Goal: Task Accomplishment & Management: Manage account settings

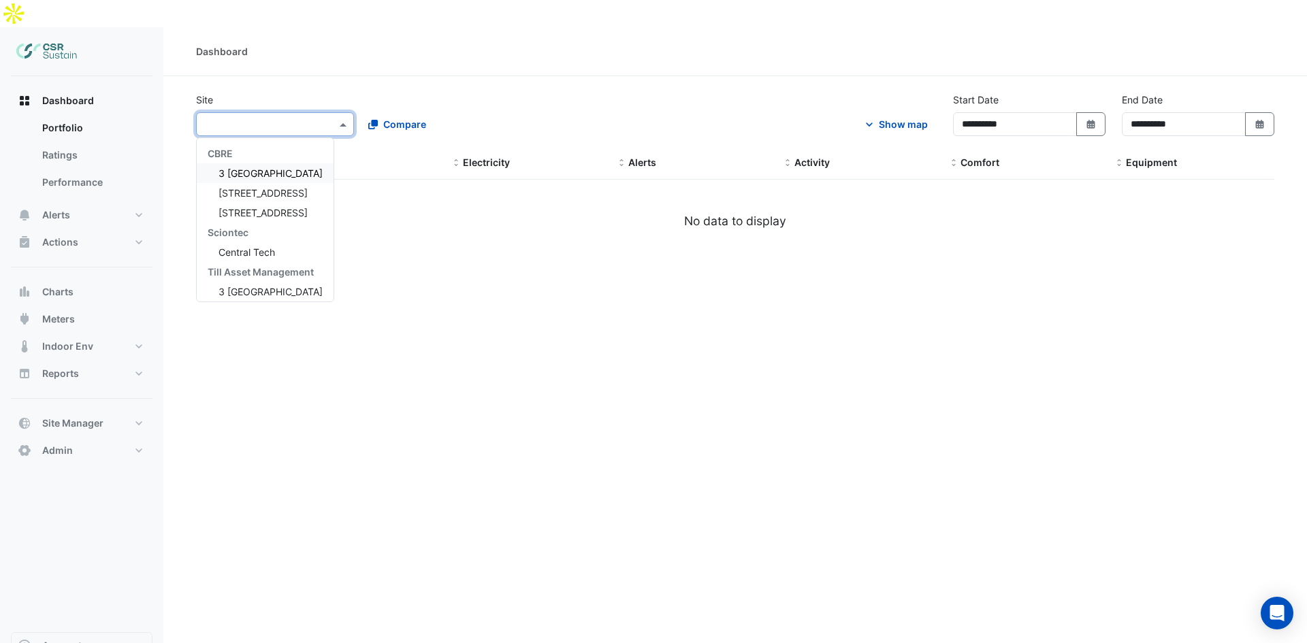
click at [287, 118] on input "text" at bounding box center [261, 125] width 116 height 14
click at [261, 187] on span "[STREET_ADDRESS]" at bounding box center [262, 193] width 89 height 12
select select "**"
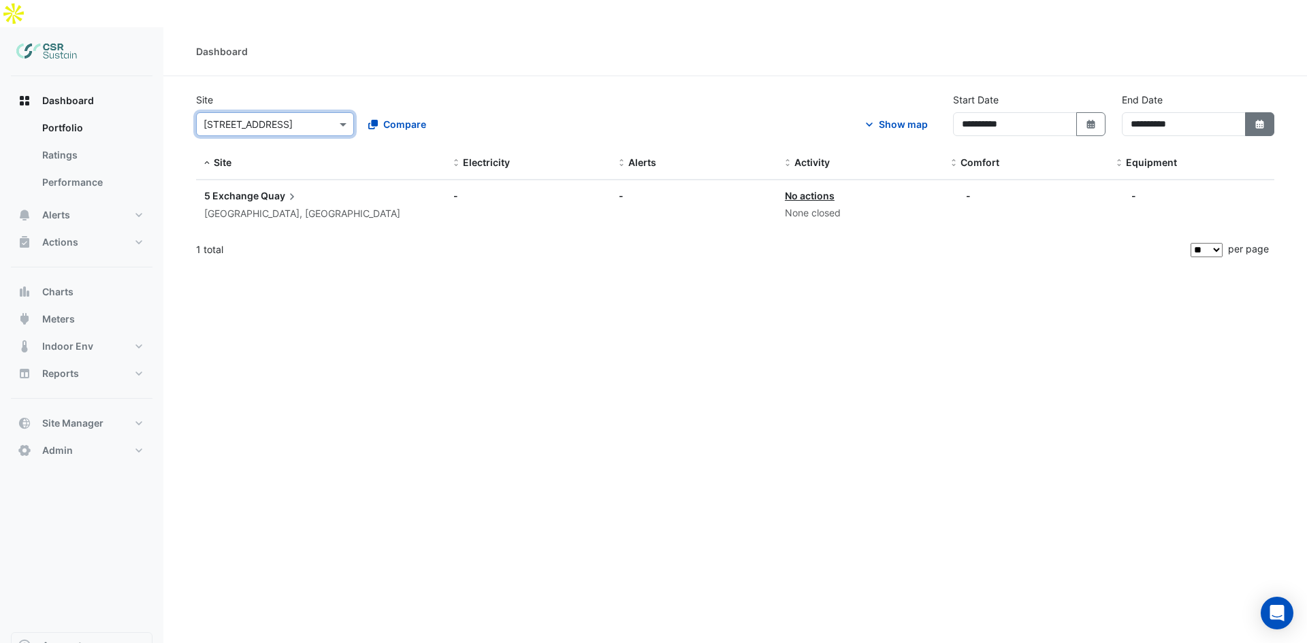
click at [1245, 112] on button "Select Date" at bounding box center [1260, 124] width 30 height 24
select select "**"
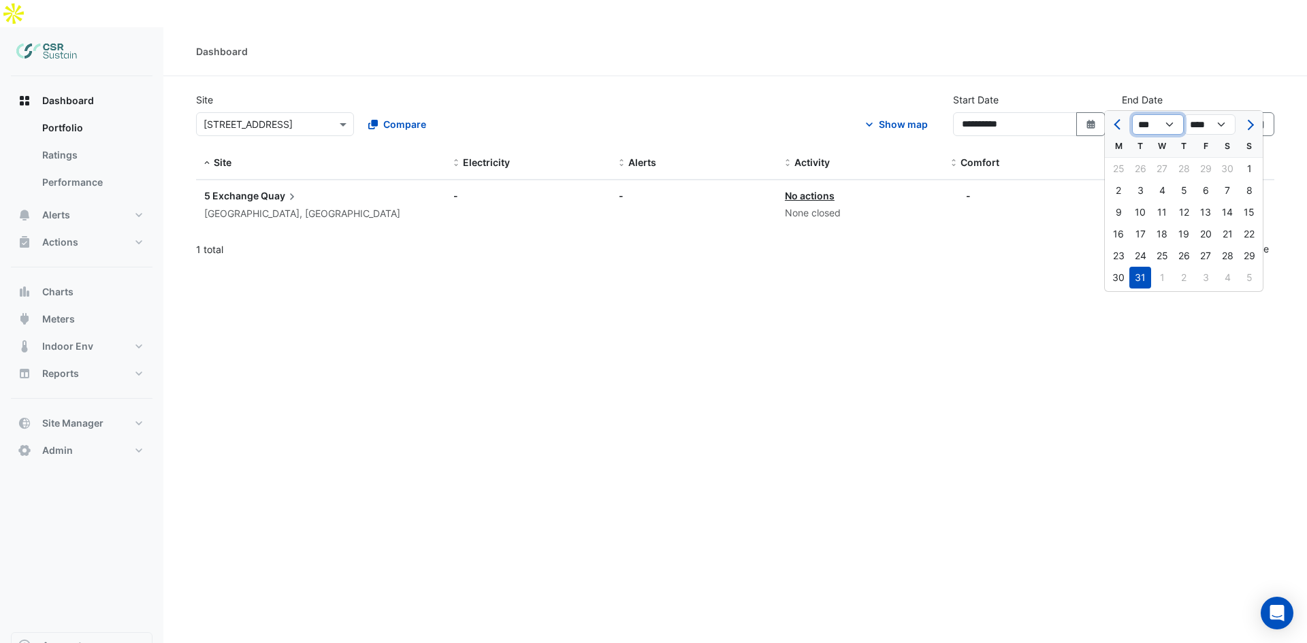
click at [1168, 125] on select "*** *** ***" at bounding box center [1158, 124] width 52 height 20
click at [1179, 122] on select "*** *** ***" at bounding box center [1158, 124] width 52 height 20
click at [1201, 125] on select "**** **** **** **** **** **** **** **** **** **** ****" at bounding box center [1209, 124] width 52 height 20
select select "****"
click at [1183, 114] on select "**** **** **** **** **** **** **** **** **** **** ****" at bounding box center [1209, 124] width 52 height 20
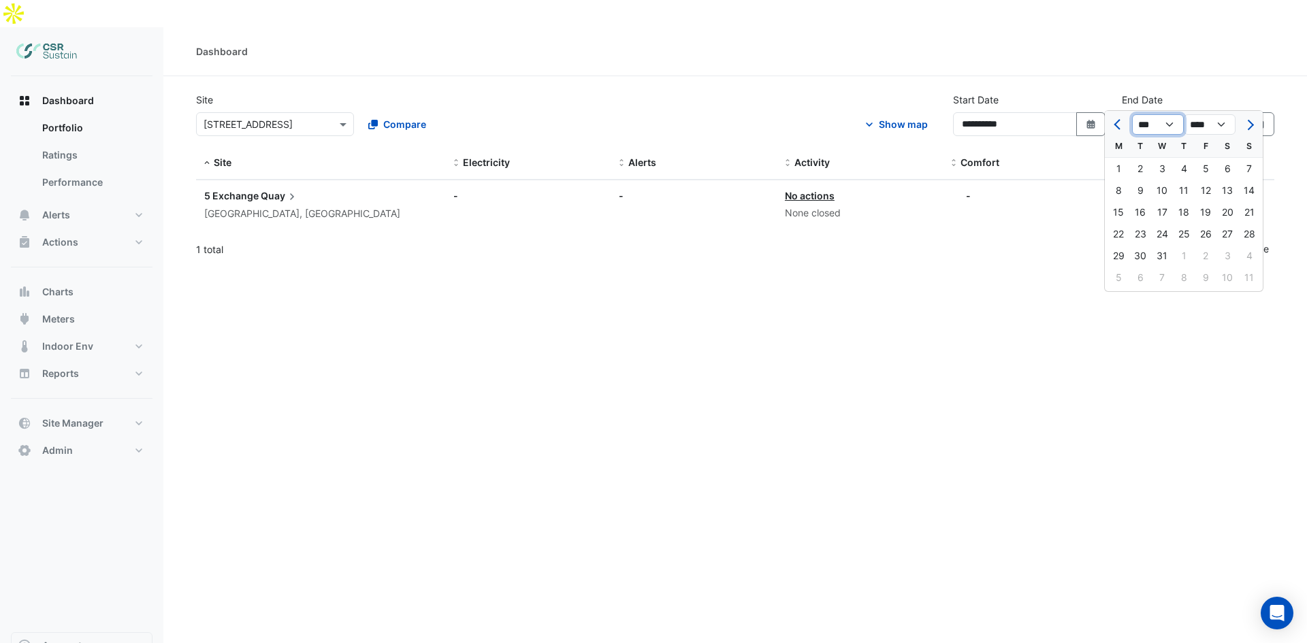
click at [1155, 123] on select "*** *** *** *** *** *** *** *** *** *** *** ***" at bounding box center [1158, 124] width 52 height 20
select select "*"
click at [1132, 114] on select "*** *** *** *** *** *** *** *** *** *** *** ***" at bounding box center [1158, 124] width 52 height 20
click at [1139, 255] on div "30" at bounding box center [1140, 256] width 22 height 22
type input "**********"
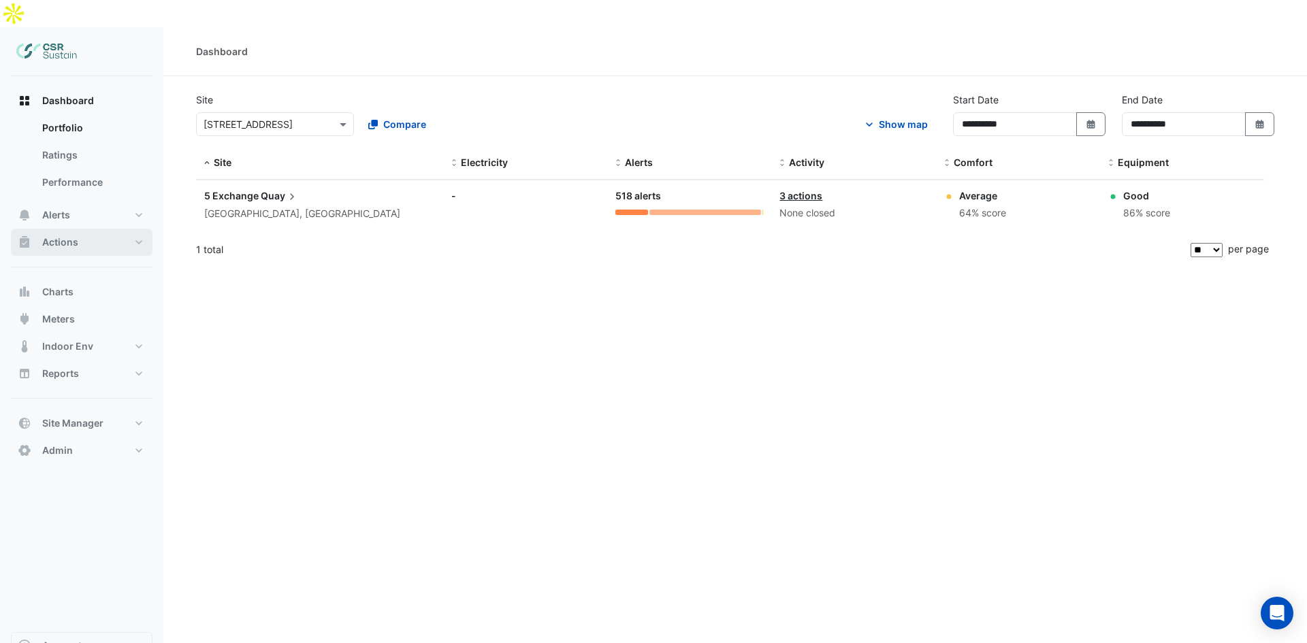
click at [86, 229] on button "Actions" at bounding box center [82, 242] width 142 height 27
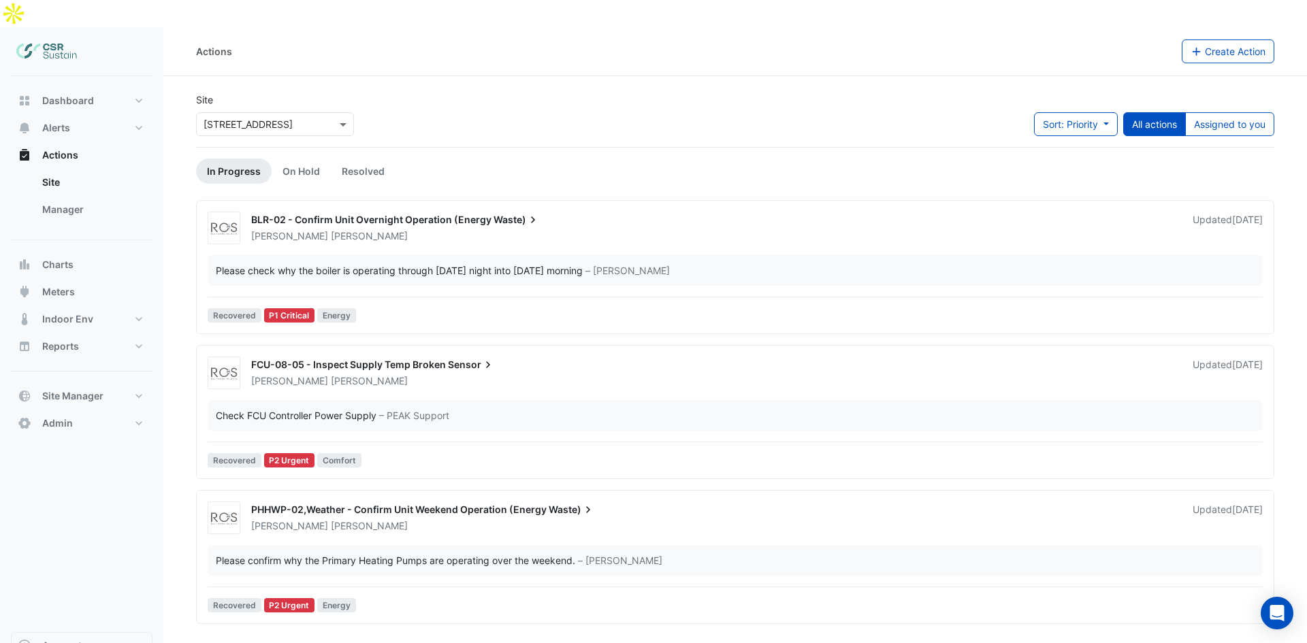
drag, startPoint x: 362, startPoint y: 330, endPoint x: 371, endPoint y: 451, distance: 120.8
click at [297, 159] on link "On Hold" at bounding box center [301, 171] width 59 height 25
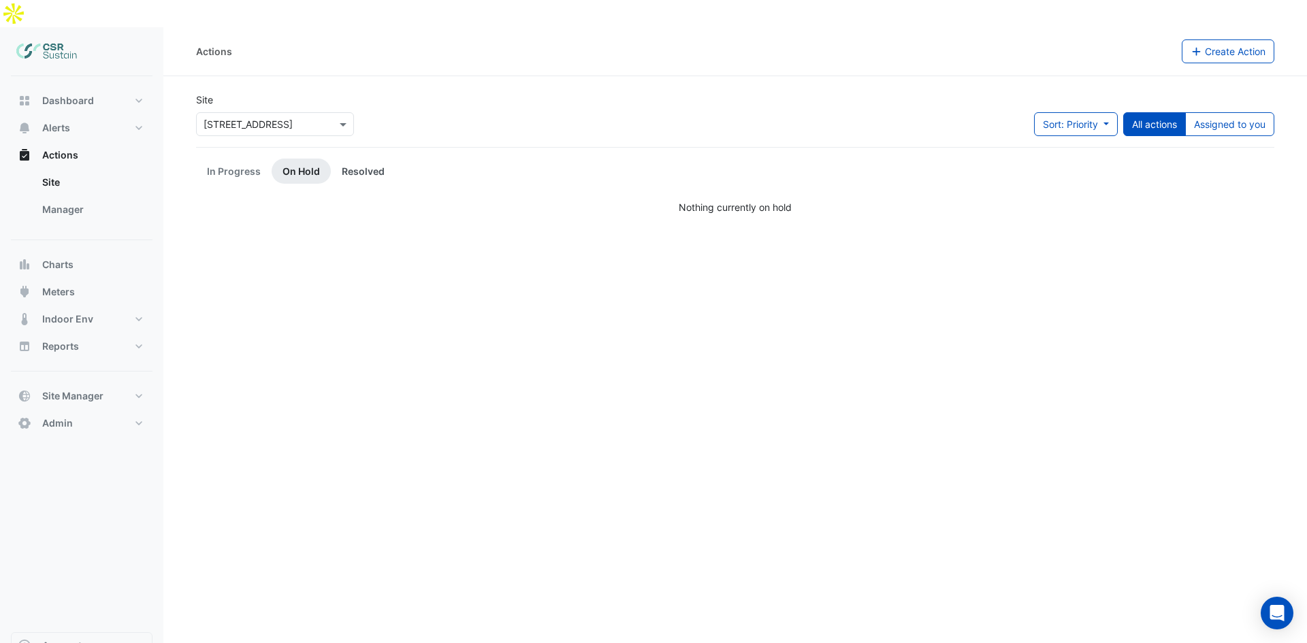
click at [384, 159] on link "Resolved" at bounding box center [363, 171] width 65 height 25
click at [272, 159] on link "On Hold" at bounding box center [301, 171] width 59 height 25
click at [232, 159] on link "In Progress" at bounding box center [234, 171] width 76 height 25
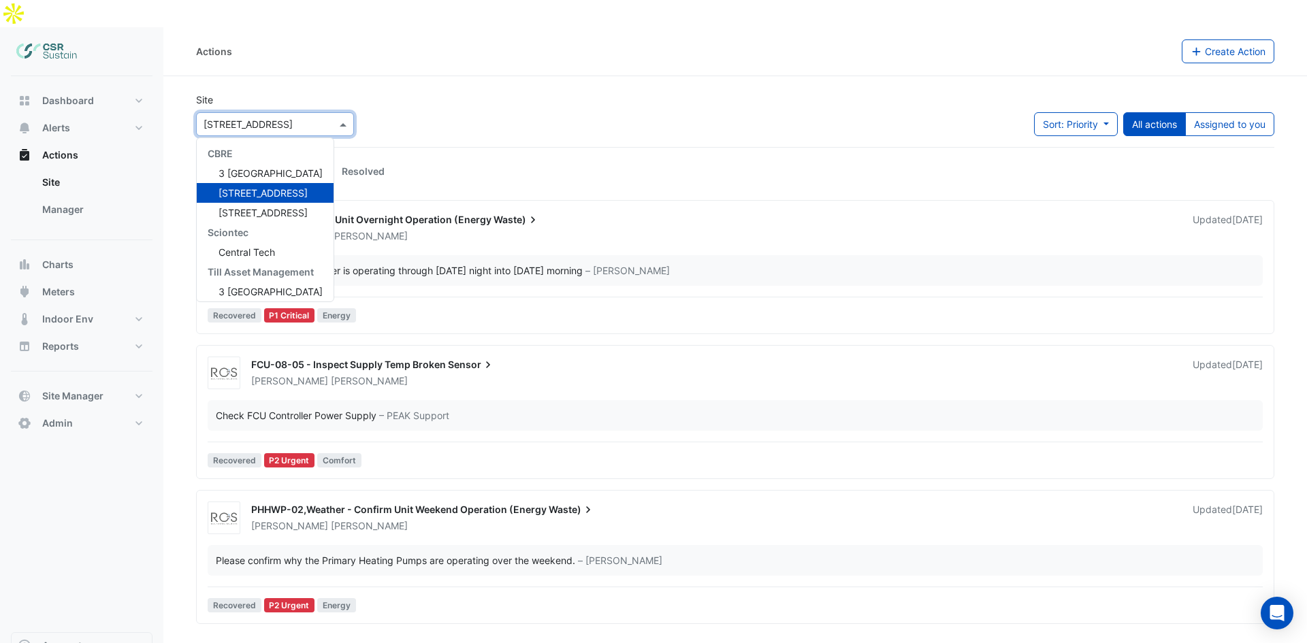
drag, startPoint x: 257, startPoint y: 94, endPoint x: 249, endPoint y: 122, distance: 29.5
click at [257, 118] on input "text" at bounding box center [261, 125] width 116 height 14
click at [240, 207] on span "[STREET_ADDRESS]" at bounding box center [262, 213] width 89 height 12
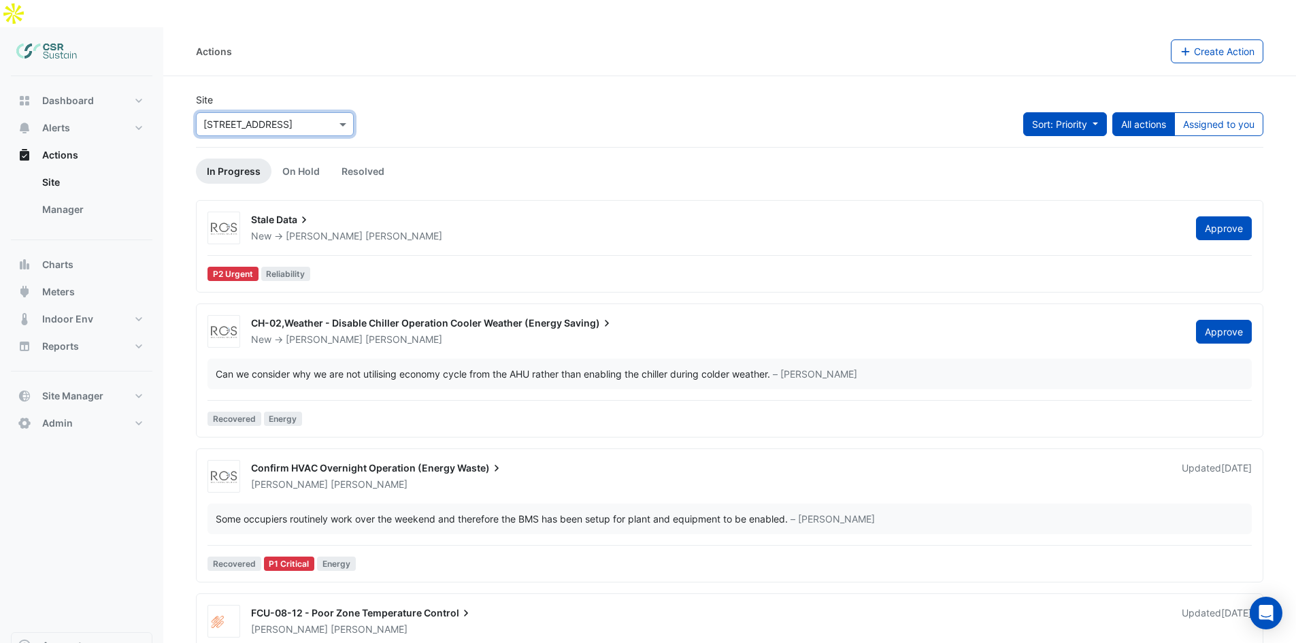
click at [1093, 112] on button "Sort: Priority" at bounding box center [1066, 124] width 84 height 24
click at [1092, 112] on button "Sort: Priority" at bounding box center [1066, 124] width 84 height 24
click at [827, 93] on div "Site × 8 Exchange Quay Sort: Priority Priority Updated All actions Assigned to …" at bounding box center [730, 120] width 1084 height 54
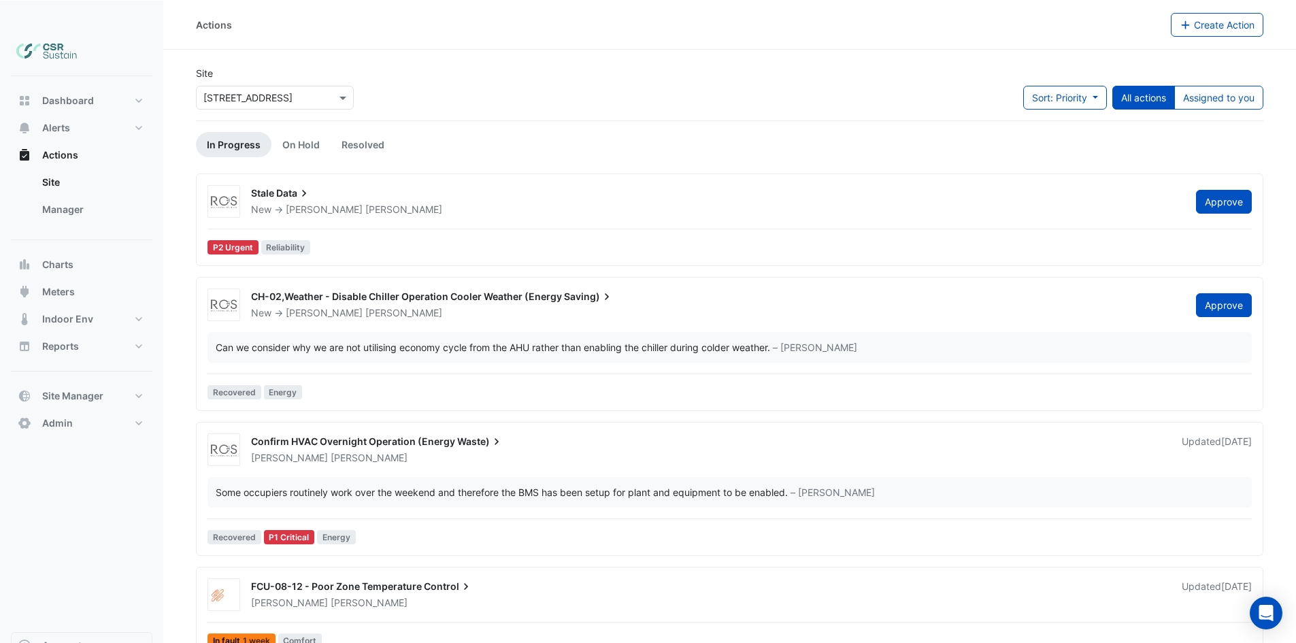
drag, startPoint x: 623, startPoint y: 219, endPoint x: 603, endPoint y: 357, distance: 139.0
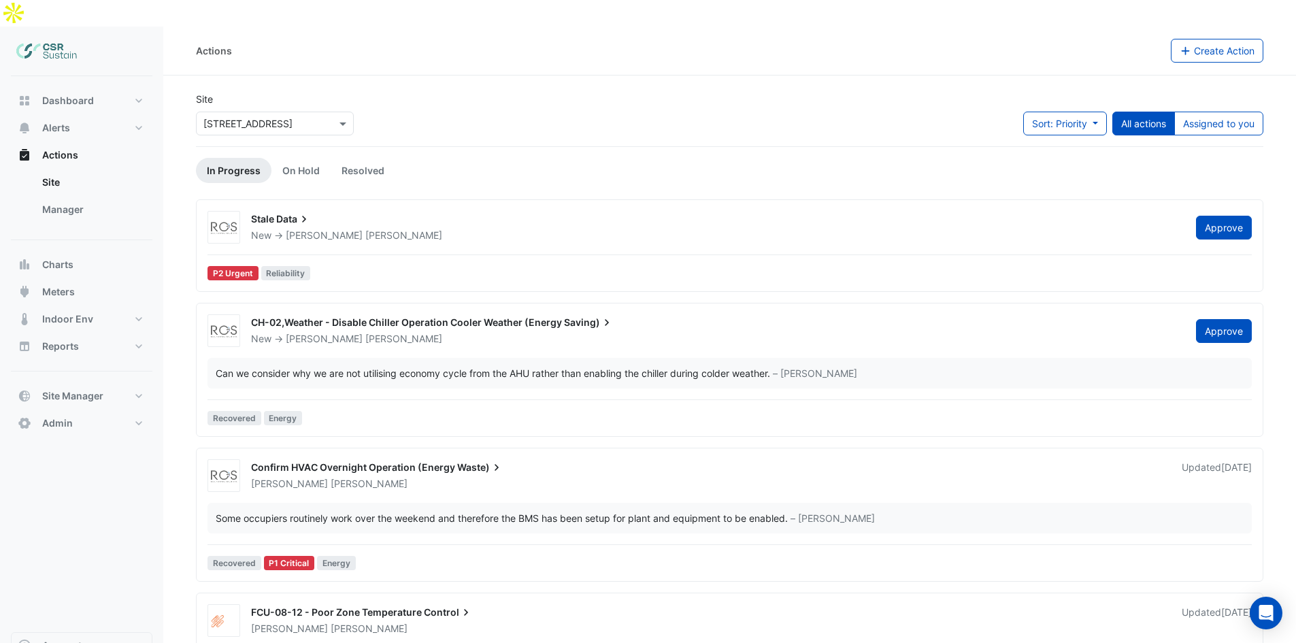
drag, startPoint x: 600, startPoint y: 349, endPoint x: 792, endPoint y: 301, distance: 198.4
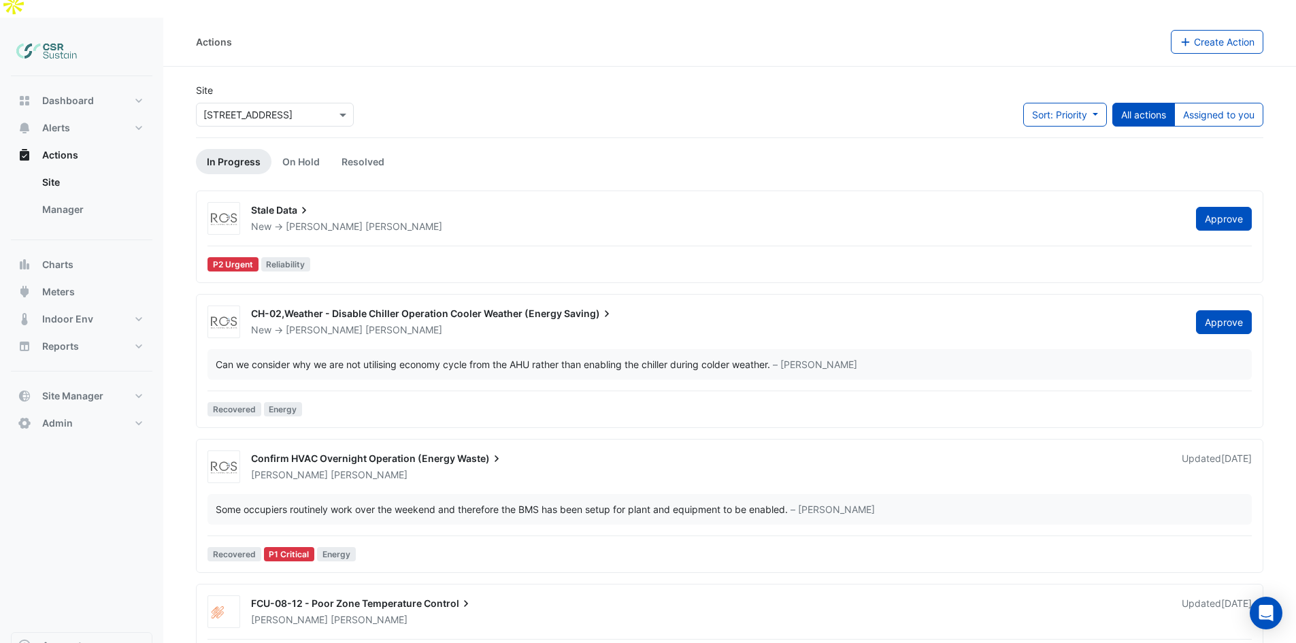
drag, startPoint x: 512, startPoint y: 255, endPoint x: 480, endPoint y: 146, distance: 113.5
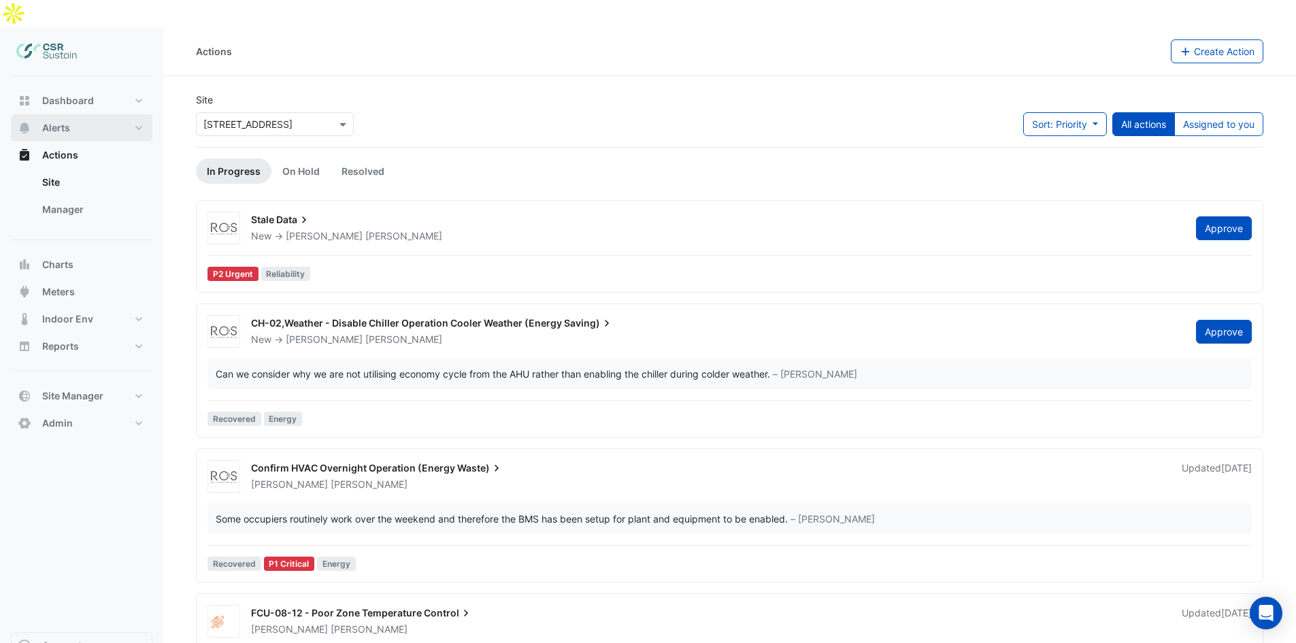
click at [91, 114] on button "Alerts" at bounding box center [82, 127] width 142 height 27
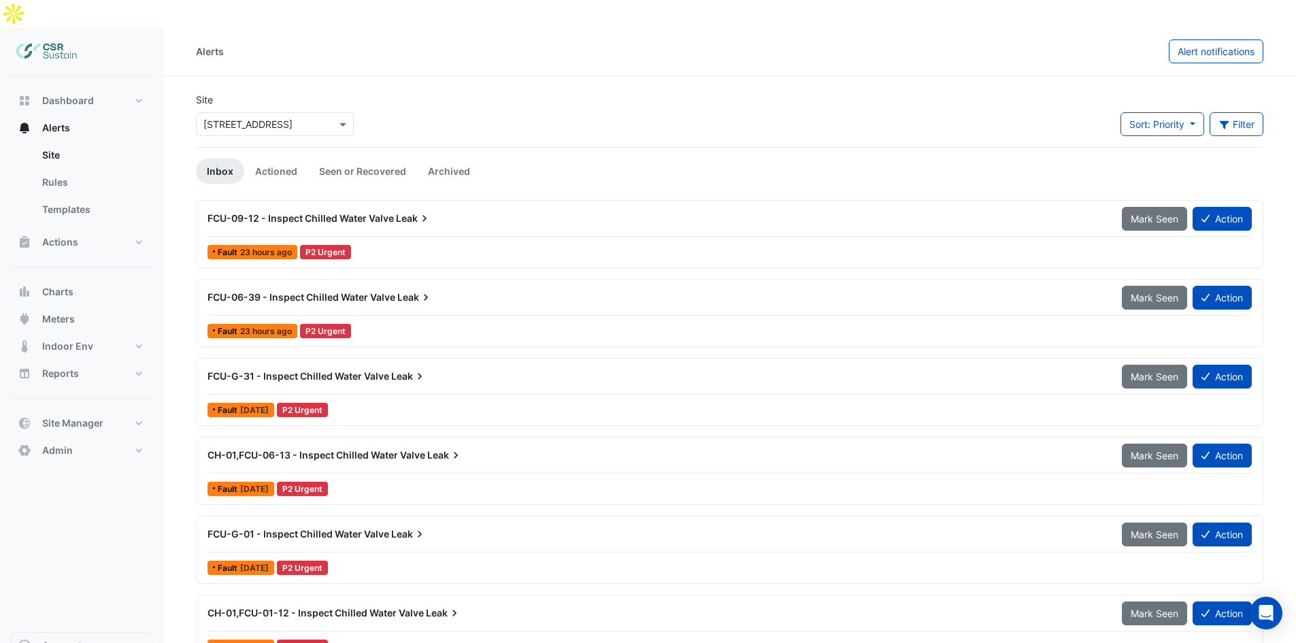
click at [405, 212] on span "Leak" at bounding box center [413, 219] width 35 height 14
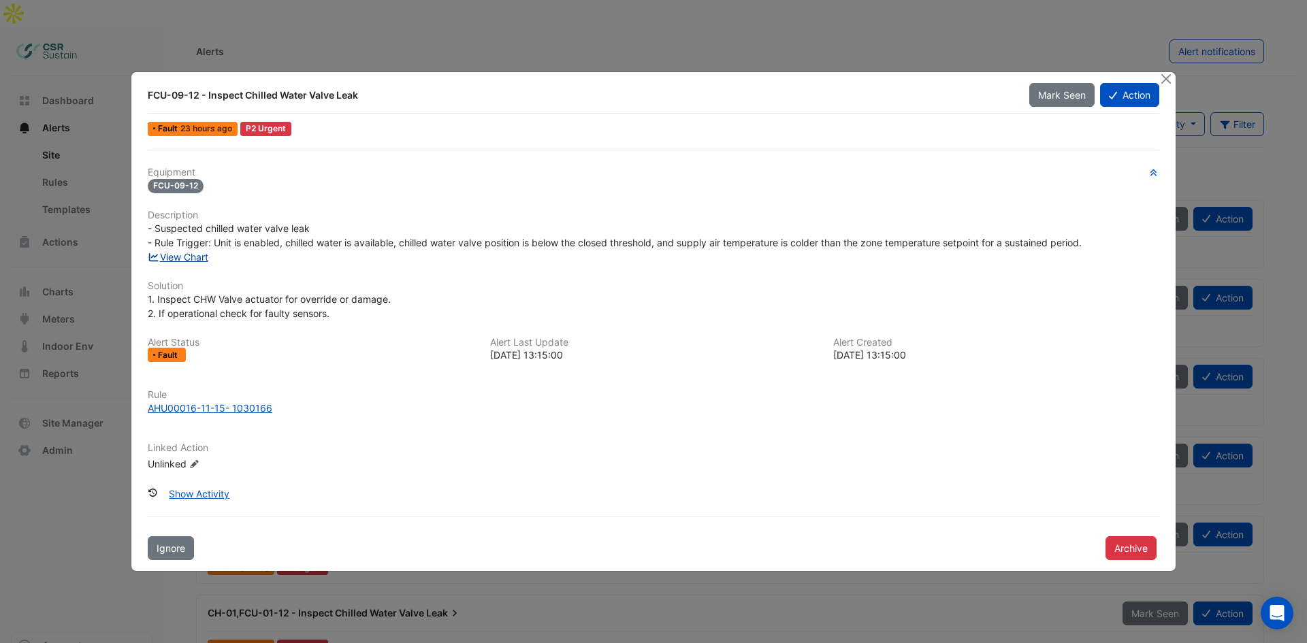
click at [193, 254] on link "View Chart" at bounding box center [178, 257] width 61 height 12
drag, startPoint x: 259, startPoint y: 298, endPoint x: 301, endPoint y: 297, distance: 42.2
click at [301, 297] on span "1. Inspect CHW Valve actuator for override or damage. 2. If operational check f…" at bounding box center [269, 306] width 243 height 26
click at [304, 299] on span "1. Inspect CHW Valve actuator for override or damage. 2. If operational check f…" at bounding box center [269, 306] width 243 height 26
click at [344, 301] on span "1. Inspect CHW Valve actuator for override or damage. 2. If operational check f…" at bounding box center [269, 306] width 243 height 26
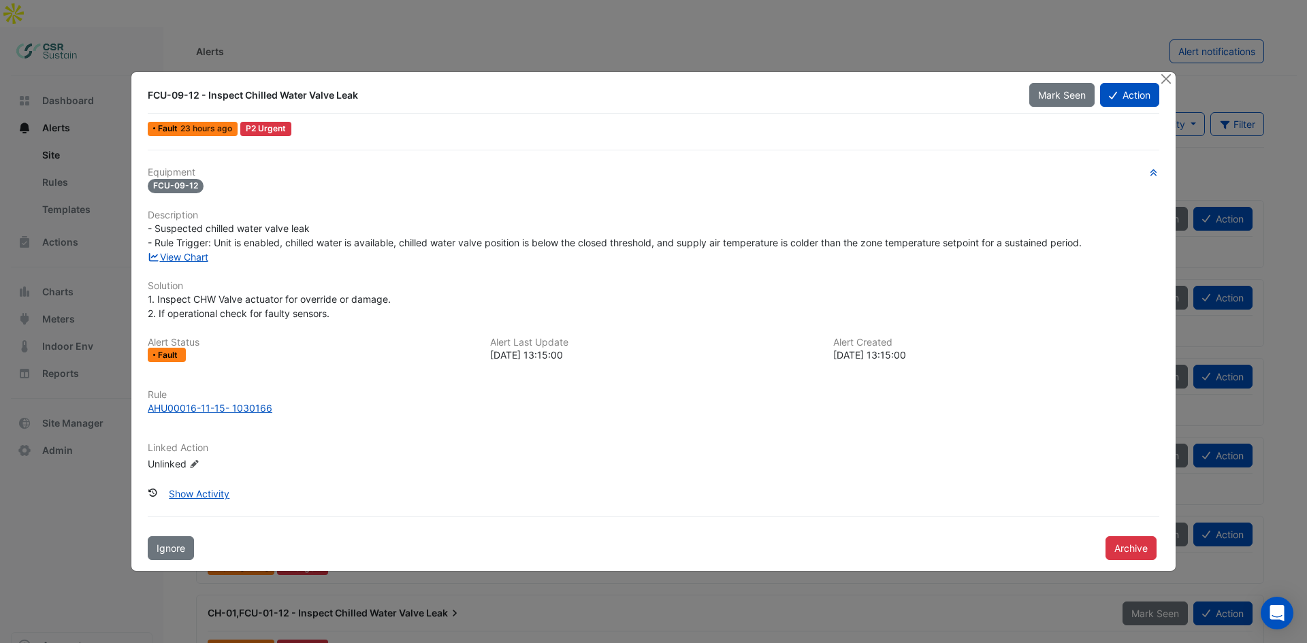
click at [87, 280] on ngb-modal-window "FCU-09-12 - Inspect Chilled Water Valve Leak Mark Seen Action Fault 23 hours ag…" at bounding box center [653, 321] width 1307 height 643
click at [1169, 79] on button "Close" at bounding box center [1165, 79] width 14 height 14
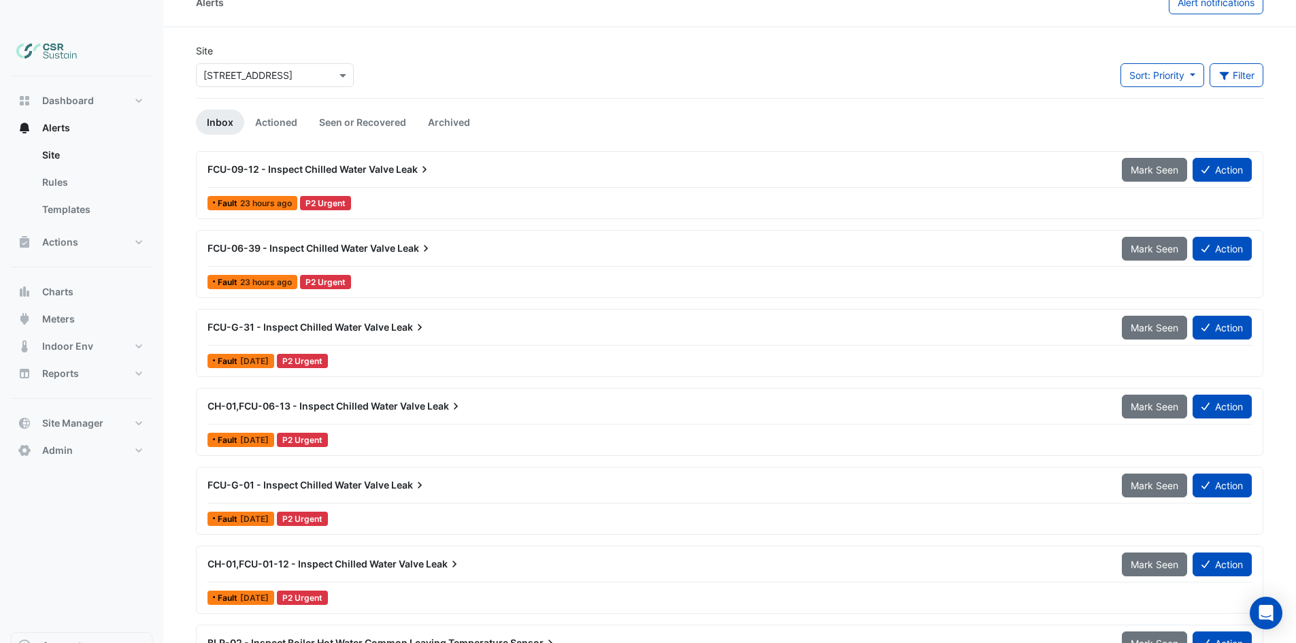
drag, startPoint x: 442, startPoint y: 269, endPoint x: 442, endPoint y: 282, distance: 12.2
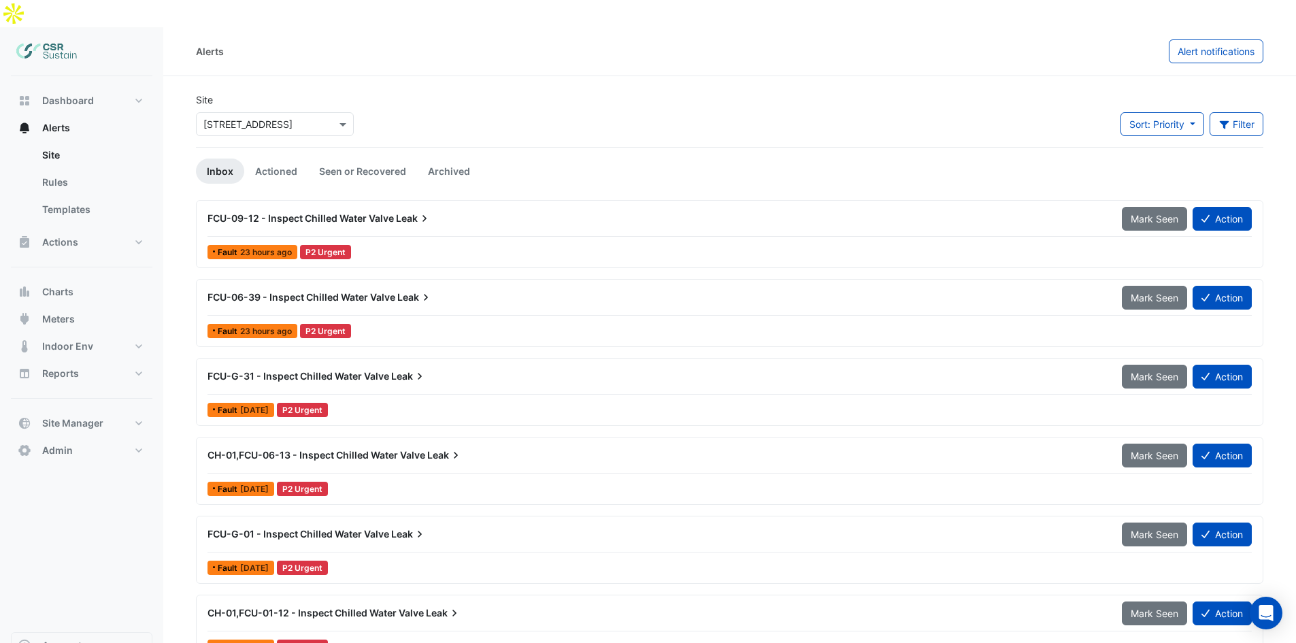
drag, startPoint x: 432, startPoint y: 176, endPoint x: 316, endPoint y: 257, distance: 141.8
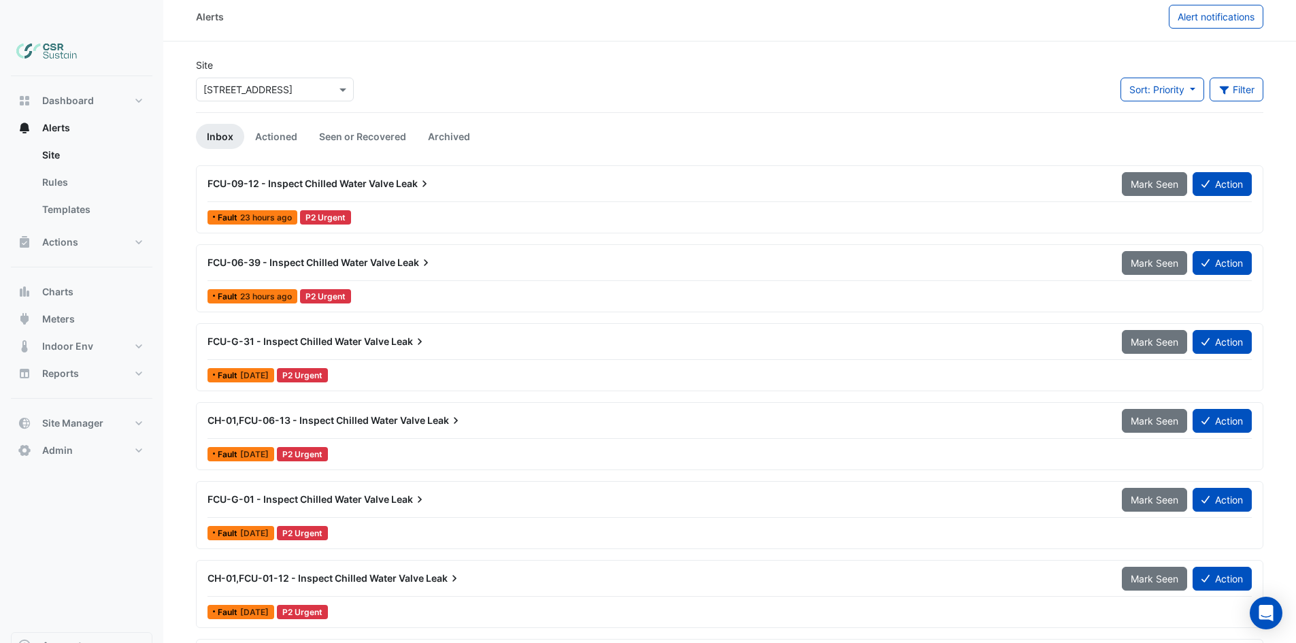
scroll to position [68, 0]
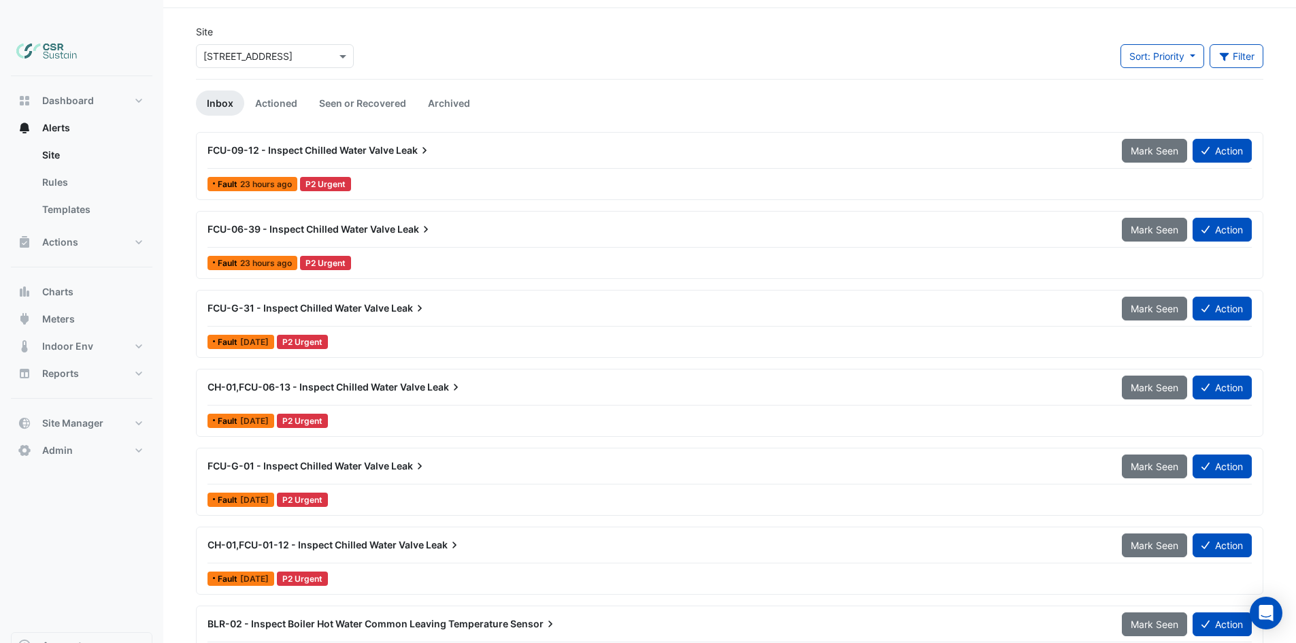
click at [276, 381] on span "CH-01,FCU-06-13 - Inspect Chilled Water Valve" at bounding box center [317, 387] width 218 height 12
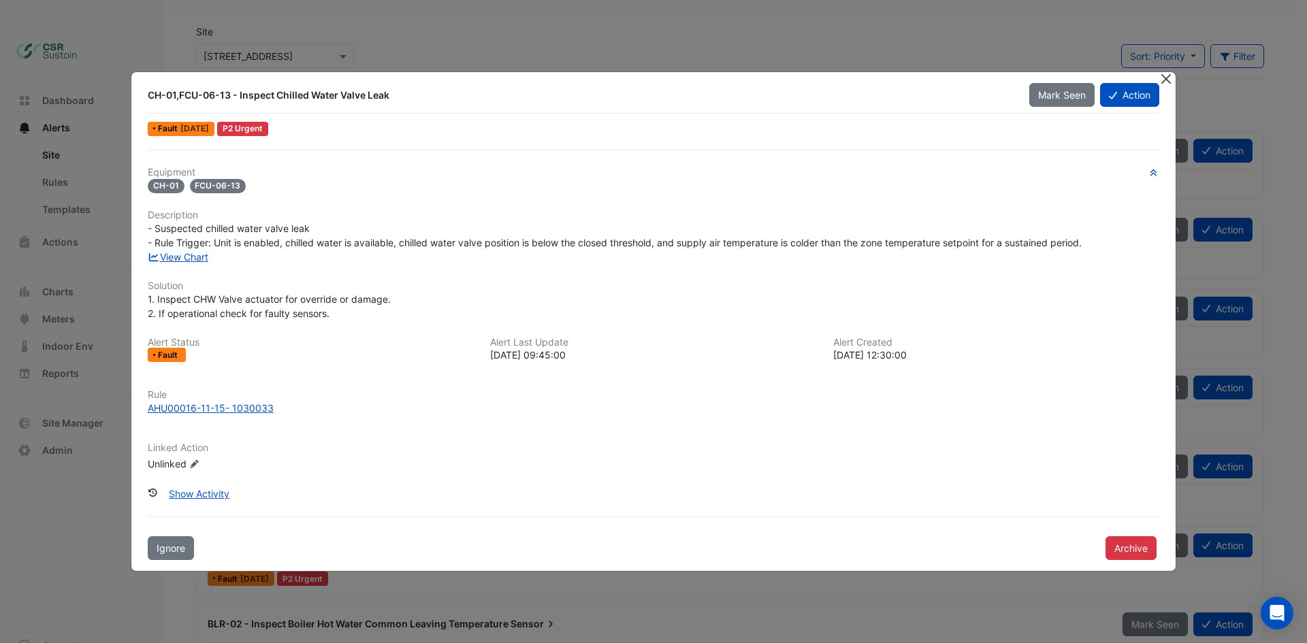
click at [1162, 78] on button "Close" at bounding box center [1165, 79] width 14 height 14
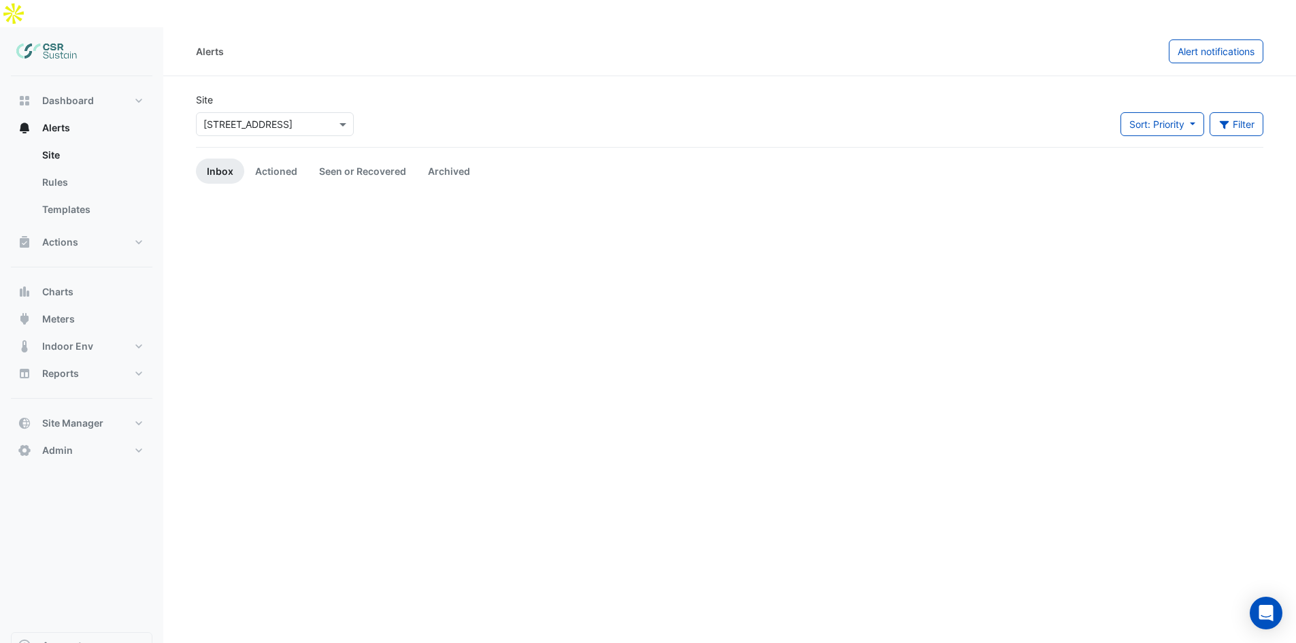
drag, startPoint x: 479, startPoint y: 19, endPoint x: 476, endPoint y: -50, distance: 68.8
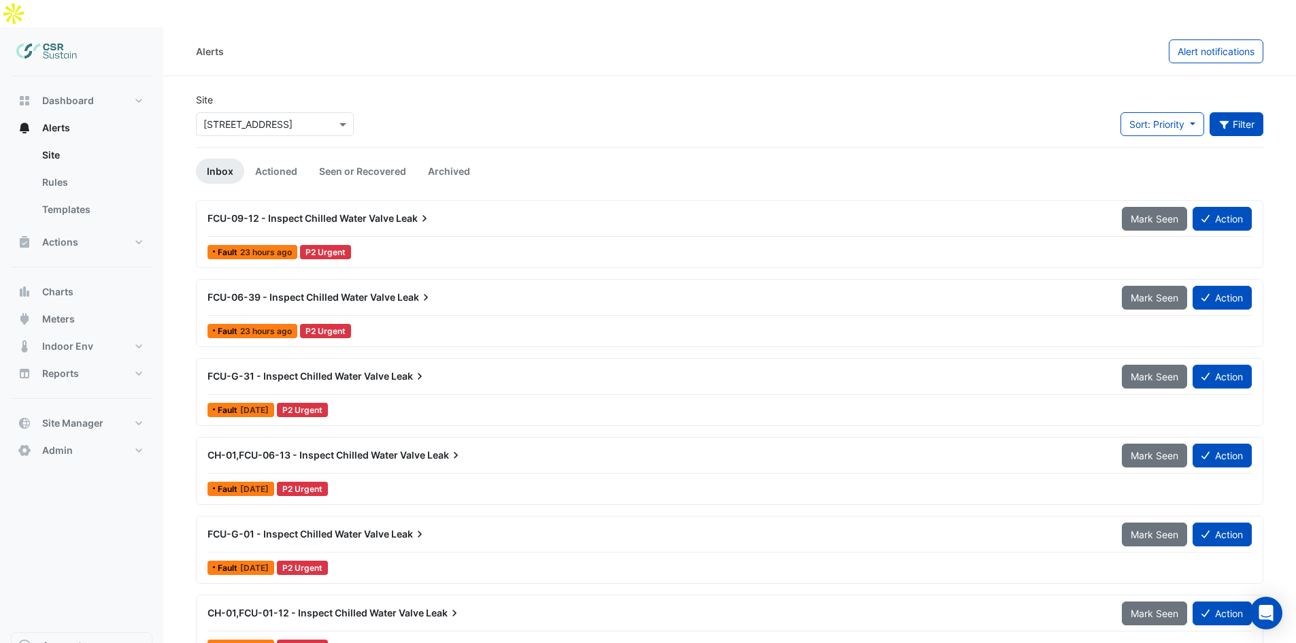
click at [1249, 112] on button "Filter" at bounding box center [1237, 124] width 54 height 24
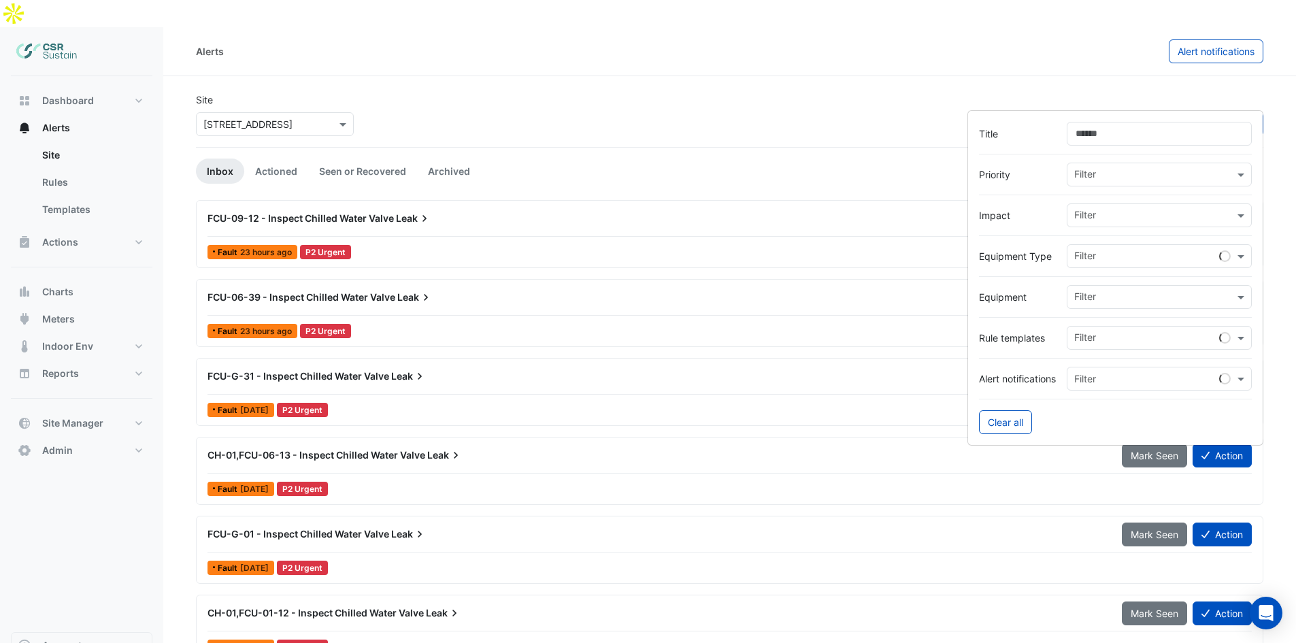
click at [1100, 131] on input "Title" at bounding box center [1159, 134] width 185 height 24
type input "***"
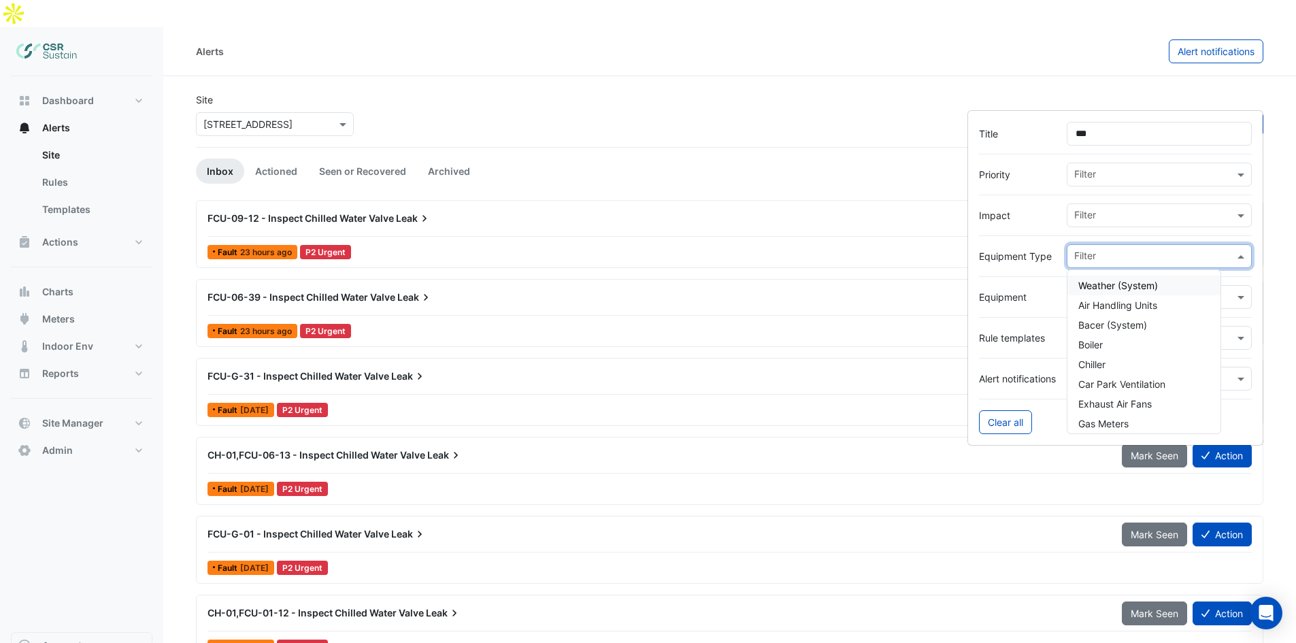
click at [1113, 255] on input "text" at bounding box center [1155, 257] width 160 height 14
drag, startPoint x: 996, startPoint y: 296, endPoint x: 1079, endPoint y: 302, distance: 83.2
click at [998, 297] on label "Equipment" at bounding box center [1017, 297] width 77 height 14
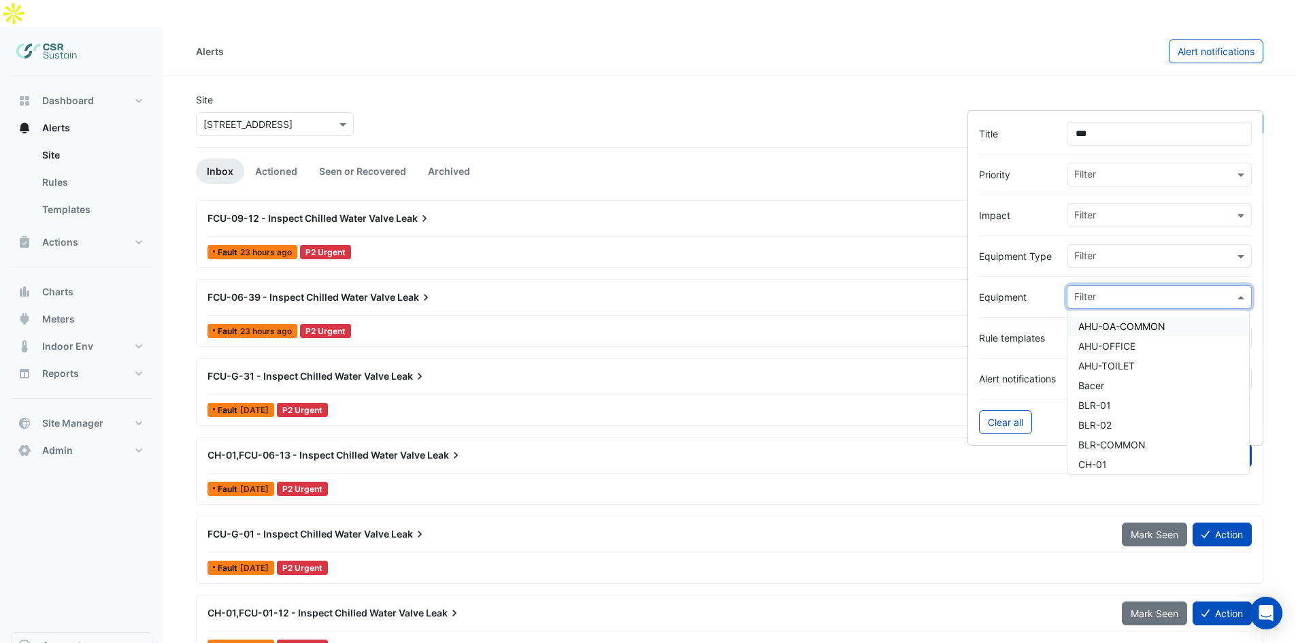
click at [1083, 299] on input "text" at bounding box center [1155, 298] width 160 height 14
click at [1106, 297] on input "text" at bounding box center [1155, 298] width 160 height 14
click at [1102, 204] on div "Filter" at bounding box center [1159, 215] width 185 height 24
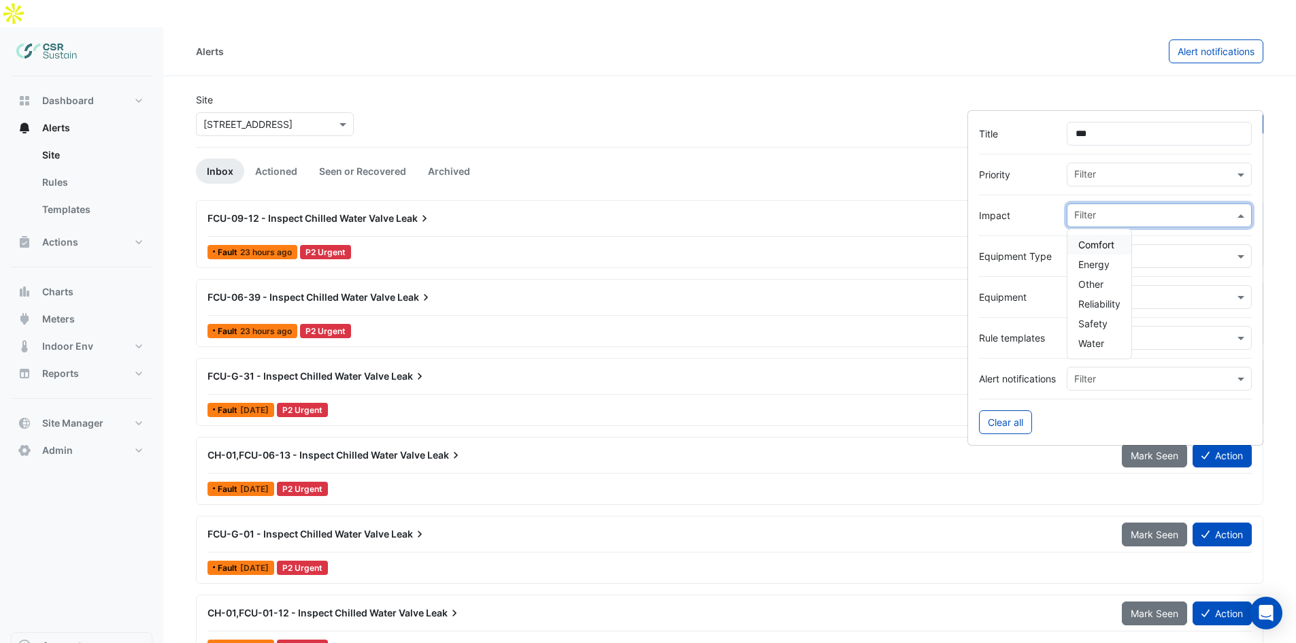
click at [1113, 210] on input "text" at bounding box center [1155, 217] width 160 height 14
click at [1104, 177] on input "text" at bounding box center [1155, 176] width 160 height 14
click at [1113, 167] on div "Filter" at bounding box center [1151, 174] width 167 height 21
drag, startPoint x: 1094, startPoint y: 348, endPoint x: 1102, endPoint y: 342, distance: 10.6
click at [1096, 344] on div "Filter" at bounding box center [1159, 338] width 185 height 24
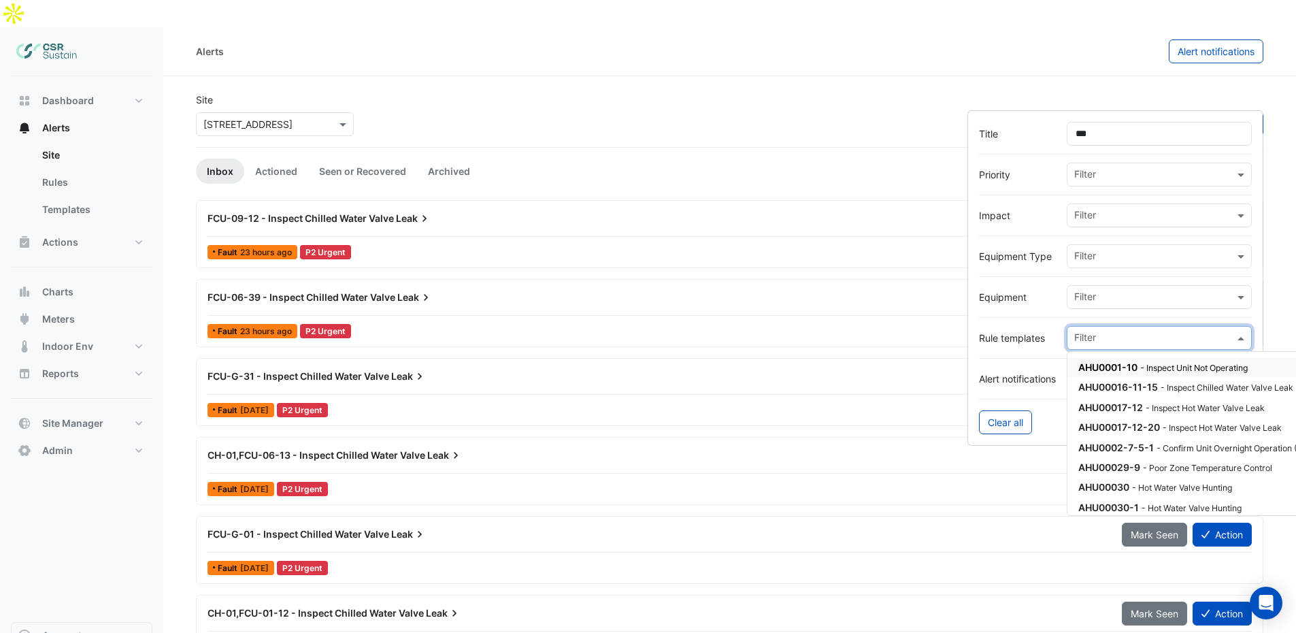
click at [1102, 340] on input "text" at bounding box center [1155, 339] width 160 height 14
click at [1024, 361] on div at bounding box center [1115, 358] width 273 height 17
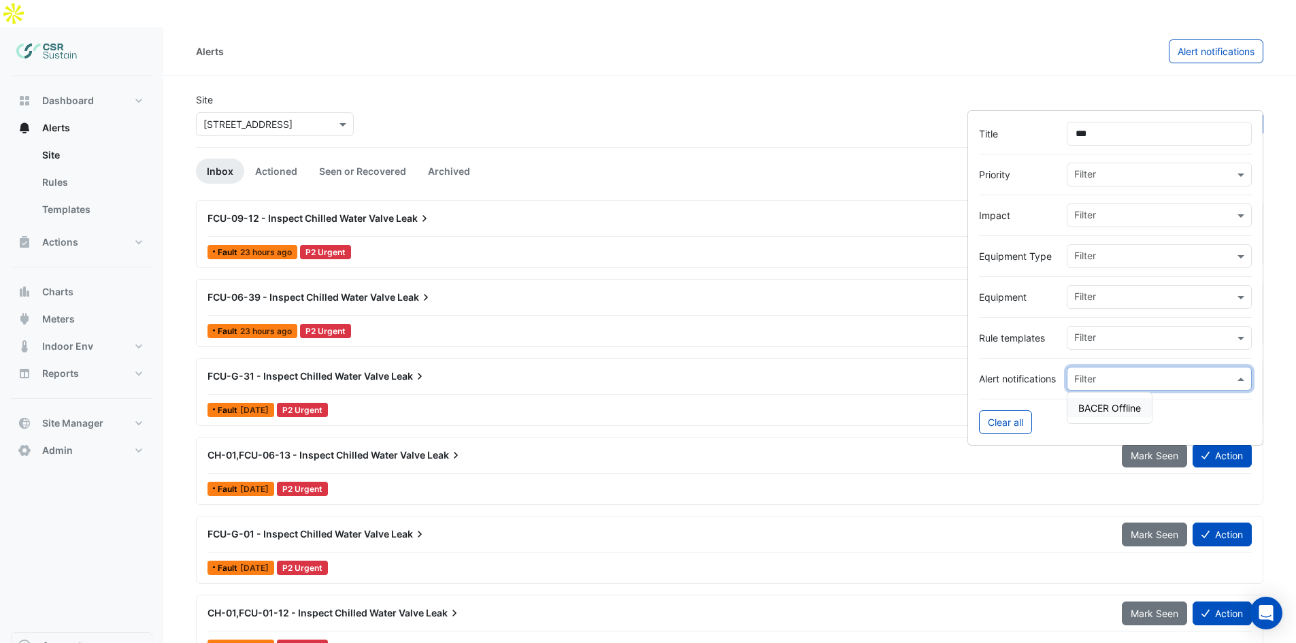
click at [1127, 372] on input "text" at bounding box center [1146, 379] width 143 height 14
drag, startPoint x: 1119, startPoint y: 376, endPoint x: 1108, endPoint y: 338, distance: 39.8
click at [1115, 374] on input "text" at bounding box center [1146, 379] width 143 height 14
click at [1107, 318] on div at bounding box center [1115, 317] width 273 height 17
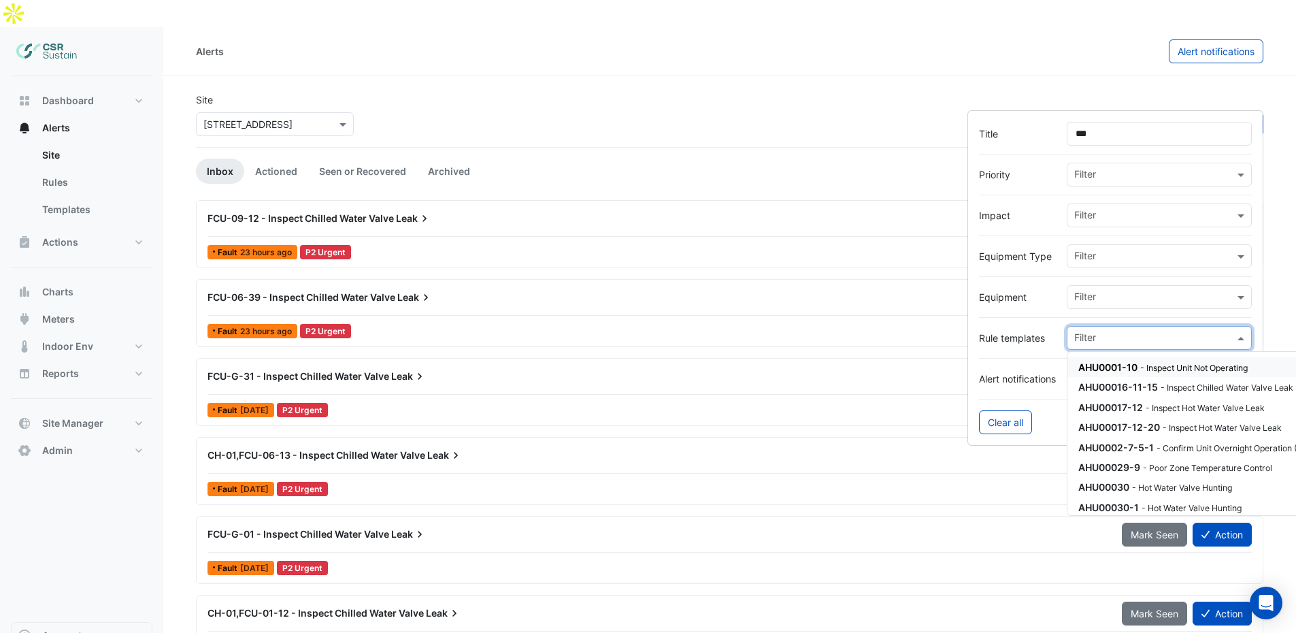
click at [1102, 330] on div "Filter" at bounding box center [1151, 337] width 167 height 21
click at [1234, 391] on small "- Inspect Chilled Water Valve Leak" at bounding box center [1227, 387] width 133 height 10
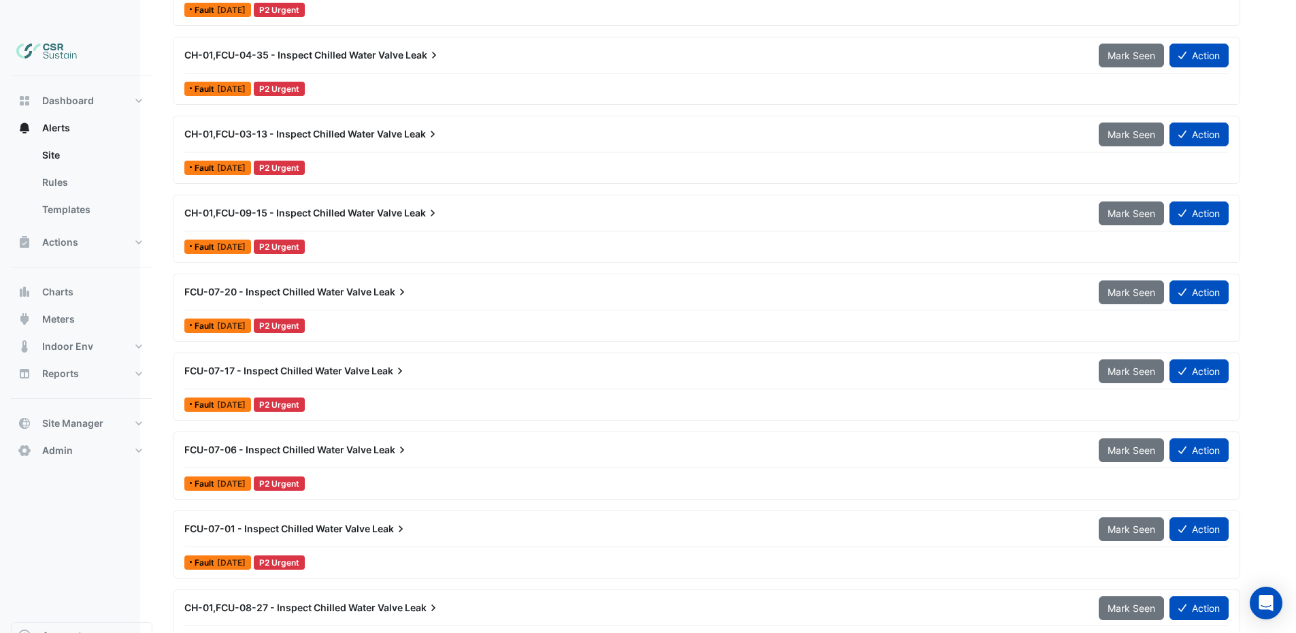
scroll to position [734, 27]
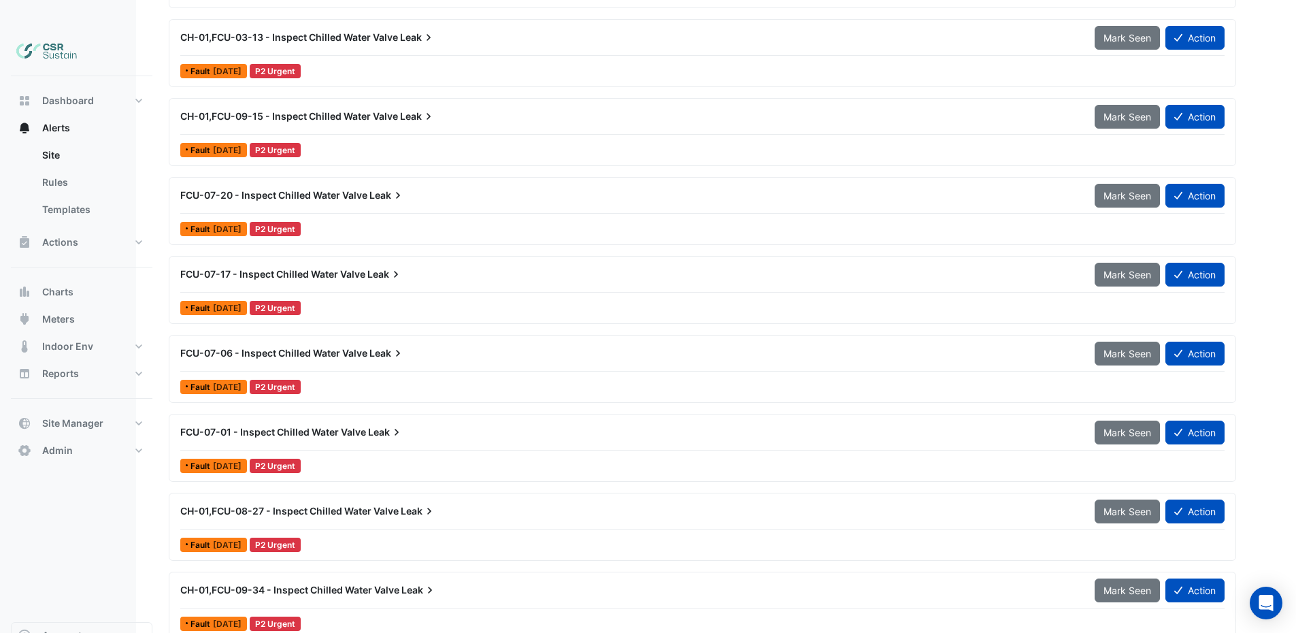
drag, startPoint x: 470, startPoint y: 331, endPoint x: 480, endPoint y: 367, distance: 36.8
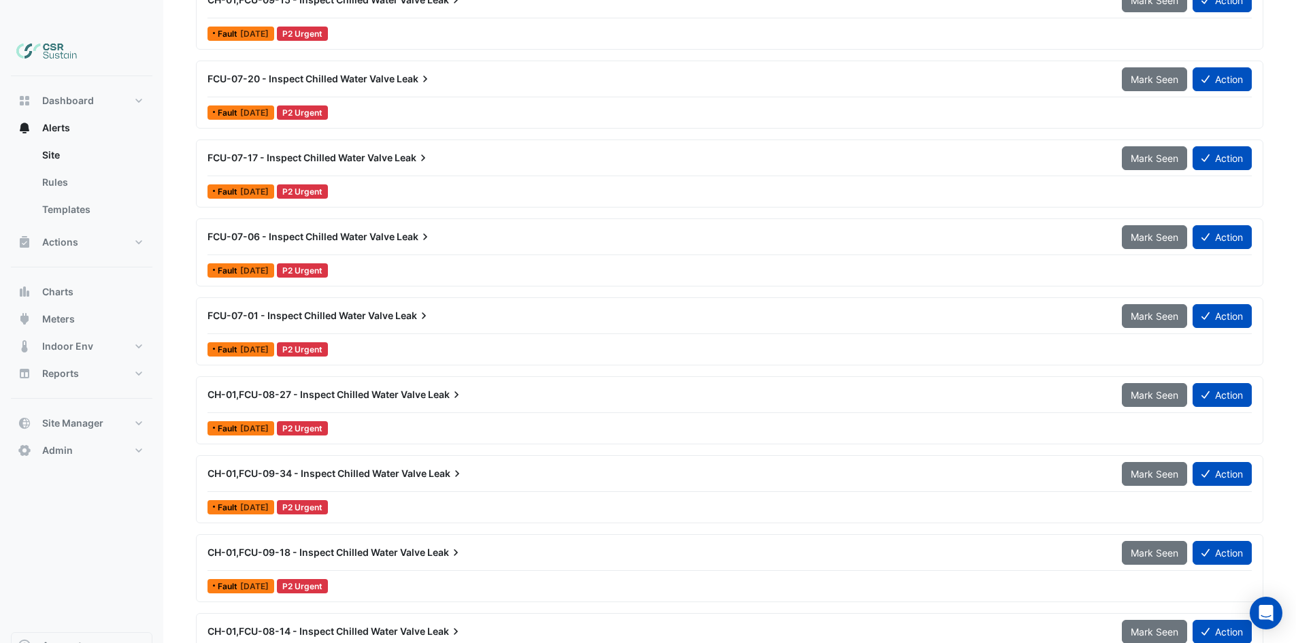
scroll to position [872, 0]
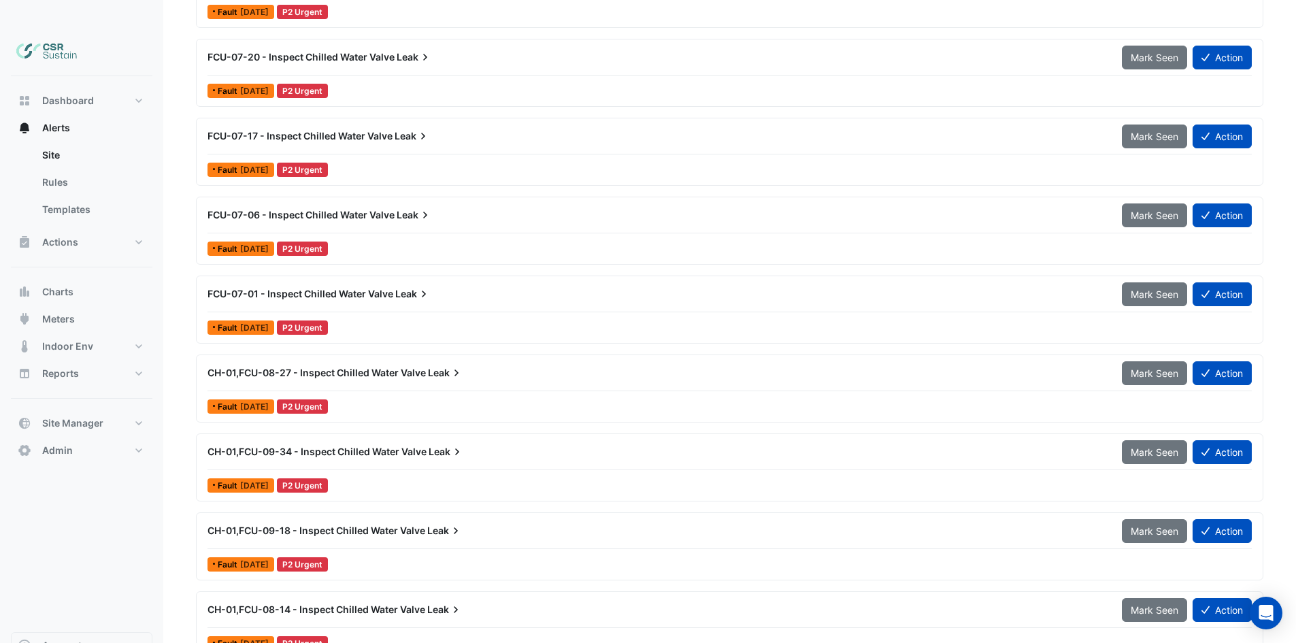
drag, startPoint x: 500, startPoint y: 314, endPoint x: 513, endPoint y: 508, distance: 194.4
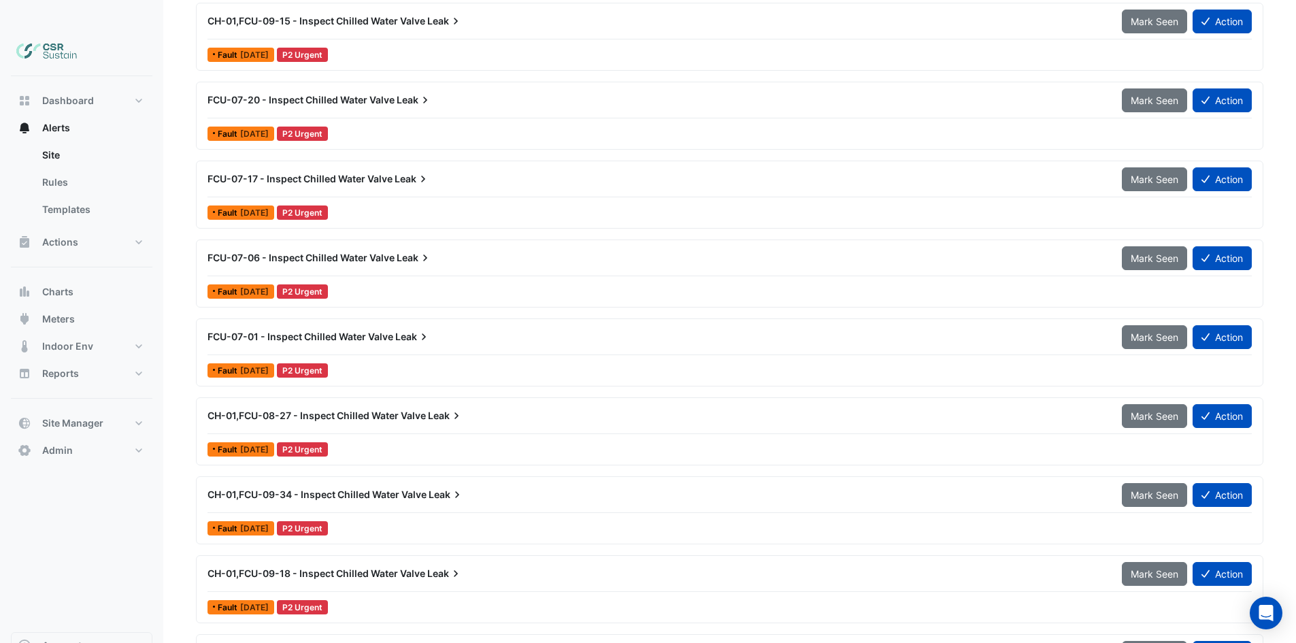
scroll to position [0, 0]
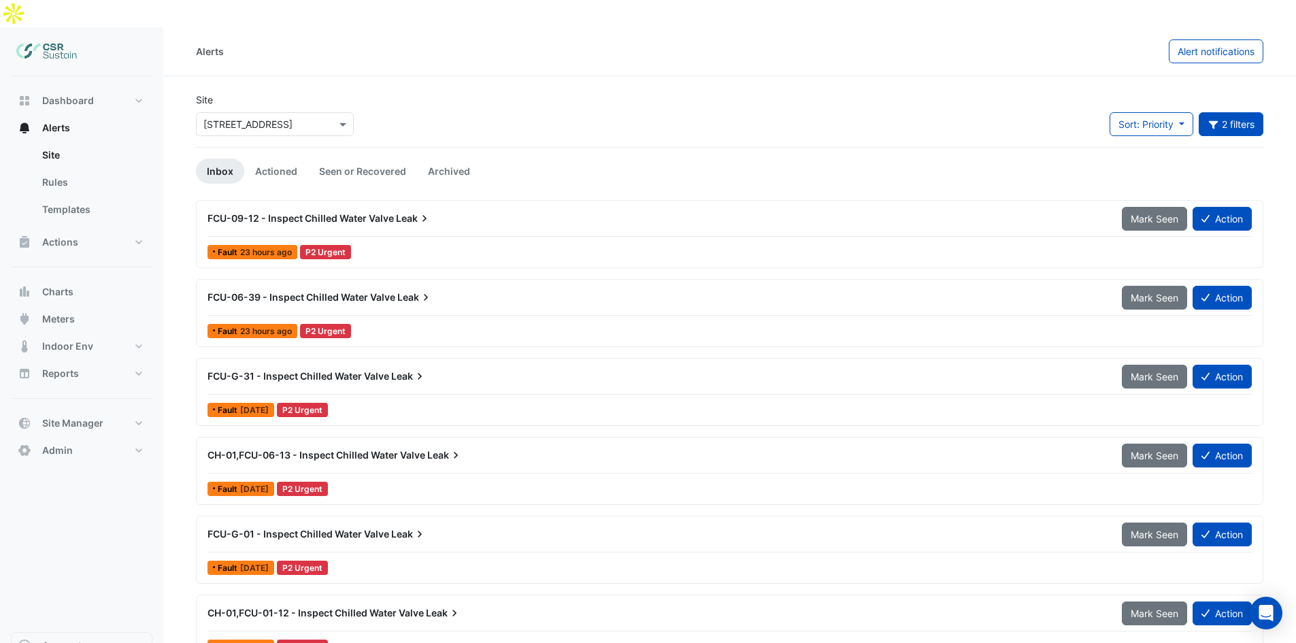
drag, startPoint x: 529, startPoint y: 520, endPoint x: 512, endPoint y: 247, distance: 273.5
click at [1226, 112] on button "2 filters" at bounding box center [1231, 124] width 65 height 24
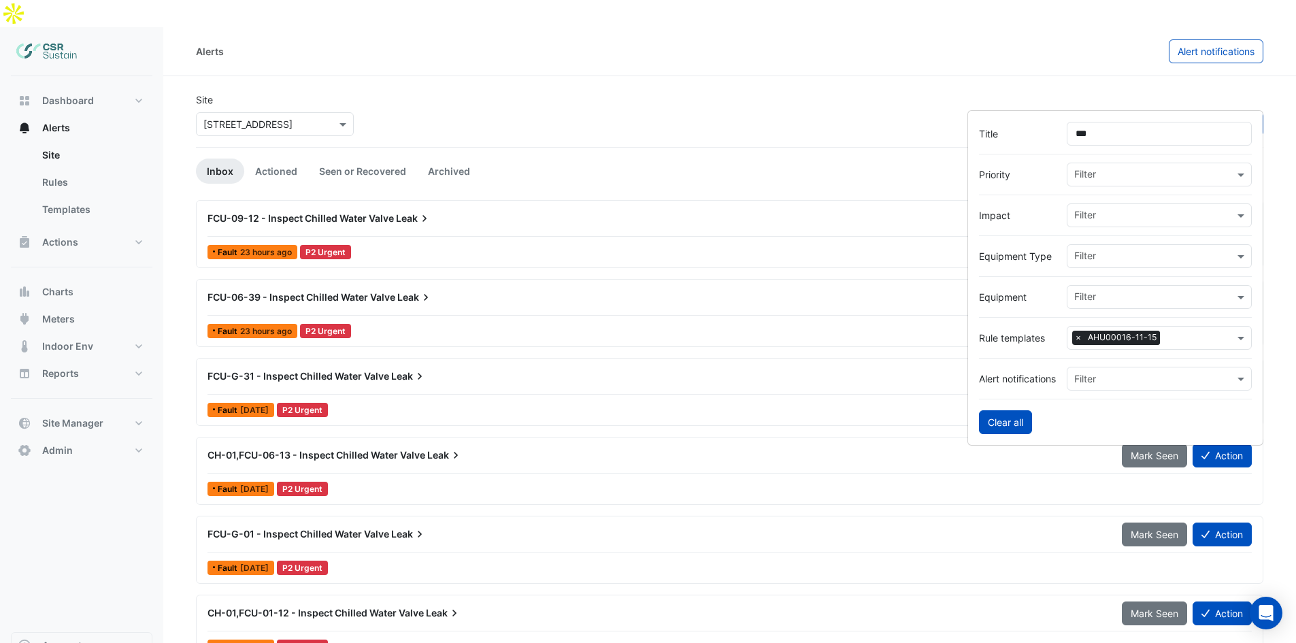
click at [1001, 433] on button "Clear all" at bounding box center [1005, 422] width 53 height 24
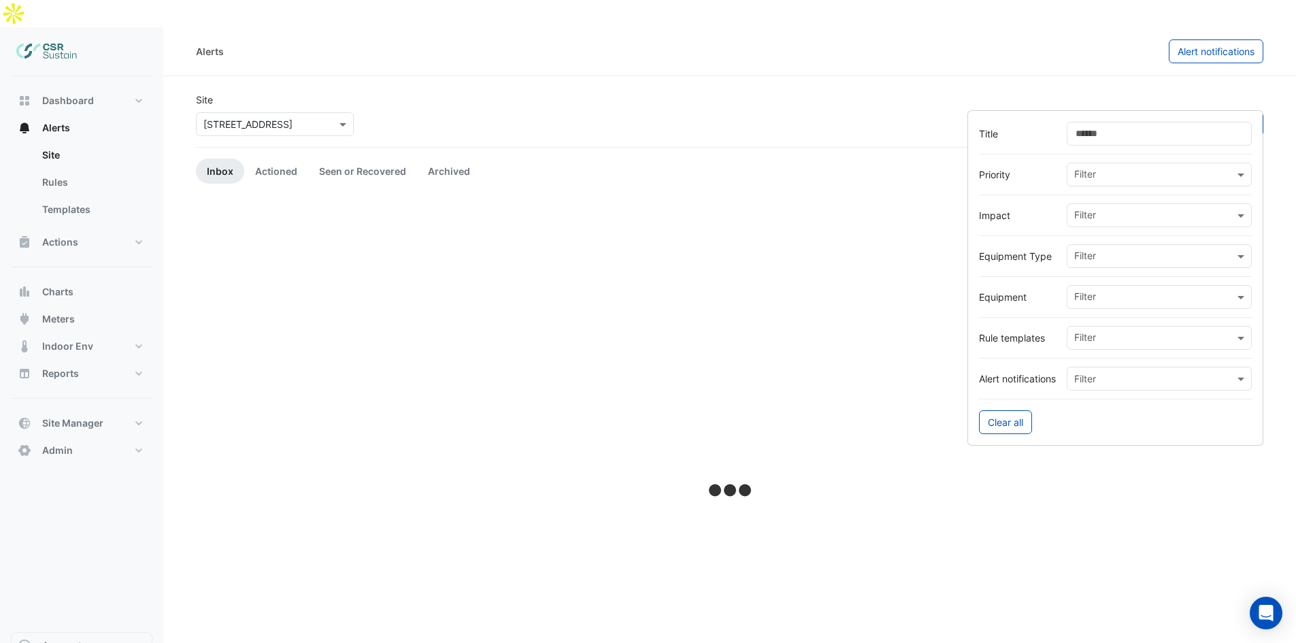
click at [873, 76] on section "Site × 8 Exchange Quay Sort: Priority Priority Updated Filter Inbox Actioned Se…" at bounding box center [729, 429] width 1133 height 707
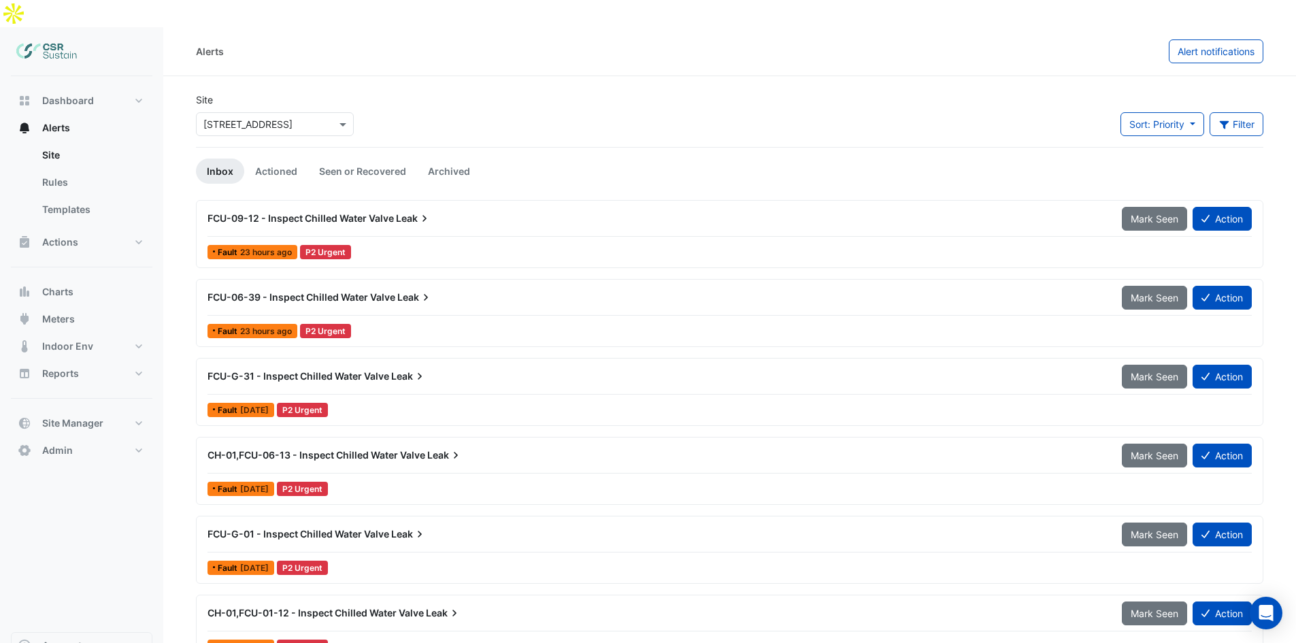
drag, startPoint x: 802, startPoint y: 168, endPoint x: 678, endPoint y: 159, distance: 123.5
click at [1237, 112] on button "Filter" at bounding box center [1237, 124] width 54 height 24
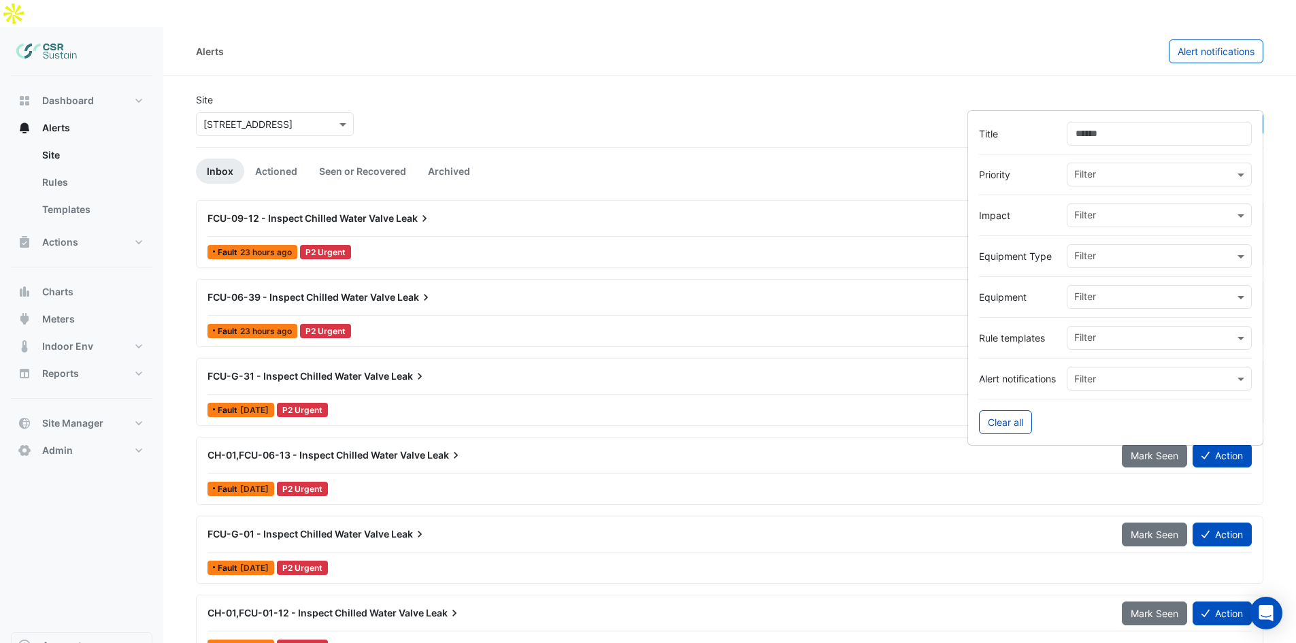
click at [617, 93] on div "Site × 8 Exchange Quay Sort: Priority Priority Updated Filter" at bounding box center [730, 120] width 1084 height 54
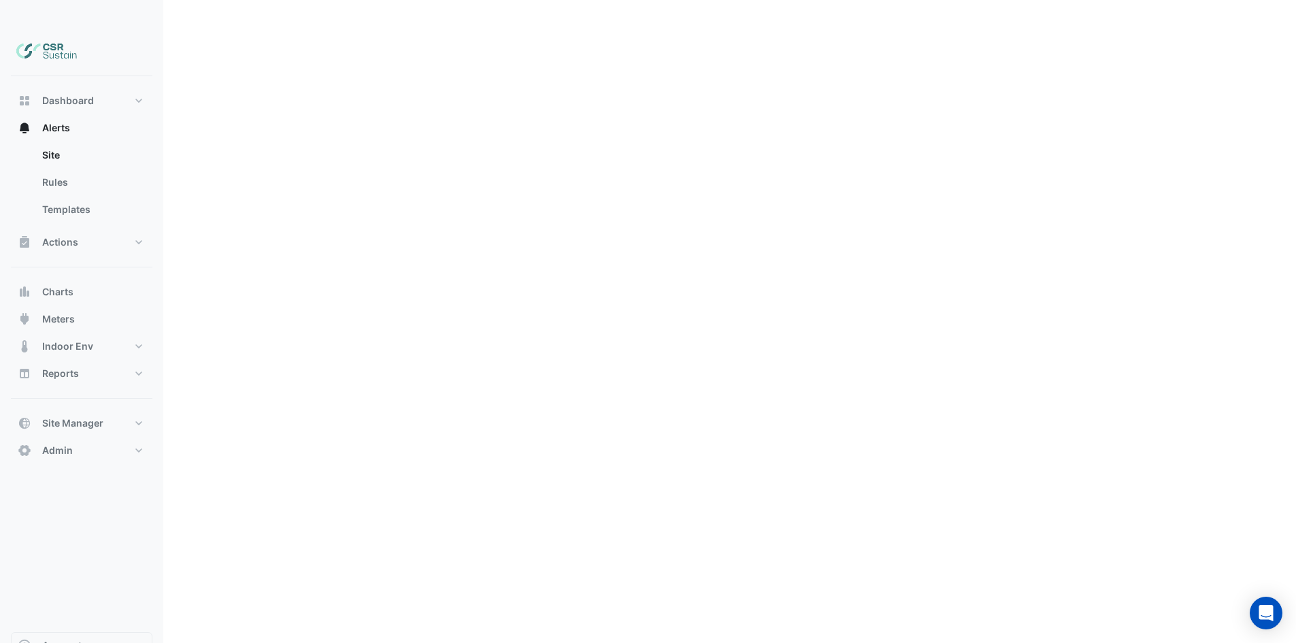
drag, startPoint x: 390, startPoint y: 318, endPoint x: 370, endPoint y: 563, distance: 245.8
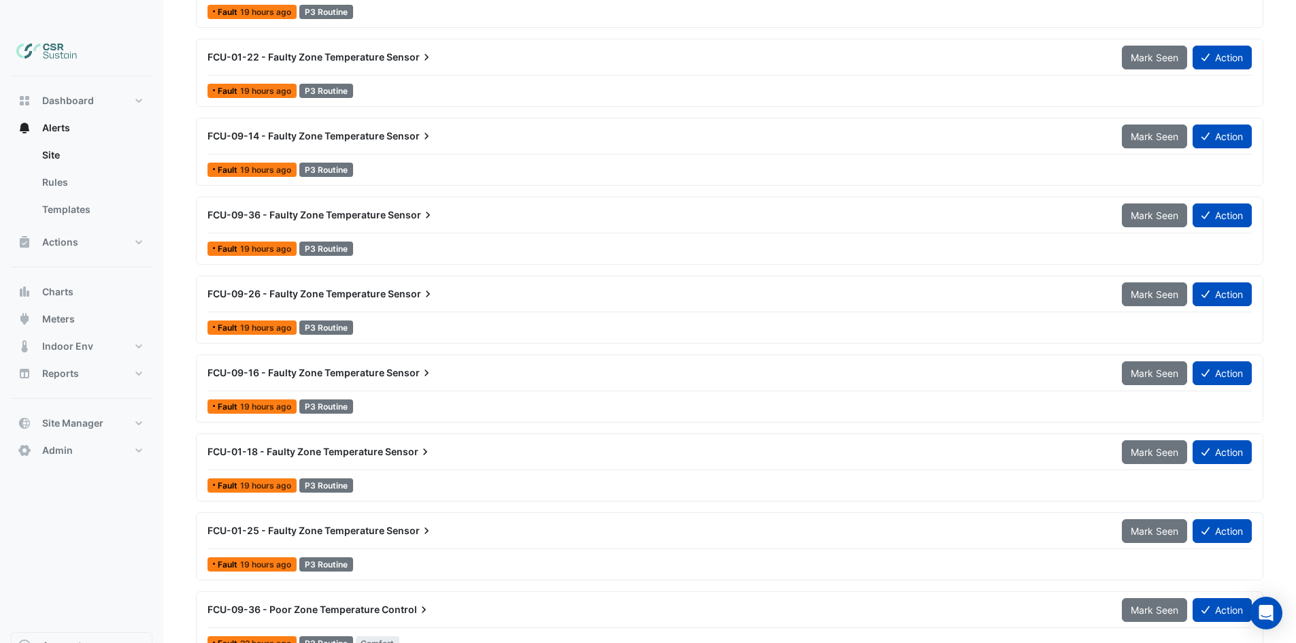
scroll to position [24132, 0]
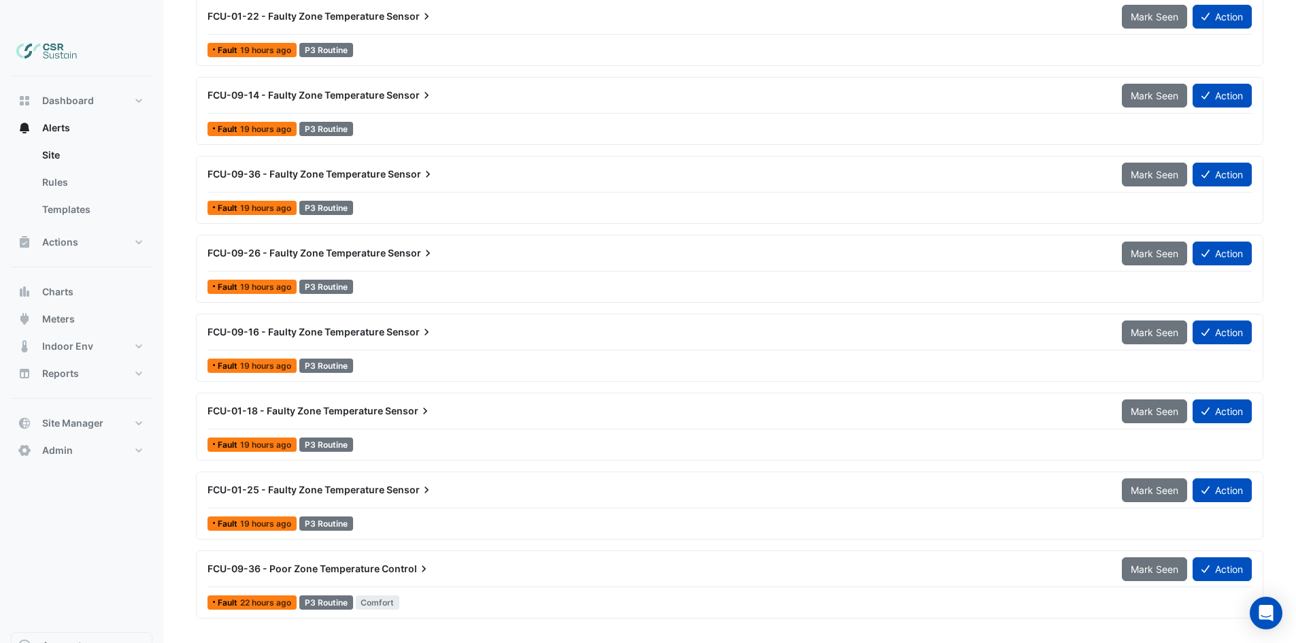
drag, startPoint x: 421, startPoint y: 479, endPoint x: 397, endPoint y: 664, distance: 186.6
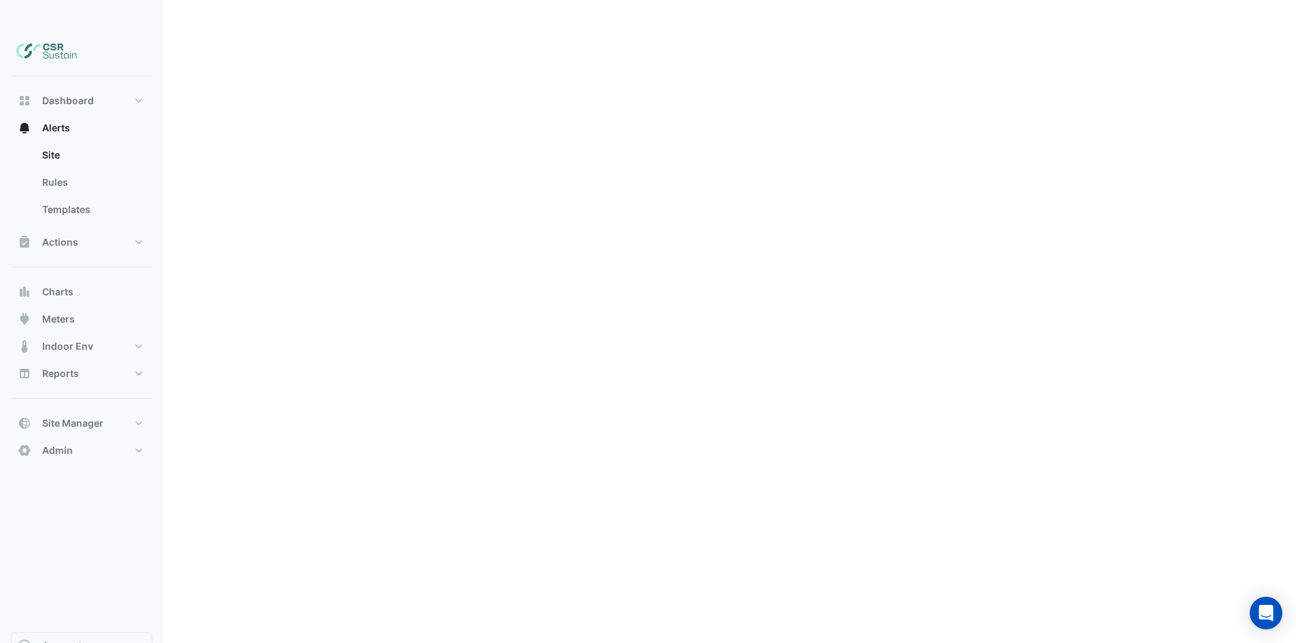
scroll to position [0, 0]
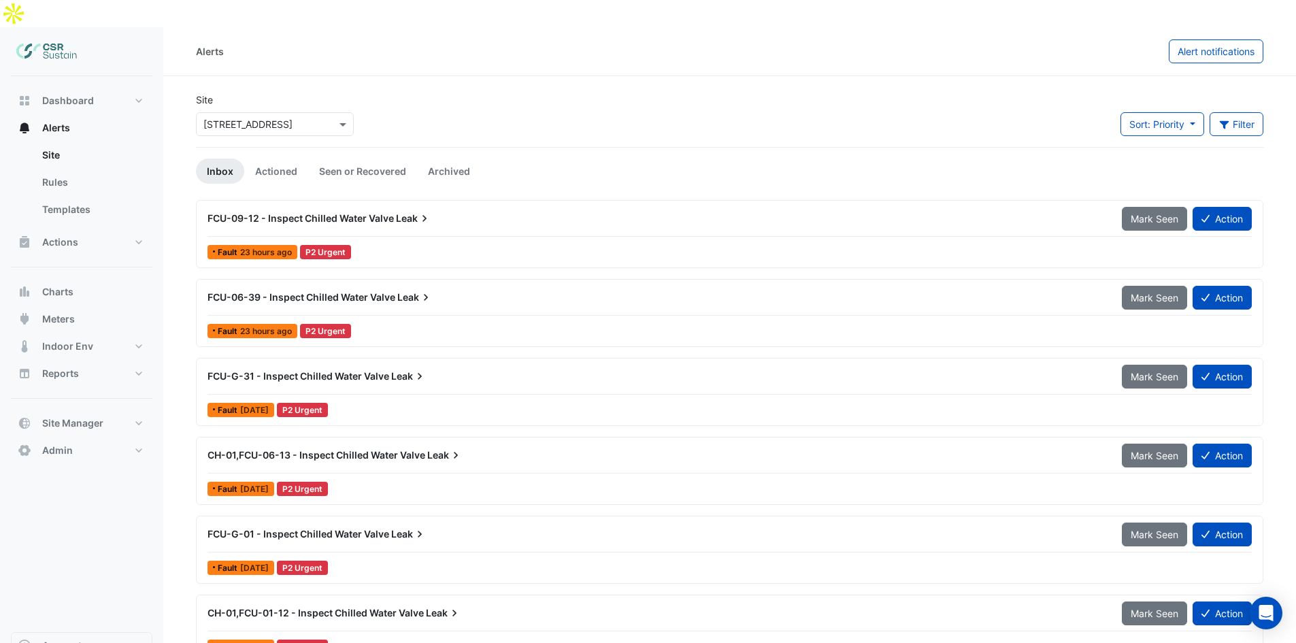
drag, startPoint x: 657, startPoint y: 307, endPoint x: 617, endPoint y: 88, distance: 222.1
click at [1256, 112] on button "Filter" at bounding box center [1237, 124] width 54 height 24
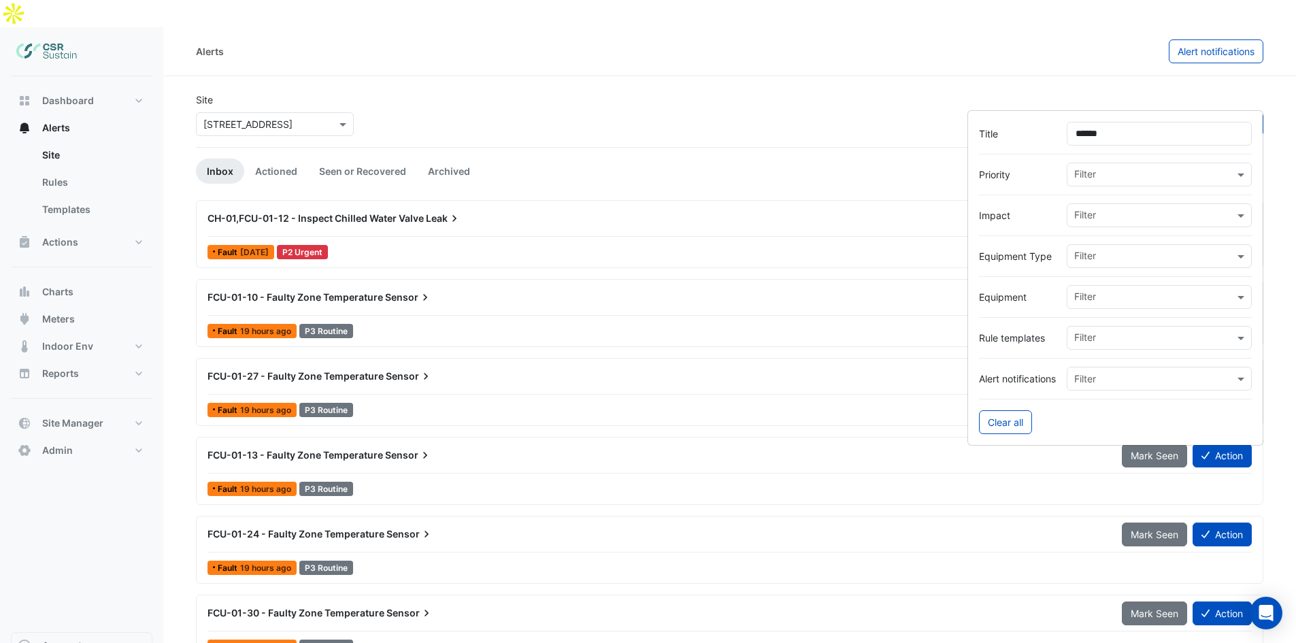
type input "******"
click at [1014, 39] on div "Alerts" at bounding box center [682, 51] width 973 height 24
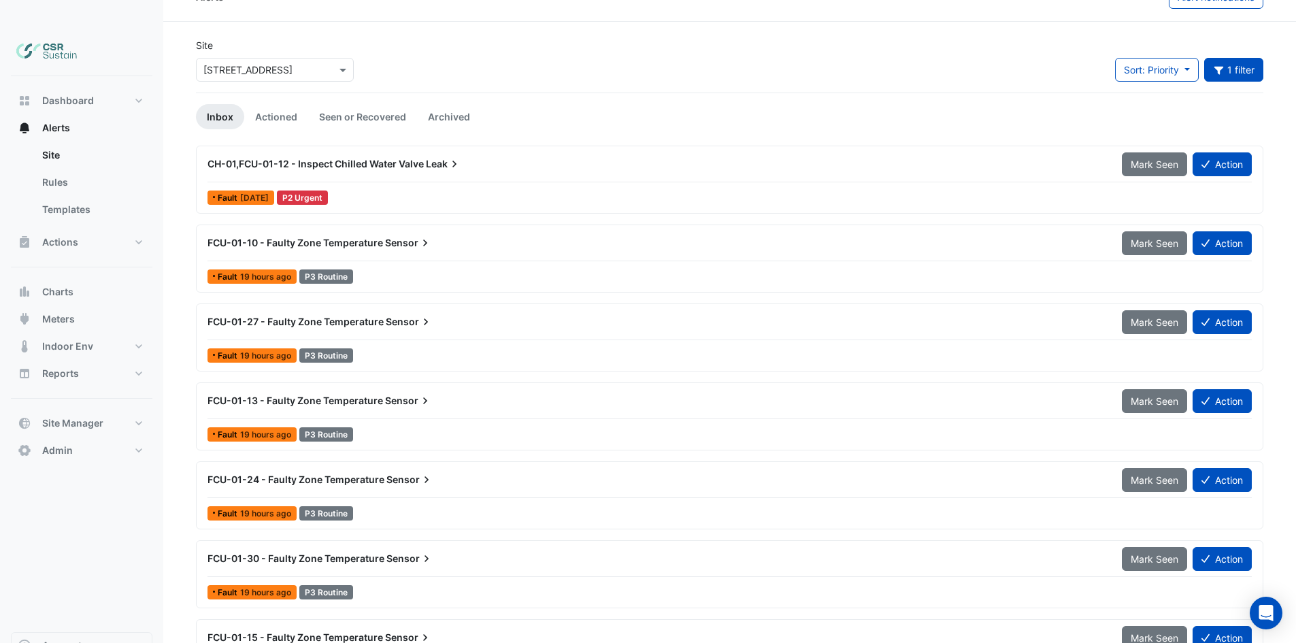
scroll to position [14, 0]
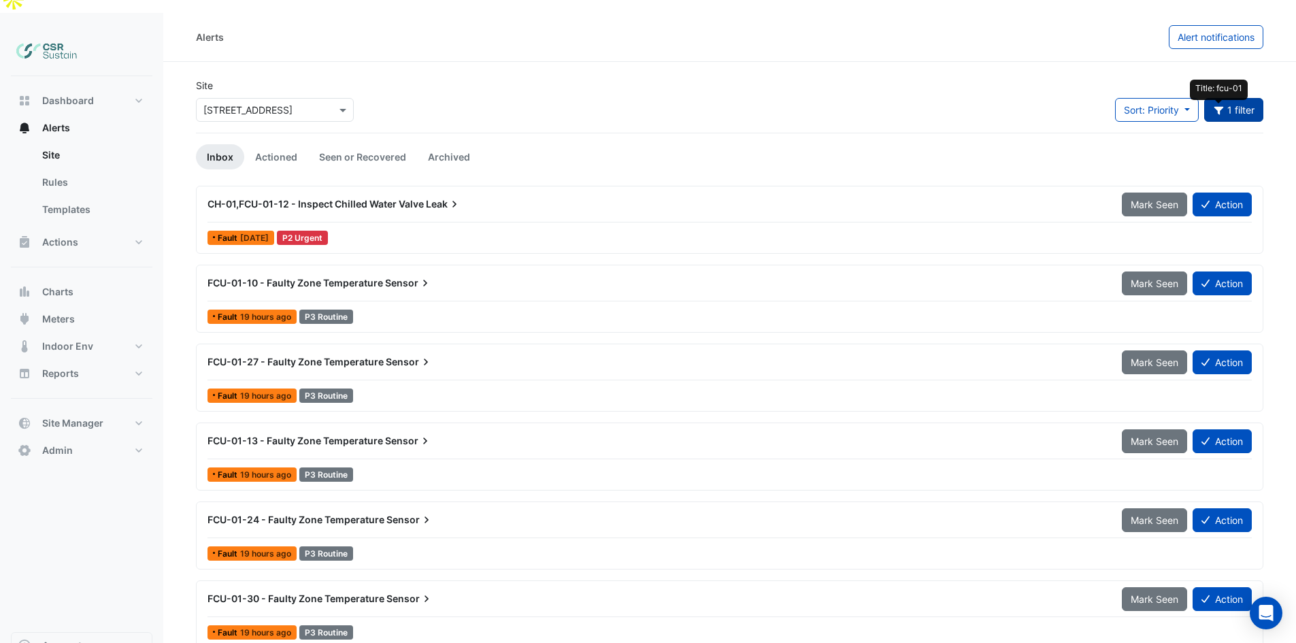
click at [1220, 107] on icon "button" at bounding box center [1219, 111] width 10 height 8
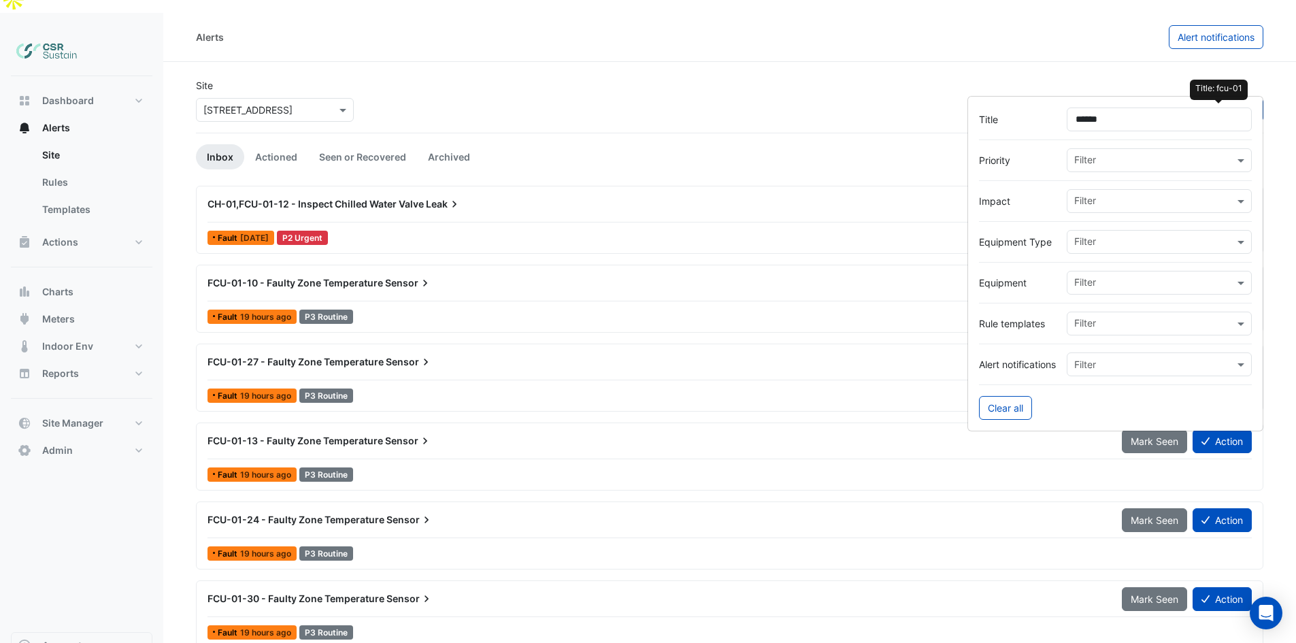
scroll to position [12, 0]
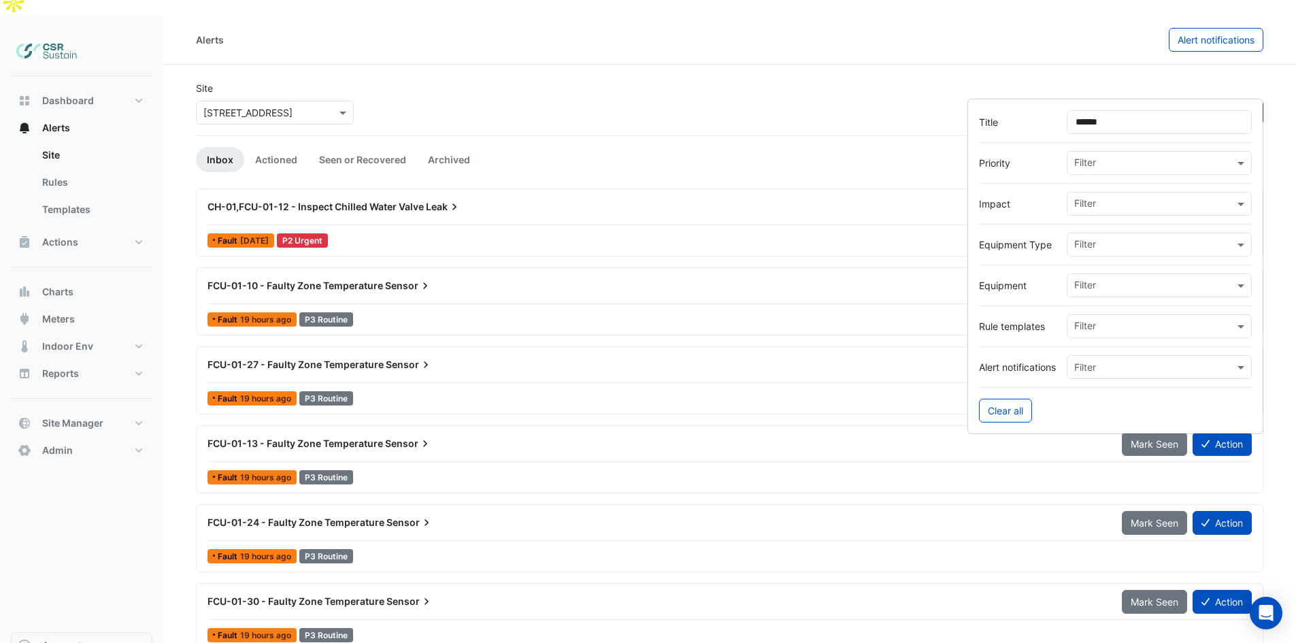
click at [1119, 126] on input "******" at bounding box center [1159, 122] width 185 height 24
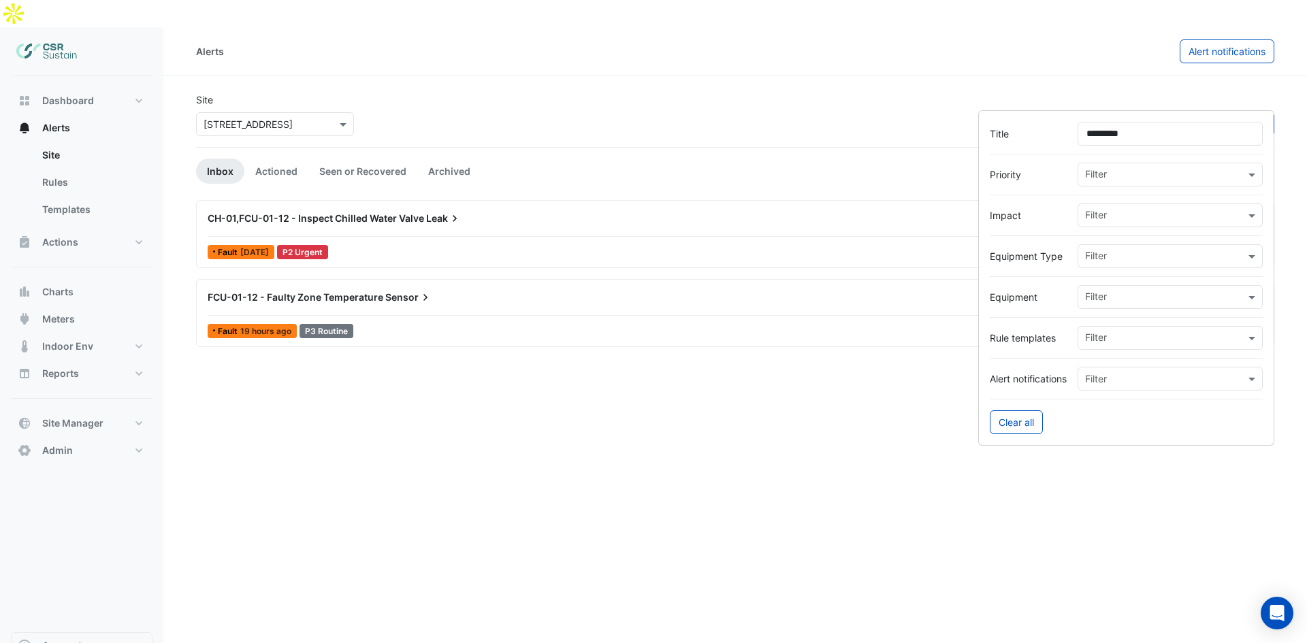
type input "*********"
click at [265, 291] on span "FCU-01-12 - Faulty Zone Temperature" at bounding box center [296, 297] width 176 height 12
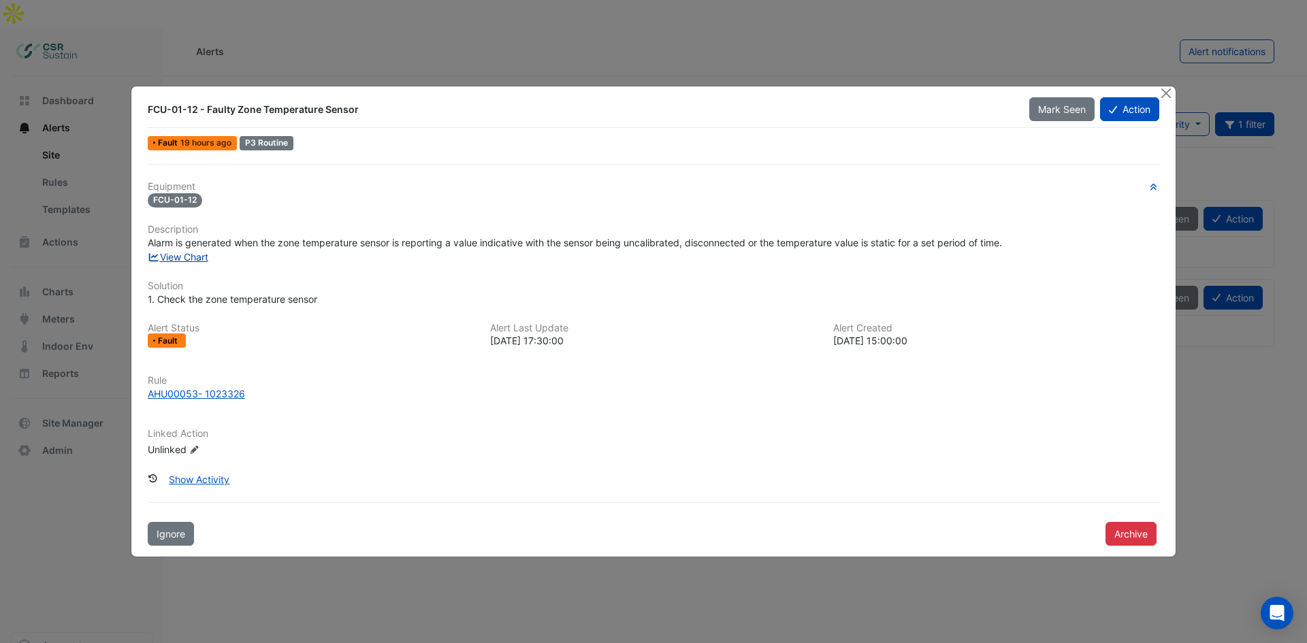
click at [192, 255] on link "View Chart" at bounding box center [178, 257] width 61 height 12
click at [1166, 92] on button "Close" at bounding box center [1165, 93] width 14 height 14
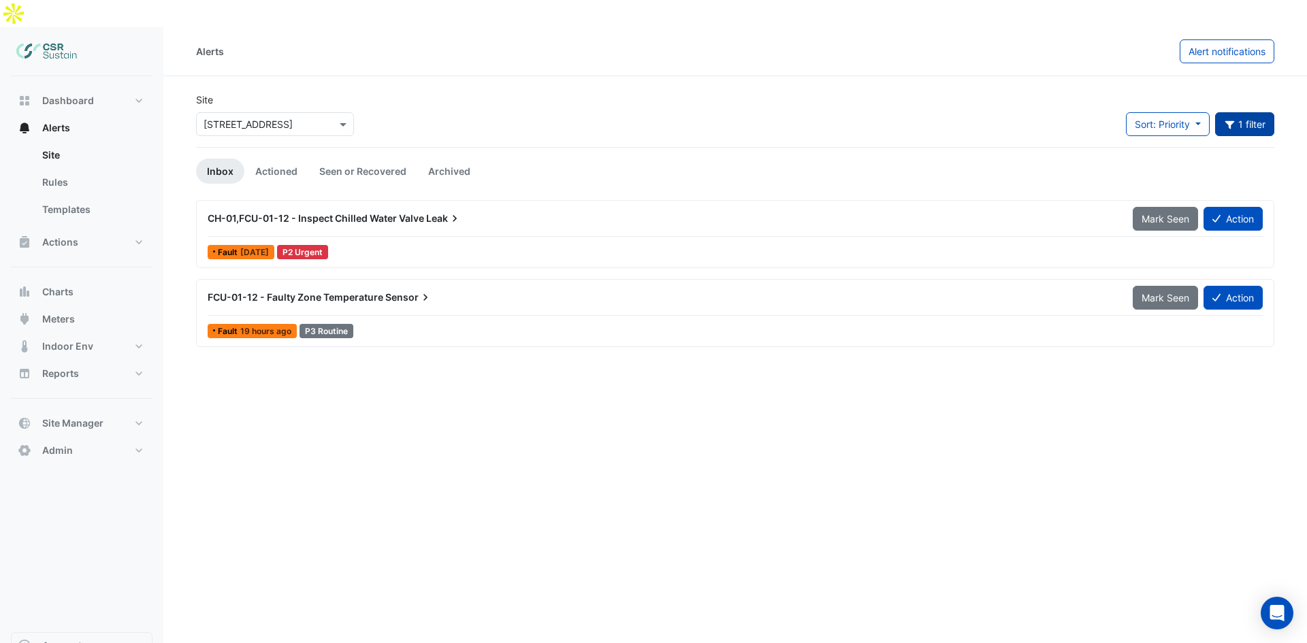
click at [1249, 112] on button "1 filter" at bounding box center [1245, 124] width 60 height 24
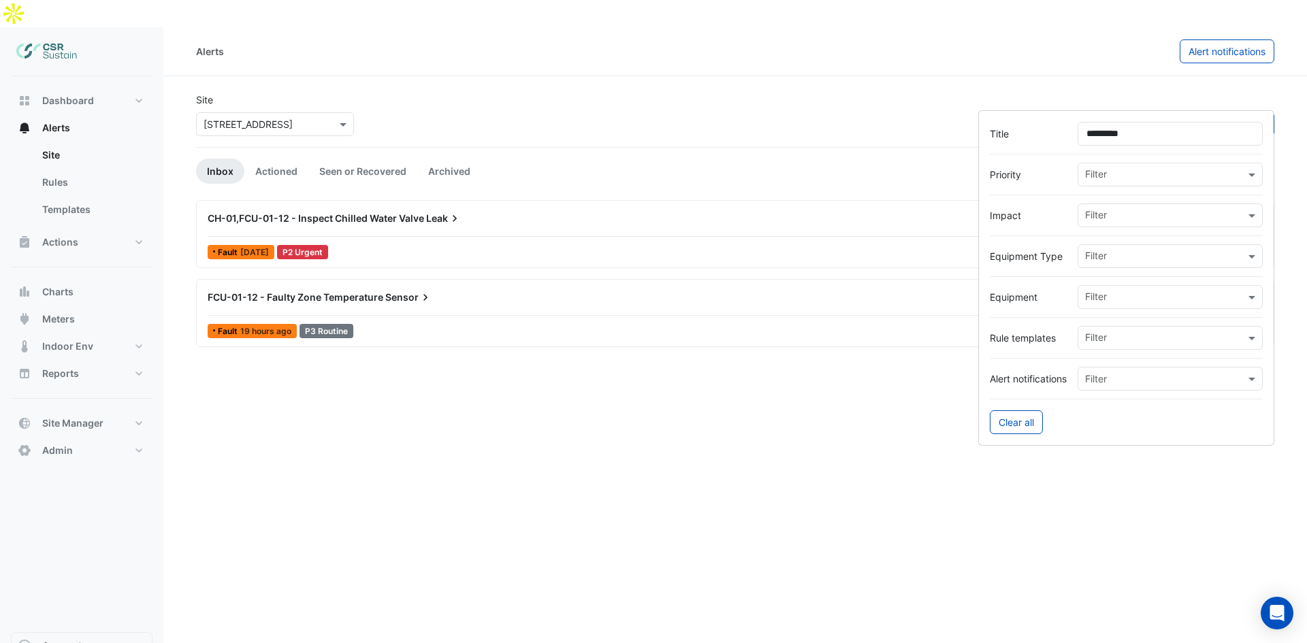
click at [1141, 139] on input "*********" at bounding box center [1169, 134] width 185 height 24
type input "*********"
drag, startPoint x: 284, startPoint y: 407, endPoint x: 324, endPoint y: 346, distance: 72.3
click at [284, 406] on div "Alerts Alert notifications Site × 8 Exchange Quay Sort: Priority Priority Updat…" at bounding box center [734, 348] width 1143 height 643
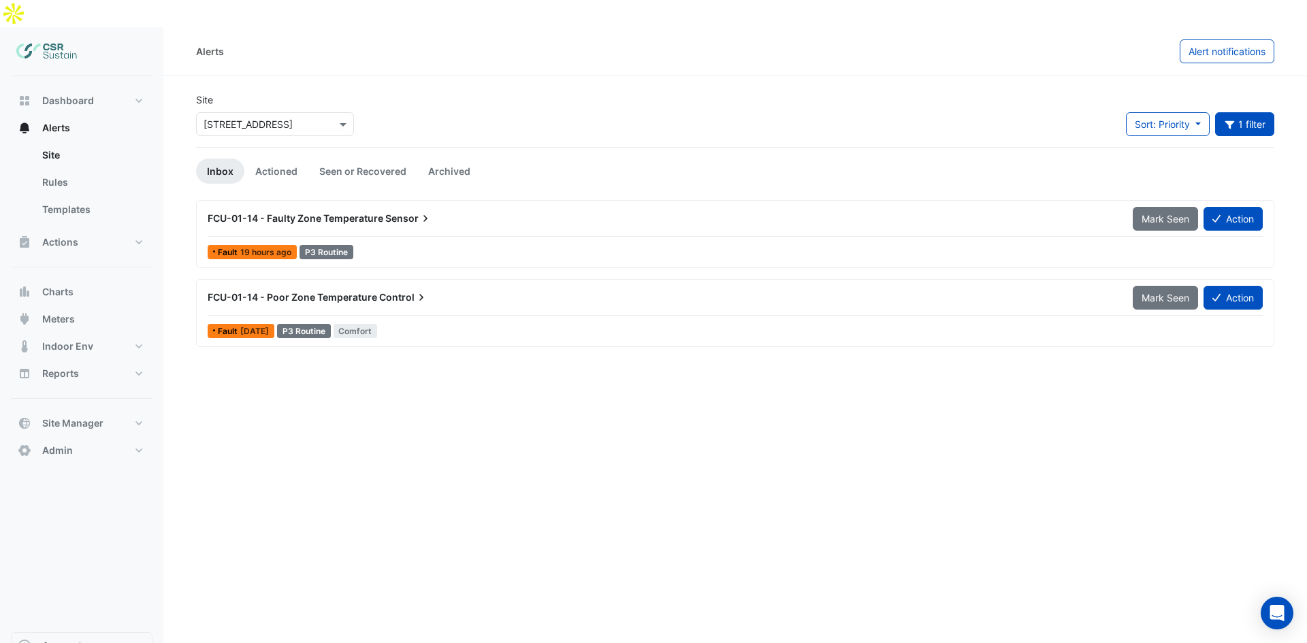
click at [303, 323] on div "FCU-01-14 - Faulty Zone Temperature Sensor Mark Seen Action Fault 19 hours ago …" at bounding box center [735, 279] width 1078 height 158
click at [1234, 120] on icon "button" at bounding box center [1230, 125] width 12 height 10
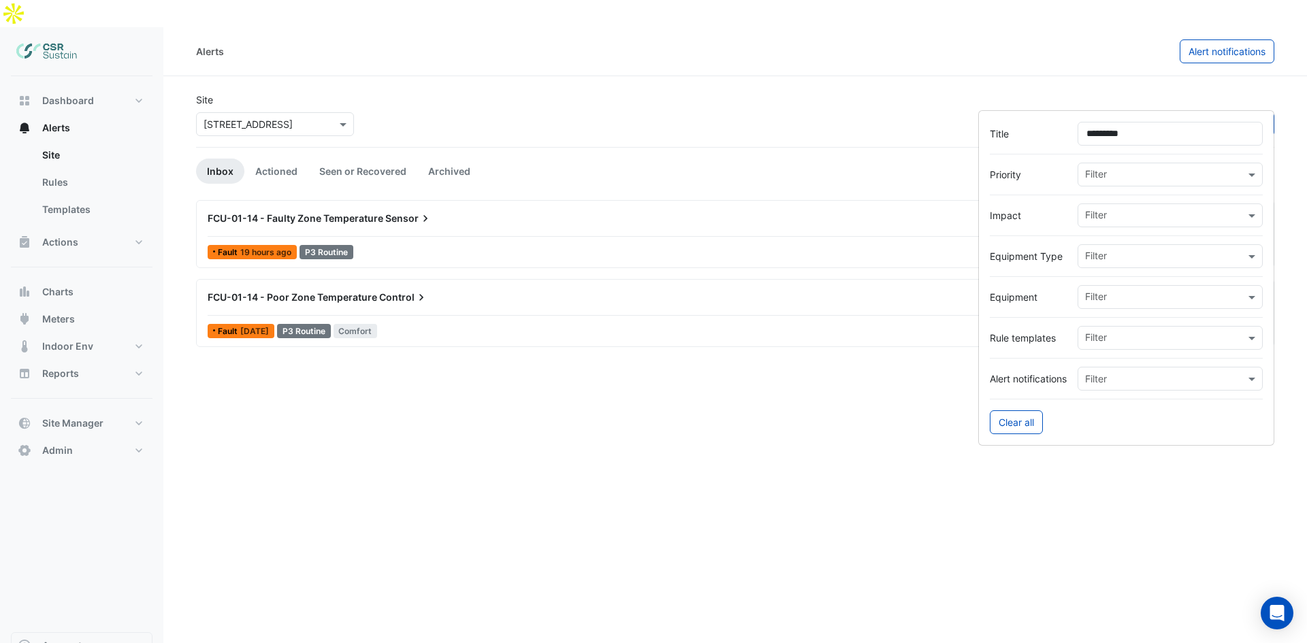
drag, startPoint x: 1102, startPoint y: 132, endPoint x: 1068, endPoint y: 131, distance: 33.4
click at [1068, 131] on div "Title *********" at bounding box center [1125, 134] width 273 height 24
click at [1158, 137] on input "*********" at bounding box center [1169, 134] width 185 height 24
click at [831, 76] on section "Site × 8 Exchange Quay Sort: Priority Priority Updated 1 filter Inbox Actioned …" at bounding box center [734, 211] width 1143 height 271
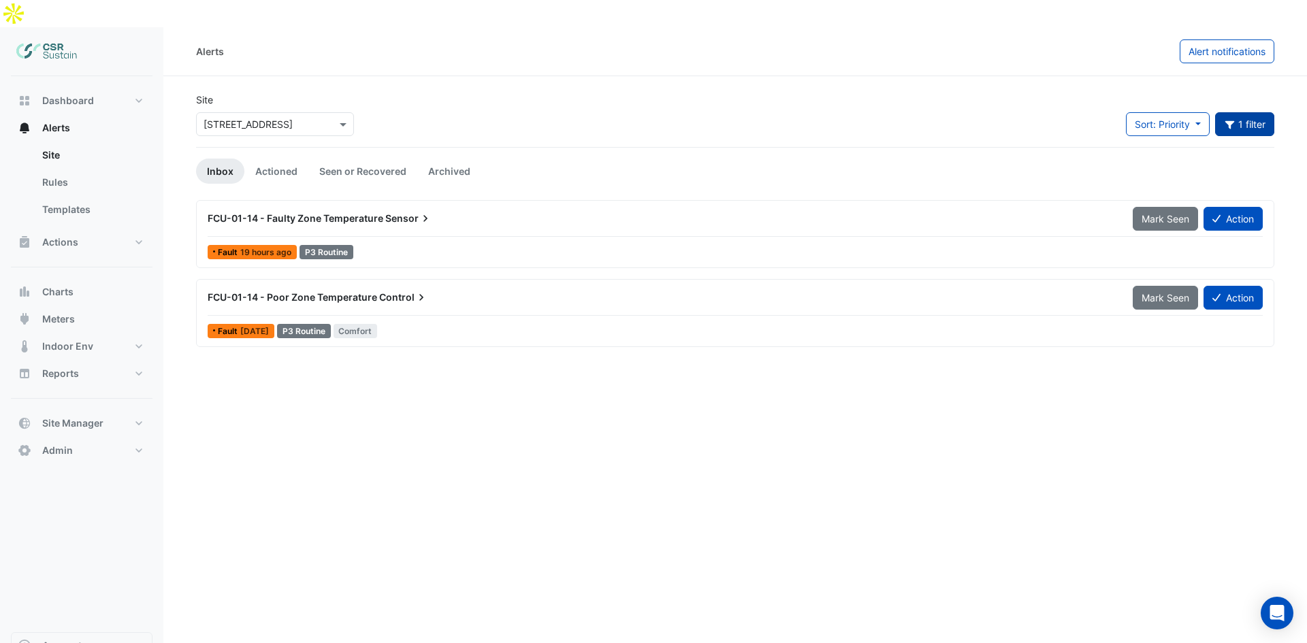
click at [1237, 112] on button "1 filter" at bounding box center [1245, 124] width 60 height 24
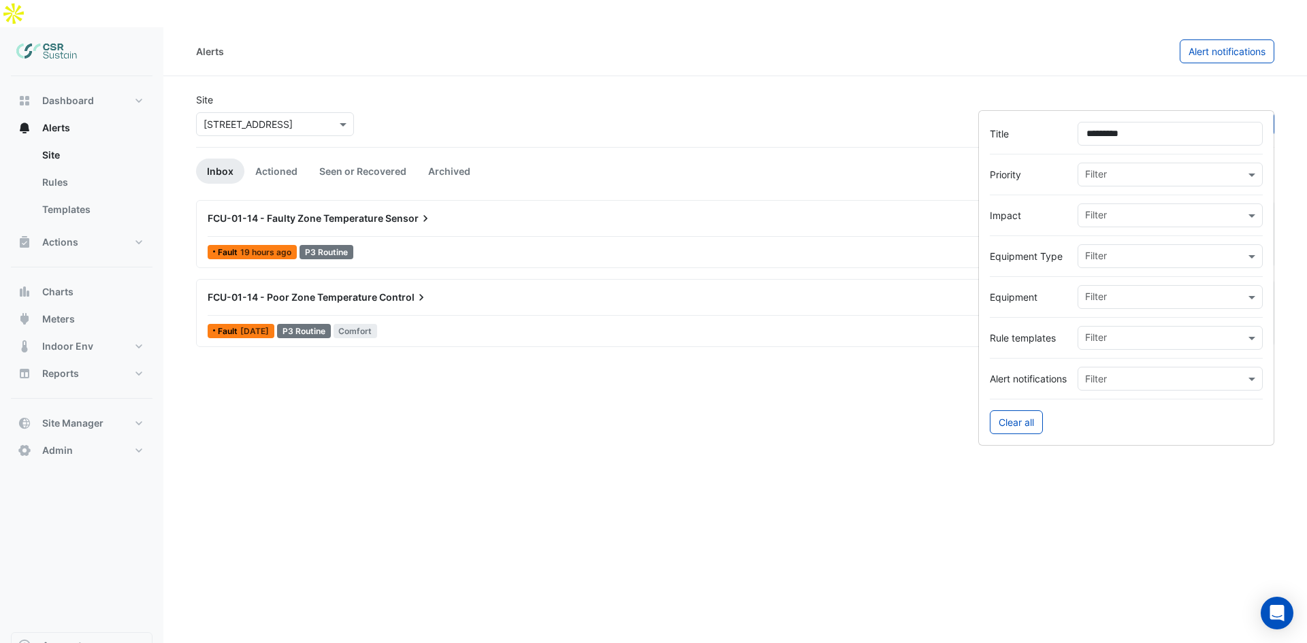
drag, startPoint x: 1140, startPoint y: 137, endPoint x: 1109, endPoint y: 127, distance: 32.3
click at [1109, 127] on input "*********" at bounding box center [1169, 134] width 185 height 24
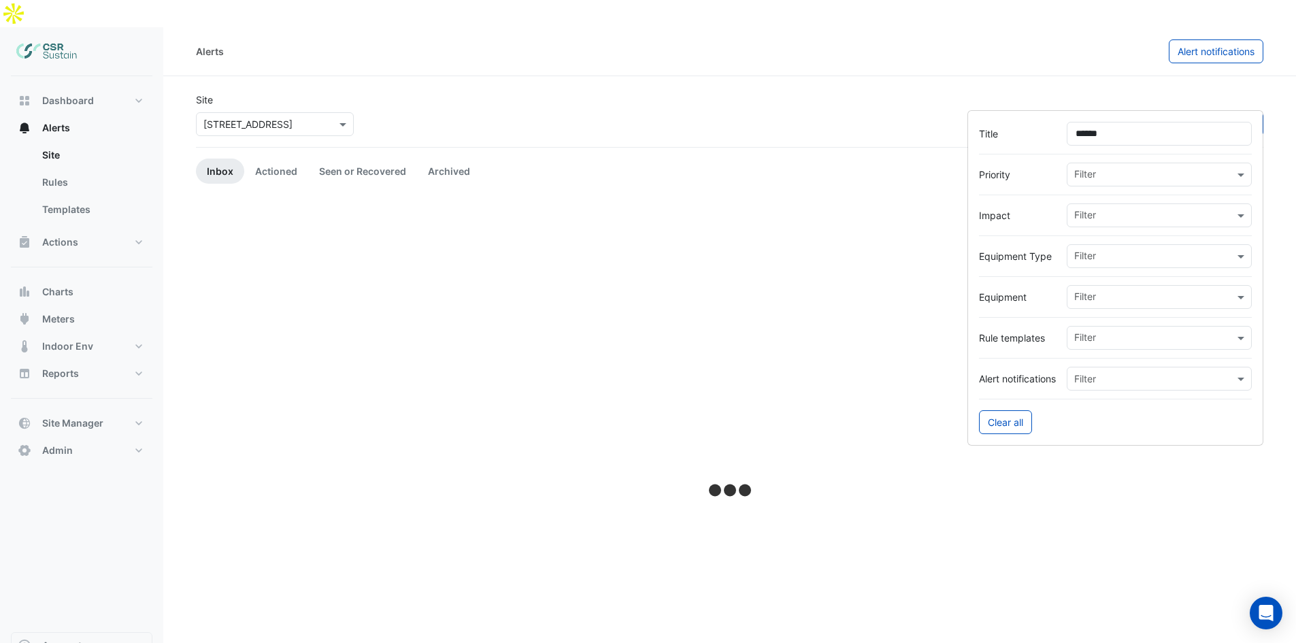
type input "******"
click at [904, 93] on div "Site × 8 Exchange Quay Sort: Priority Priority Updated 1 filter" at bounding box center [730, 120] width 1084 height 54
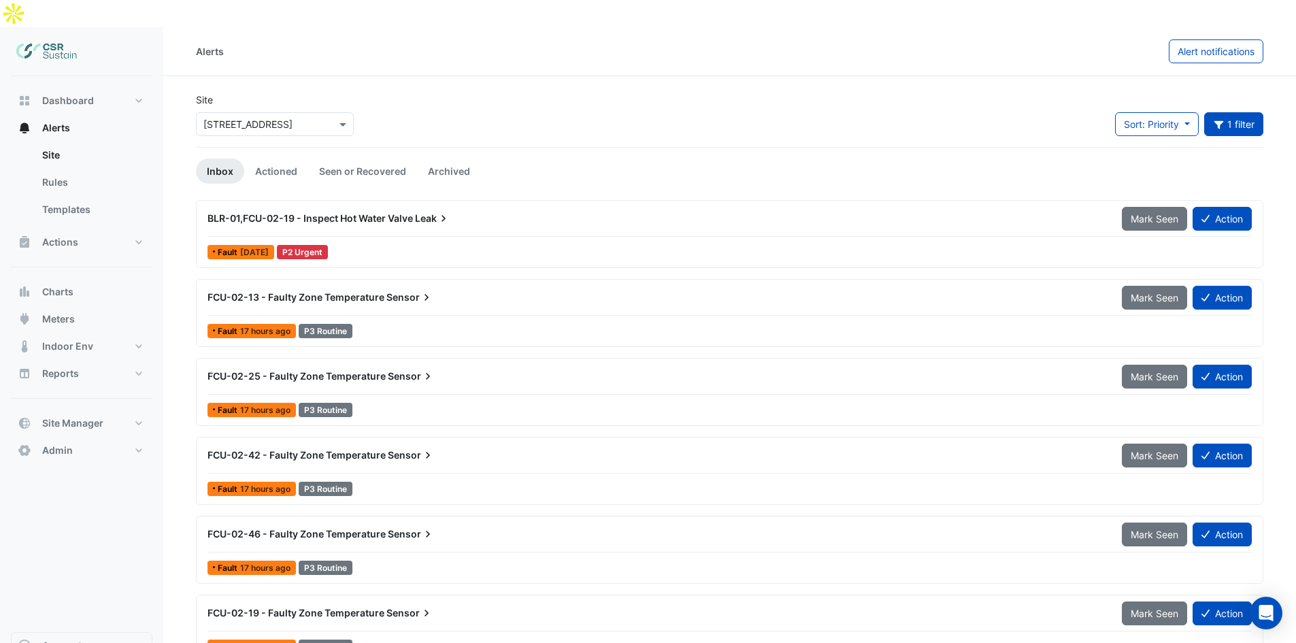
drag, startPoint x: 547, startPoint y: 475, endPoint x: 490, endPoint y: -32, distance: 510.2
click at [83, 87] on button "Dashboard" at bounding box center [82, 100] width 142 height 27
select select "**"
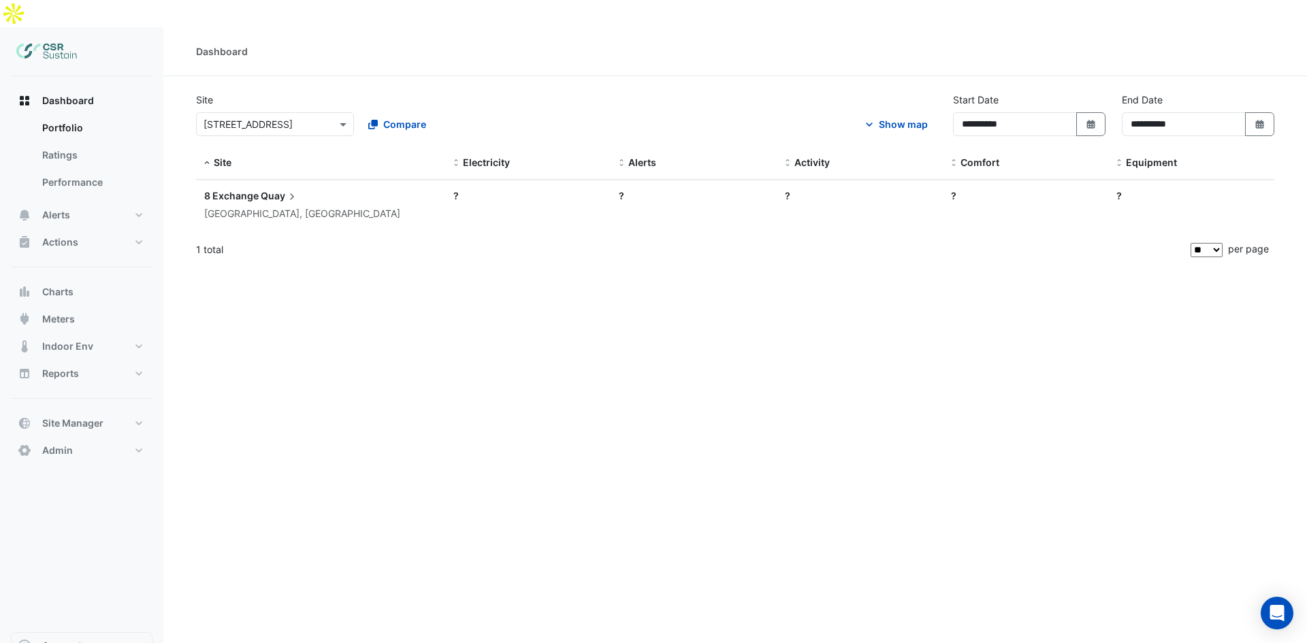
drag, startPoint x: 86, startPoint y: 64, endPoint x: 248, endPoint y: 84, distance: 163.9
click at [88, 87] on button "Dashboard" at bounding box center [82, 100] width 142 height 27
click at [280, 189] on span "Quay" at bounding box center [280, 196] width 38 height 15
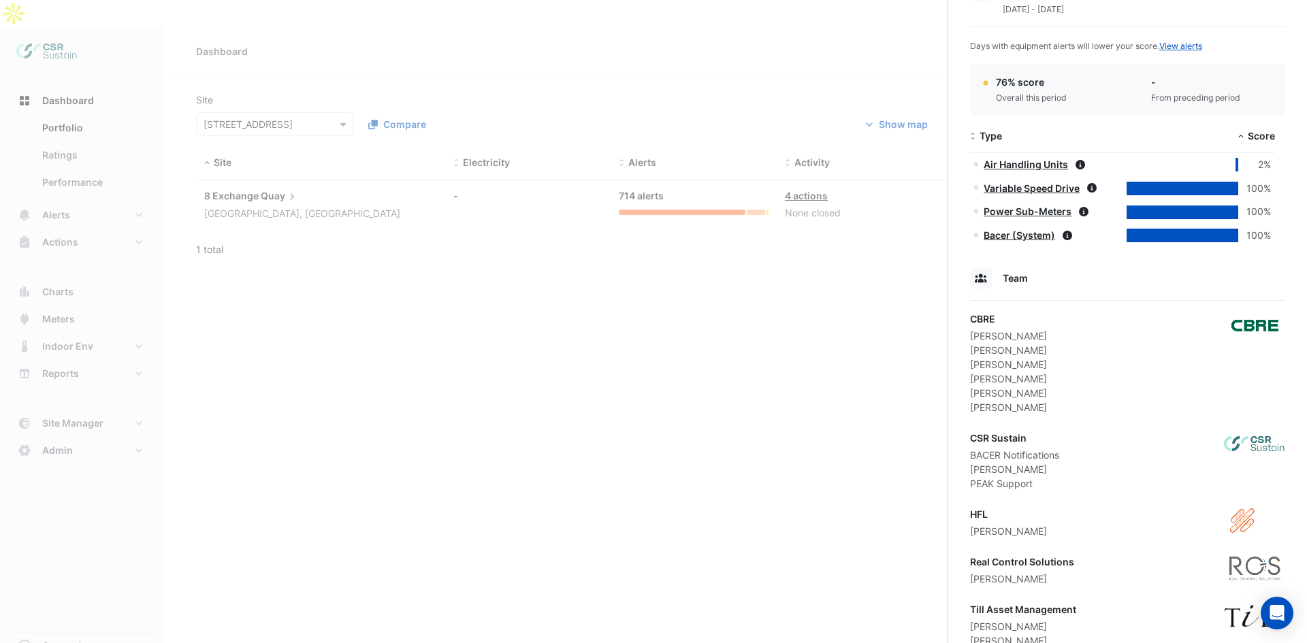
scroll to position [747, 0]
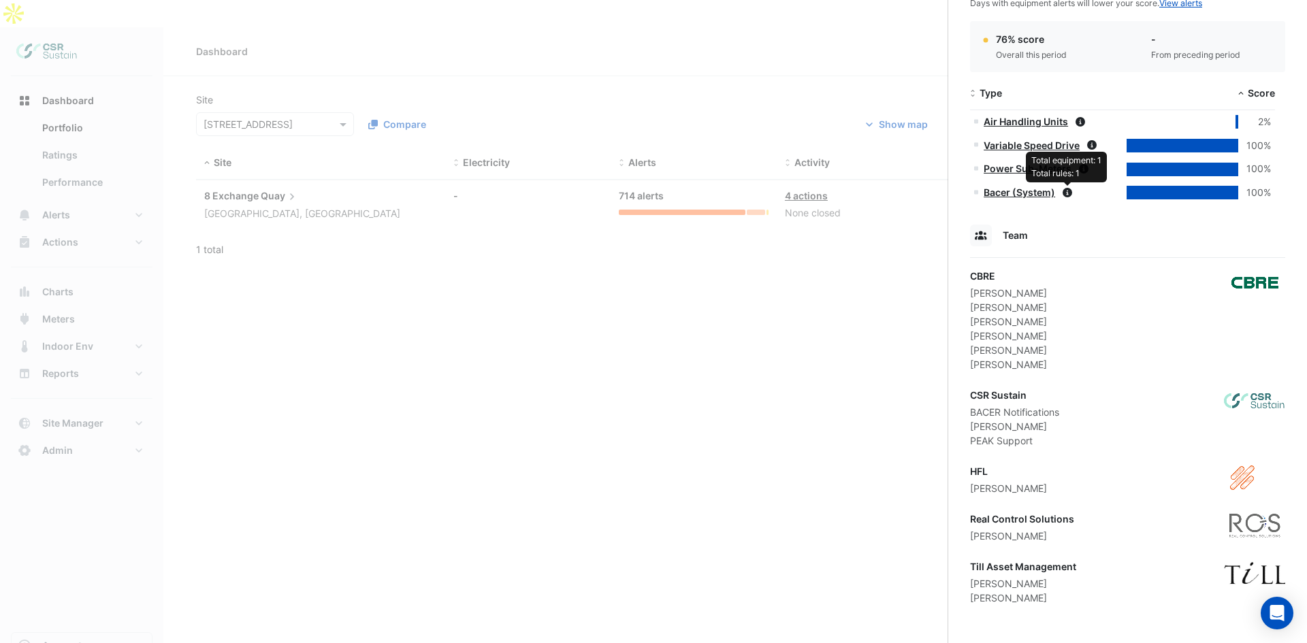
click at [1064, 192] on icon at bounding box center [1067, 193] width 10 height 10
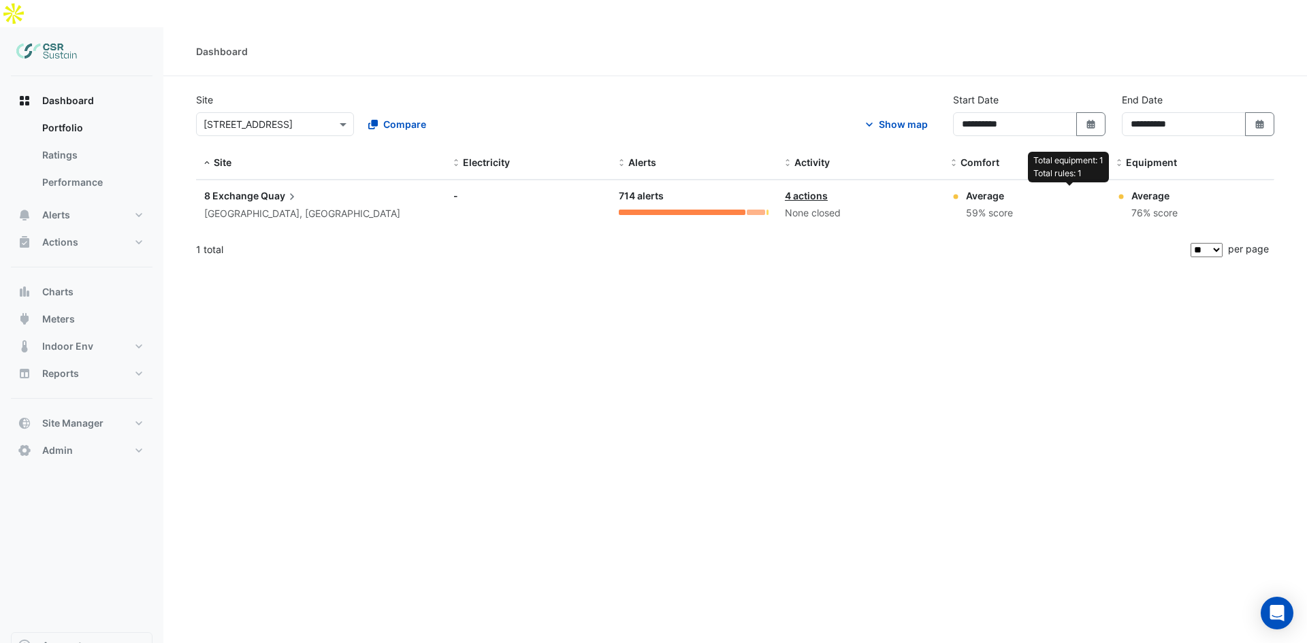
click at [904, 171] on ngb-offcanvas-backdrop at bounding box center [653, 321] width 1307 height 643
click at [862, 189] on div "4 actions" at bounding box center [860, 196] width 150 height 14
click at [234, 180] on datatable-body-cell "Site: 8 Exchange Quay Salford, England" at bounding box center [320, 205] width 249 height 50
click at [238, 206] on div "[GEOGRAPHIC_DATA], [GEOGRAPHIC_DATA]" at bounding box center [302, 214] width 196 height 16
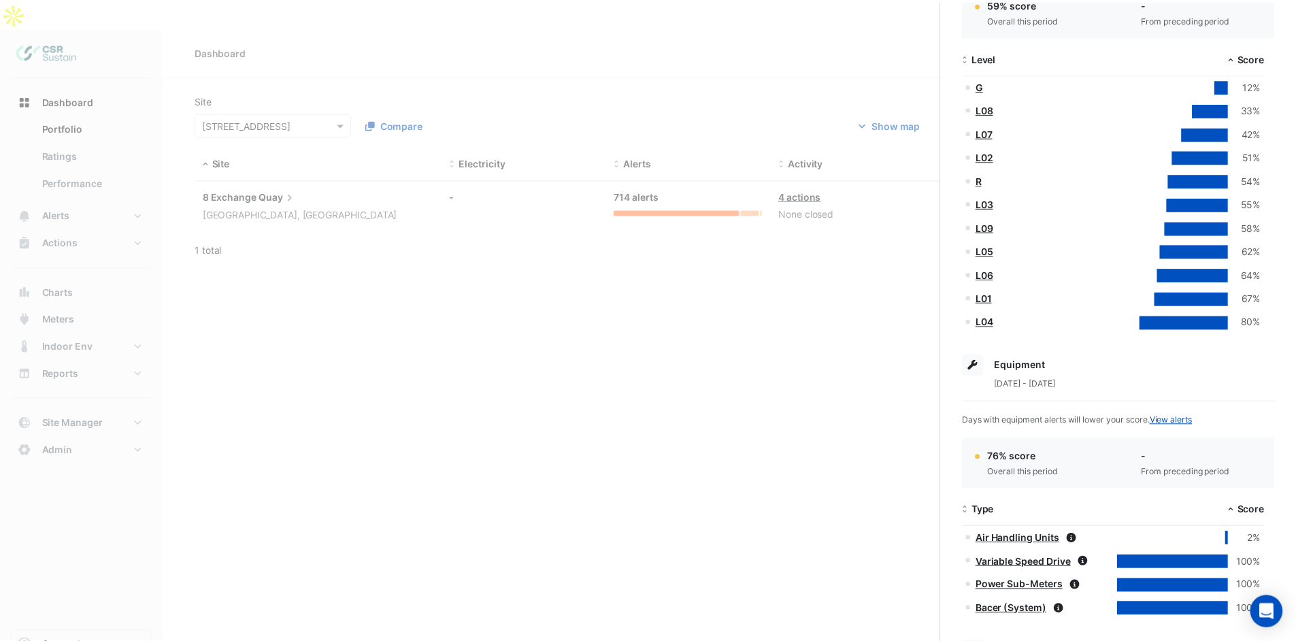
scroll to position [347, 0]
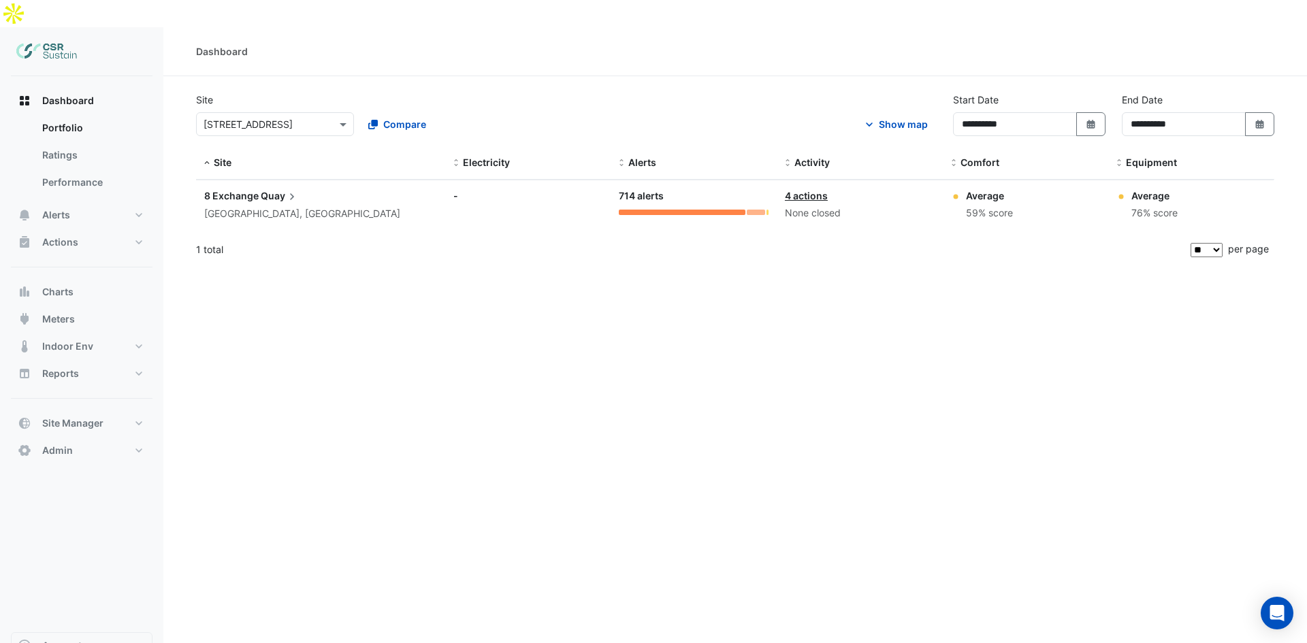
click at [350, 282] on ngb-offcanvas-backdrop at bounding box center [653, 321] width 1307 height 643
click at [284, 206] on div "[GEOGRAPHIC_DATA], [GEOGRAPHIC_DATA]" at bounding box center [302, 214] width 196 height 16
click at [595, 266] on ngb-offcanvas-backdrop at bounding box center [653, 321] width 1307 height 643
click at [72, 201] on button "Alerts" at bounding box center [82, 214] width 142 height 27
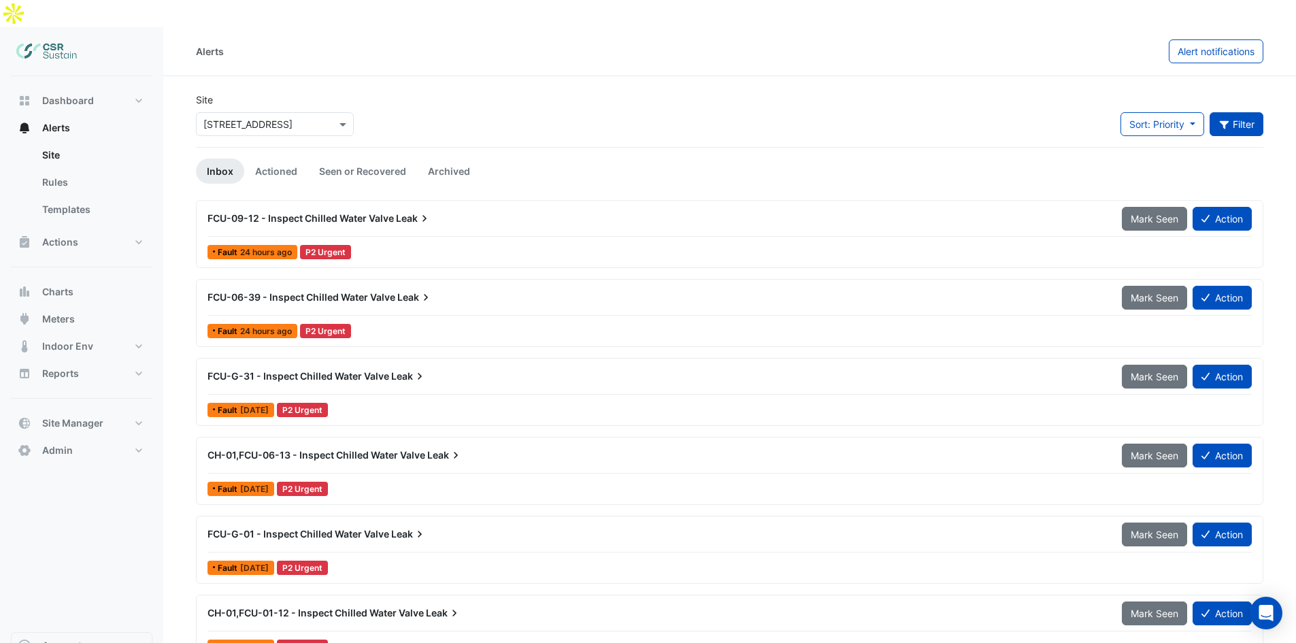
click at [1241, 112] on button "Filter" at bounding box center [1237, 124] width 54 height 24
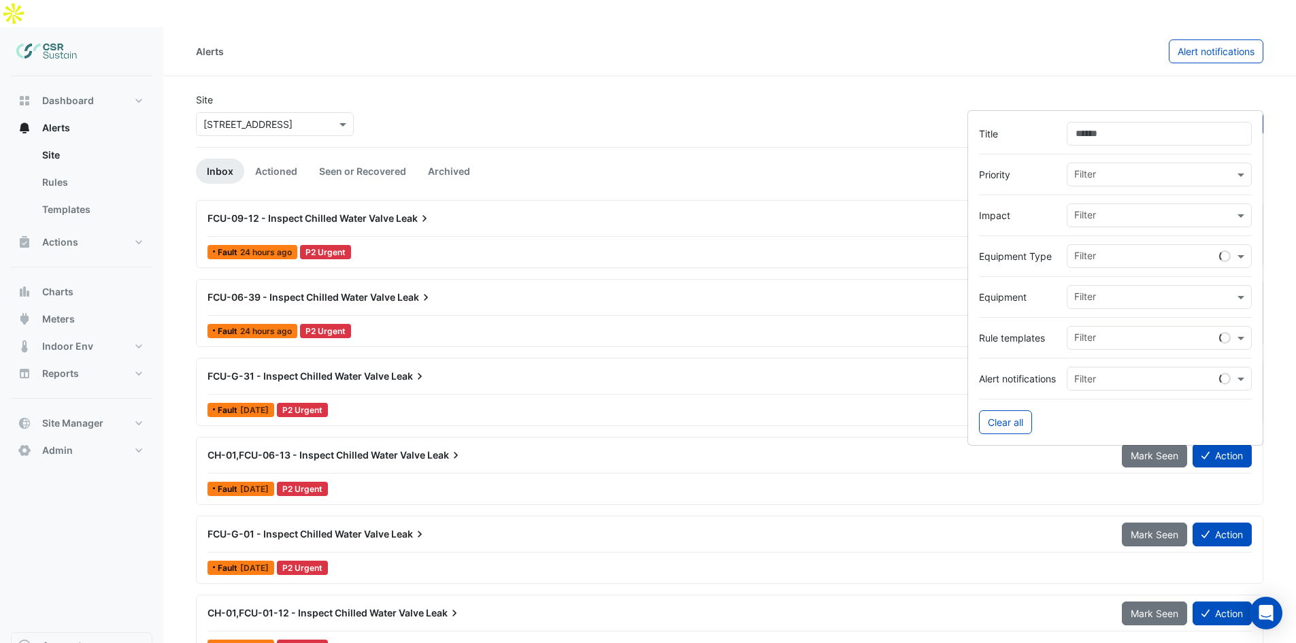
click at [1102, 182] on input "text" at bounding box center [1155, 176] width 160 height 14
click at [1102, 180] on input "text" at bounding box center [1155, 176] width 160 height 14
drag, startPoint x: 1021, startPoint y: 220, endPoint x: 1035, endPoint y: 218, distance: 14.4
click at [1029, 218] on label "Impact" at bounding box center [1017, 215] width 77 height 14
click at [1147, 215] on input "text" at bounding box center [1155, 217] width 160 height 14
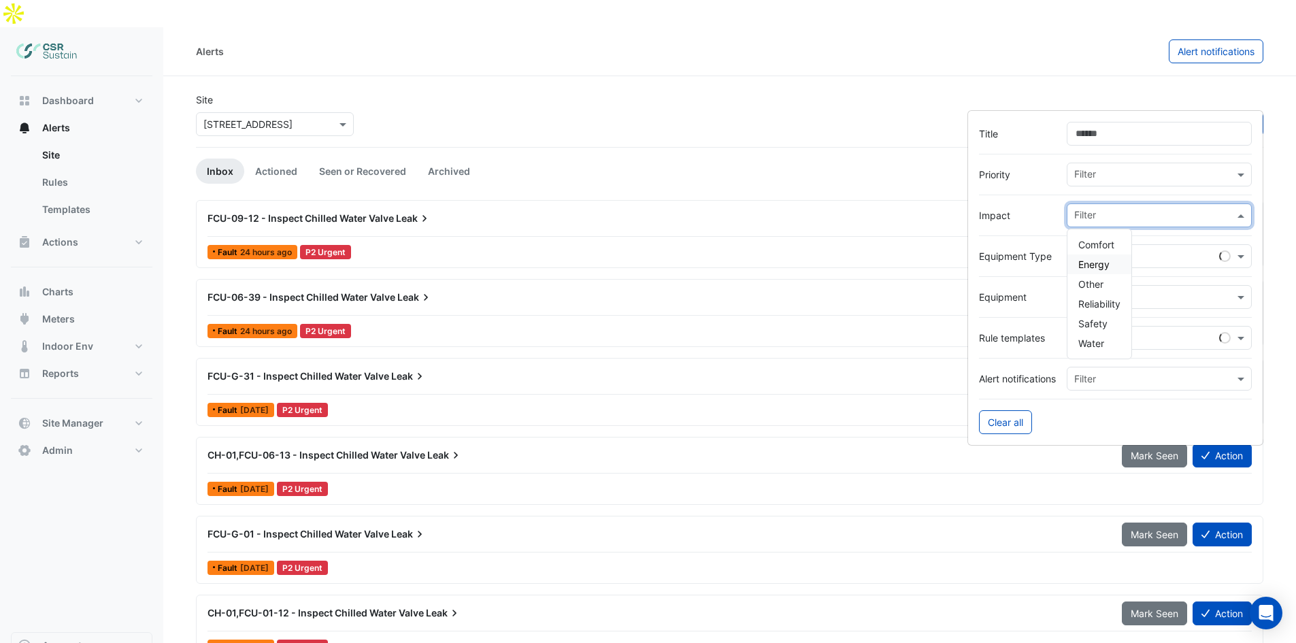
click at [1081, 261] on span "Energy" at bounding box center [1094, 265] width 31 height 12
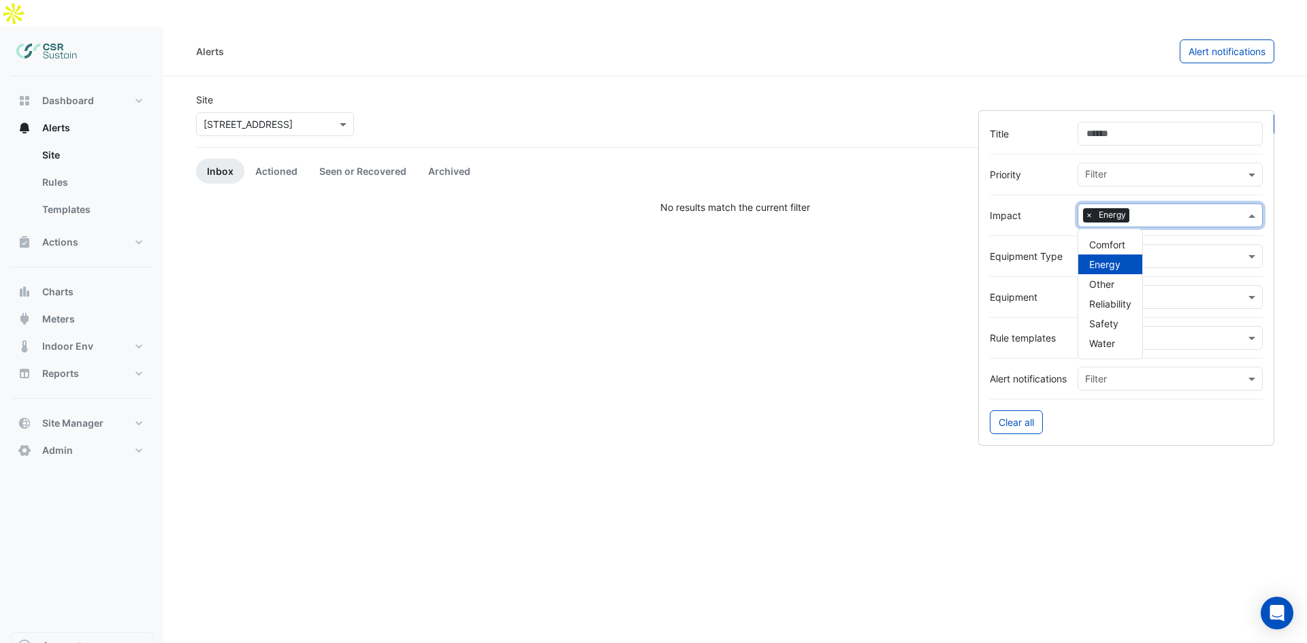
click at [709, 93] on div "Site × 8 Exchange Quay Sort: Priority Priority Updated 1 filter" at bounding box center [735, 120] width 1094 height 54
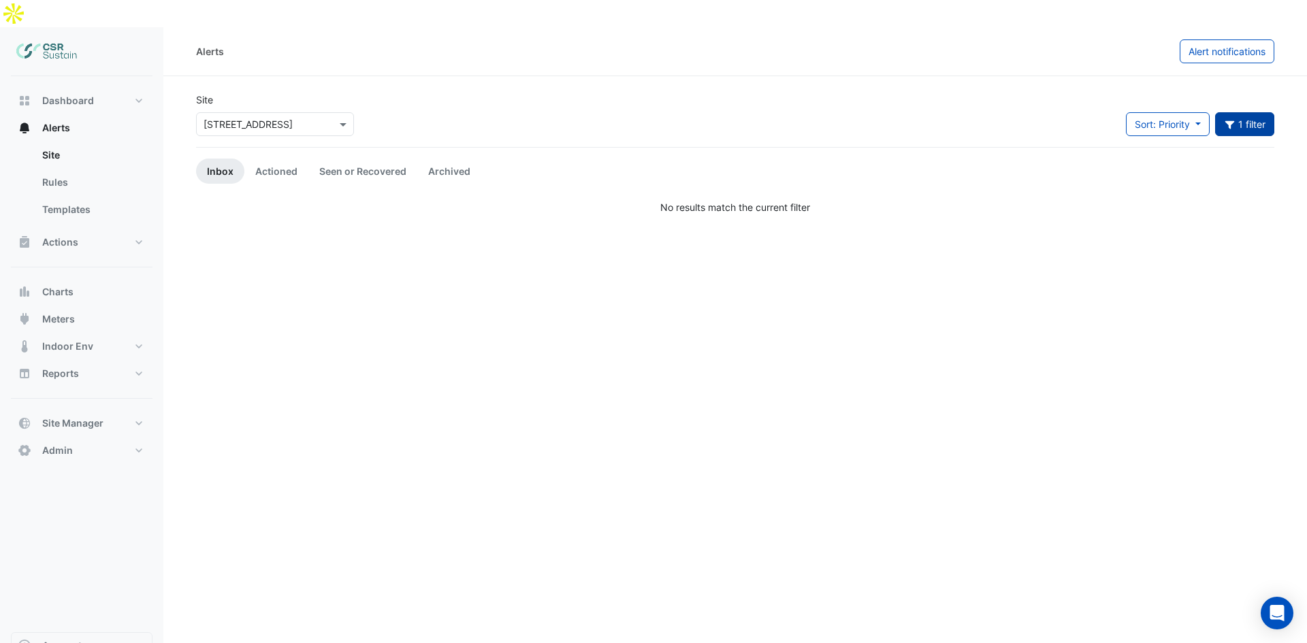
click at [1241, 112] on button "1 filter" at bounding box center [1245, 124] width 60 height 24
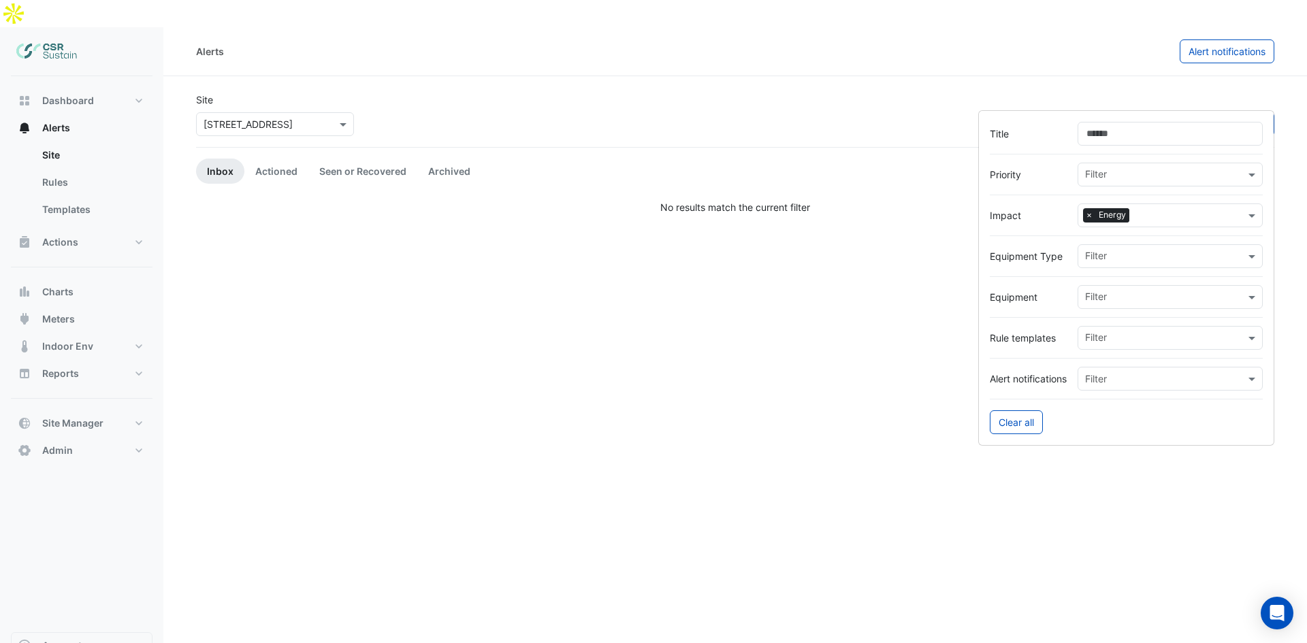
click at [1034, 199] on div at bounding box center [1125, 194] width 273 height 17
click at [1100, 177] on input "text" at bounding box center [1165, 176] width 160 height 14
click at [1017, 172] on label "Priority" at bounding box center [1027, 174] width 77 height 14
click at [1015, 359] on div at bounding box center [1125, 358] width 273 height 17
click at [1090, 214] on span "×" at bounding box center [1089, 215] width 12 height 14
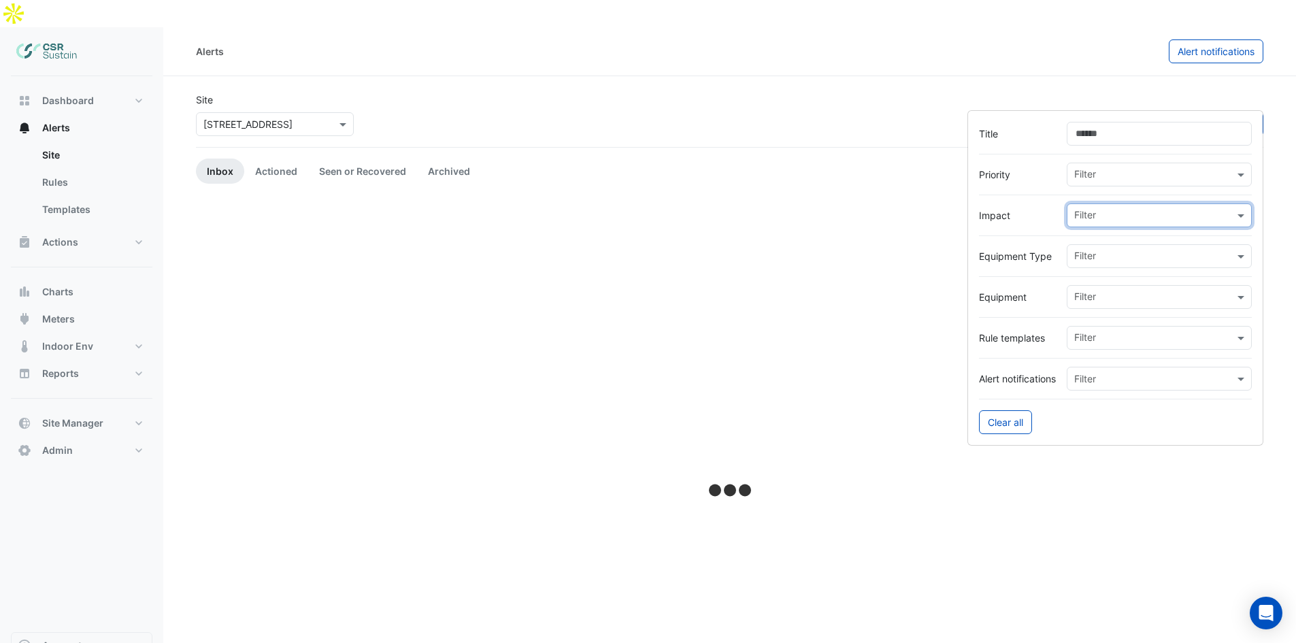
click at [1108, 220] on input "text" at bounding box center [1155, 217] width 160 height 14
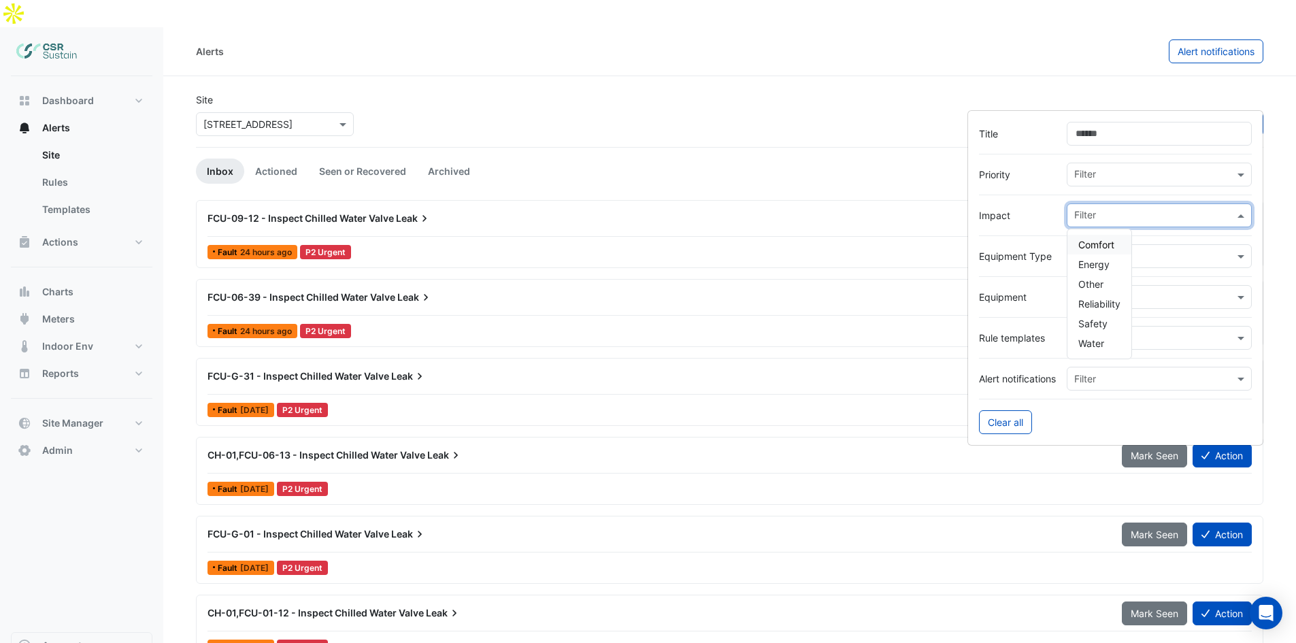
click at [1101, 245] on span "Comfort" at bounding box center [1097, 245] width 36 height 12
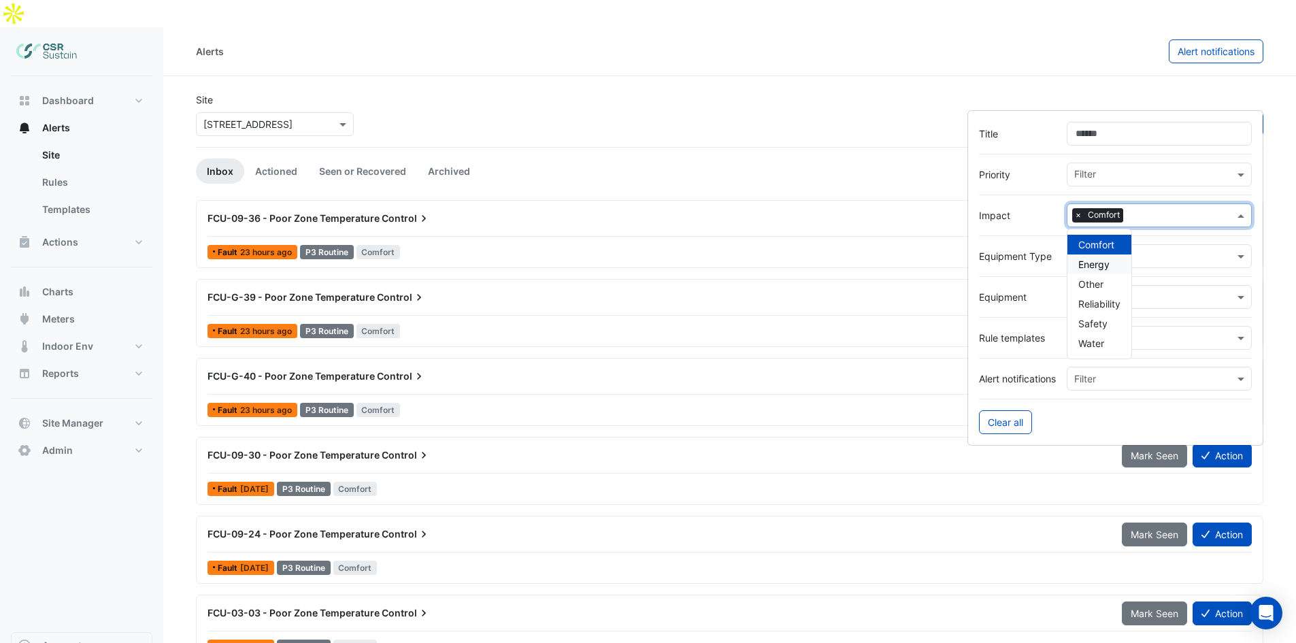
click at [1009, 152] on div at bounding box center [1115, 154] width 273 height 17
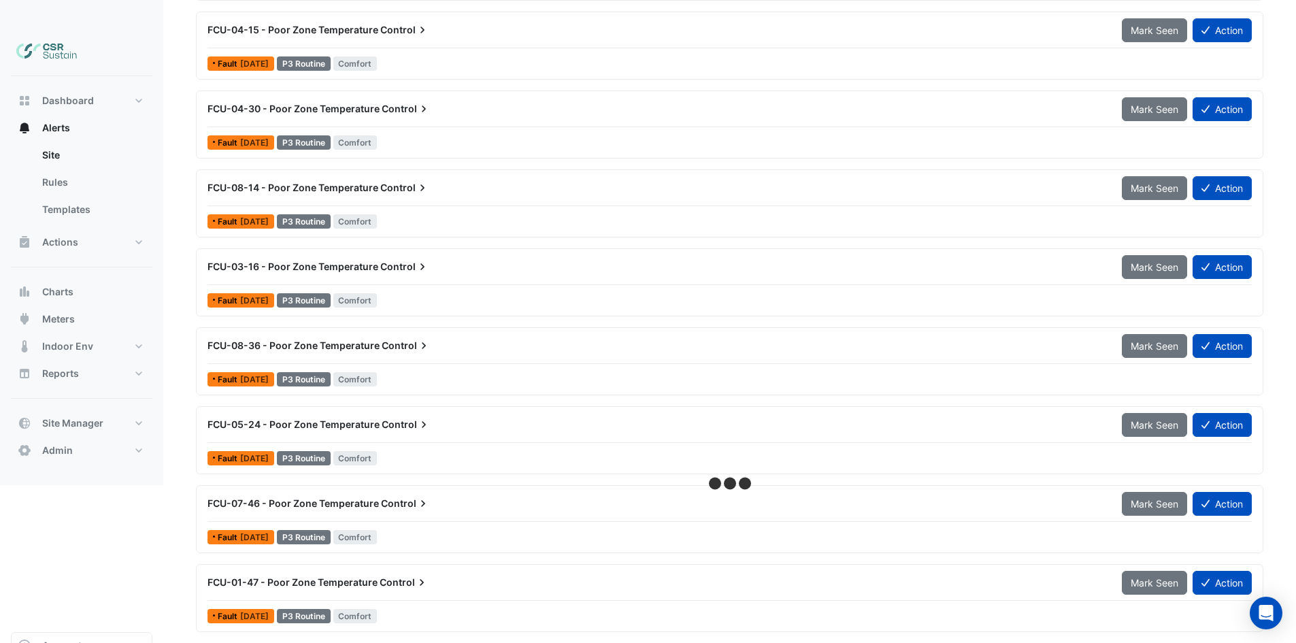
drag, startPoint x: 549, startPoint y: 449, endPoint x: 556, endPoint y: 474, distance: 26.3
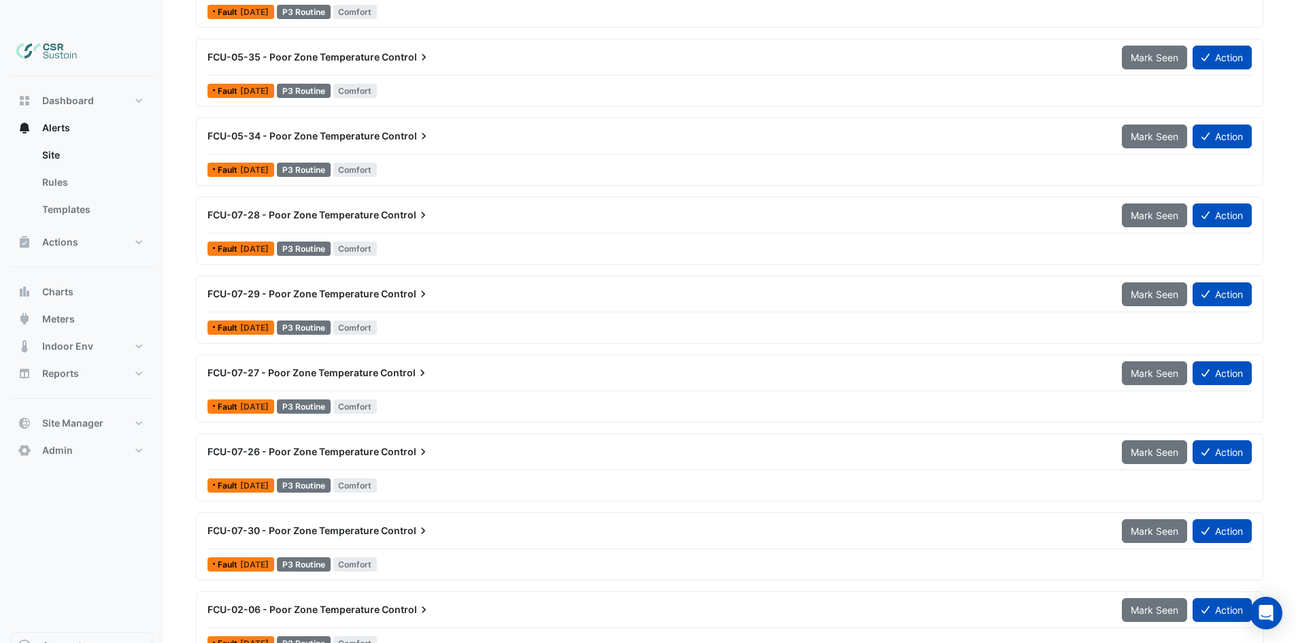
drag, startPoint x: 543, startPoint y: 427, endPoint x: 572, endPoint y: 580, distance: 155.2
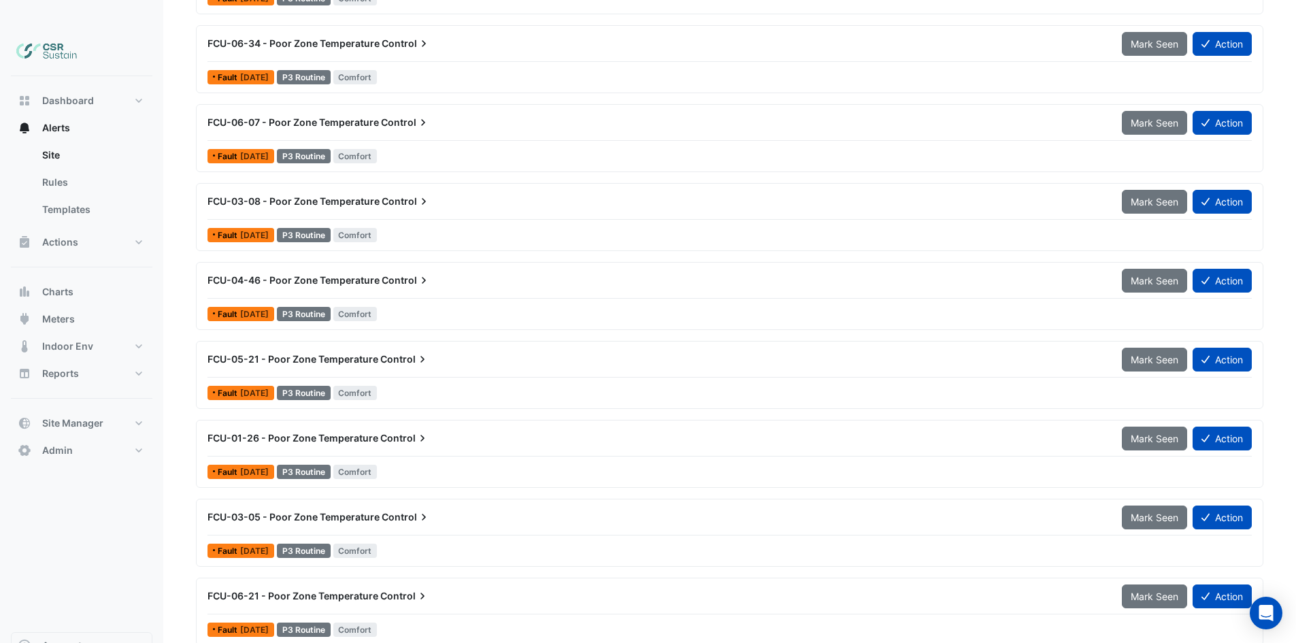
scroll to position [10522, 0]
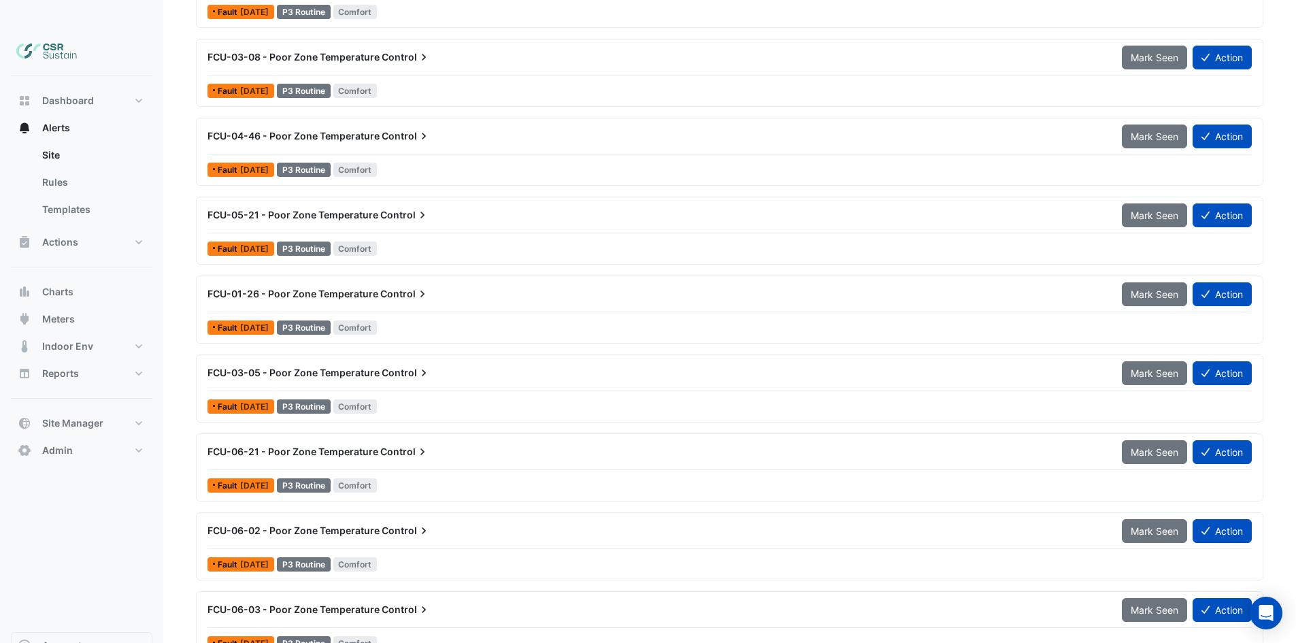
drag, startPoint x: 672, startPoint y: 378, endPoint x: 672, endPoint y: 527, distance: 149.0
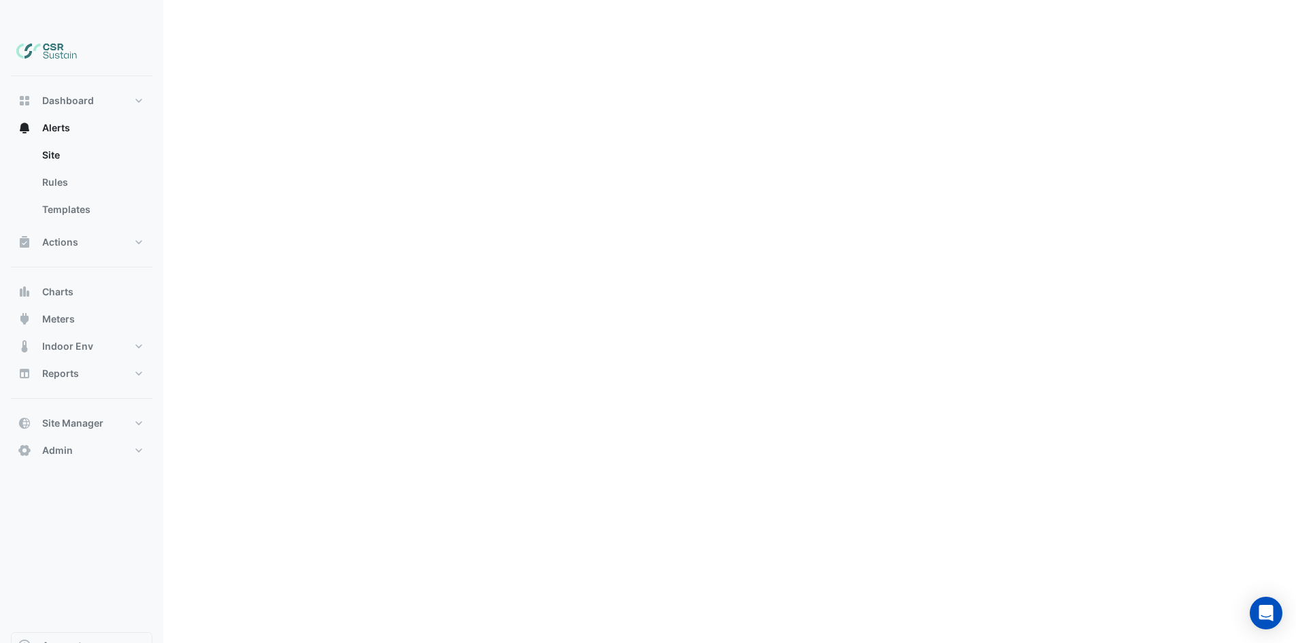
scroll to position [0, 0]
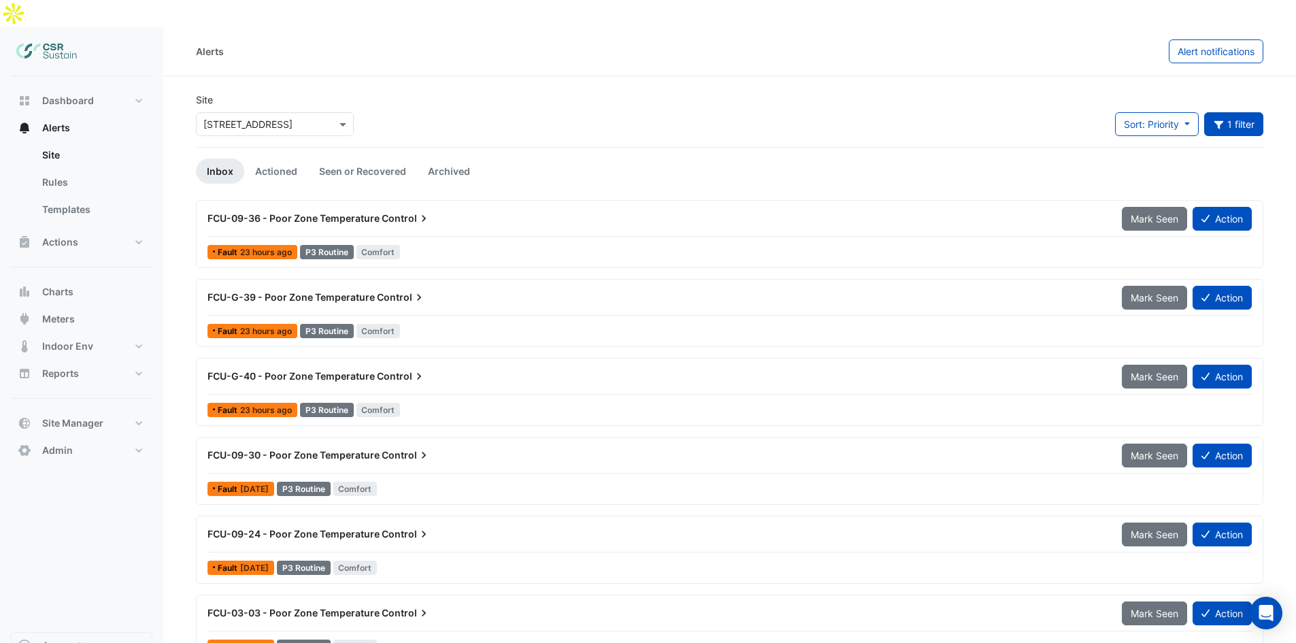
drag, startPoint x: 680, startPoint y: 461, endPoint x: 631, endPoint y: 20, distance: 444.4
click at [1213, 120] on icon "button" at bounding box center [1219, 125] width 12 height 10
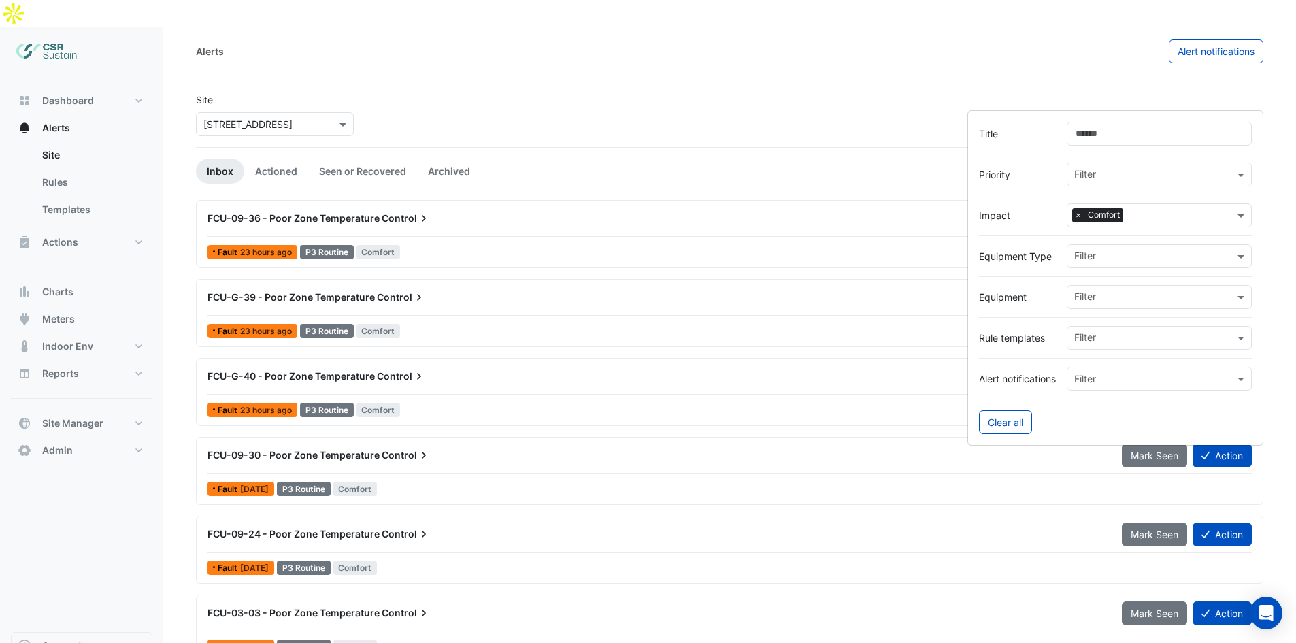
click at [1077, 216] on span "×" at bounding box center [1079, 215] width 12 height 14
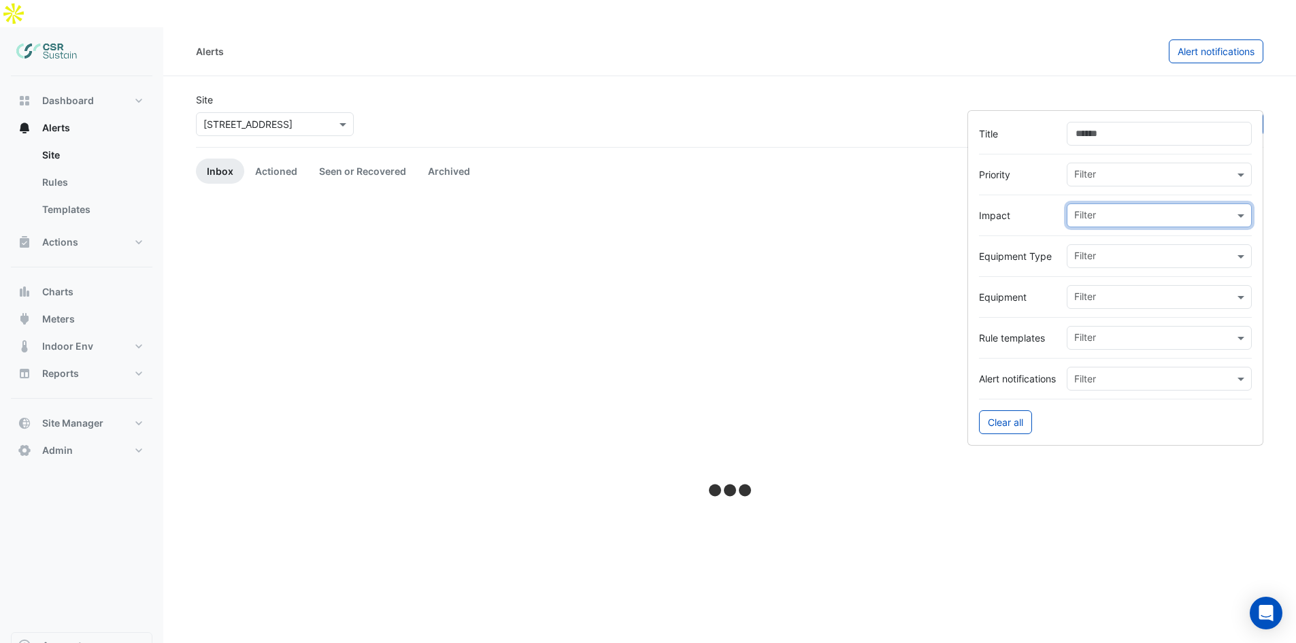
click at [1083, 215] on input "text" at bounding box center [1155, 217] width 160 height 14
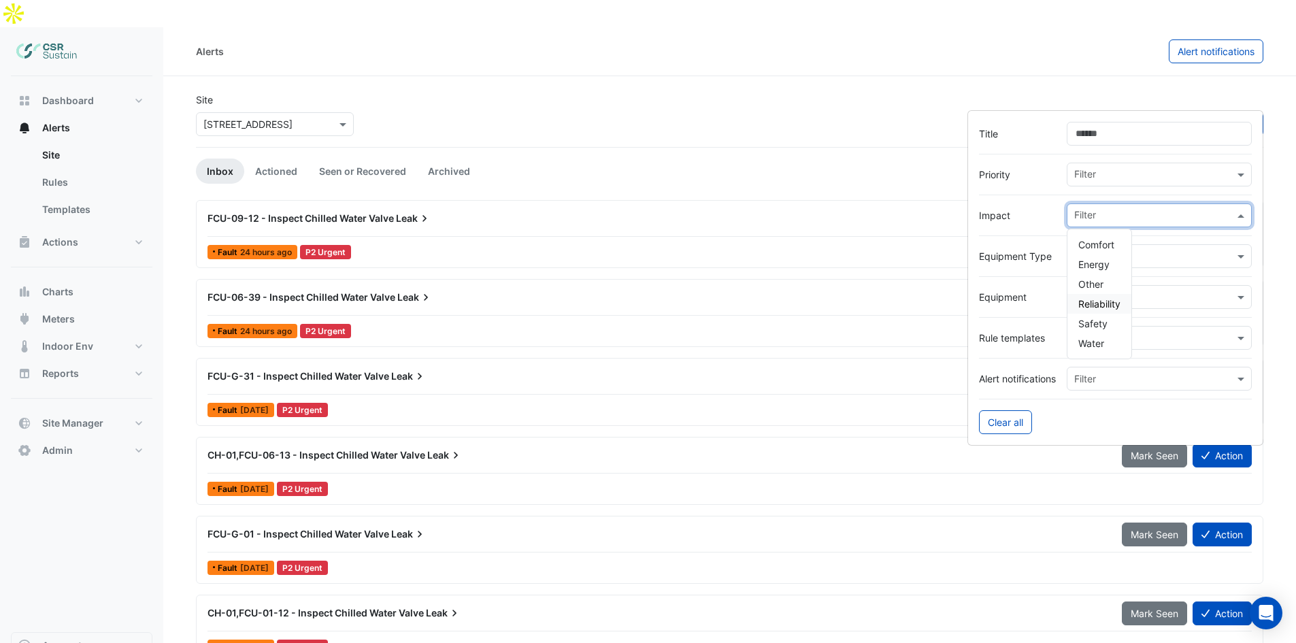
click at [1095, 303] on span "Reliability" at bounding box center [1100, 304] width 42 height 12
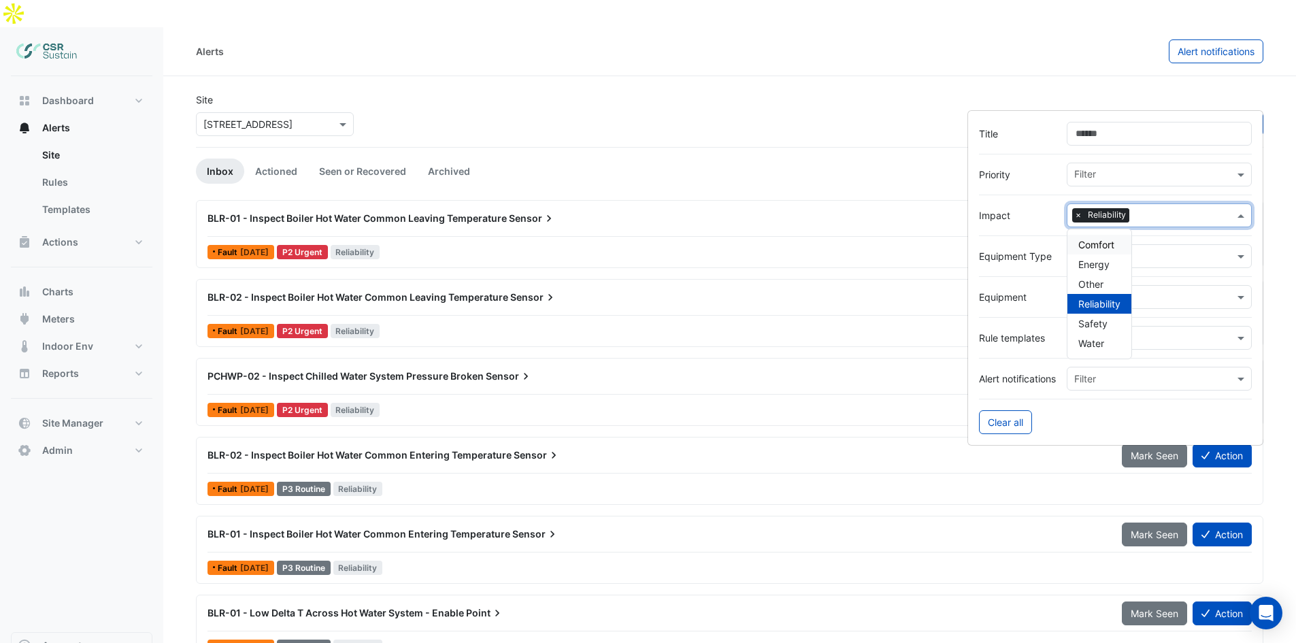
click at [977, 46] on div "Alerts Alert notifications" at bounding box center [729, 51] width 1133 height 49
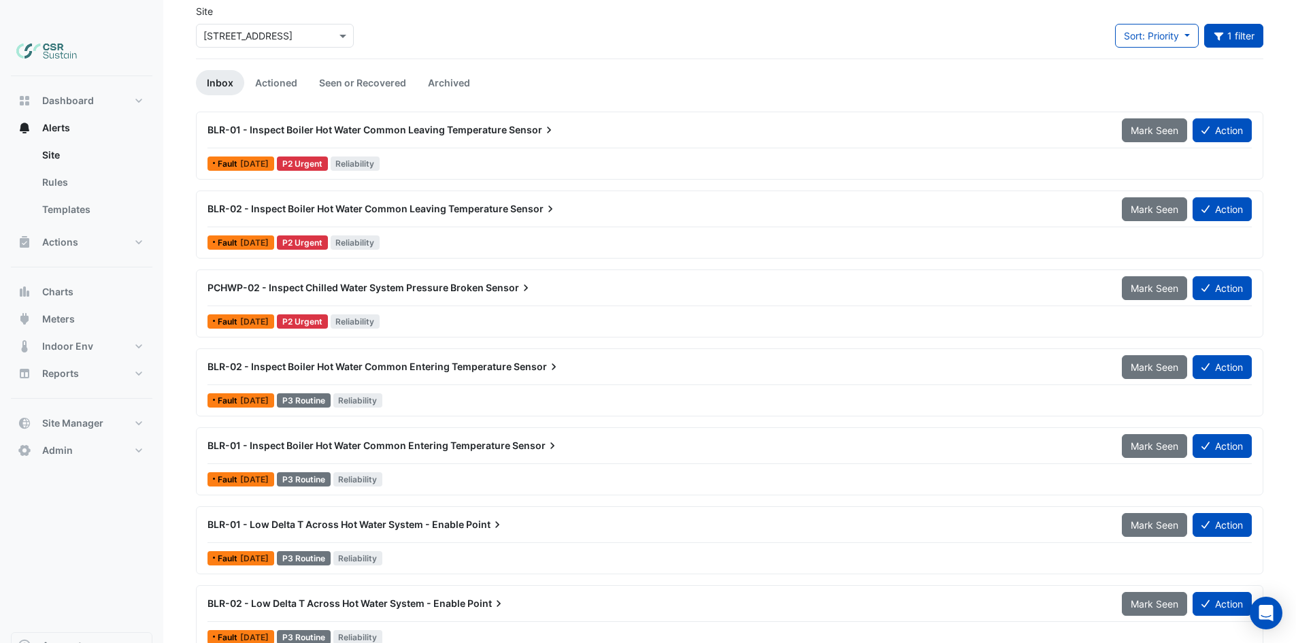
scroll to position [161, 0]
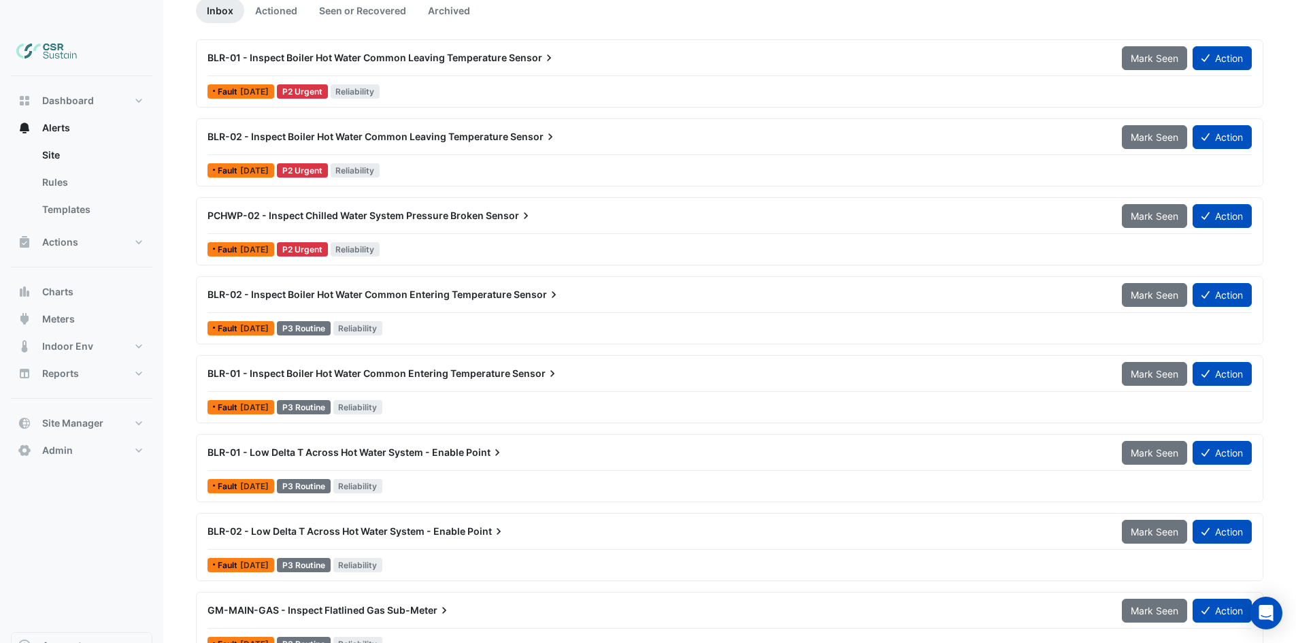
drag, startPoint x: 447, startPoint y: 193, endPoint x: 465, endPoint y: 245, distance: 54.7
drag, startPoint x: 564, startPoint y: 240, endPoint x: 571, endPoint y: 267, distance: 28.7
drag, startPoint x: 559, startPoint y: 260, endPoint x: 563, endPoint y: 352, distance: 91.9
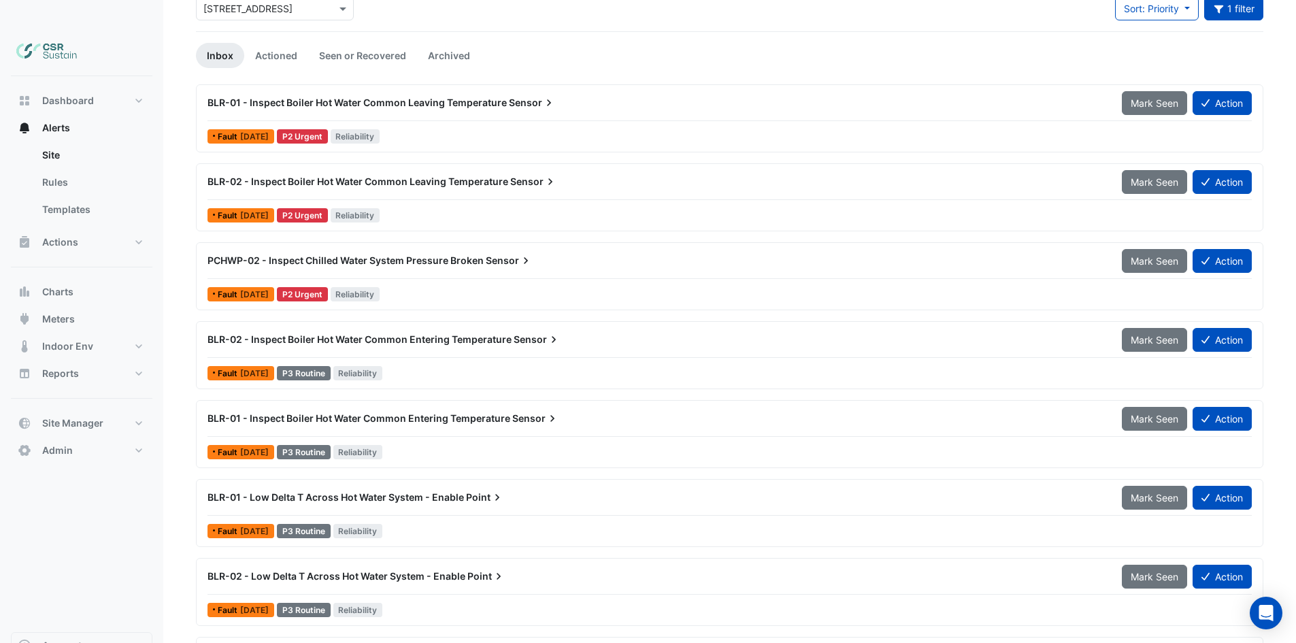
drag, startPoint x: 487, startPoint y: 543, endPoint x: 475, endPoint y: 507, distance: 38.1
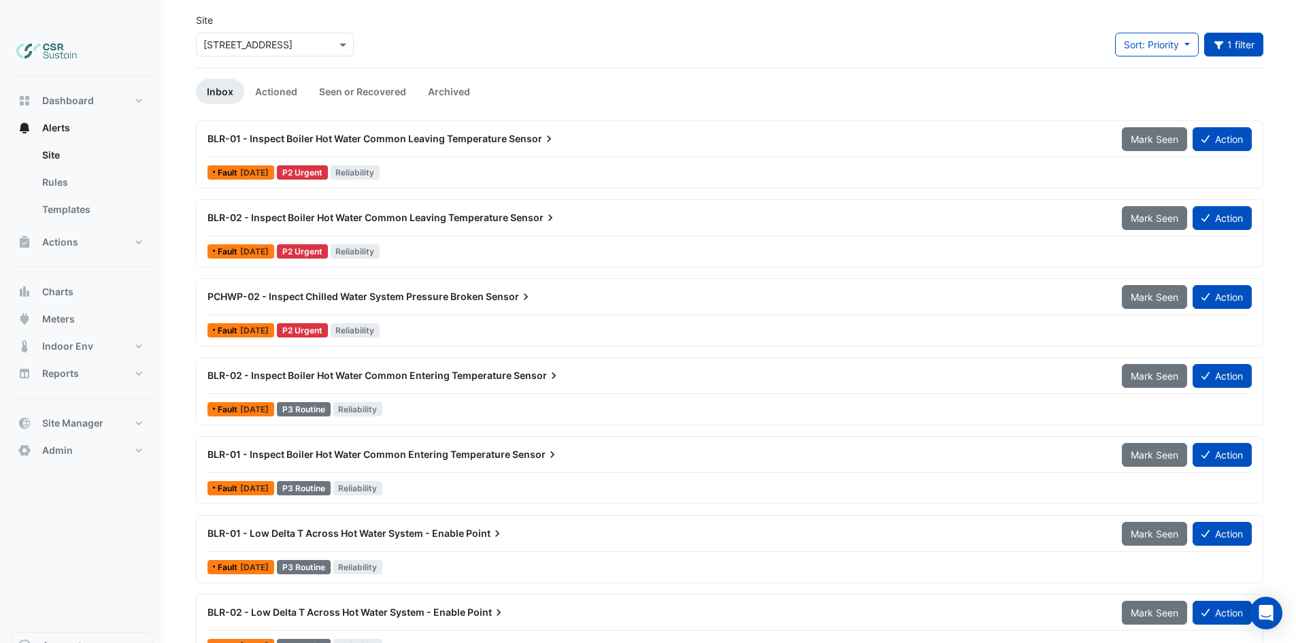
drag, startPoint x: 481, startPoint y: 512, endPoint x: 479, endPoint y: 472, distance: 39.5
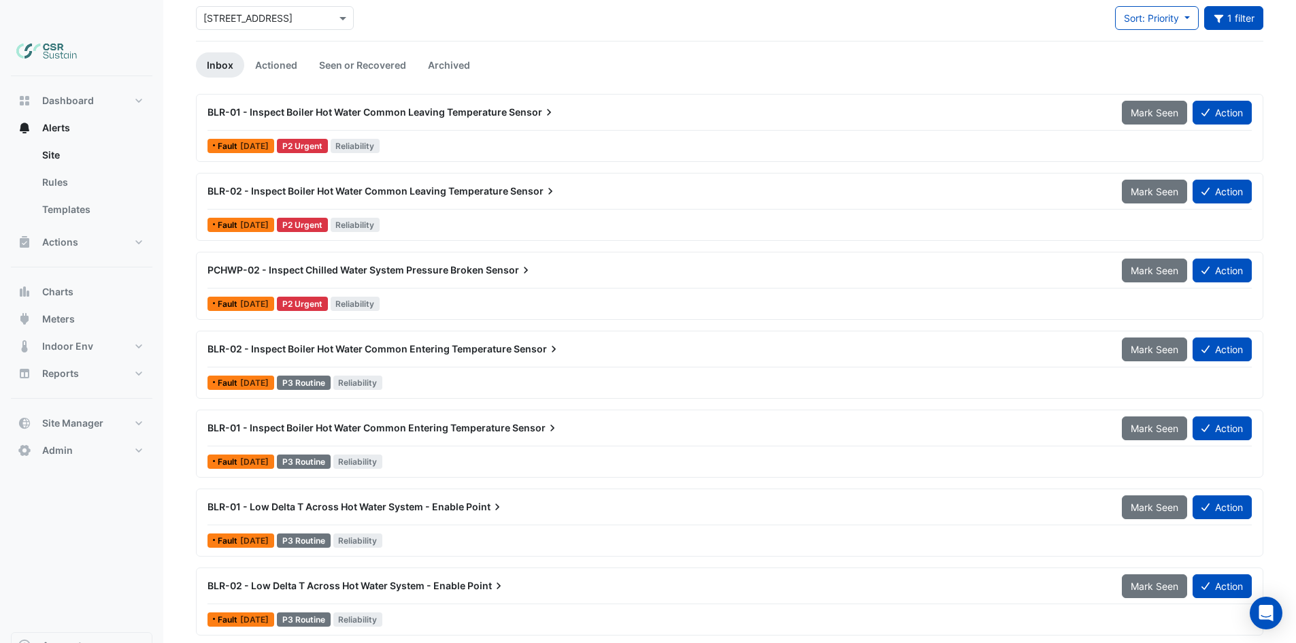
drag, startPoint x: 438, startPoint y: 185, endPoint x: 442, endPoint y: 210, distance: 25.0
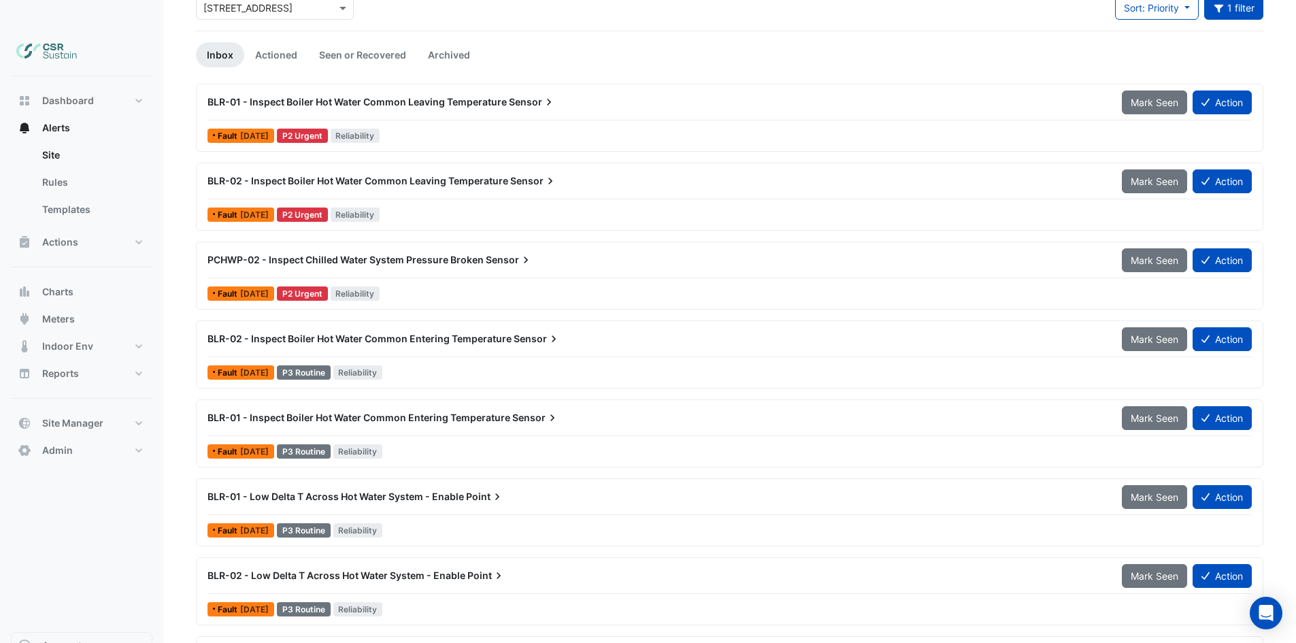
drag, startPoint x: 410, startPoint y: 203, endPoint x: 414, endPoint y: 218, distance: 15.5
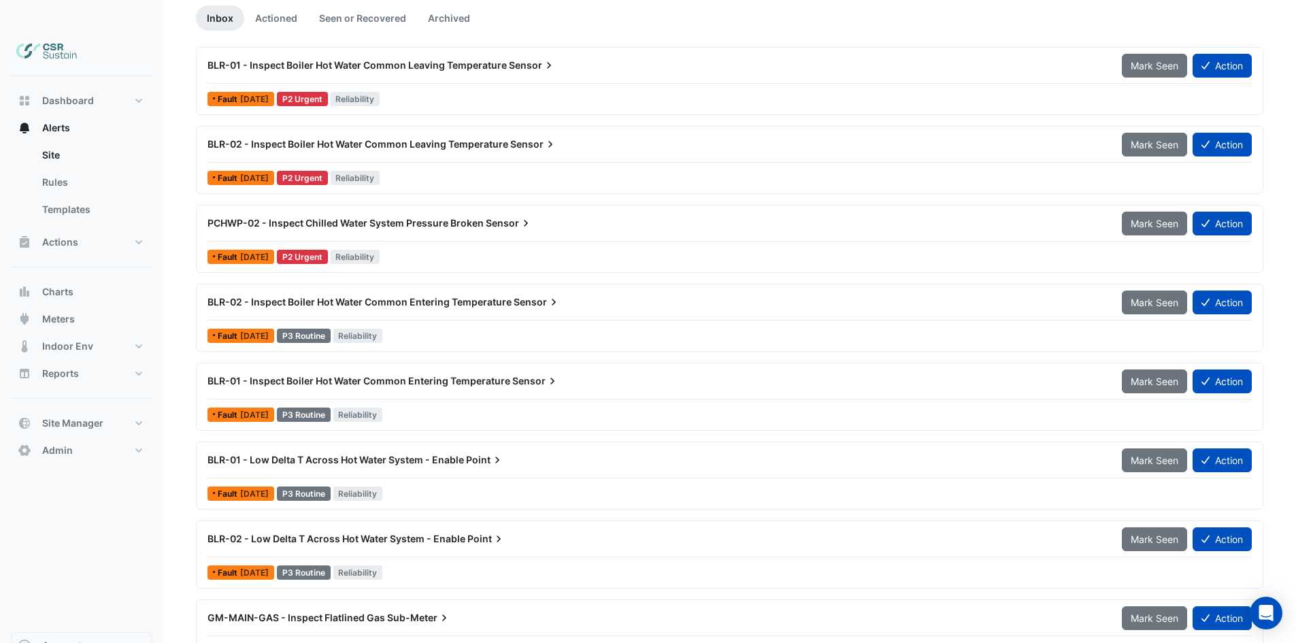
scroll to position [161, 0]
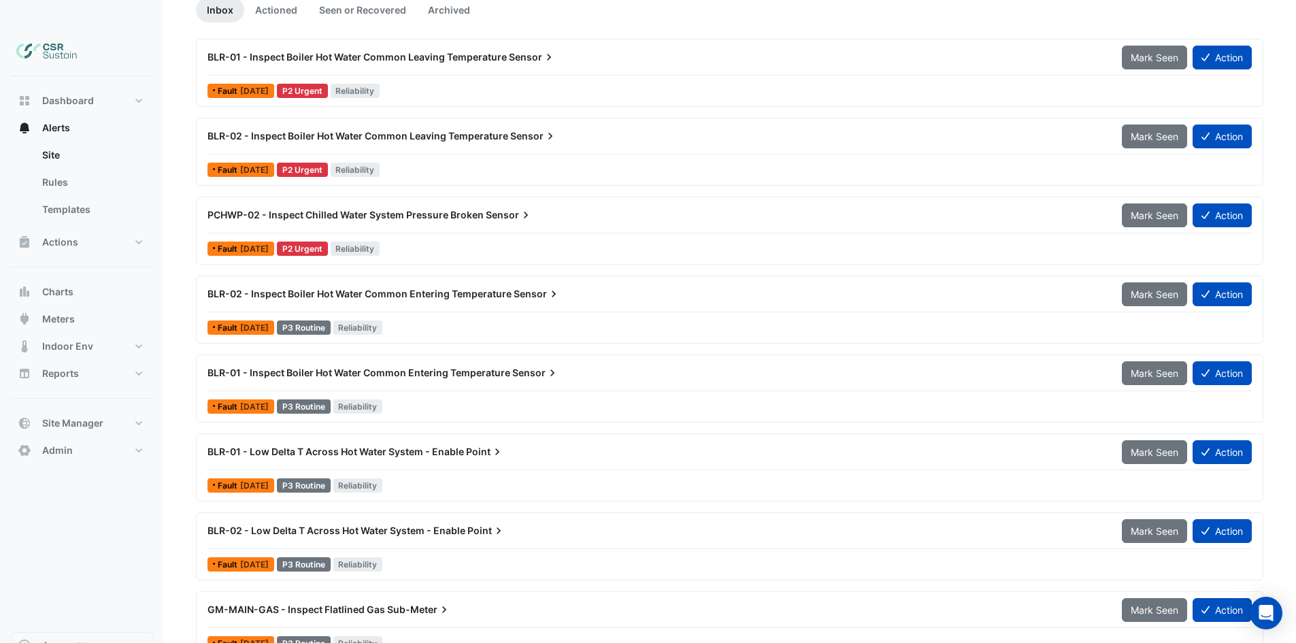
drag, startPoint x: 372, startPoint y: 227, endPoint x: 376, endPoint y: 250, distance: 22.8
drag, startPoint x: 380, startPoint y: 249, endPoint x: 389, endPoint y: 355, distance: 105.8
drag, startPoint x: 393, startPoint y: 402, endPoint x: 367, endPoint y: 507, distance: 107.9
drag, startPoint x: 349, startPoint y: 333, endPoint x: 324, endPoint y: 504, distance: 172.0
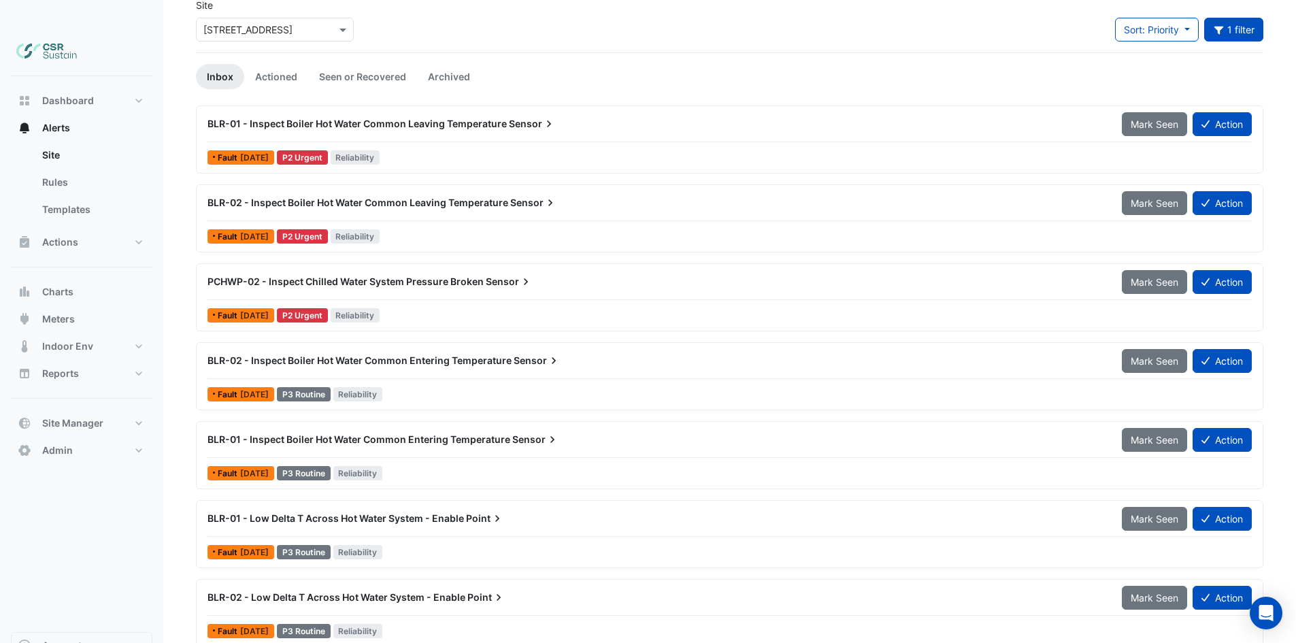
scroll to position [0, 0]
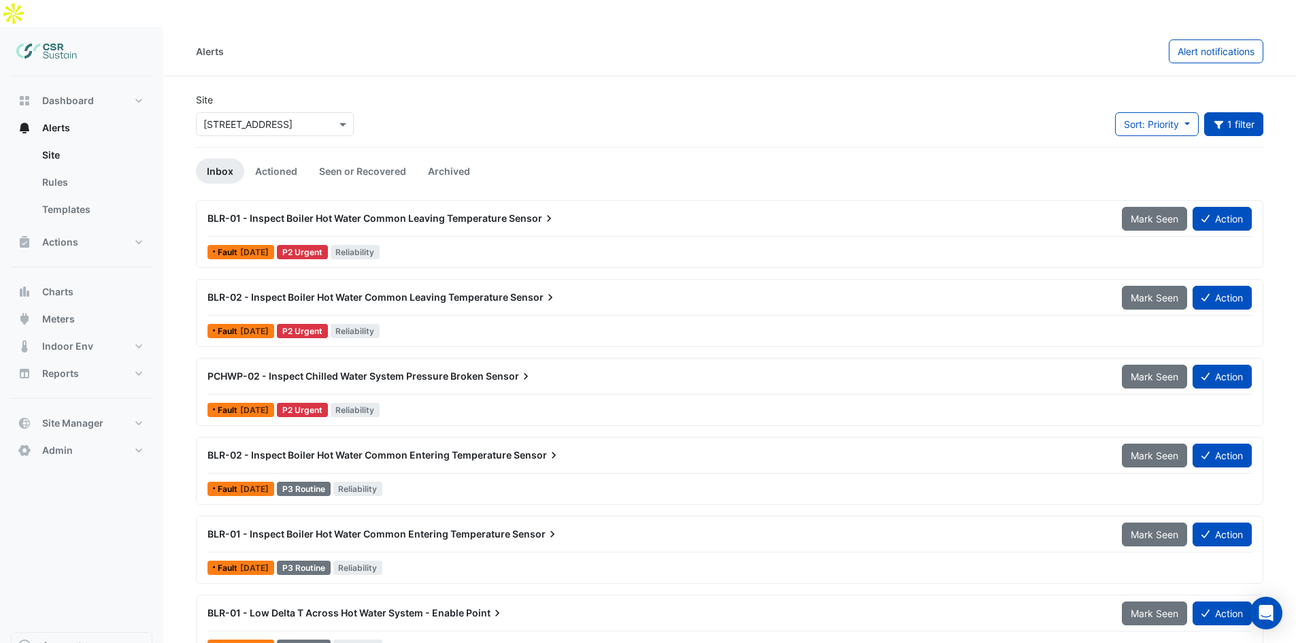
drag, startPoint x: 428, startPoint y: 525, endPoint x: 413, endPoint y: 349, distance: 176.2
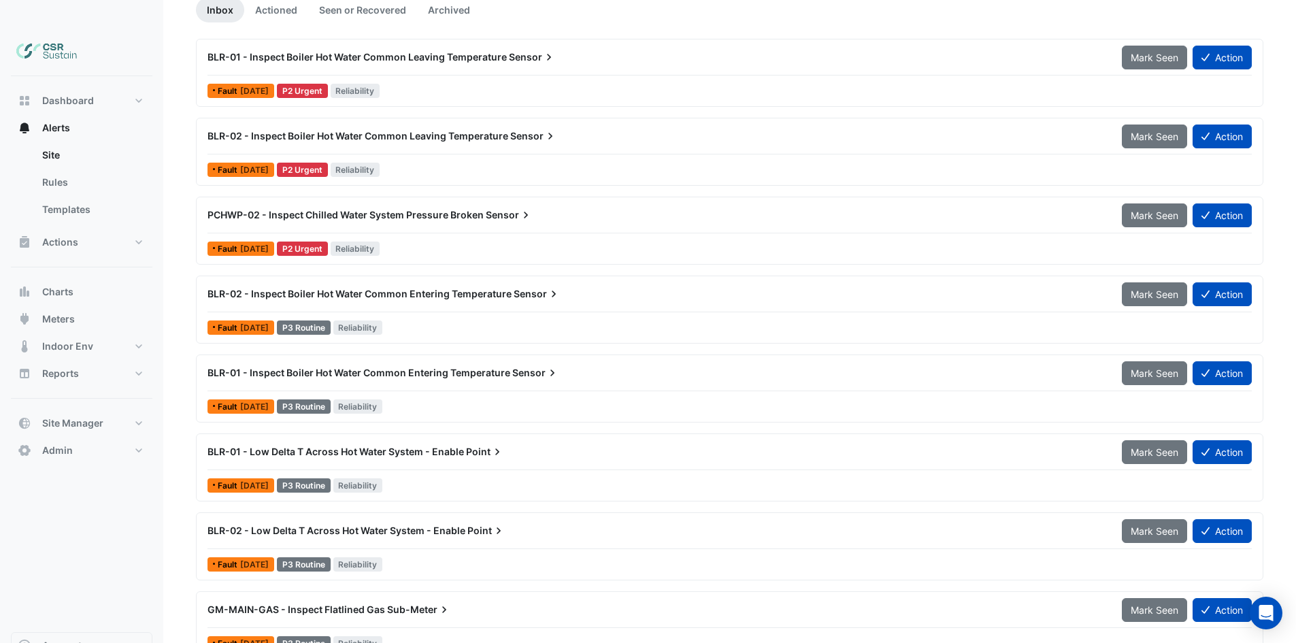
drag, startPoint x: 425, startPoint y: 361, endPoint x: 480, endPoint y: 563, distance: 209.5
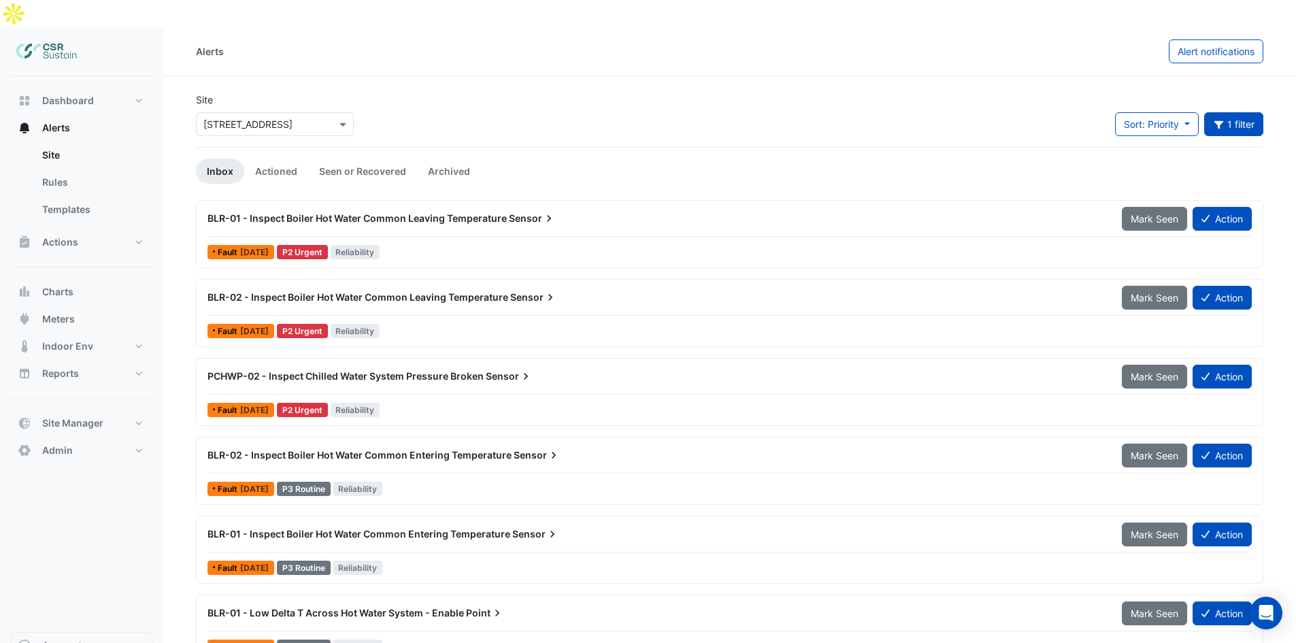
drag, startPoint x: 1013, startPoint y: 293, endPoint x: 1059, endPoint y: 8, distance: 288.8
click at [1220, 121] on icon "button" at bounding box center [1219, 125] width 10 height 8
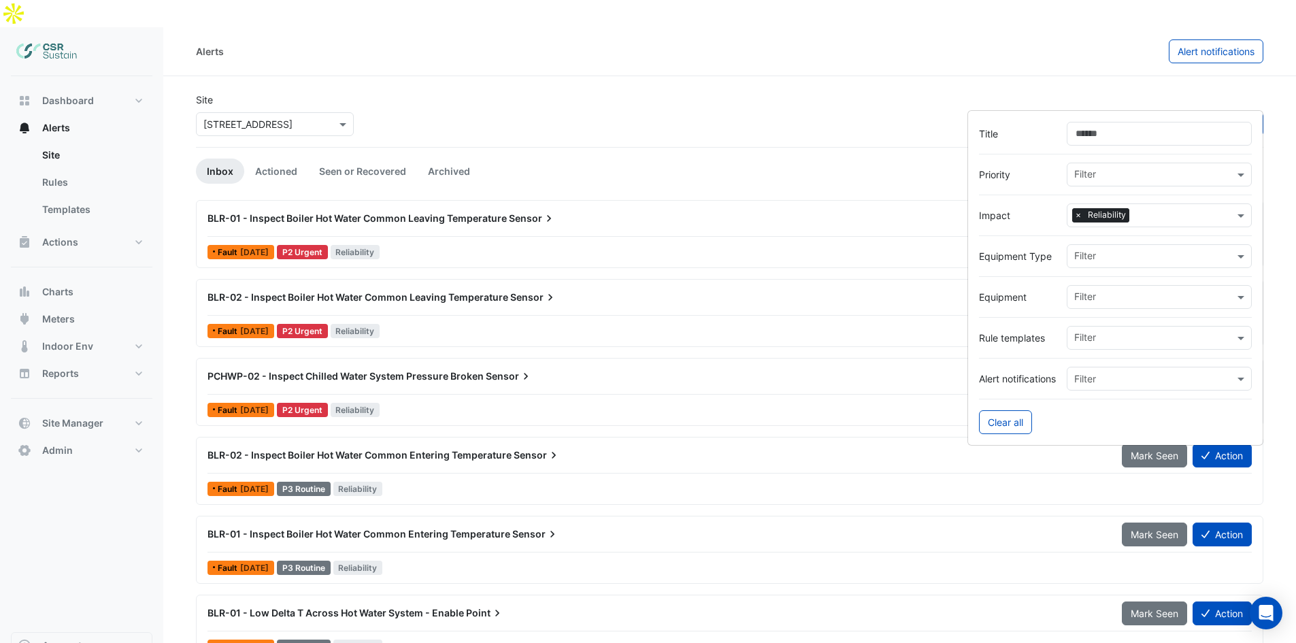
click at [1080, 216] on span "×" at bounding box center [1079, 215] width 12 height 14
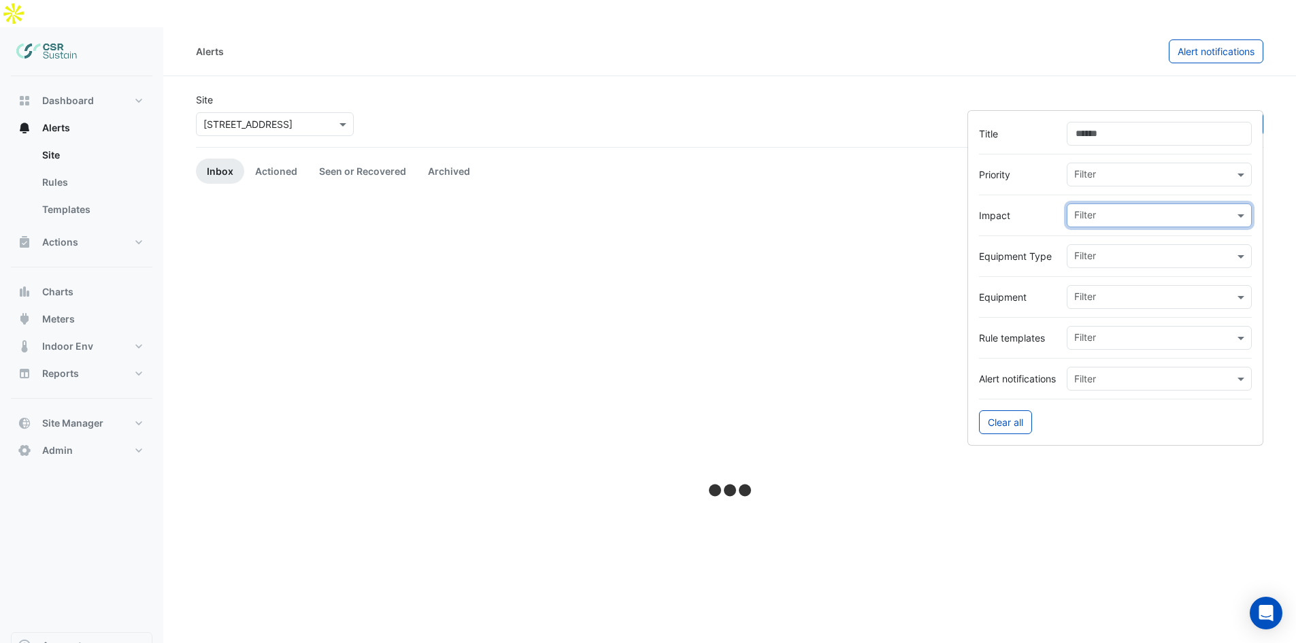
click at [1096, 212] on input "text" at bounding box center [1155, 217] width 160 height 14
click at [1102, 327] on span "Safety" at bounding box center [1093, 324] width 29 height 12
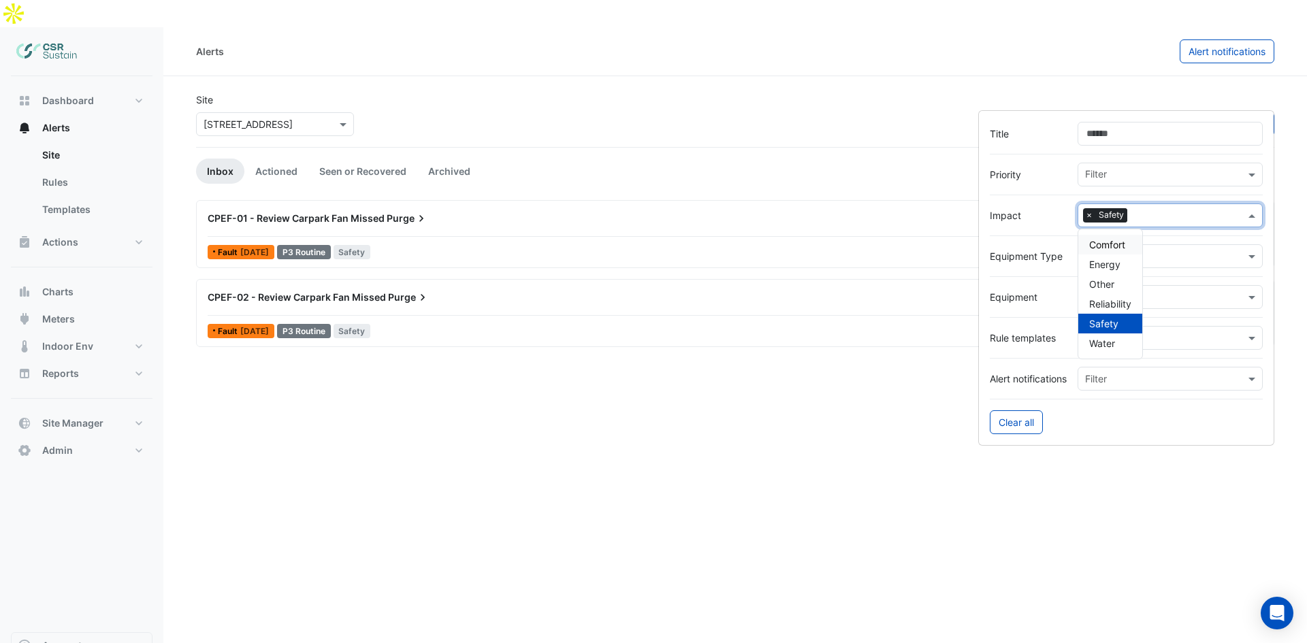
click at [884, 76] on section "Site × 8 Exchange Quay Sort: Priority Priority Updated 1 filter Inbox Actioned …" at bounding box center [734, 198] width 1143 height 244
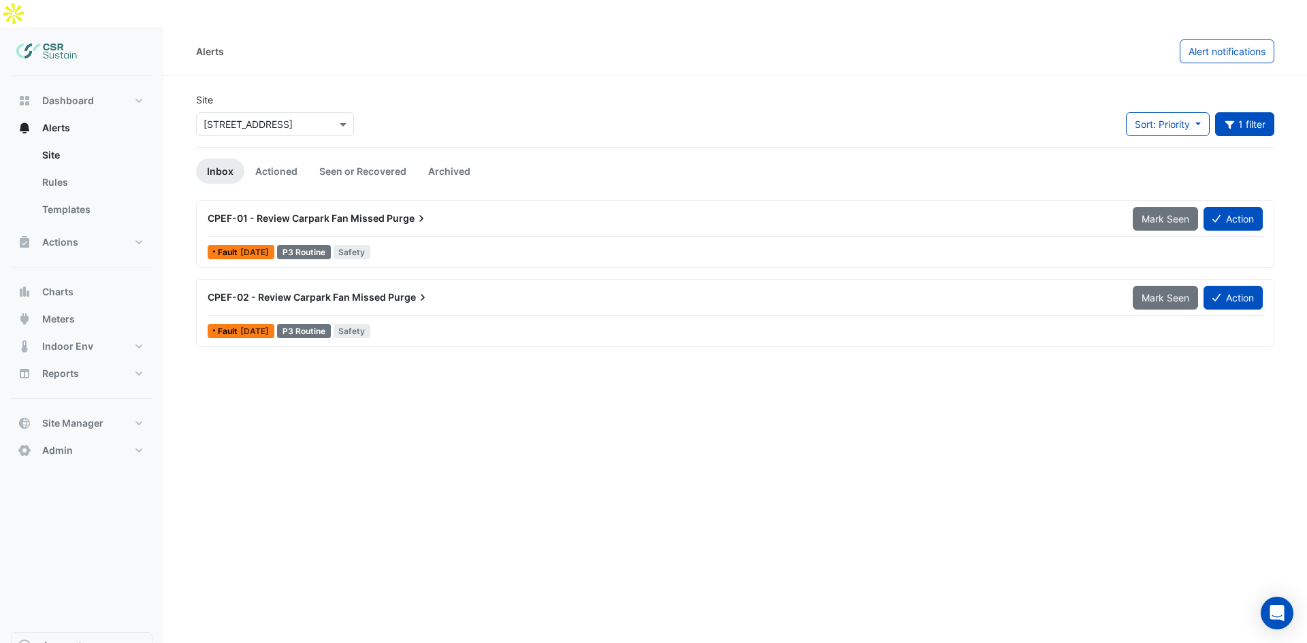
click at [387, 208] on div "CPEF-01 - Review Carpark Fan Missed Purge Mark Seen Action" at bounding box center [735, 221] width 1055 height 31
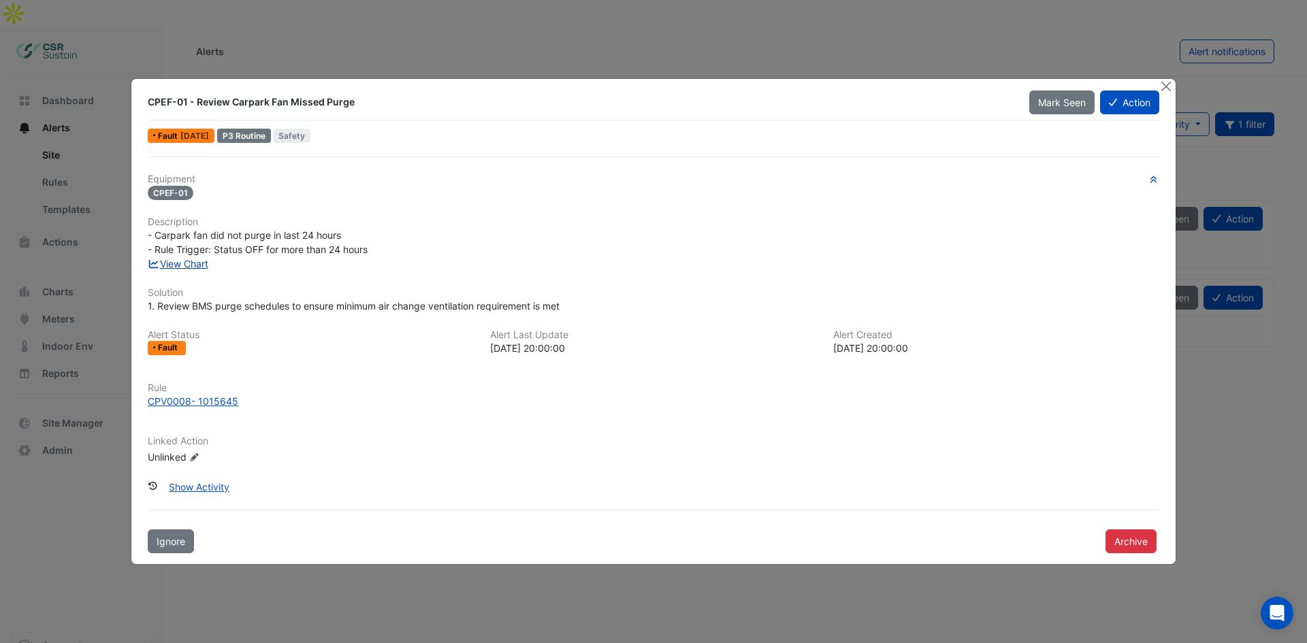
click at [195, 267] on link "View Chart" at bounding box center [178, 264] width 61 height 12
click at [1165, 85] on button "Close" at bounding box center [1165, 86] width 14 height 14
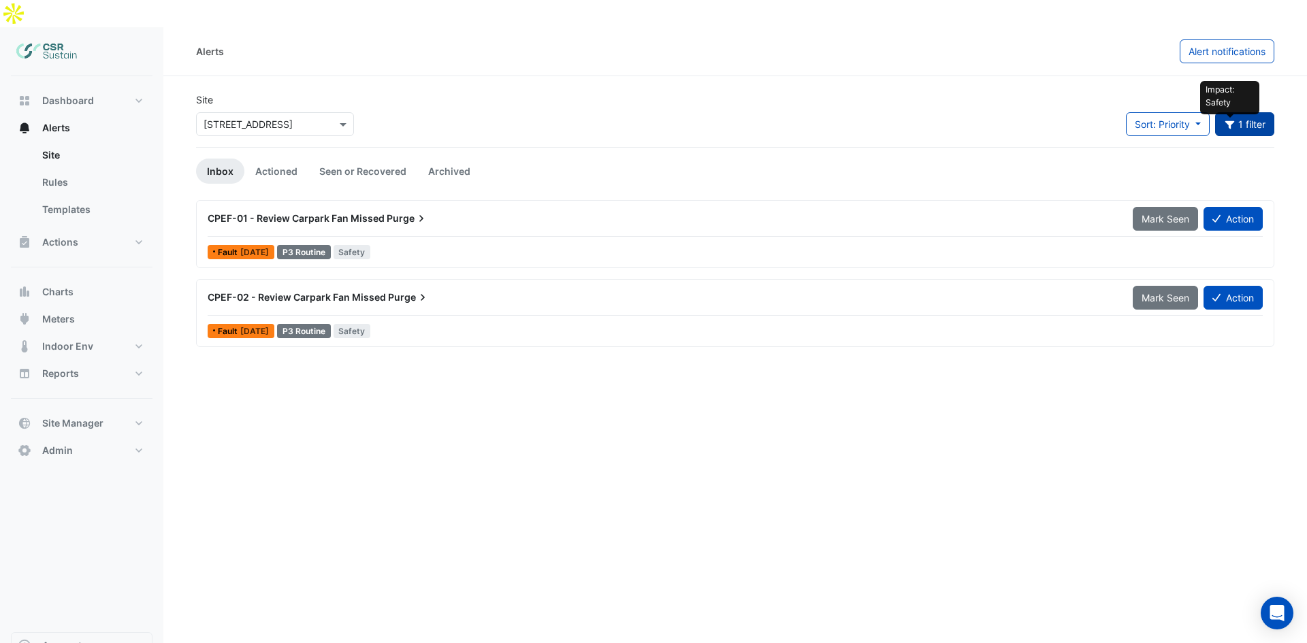
click at [1237, 112] on button "Impact: Safety 1 filter" at bounding box center [1245, 124] width 60 height 24
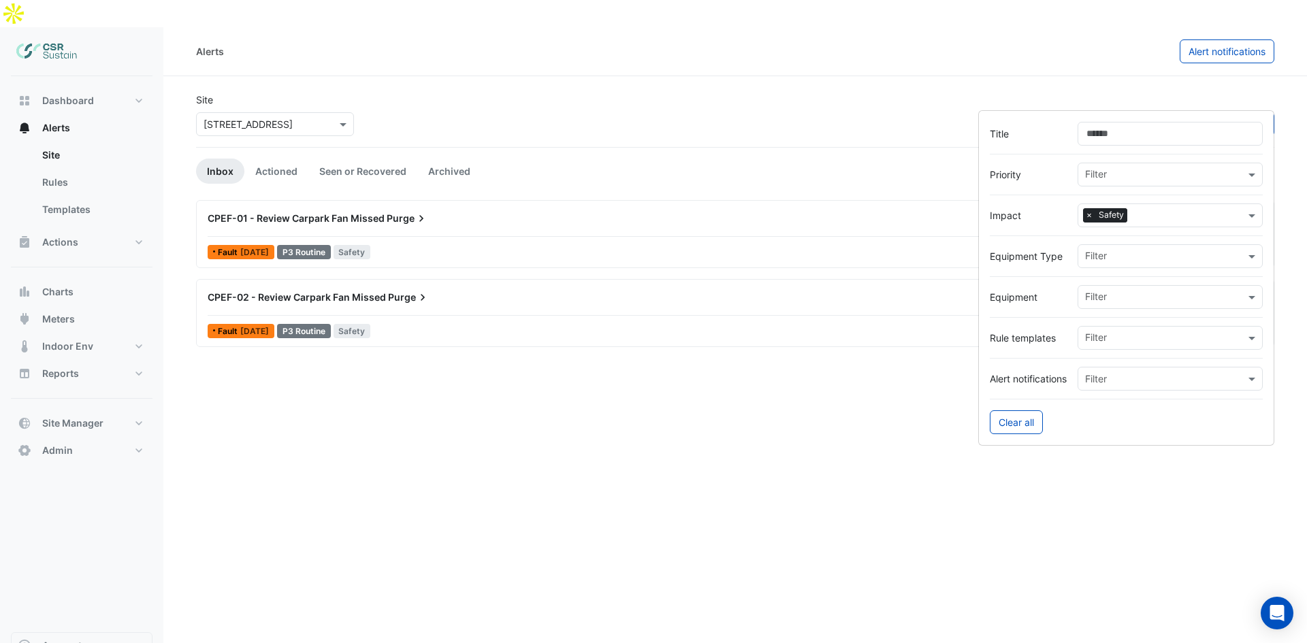
click at [1091, 216] on span "×" at bounding box center [1089, 215] width 12 height 14
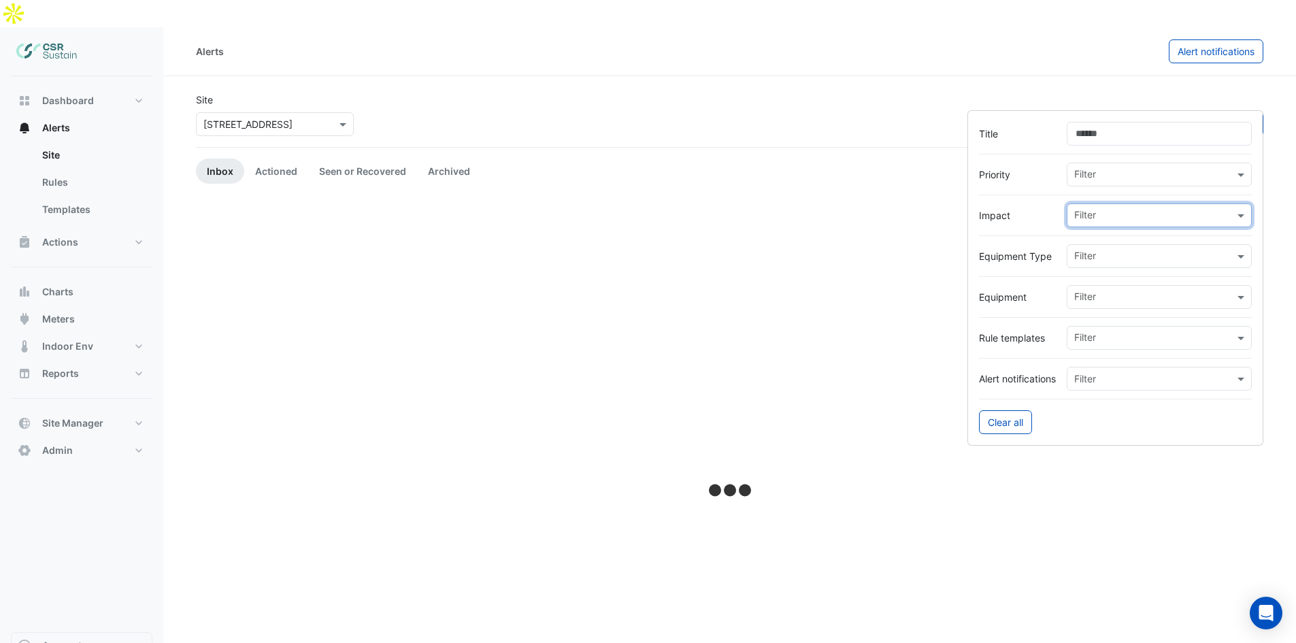
click at [1155, 215] on input "text" at bounding box center [1155, 217] width 160 height 14
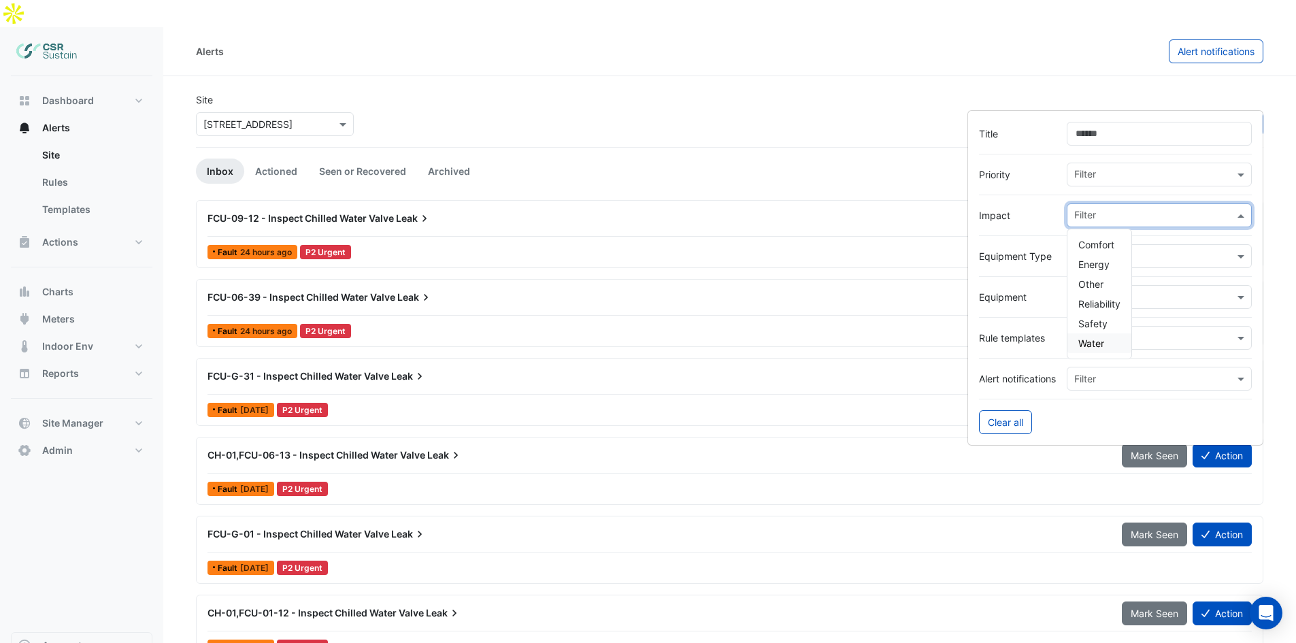
click at [1110, 341] on div "Water" at bounding box center [1100, 343] width 64 height 20
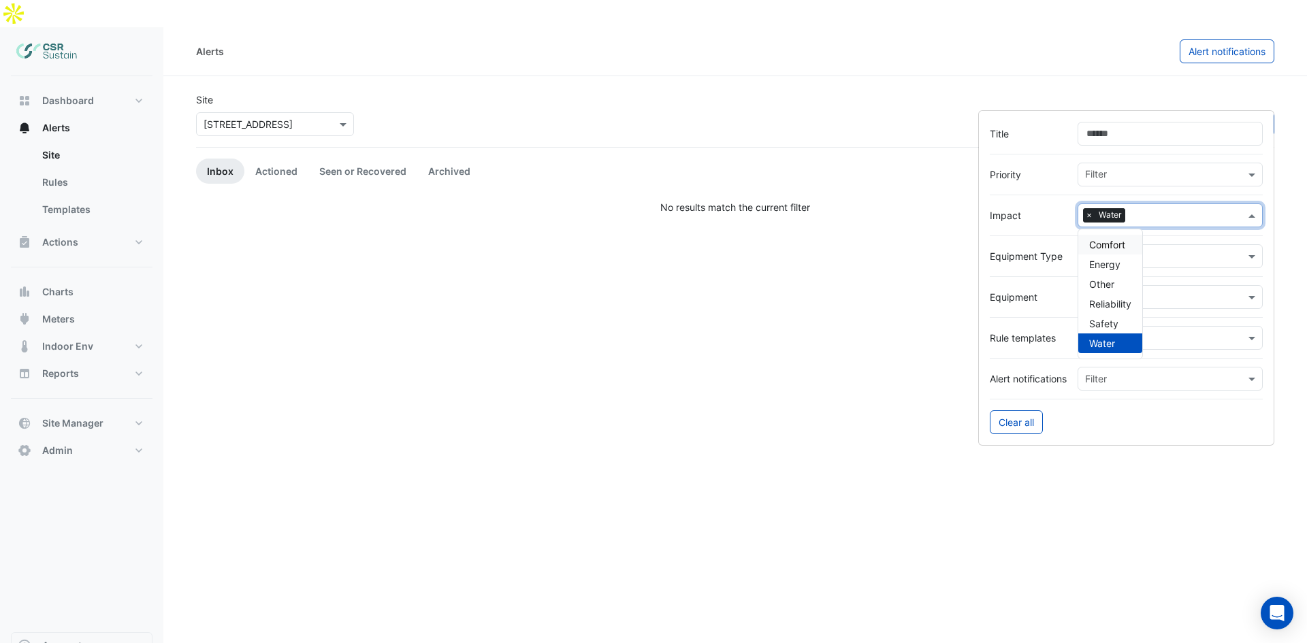
click at [1087, 214] on span "×" at bounding box center [1089, 215] width 12 height 14
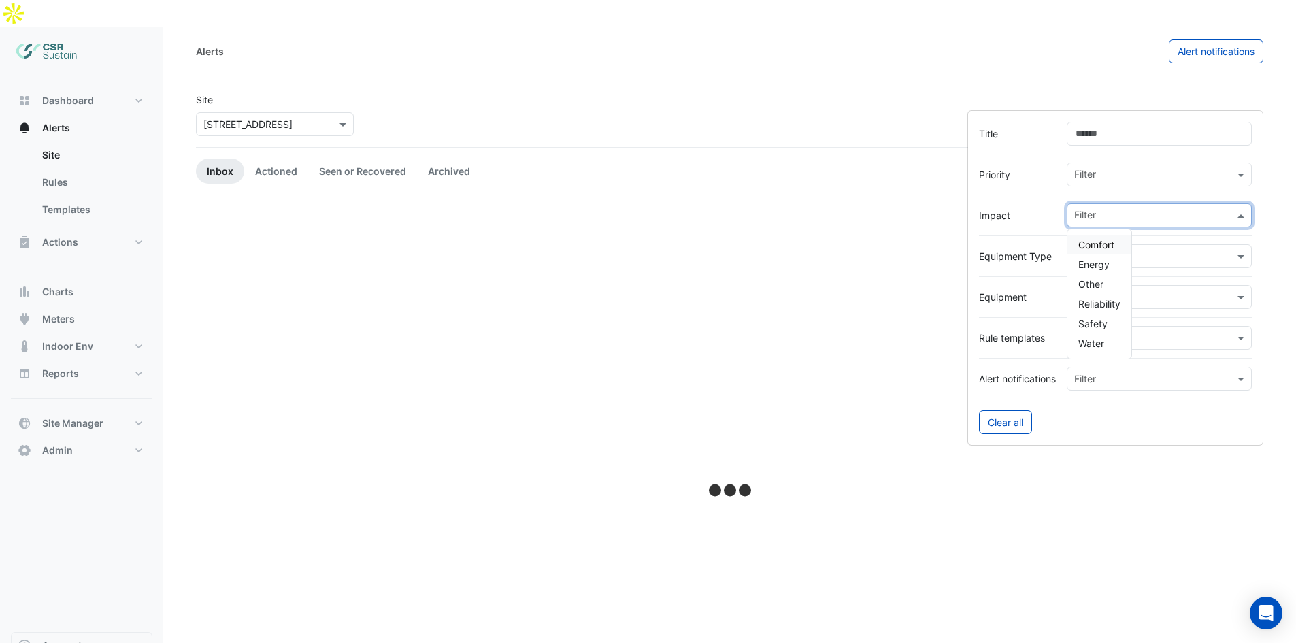
click at [1107, 216] on input "text" at bounding box center [1155, 217] width 160 height 14
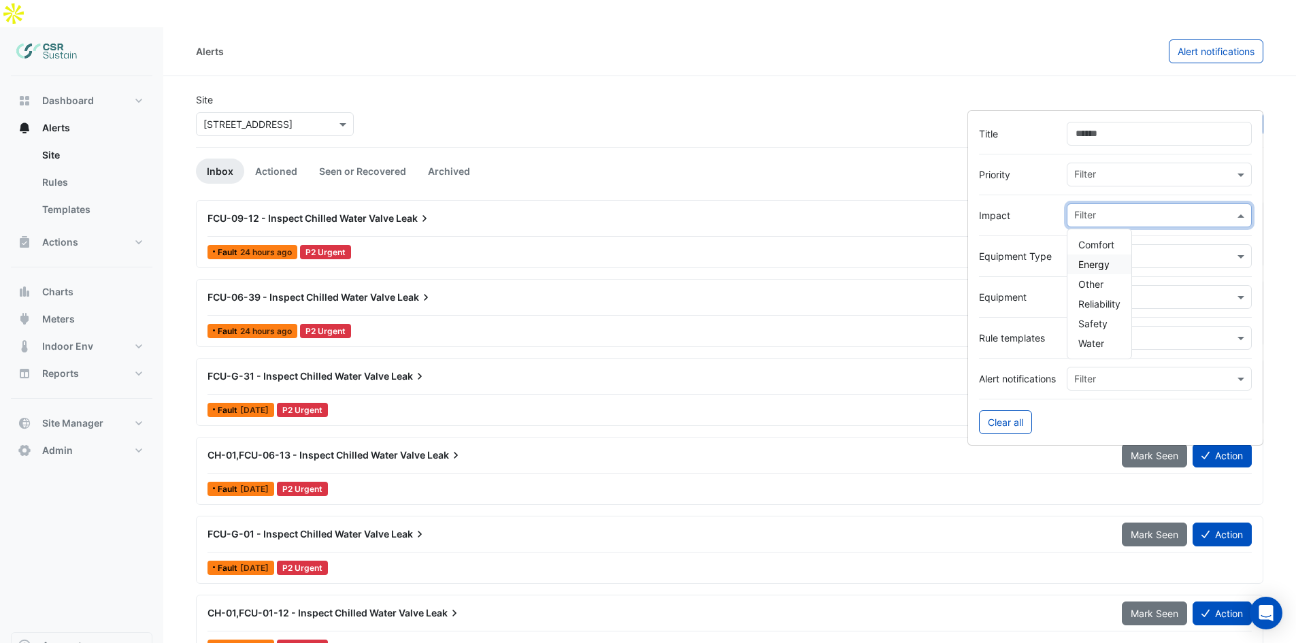
click at [1098, 267] on span "Energy" at bounding box center [1094, 265] width 31 height 12
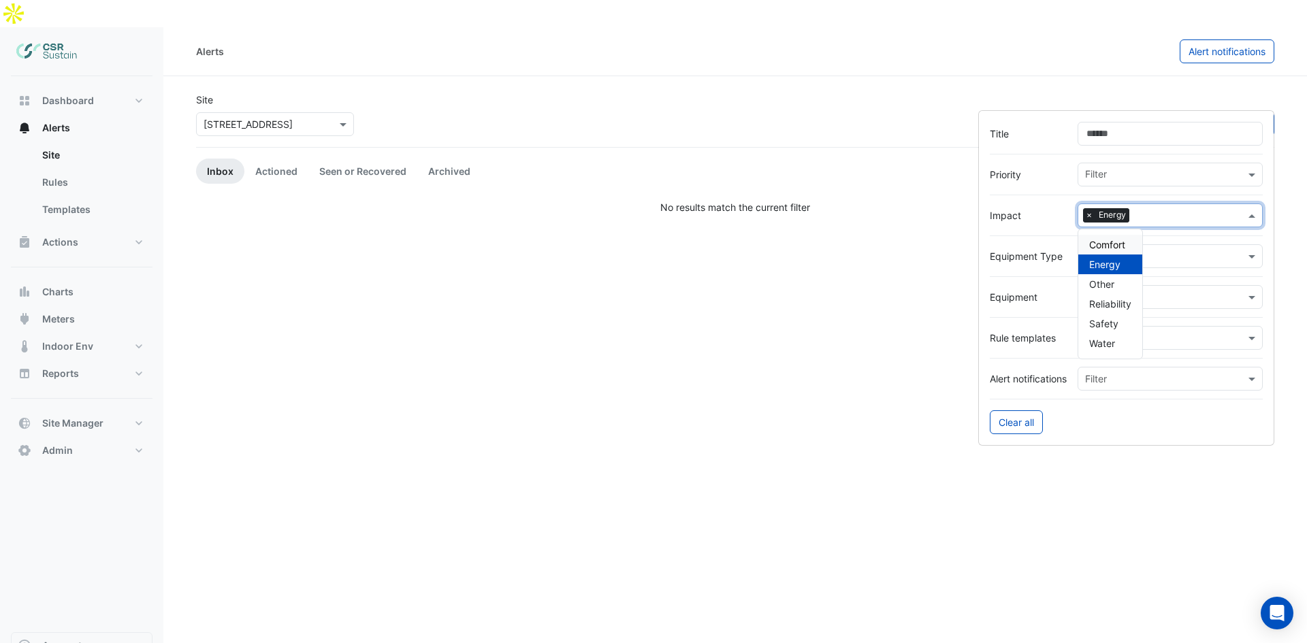
click at [1085, 211] on span "×" at bounding box center [1089, 215] width 12 height 14
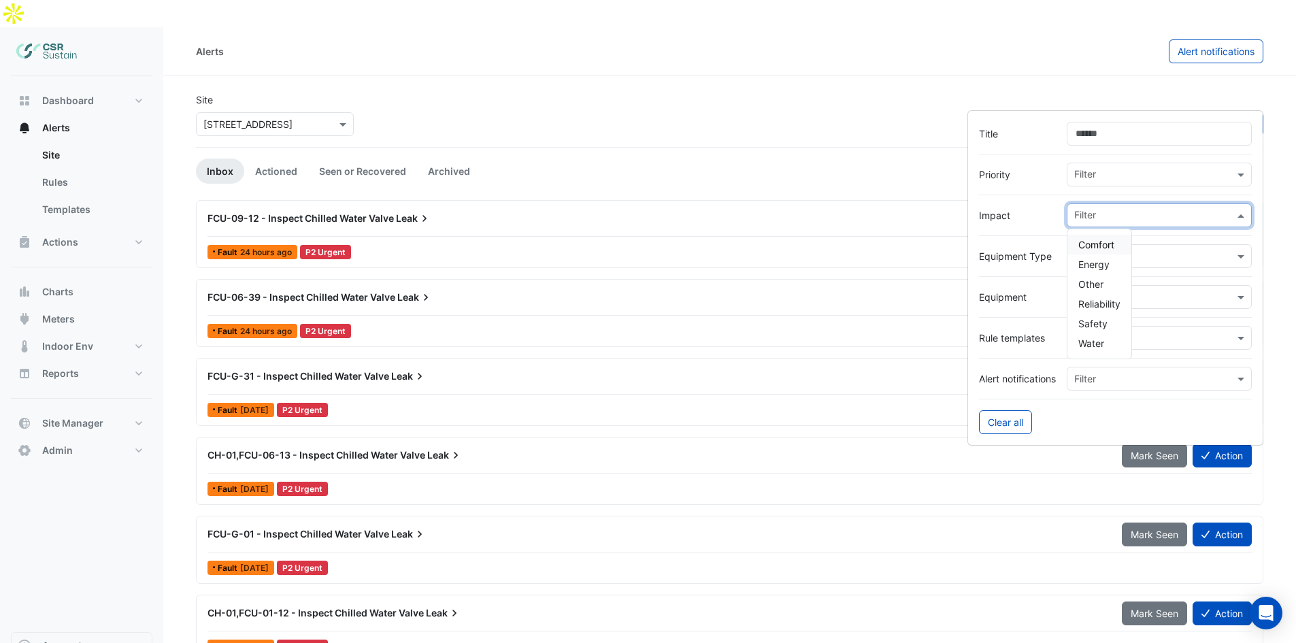
click at [836, 99] on div "Site × 8 Exchange Quay Sort: Priority Priority Updated Filter" at bounding box center [730, 120] width 1084 height 54
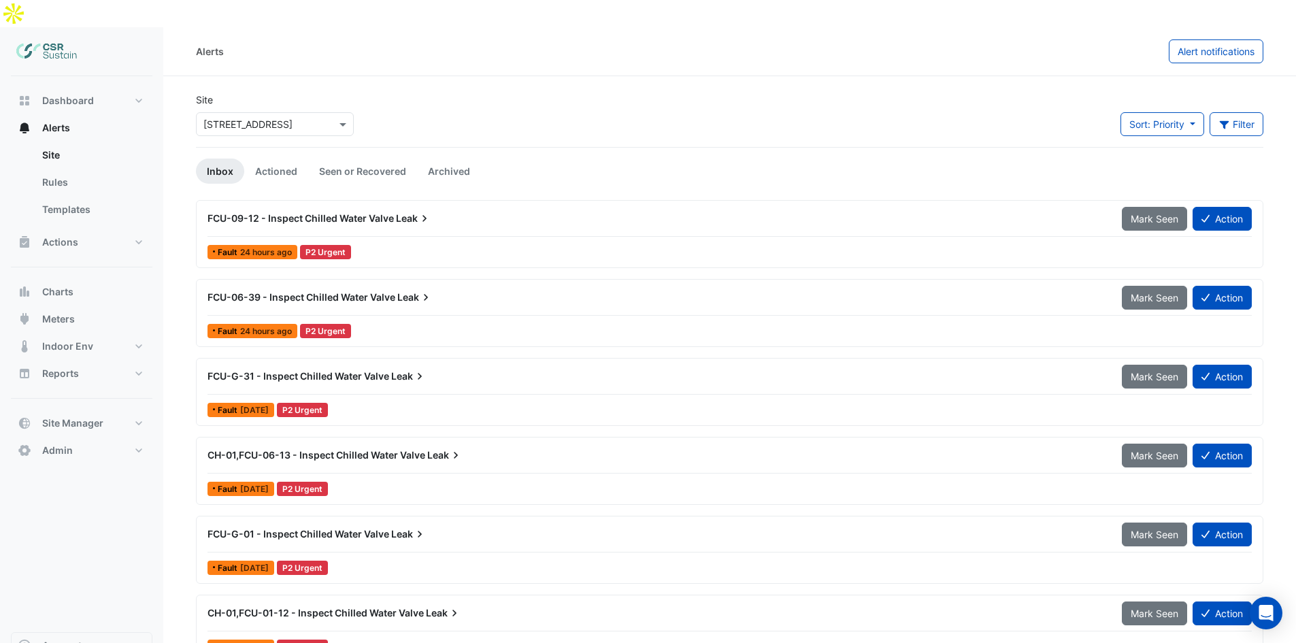
click at [261, 112] on div "× 8 Exchange Quay" at bounding box center [275, 124] width 158 height 24
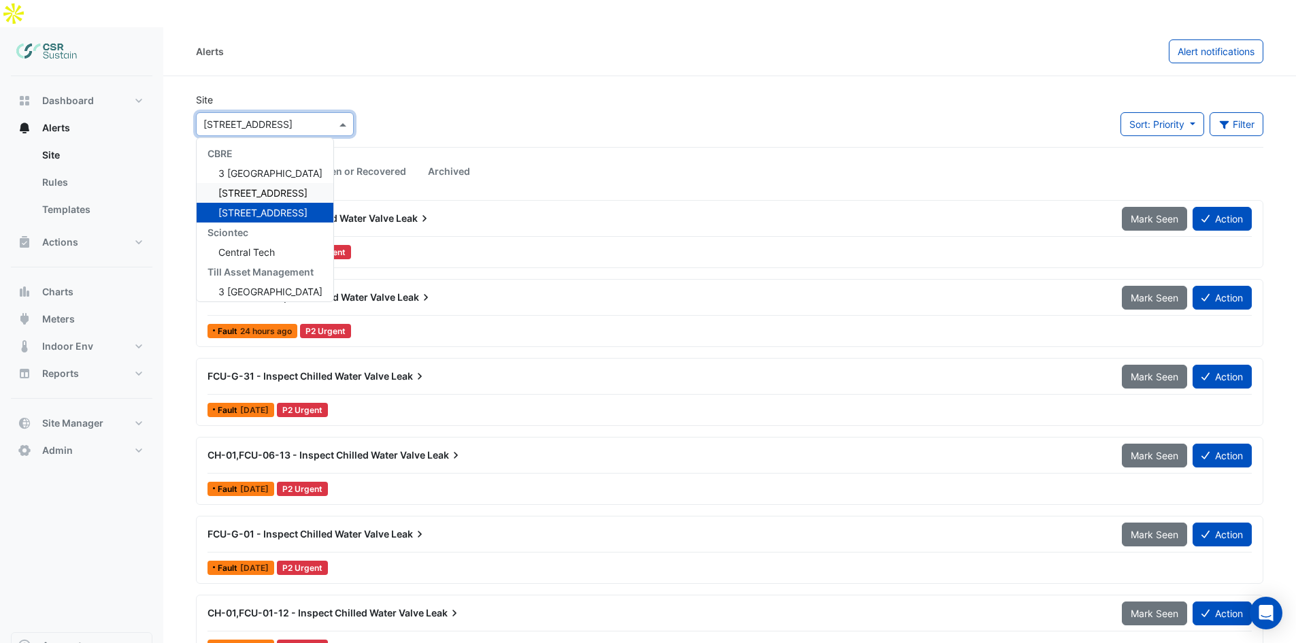
click at [246, 187] on span "[STREET_ADDRESS]" at bounding box center [262, 193] width 89 height 12
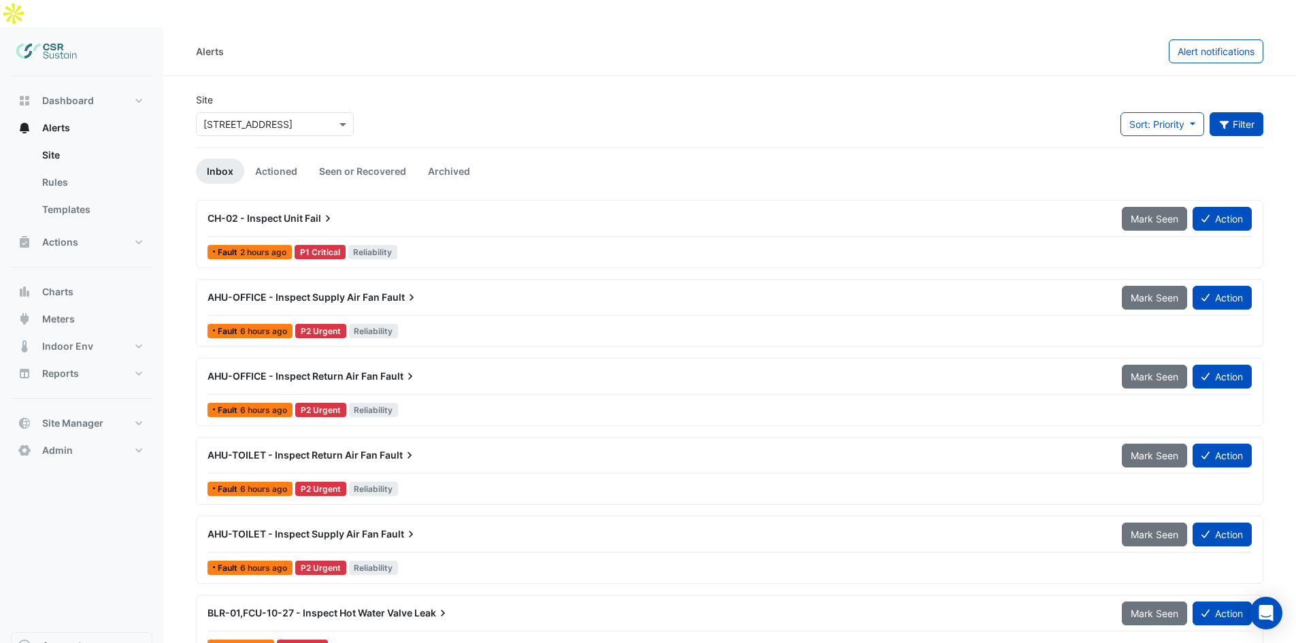
click at [1232, 112] on button "Filter" at bounding box center [1237, 124] width 54 height 24
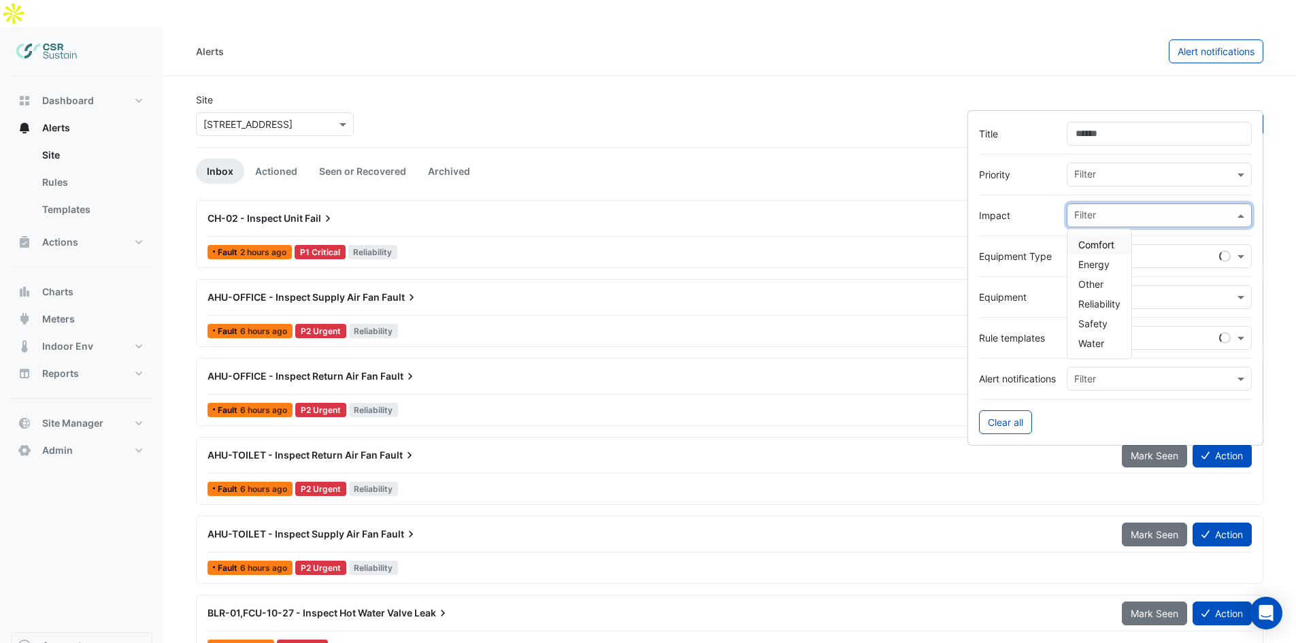
click at [1110, 214] on input "text" at bounding box center [1155, 217] width 160 height 14
click at [1102, 242] on span "Comfort" at bounding box center [1097, 245] width 36 height 12
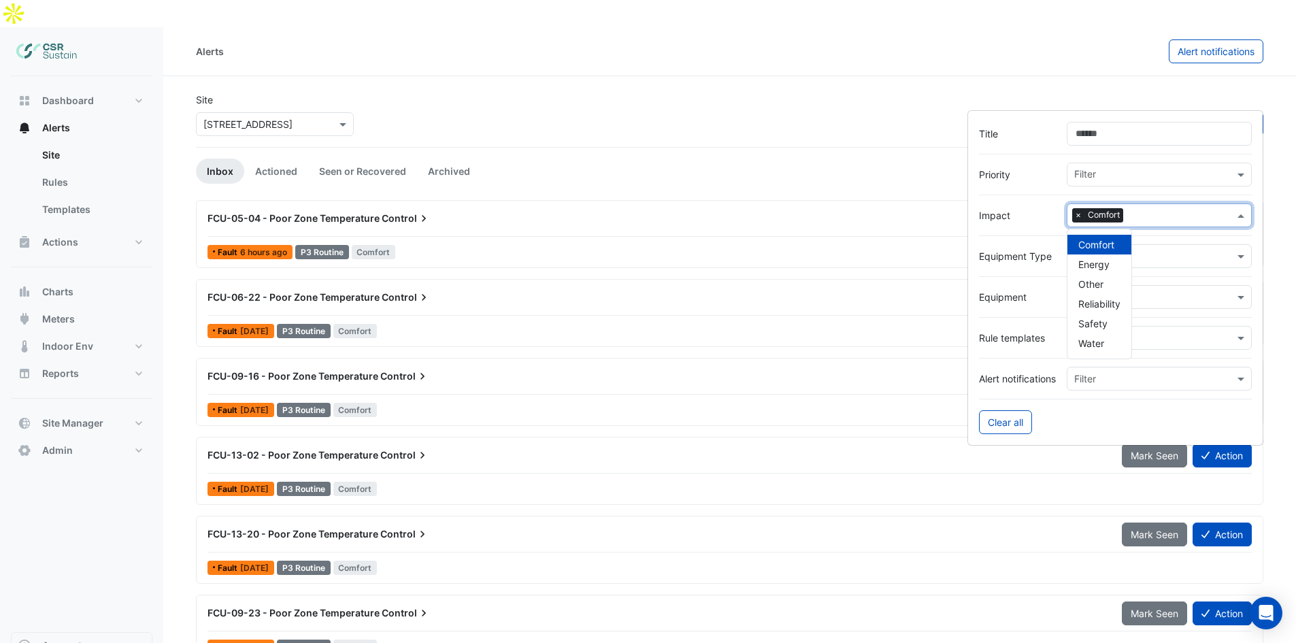
click at [1079, 217] on span "×" at bounding box center [1079, 215] width 12 height 14
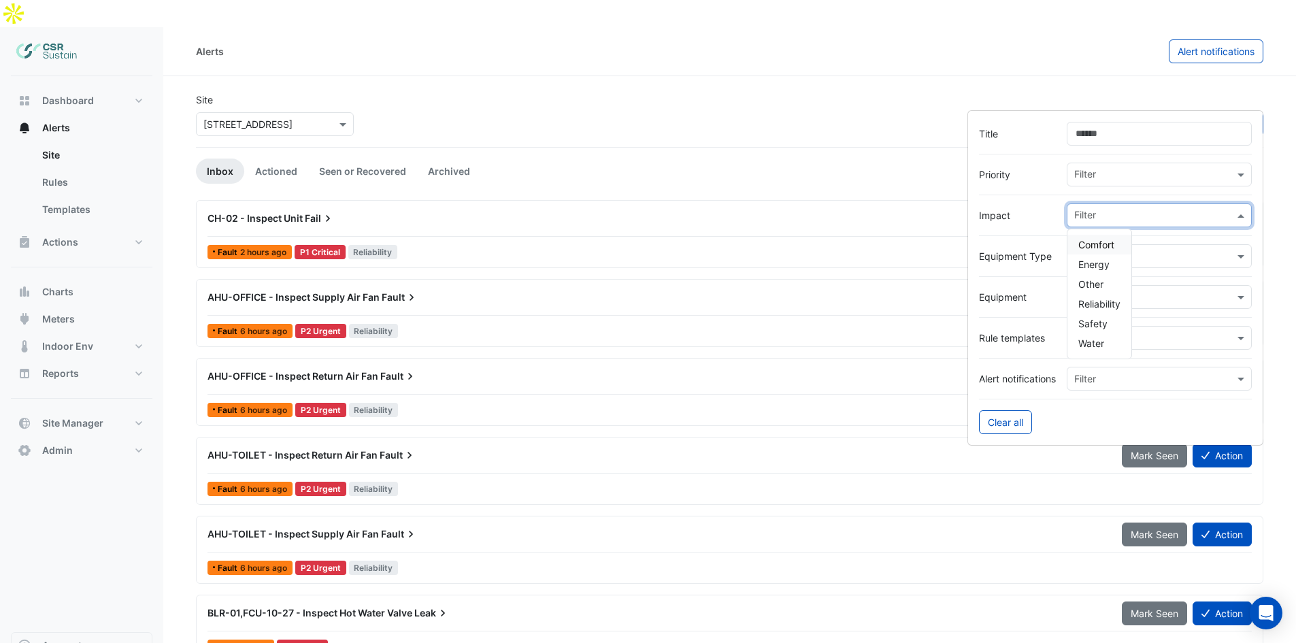
click at [1096, 212] on input "text" at bounding box center [1155, 217] width 160 height 14
click at [1107, 176] on input "text" at bounding box center [1155, 176] width 160 height 14
click at [1114, 180] on input "text" at bounding box center [1155, 176] width 160 height 14
click at [1036, 200] on div at bounding box center [1115, 194] width 273 height 17
click at [1094, 216] on input "text" at bounding box center [1155, 217] width 160 height 14
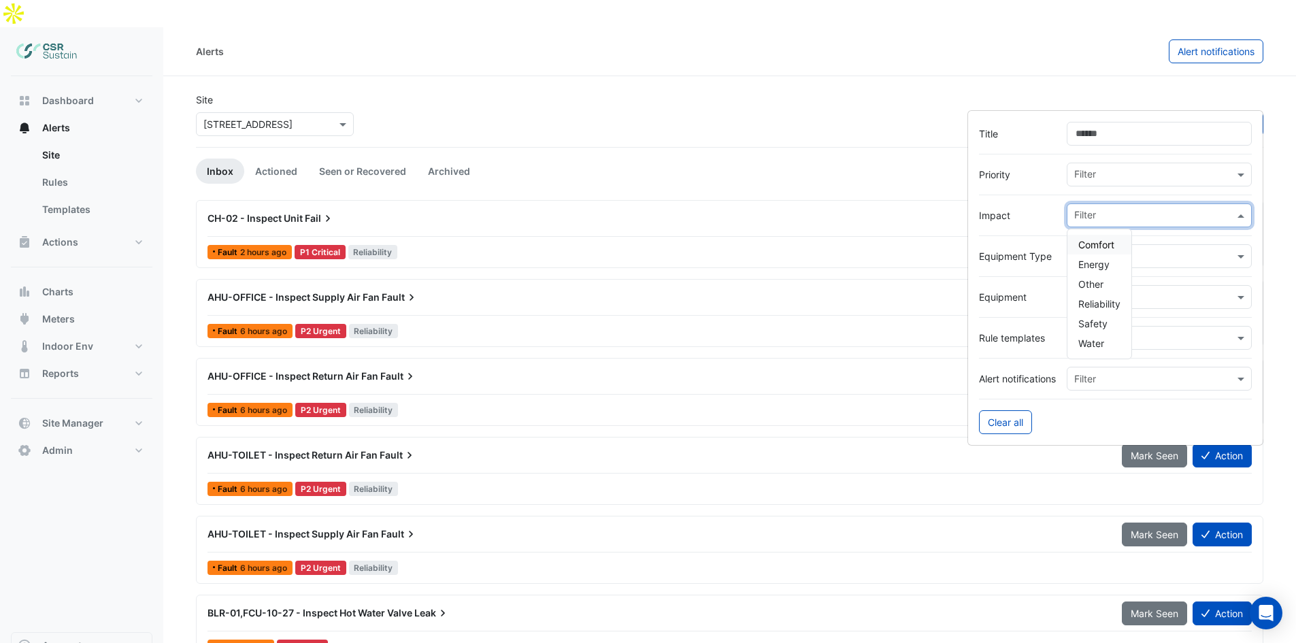
click at [994, 93] on div "Site × 5 Exchange Quay Sort: Priority Priority Updated Filter" at bounding box center [730, 120] width 1084 height 54
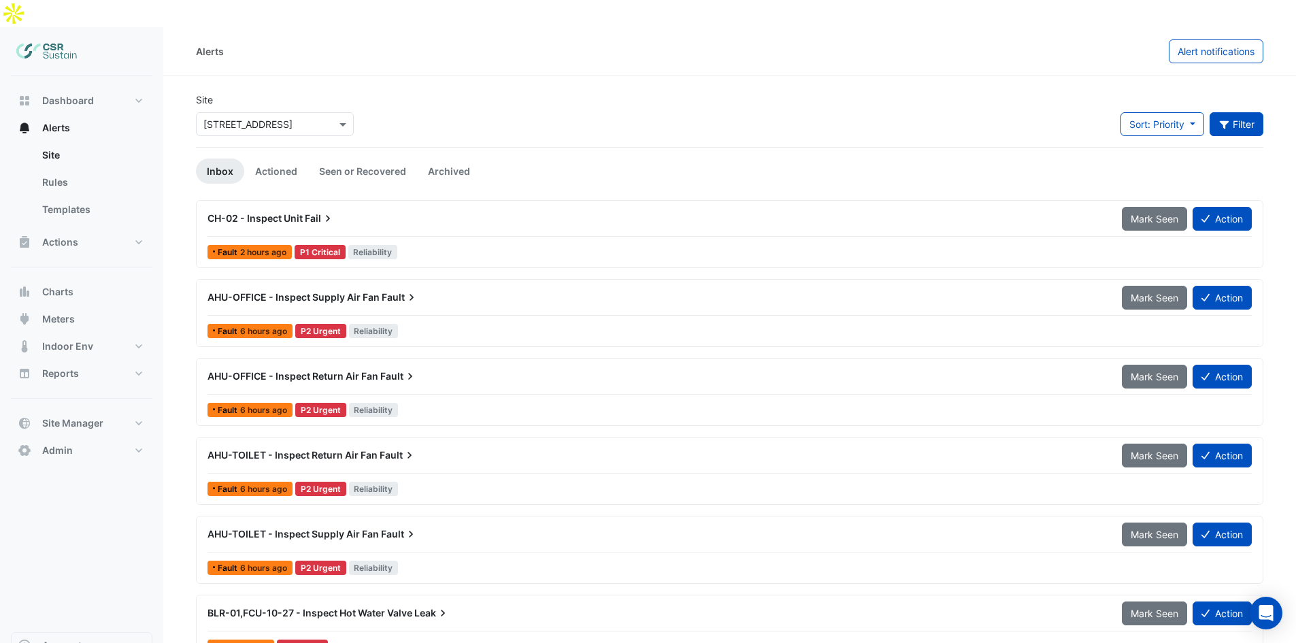
click at [1234, 112] on button "Filter" at bounding box center [1237, 124] width 54 height 24
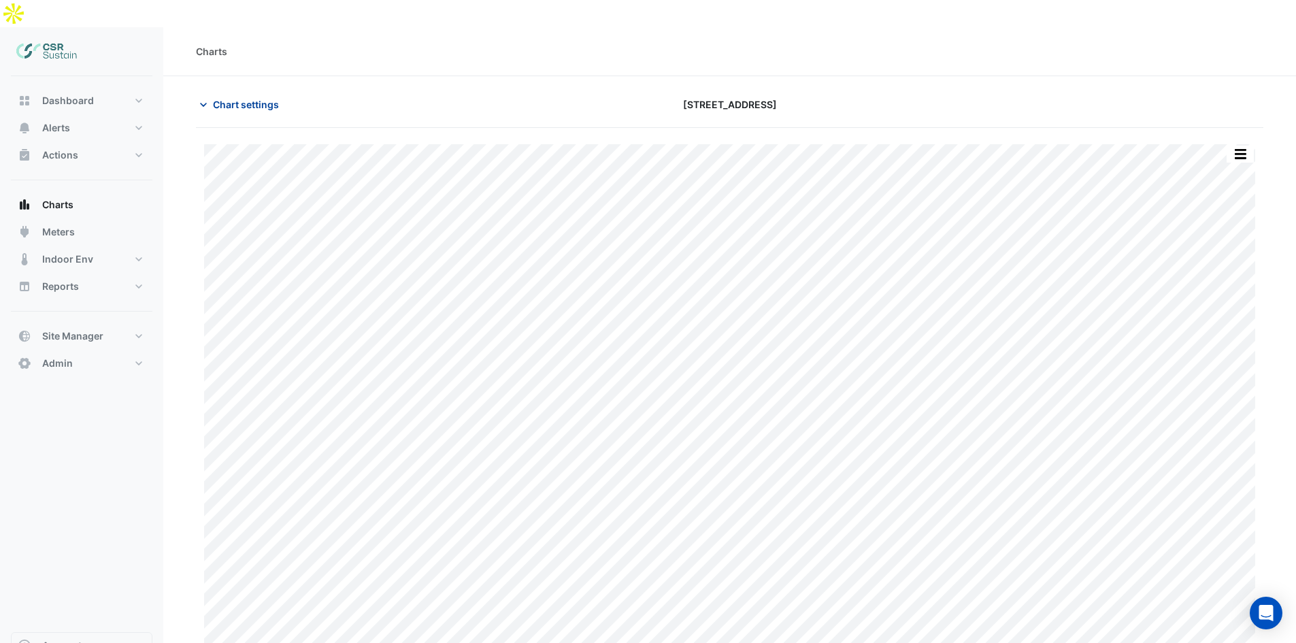
click at [216, 97] on span "Chart settings" at bounding box center [246, 104] width 66 height 14
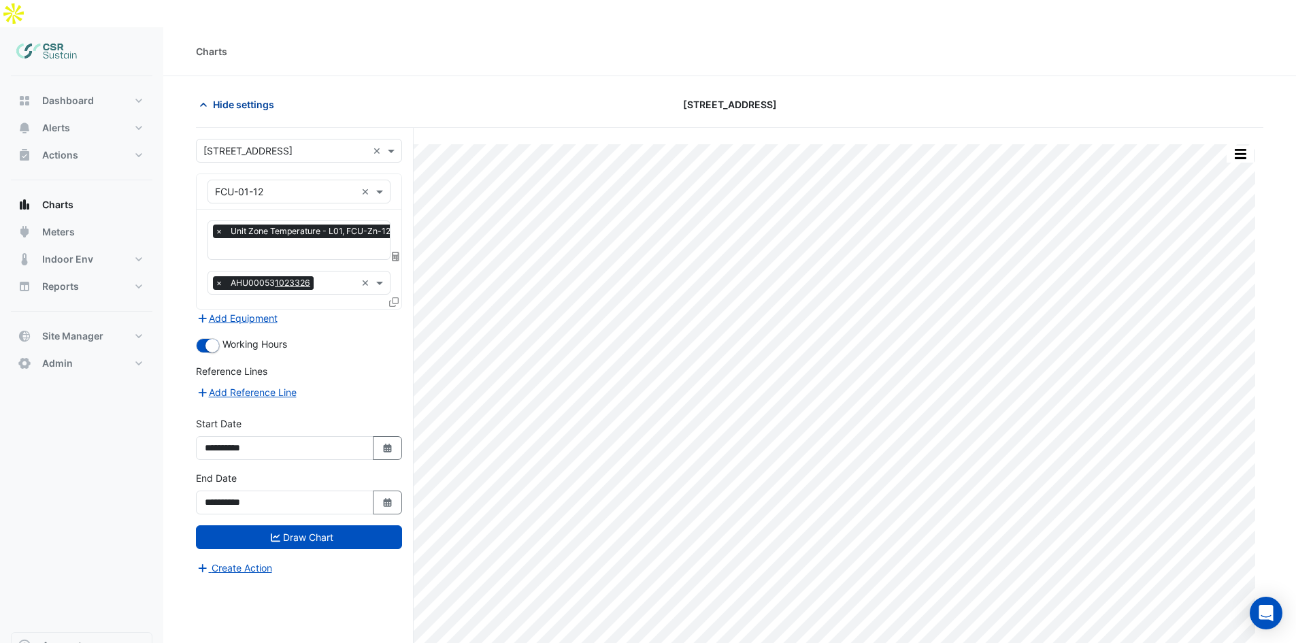
click at [223, 97] on span "Hide settings" at bounding box center [243, 104] width 61 height 14
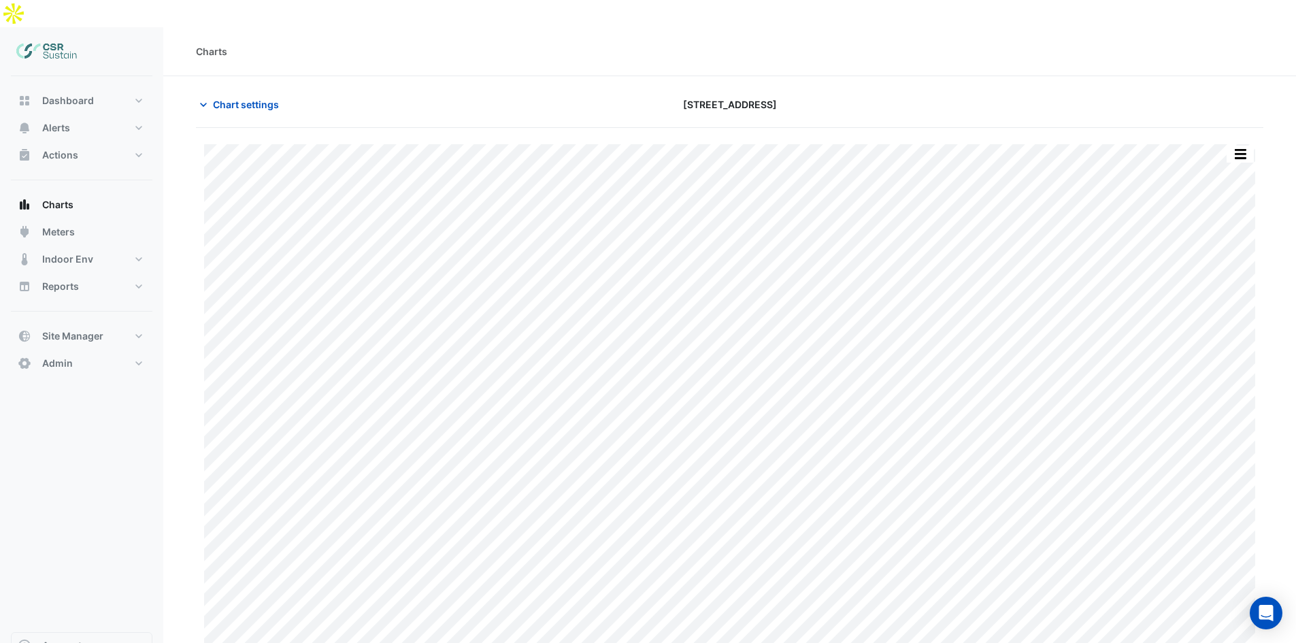
click at [732, 639] on div "Print Save as JPEG Save as PNG Pivot Data Table Export CSV - Flat Export CSV - …" at bounding box center [729, 407] width 1051 height 527
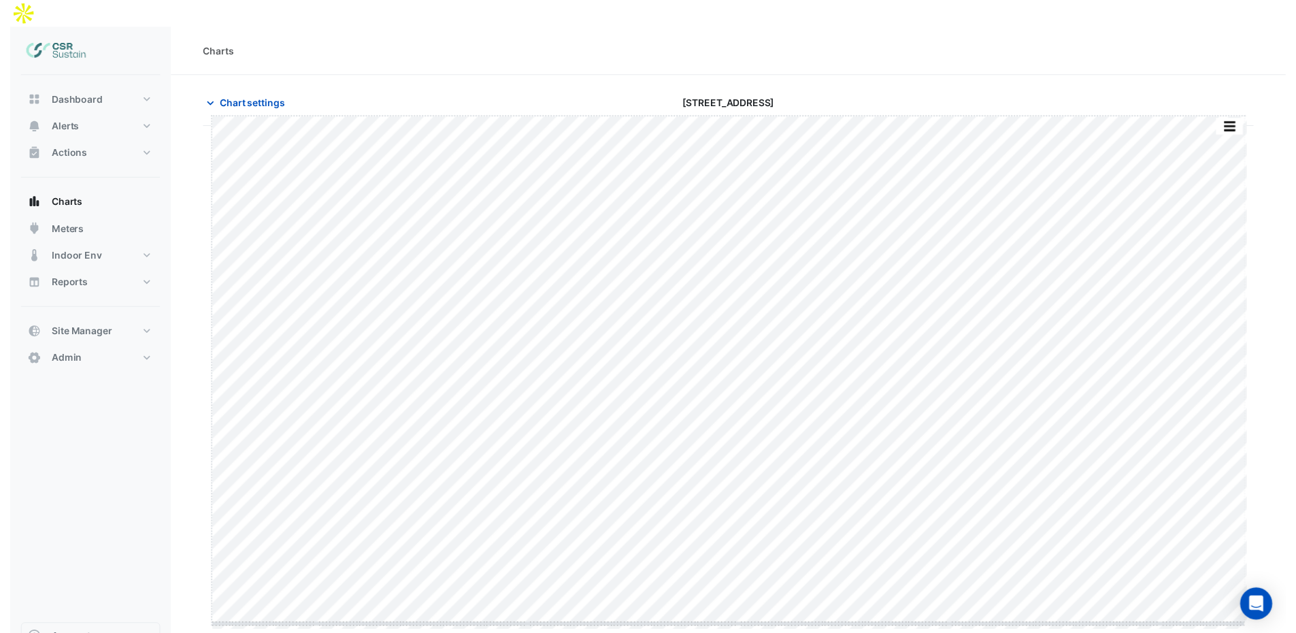
scroll to position [2, 0]
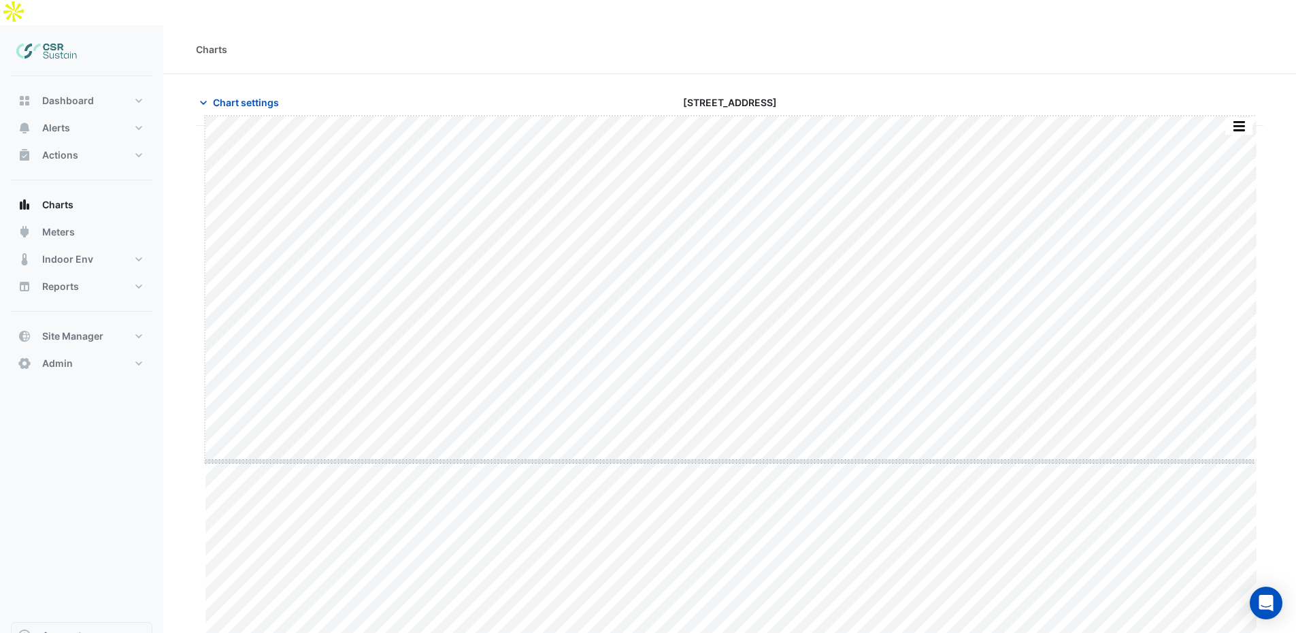
drag, startPoint x: 728, startPoint y: 640, endPoint x: 740, endPoint y: 446, distance: 195.0
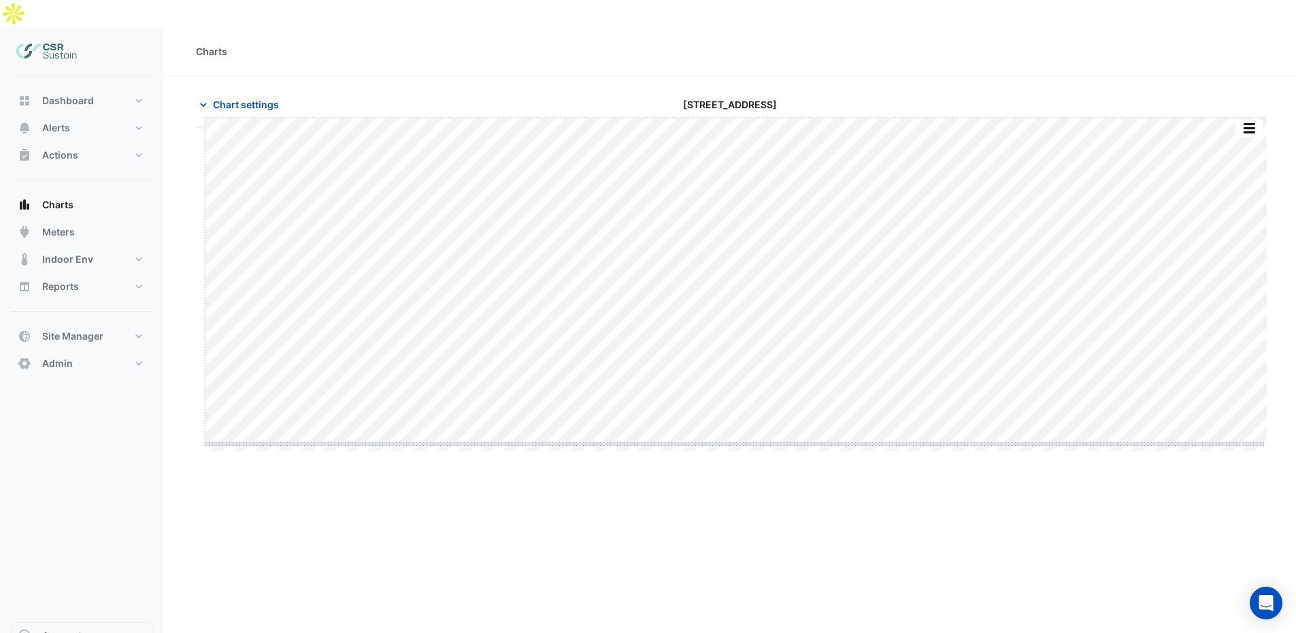
drag, startPoint x: 739, startPoint y: 453, endPoint x: 738, endPoint y: 442, distance: 11.6
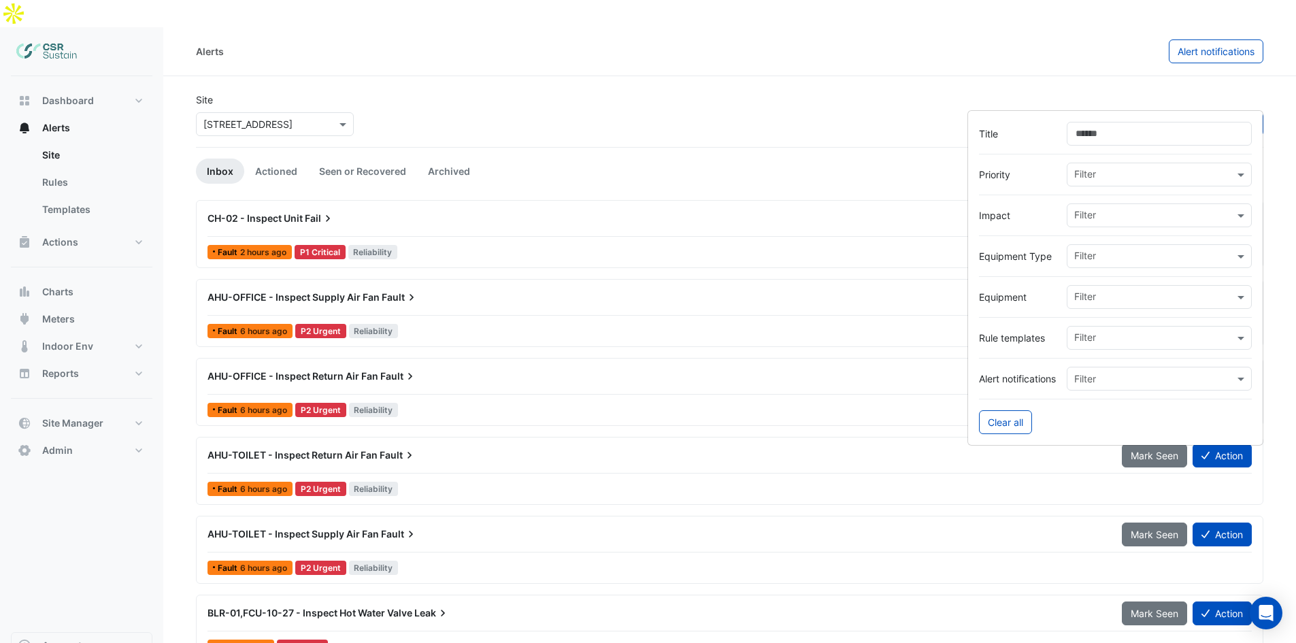
click at [1103, 182] on div at bounding box center [1154, 176] width 162 height 18
click at [1036, 176] on label "Priority" at bounding box center [1017, 174] width 77 height 14
click at [1089, 215] on input "text" at bounding box center [1155, 217] width 160 height 14
click at [1094, 242] on span "Comfort" at bounding box center [1097, 245] width 36 height 12
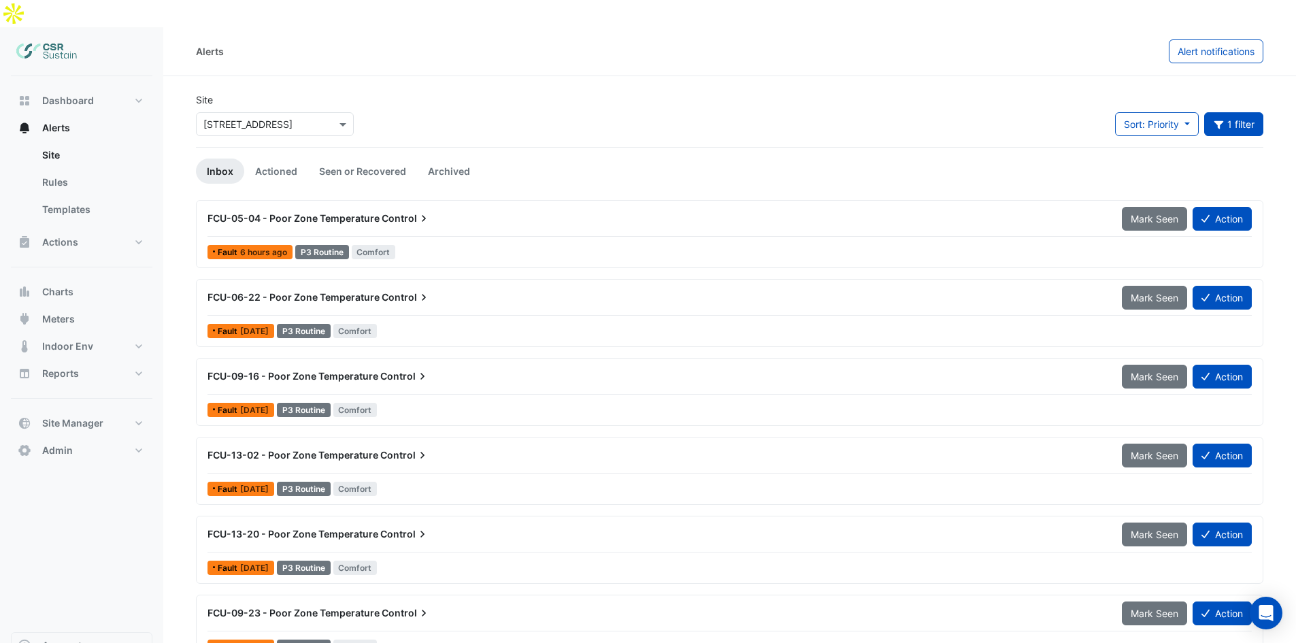
drag, startPoint x: 519, startPoint y: -18, endPoint x: 513, endPoint y: -33, distance: 15.5
click at [1222, 120] on icon "button" at bounding box center [1219, 125] width 12 height 10
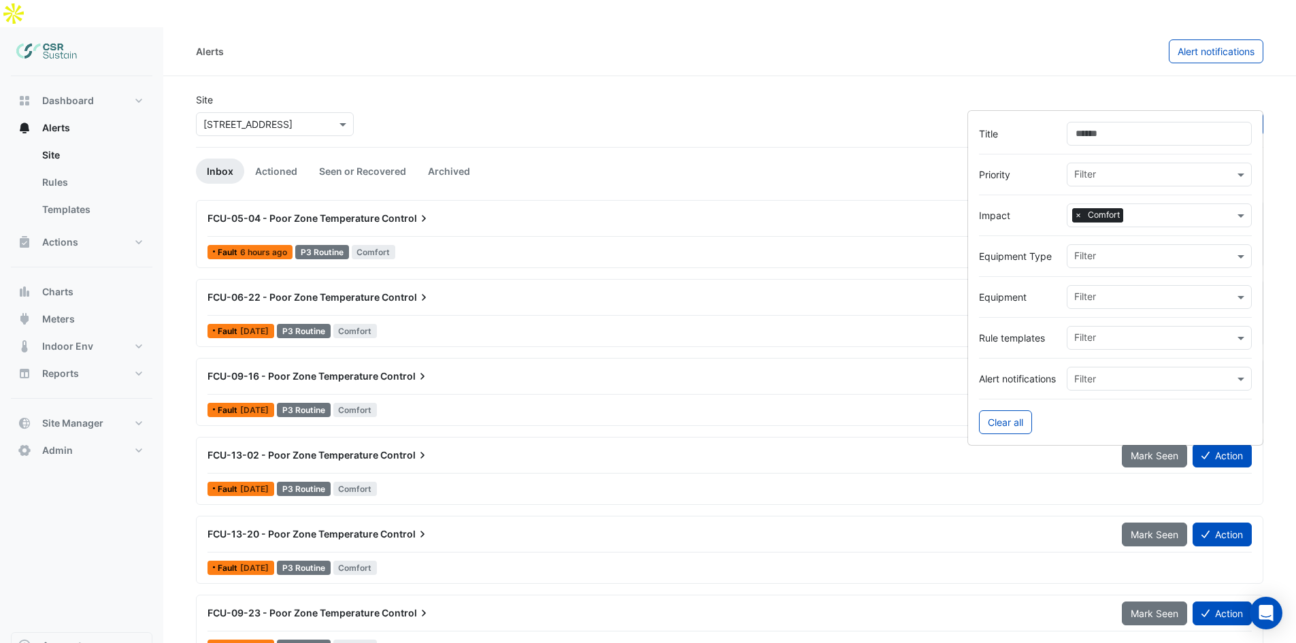
click at [1079, 214] on span "×" at bounding box center [1079, 215] width 12 height 14
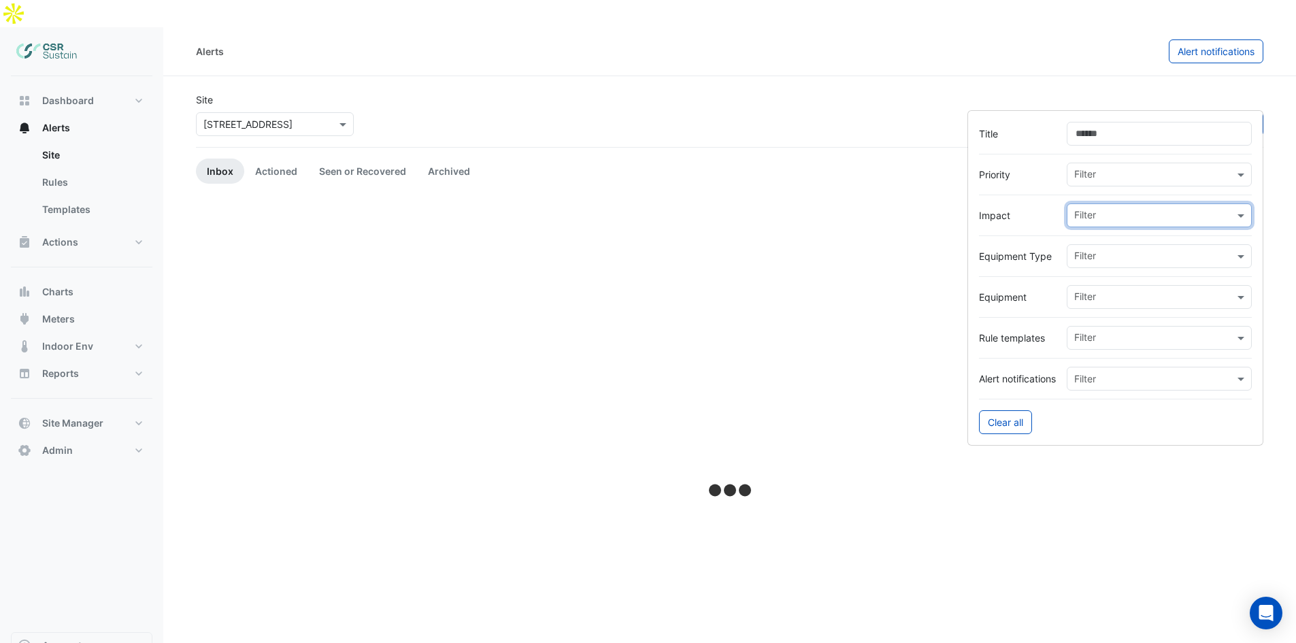
click at [1094, 213] on input "text" at bounding box center [1155, 217] width 160 height 14
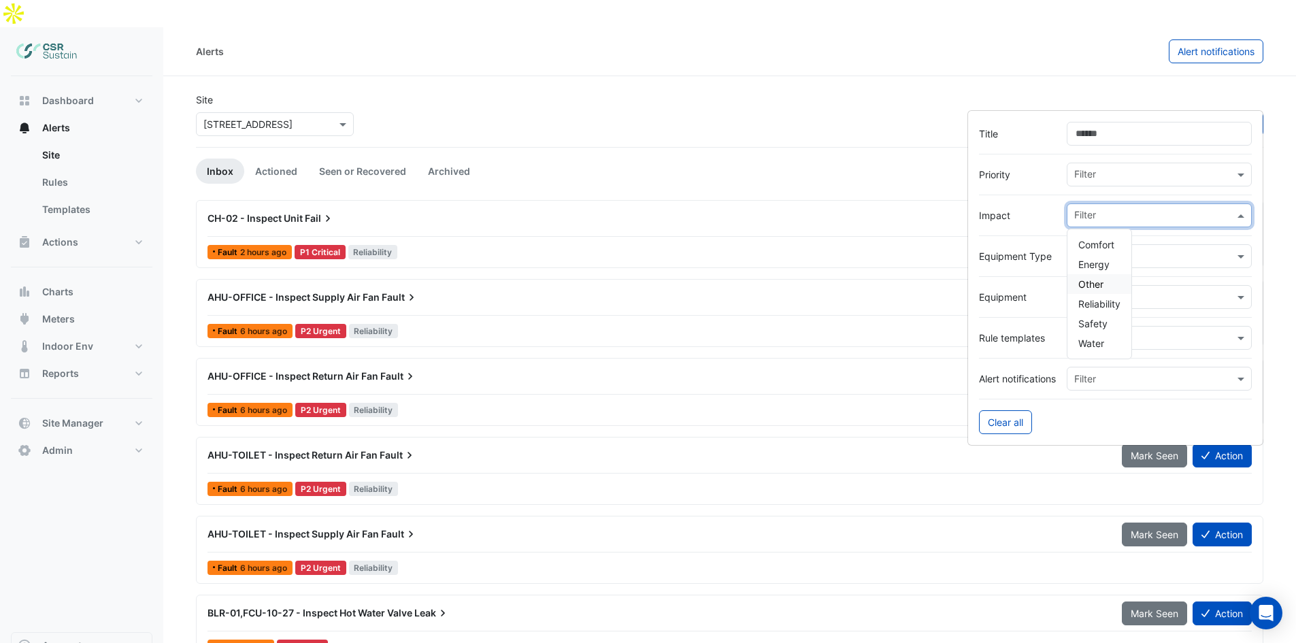
click at [1104, 284] on span "Other" at bounding box center [1091, 284] width 25 height 12
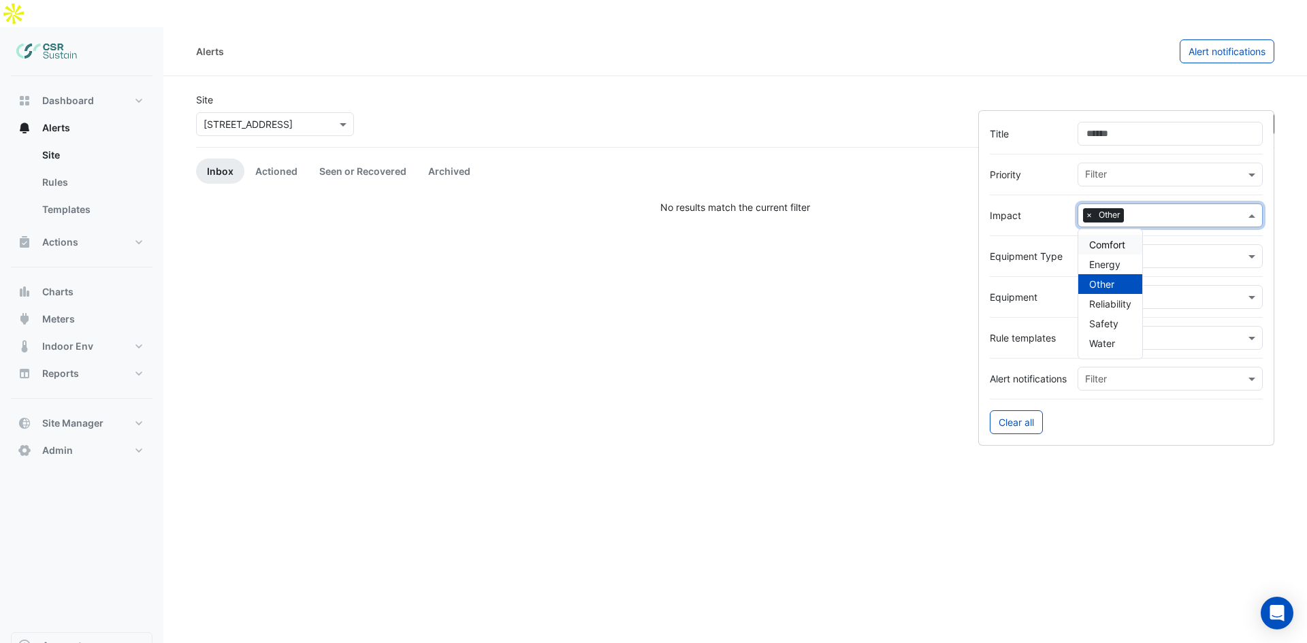
click at [1092, 214] on span "×" at bounding box center [1089, 215] width 12 height 14
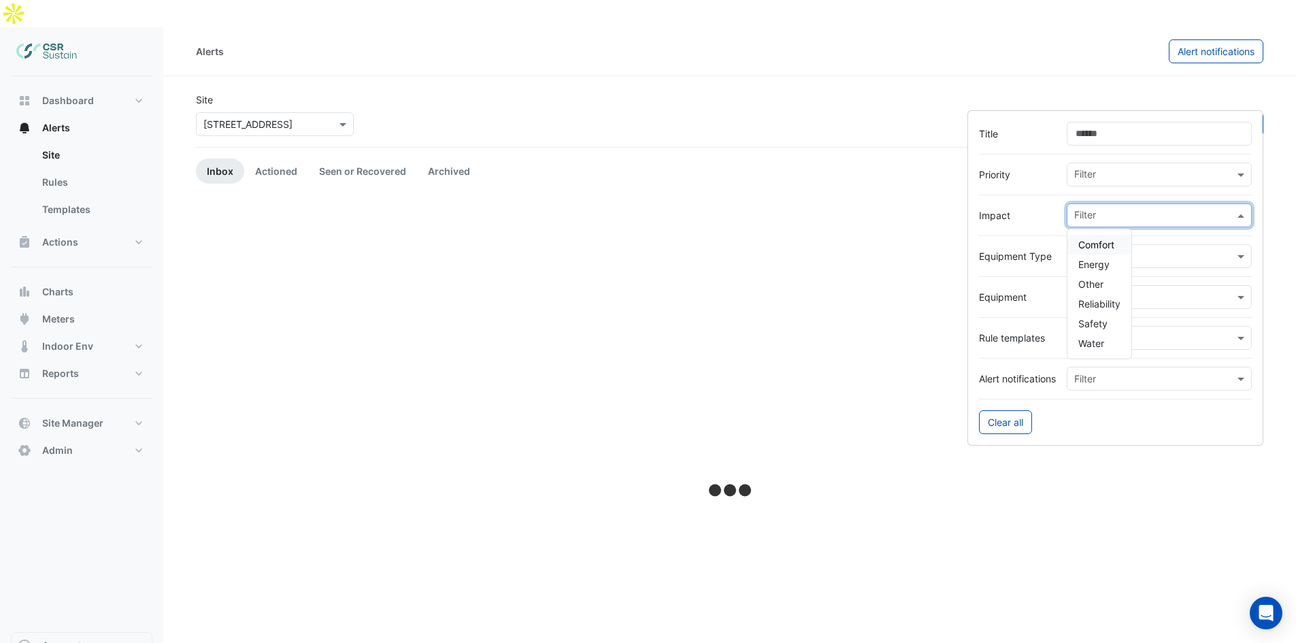
click at [1101, 214] on input "text" at bounding box center [1155, 217] width 160 height 14
click at [1101, 303] on span "Reliability" at bounding box center [1100, 304] width 42 height 12
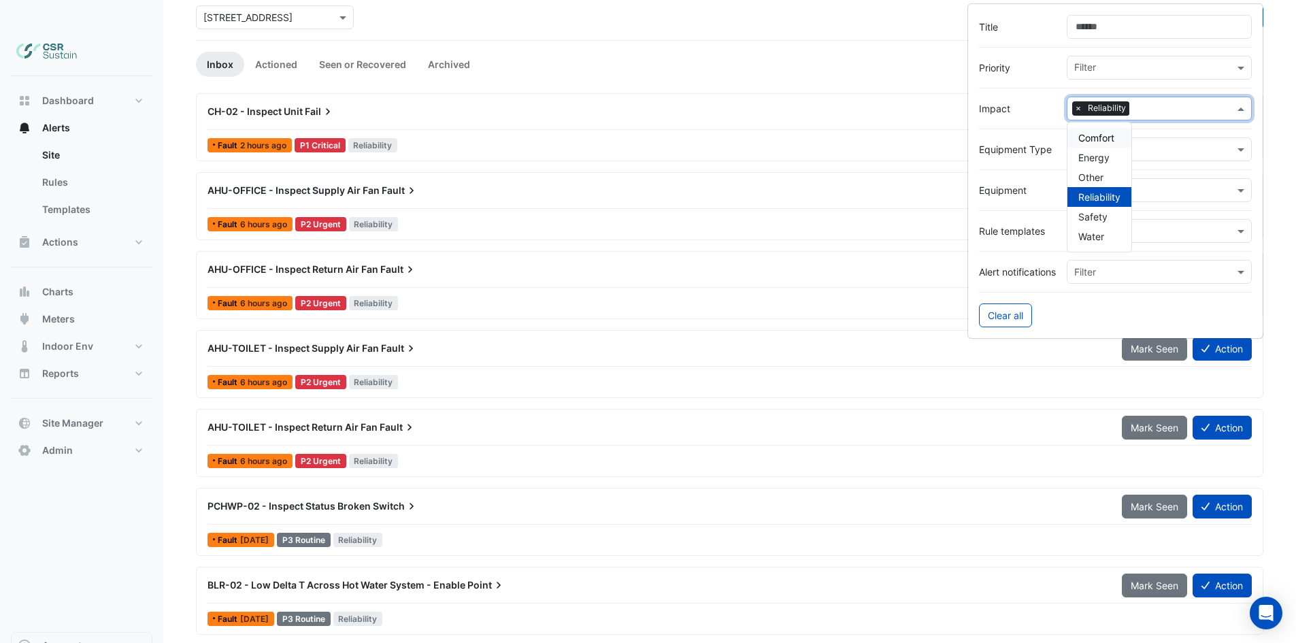
drag, startPoint x: 524, startPoint y: 252, endPoint x: 525, endPoint y: 260, distance: 7.6
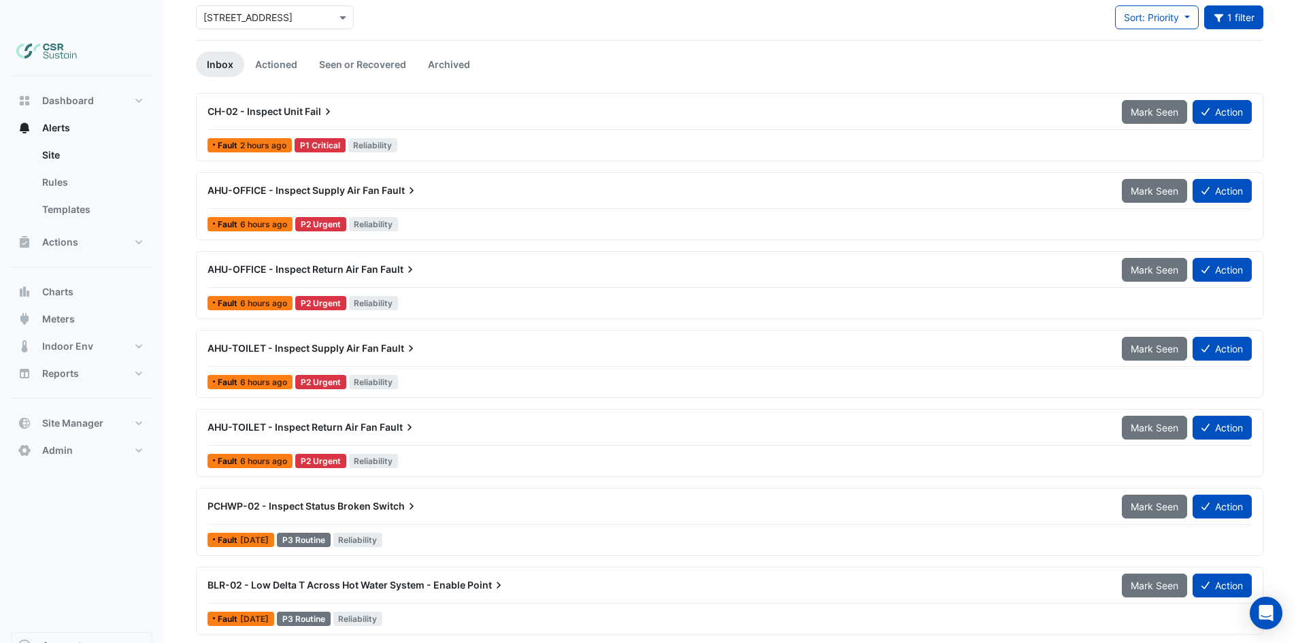
scroll to position [116, 0]
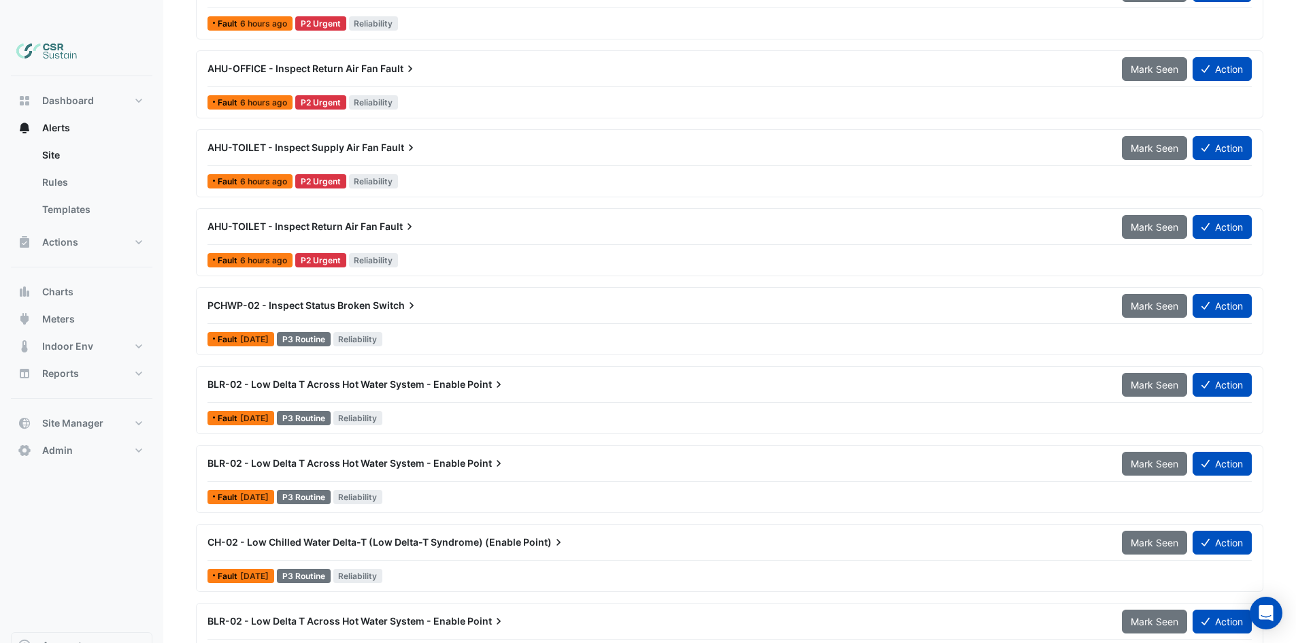
drag, startPoint x: 531, startPoint y: 267, endPoint x: 538, endPoint y: 287, distance: 20.9
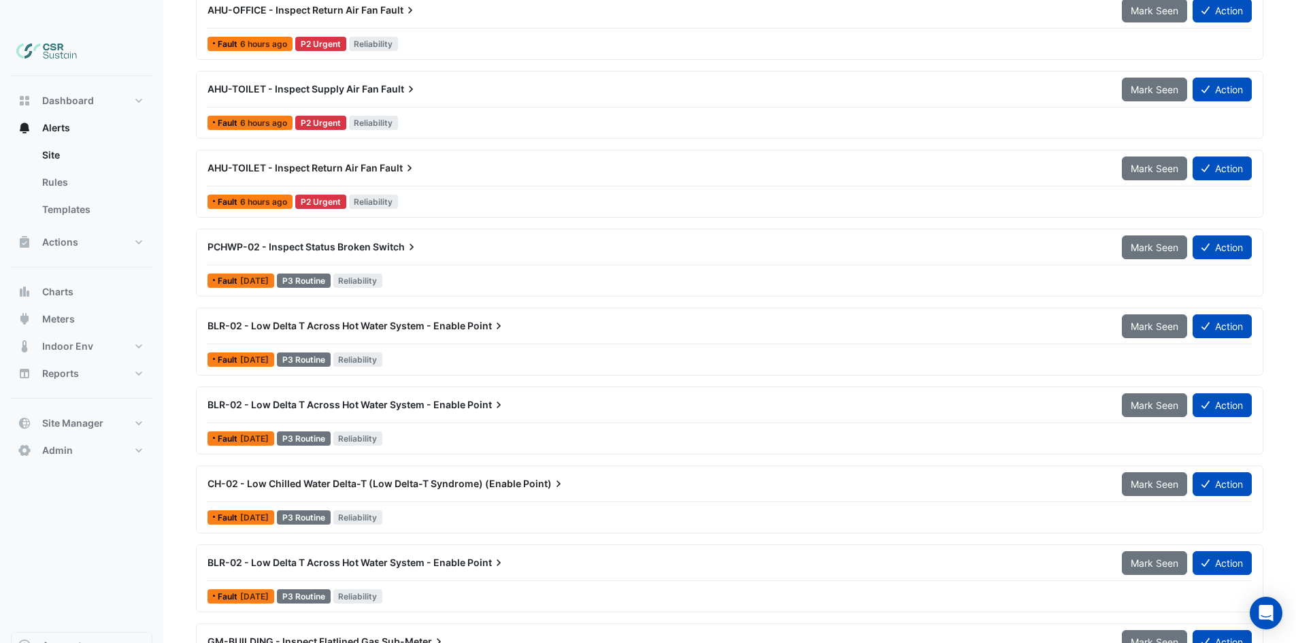
drag, startPoint x: 421, startPoint y: 263, endPoint x: 426, endPoint y: 284, distance: 21.0
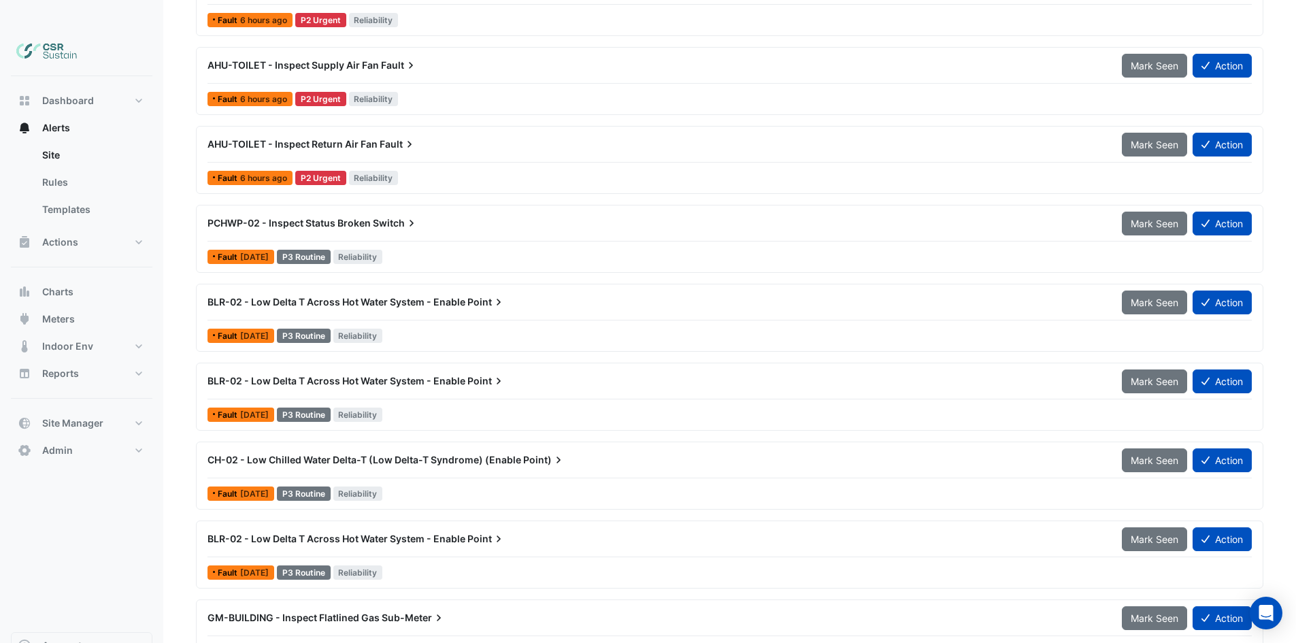
scroll to position [398, 0]
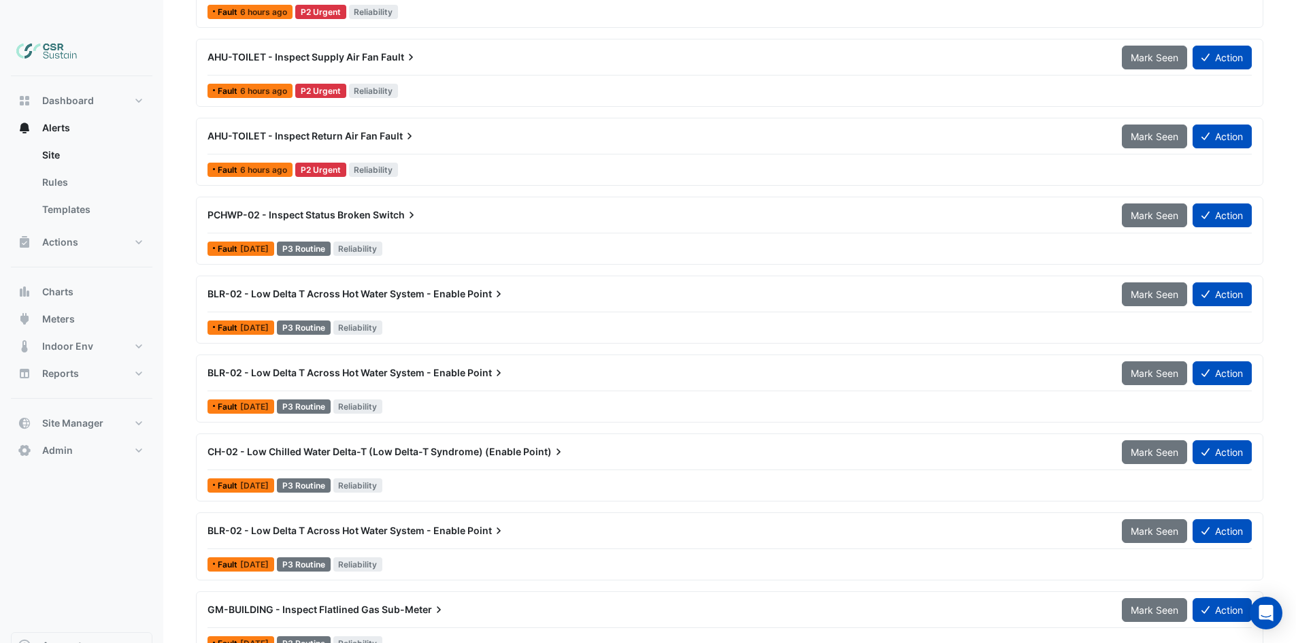
drag, startPoint x: 299, startPoint y: 344, endPoint x: 305, endPoint y: 358, distance: 14.7
drag, startPoint x: 400, startPoint y: 341, endPoint x: 413, endPoint y: 367, distance: 29.5
click at [309, 355] on div "BLR-02 - Low Delta T Across Hot Water System - Enable Point Mark Seen Action Fa…" at bounding box center [730, 389] width 1068 height 68
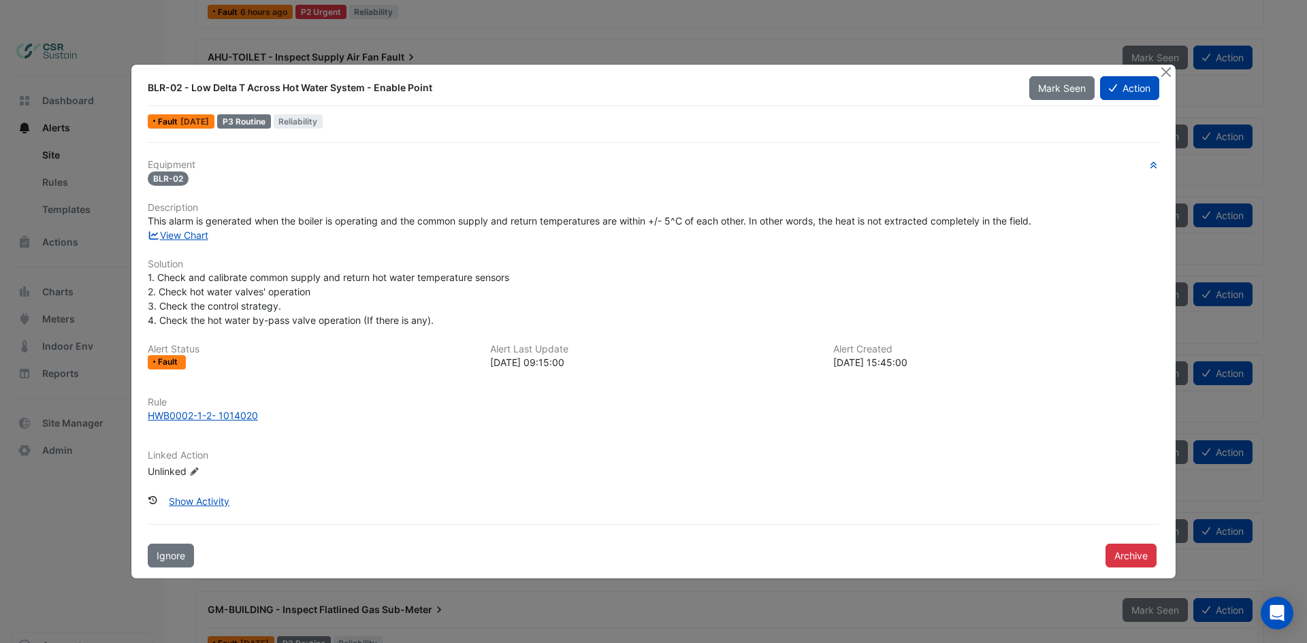
click at [147, 242] on div "View Chart" at bounding box center [654, 235] width 1028 height 14
click at [117, 255] on ngb-modal-window "BLR-02 - Low Delta T Across Hot Water System - Enable Point Mark Seen Action Fa…" at bounding box center [653, 321] width 1307 height 643
click at [1168, 66] on button "Close" at bounding box center [1165, 72] width 14 height 14
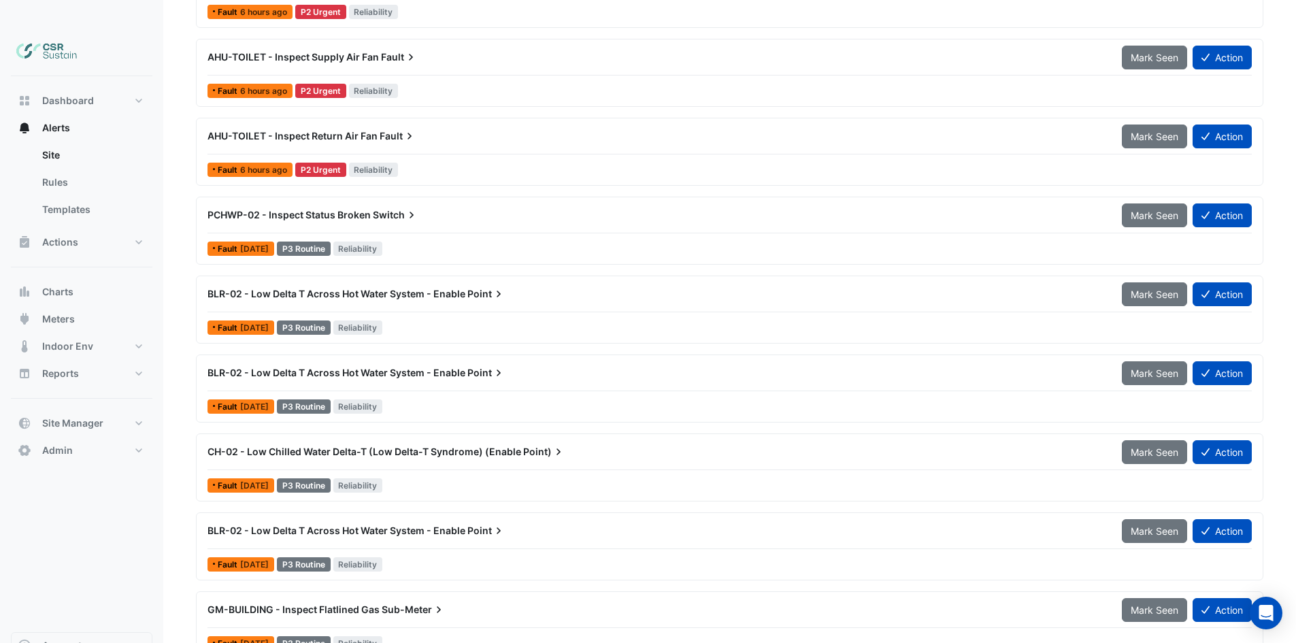
drag, startPoint x: 348, startPoint y: 301, endPoint x: 379, endPoint y: 440, distance: 142.8
click at [352, 367] on span "BLR-02 - Low Delta T Across Hot Water System - Enable" at bounding box center [337, 373] width 258 height 12
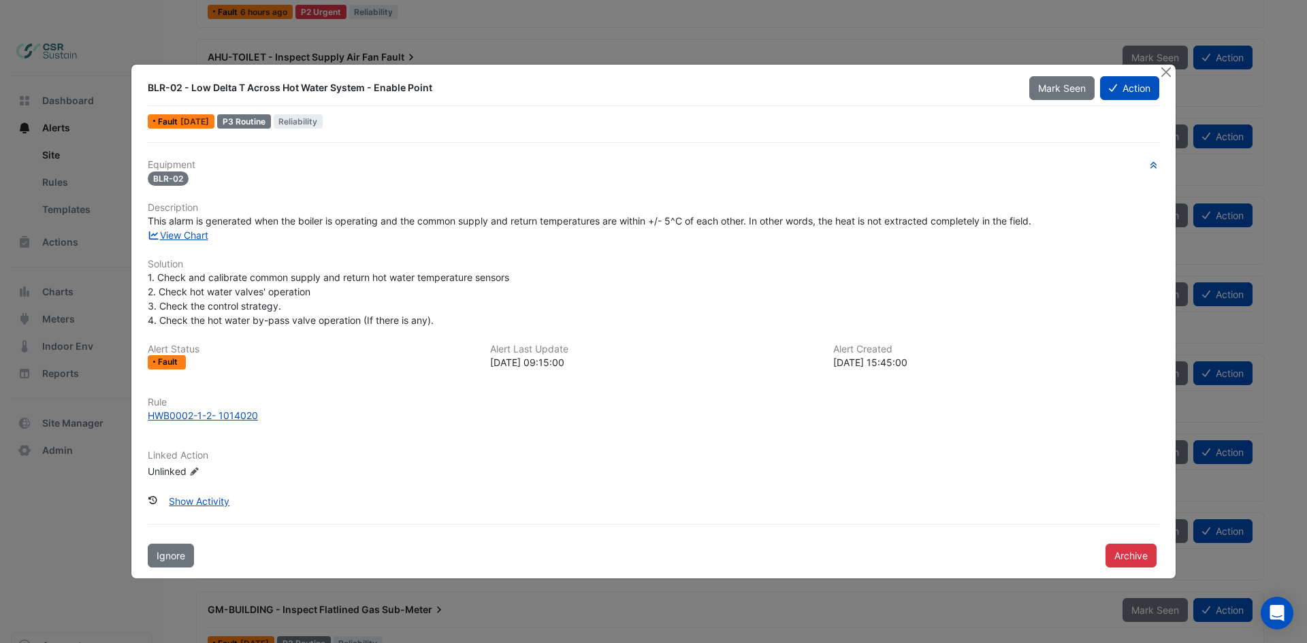
click at [84, 437] on ngb-modal-window "BLR-02 - Low Delta T Across Hot Water System - Enable Point Mark Seen Action Fa…" at bounding box center [653, 321] width 1307 height 643
click at [1167, 67] on button "Close" at bounding box center [1165, 72] width 14 height 14
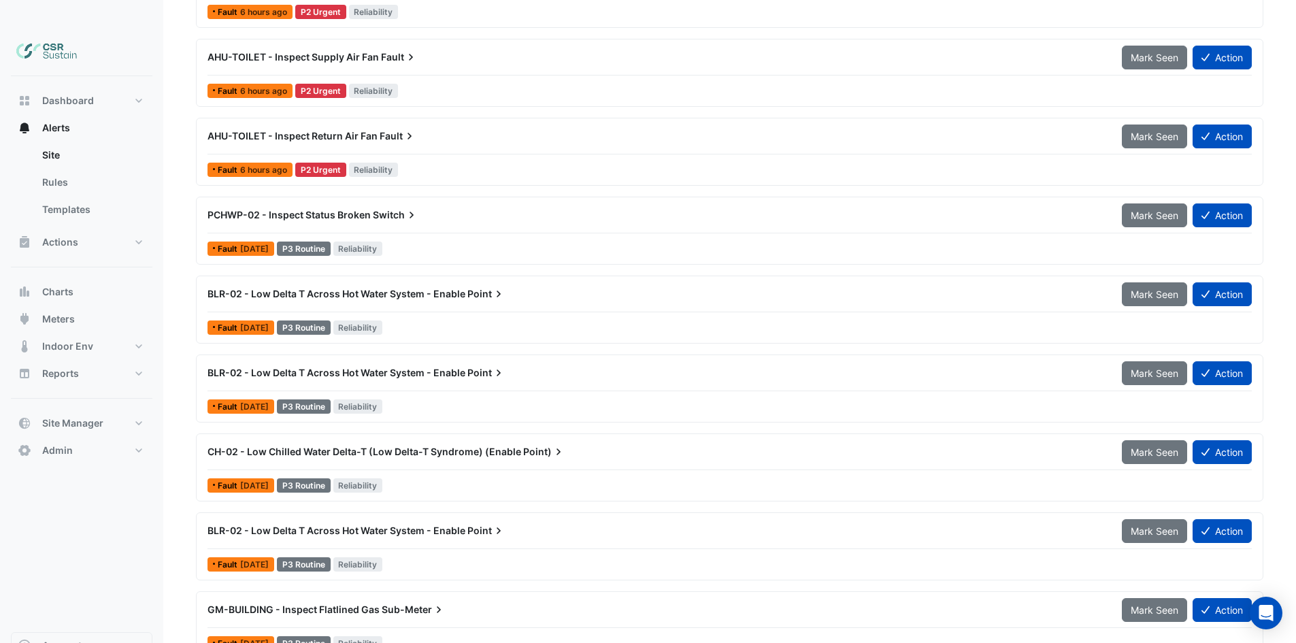
drag, startPoint x: 312, startPoint y: 434, endPoint x: 312, endPoint y: 504, distance: 70.1
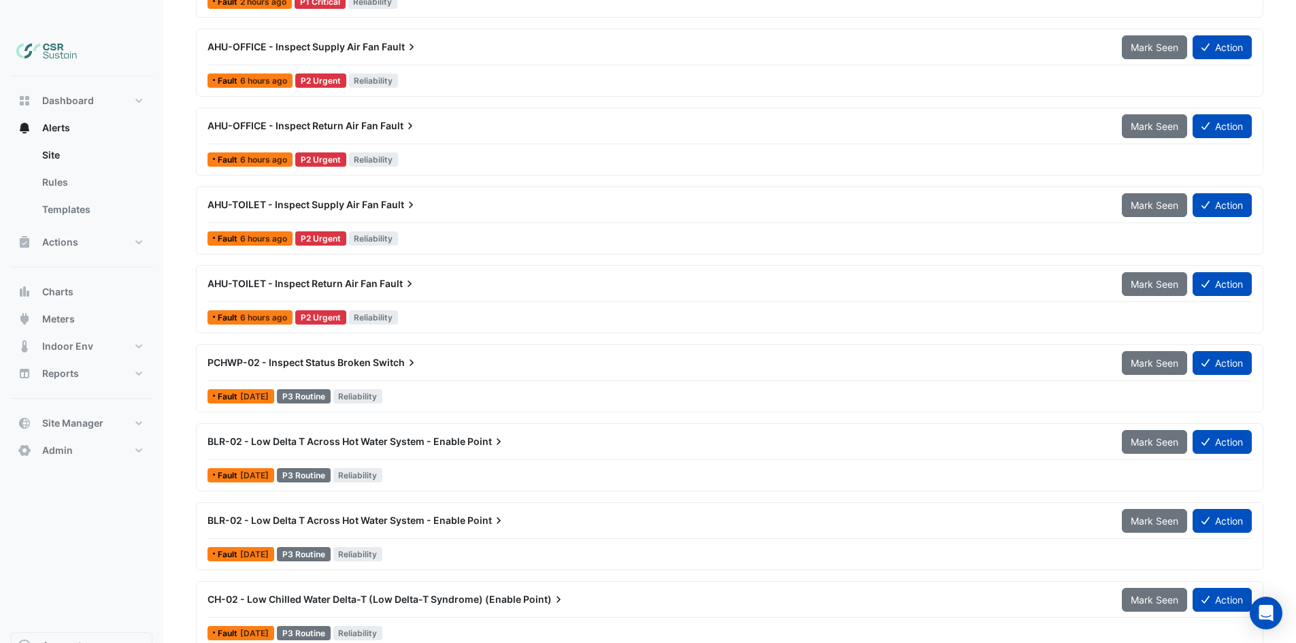
drag, startPoint x: 293, startPoint y: 446, endPoint x: 289, endPoint y: 433, distance: 13.1
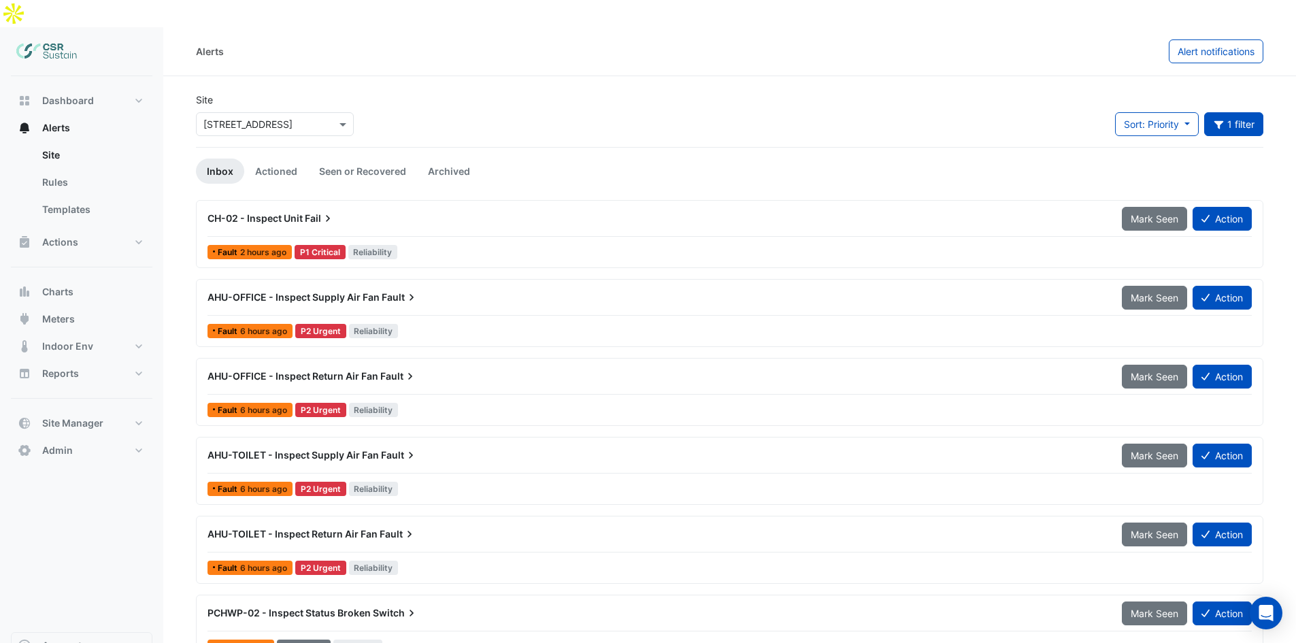
drag, startPoint x: 299, startPoint y: 491, endPoint x: 256, endPoint y: 331, distance: 165.6
click at [270, 159] on link "Actioned" at bounding box center [276, 171] width 64 height 25
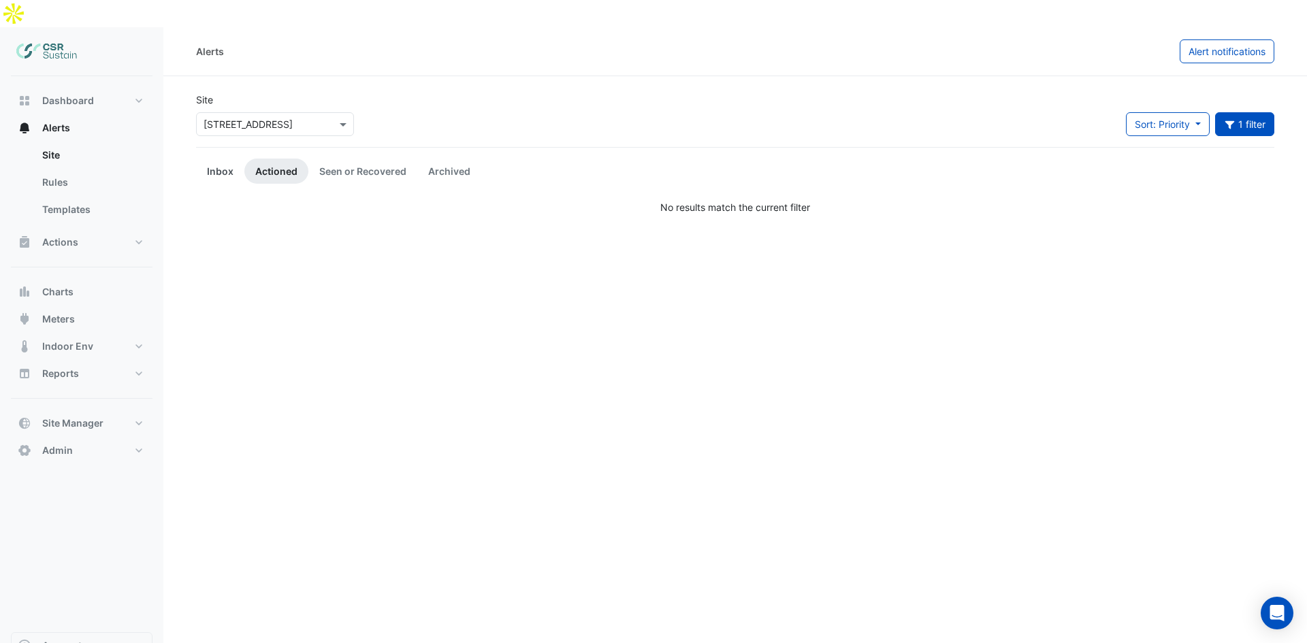
click at [223, 159] on link "Inbox" at bounding box center [220, 171] width 48 height 25
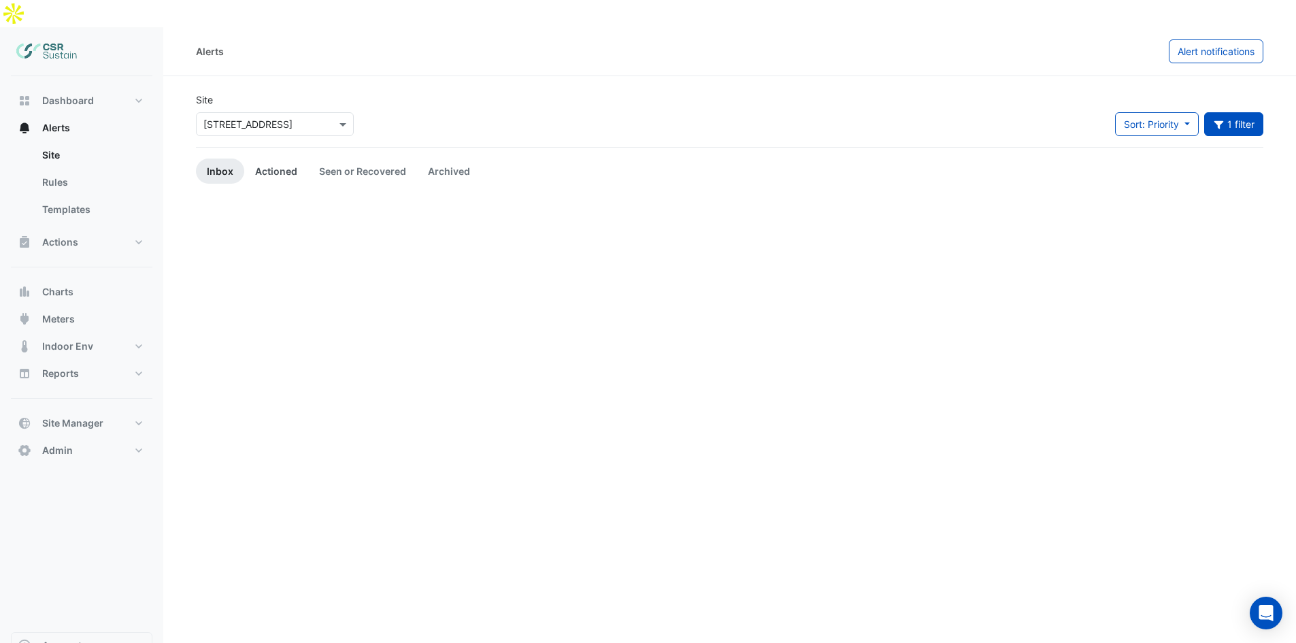
click at [297, 159] on link "Actioned" at bounding box center [276, 171] width 64 height 25
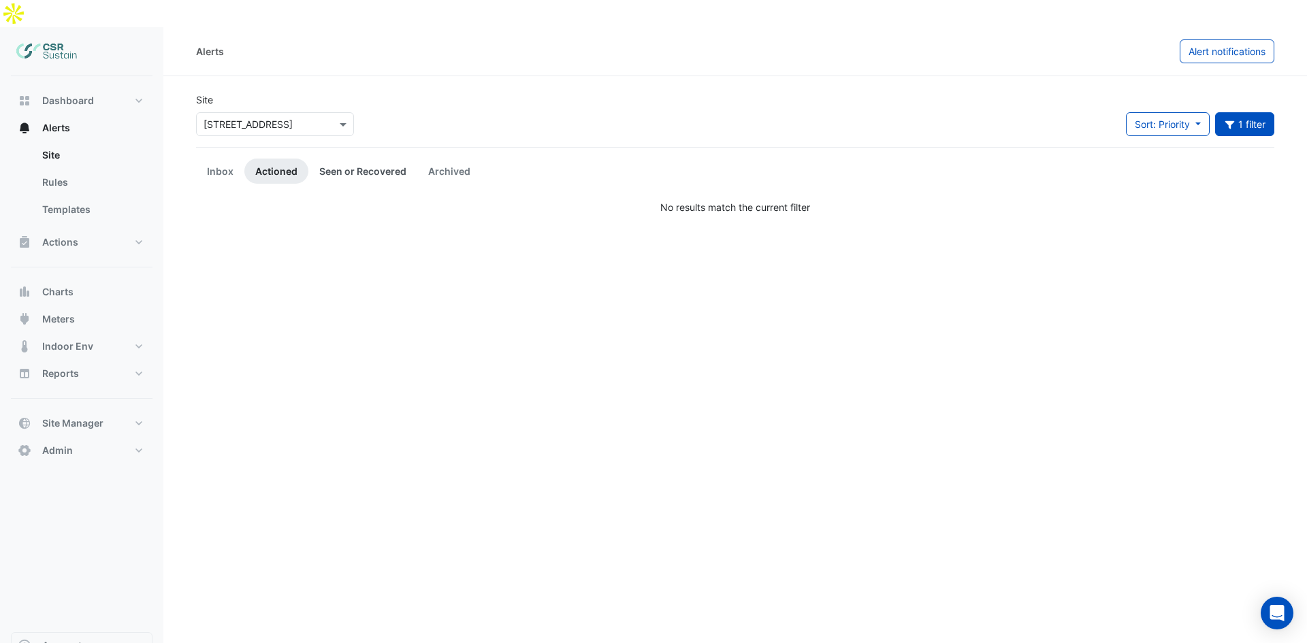
click at [328, 159] on link "Seen or Recovered" at bounding box center [362, 171] width 109 height 25
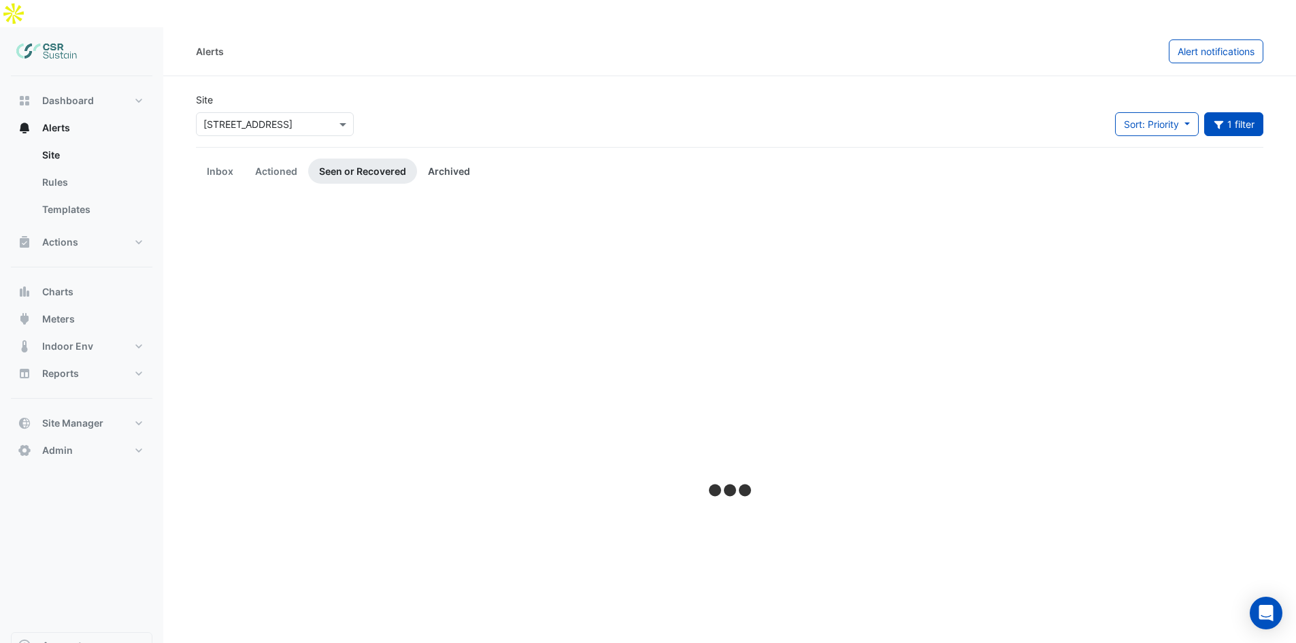
click at [439, 159] on link "Archived" at bounding box center [449, 171] width 64 height 25
click at [353, 159] on link "Seen or Recovered" at bounding box center [362, 171] width 109 height 25
click at [250, 159] on link "Actioned" at bounding box center [276, 171] width 64 height 25
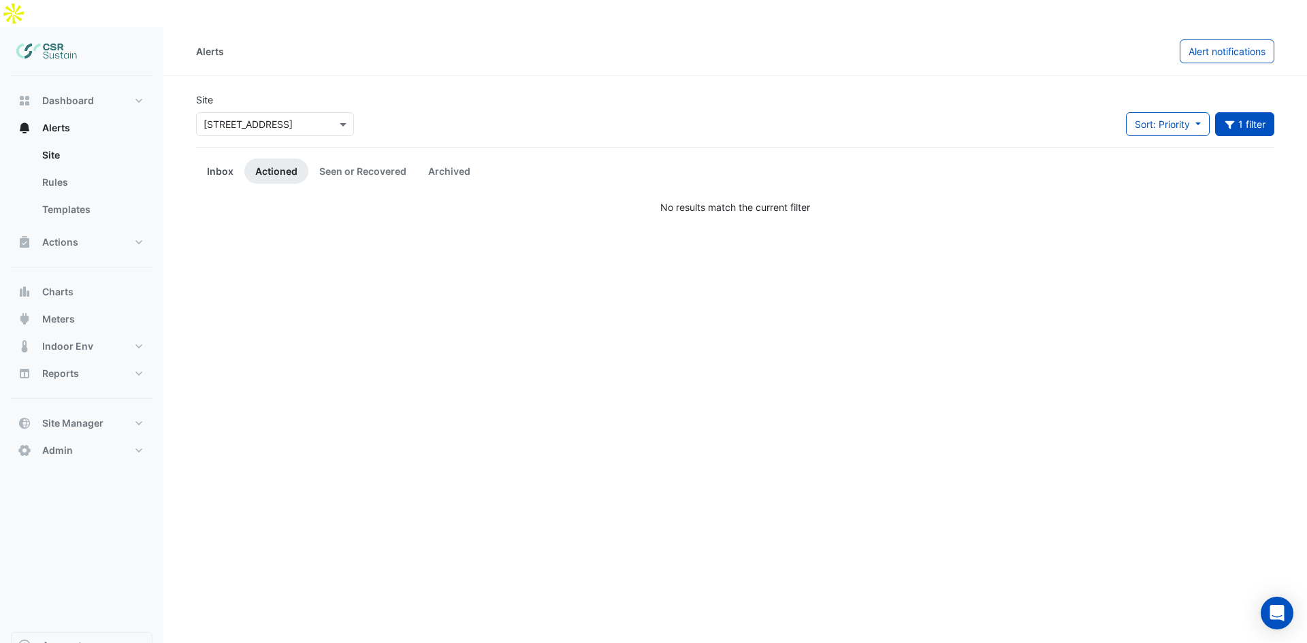
click at [208, 159] on link "Inbox" at bounding box center [220, 171] width 48 height 25
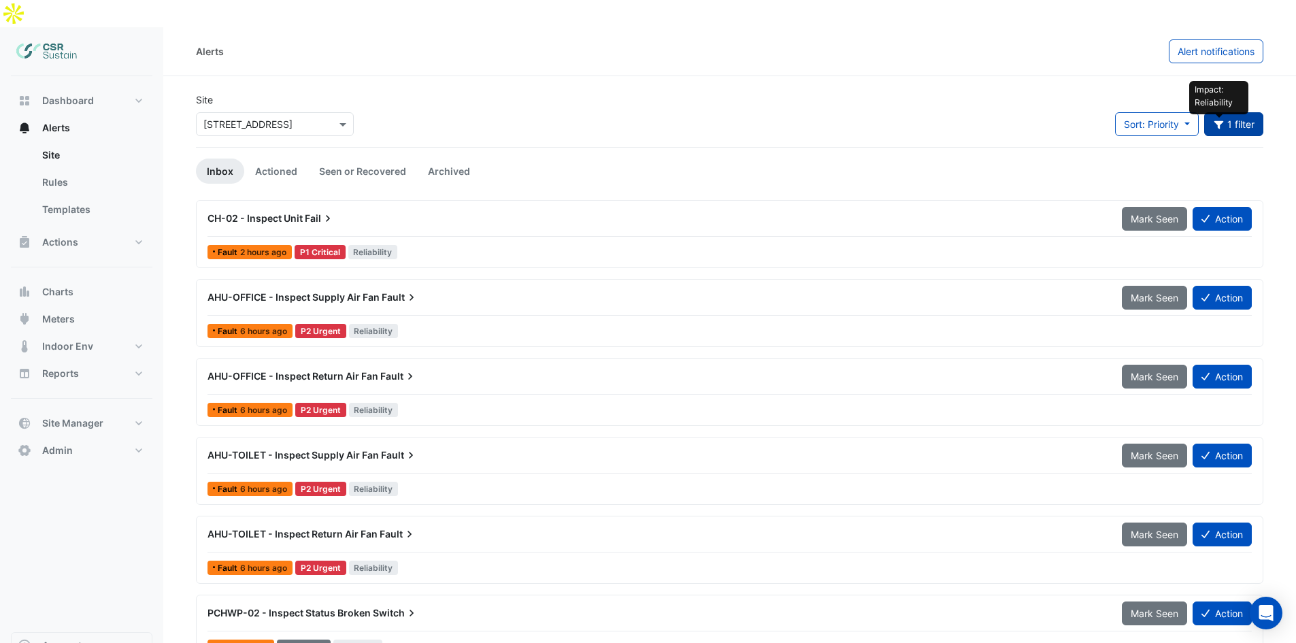
click at [1222, 121] on icon "button" at bounding box center [1219, 125] width 10 height 8
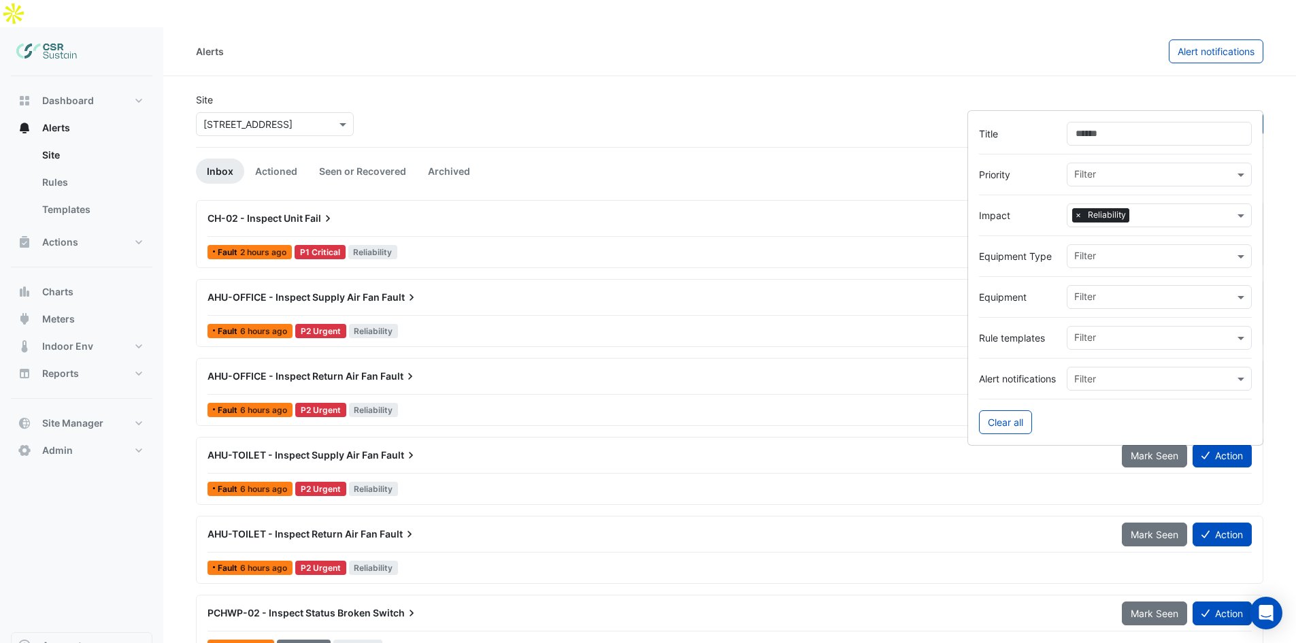
click at [1078, 215] on span "×" at bounding box center [1079, 215] width 12 height 14
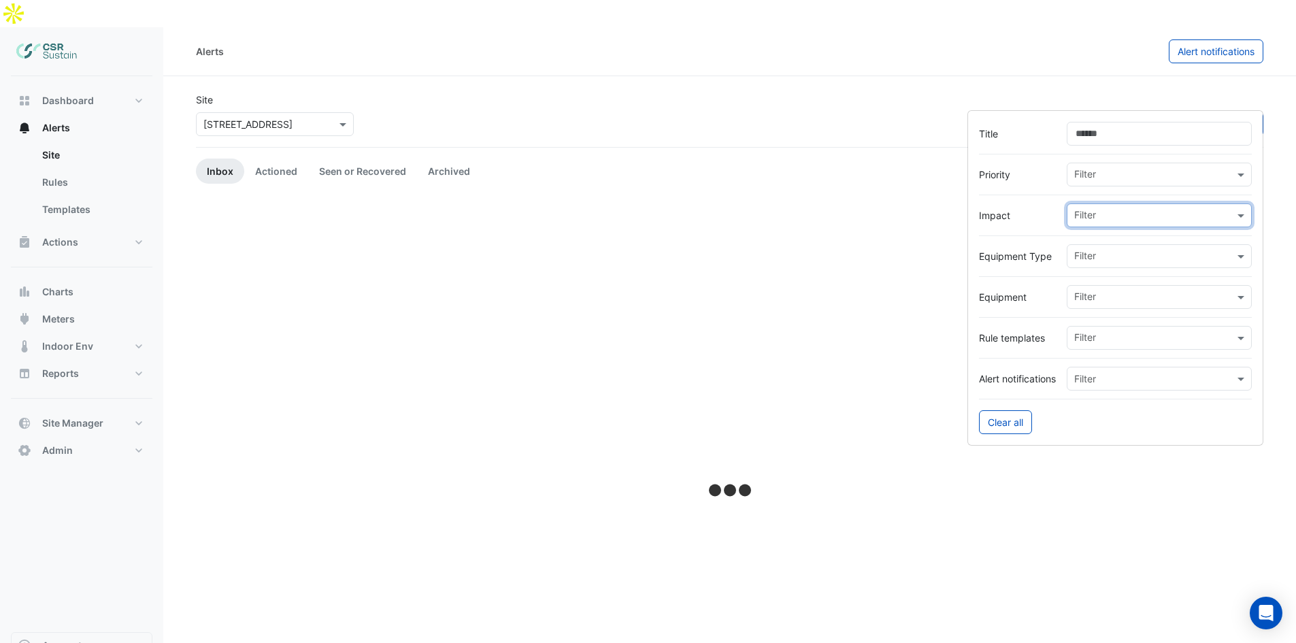
click at [1104, 215] on input "text" at bounding box center [1155, 217] width 160 height 14
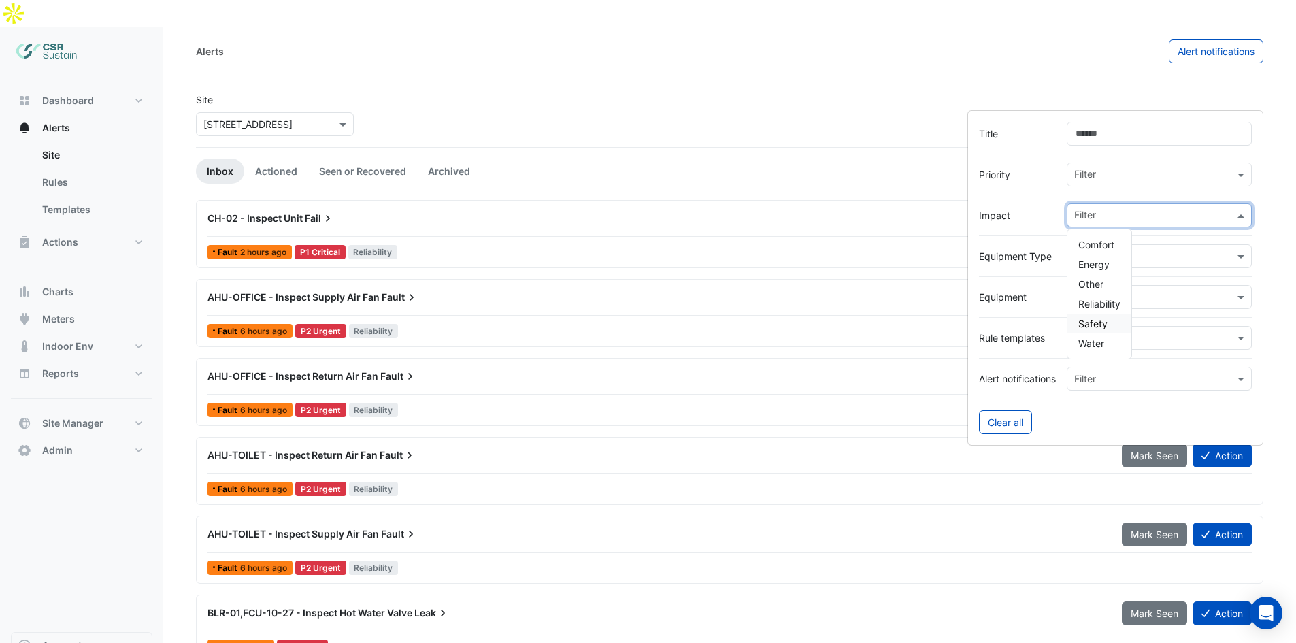
click at [1096, 324] on span "Safety" at bounding box center [1093, 324] width 29 height 12
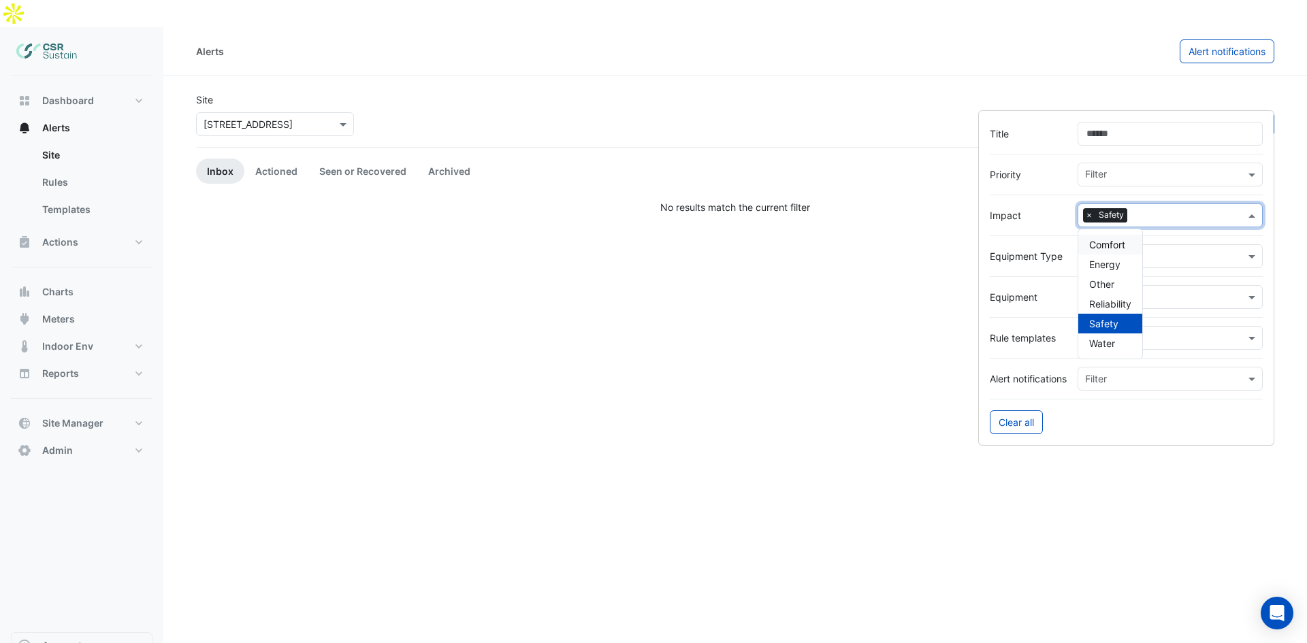
click at [1032, 209] on label "Impact" at bounding box center [1027, 215] width 77 height 14
click at [1085, 215] on span "×" at bounding box center [1089, 215] width 12 height 14
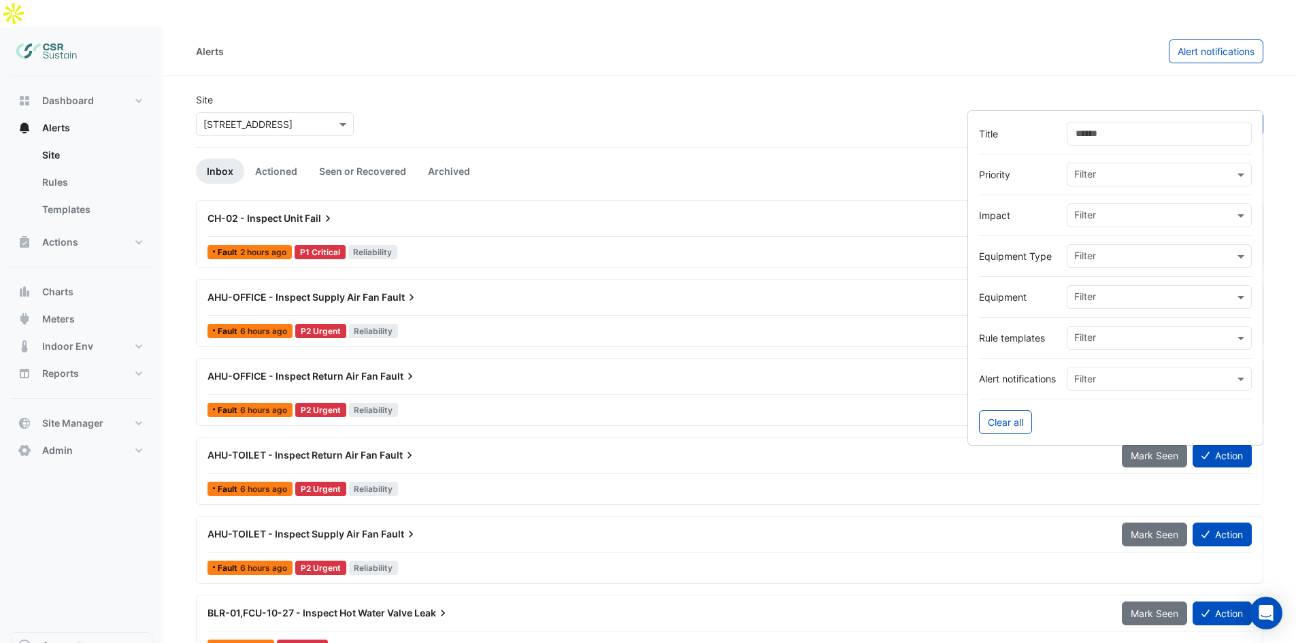
drag, startPoint x: 822, startPoint y: 31, endPoint x: 791, endPoint y: 63, distance: 44.3
click at [821, 39] on div "Alerts" at bounding box center [682, 51] width 973 height 24
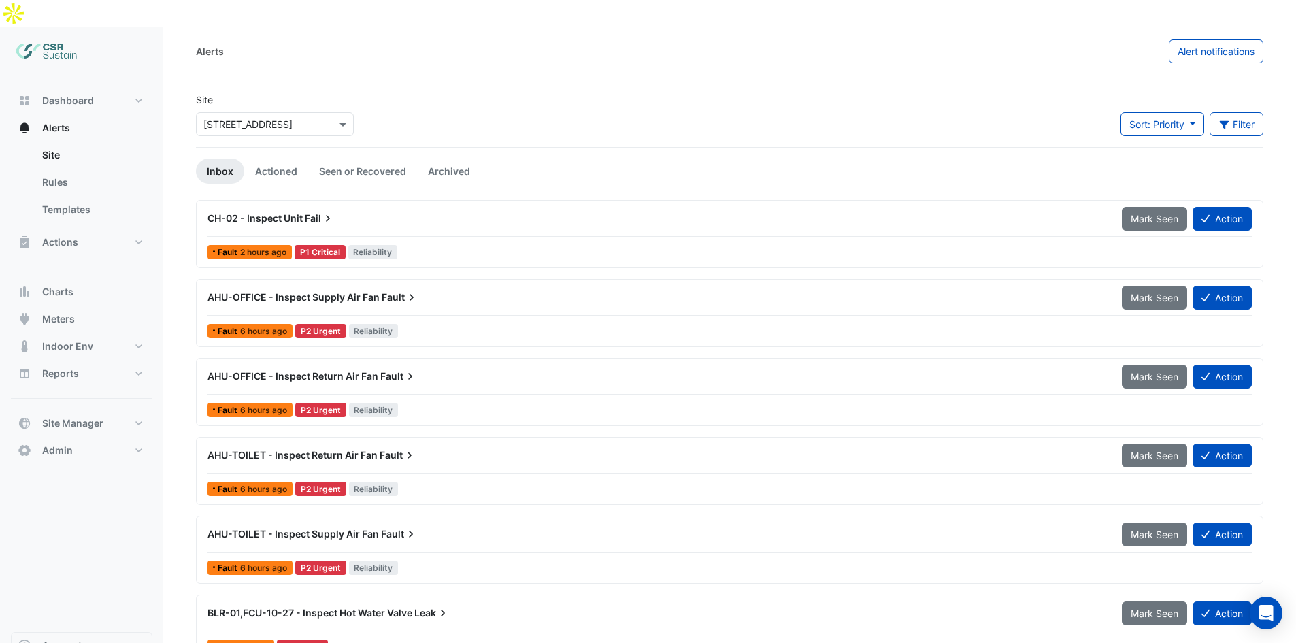
drag, startPoint x: 1254, startPoint y: 86, endPoint x: 1231, endPoint y: 124, distance: 44.0
click at [1254, 112] on button "Filter" at bounding box center [1237, 124] width 54 height 24
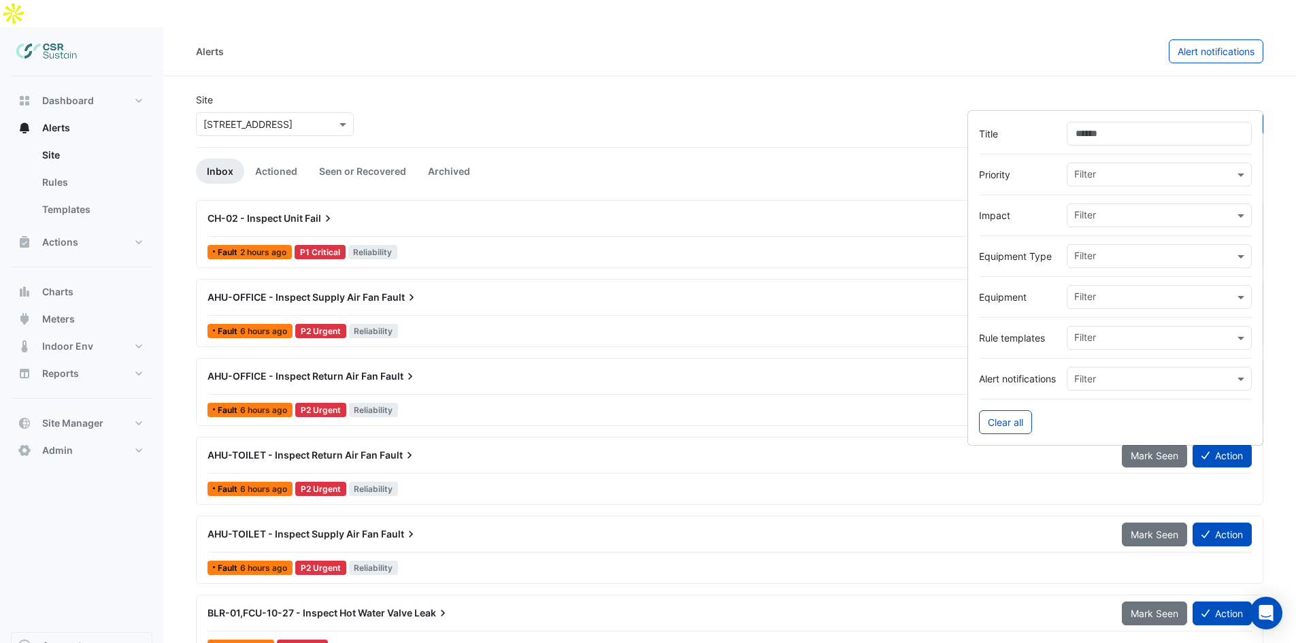
click at [1082, 389] on div "Filter" at bounding box center [1159, 379] width 185 height 24
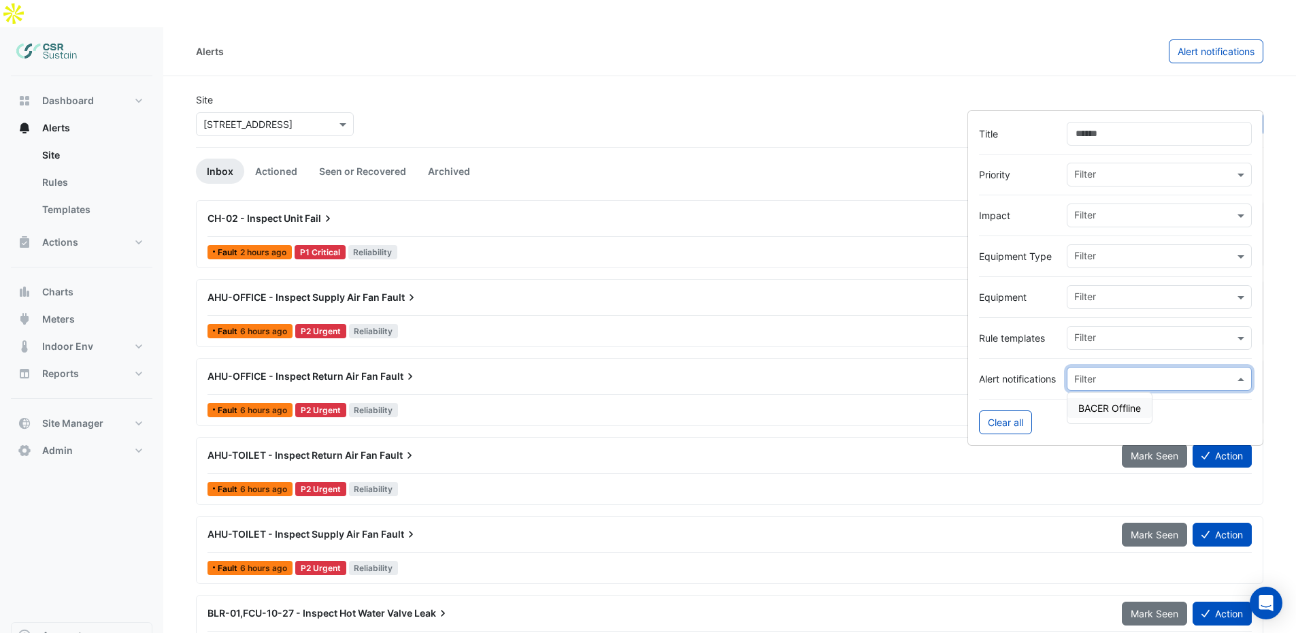
click at [1084, 337] on input "text" at bounding box center [1155, 339] width 160 height 14
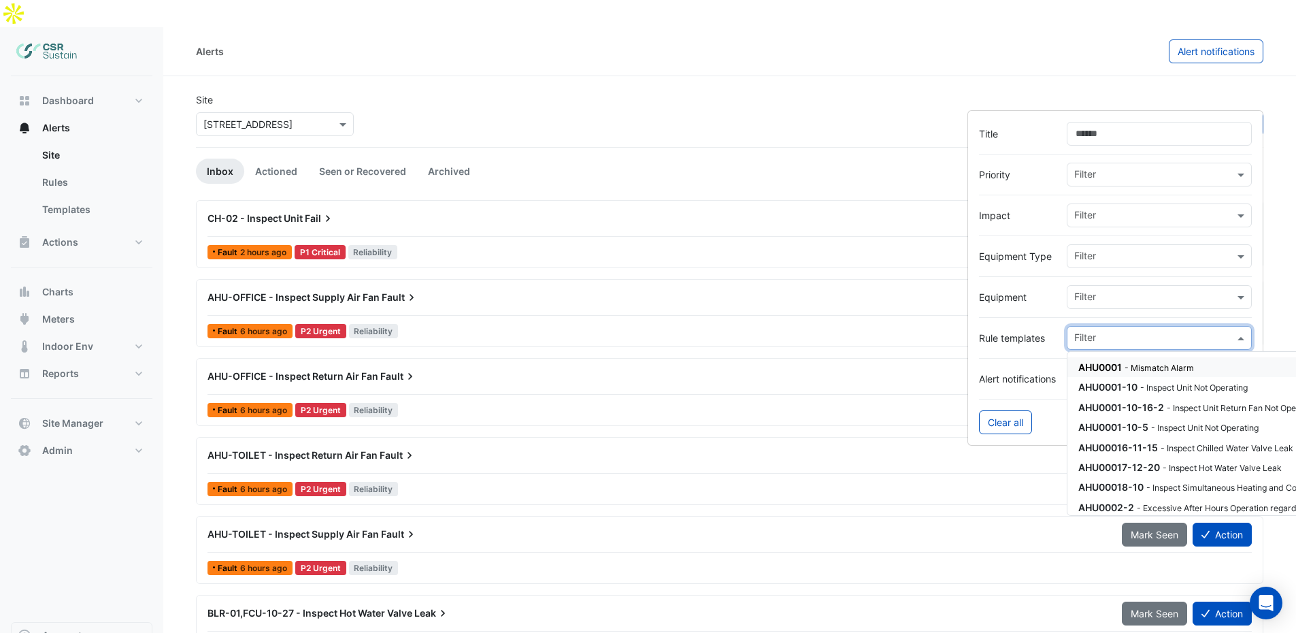
click at [1089, 335] on input "text" at bounding box center [1155, 339] width 160 height 14
click at [1090, 291] on input "text" at bounding box center [1155, 298] width 160 height 14
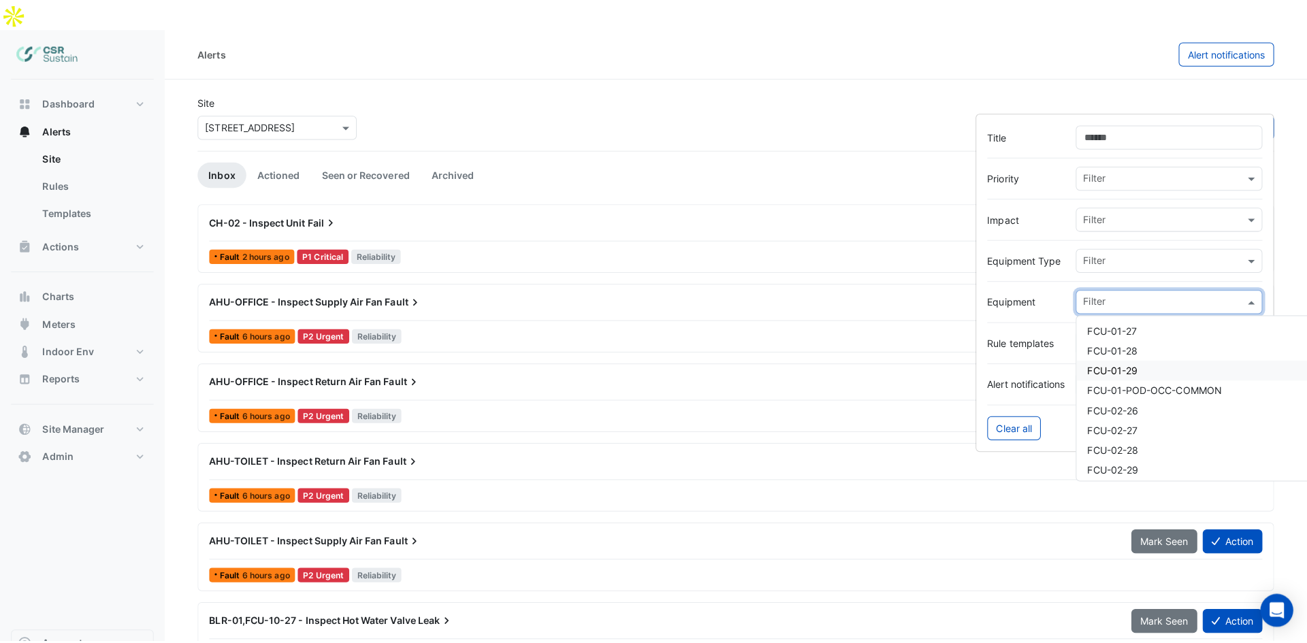
scroll to position [340, 0]
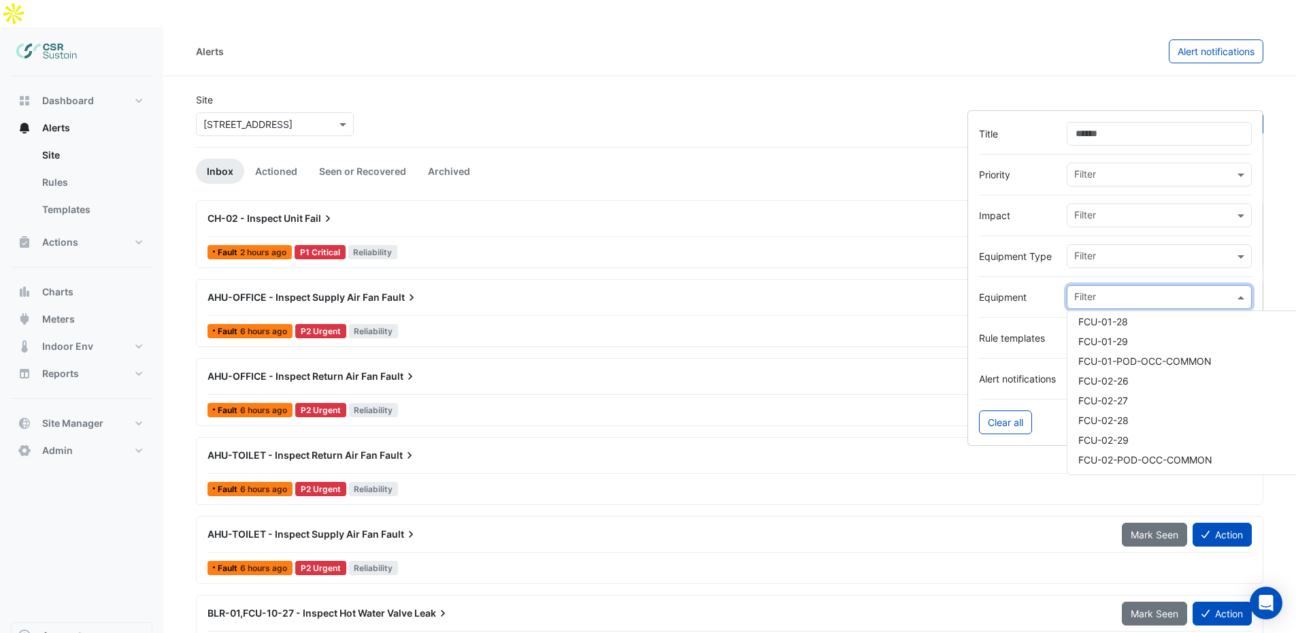
click at [1029, 296] on label "Equipment" at bounding box center [1017, 297] width 77 height 14
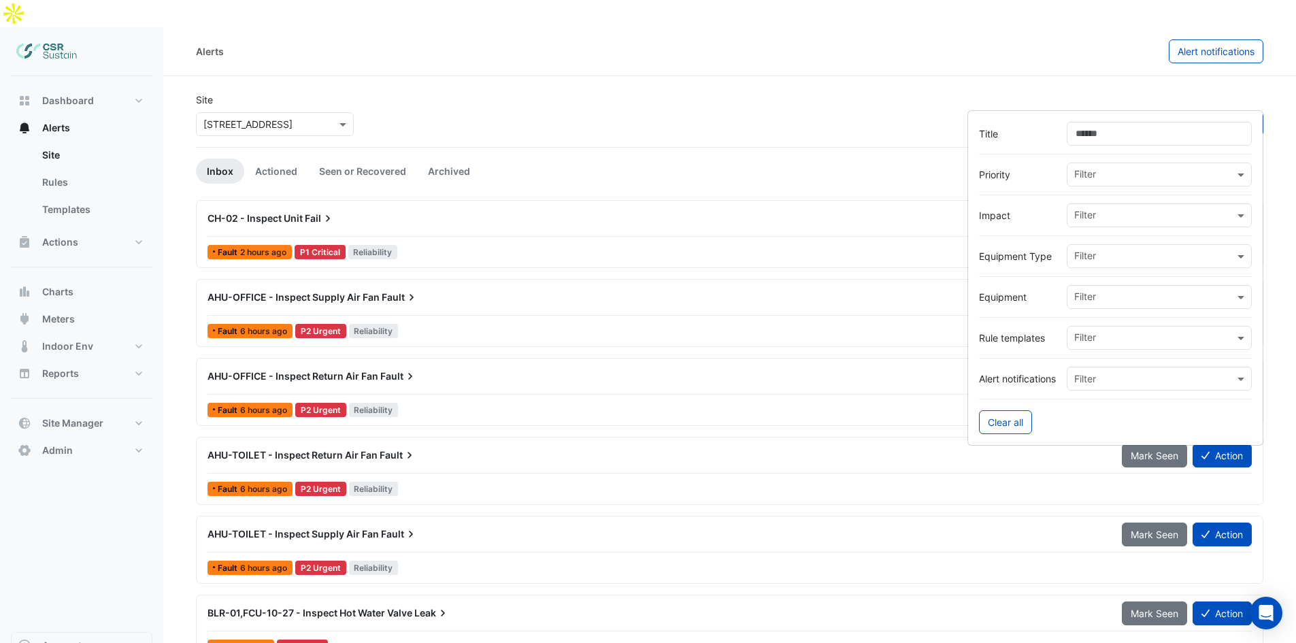
click at [1079, 268] on div at bounding box center [1115, 276] width 273 height 17
click at [1100, 251] on input "text" at bounding box center [1155, 257] width 160 height 14
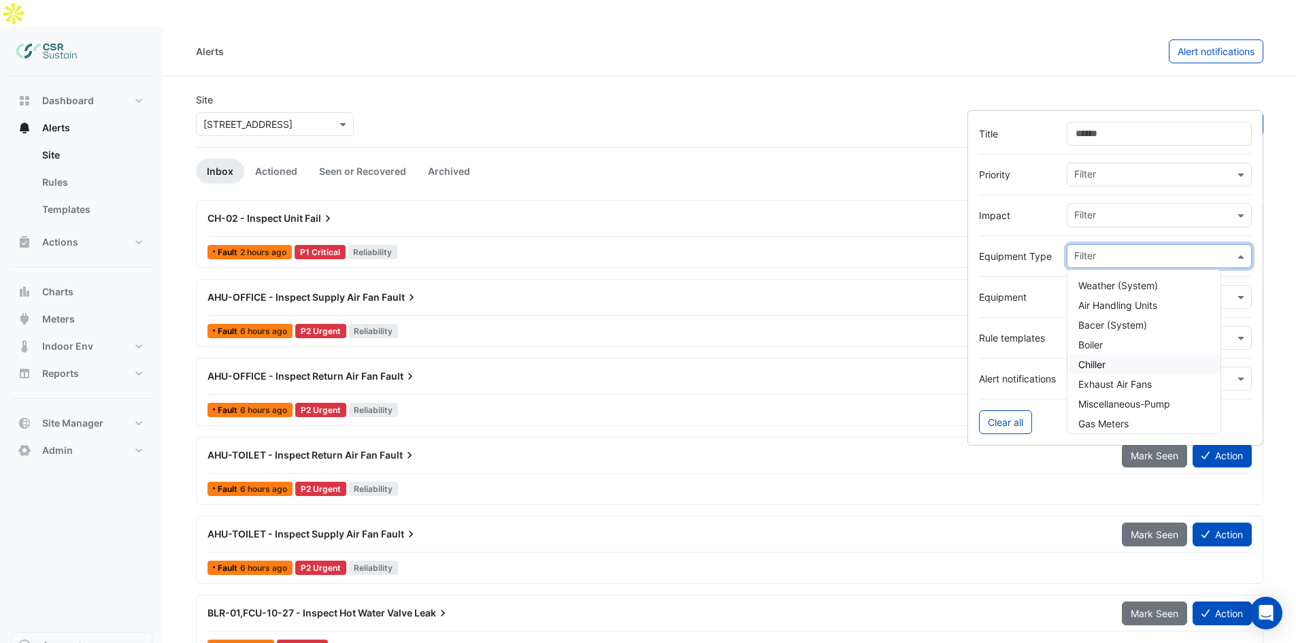
click at [1017, 278] on div at bounding box center [1115, 276] width 273 height 17
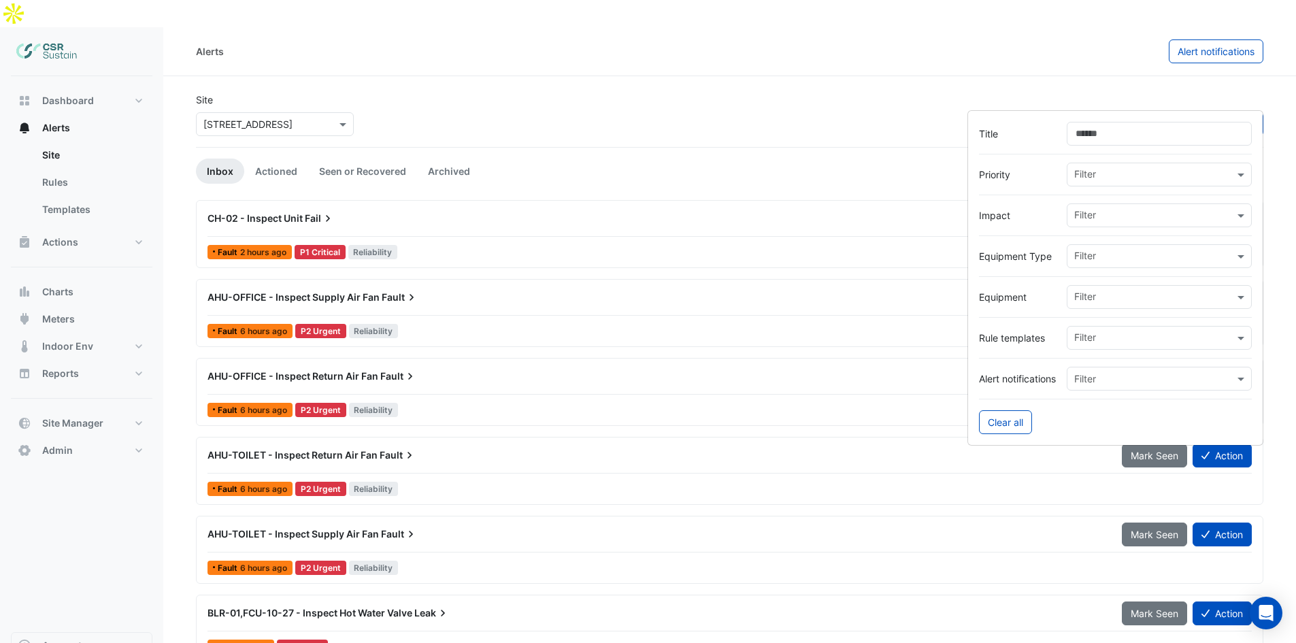
click at [1106, 225] on div at bounding box center [1154, 217] width 162 height 18
click at [1120, 206] on div "Filter" at bounding box center [1151, 215] width 167 height 21
click at [1051, 191] on div at bounding box center [1115, 194] width 273 height 17
click at [649, 39] on div "Alerts" at bounding box center [682, 51] width 973 height 24
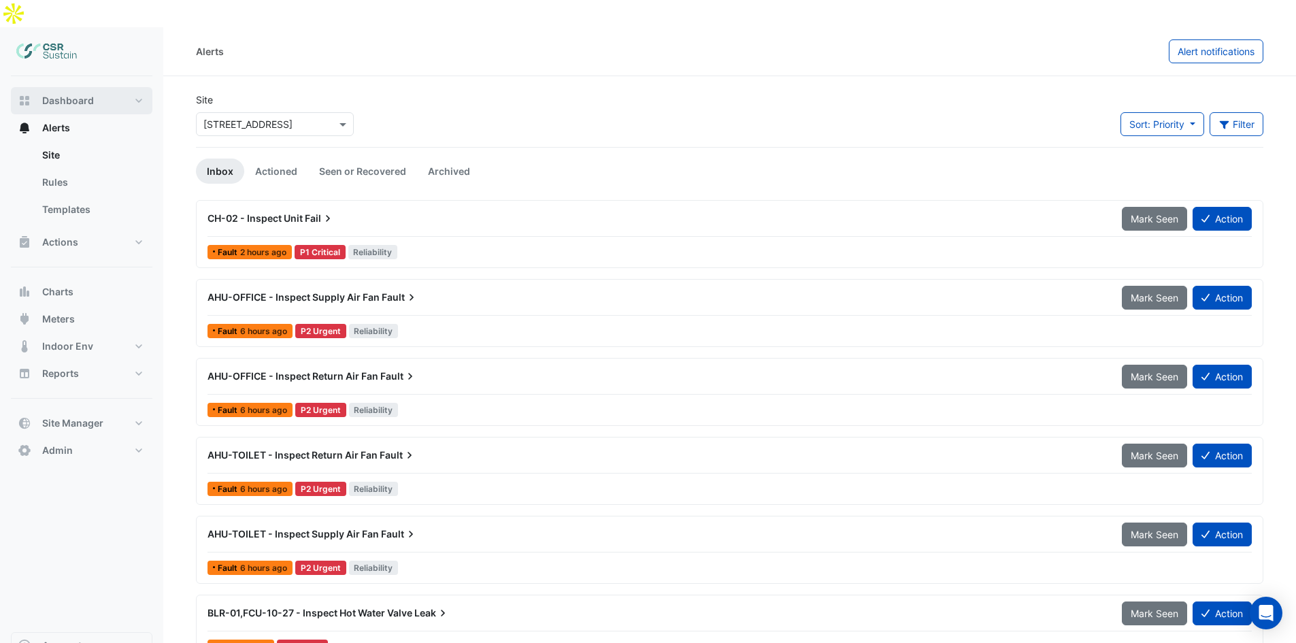
click at [97, 87] on button "Dashboard" at bounding box center [82, 100] width 142 height 27
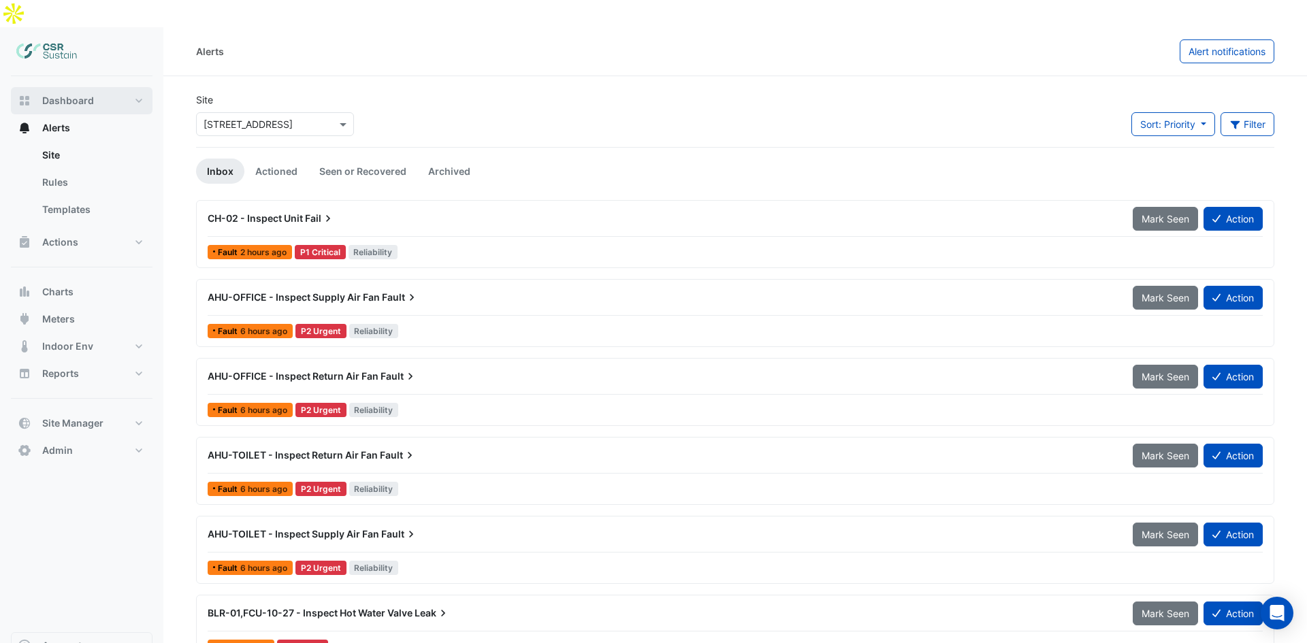
select select "**"
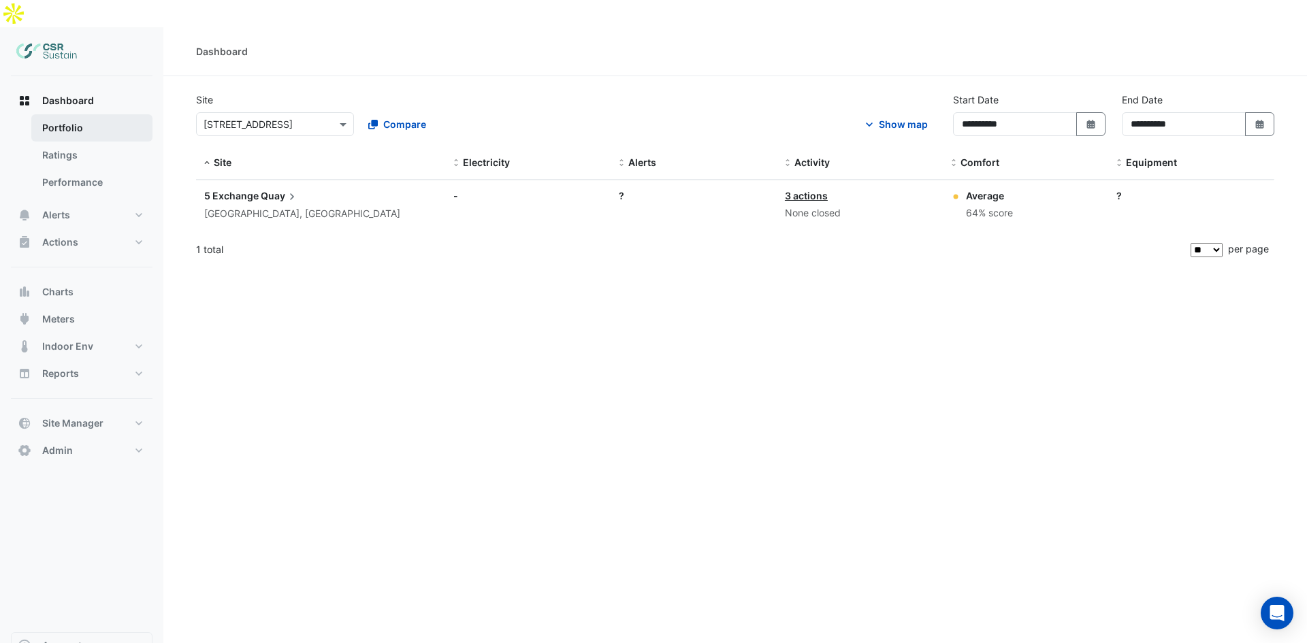
click at [105, 114] on link "Portfolio" at bounding box center [91, 127] width 121 height 27
click at [116, 87] on button "Dashboard" at bounding box center [82, 100] width 142 height 27
drag, startPoint x: 197, startPoint y: 220, endPoint x: 235, endPoint y: 223, distance: 38.9
click at [235, 233] on div "1 total" at bounding box center [692, 250] width 992 height 34
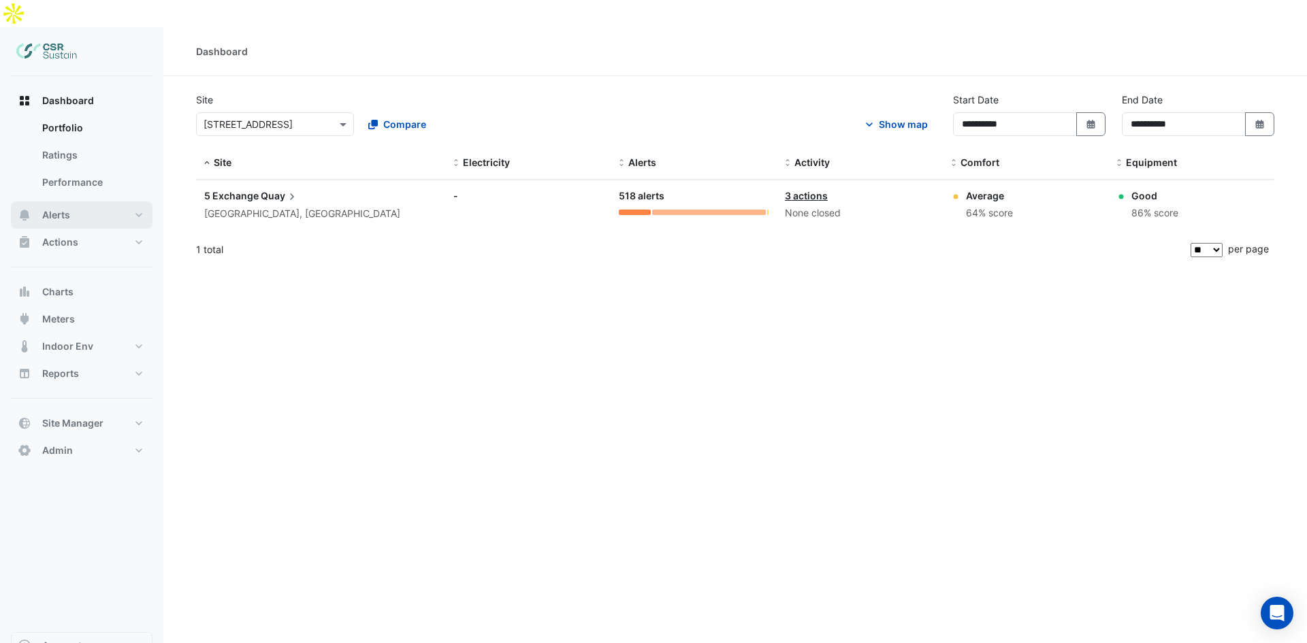
click at [39, 201] on button "Alerts" at bounding box center [82, 214] width 142 height 27
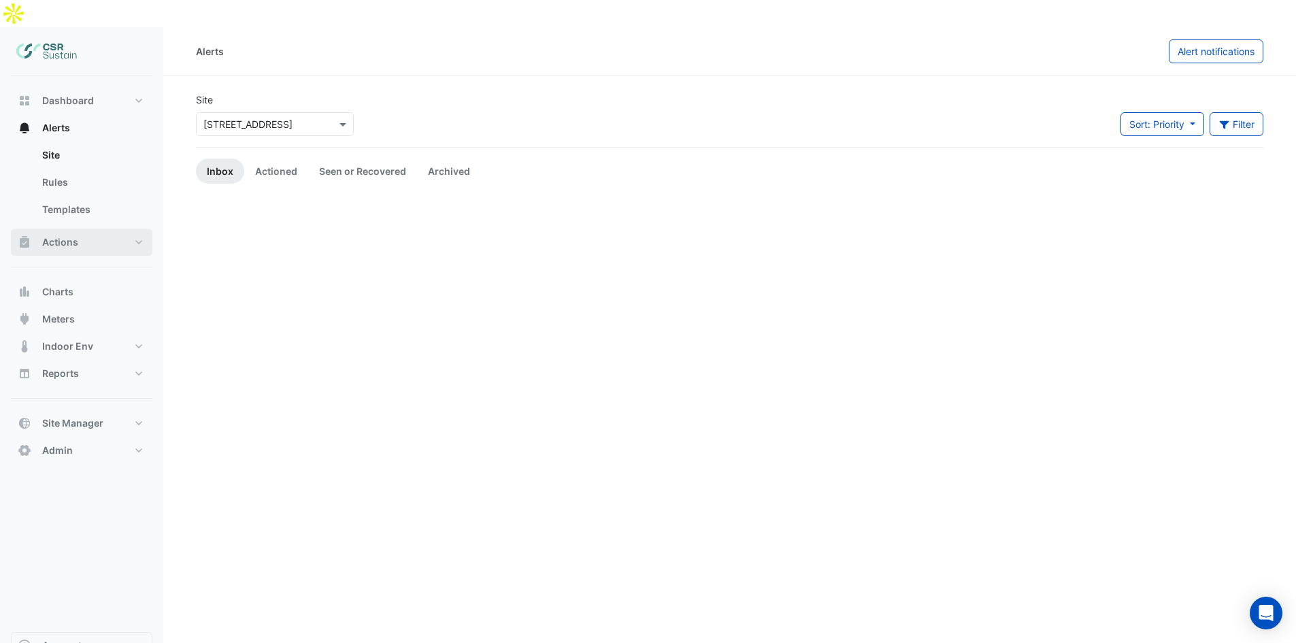
click at [53, 229] on button "Actions" at bounding box center [82, 242] width 142 height 27
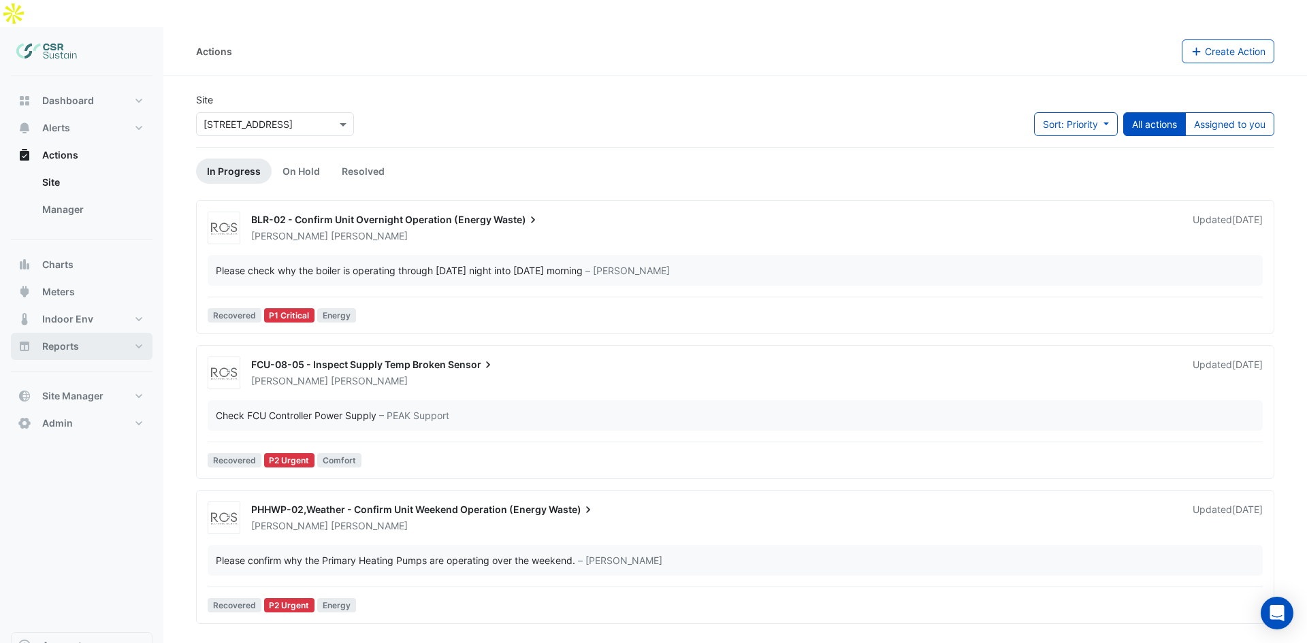
drag, startPoint x: 84, startPoint y: 323, endPoint x: 99, endPoint y: 323, distance: 15.0
click at [84, 333] on button "Reports" at bounding box center [82, 346] width 142 height 27
select select "**"
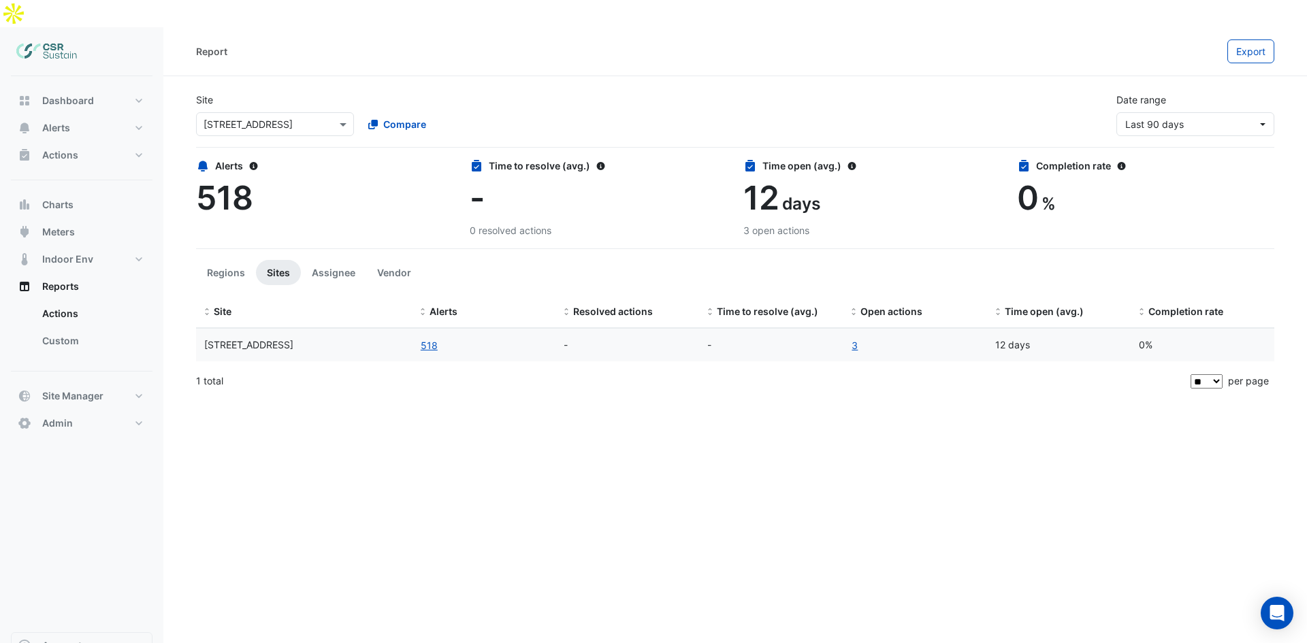
drag, startPoint x: 546, startPoint y: 318, endPoint x: 612, endPoint y: 316, distance: 66.0
click at [612, 329] on div "5 Exchange Quay 518 - - 3 12 days 0%" at bounding box center [735, 345] width 1078 height 33
click at [612, 338] on div "-" at bounding box center [626, 346] width 127 height 16
drag, startPoint x: 718, startPoint y: 316, endPoint x: 519, endPoint y: 309, distance: 198.8
click at [519, 329] on div "5 Exchange Quay 518 - - 3 12 days 0%" at bounding box center [735, 345] width 1078 height 33
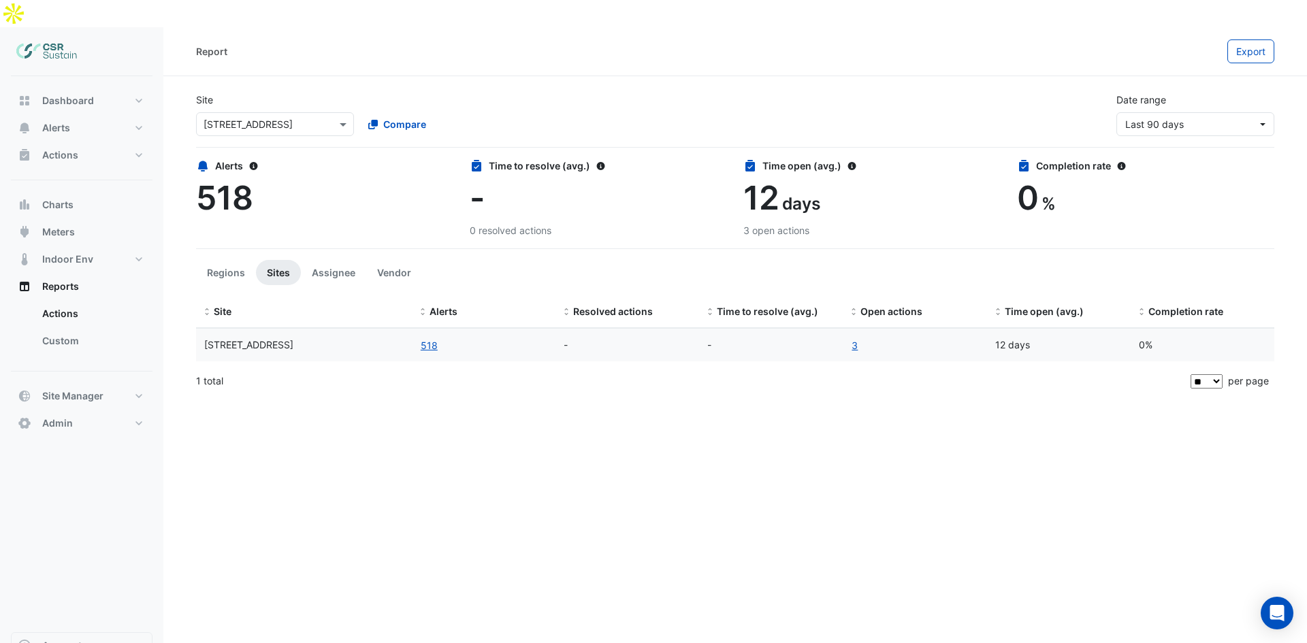
click at [529, 337] on div "518" at bounding box center [483, 345] width 127 height 16
drag, startPoint x: 385, startPoint y: 323, endPoint x: 463, endPoint y: 321, distance: 77.6
click at [465, 329] on div "5 Exchange Quay 518 - - 3 12 days 0%" at bounding box center [735, 345] width 1078 height 33
click at [306, 118] on input "text" at bounding box center [261, 125] width 116 height 14
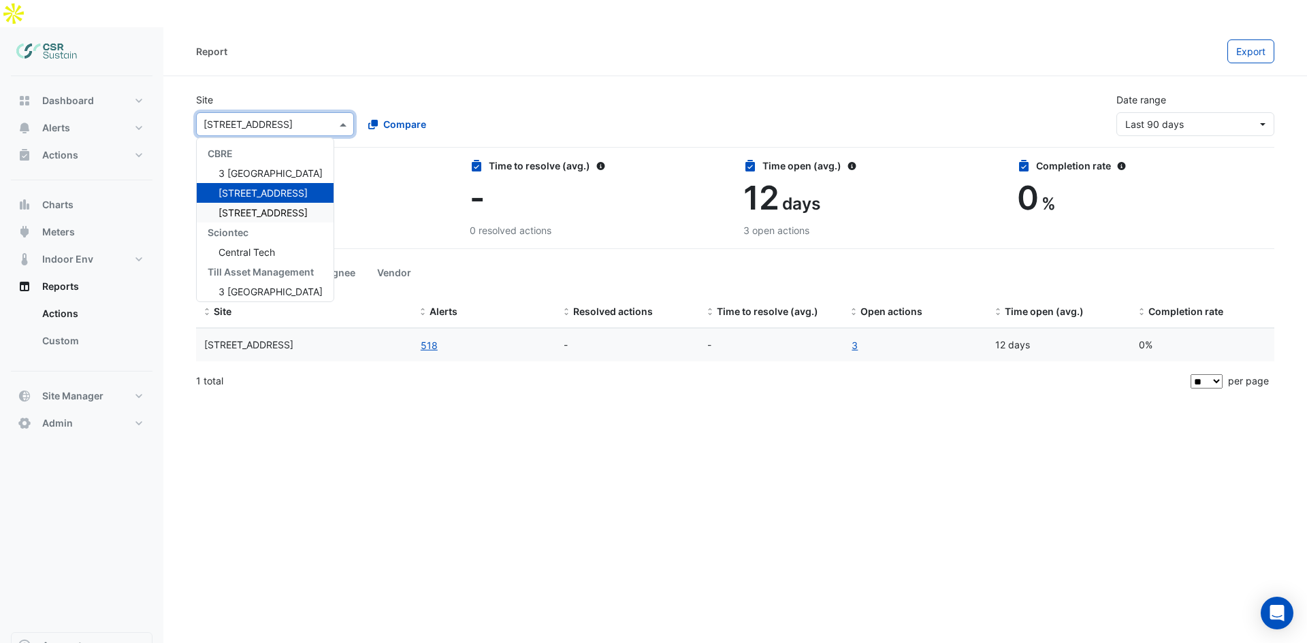
click at [246, 207] on span "[STREET_ADDRESS]" at bounding box center [262, 213] width 89 height 12
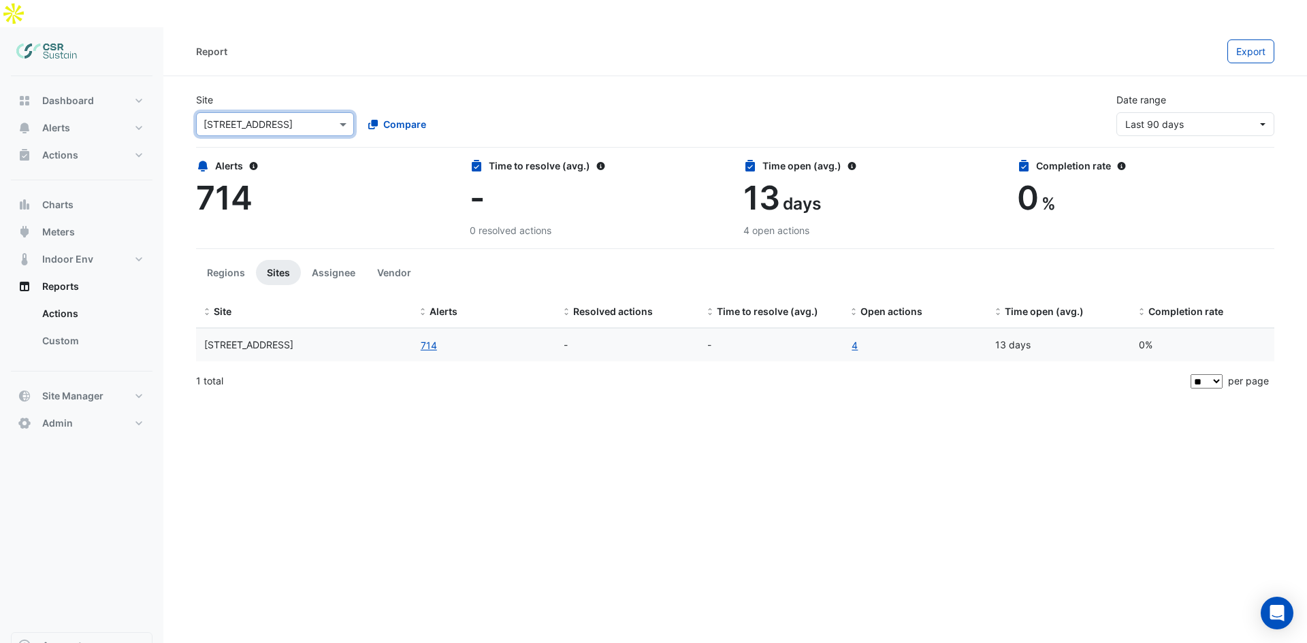
click at [316, 118] on input "text" at bounding box center [261, 125] width 116 height 14
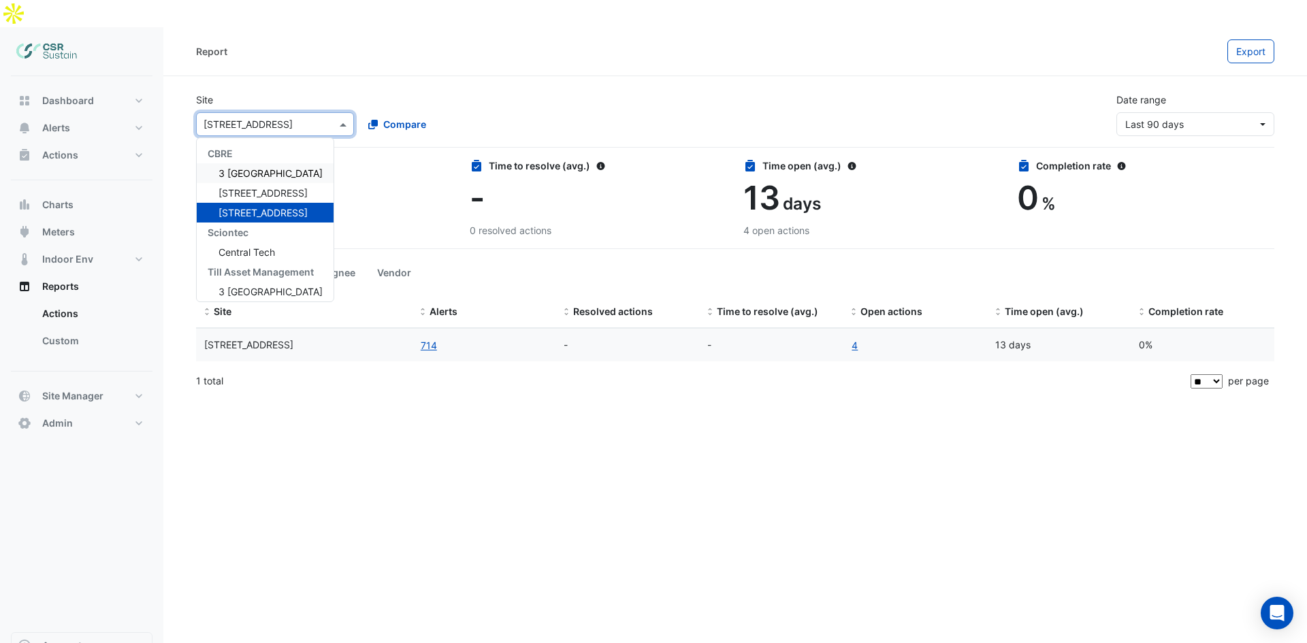
click at [250, 167] on span "3 [GEOGRAPHIC_DATA]" at bounding box center [270, 173] width 104 height 12
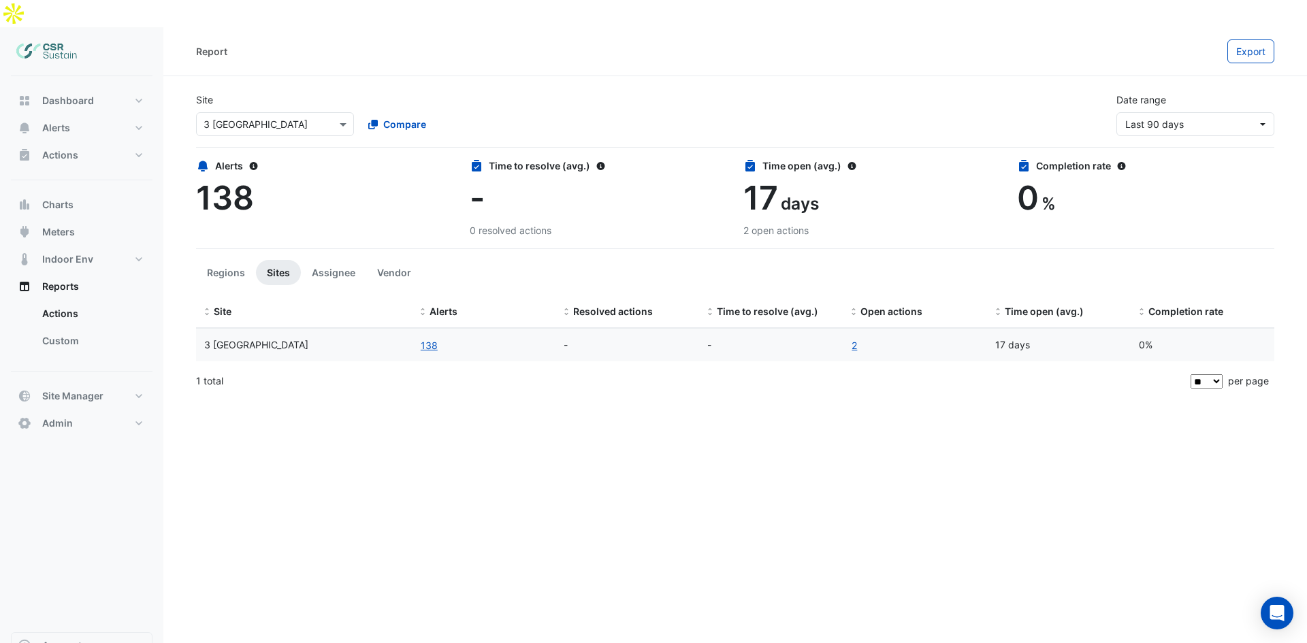
drag, startPoint x: 563, startPoint y: 323, endPoint x: 584, endPoint y: 318, distance: 21.6
click at [584, 338] on div "-" at bounding box center [626, 346] width 127 height 16
drag, startPoint x: 775, startPoint y: 321, endPoint x: 816, endPoint y: 310, distance: 42.4
click at [775, 338] on div "-" at bounding box center [770, 346] width 127 height 16
drag, startPoint x: 1175, startPoint y: 316, endPoint x: 1109, endPoint y: 343, distance: 71.8
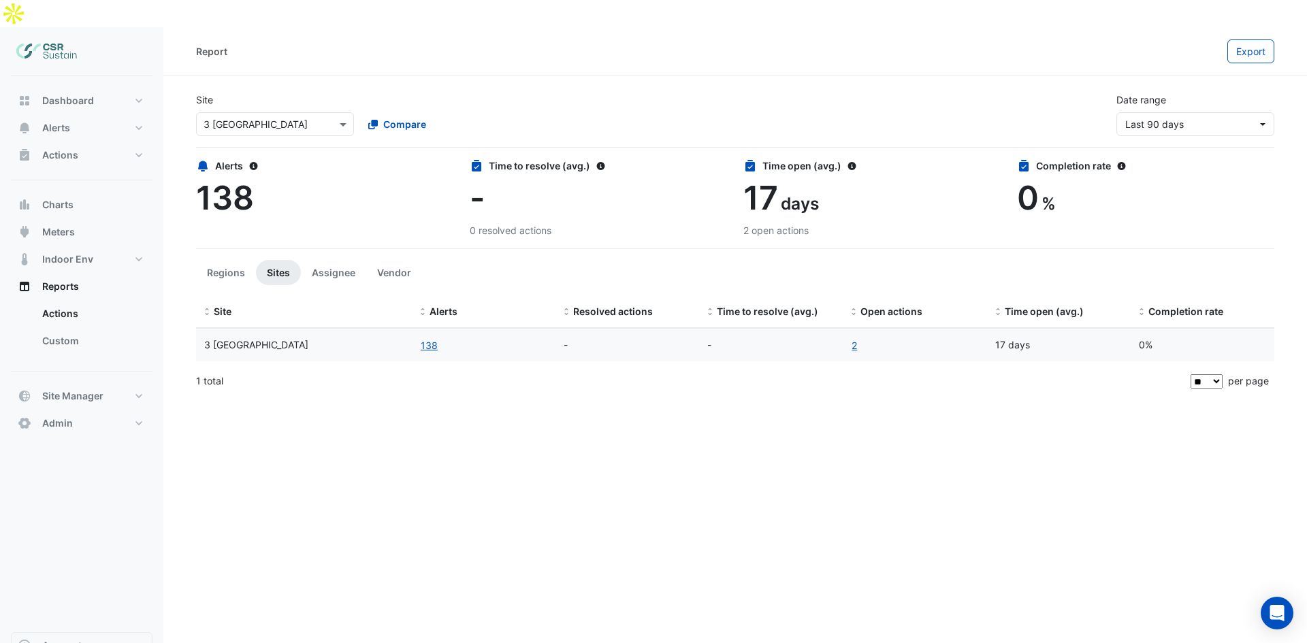
click at [1114, 329] on div "3 St. Paul's Place 138 - - 2 17 days 0%" at bounding box center [735, 345] width 1078 height 33
click at [1104, 364] on div "1 total" at bounding box center [692, 381] width 992 height 34
click at [301, 260] on li "Assignee" at bounding box center [333, 272] width 65 height 25
click at [198, 260] on button "Regions" at bounding box center [226, 272] width 60 height 25
click at [287, 260] on button "Sites" at bounding box center [278, 272] width 45 height 25
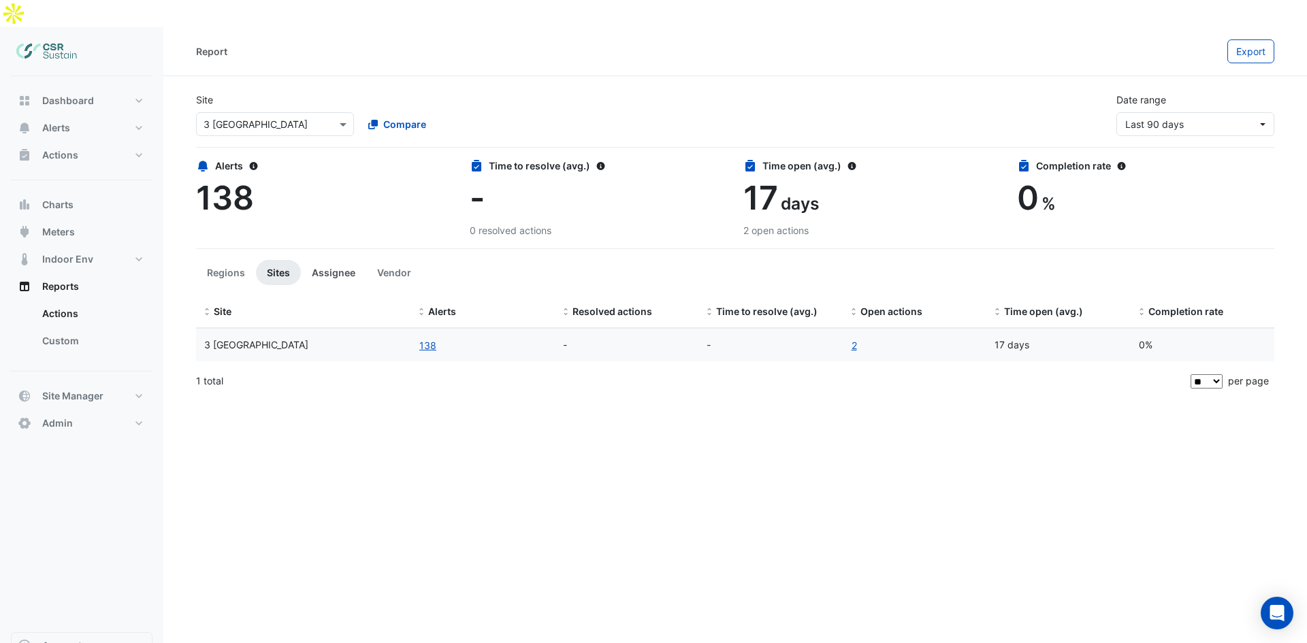
click at [333, 260] on button "Assignee" at bounding box center [333, 272] width 65 height 25
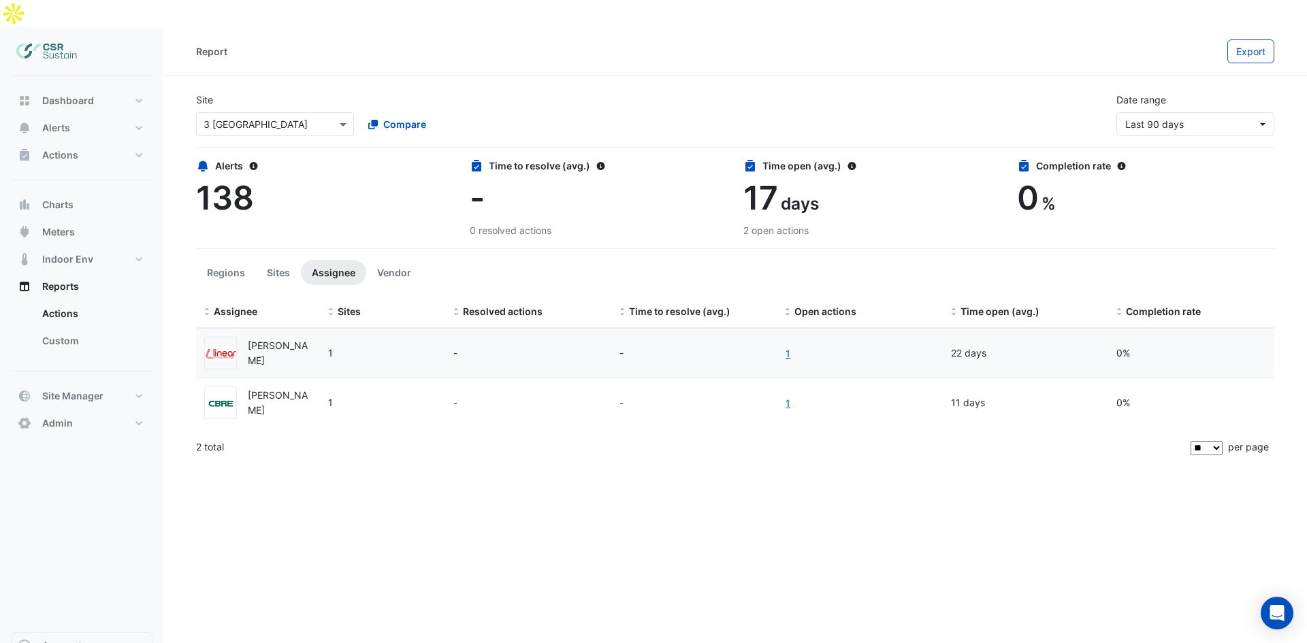
drag, startPoint x: 466, startPoint y: 484, endPoint x: 406, endPoint y: 315, distance: 179.1
click at [394, 260] on button "Vendor" at bounding box center [394, 272] width 56 height 25
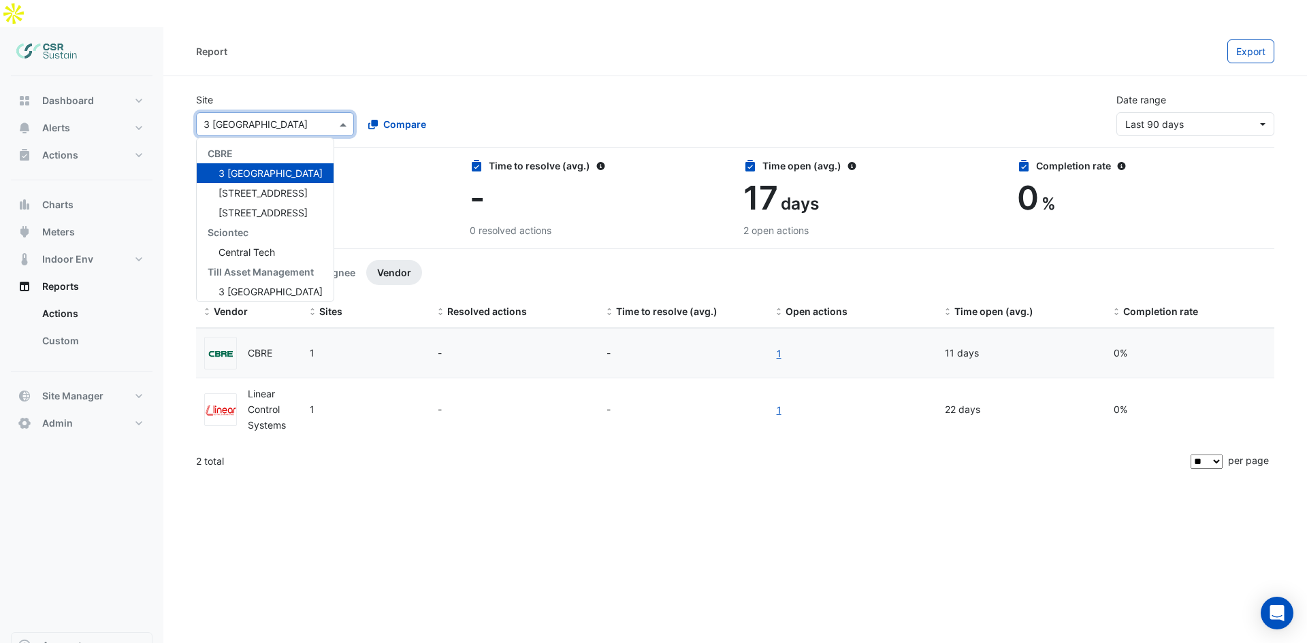
click at [292, 118] on input "text" at bounding box center [261, 125] width 116 height 14
click at [246, 187] on span "[STREET_ADDRESS]" at bounding box center [262, 193] width 89 height 12
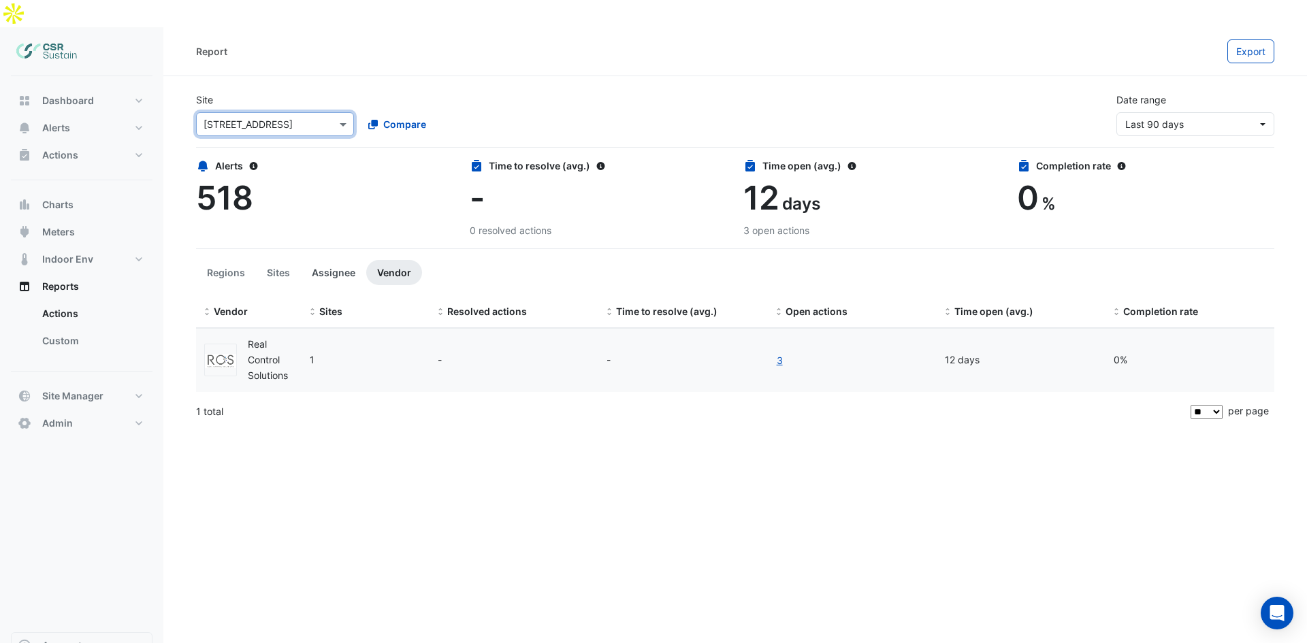
click at [327, 260] on button "Assignee" at bounding box center [333, 272] width 65 height 25
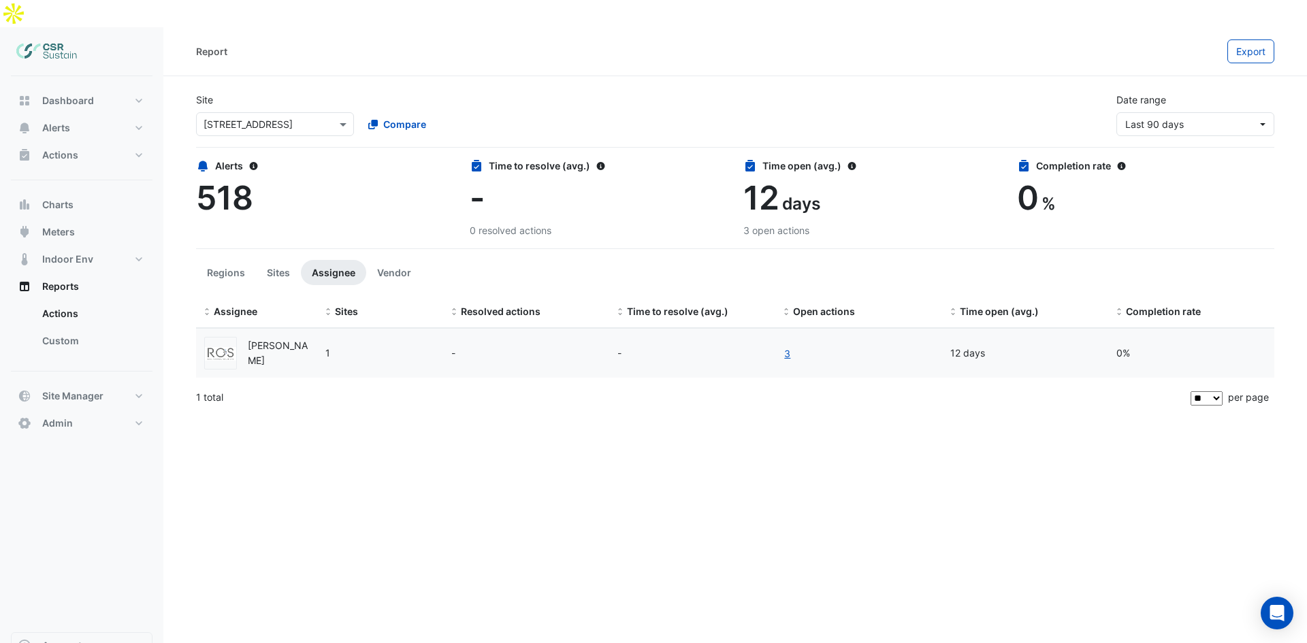
drag, startPoint x: 355, startPoint y: 433, endPoint x: 297, endPoint y: 422, distance: 59.7
drag, startPoint x: 257, startPoint y: 178, endPoint x: 180, endPoint y: 136, distance: 87.7
click at [180, 136] on section "Site × 5 Exchange Quay Compare Date range Last 90 days Alerts 518 Time to resol…" at bounding box center [734, 245] width 1143 height 338
click at [188, 160] on div "Alerts 518" at bounding box center [325, 198] width 274 height 79
click at [84, 327] on link "Custom" at bounding box center [91, 340] width 121 height 27
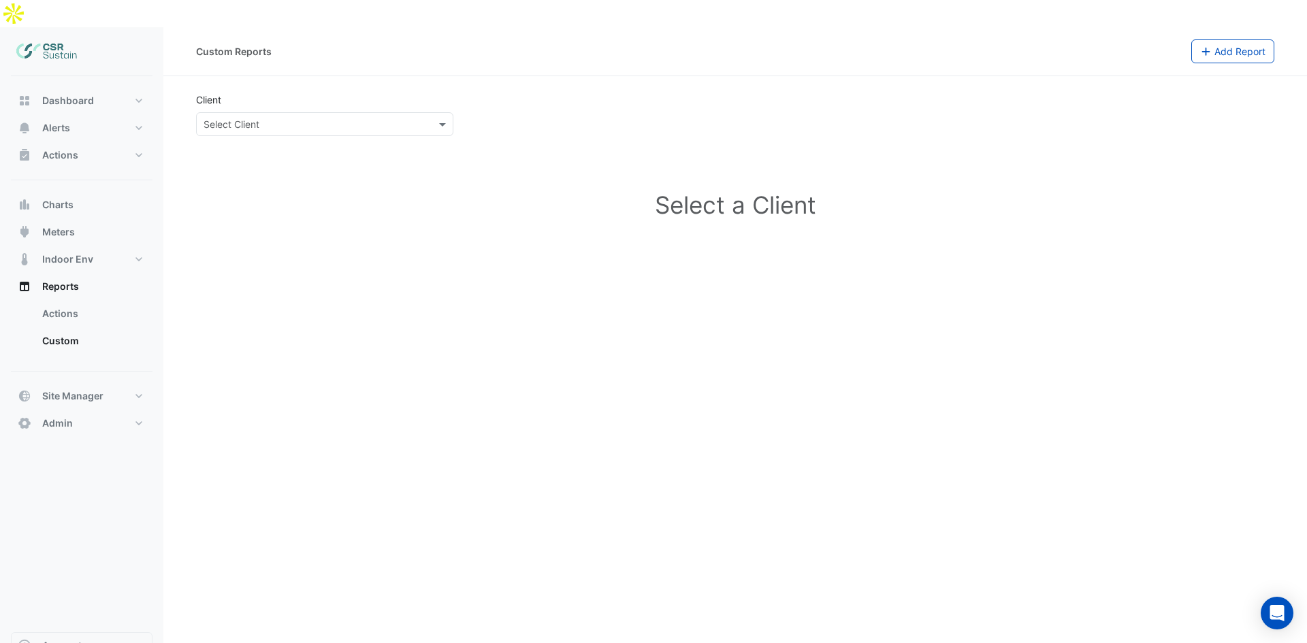
click at [374, 118] on input "text" at bounding box center [310, 125] width 215 height 14
click at [262, 144] on div "CBRE" at bounding box center [325, 154] width 256 height 20
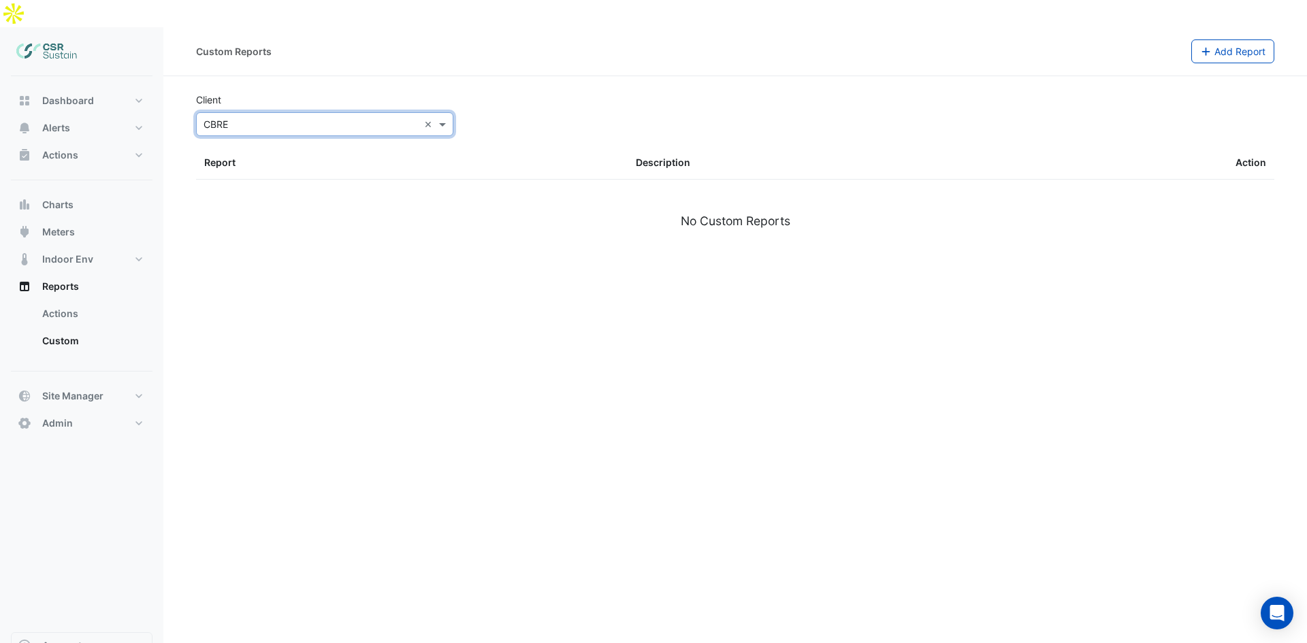
drag, startPoint x: 639, startPoint y: 208, endPoint x: 535, endPoint y: 218, distance: 104.6
click at [579, 223] on ngx-datatable "Report Description Action No Custom Reports" at bounding box center [735, 205] width 1078 height 116
click at [1241, 46] on span "Add Report" at bounding box center [1239, 52] width 51 height 12
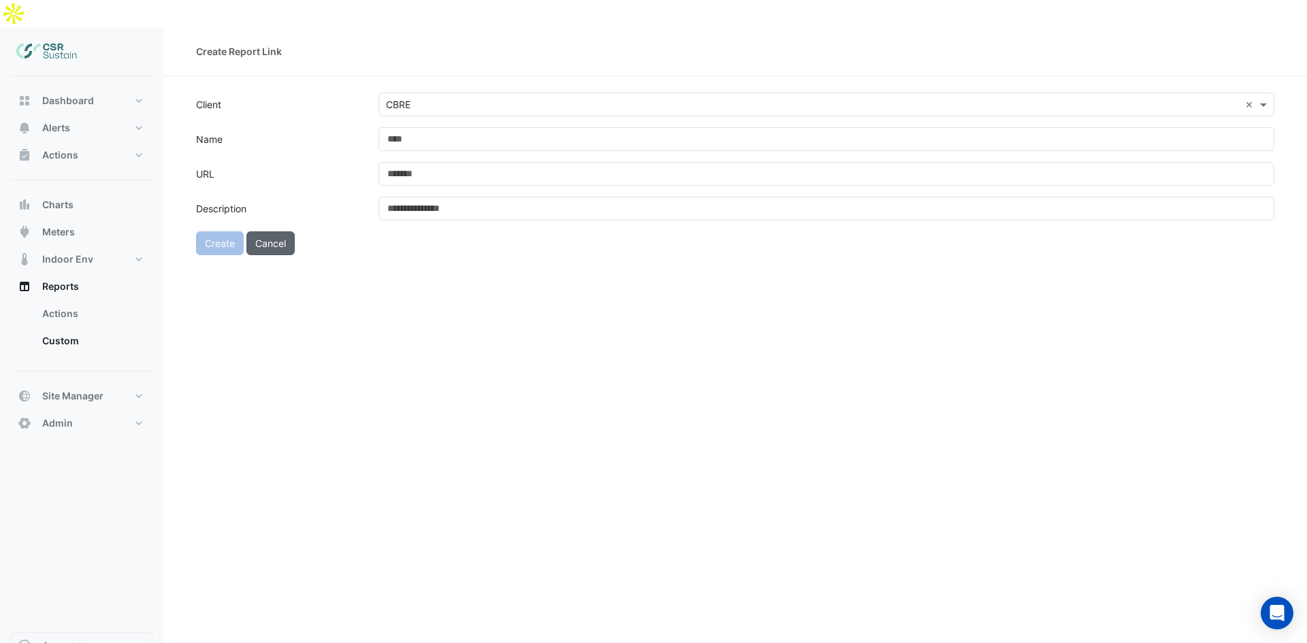
click at [280, 231] on button "Cancel" at bounding box center [270, 243] width 48 height 24
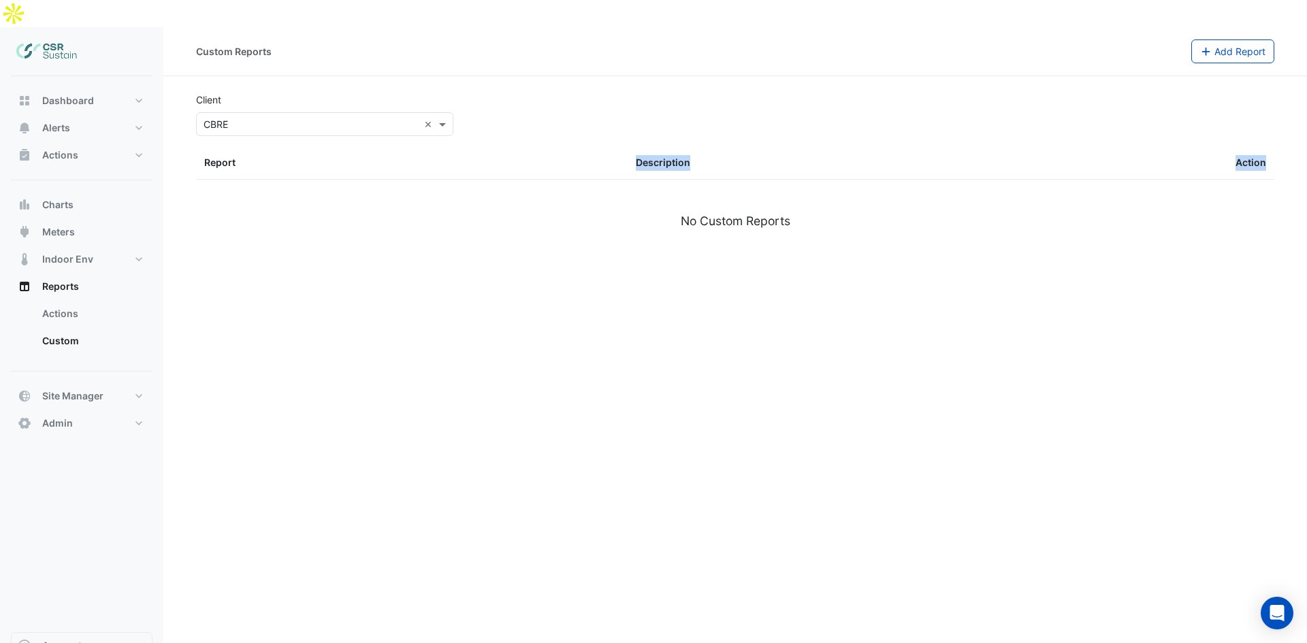
drag, startPoint x: 284, startPoint y: 184, endPoint x: 215, endPoint y: 290, distance: 126.8
click at [299, 293] on div "Custom Reports Add Report Client × CBRE × Report Description Action No Custom R…" at bounding box center [734, 348] width 1143 height 643
click at [335, 260] on div "Custom Reports Add Report Client × CBRE × Report Description Action No Custom R…" at bounding box center [734, 348] width 1143 height 643
click at [69, 273] on button "Reports" at bounding box center [82, 286] width 142 height 27
click at [72, 300] on link "Actions" at bounding box center [91, 313] width 121 height 27
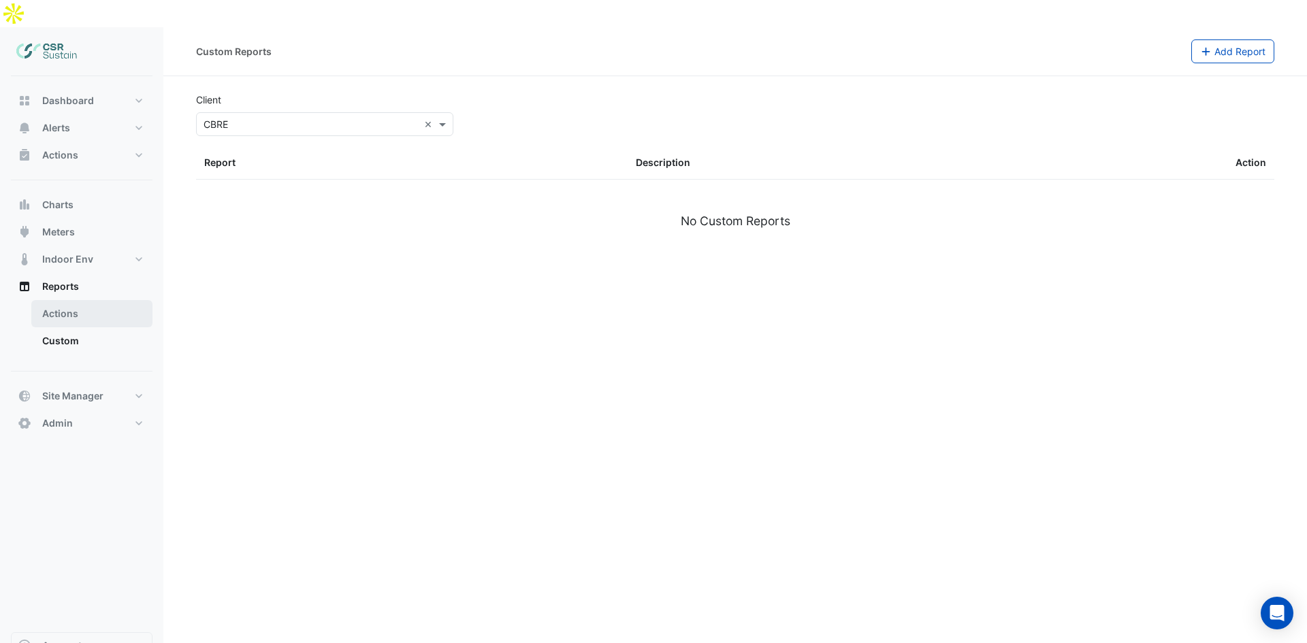
select select "**"
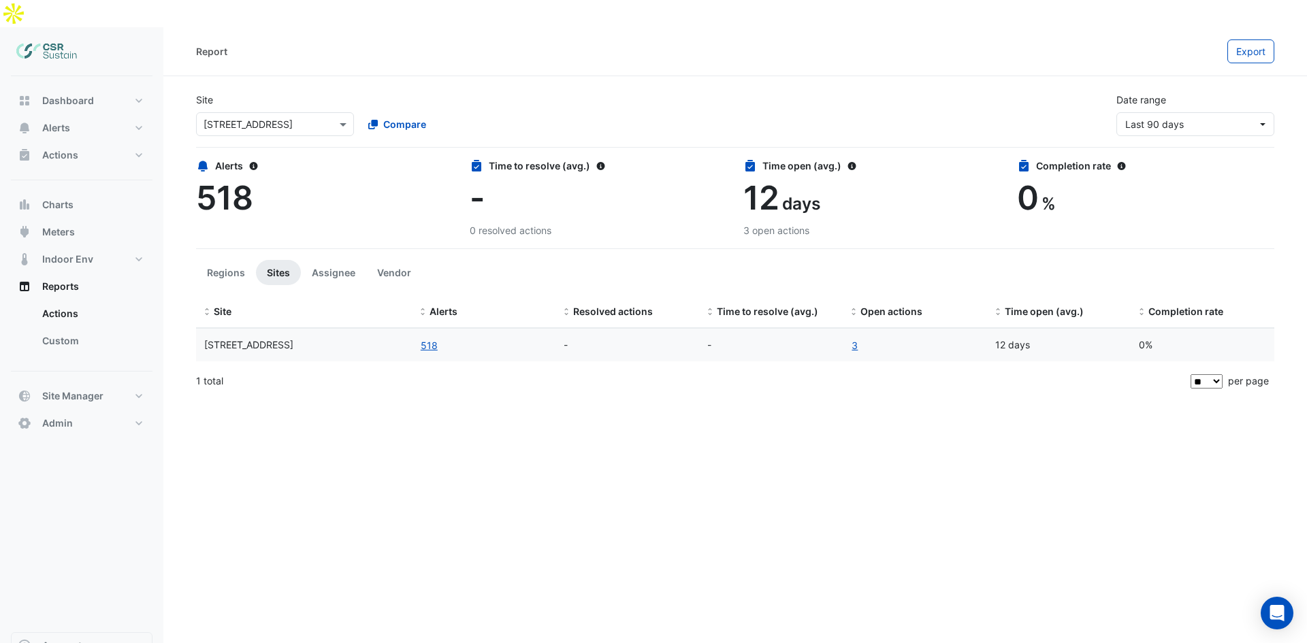
click at [377, 365] on div "1 total" at bounding box center [692, 381] width 992 height 34
click at [229, 260] on button "Regions" at bounding box center [226, 272] width 60 height 25
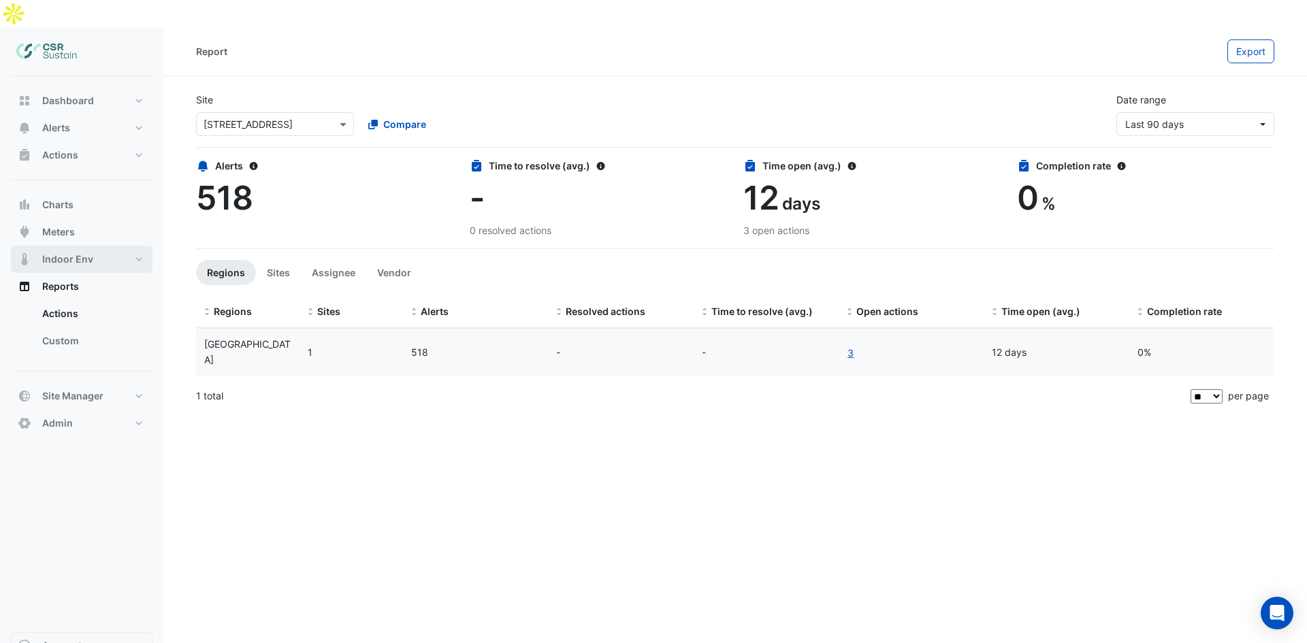
click at [84, 252] on span "Indoor Env" at bounding box center [67, 259] width 51 height 14
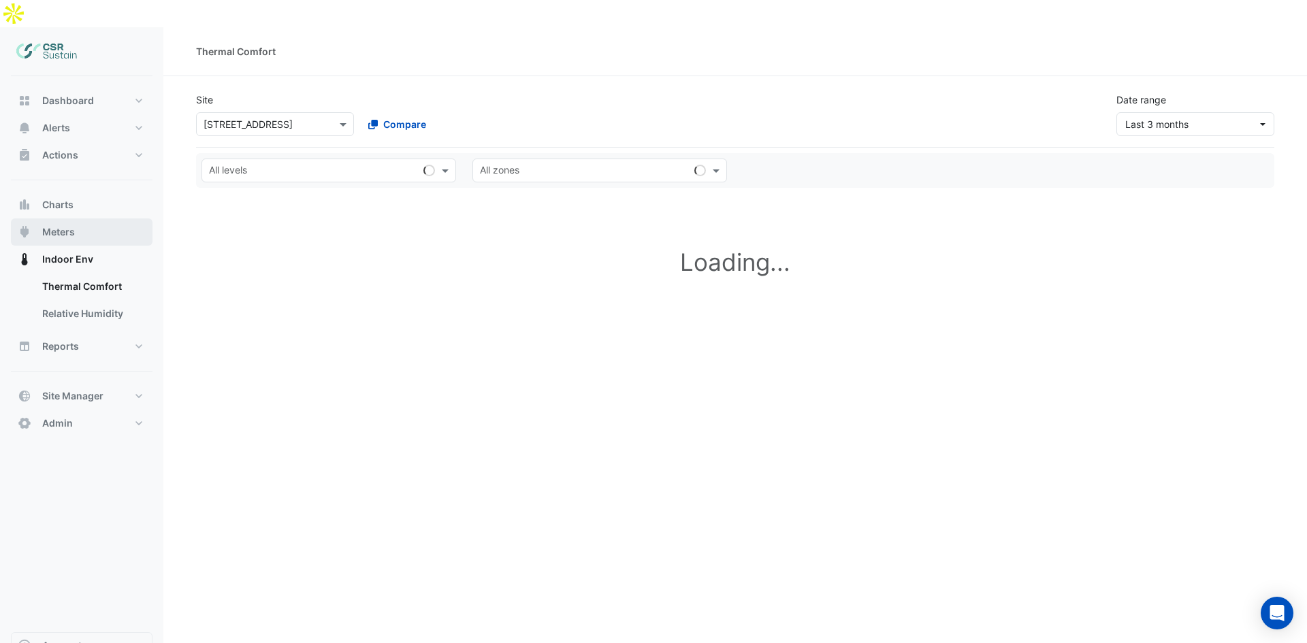
click at [88, 218] on button "Meters" at bounding box center [82, 231] width 142 height 27
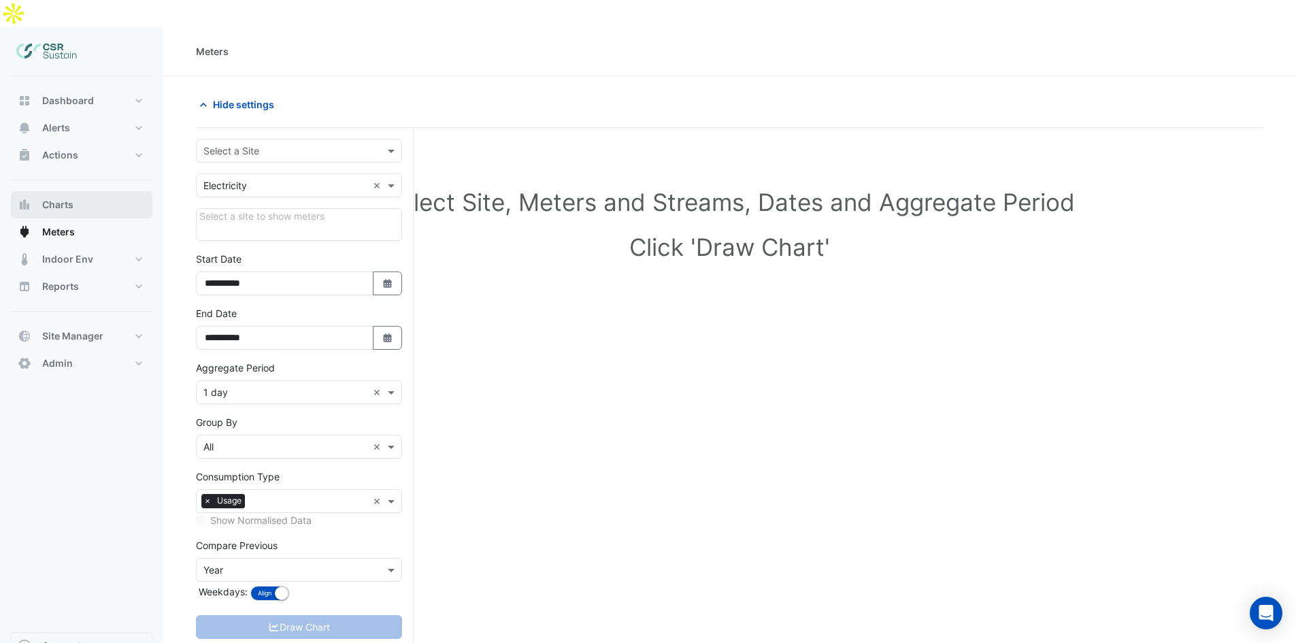
click at [87, 191] on button "Charts" at bounding box center [82, 204] width 142 height 27
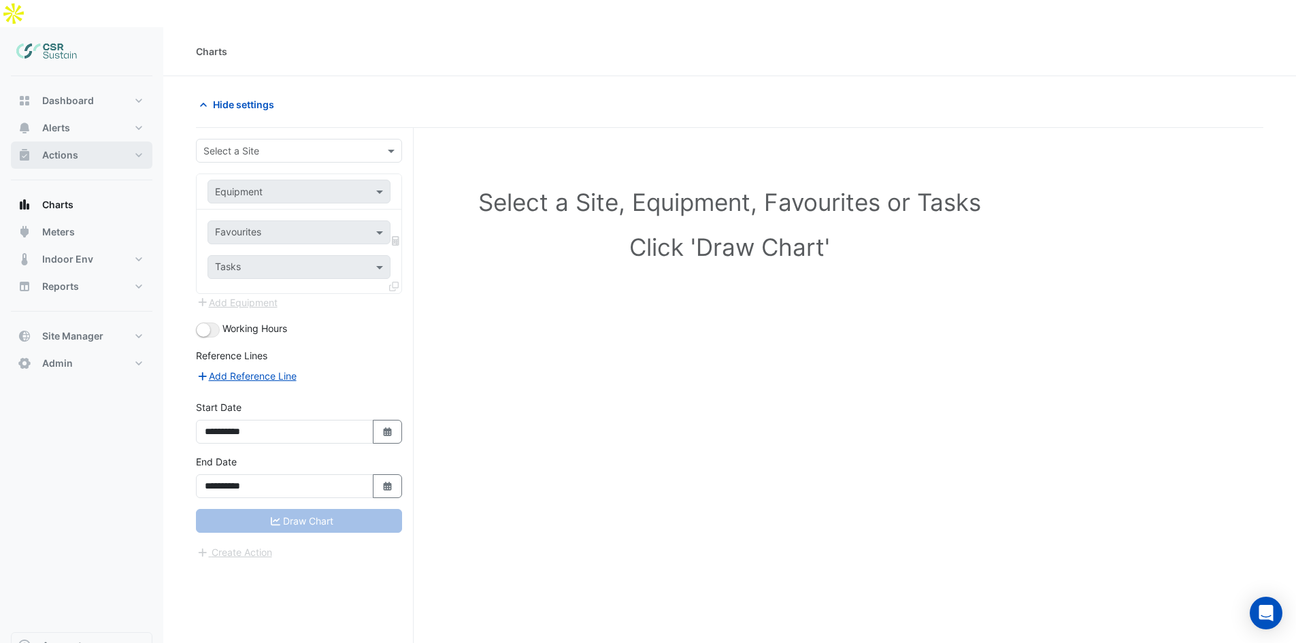
click at [78, 142] on button "Actions" at bounding box center [82, 155] width 142 height 27
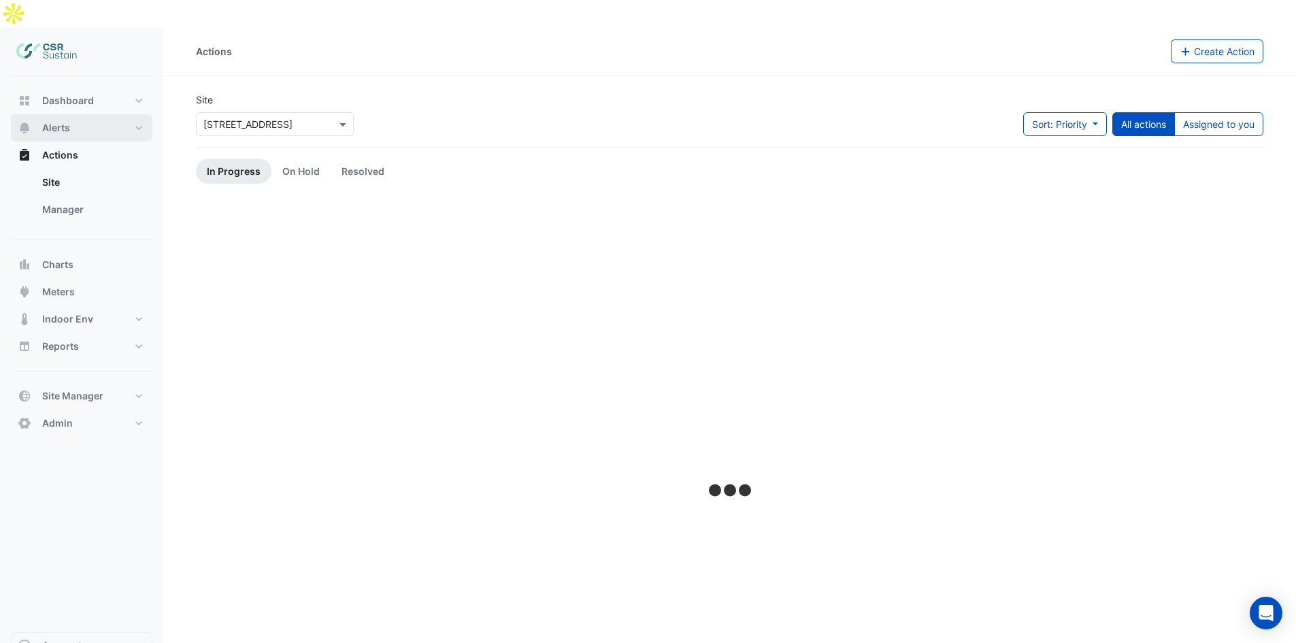
click at [78, 114] on button "Alerts" at bounding box center [82, 127] width 142 height 27
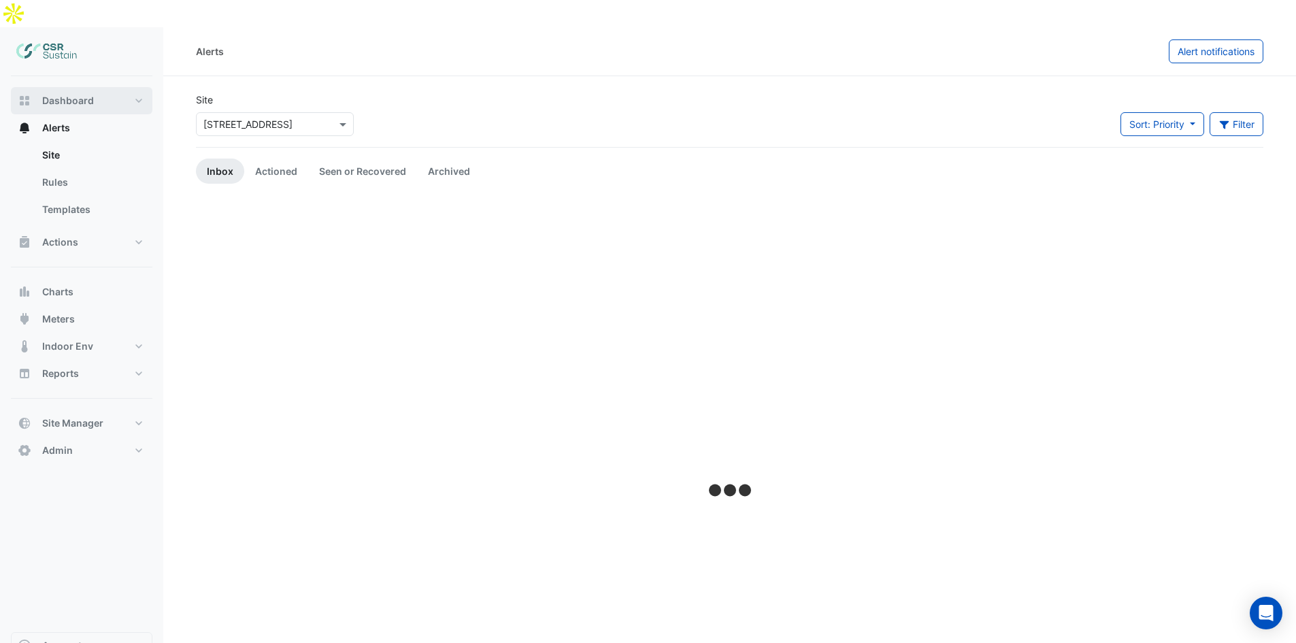
click at [78, 87] on button "Dashboard" at bounding box center [82, 100] width 142 height 27
select select "**"
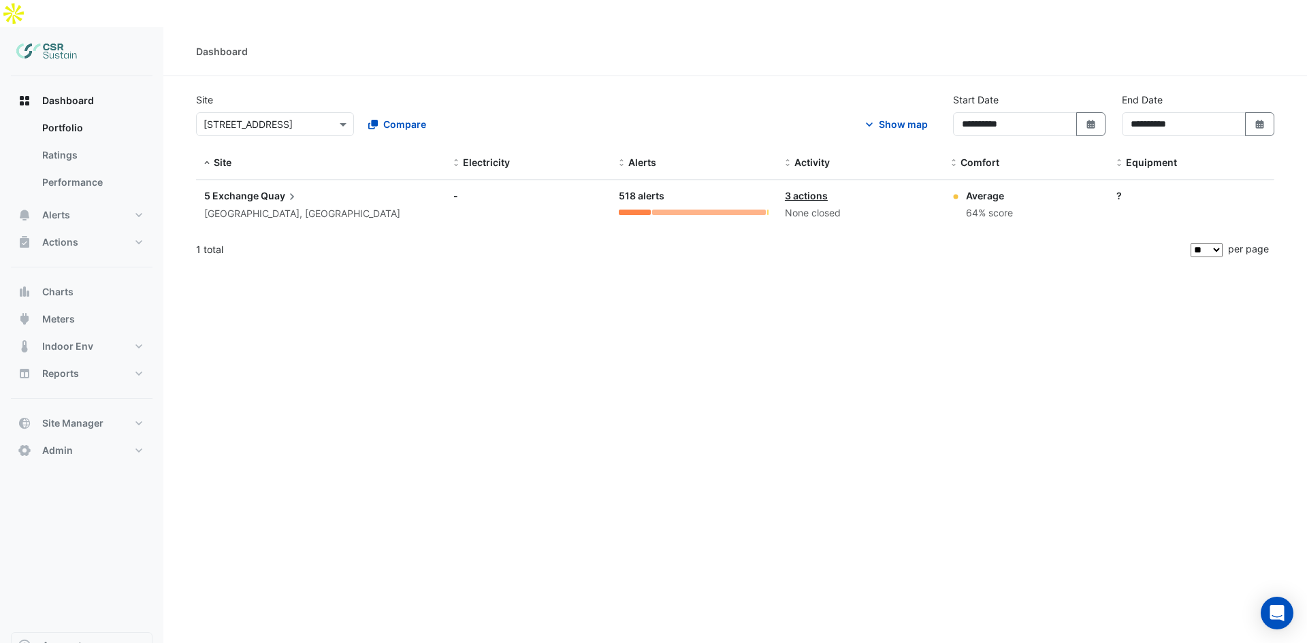
click at [219, 270] on div "**********" at bounding box center [734, 348] width 1143 height 643
click at [89, 201] on button "Alerts" at bounding box center [82, 214] width 142 height 27
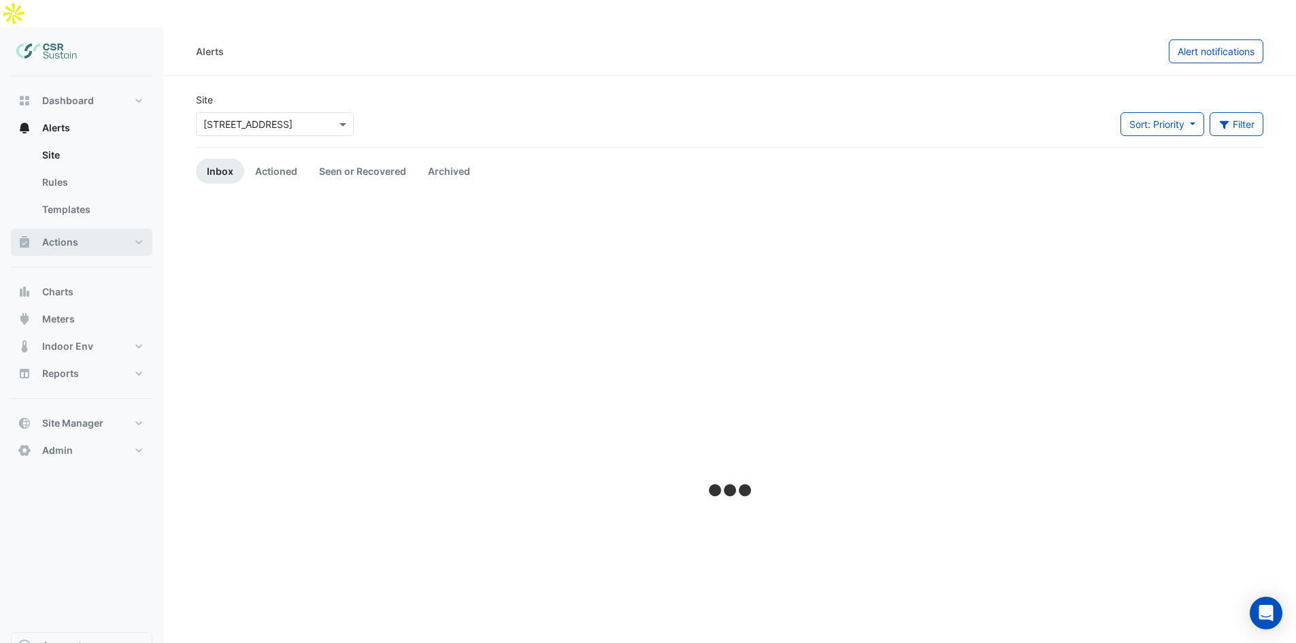
click at [79, 229] on button "Actions" at bounding box center [82, 242] width 142 height 27
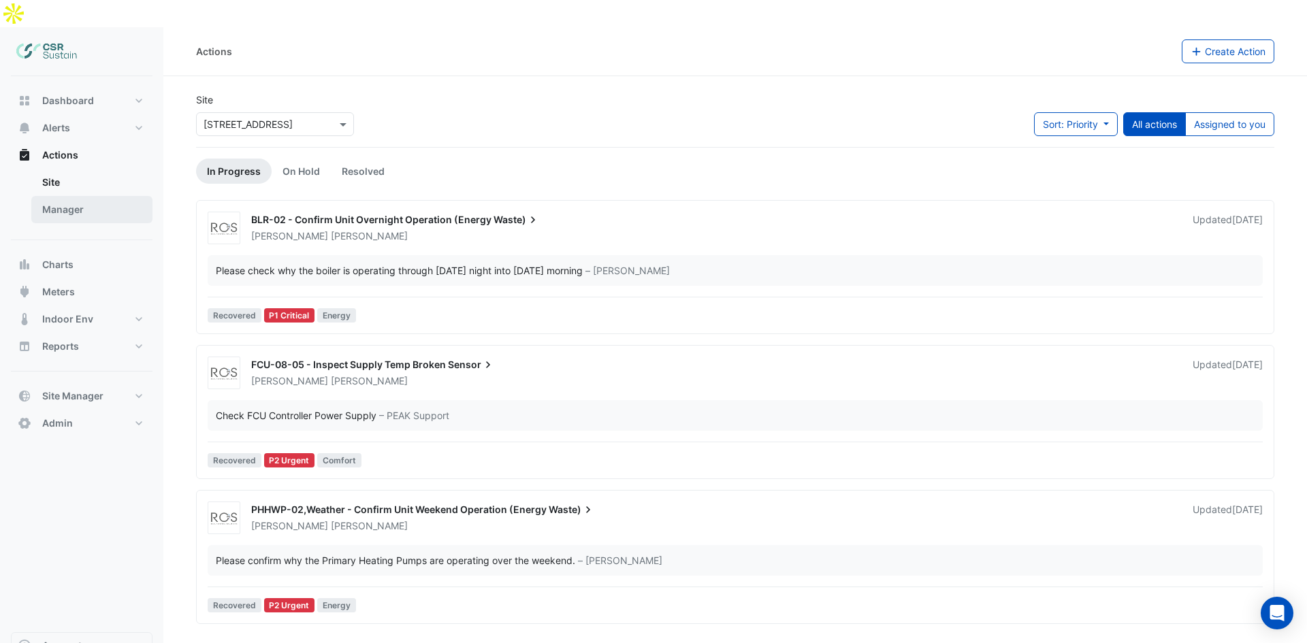
click at [97, 196] on link "Manager" at bounding box center [91, 209] width 121 height 27
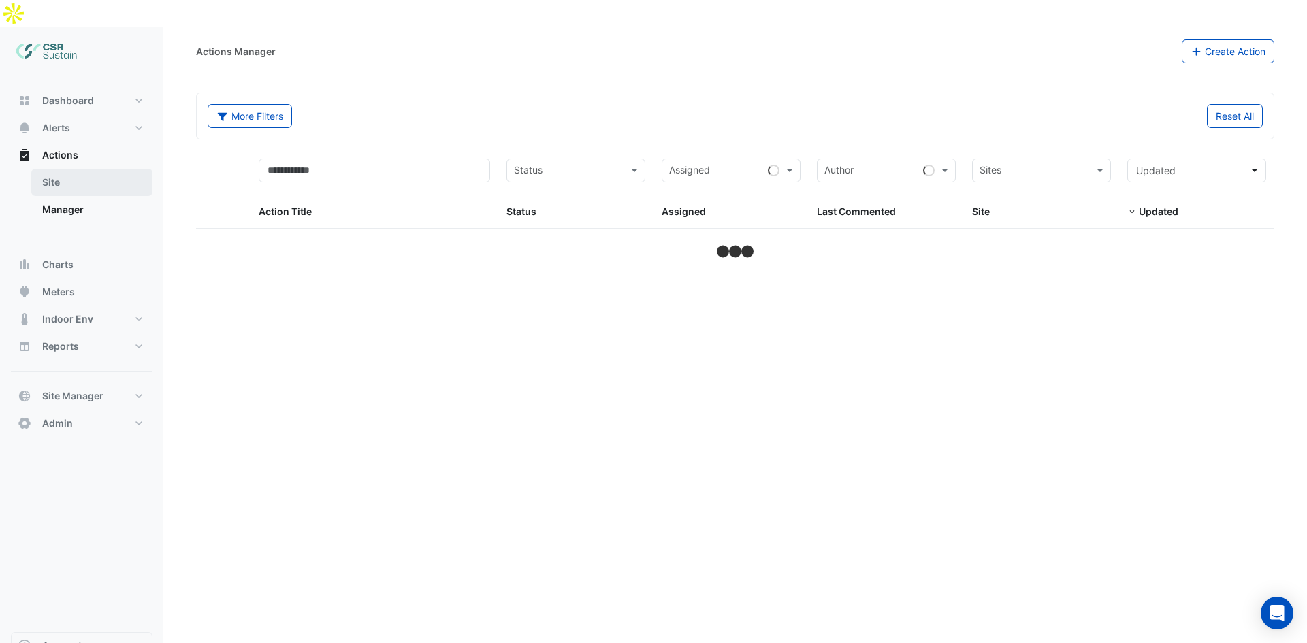
click at [97, 169] on link "Site" at bounding box center [91, 182] width 121 height 27
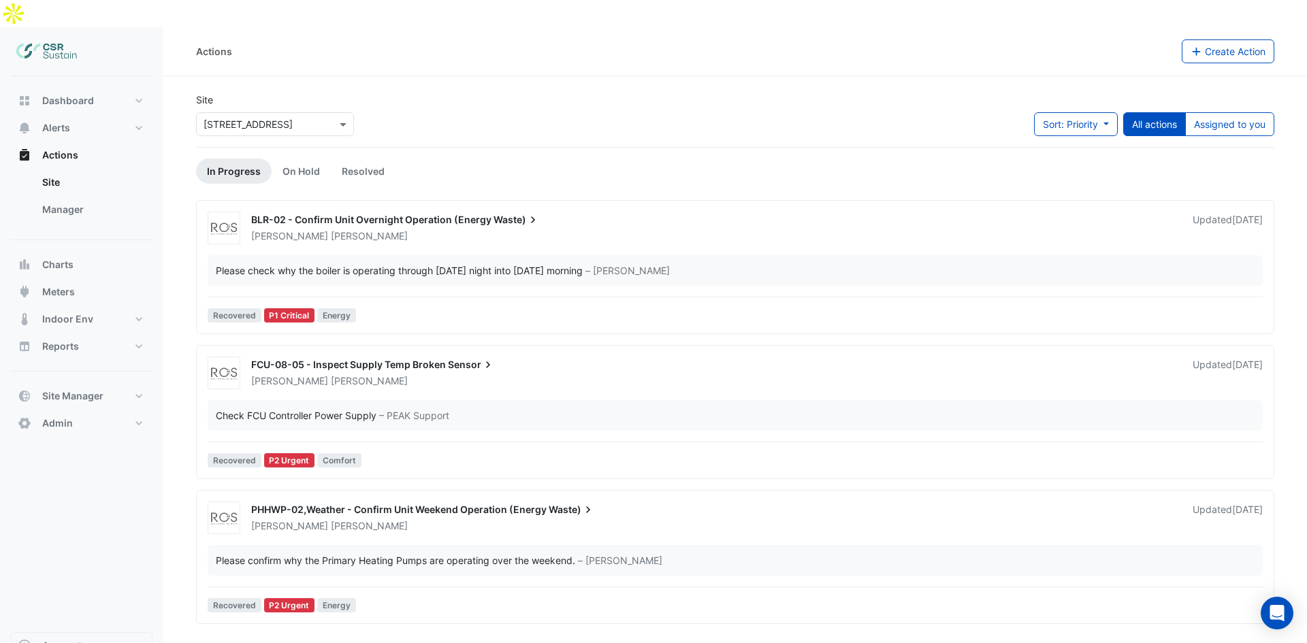
drag, startPoint x: 522, startPoint y: 476, endPoint x: 430, endPoint y: 588, distance: 144.6
click at [334, 504] on span "PHHWP-02,Weather - Confirm Unit Weekend Operation (Energy" at bounding box center [398, 510] width 295 height 12
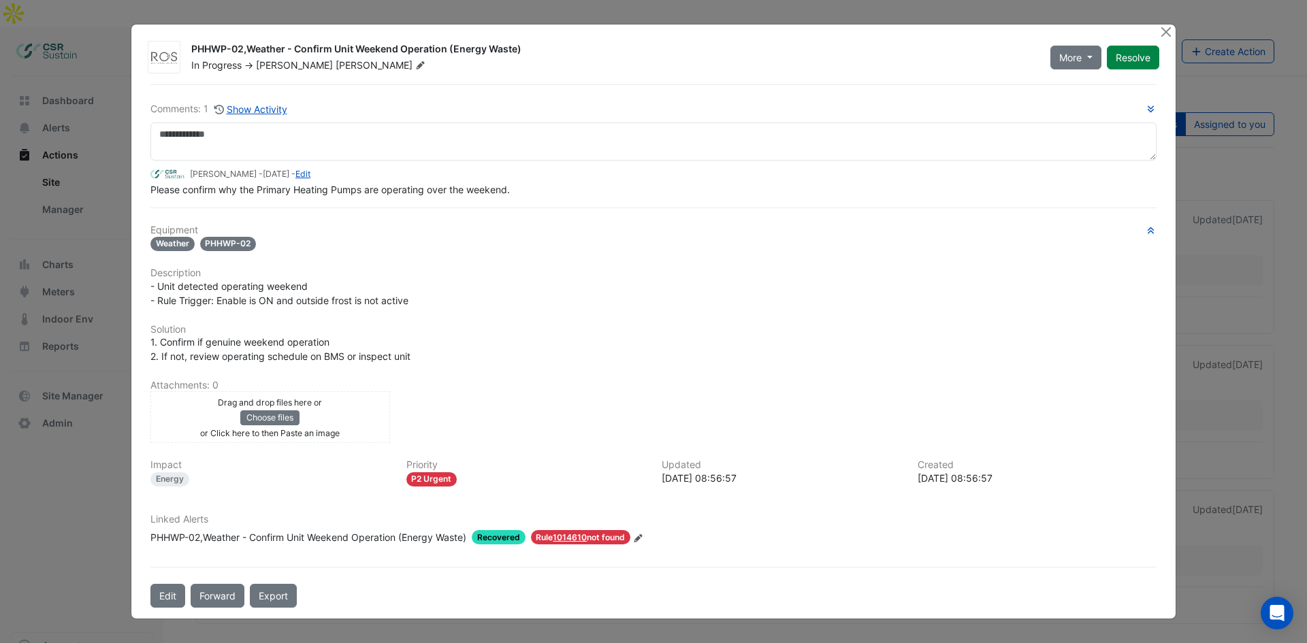
click at [497, 536] on span "Recovered" at bounding box center [499, 537] width 54 height 14
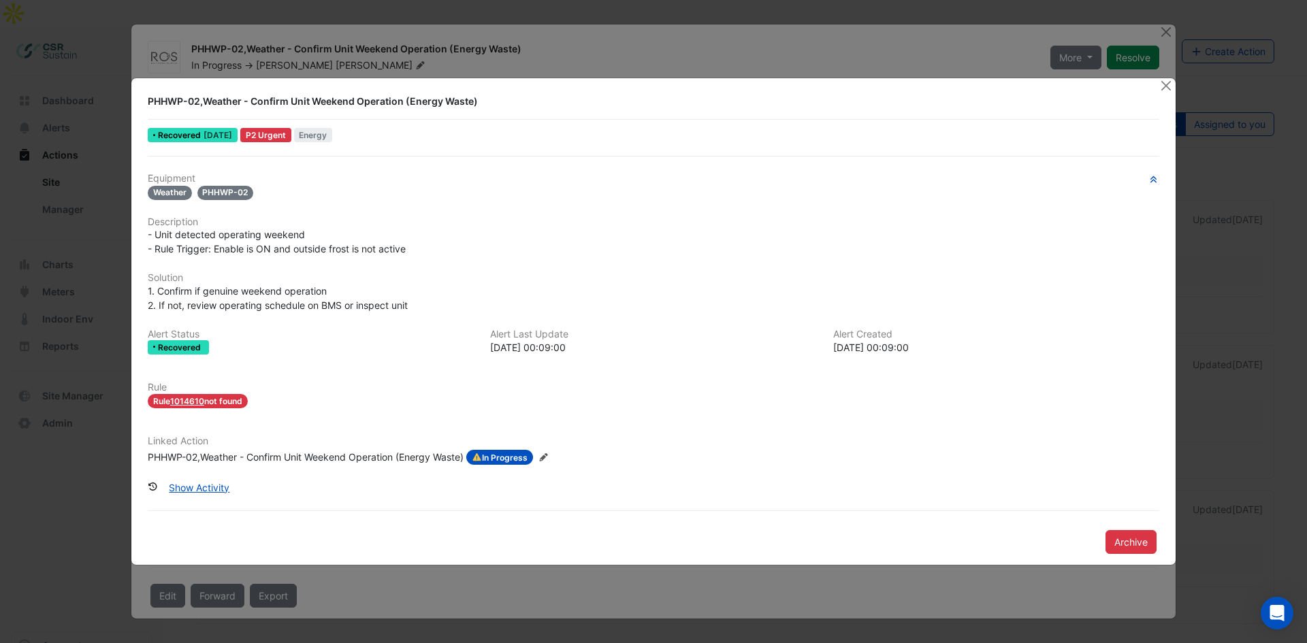
click at [61, 489] on ngb-modal-window "PHHWP-02,Weather - Confirm Unit Weekend Operation (Energy Waste) Recovered 2 we…" at bounding box center [653, 321] width 1307 height 643
click at [1168, 85] on button "Close" at bounding box center [1165, 85] width 14 height 14
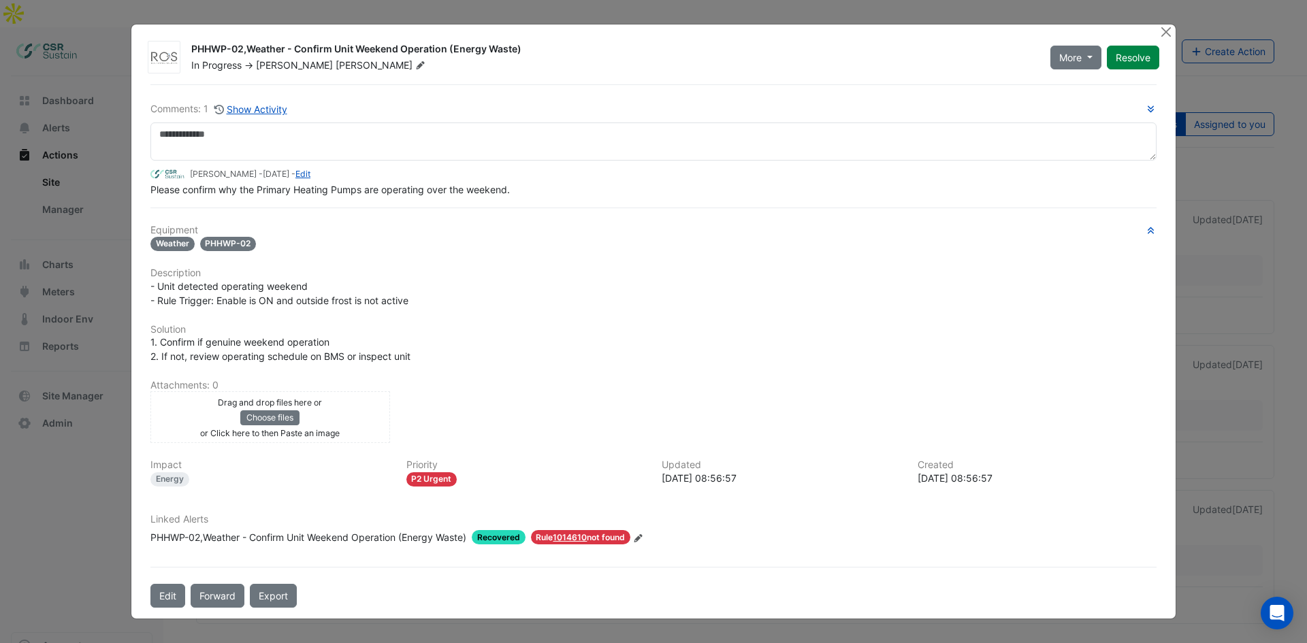
drag, startPoint x: 285, startPoint y: 245, endPoint x: 284, endPoint y: 270, distance: 25.2
drag, startPoint x: 272, startPoint y: 305, endPoint x: 200, endPoint y: 496, distance: 204.4
drag, startPoint x: 1162, startPoint y: 32, endPoint x: 1079, endPoint y: 44, distance: 83.9
click at [1162, 32] on button "Close" at bounding box center [1165, 31] width 14 height 14
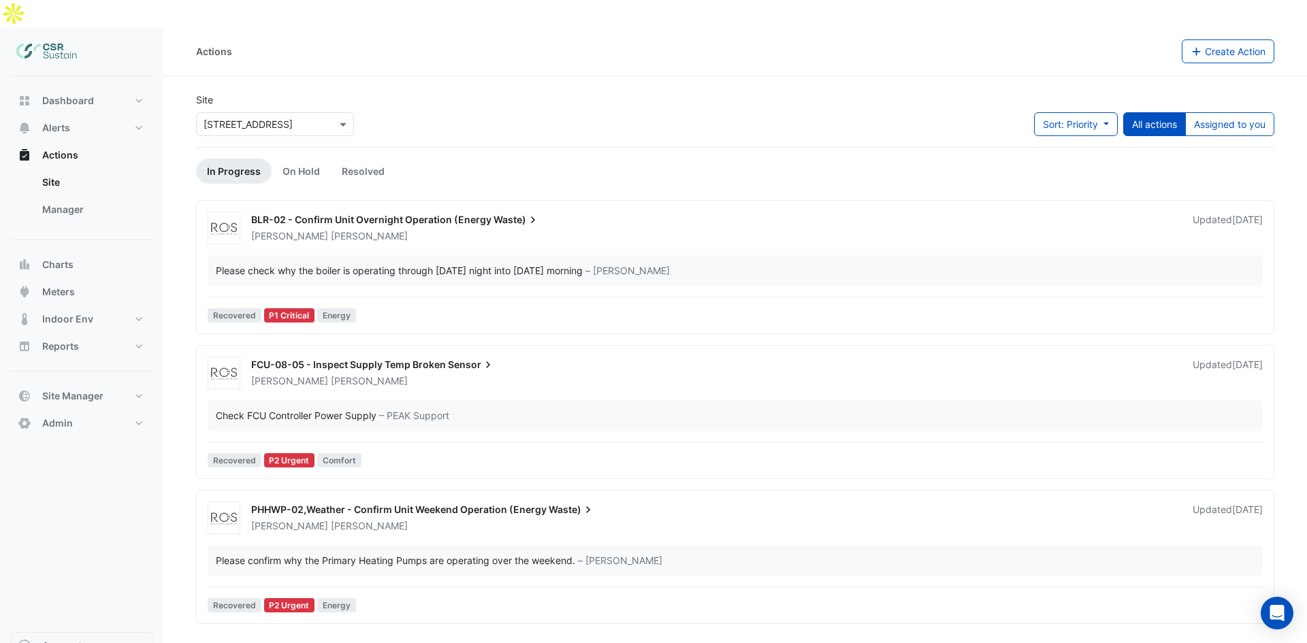
click at [476, 358] on span "Sensor" at bounding box center [471, 365] width 47 height 14
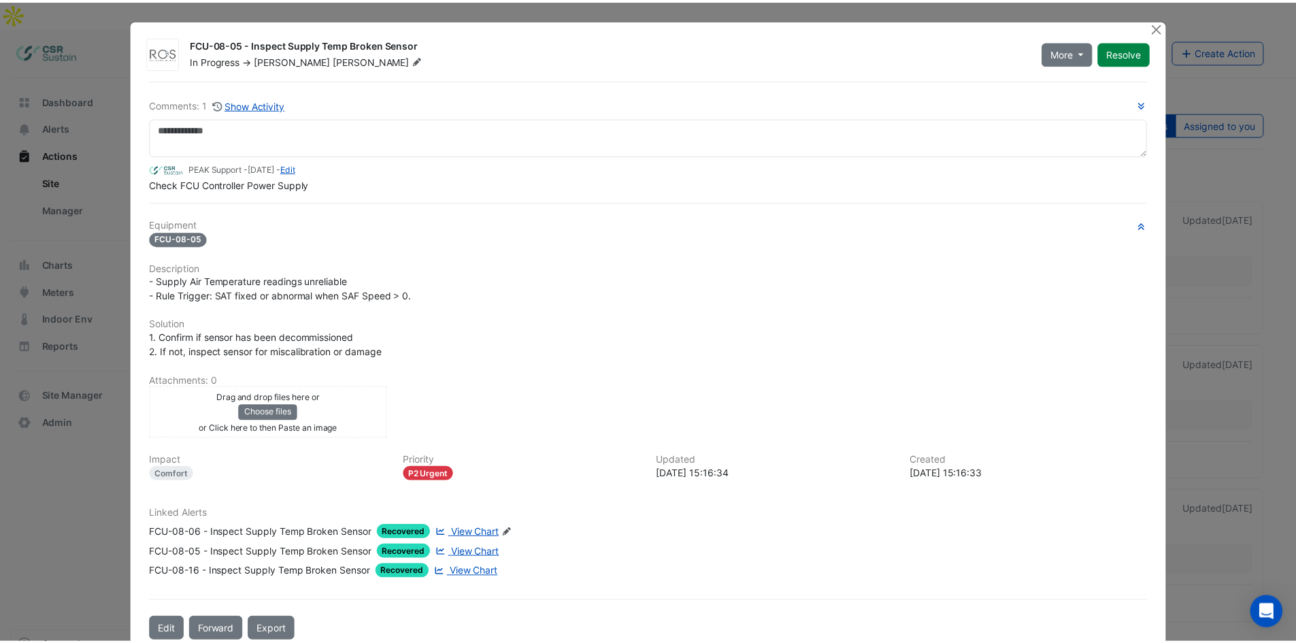
scroll to position [29, 0]
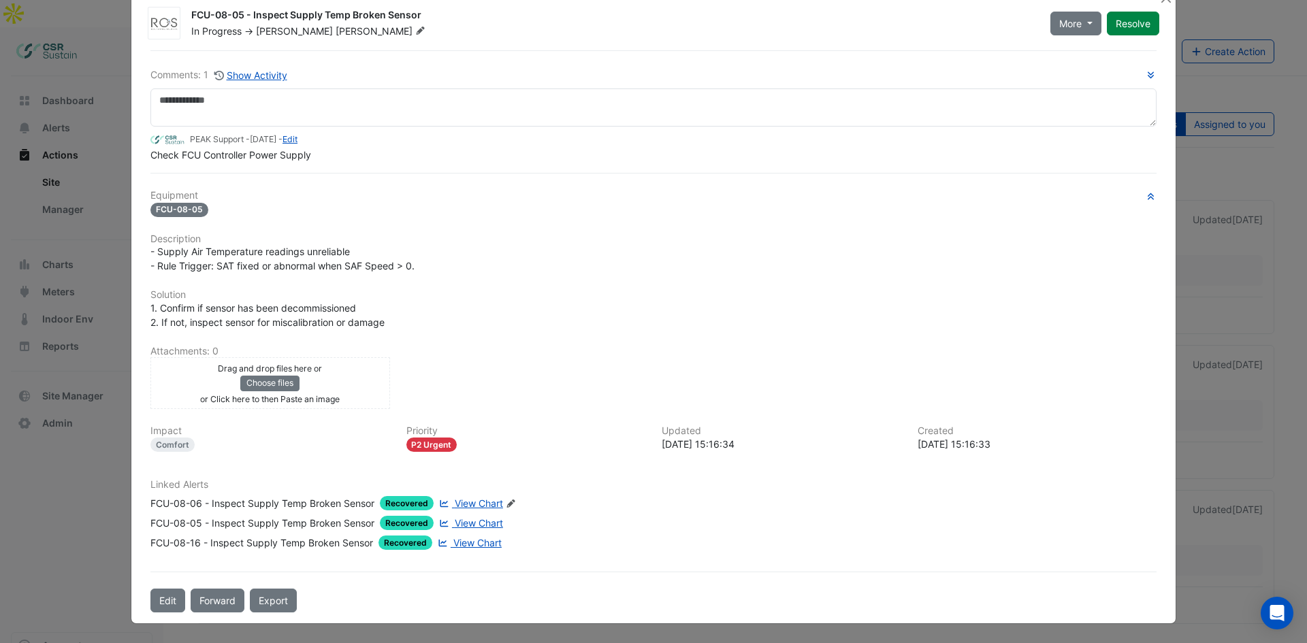
drag, startPoint x: 399, startPoint y: 353, endPoint x: 374, endPoint y: 465, distance: 115.1
click at [54, 451] on ngb-modal-window "FCU-08-05 - Inspect Supply Temp Broken Sensor In Progress -> Spencer Hogg More …" at bounding box center [653, 321] width 1307 height 643
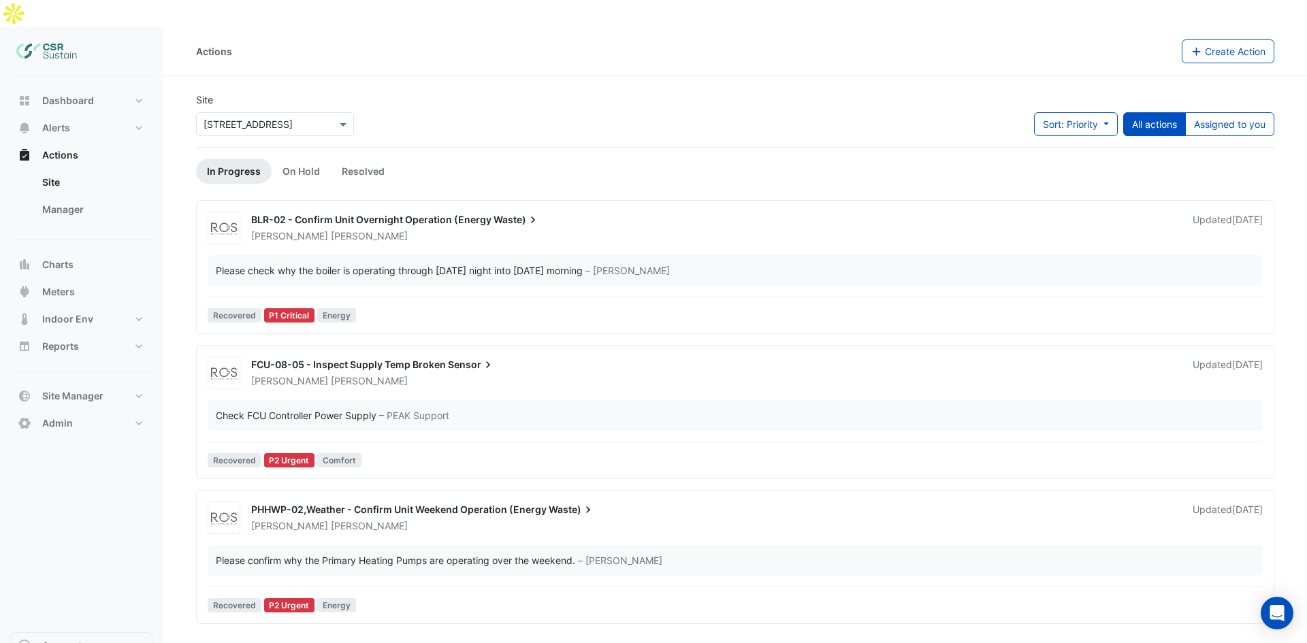
drag, startPoint x: 347, startPoint y: 274, endPoint x: 342, endPoint y: 242, distance: 32.4
click at [340, 214] on span "BLR-02 - Confirm Unit Overnight Operation (Energy" at bounding box center [371, 220] width 240 height 12
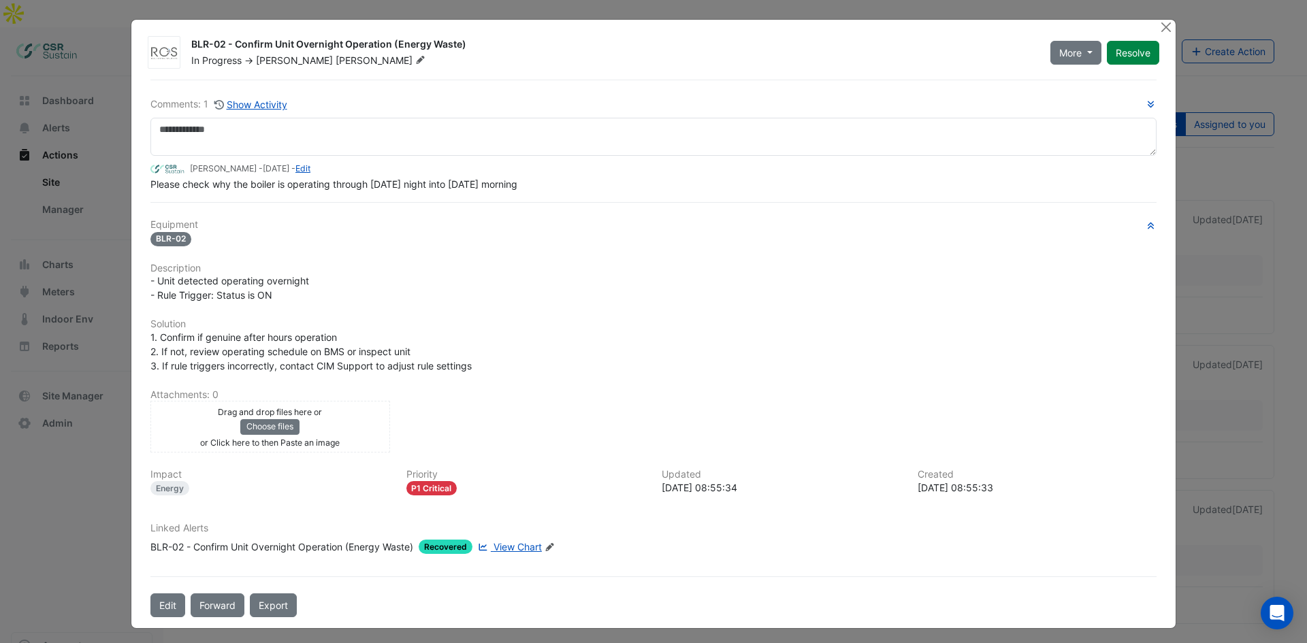
click at [47, 383] on ngb-modal-window "BLR-02 - Confirm Unit Overnight Operation (Energy Waste) In Progress -> Spencer…" at bounding box center [653, 321] width 1307 height 643
click at [1164, 28] on button "Close" at bounding box center [1165, 27] width 14 height 14
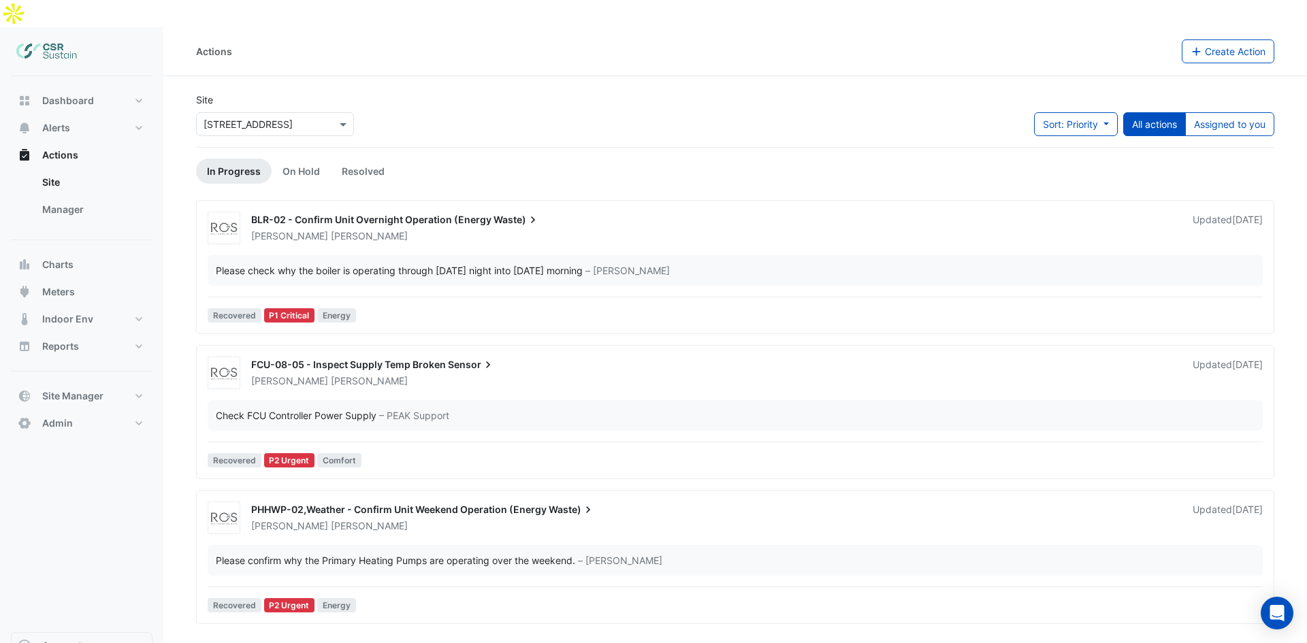
click at [324, 214] on span "BLR-02 - Confirm Unit Overnight Operation (Energy" at bounding box center [371, 220] width 240 height 12
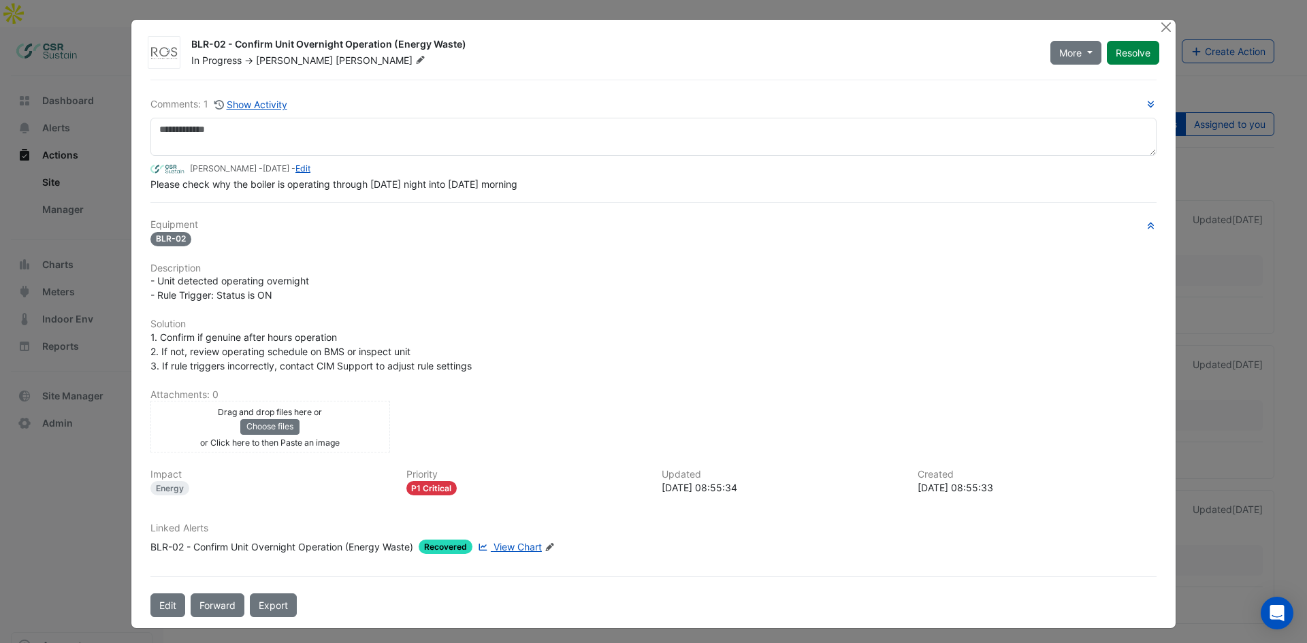
click at [493, 550] on span "View Chart" at bounding box center [517, 547] width 48 height 12
click at [85, 283] on ngb-modal-window "BLR-02 - Confirm Unit Overnight Operation (Energy Waste) In Progress -> Spencer…" at bounding box center [653, 321] width 1307 height 643
click at [1170, 31] on div at bounding box center [1166, 28] width 17 height 16
click at [1163, 31] on button "Close" at bounding box center [1165, 27] width 14 height 14
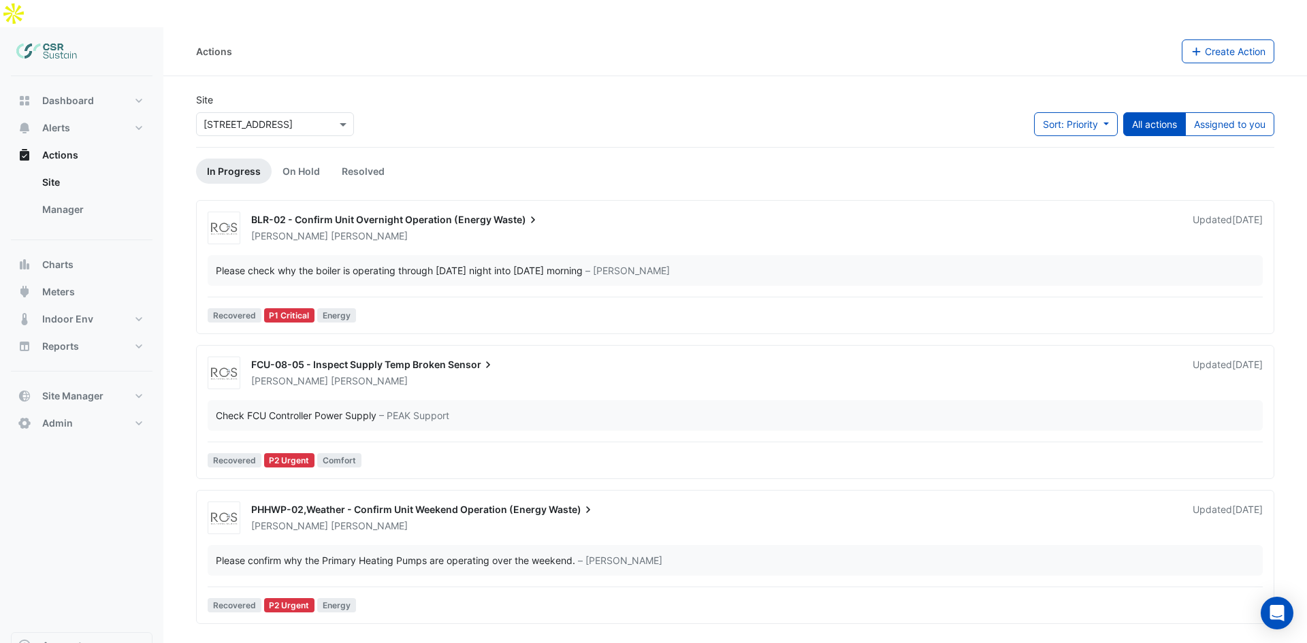
click at [178, 208] on section "Site × 5 Exchange Quay Sort: Priority Priority Updated All actions Assigned to …" at bounding box center [734, 350] width 1143 height 548
click at [303, 118] on input "text" at bounding box center [261, 125] width 116 height 14
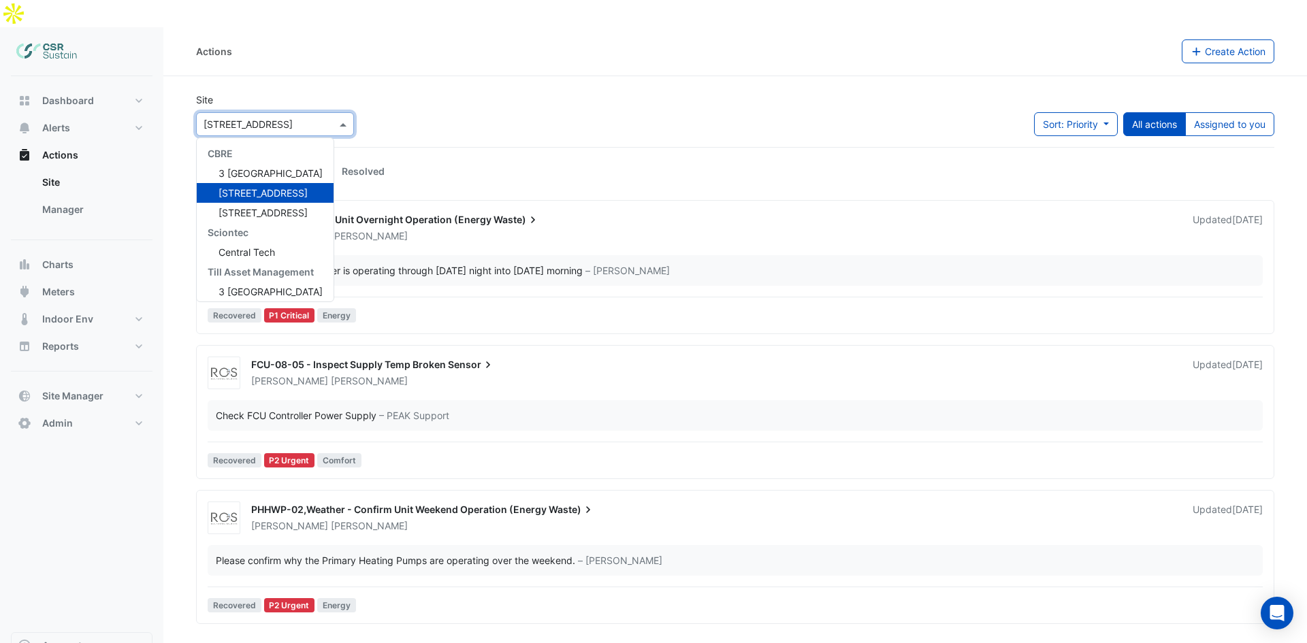
click at [246, 207] on span "[STREET_ADDRESS]" at bounding box center [262, 213] width 89 height 12
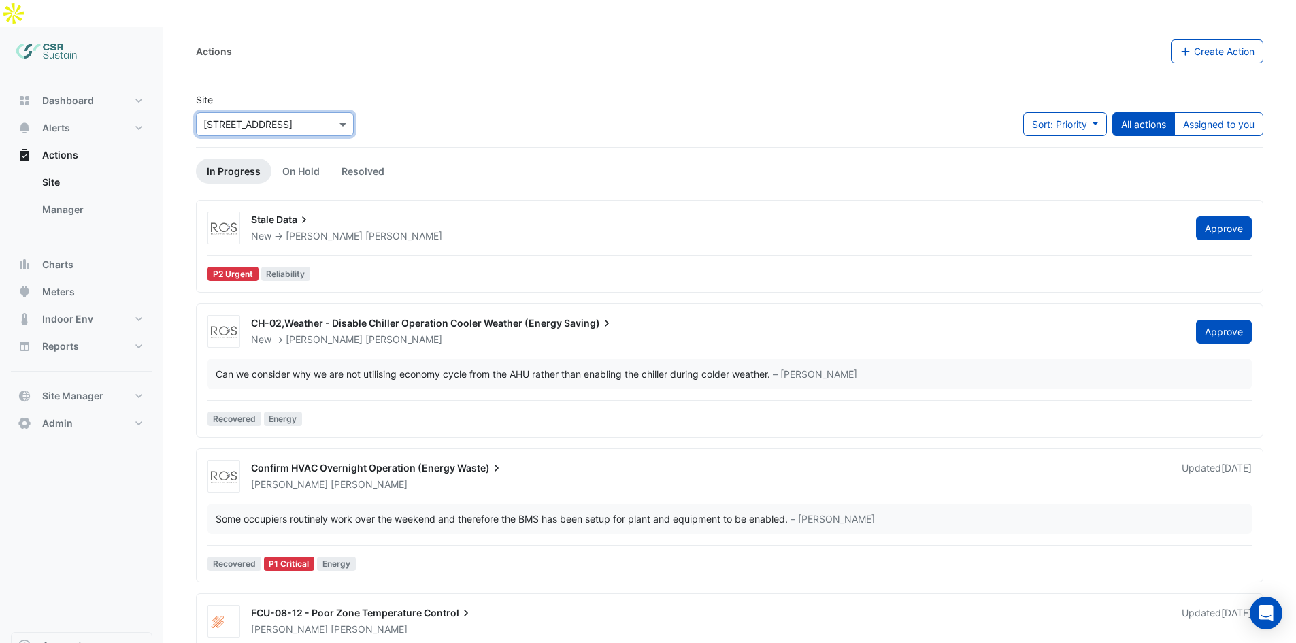
scroll to position [27, 0]
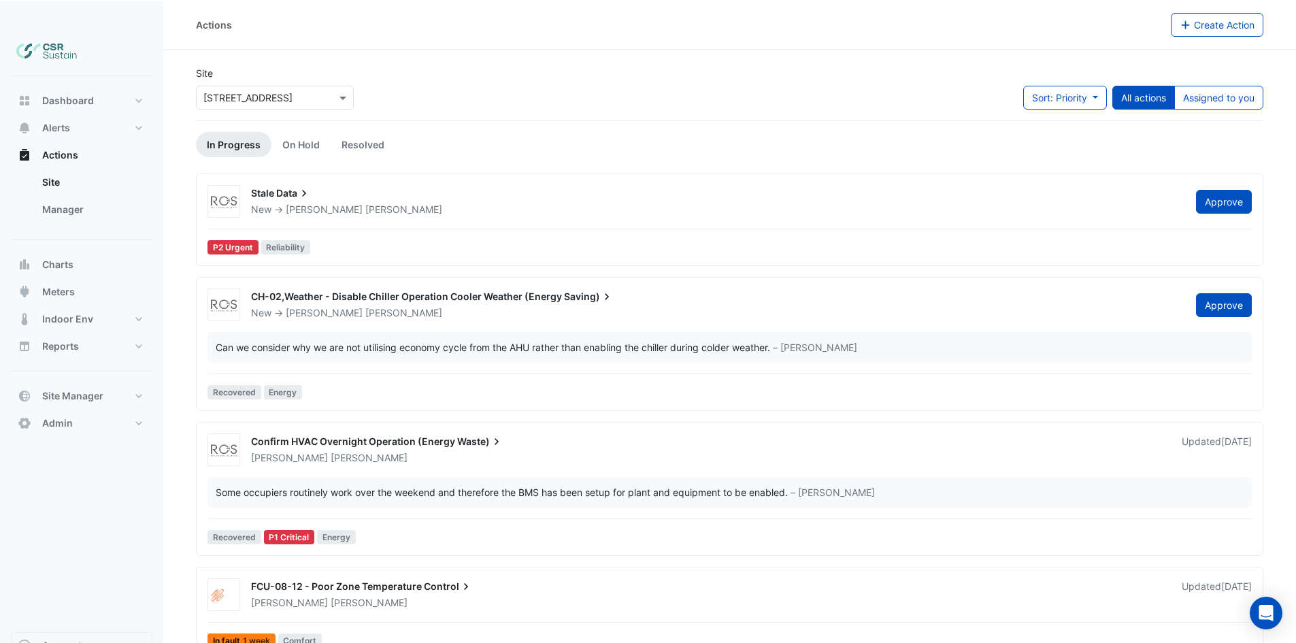
drag, startPoint x: 370, startPoint y: 275, endPoint x: 372, endPoint y: 423, distance: 148.4
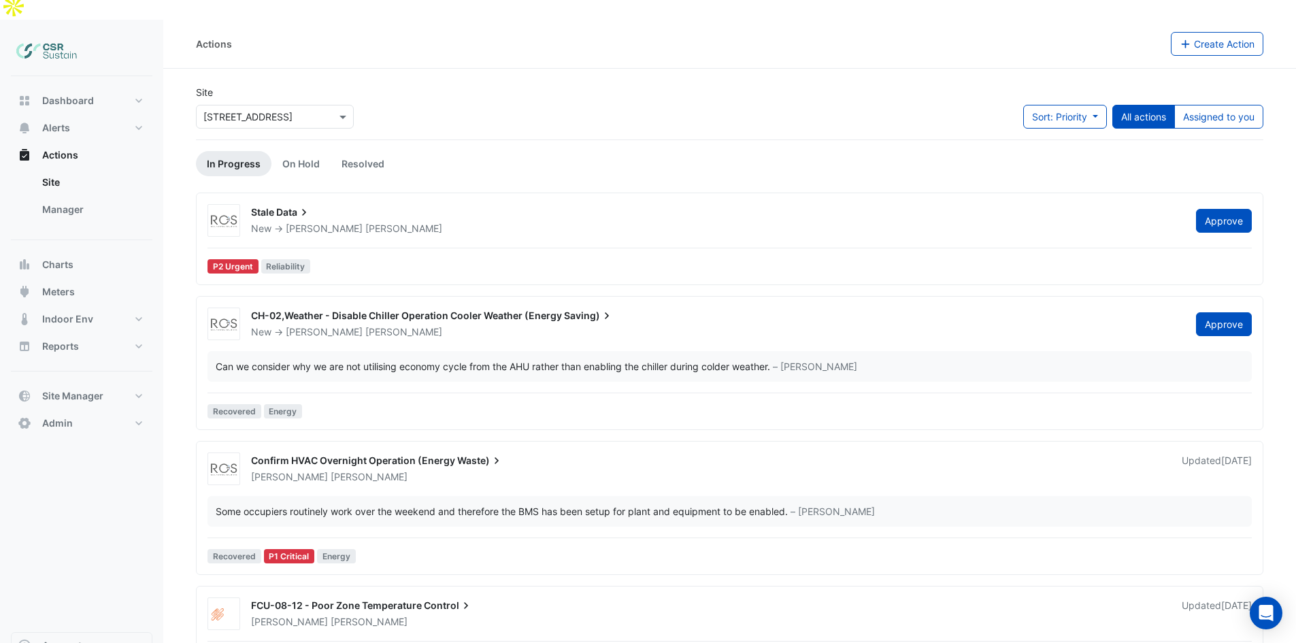
scroll to position [0, 0]
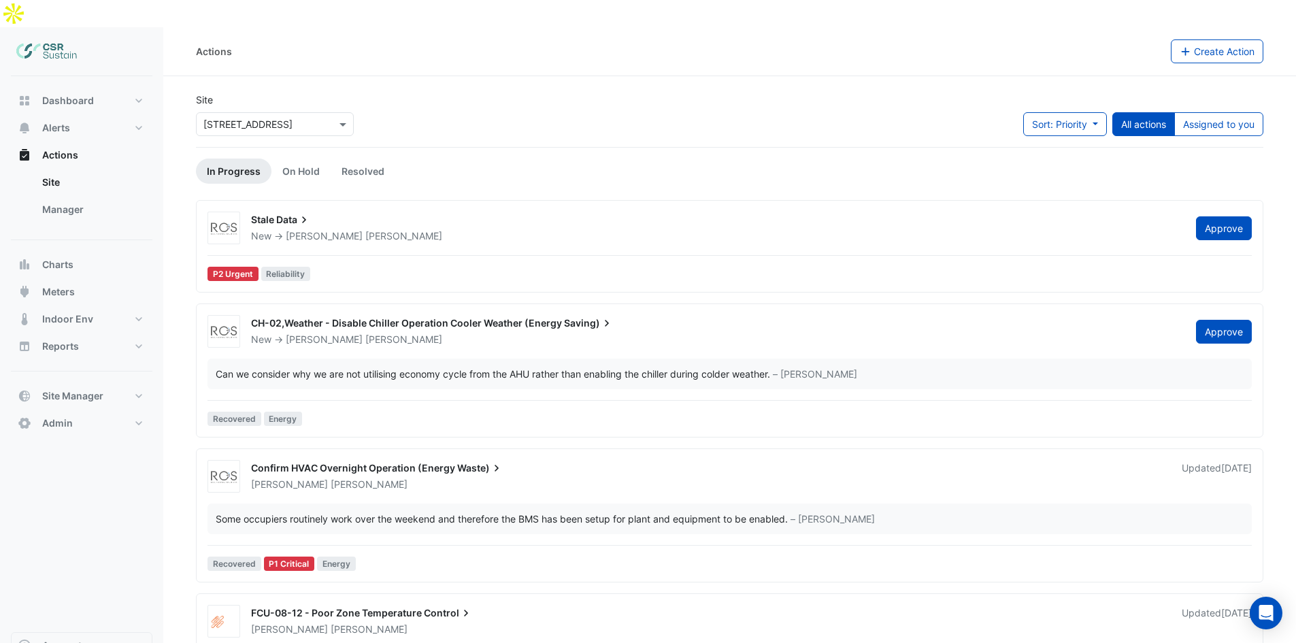
drag, startPoint x: 370, startPoint y: 457, endPoint x: 305, endPoint y: 180, distance: 283.8
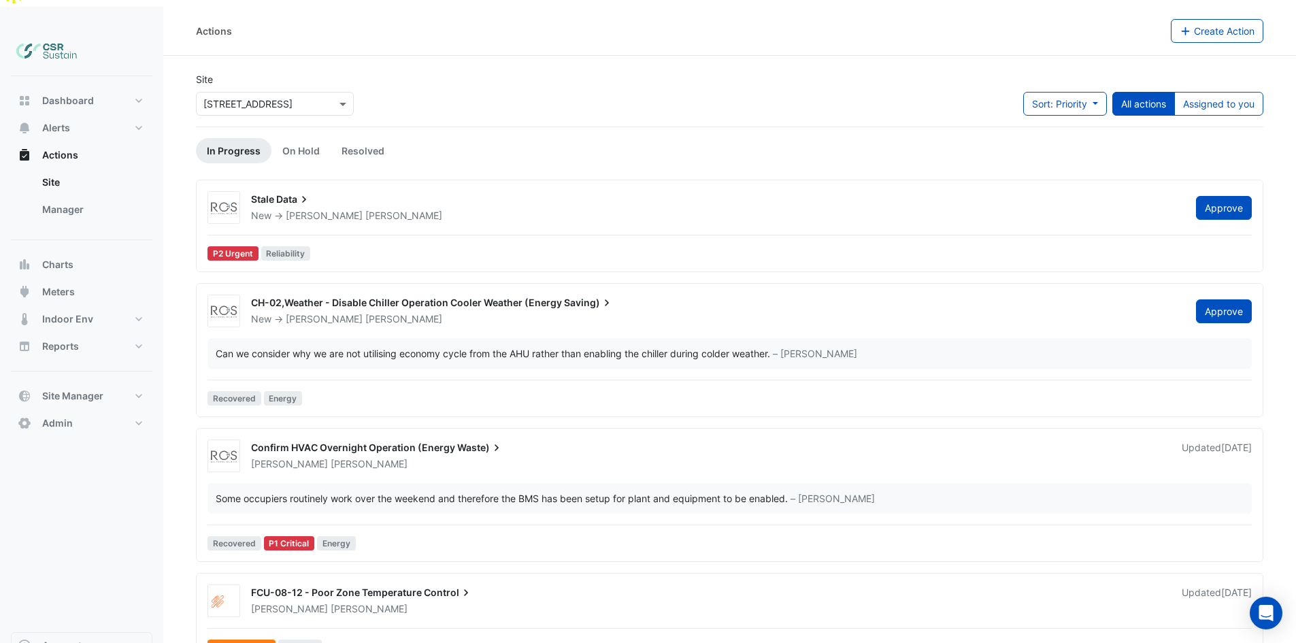
scroll to position [27, 0]
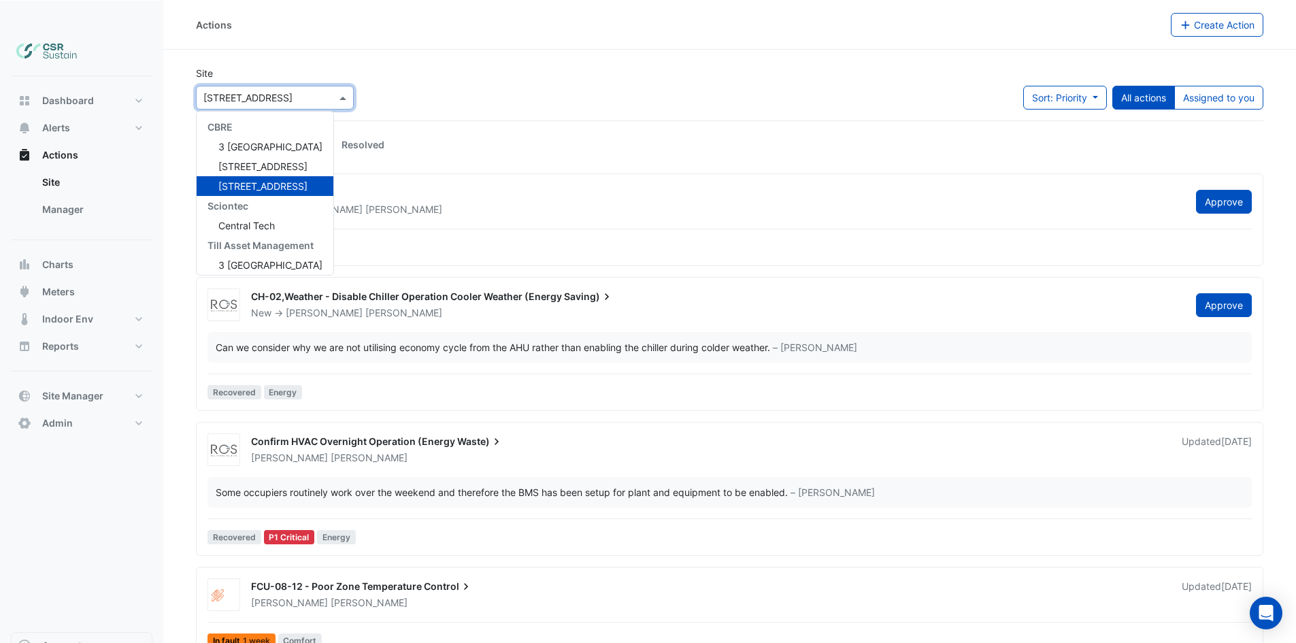
click at [280, 91] on input "text" at bounding box center [261, 98] width 116 height 14
click at [244, 141] on span "3 [GEOGRAPHIC_DATA]" at bounding box center [270, 147] width 104 height 12
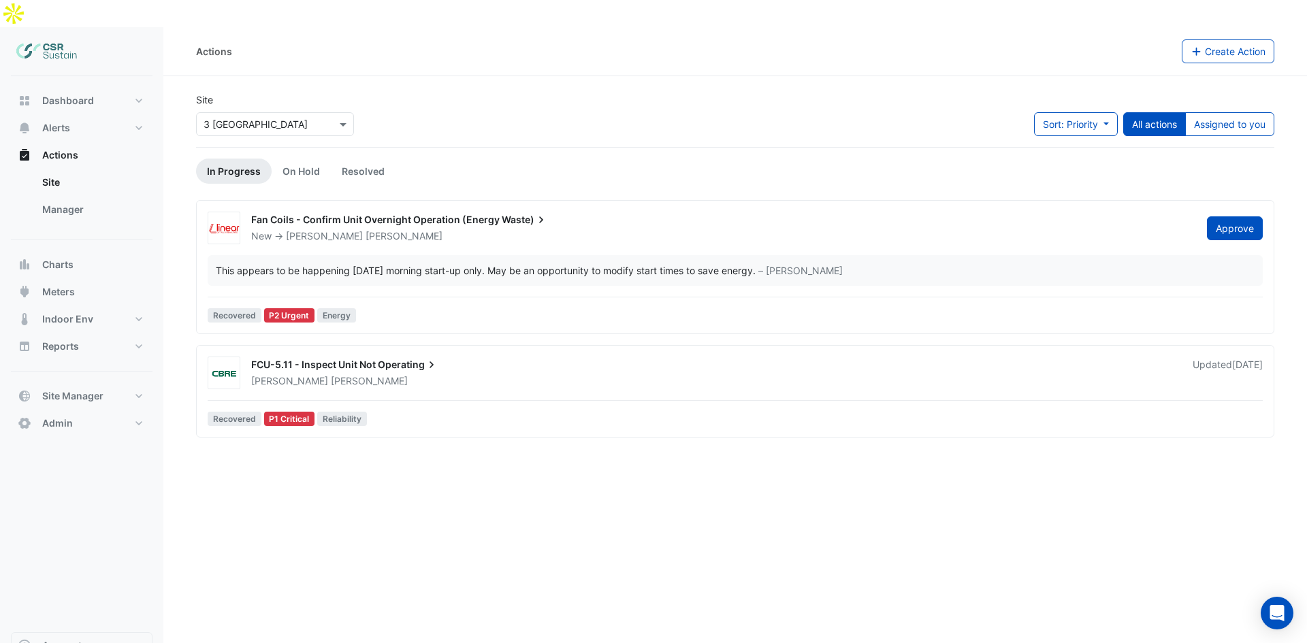
drag, startPoint x: 355, startPoint y: 234, endPoint x: 338, endPoint y: 443, distance: 209.6
drag, startPoint x: 327, startPoint y: 452, endPoint x: 272, endPoint y: 97, distance: 359.5
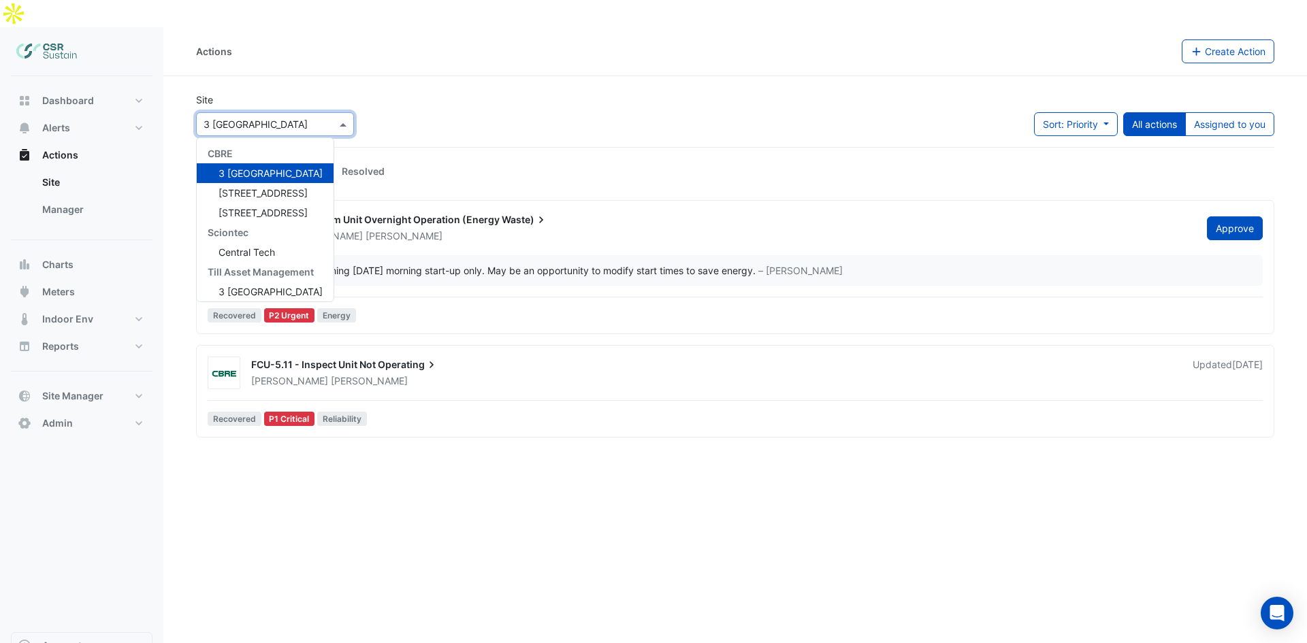
click at [261, 118] on input "text" at bounding box center [261, 125] width 116 height 14
click at [258, 48] on div "Actions Create Action" at bounding box center [734, 51] width 1143 height 49
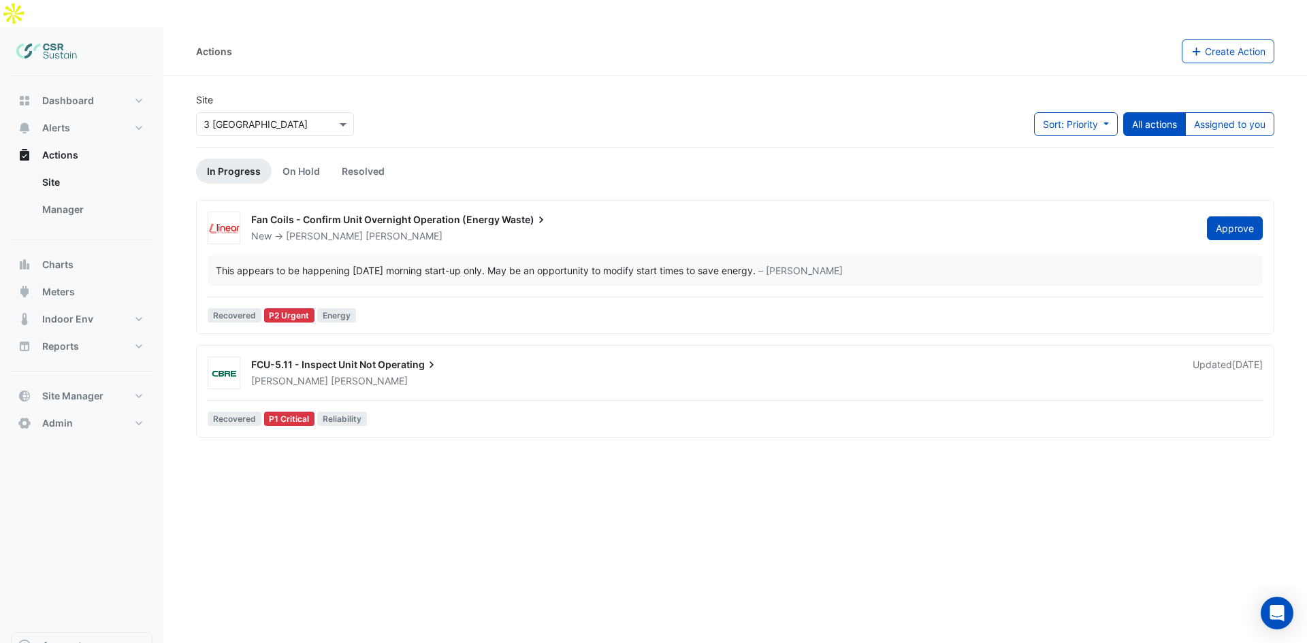
click at [214, 112] on div "× 3 St. Paul's Place" at bounding box center [275, 124] width 158 height 24
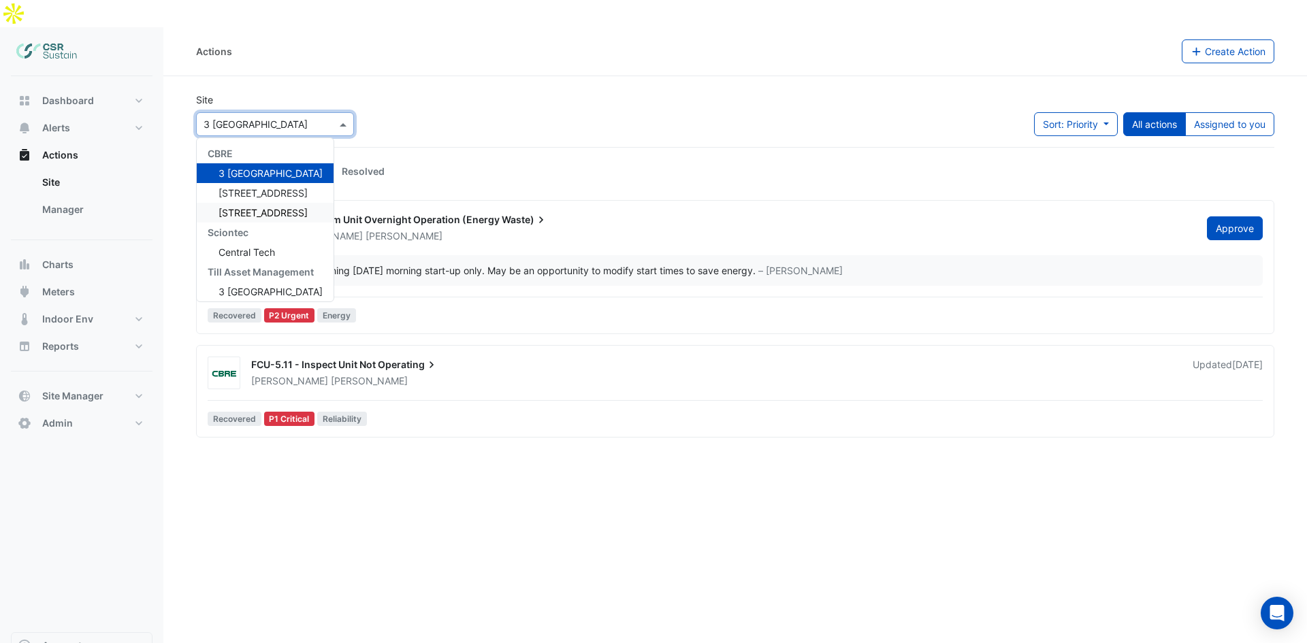
click at [226, 207] on span "[STREET_ADDRESS]" at bounding box center [262, 213] width 89 height 12
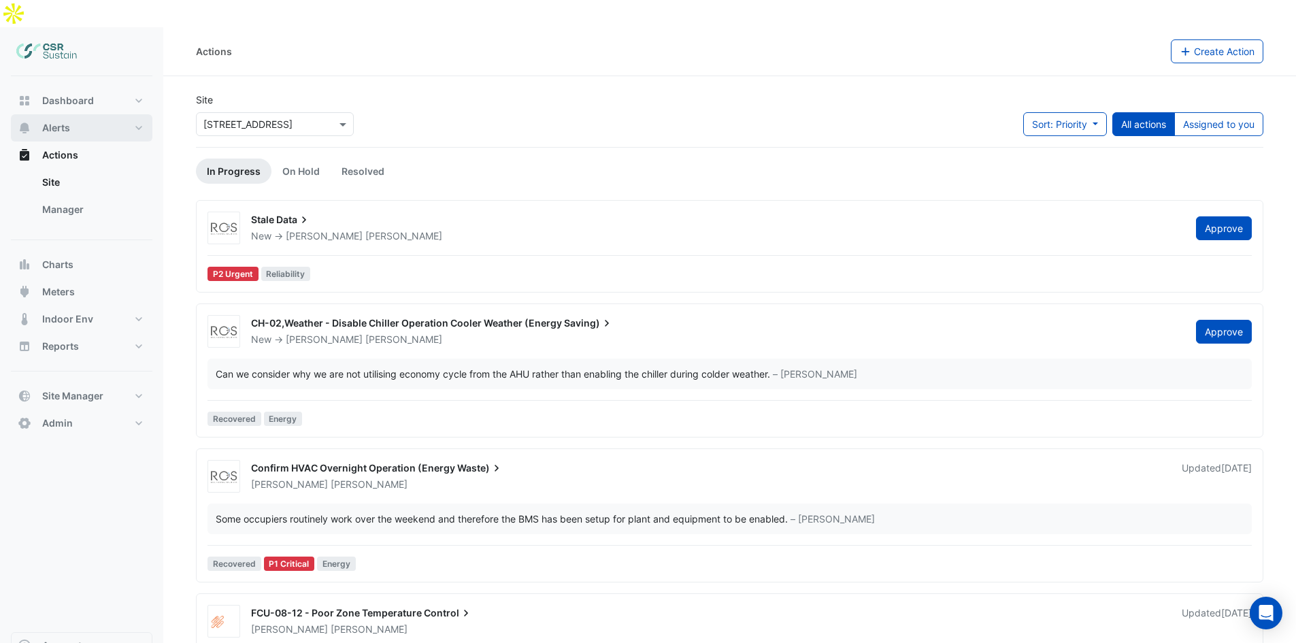
click at [86, 114] on button "Alerts" at bounding box center [82, 127] width 142 height 27
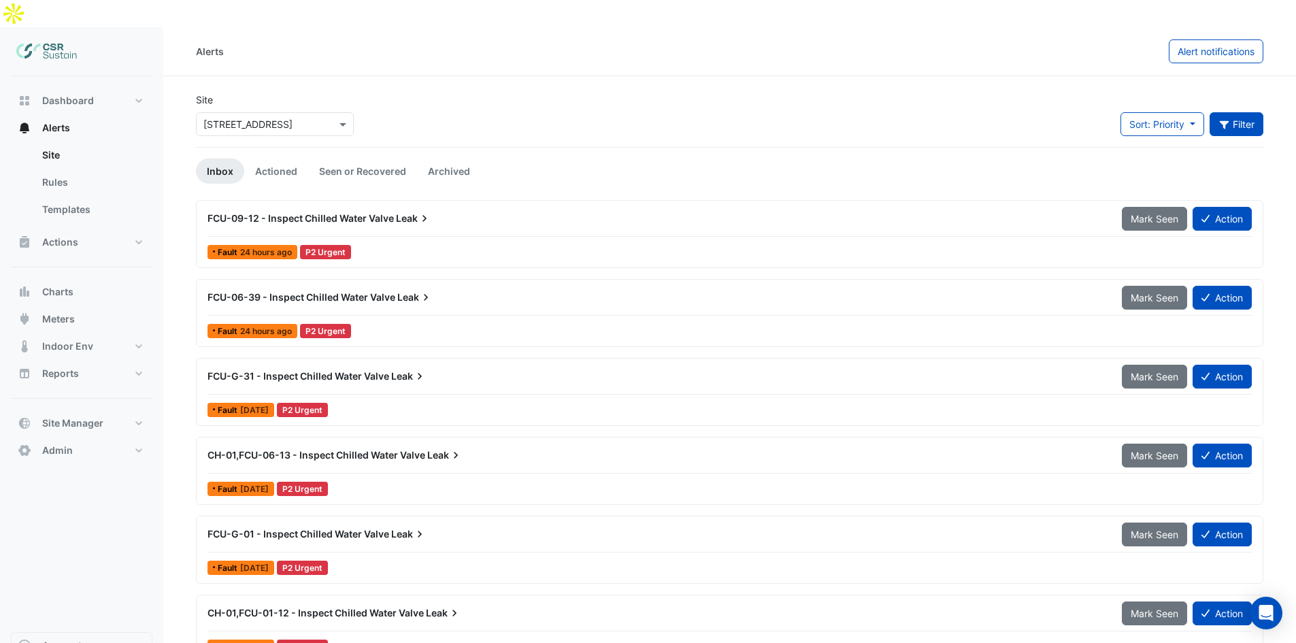
click at [1226, 120] on icon "button" at bounding box center [1225, 125] width 12 height 10
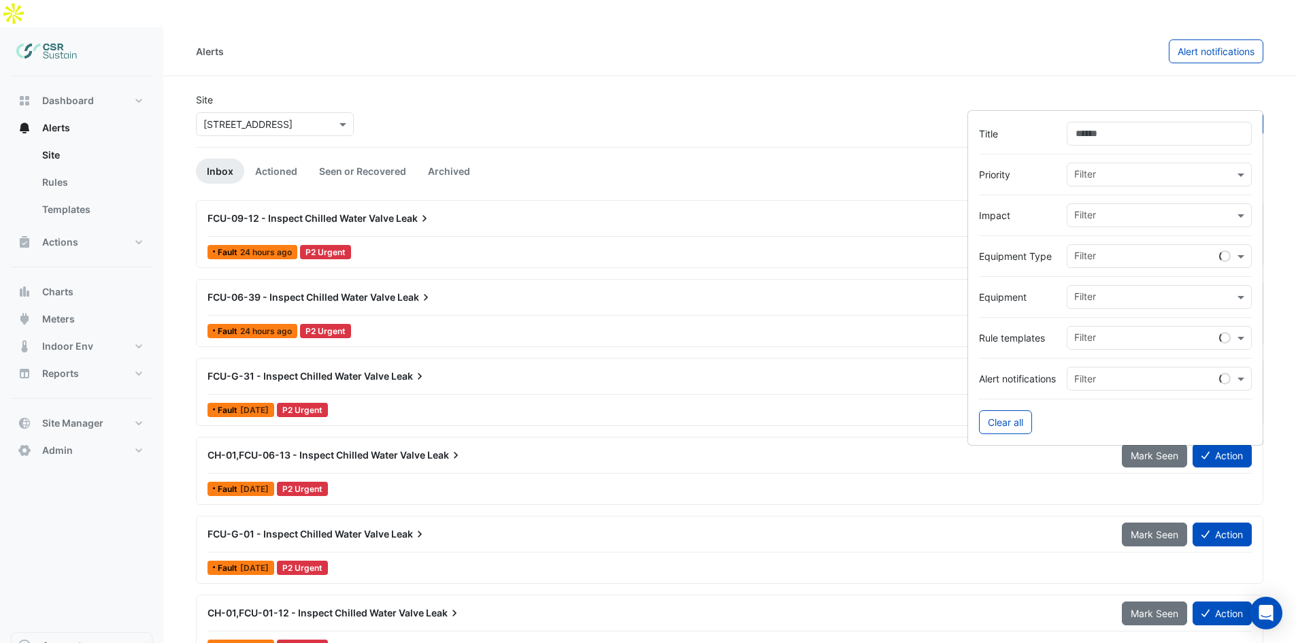
click at [1091, 134] on input "Title" at bounding box center [1159, 134] width 185 height 24
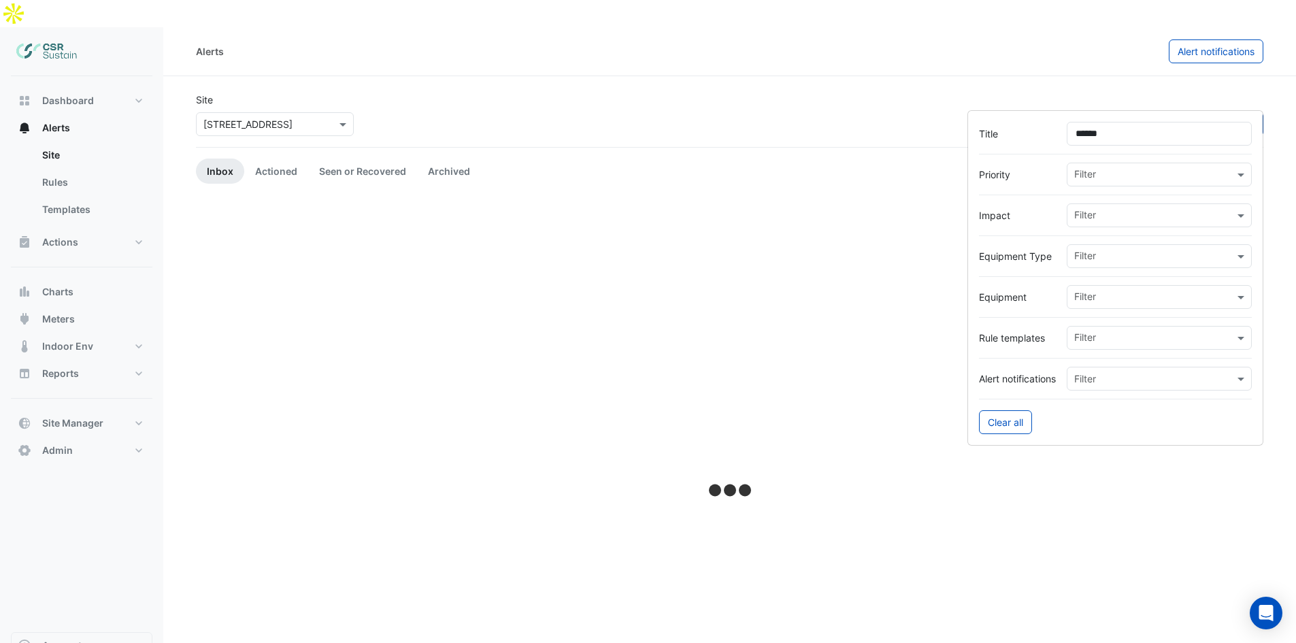
type input "*******"
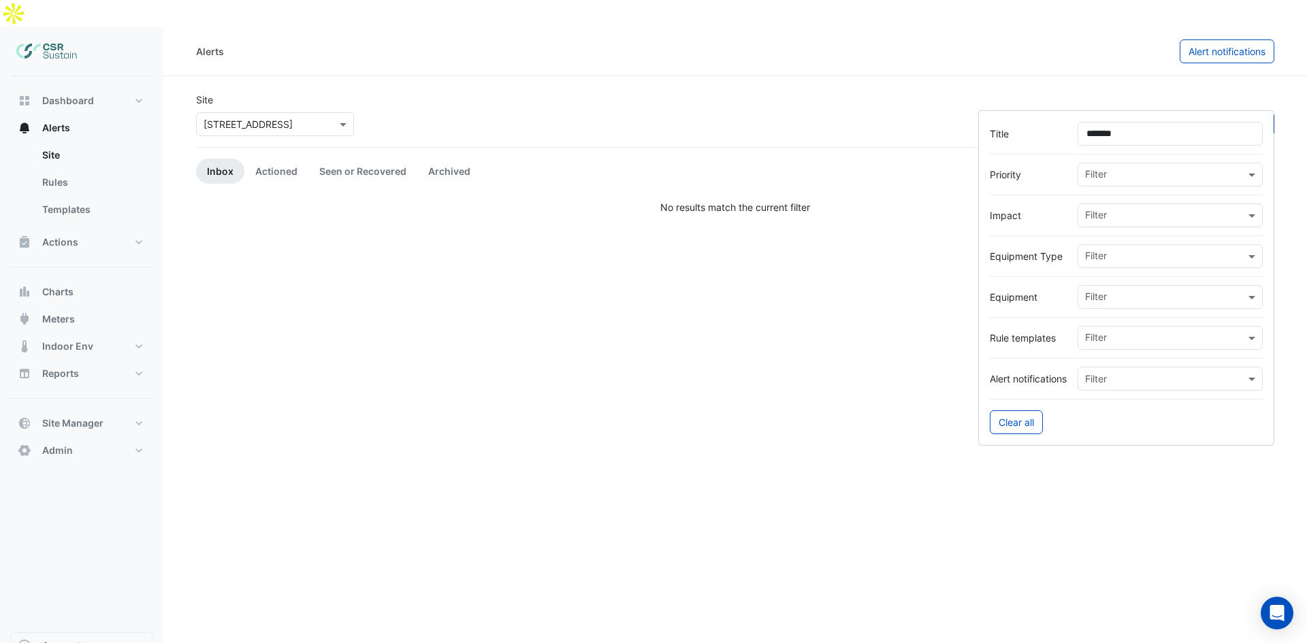
drag, startPoint x: 1122, startPoint y: 131, endPoint x: 953, endPoint y: 136, distance: 168.8
click at [958, 138] on body "Alerts Alert notifications Site × 8 Exchange Quay Sort: Priority Priority Updat…" at bounding box center [653, 335] width 1307 height 670
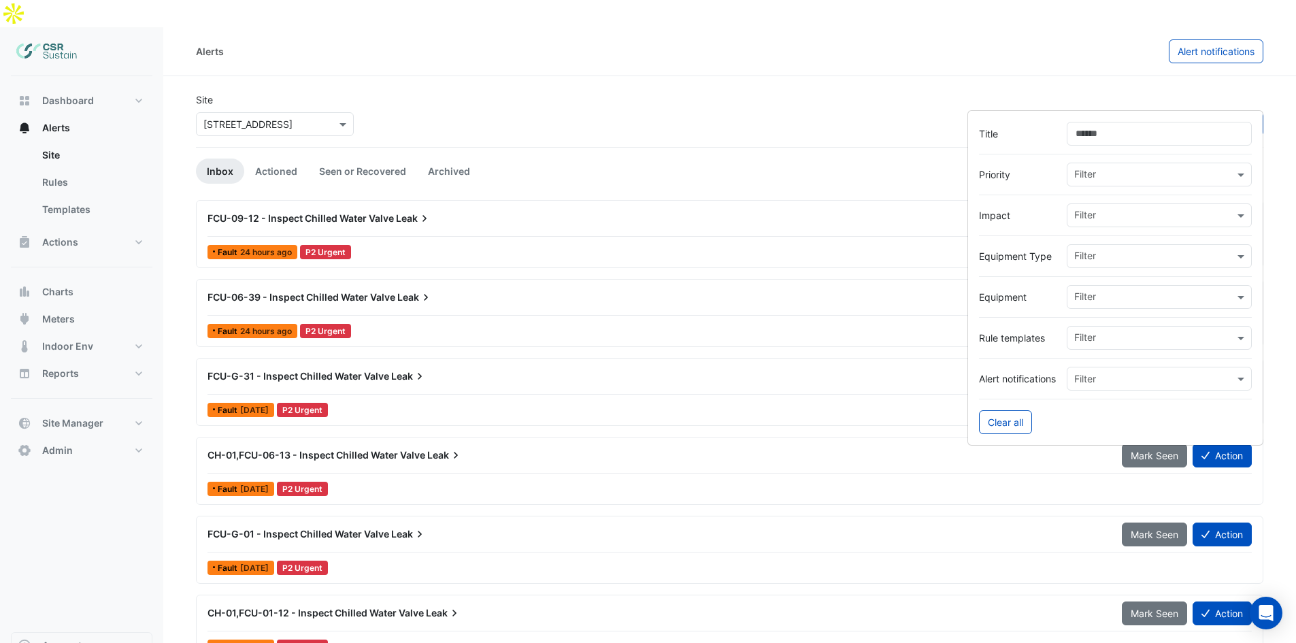
click at [673, 93] on div "Site × 8 Exchange Quay Sort: Priority Priority Updated Filter" at bounding box center [730, 120] width 1084 height 54
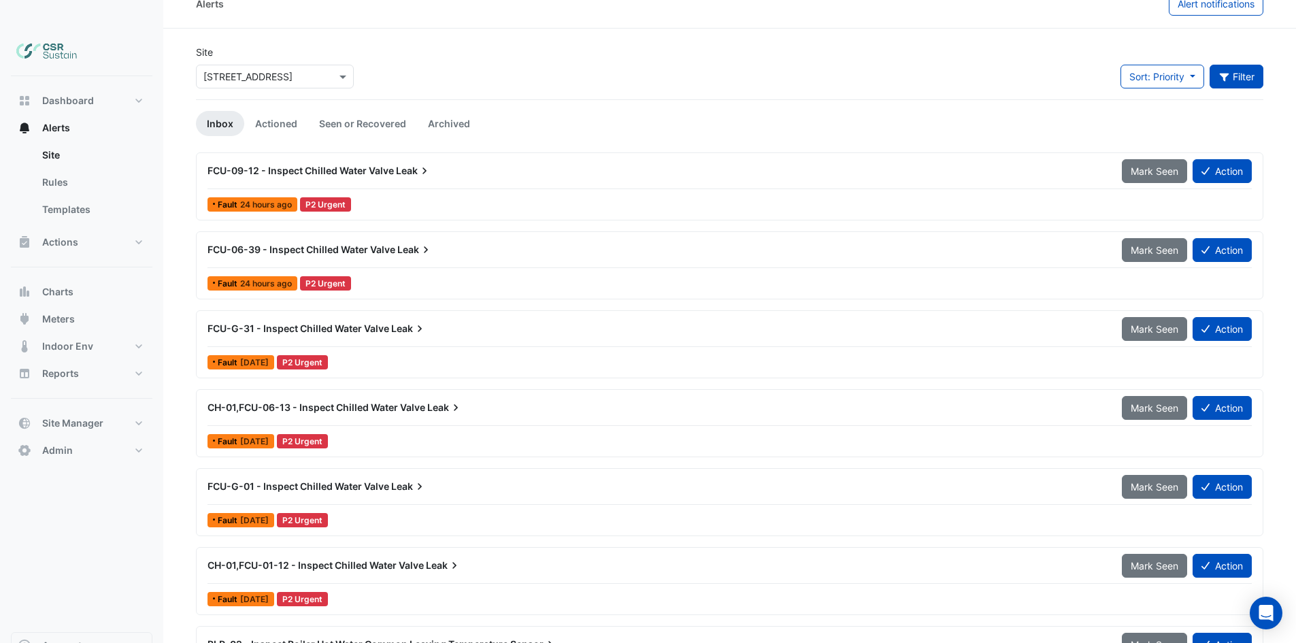
drag, startPoint x: 459, startPoint y: 159, endPoint x: 481, endPoint y: 205, distance: 51.4
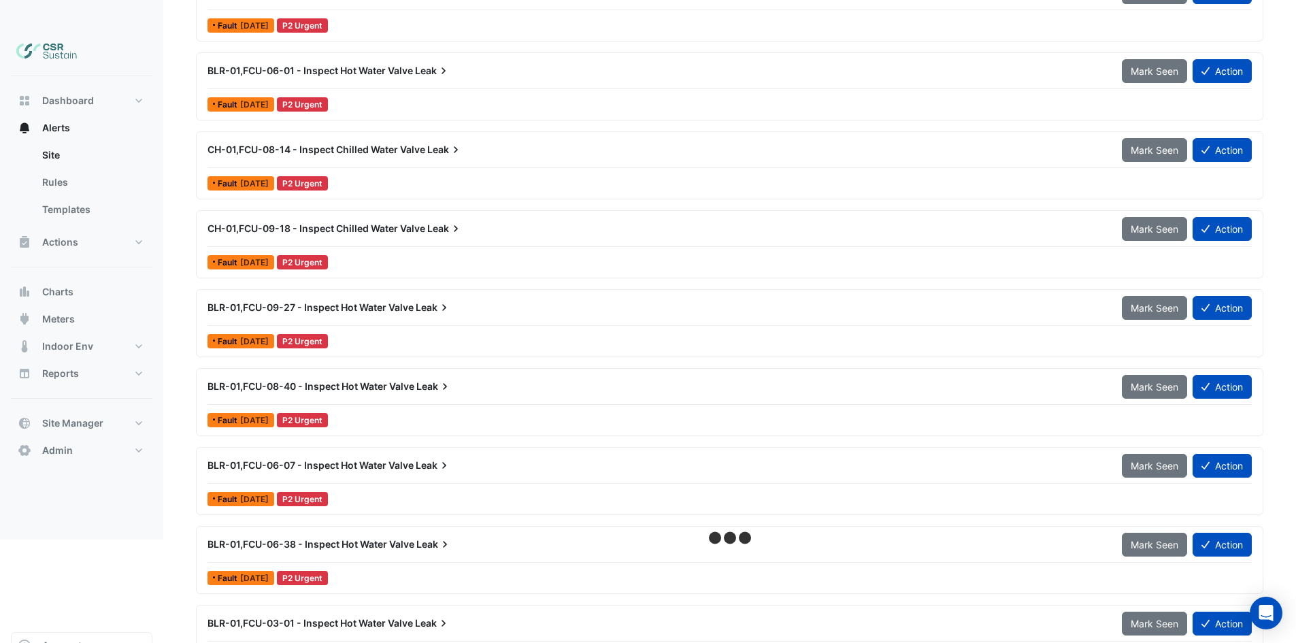
drag, startPoint x: 546, startPoint y: 386, endPoint x: 546, endPoint y: 455, distance: 69.4
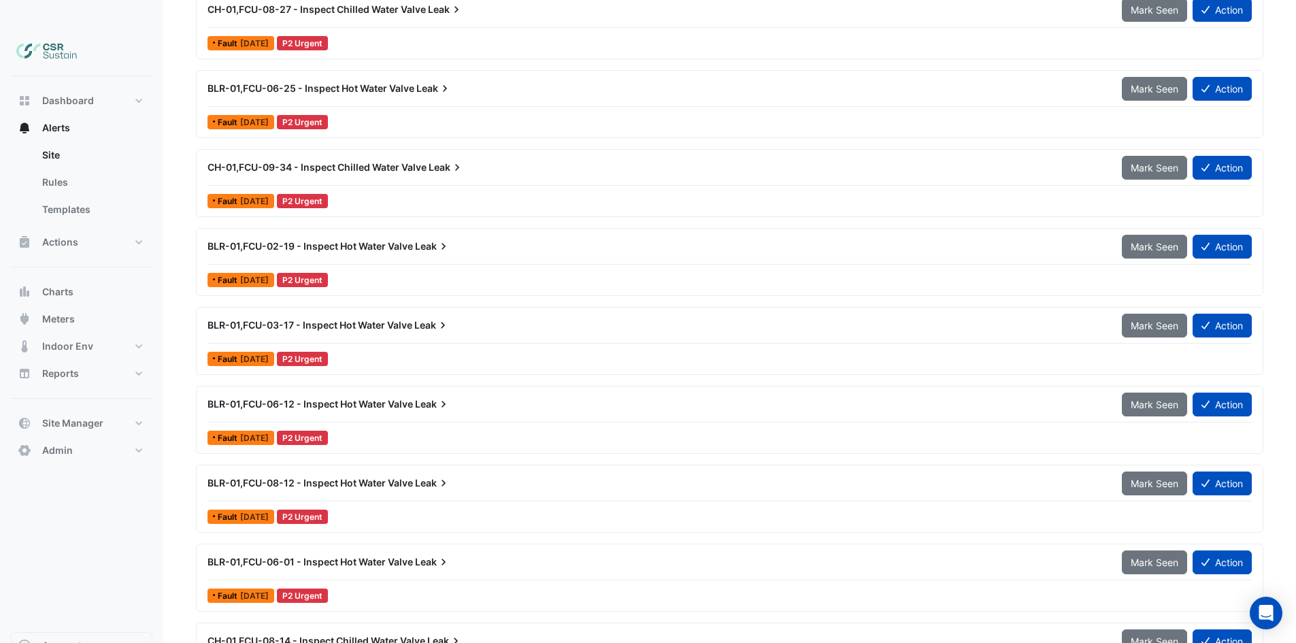
drag, startPoint x: 508, startPoint y: 207, endPoint x: 497, endPoint y: 252, distance: 46.7
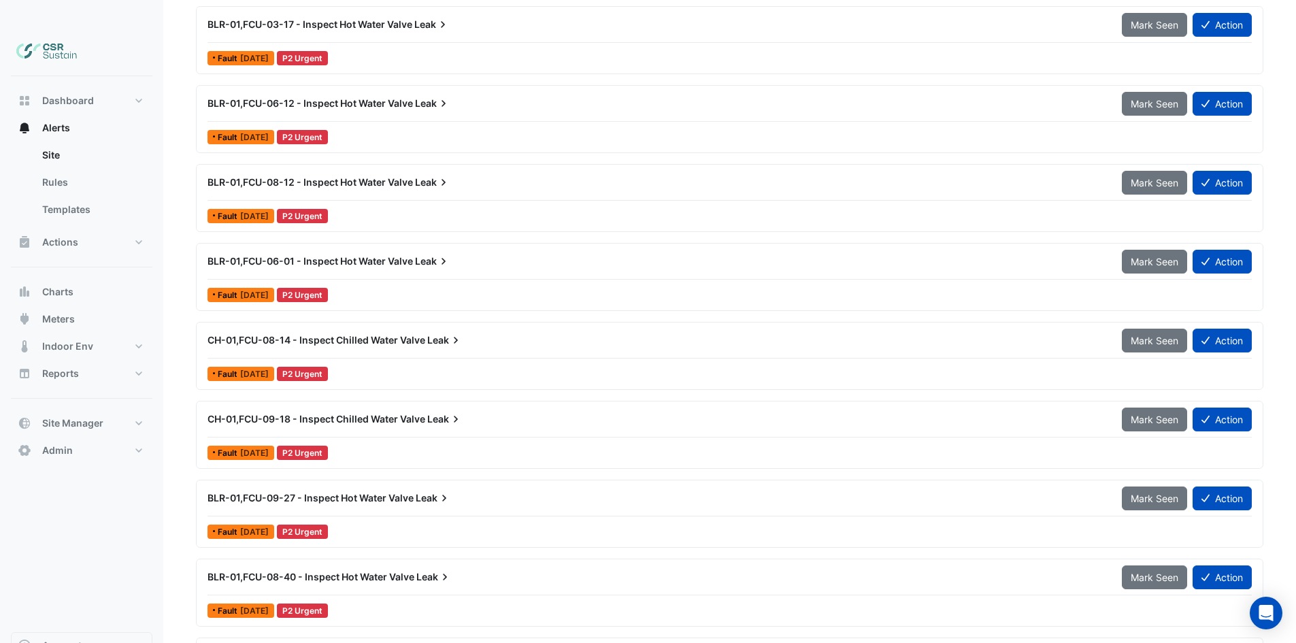
drag, startPoint x: 498, startPoint y: 159, endPoint x: 452, endPoint y: 129, distance: 55.1
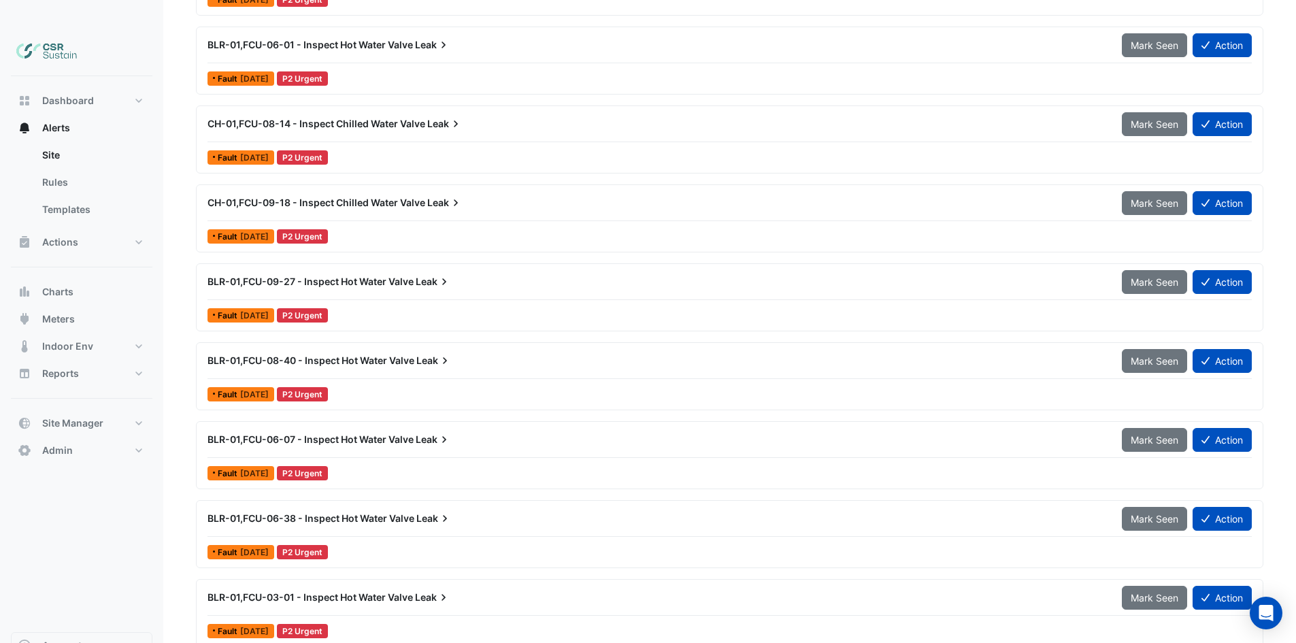
click at [327, 276] on span "BLR-01,FCU-09-27 - Inspect Hot Water Valve" at bounding box center [311, 282] width 206 height 12
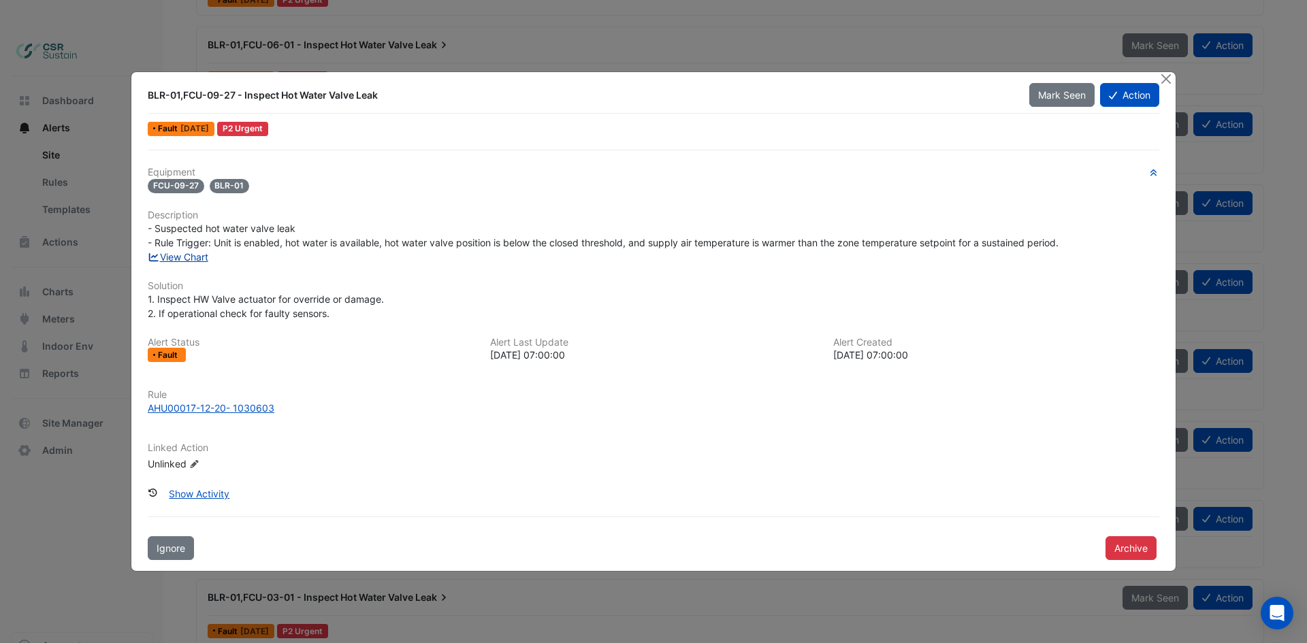
click at [185, 259] on link "View Chart" at bounding box center [178, 257] width 61 height 12
click at [1163, 81] on button "Close" at bounding box center [1165, 79] width 14 height 14
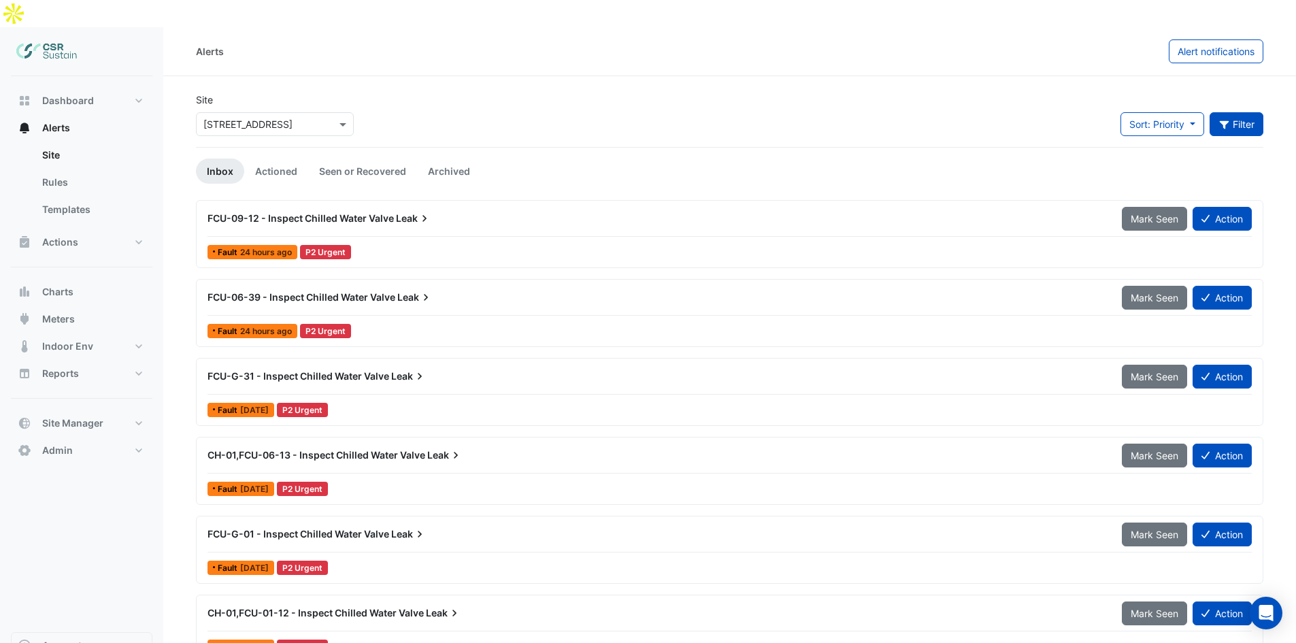
drag, startPoint x: 468, startPoint y: 587, endPoint x: 498, endPoint y: 340, distance: 248.2
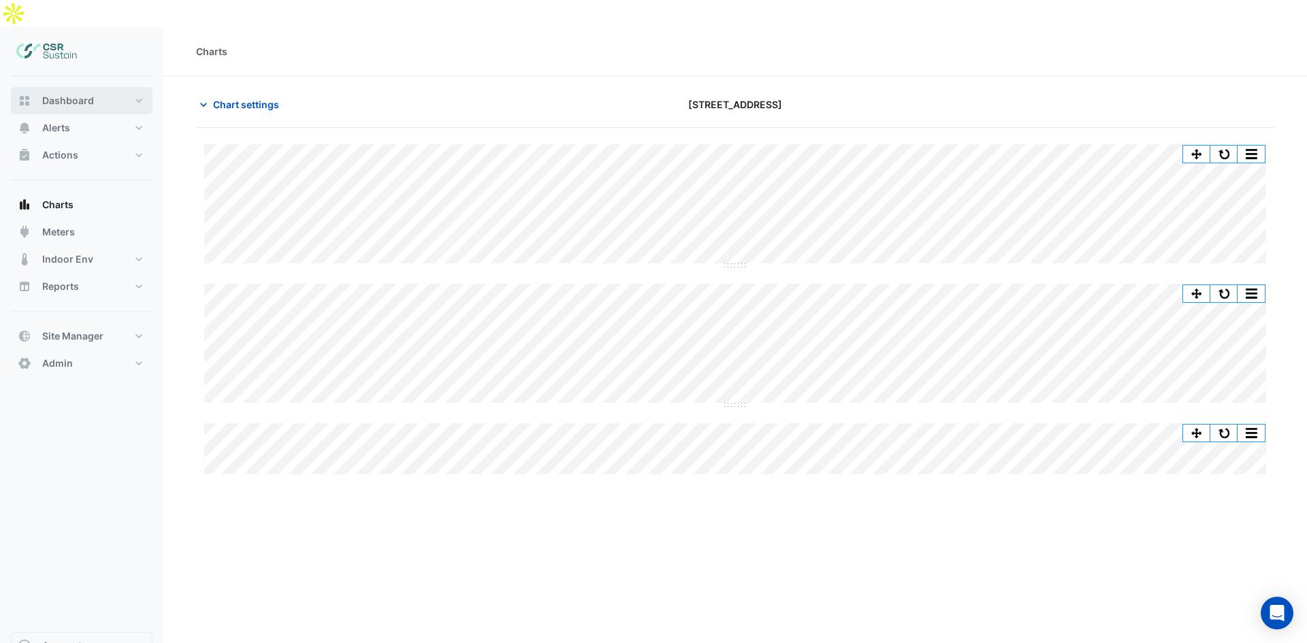
click at [98, 87] on button "Dashboard" at bounding box center [82, 100] width 142 height 27
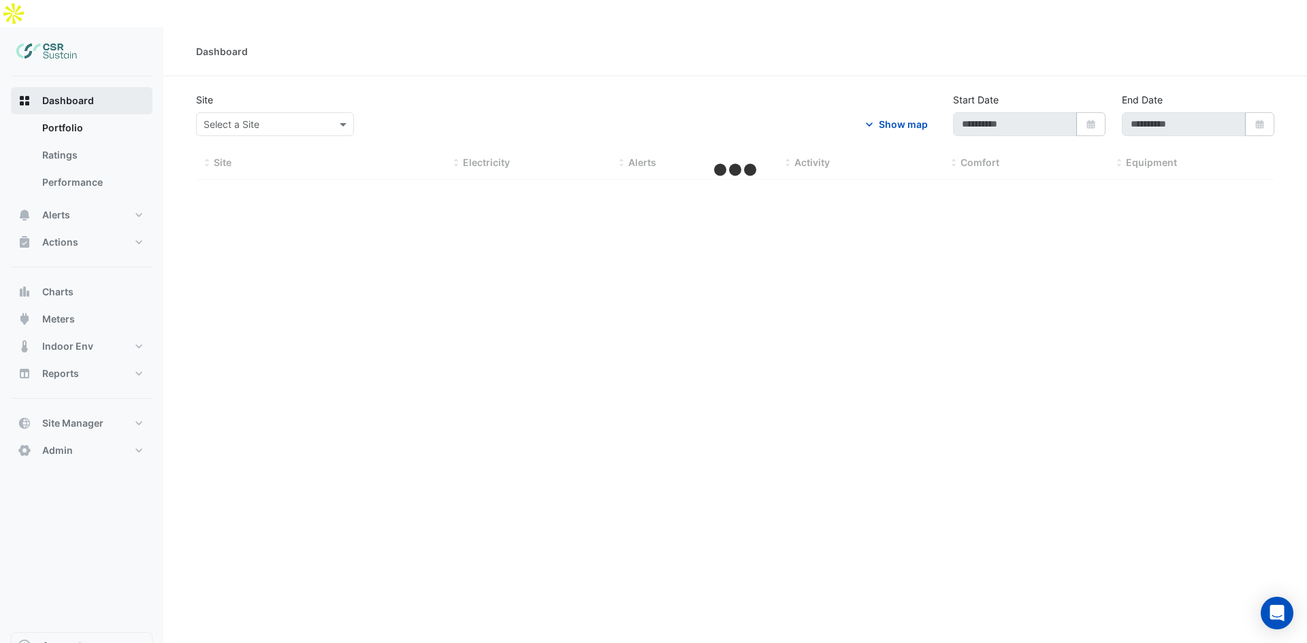
type input "**********"
select select "**"
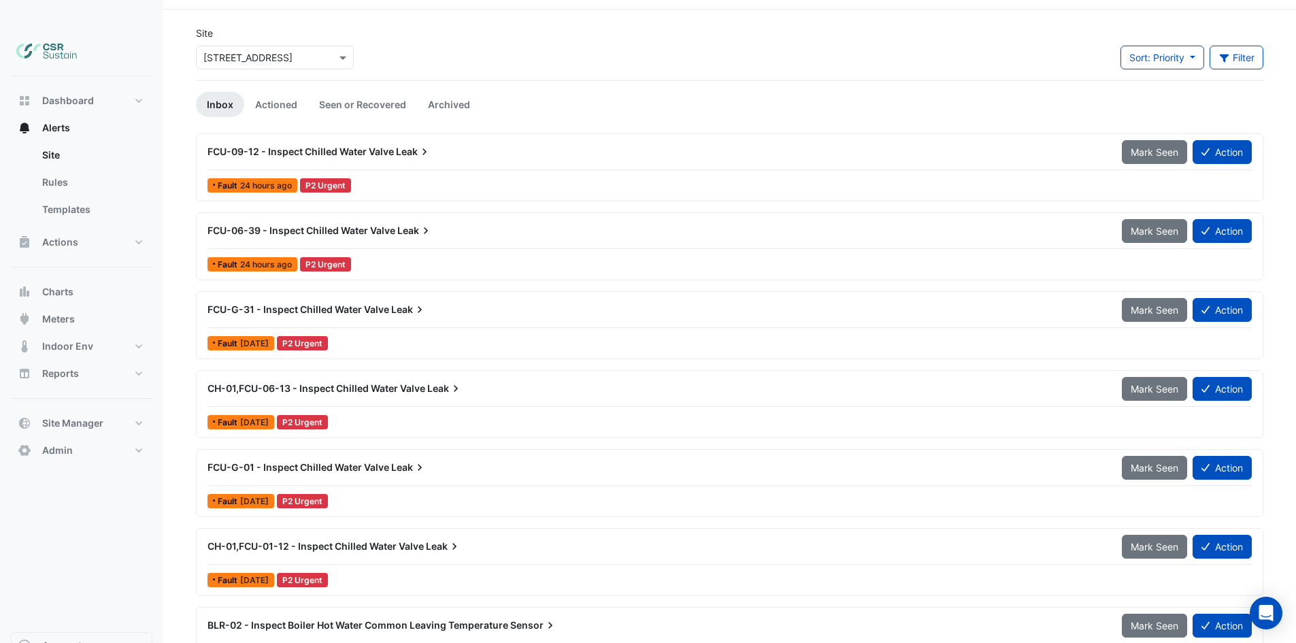
drag, startPoint x: 355, startPoint y: 386, endPoint x: 355, endPoint y: 393, distance: 7.5
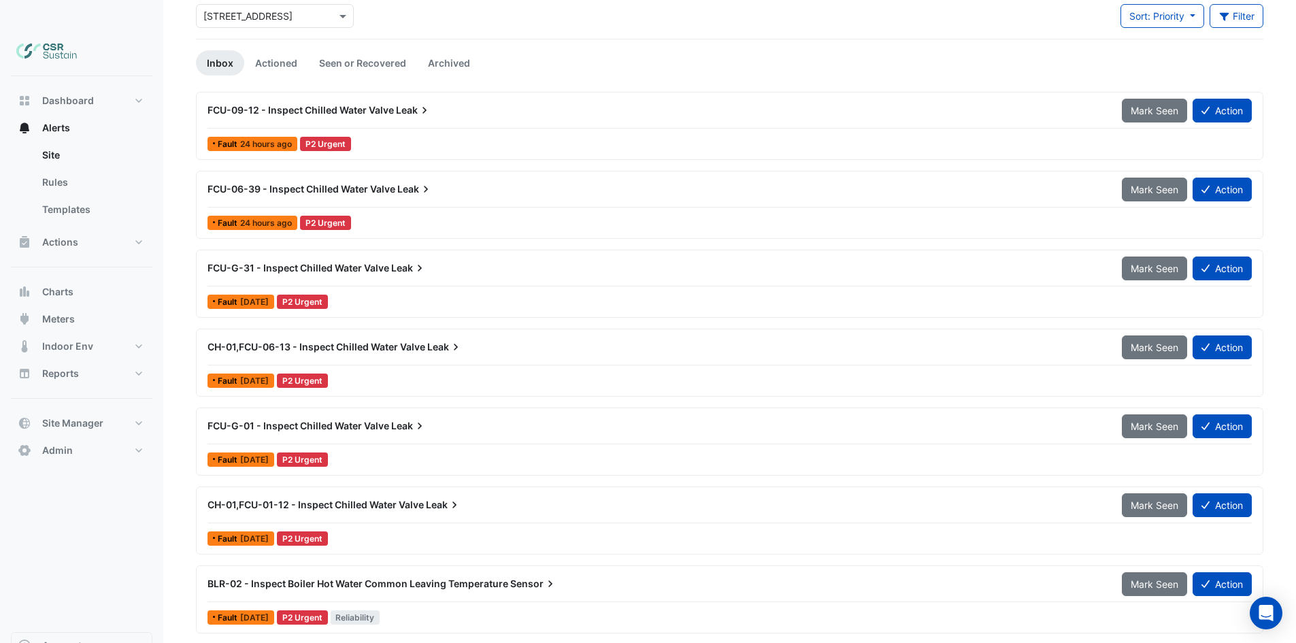
drag, startPoint x: 181, startPoint y: 493, endPoint x: 189, endPoint y: 525, distance: 33.7
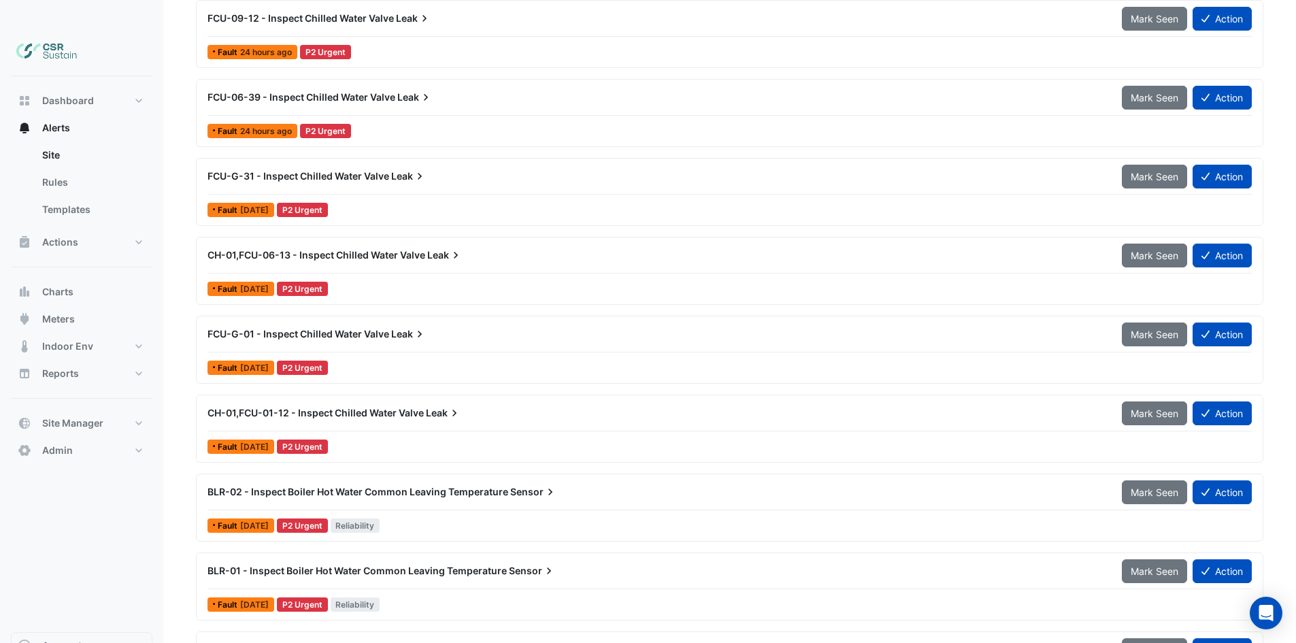
drag, startPoint x: 179, startPoint y: 561, endPoint x: 175, endPoint y: 555, distance: 7.4
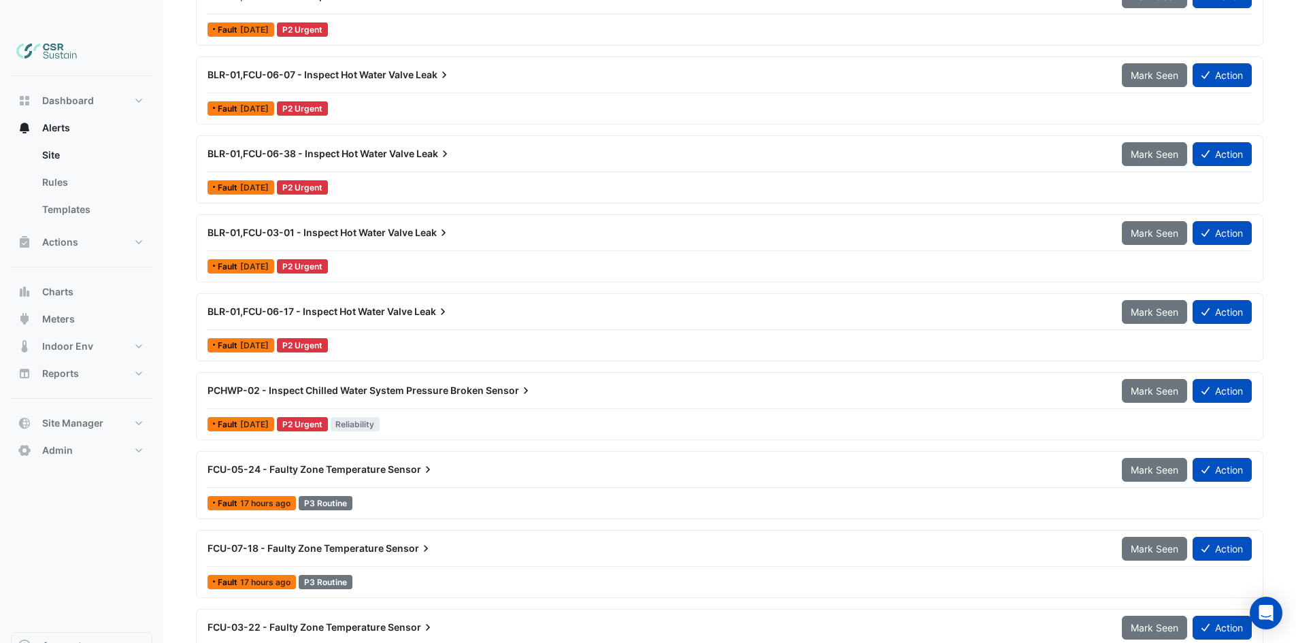
drag, startPoint x: 189, startPoint y: 561, endPoint x: 191, endPoint y: 591, distance: 29.3
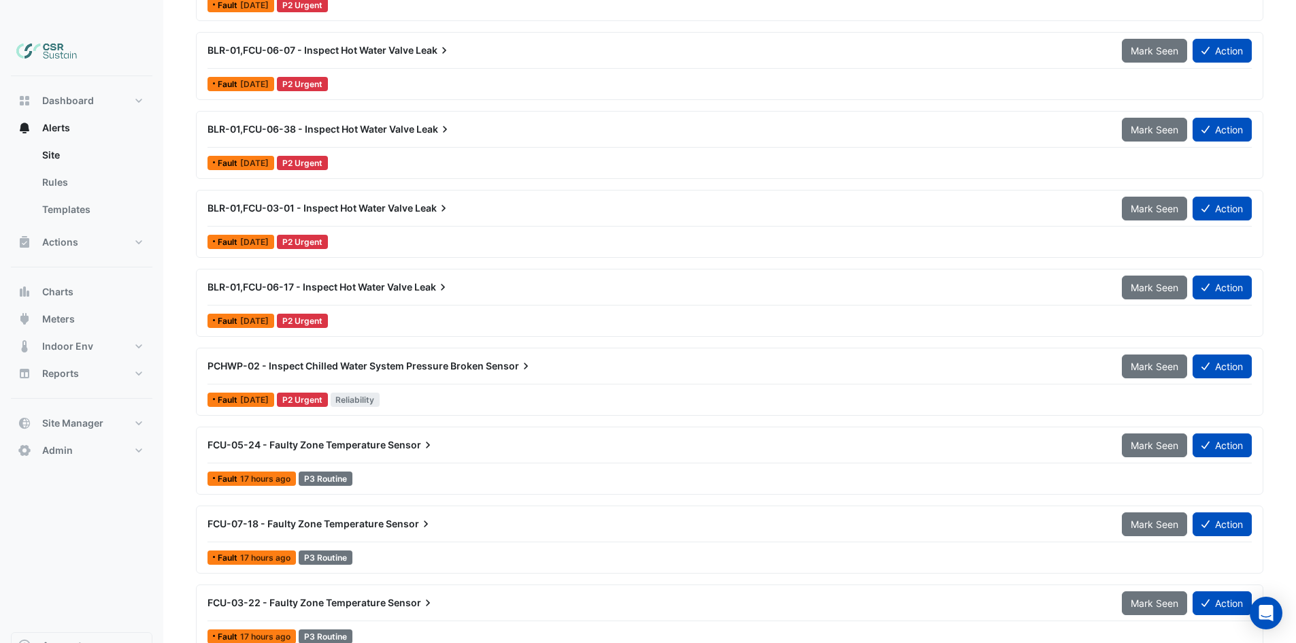
click at [376, 123] on span "BLR-01,FCU-06-38 - Inspect Hot Water Valve" at bounding box center [311, 129] width 207 height 12
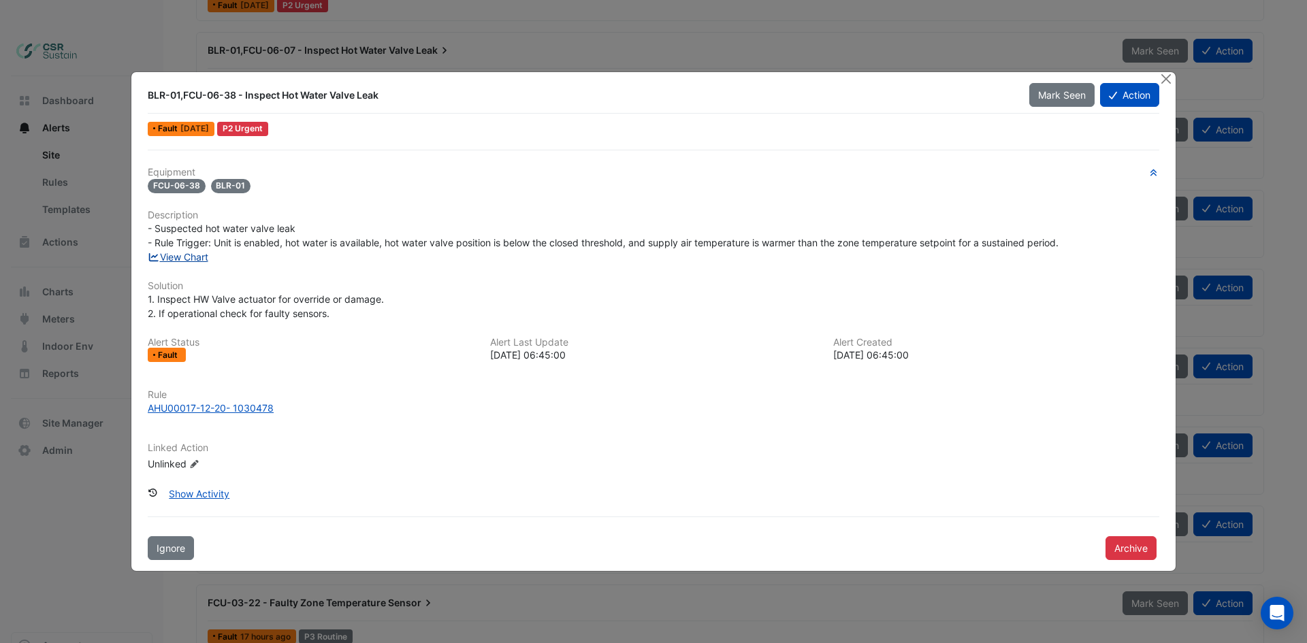
click at [188, 255] on link "View Chart" at bounding box center [178, 257] width 61 height 12
click at [102, 138] on ngb-modal-window "BLR-01,FCU-06-38 - Inspect Hot Water Valve [PERSON_NAME] Seen Action Fault [DAT…" at bounding box center [653, 321] width 1307 height 643
click at [1160, 79] on button "Close" at bounding box center [1165, 79] width 14 height 14
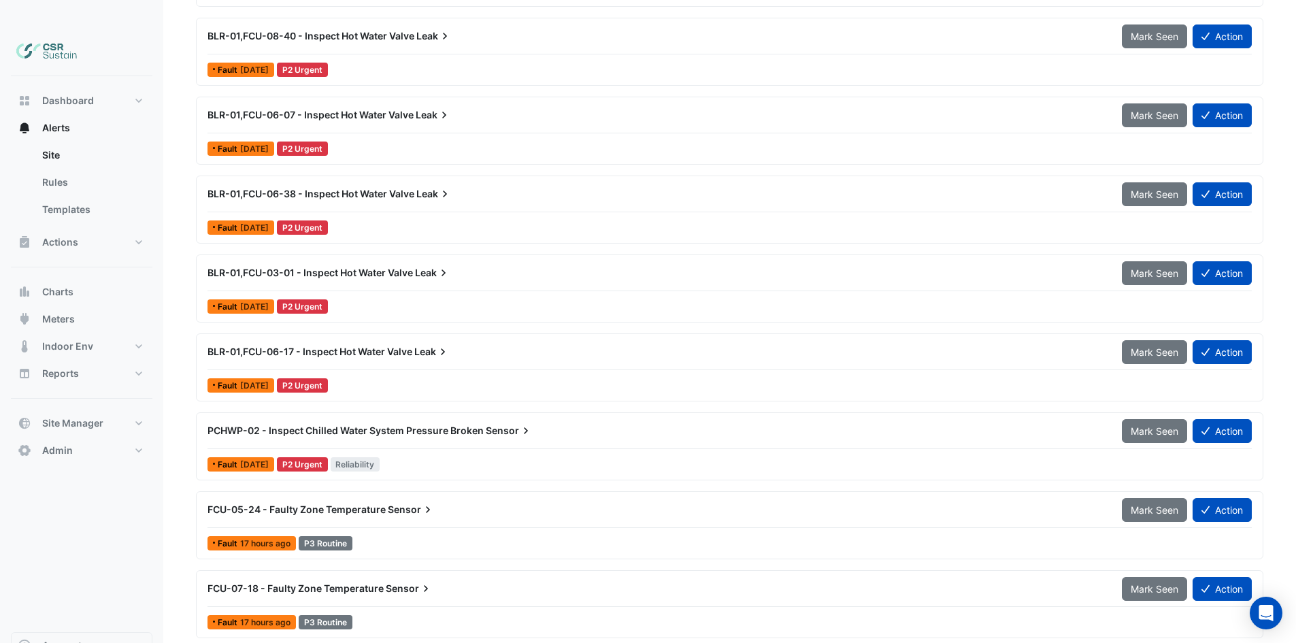
drag, startPoint x: 306, startPoint y: 357, endPoint x: 312, endPoint y: 276, distance: 81.9
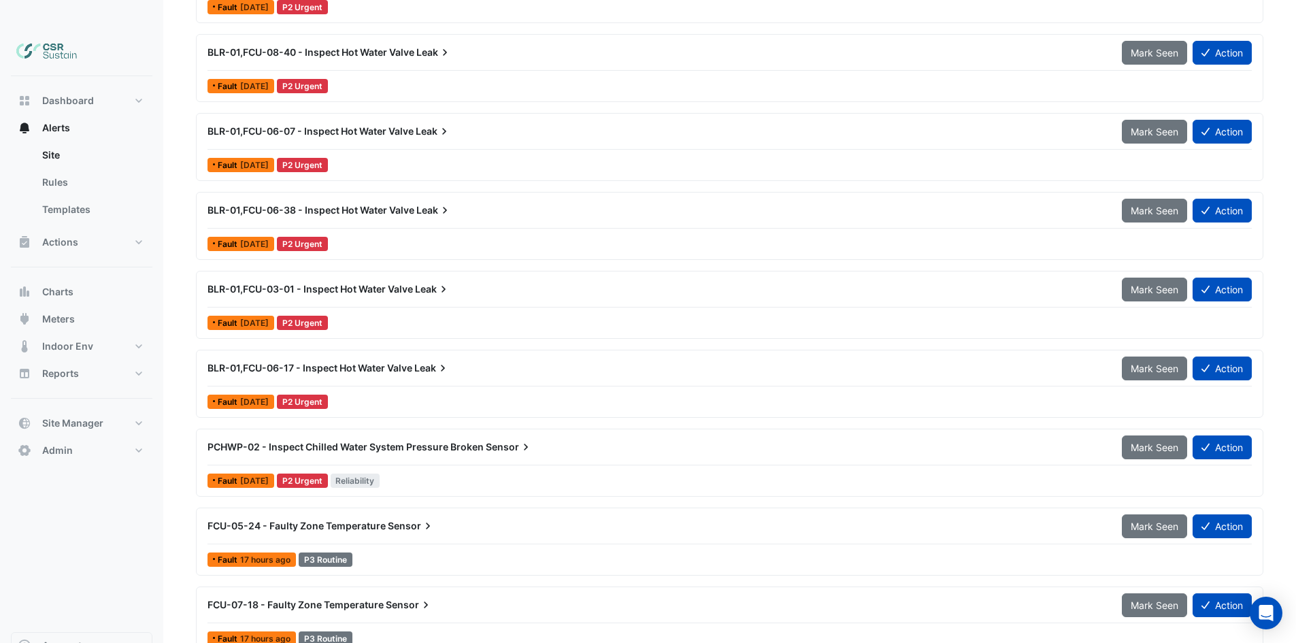
click at [389, 361] on div "BLR-01,FCU-06-17 - Inspect Hot Water Valve Leak" at bounding box center [657, 368] width 898 height 14
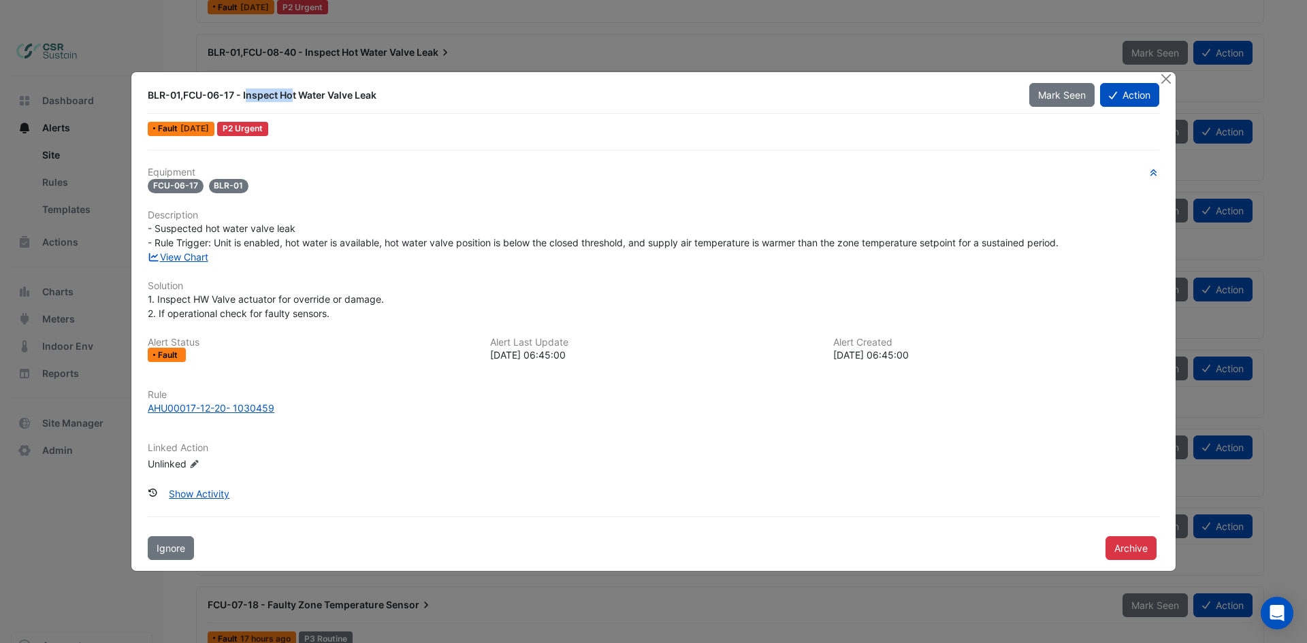
drag, startPoint x: 184, startPoint y: 93, endPoint x: 235, endPoint y: 96, distance: 50.5
click at [235, 96] on div "BLR-01,FCU-06-17 - Inspect Hot Water Valve Leak" at bounding box center [580, 95] width 865 height 14
click at [265, 97] on div "BLR-01,FCU-06-17 - Inspect Hot Water Valve Leak" at bounding box center [580, 95] width 865 height 14
drag, startPoint x: 147, startPoint y: 408, endPoint x: 225, endPoint y: 408, distance: 78.3
click at [225, 408] on div "Rule AHU00017-12-20 - 1030459" at bounding box center [654, 402] width 1028 height 26
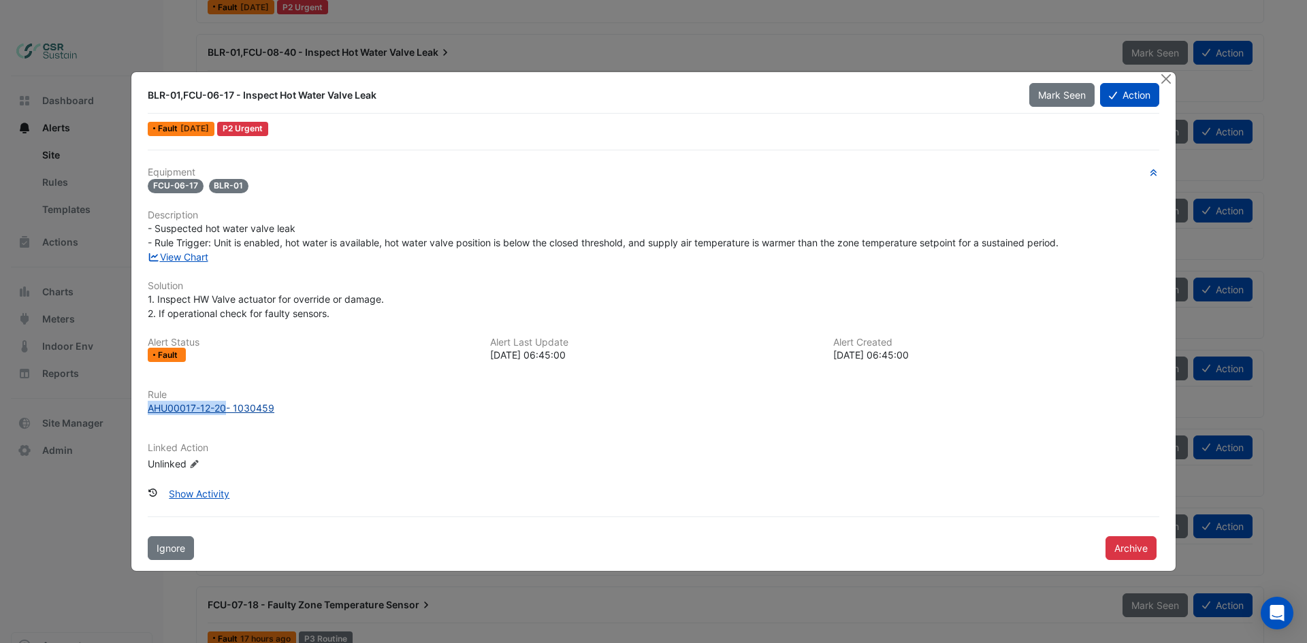
copy div "AHU00017-12-20"
click at [112, 95] on ngb-modal-window "BLR-01,FCU-06-17 - Inspect Hot Water Valve [PERSON_NAME] Seen Action Fault [DAT…" at bounding box center [653, 321] width 1307 height 643
click at [1168, 78] on button "Close" at bounding box center [1165, 79] width 14 height 14
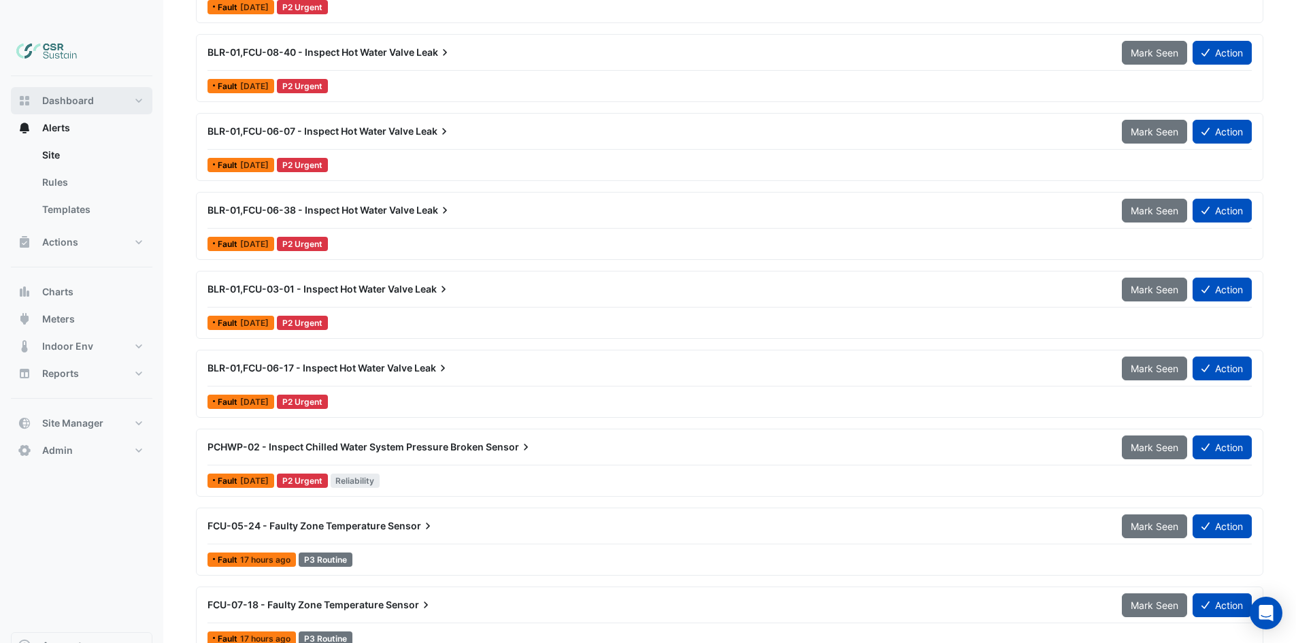
click at [83, 94] on span "Dashboard" at bounding box center [68, 101] width 52 height 14
select select "**"
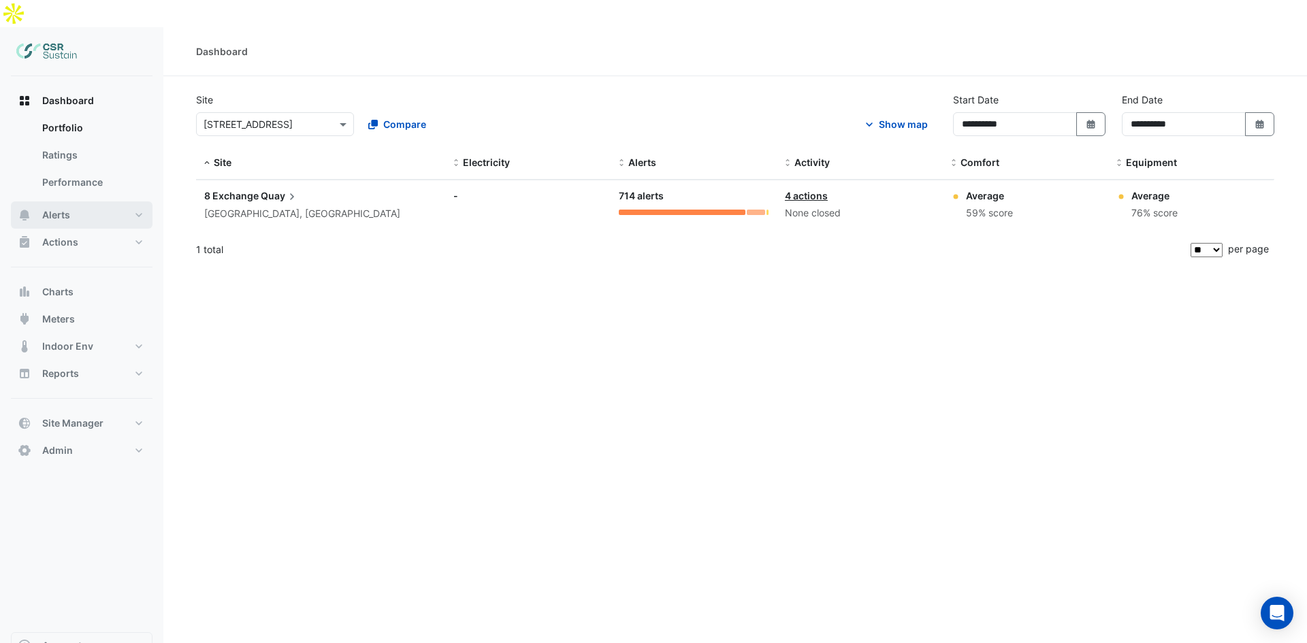
click at [112, 201] on button "Alerts" at bounding box center [82, 214] width 142 height 27
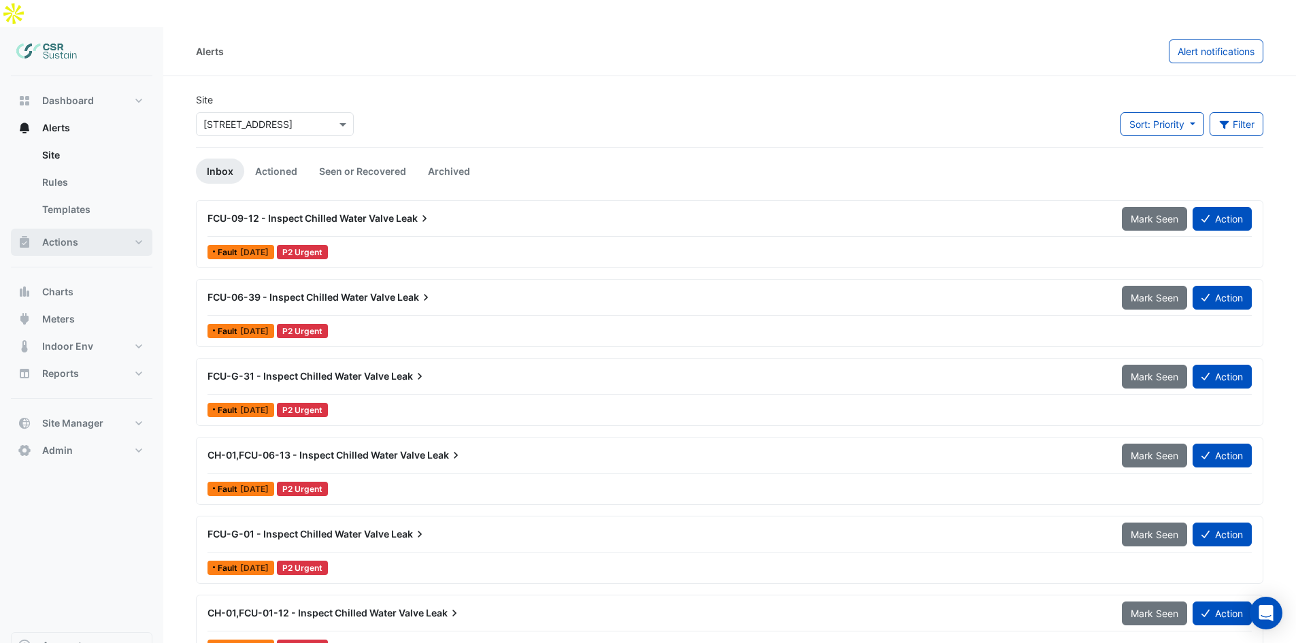
click at [82, 229] on button "Actions" at bounding box center [82, 242] width 142 height 27
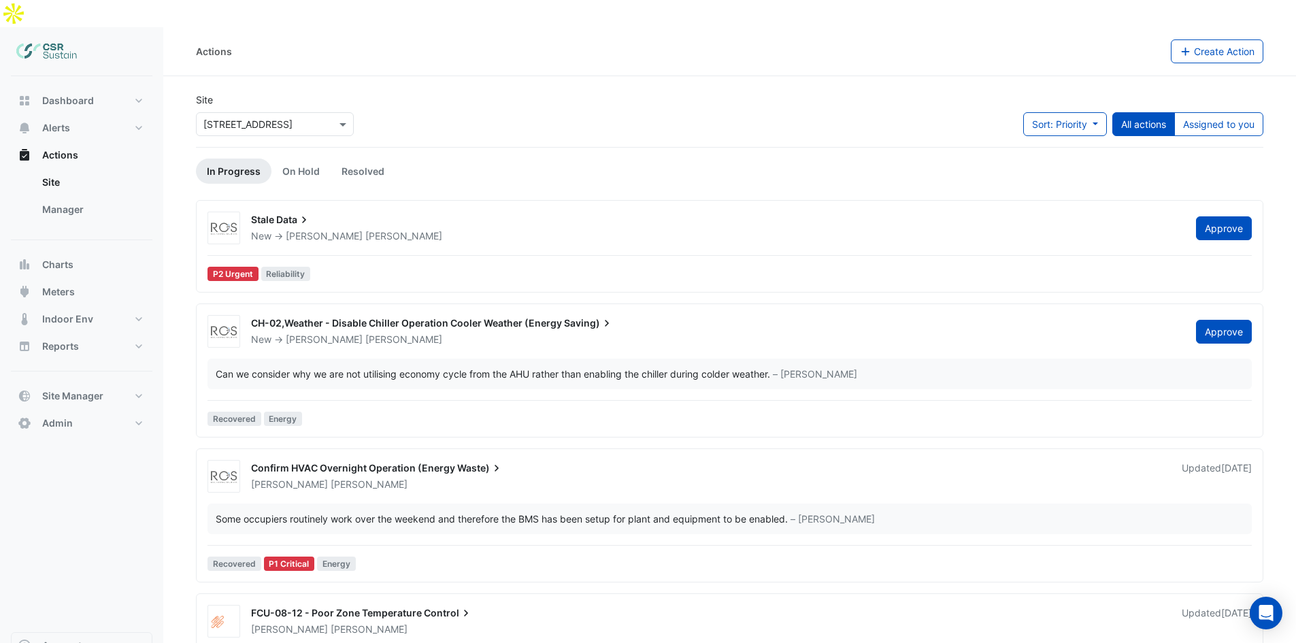
click at [479, 317] on span "CH-02,Weather - Disable Chiller Operation Cooler Weather (Energy" at bounding box center [406, 323] width 311 height 12
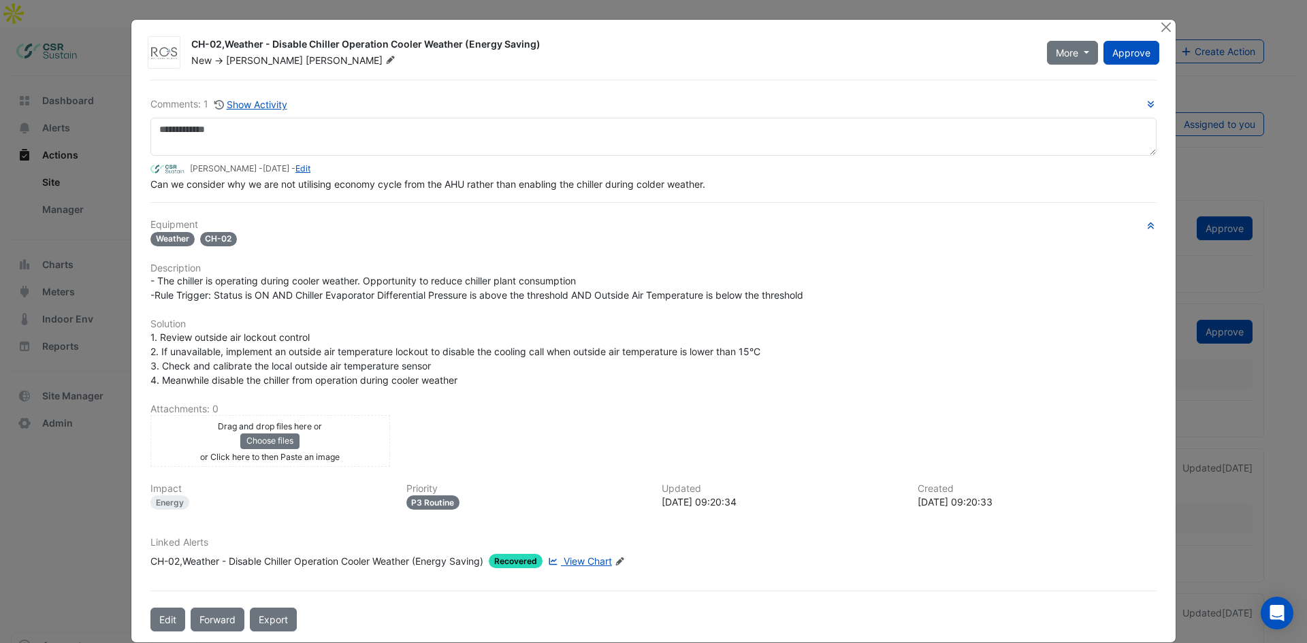
click at [65, 517] on ngb-modal-window "CH-02,Weather - Disable Chiller Operation Cooler Weather (Energy Saving) New ->…" at bounding box center [653, 321] width 1307 height 643
click at [1158, 24] on button "Close" at bounding box center [1165, 27] width 14 height 14
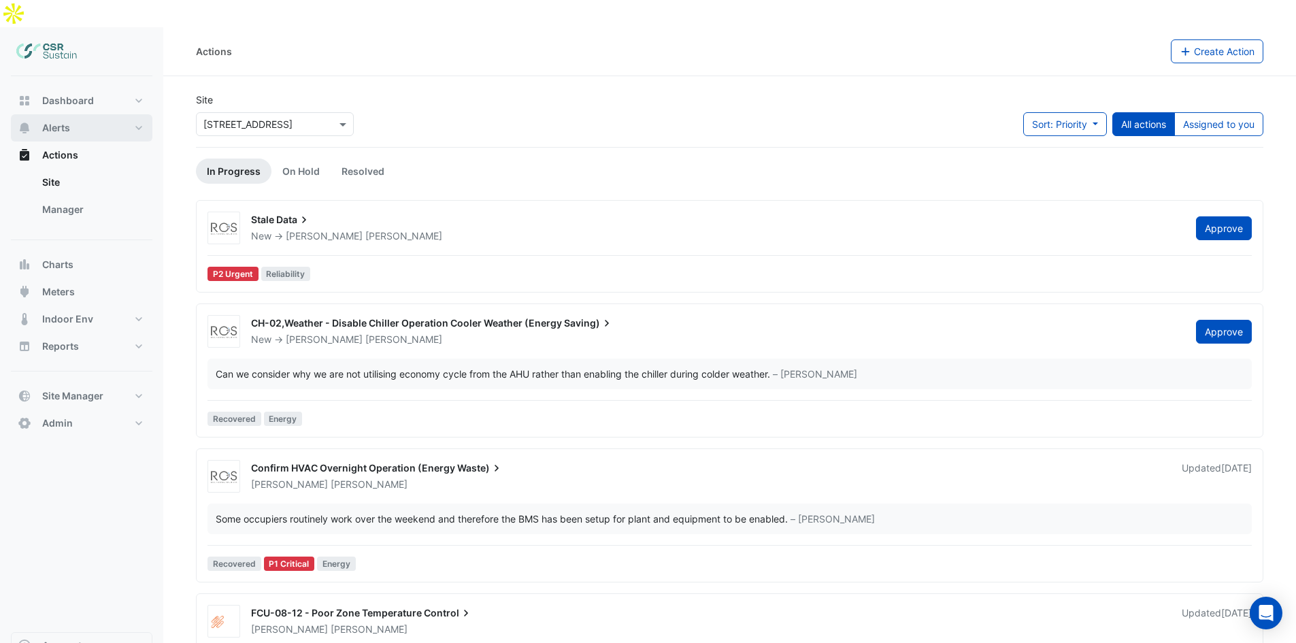
click at [67, 121] on span "Alerts" at bounding box center [56, 128] width 28 height 14
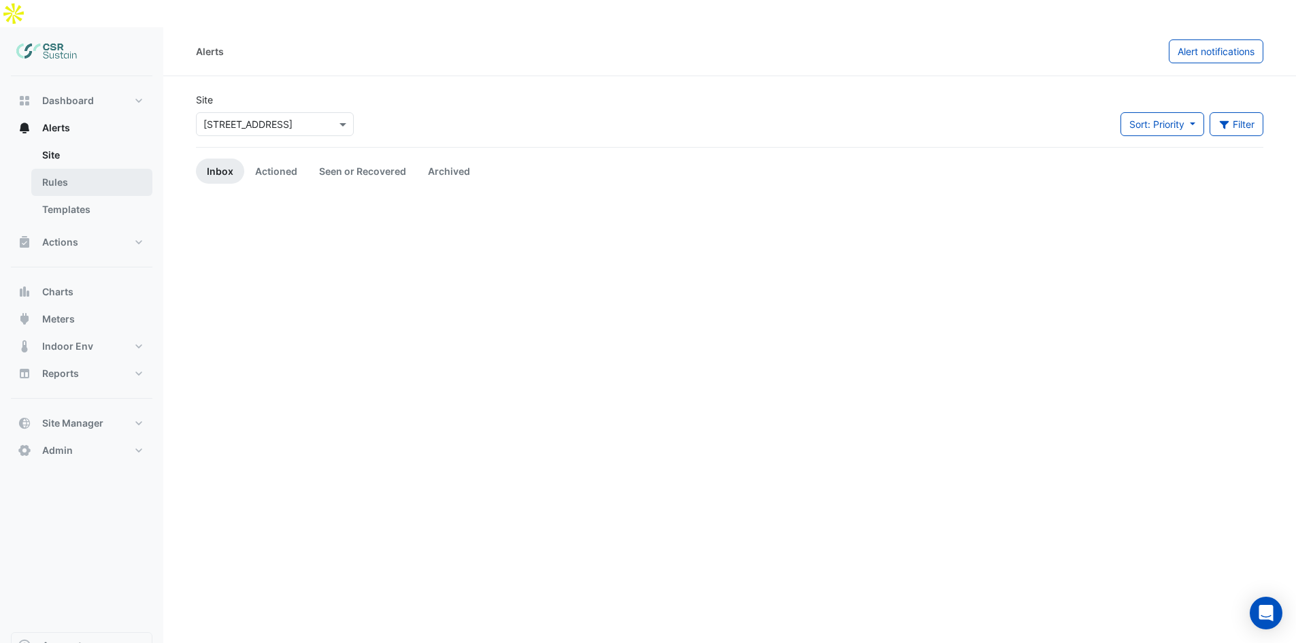
click at [80, 169] on link "Rules" at bounding box center [91, 182] width 121 height 27
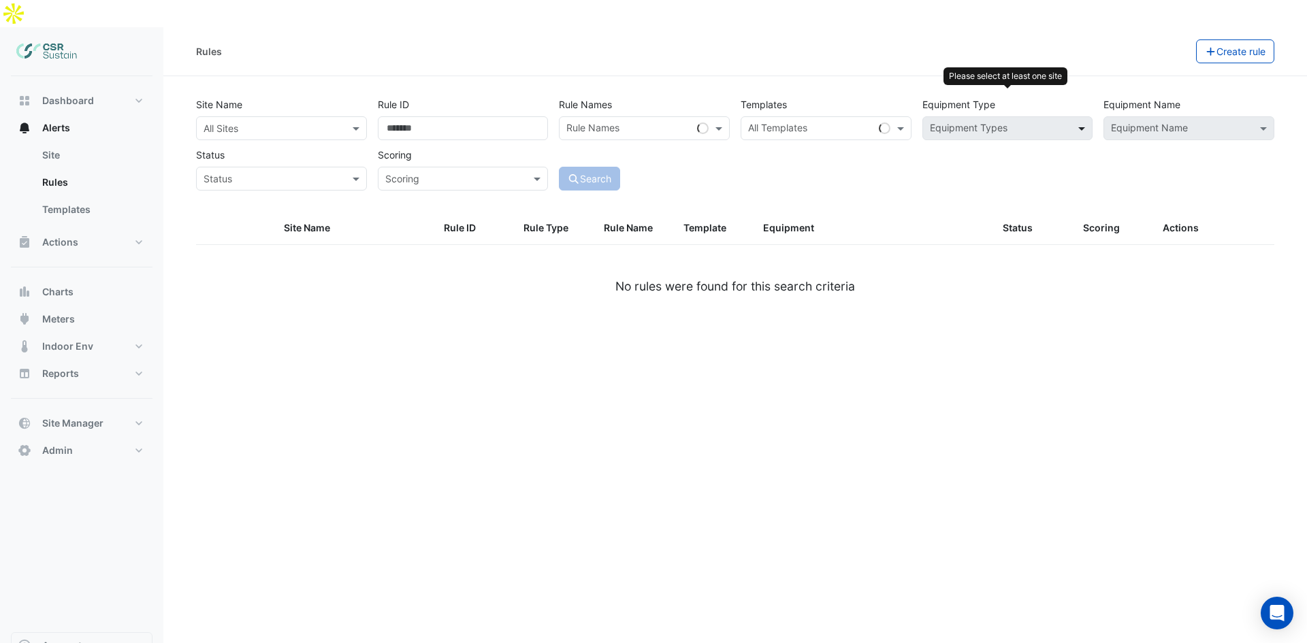
click at [1085, 121] on span at bounding box center [1083, 128] width 17 height 14
click at [310, 112] on div "Site Name All Sites Rule ID Rule Names Rule Names Templates All Templates Equip…" at bounding box center [735, 140] width 1089 height 101
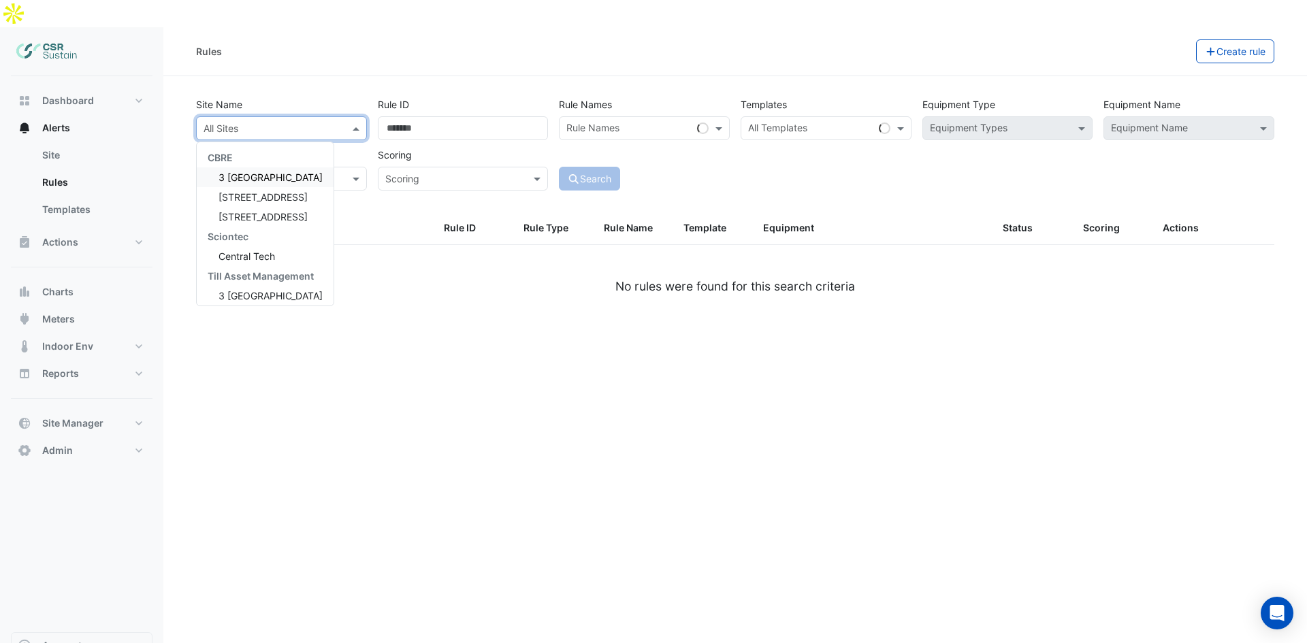
click at [312, 121] on div "All Sites" at bounding box center [270, 128] width 147 height 14
drag, startPoint x: 264, startPoint y: 188, endPoint x: 259, endPoint y: 195, distance: 9.3
click at [259, 207] on div "[STREET_ADDRESS]" at bounding box center [265, 217] width 137 height 20
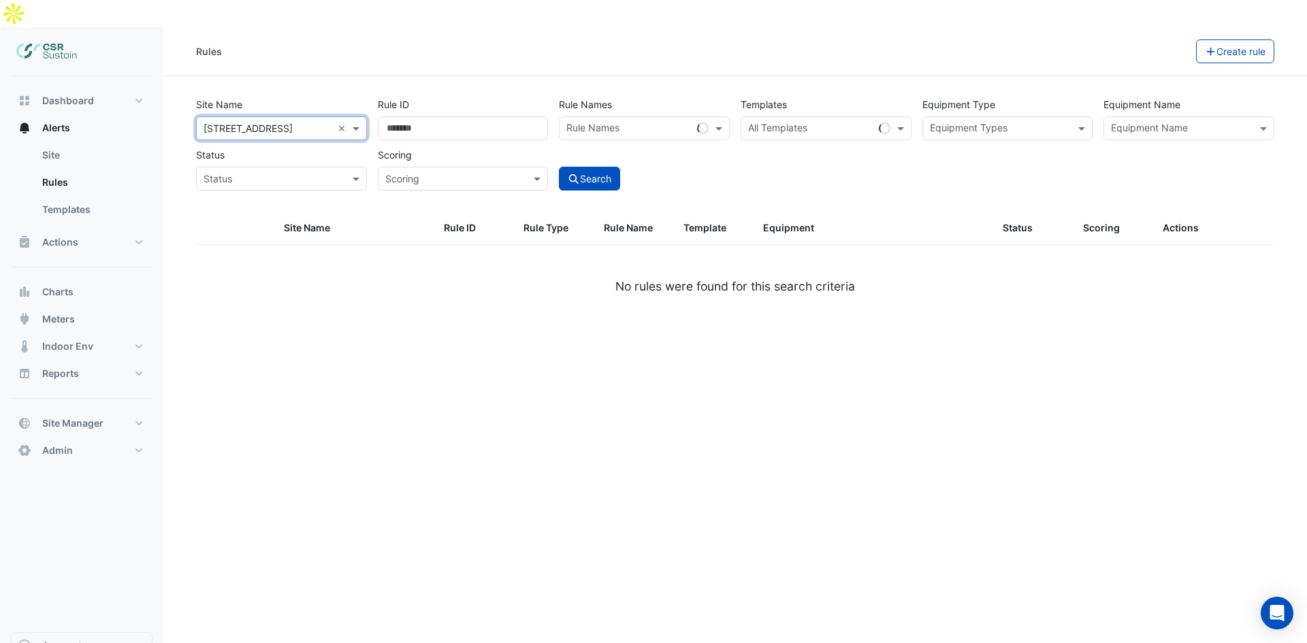
click at [963, 122] on input "text" at bounding box center [1000, 129] width 140 height 14
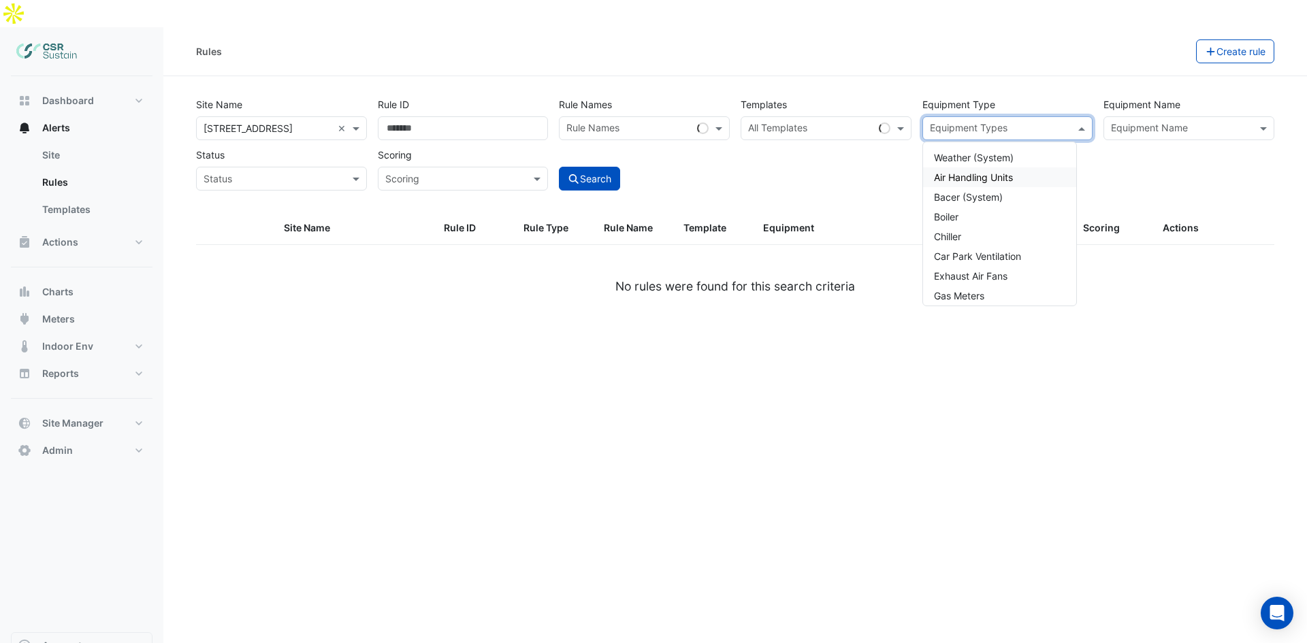
click at [977, 171] on span "Air Handling Units" at bounding box center [973, 177] width 79 height 12
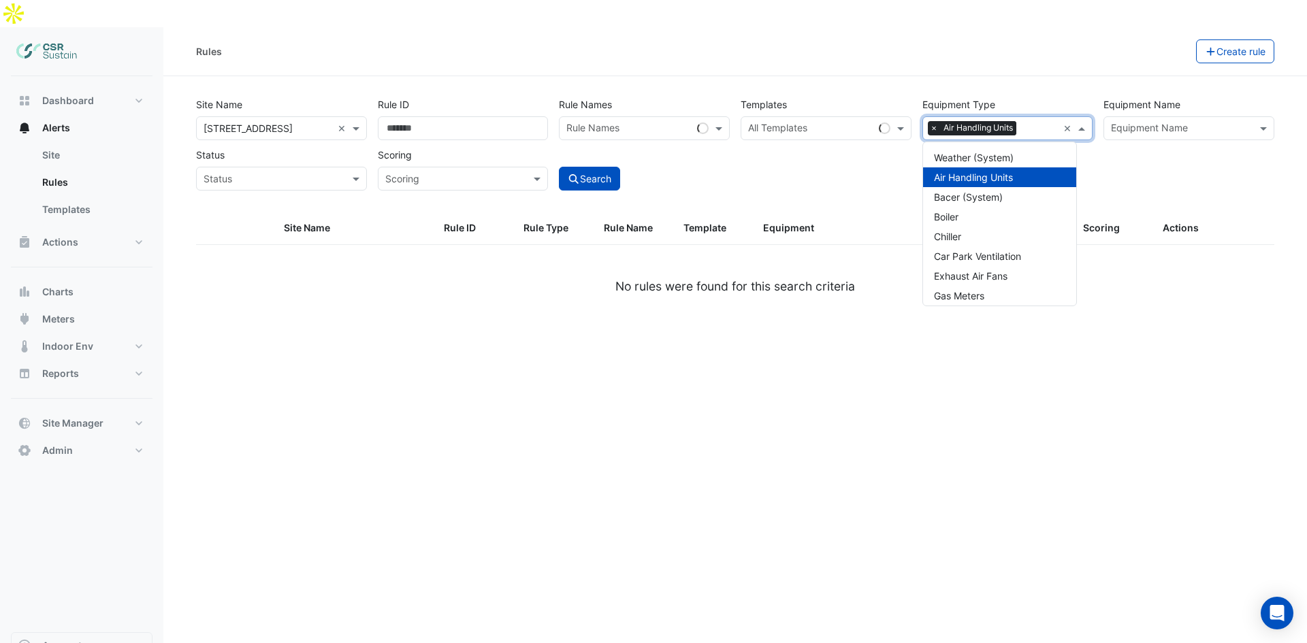
click at [1230, 118] on div "Equipment Name" at bounding box center [1177, 128] width 147 height 21
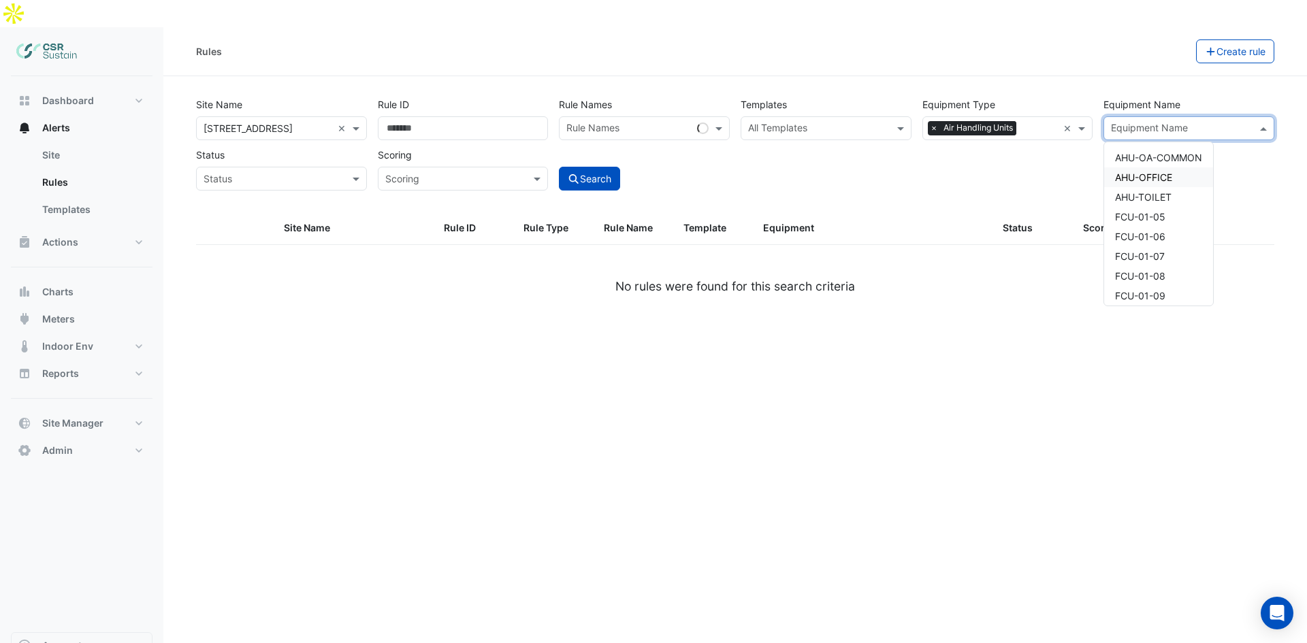
click at [1166, 171] on span "AHU-OFFICE" at bounding box center [1143, 177] width 57 height 12
click at [954, 133] on div "Site Name × 8 Exchange Quay × Rule ID Rule Names Rule Names Templates All Templ…" at bounding box center [735, 140] width 1089 height 101
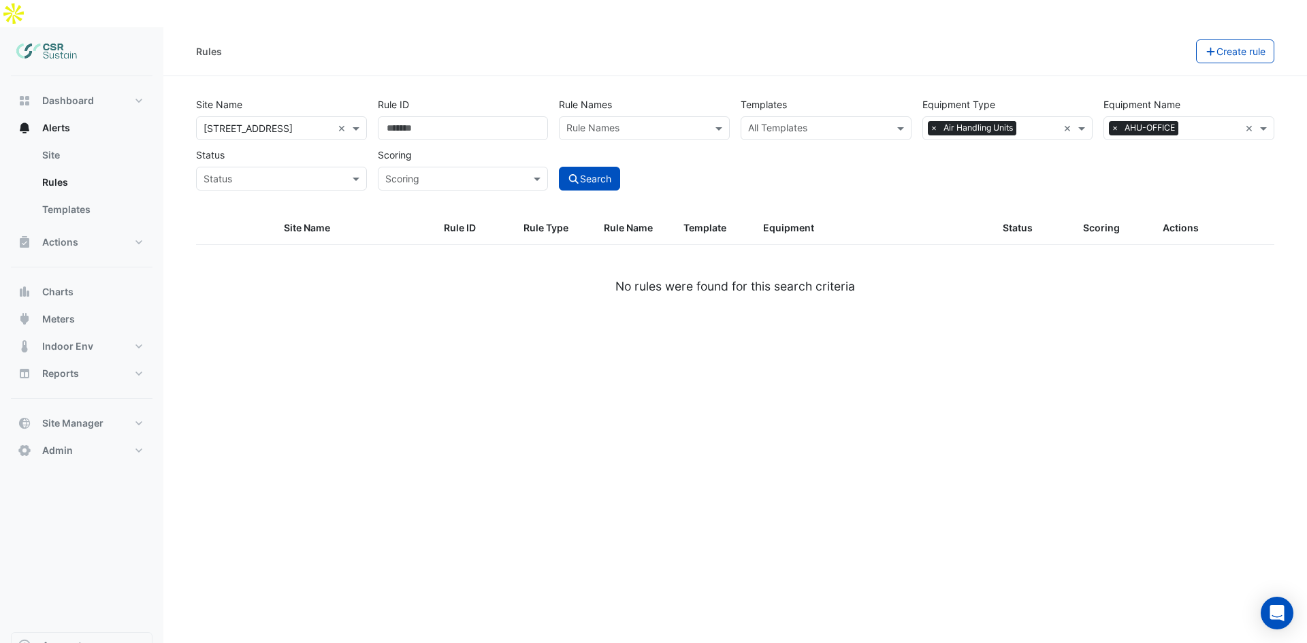
click at [825, 122] on input "text" at bounding box center [818, 129] width 140 height 14
click at [619, 156] on div "Search" at bounding box center [644, 167] width 182 height 48
click at [617, 167] on button "Search" at bounding box center [589, 179] width 61 height 24
click at [588, 167] on button "Search" at bounding box center [589, 179] width 61 height 24
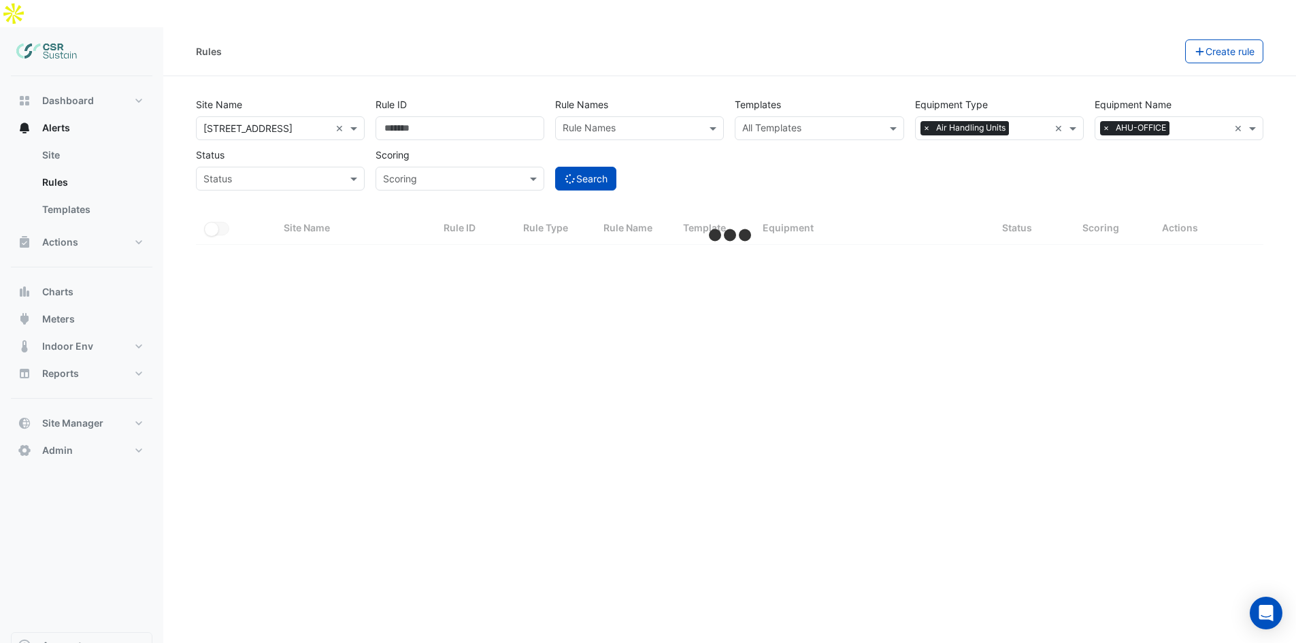
select select "**"
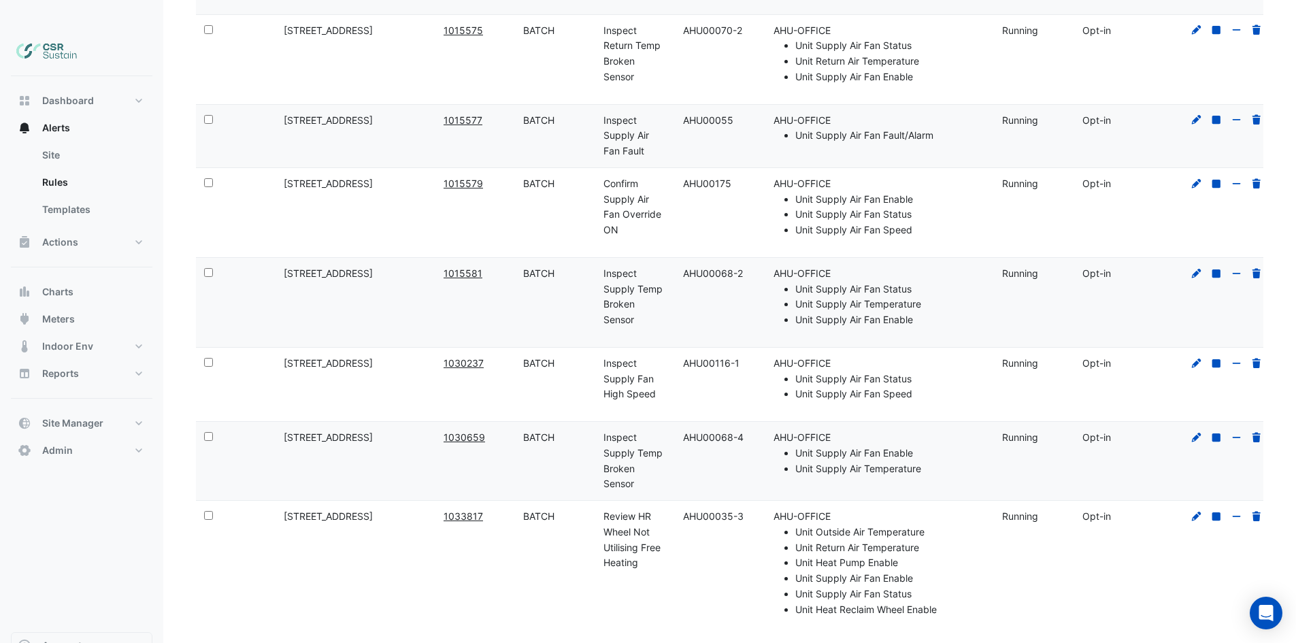
scroll to position [676, 0]
click at [436, 514] on datatable-body-cell "Rule ID: 1033817" at bounding box center [476, 565] width 80 height 135
click at [843, 553] on li "Unit Heat Pump Enable" at bounding box center [891, 561] width 191 height 16
click at [848, 553] on li "Unit Heat Pump Enable" at bounding box center [891, 561] width 191 height 16
drag, startPoint x: 779, startPoint y: 497, endPoint x: 789, endPoint y: 568, distance: 70.9
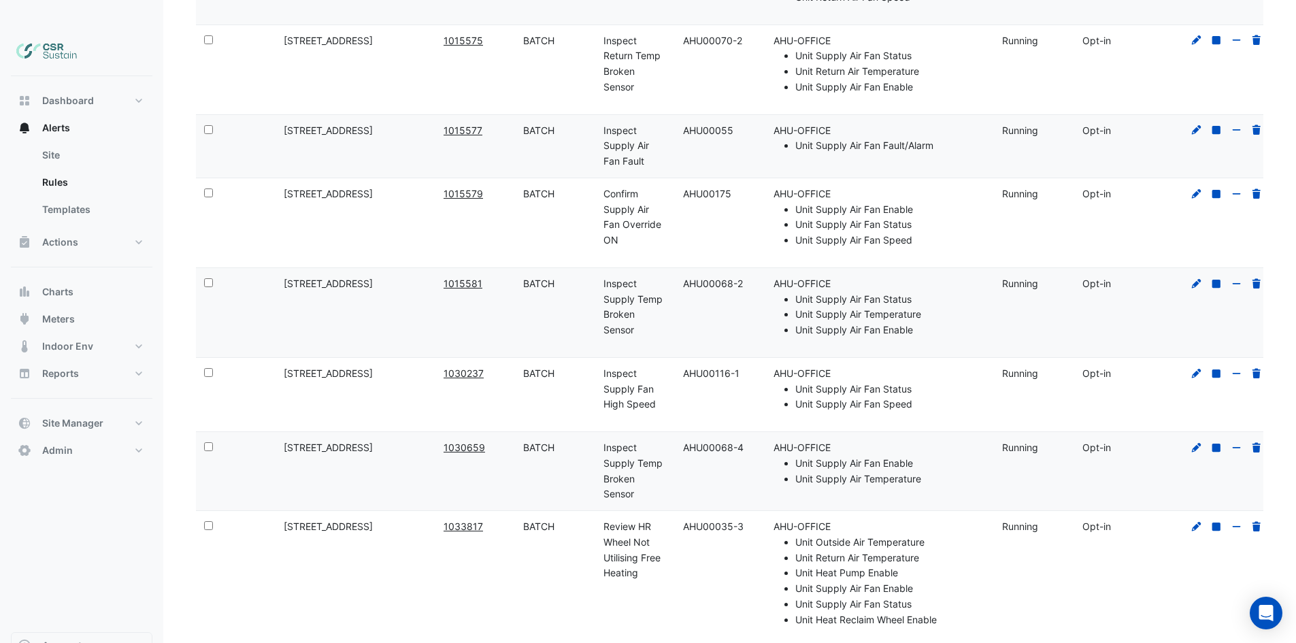
scroll to position [652, 0]
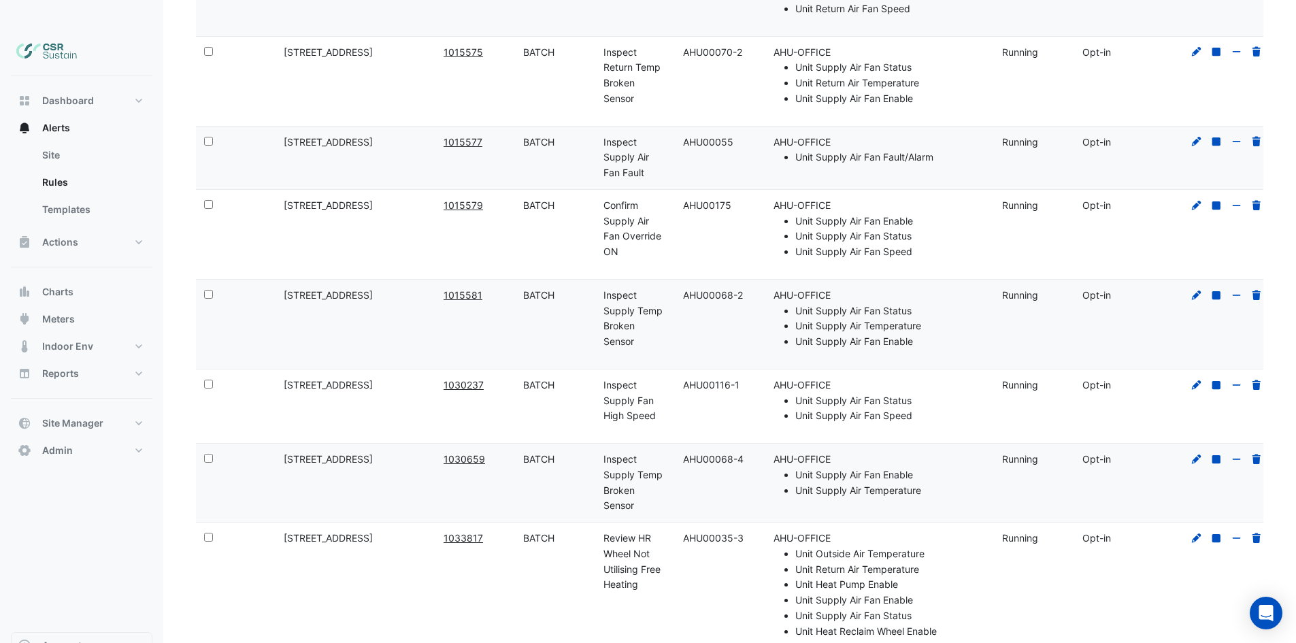
drag, startPoint x: 768, startPoint y: 561, endPoint x: 770, endPoint y: 524, distance: 36.8
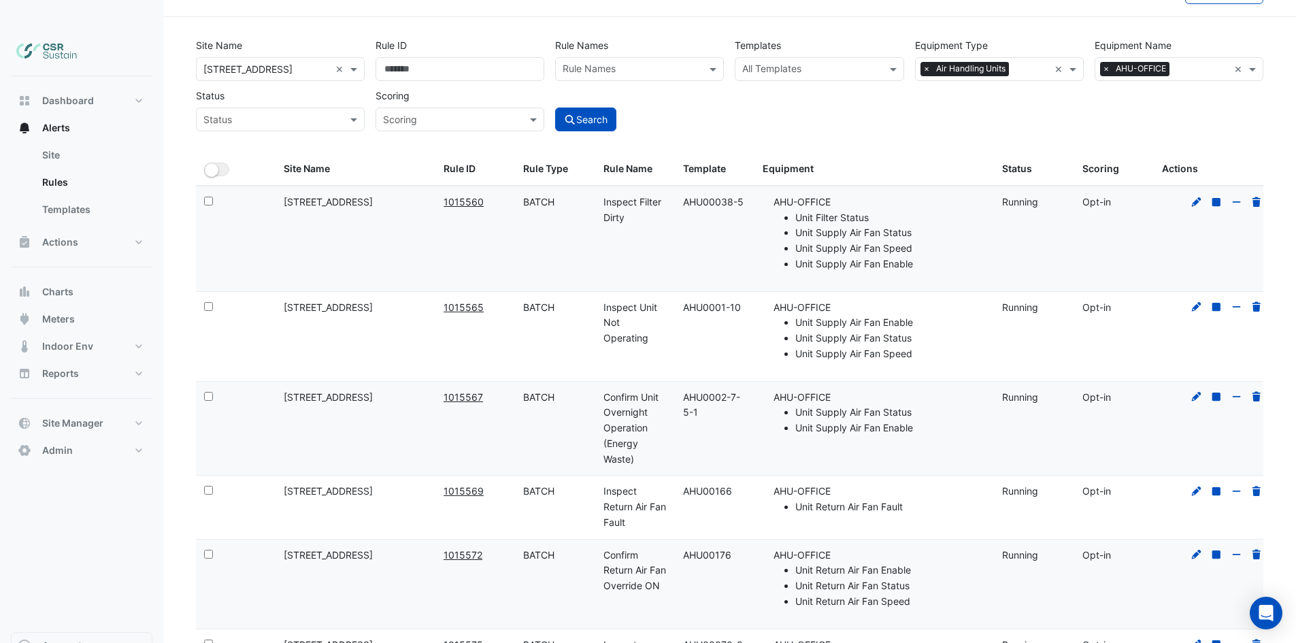
scroll to position [0, 0]
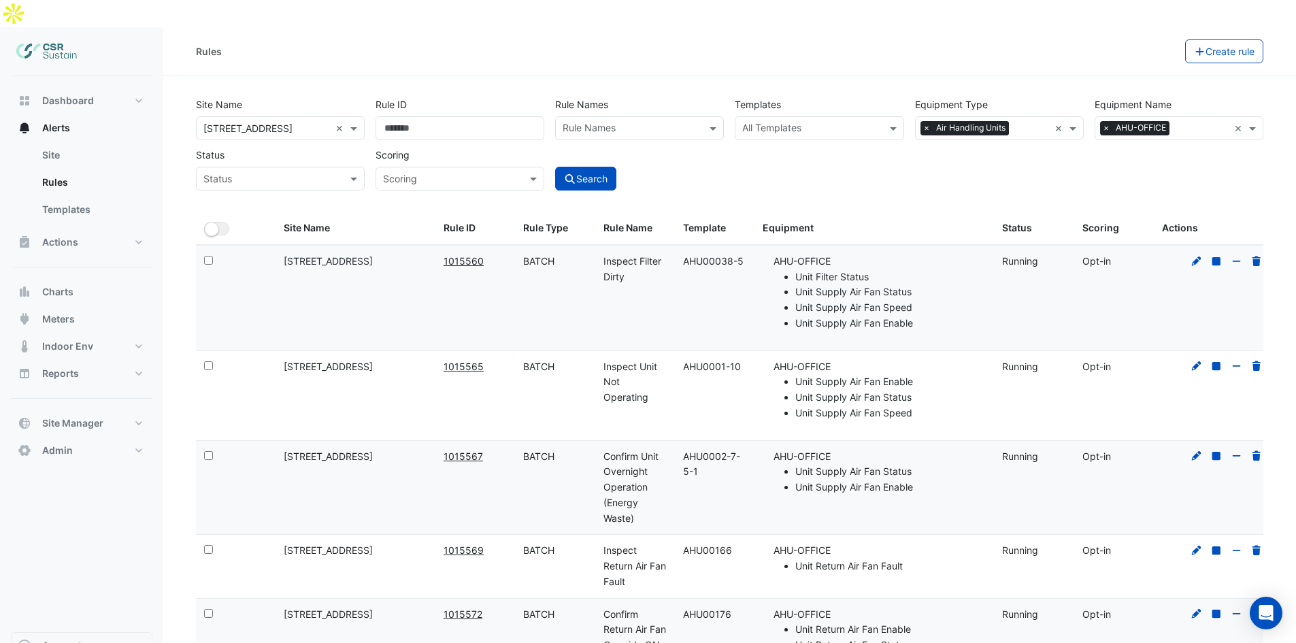
drag, startPoint x: 636, startPoint y: 483, endPoint x: 627, endPoint y: 404, distance: 79.4
click at [422, 172] on input "text" at bounding box center [446, 179] width 127 height 14
click at [425, 172] on input "text" at bounding box center [446, 179] width 127 height 14
click at [786, 164] on div "Site Name × 8 Exchange Quay × Rule ID Rule Names Rule Names Templates All Templ…" at bounding box center [730, 153] width 1084 height 120
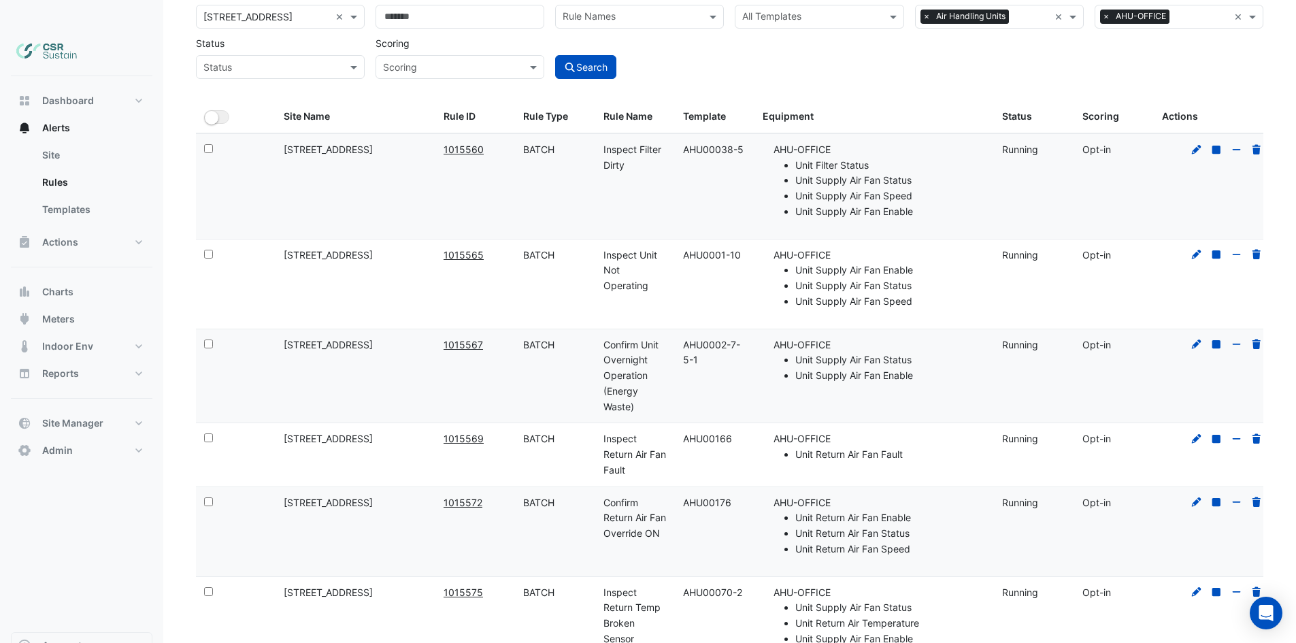
drag, startPoint x: 849, startPoint y: 250, endPoint x: 838, endPoint y: 306, distance: 56.3
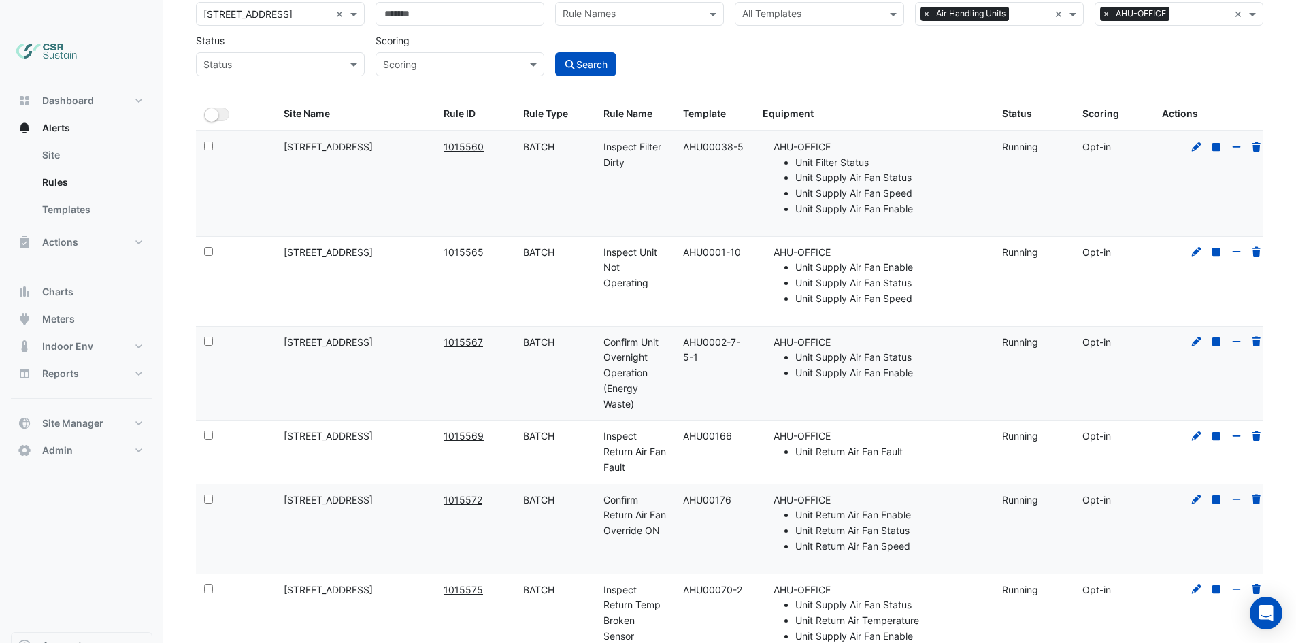
scroll to position [108, 0]
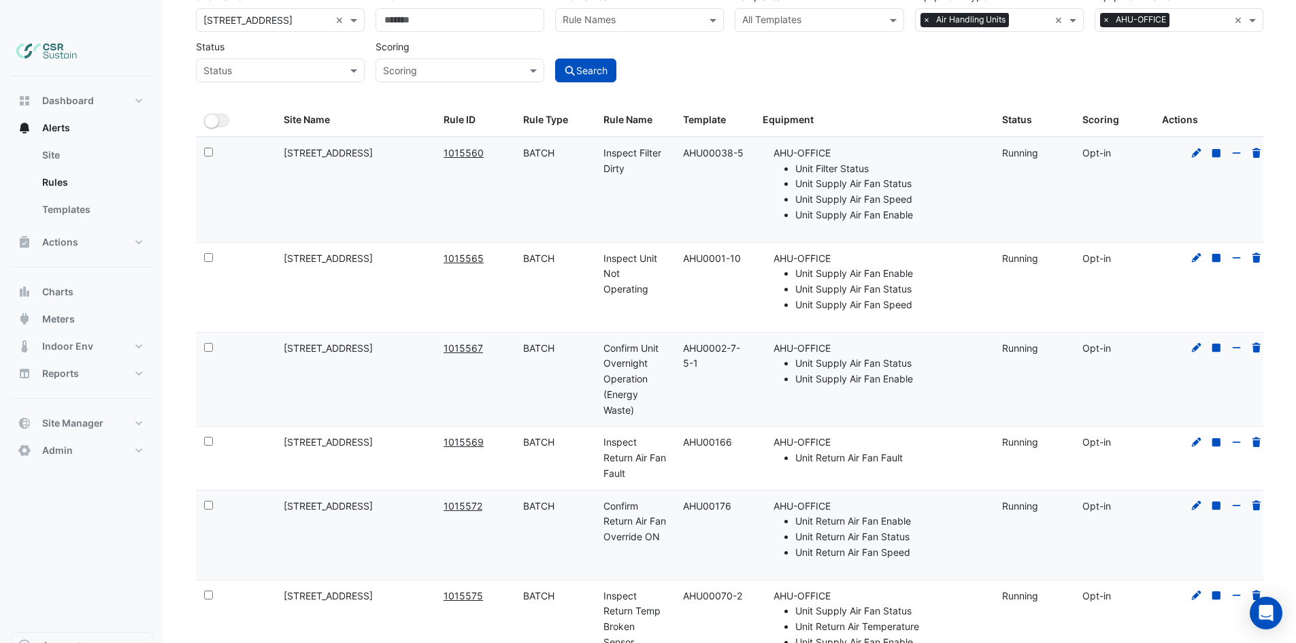
drag, startPoint x: 796, startPoint y: 449, endPoint x: 792, endPoint y: 436, distance: 14.0
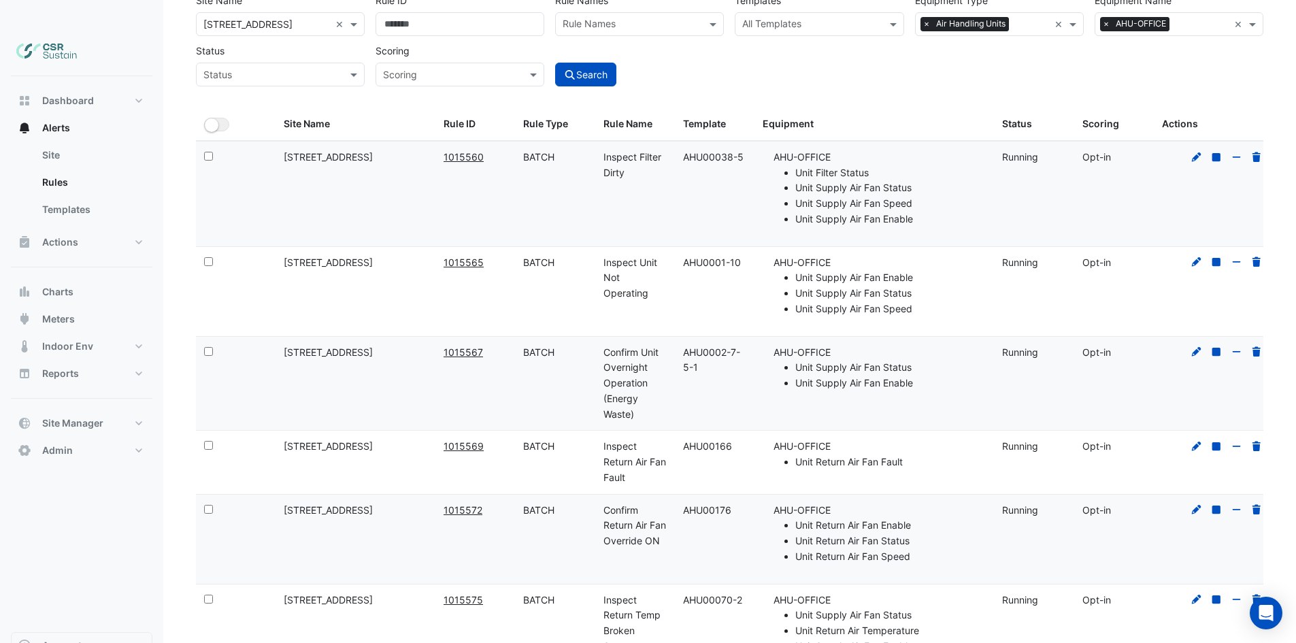
scroll to position [93, 0]
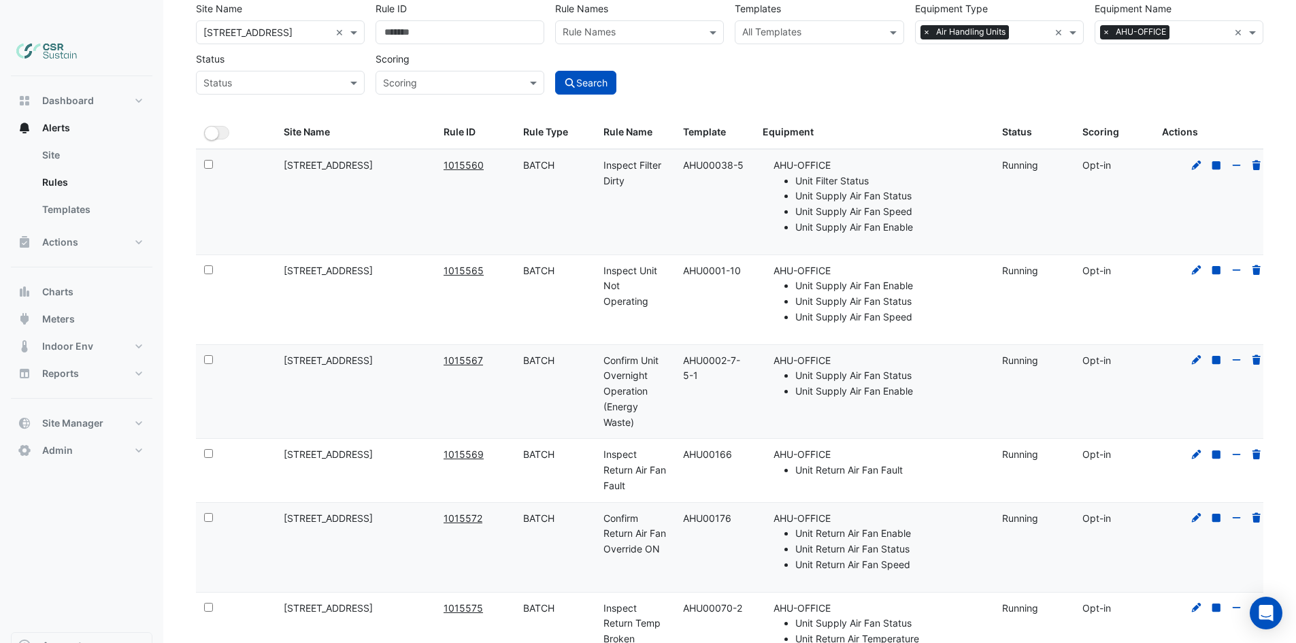
drag, startPoint x: 792, startPoint y: 560, endPoint x: 787, endPoint y: 527, distance: 33.8
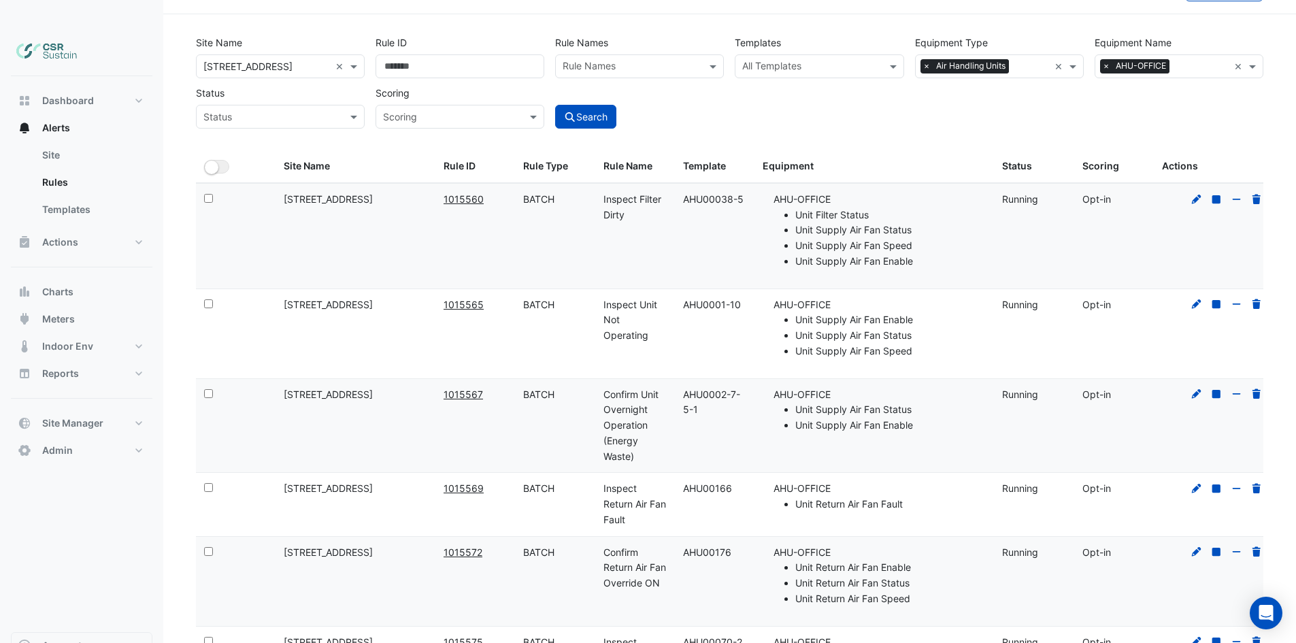
drag, startPoint x: 783, startPoint y: 497, endPoint x: 782, endPoint y: 456, distance: 41.5
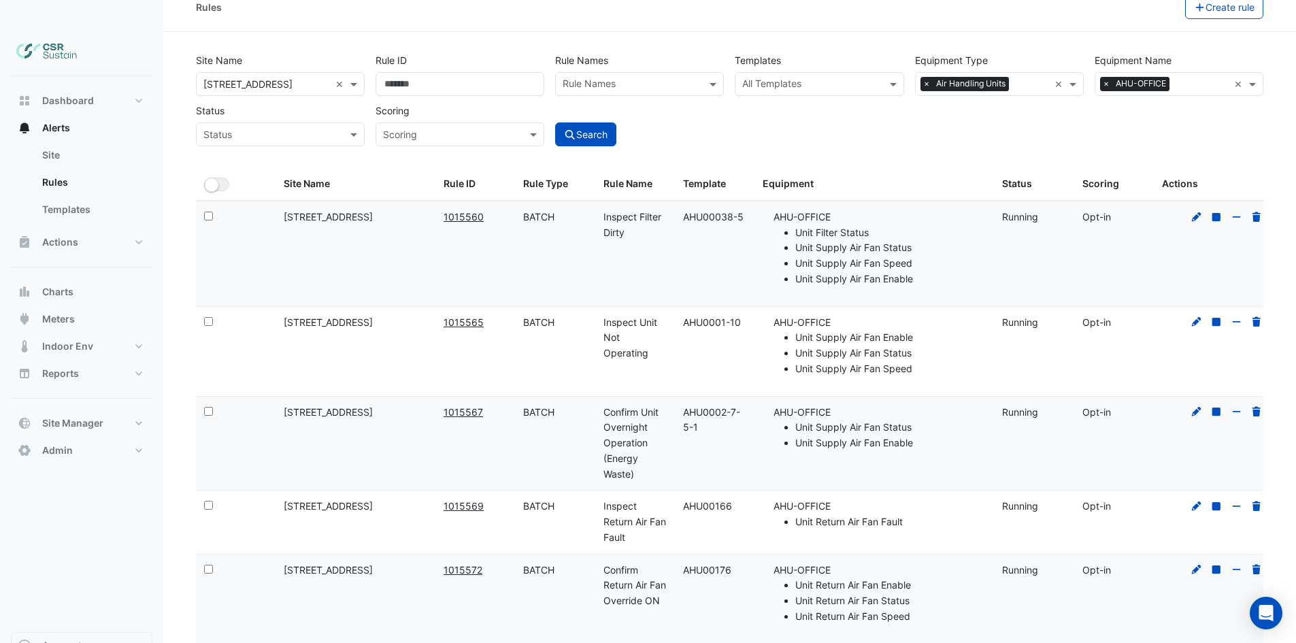
scroll to position [0, 0]
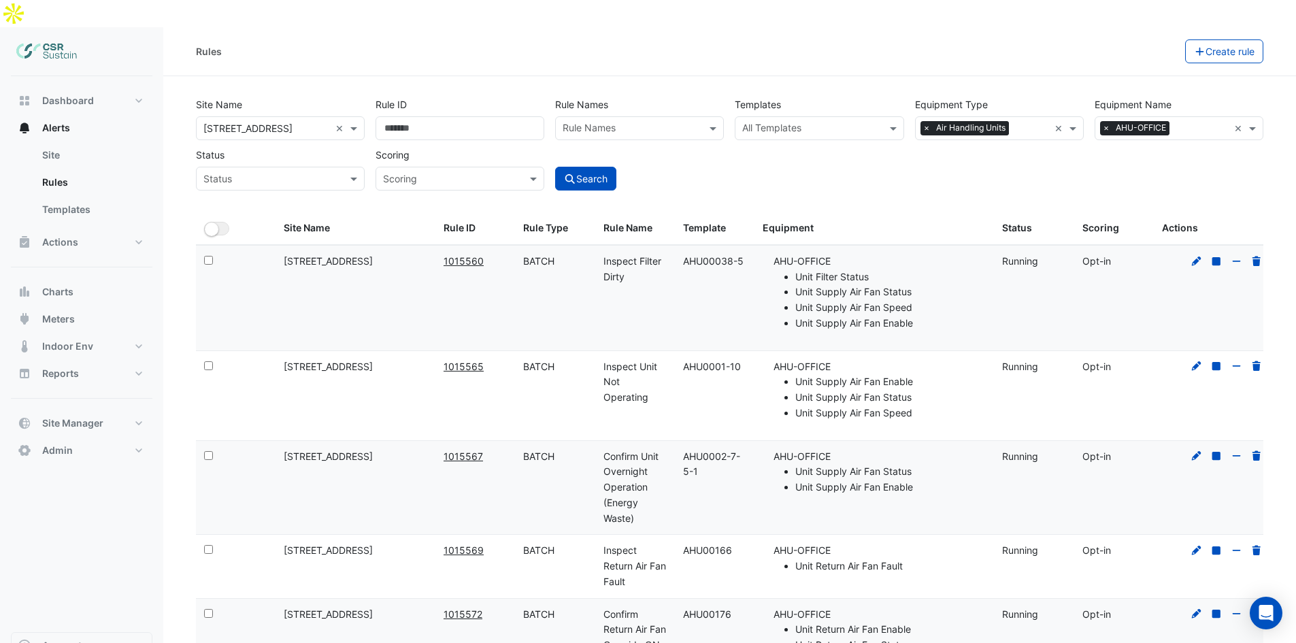
drag, startPoint x: 750, startPoint y: 555, endPoint x: 551, endPoint y: 344, distance: 290.3
click at [50, 94] on span "Dashboard" at bounding box center [68, 101] width 52 height 14
select select "**"
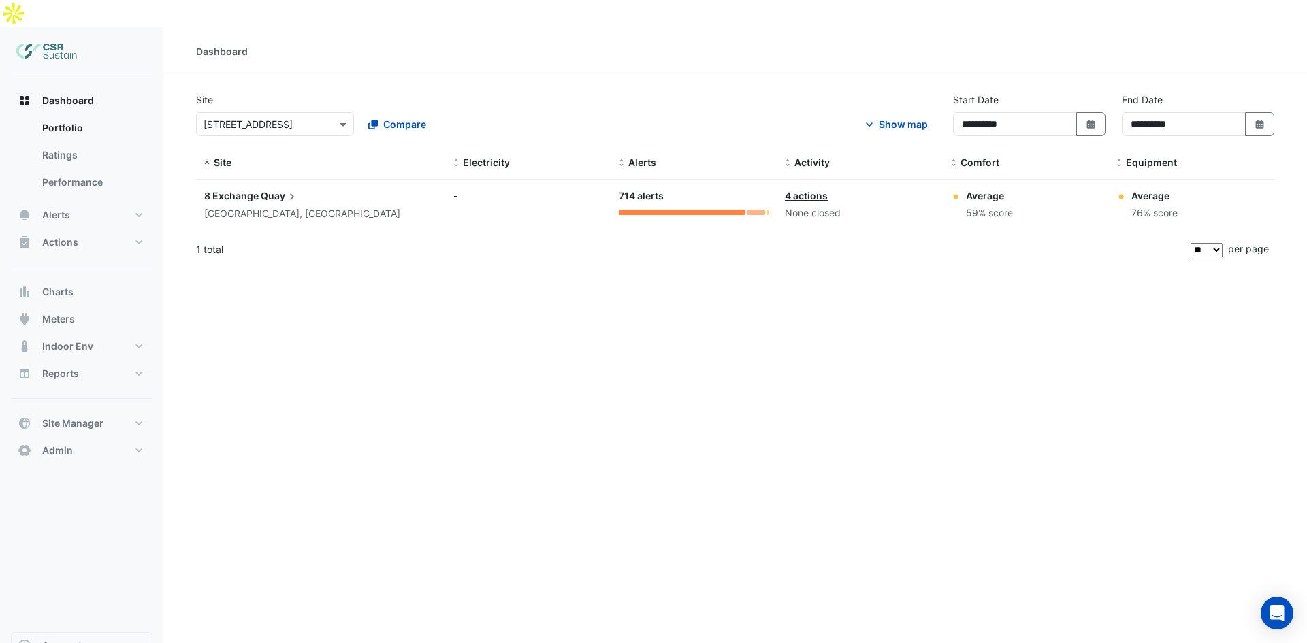
click at [454, 189] on div "-" at bounding box center [528, 196] width 150 height 14
click at [48, 94] on span "Dashboard" at bounding box center [68, 101] width 52 height 14
click at [59, 114] on link "Portfolio" at bounding box center [91, 127] width 121 height 27
click at [80, 142] on link "Ratings" at bounding box center [91, 155] width 121 height 27
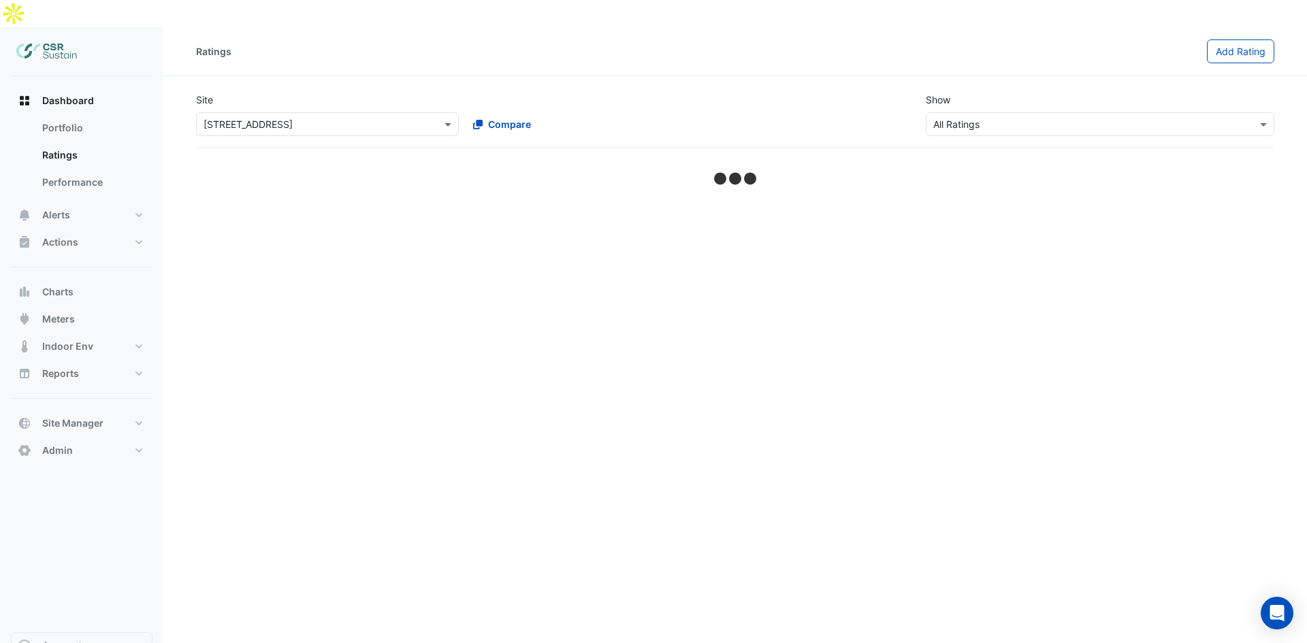
click at [393, 118] on input "text" at bounding box center [313, 125] width 220 height 14
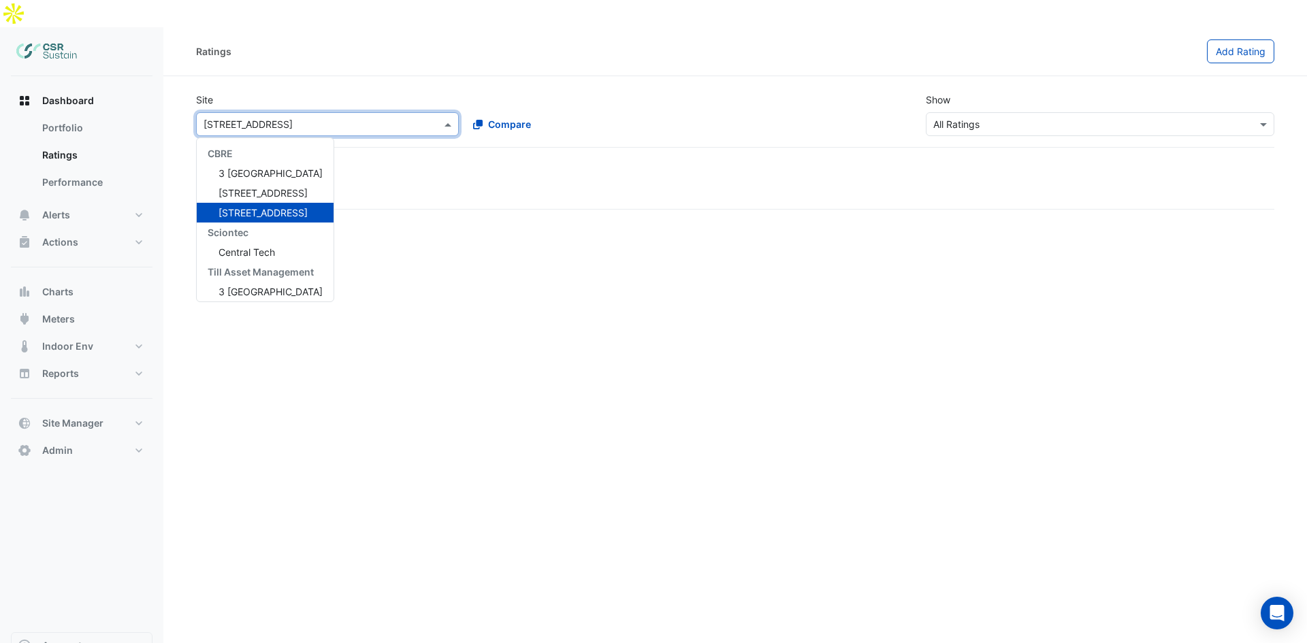
click at [382, 118] on input "text" at bounding box center [313, 125] width 220 height 14
click at [71, 169] on link "Performance" at bounding box center [91, 182] width 121 height 27
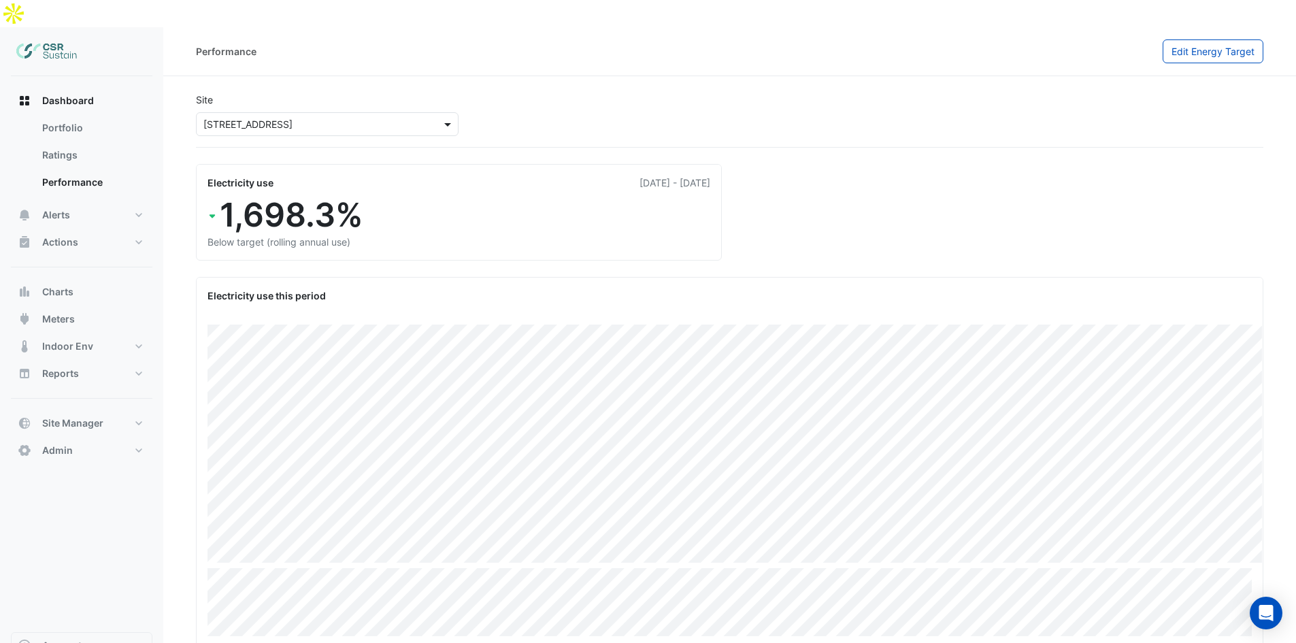
click at [448, 117] on span at bounding box center [449, 124] width 17 height 14
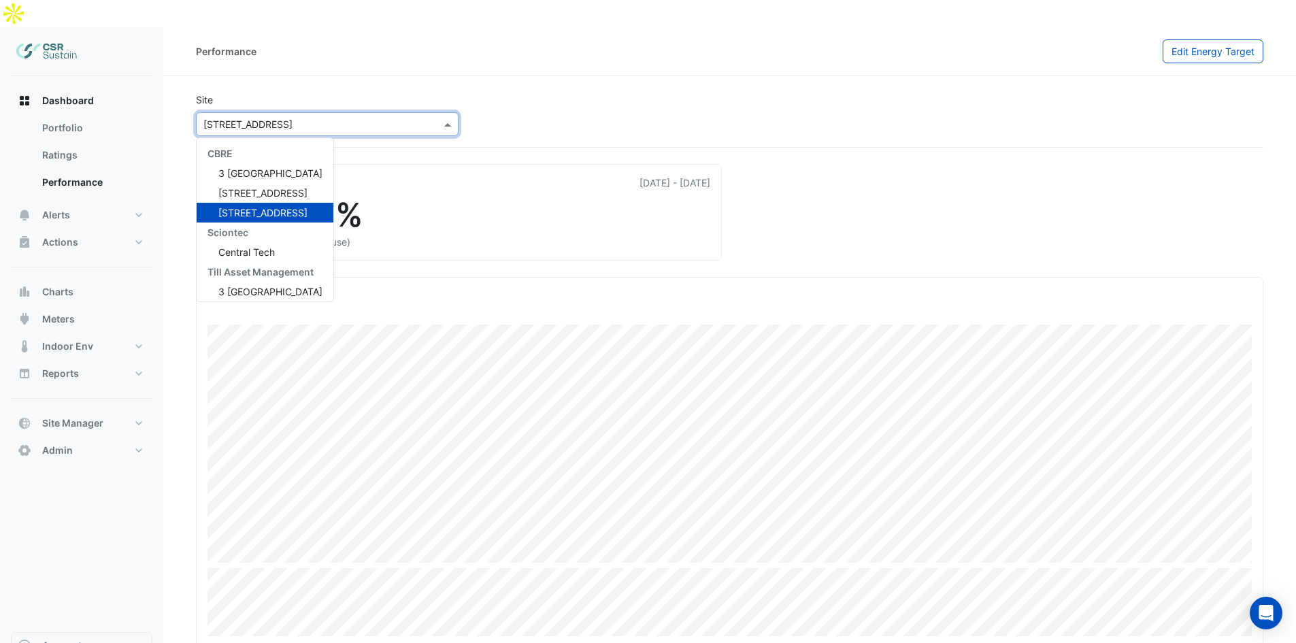
click at [632, 87] on div "Site × 8 Exchange Quay CBRE 3 St. Paul's Place 5 Exchange Quay 8 Exchange Quay …" at bounding box center [729, 117] width 1073 height 60
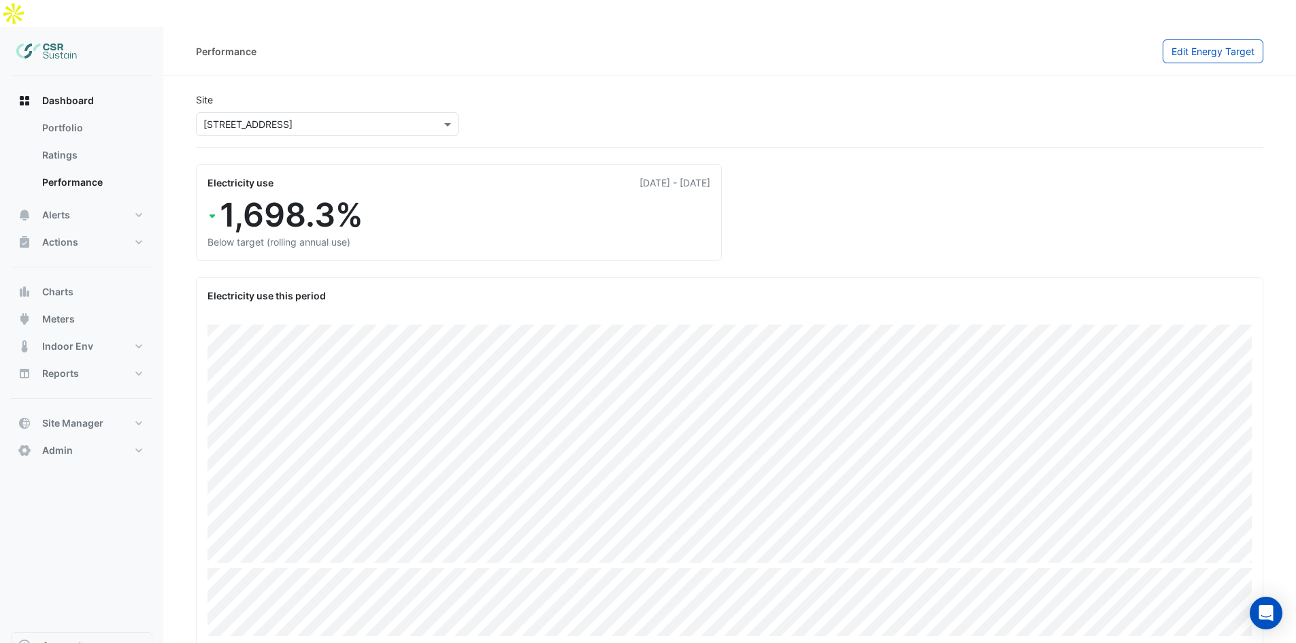
drag, startPoint x: 350, startPoint y: 199, endPoint x: 212, endPoint y: 197, distance: 138.2
click at [212, 198] on div "1,698.3%" at bounding box center [459, 214] width 503 height 39
click at [212, 197] on div "1,698.3%" at bounding box center [459, 214] width 503 height 39
drag, startPoint x: 363, startPoint y: 196, endPoint x: 214, endPoint y: 155, distance: 155.2
click at [214, 164] on div "Electricity use 01 Sep 2024 - 31 Aug 2025 1,698.3% Below target (rolling annual…" at bounding box center [459, 212] width 526 height 97
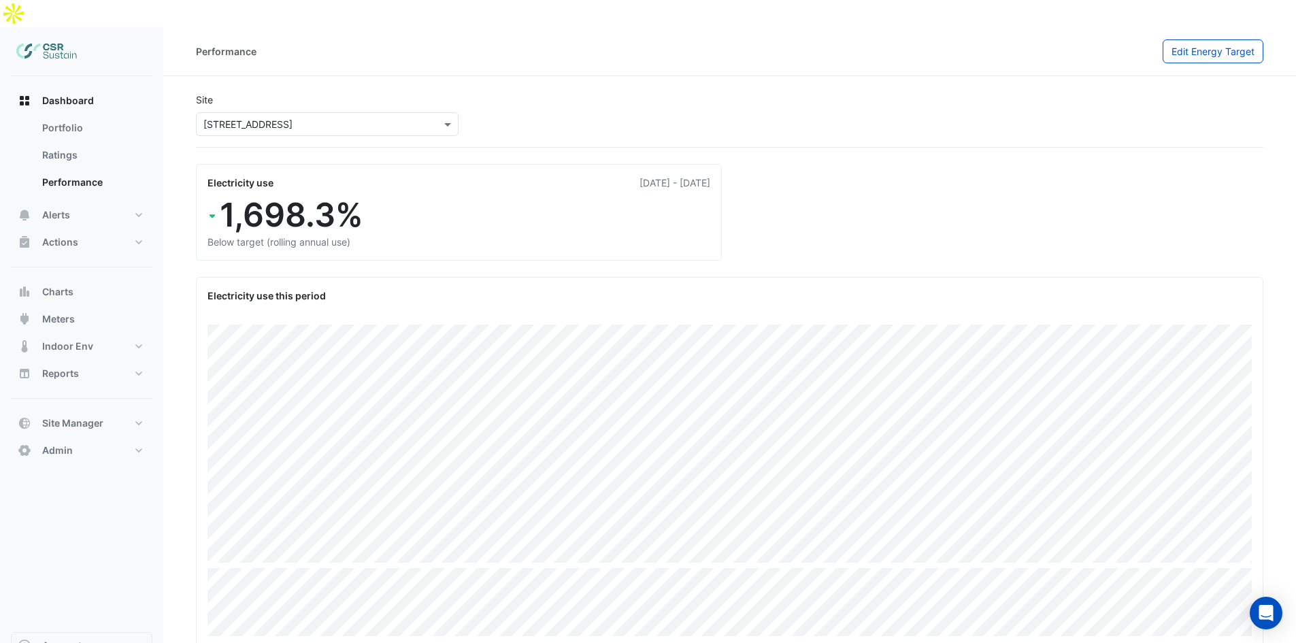
click at [214, 176] on div "Electricity use" at bounding box center [241, 183] width 66 height 14
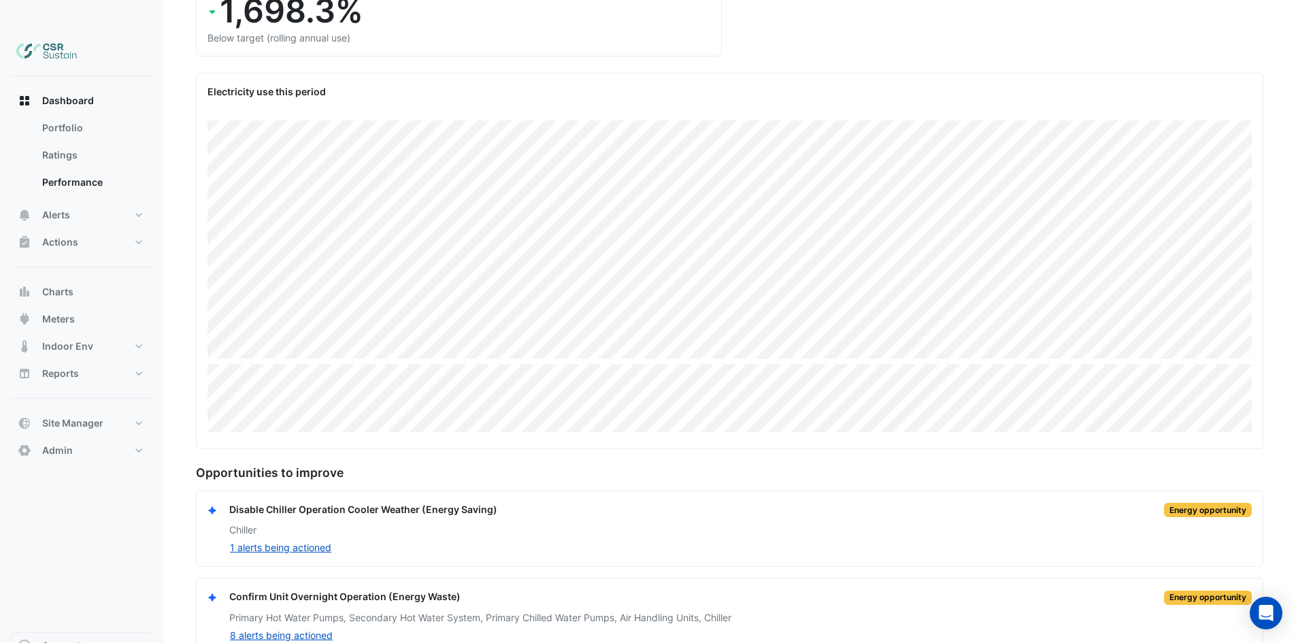
scroll to position [205, 0]
drag, startPoint x: 756, startPoint y: 465, endPoint x: 767, endPoint y: 585, distance: 120.3
click at [119, 278] on button "Charts" at bounding box center [82, 291] width 142 height 27
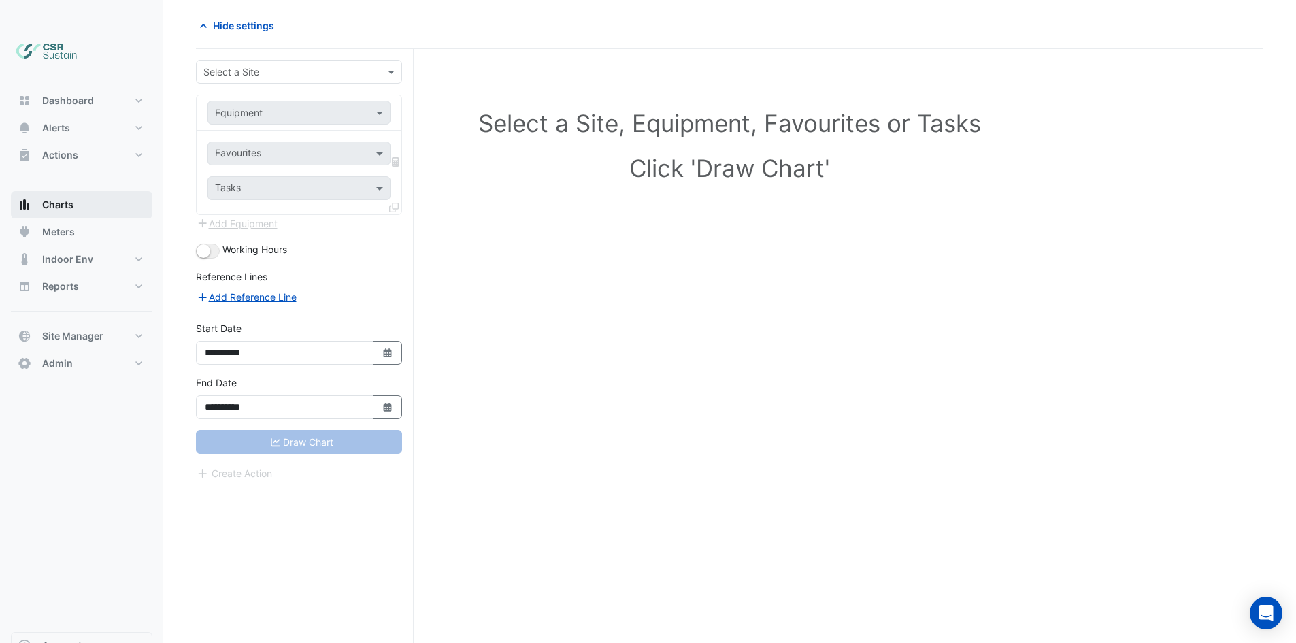
scroll to position [52, 0]
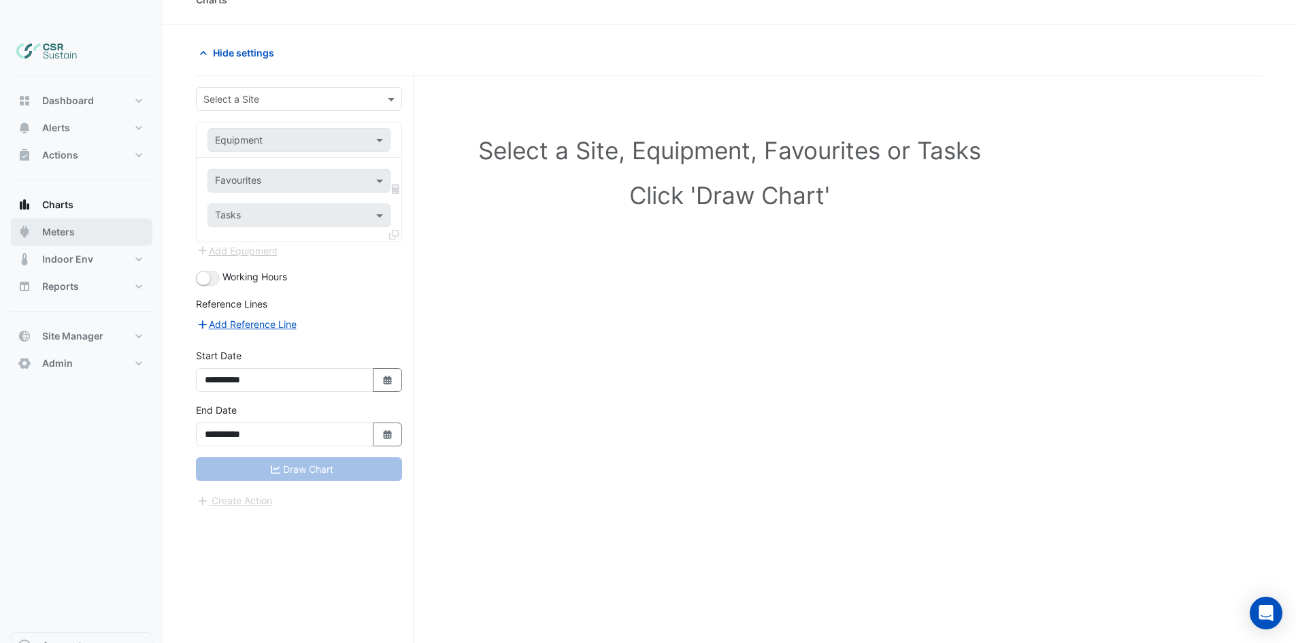
click at [98, 218] on button "Meters" at bounding box center [82, 231] width 142 height 27
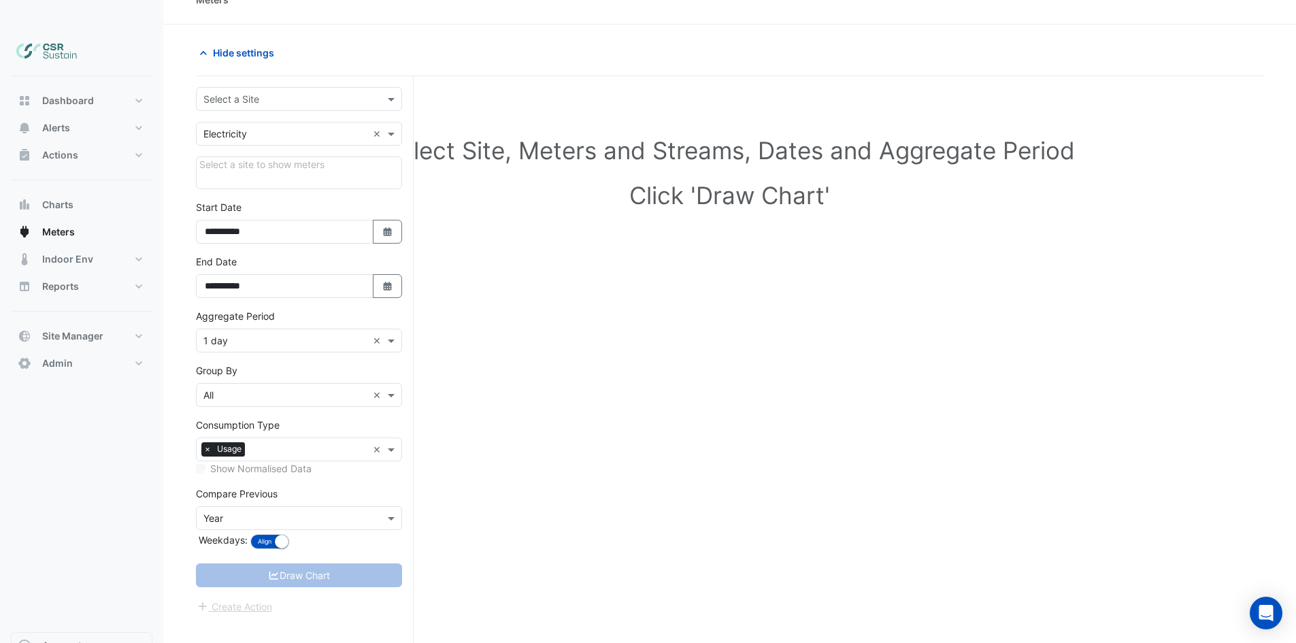
click at [277, 157] on div "Select a site to show meters" at bounding box center [299, 173] width 206 height 33
click at [289, 157] on div "Select a site to show meters" at bounding box center [299, 173] width 206 height 33
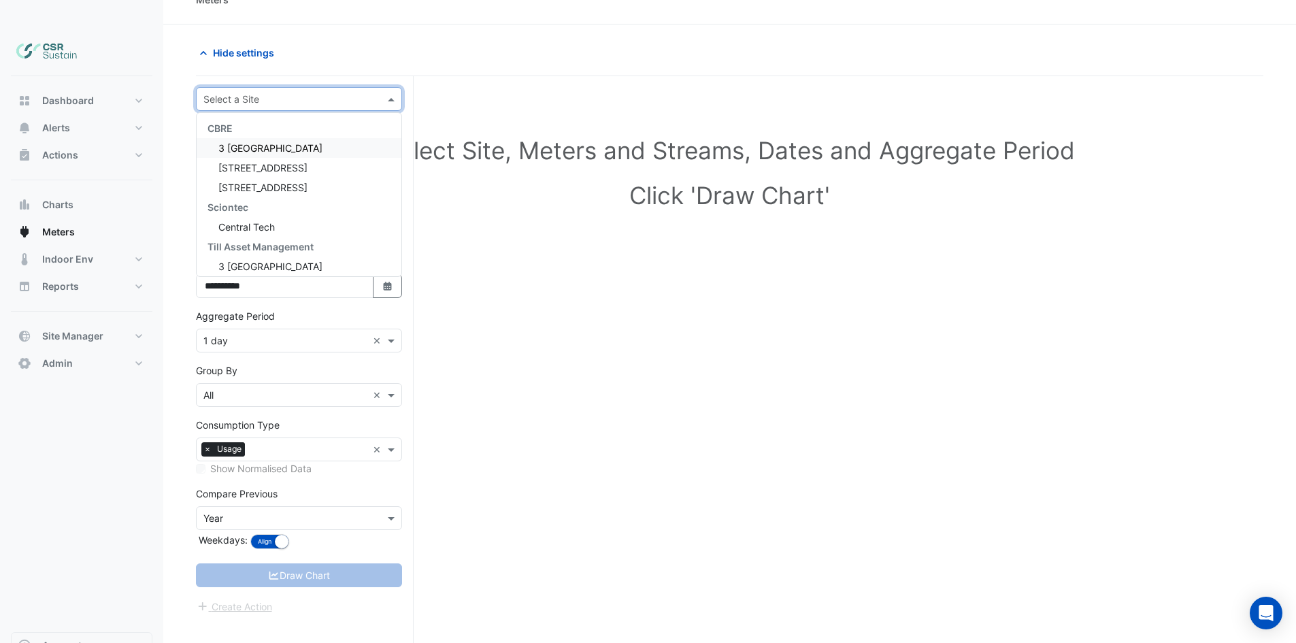
drag, startPoint x: 301, startPoint y: 70, endPoint x: 265, endPoint y: 101, distance: 47.3
click at [300, 93] on input "text" at bounding box center [285, 100] width 164 height 14
click at [252, 182] on span "[STREET_ADDRESS]" at bounding box center [262, 188] width 89 height 12
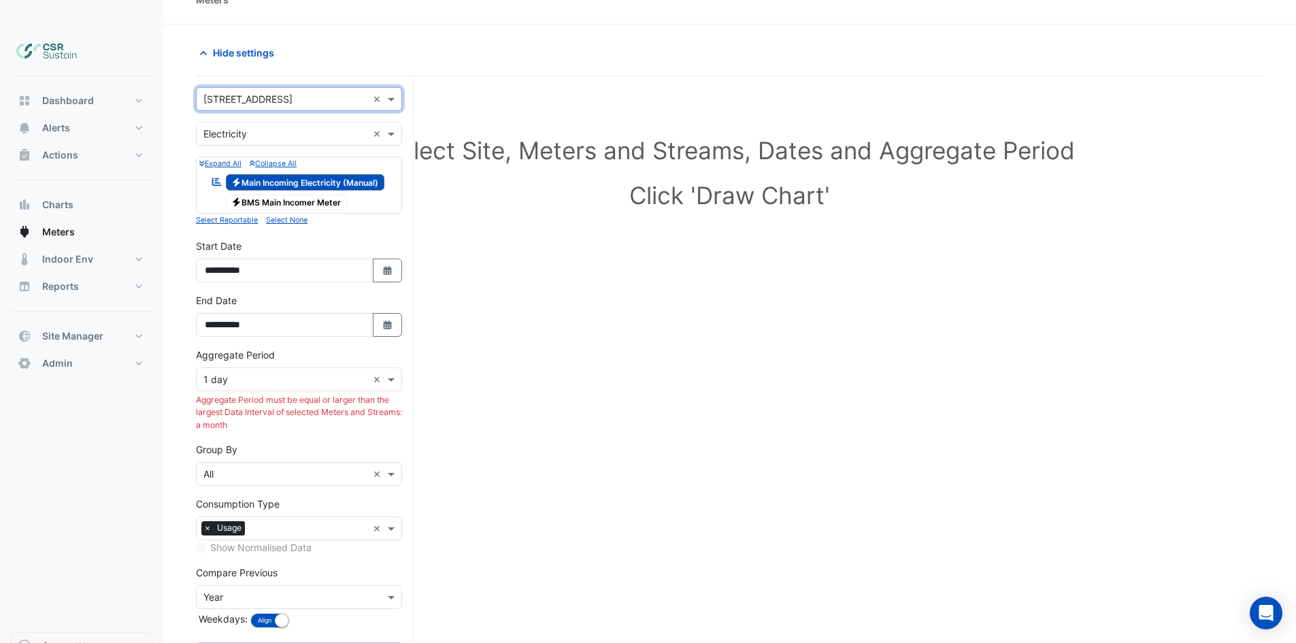
click at [245, 372] on div "× 1 day" at bounding box center [282, 379] width 171 height 14
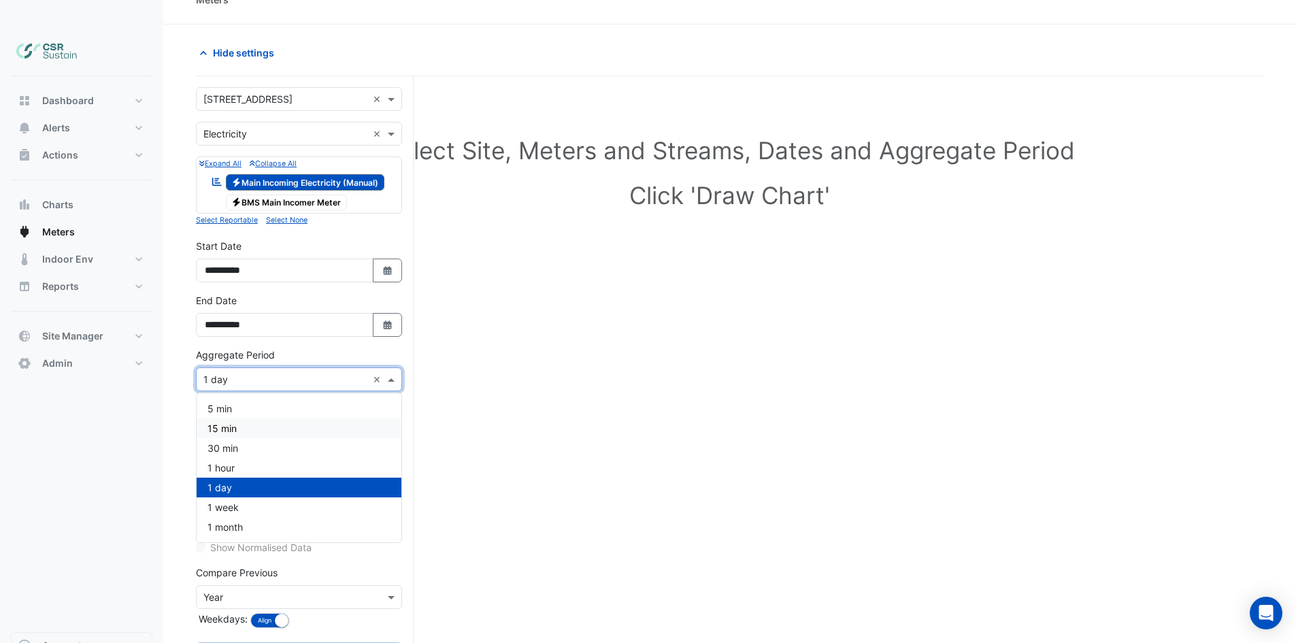
click at [241, 419] on div "15 min" at bounding box center [299, 429] width 205 height 20
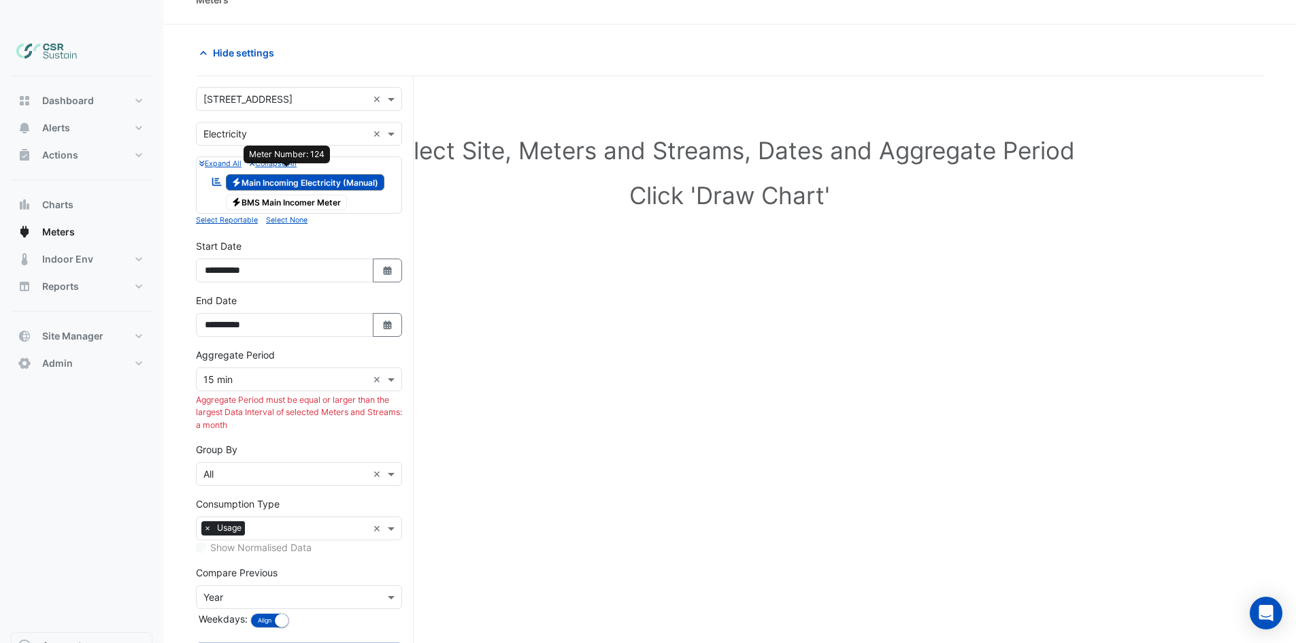
click at [317, 195] on span "Electricity BMS Main Incomer Meter" at bounding box center [287, 203] width 122 height 16
click at [328, 174] on span "Electricity Main Incoming Electricity (Manual)" at bounding box center [305, 182] width 159 height 16
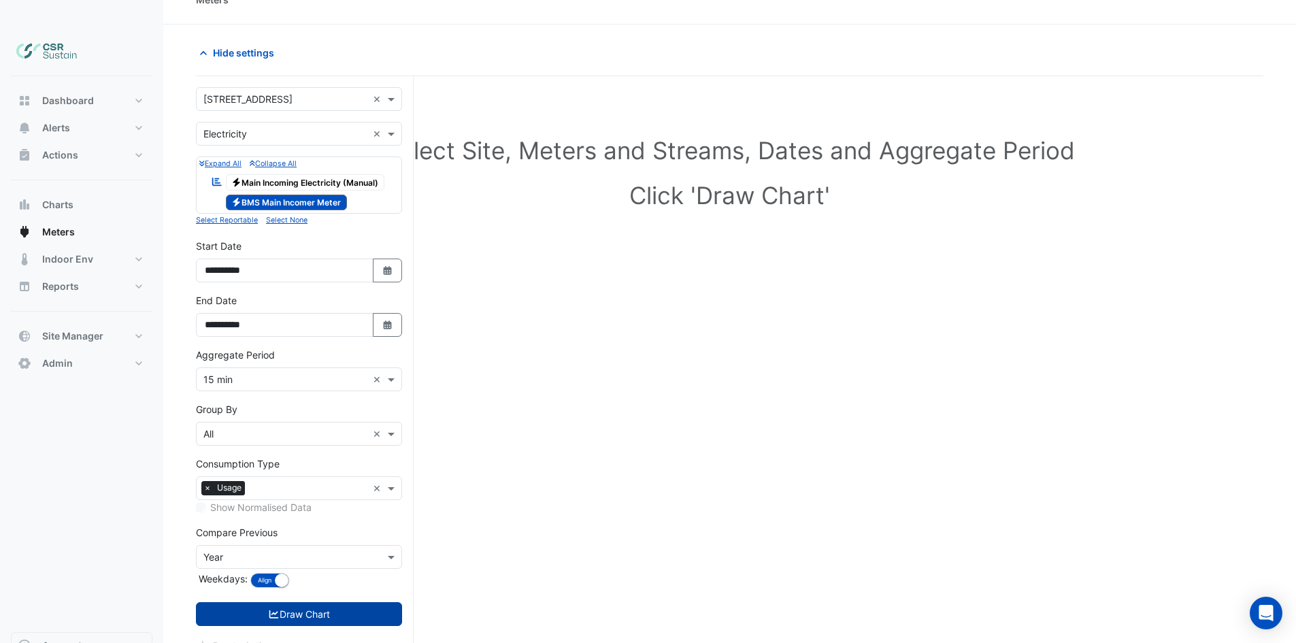
drag, startPoint x: 289, startPoint y: 599, endPoint x: 295, endPoint y: 589, distance: 11.9
click at [294, 592] on form "**********" at bounding box center [299, 370] width 206 height 566
click at [297, 602] on button "Draw Chart" at bounding box center [299, 614] width 206 height 24
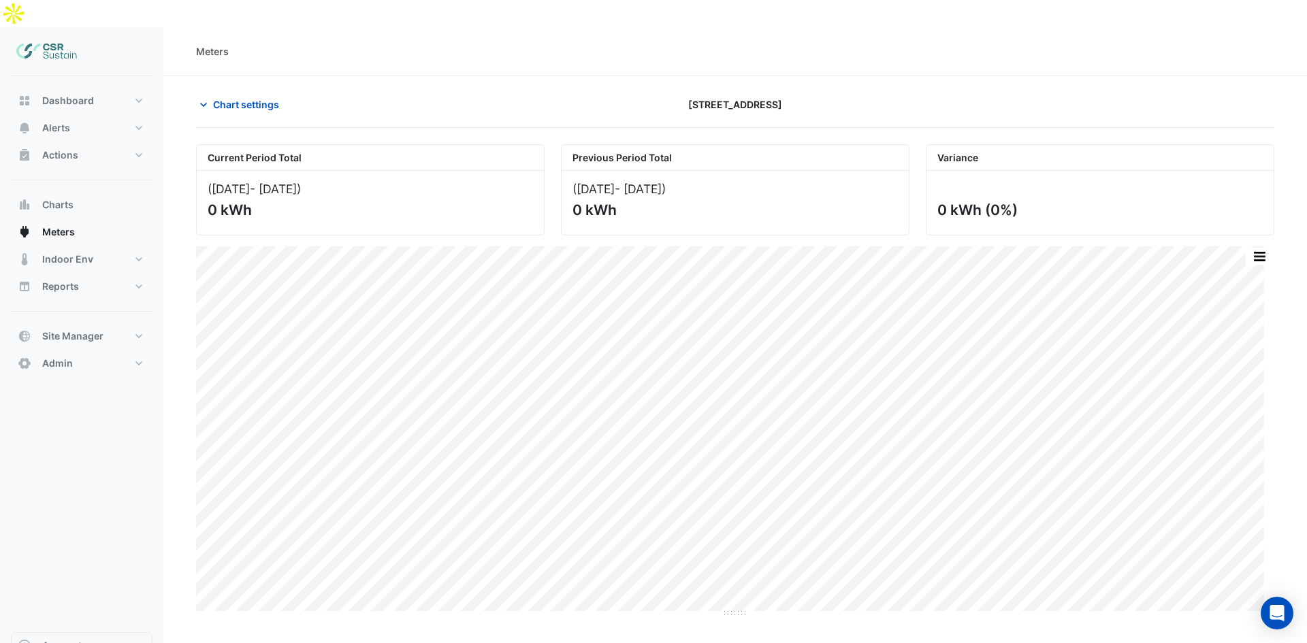
click at [734, 589] on div "Print Save as JPEG Save as PNG Pivot Data Table Export CSV - Flat Export CSV - …" at bounding box center [735, 432] width 1078 height 372
drag, startPoint x: 735, startPoint y: 587, endPoint x: 682, endPoint y: 317, distance: 274.7
drag, startPoint x: 219, startPoint y: 70, endPoint x: 226, endPoint y: 78, distance: 10.6
click at [220, 93] on button "Chart settings" at bounding box center [242, 105] width 92 height 24
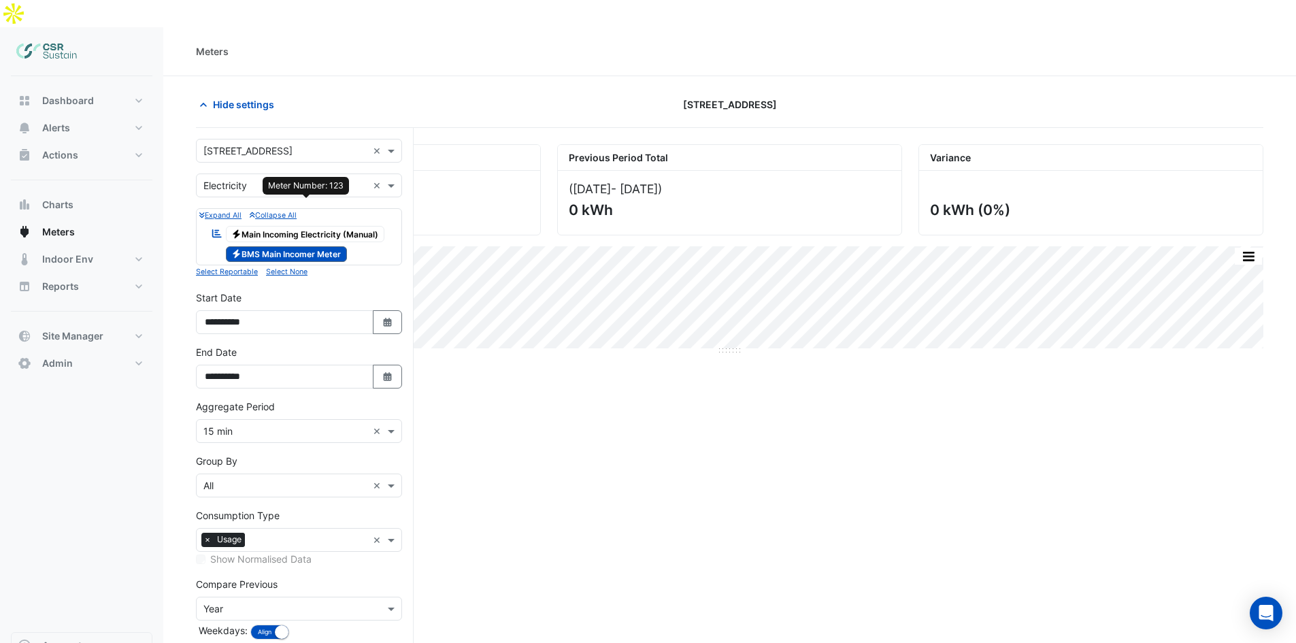
click at [310, 226] on span "Electricity Main Incoming Electricity (Manual)" at bounding box center [305, 234] width 159 height 16
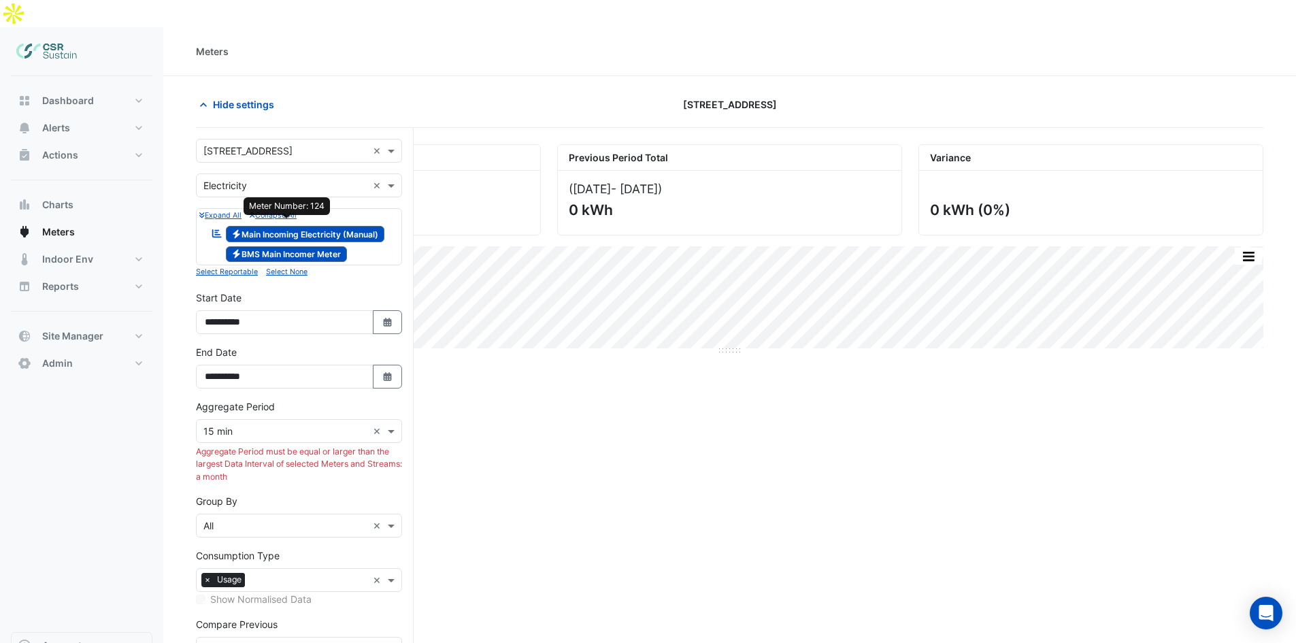
click at [310, 246] on span "Electricity BMS Main Incomer Meter" at bounding box center [287, 254] width 122 height 16
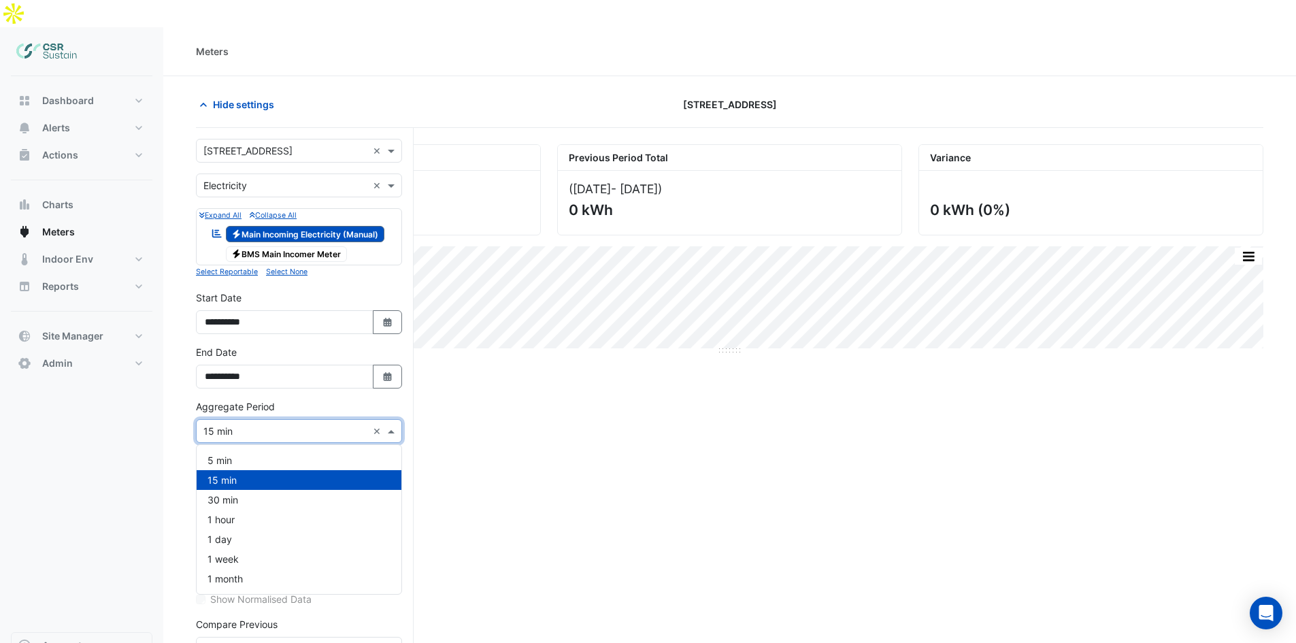
drag, startPoint x: 248, startPoint y: 411, endPoint x: 251, endPoint y: 399, distance: 12.7
click at [248, 419] on div "× 15 min ×" at bounding box center [299, 431] width 206 height 24
click at [252, 569] on div "1 month" at bounding box center [299, 579] width 205 height 20
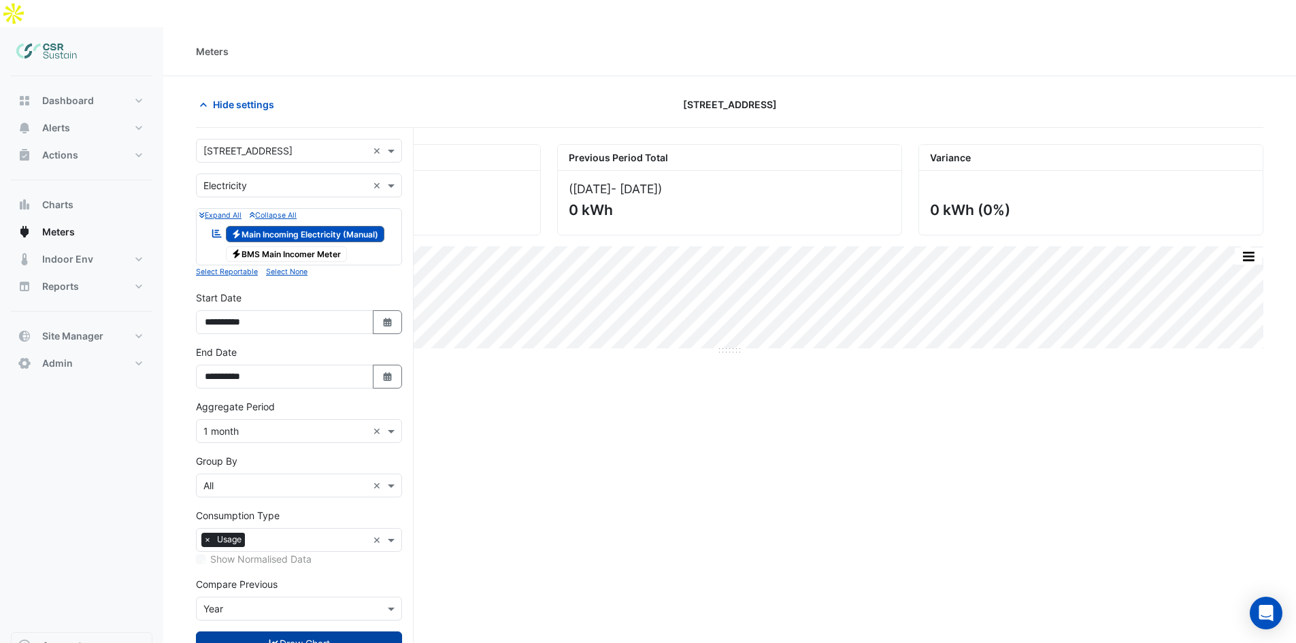
click at [280, 632] on button "Draw Chart" at bounding box center [299, 644] width 206 height 24
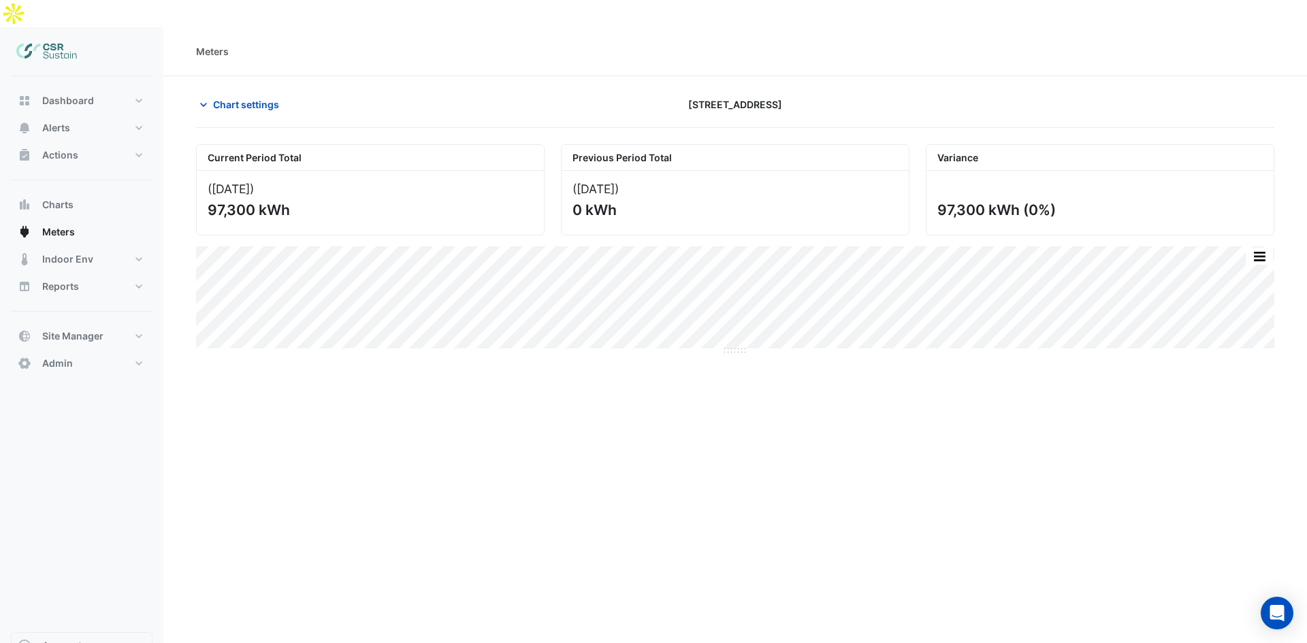
click at [225, 76] on section "Chart settings 8 Exchange Quay Current Period Total (Aug 25 ) 97,300 kWh Previo…" at bounding box center [734, 215] width 1143 height 279
click at [227, 76] on section "Chart settings 8 Exchange Quay Current Period Total (Aug 25 ) 97,300 kWh Previo…" at bounding box center [734, 215] width 1143 height 279
click at [231, 97] on span "Chart settings" at bounding box center [246, 104] width 66 height 14
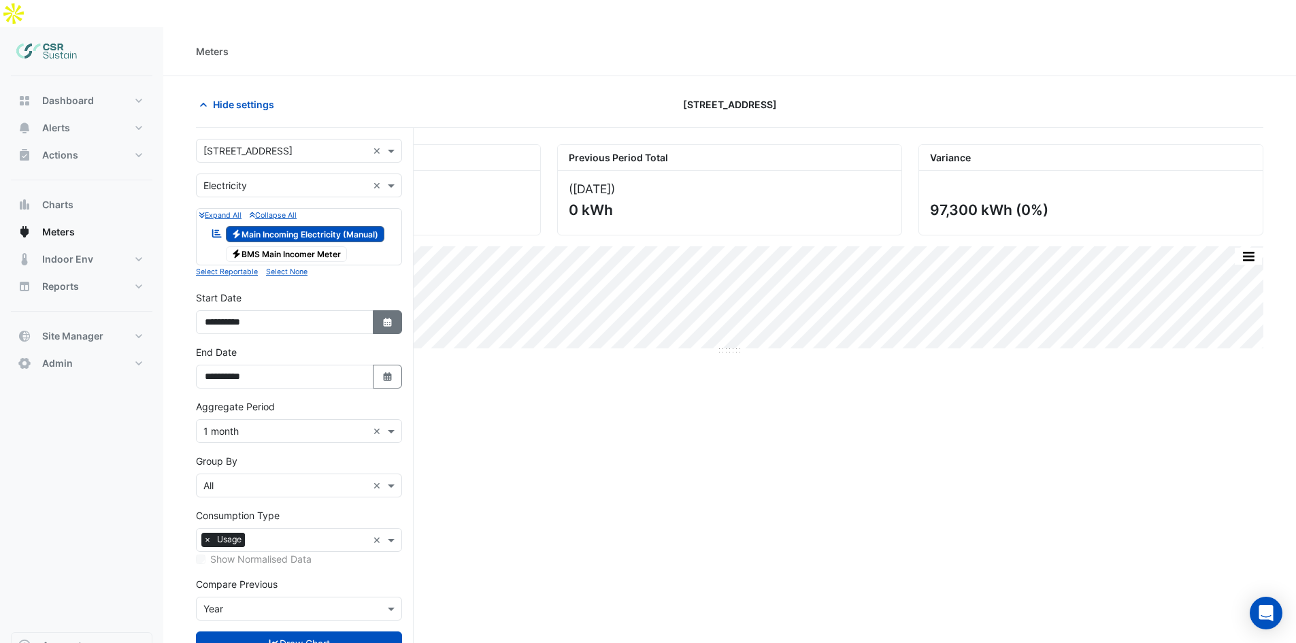
click at [376, 310] on button "Select Date" at bounding box center [388, 322] width 30 height 24
select select "*"
select select "****"
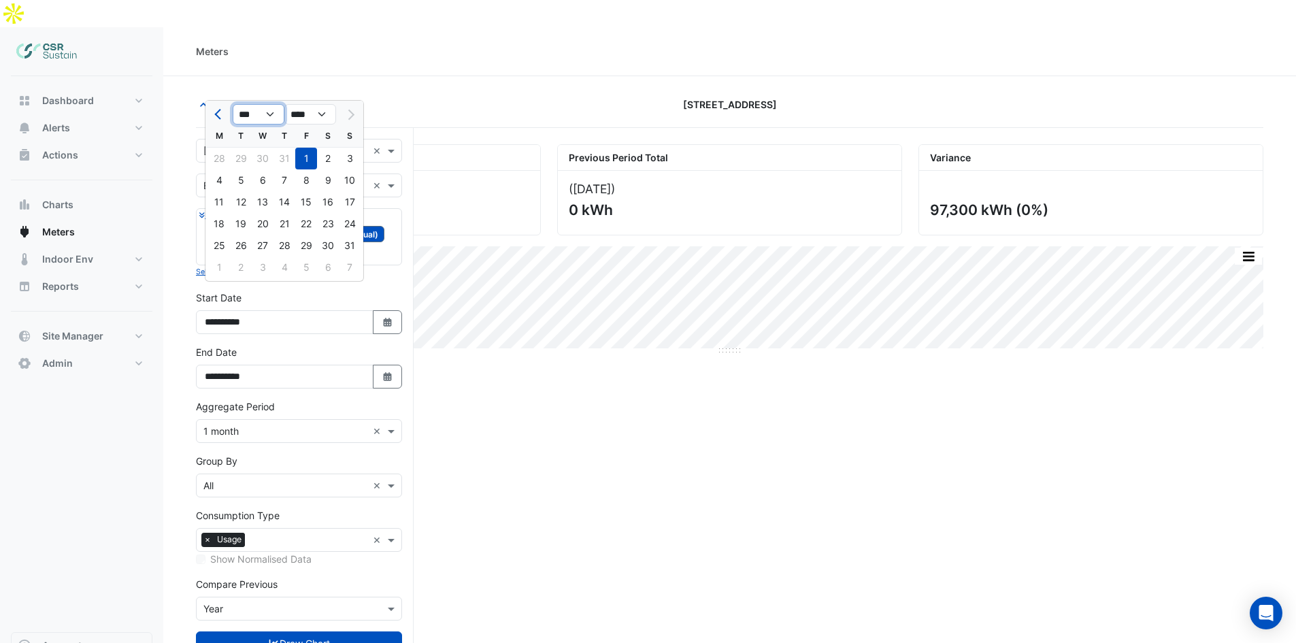
click at [263, 115] on select "*** *** *** *** *** *** *** ***" at bounding box center [259, 114] width 52 height 20
select select "*"
click at [233, 104] on select "*** *** *** *** *** *** *** ***" at bounding box center [259, 114] width 52 height 20
click at [262, 163] on div "1" at bounding box center [263, 159] width 22 height 22
type input "**********"
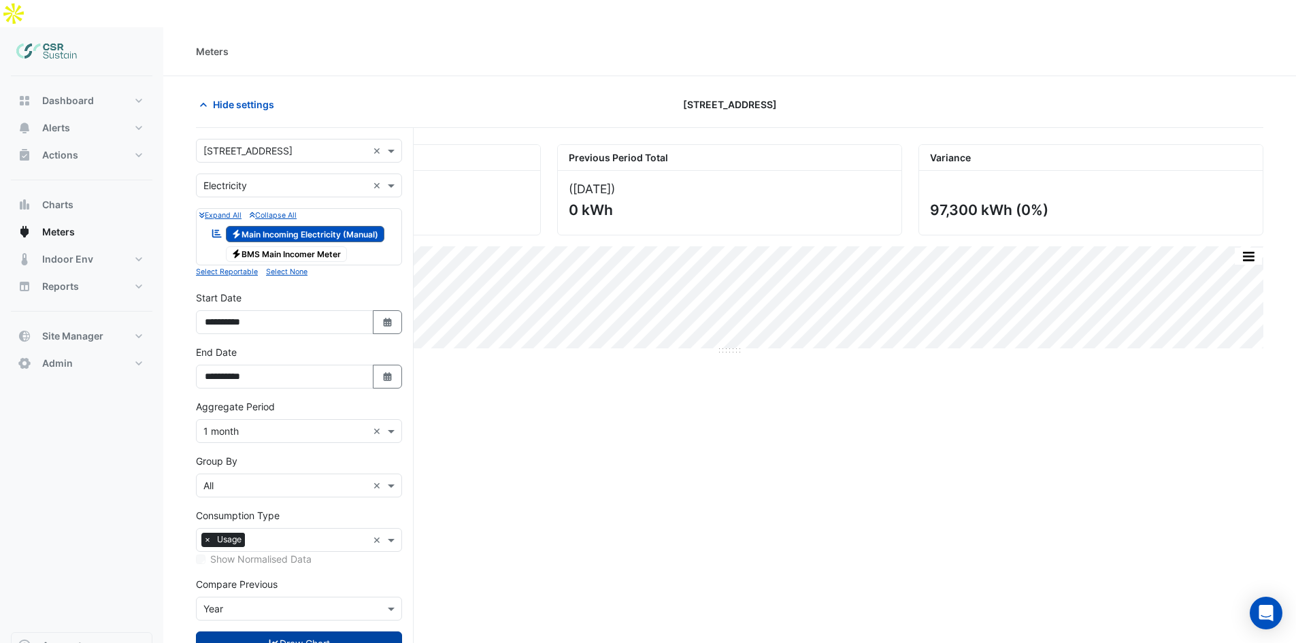
click at [342, 632] on button "Draw Chart" at bounding box center [299, 644] width 206 height 24
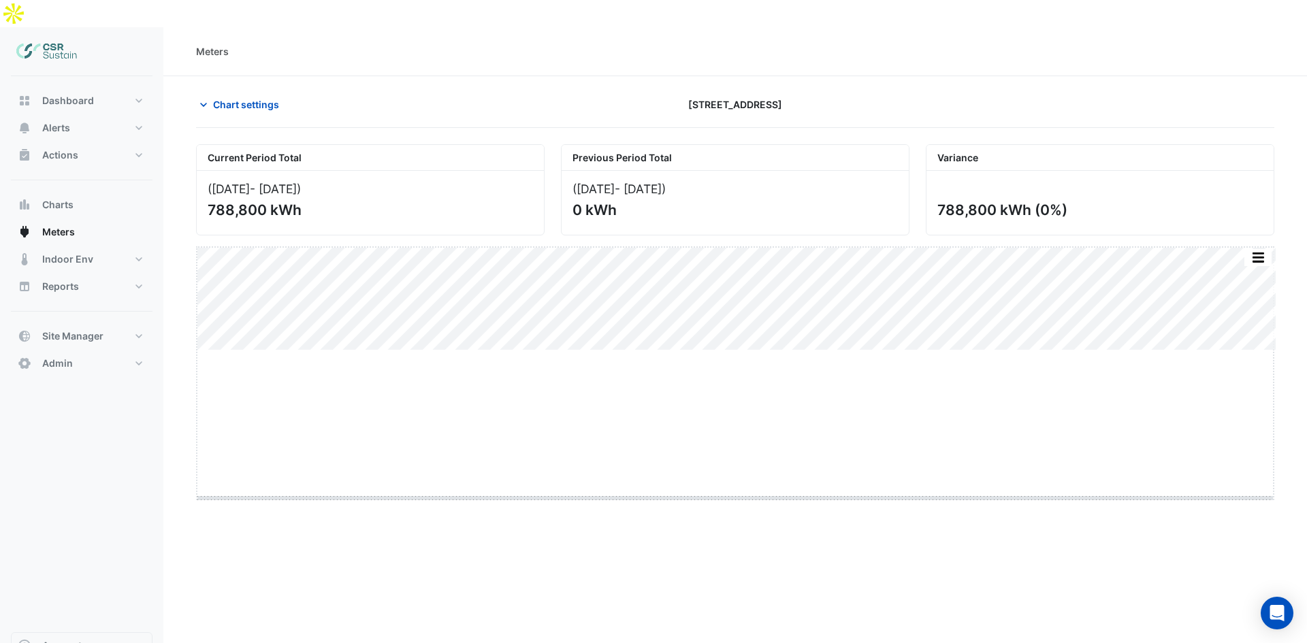
drag, startPoint x: 732, startPoint y: 325, endPoint x: 724, endPoint y: 481, distance: 156.1
click at [219, 97] on span "Chart settings" at bounding box center [246, 104] width 66 height 14
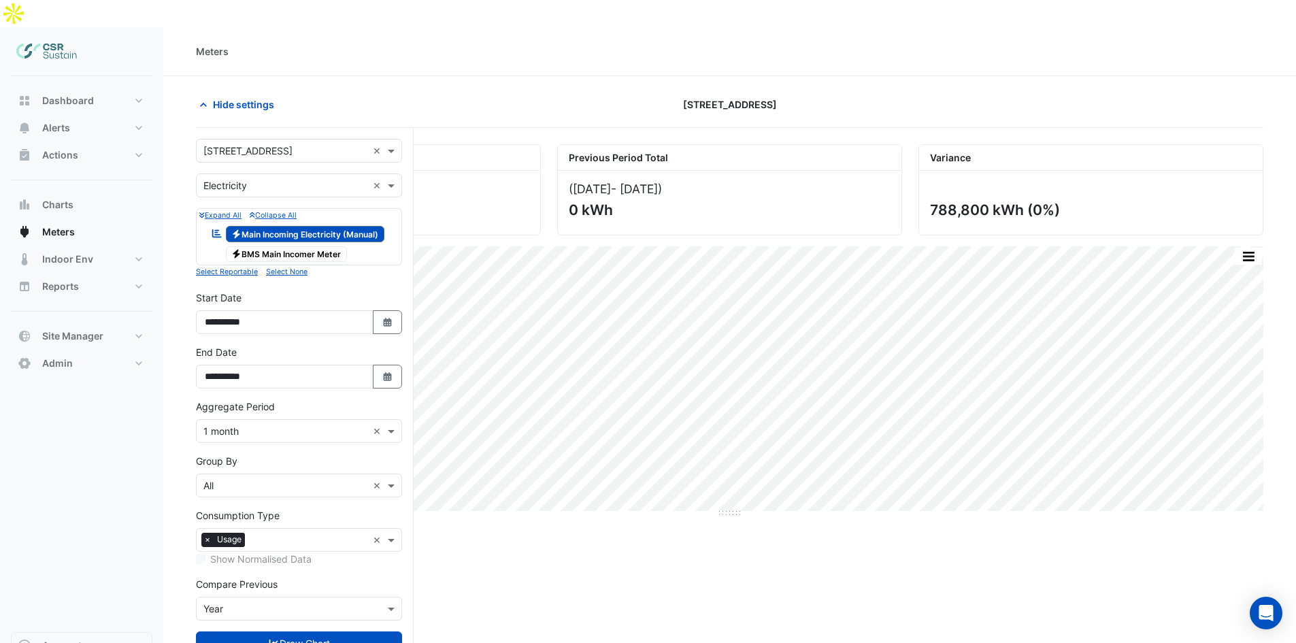
click at [146, 433] on div "Dashboard Portfolio Ratings Performance Alerts Site Rules Templates Actions Sit…" at bounding box center [82, 354] width 142 height 556
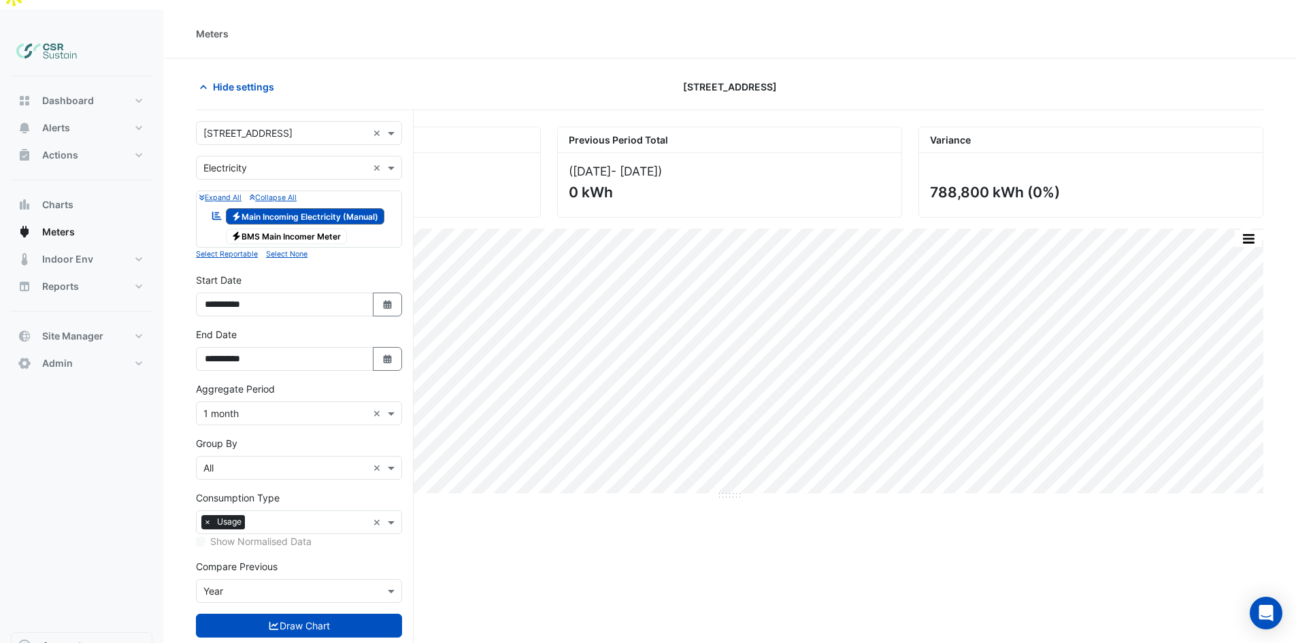
scroll to position [52, 0]
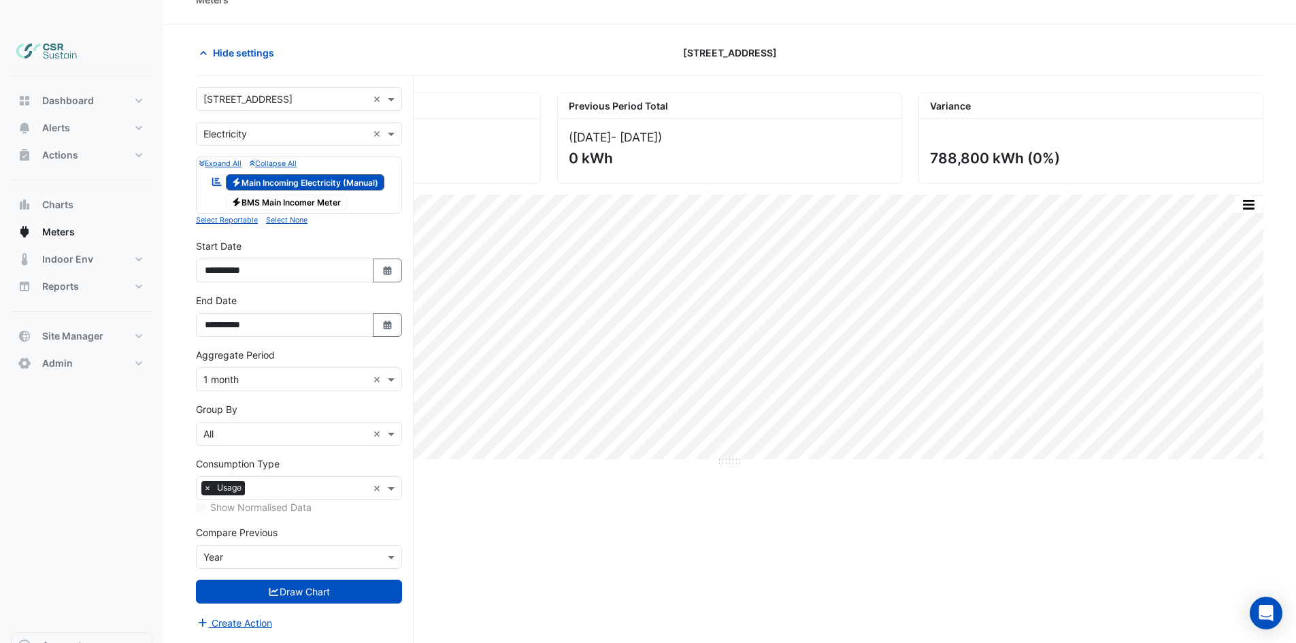
drag, startPoint x: 157, startPoint y: 449, endPoint x: 189, endPoint y: 527, distance: 84.5
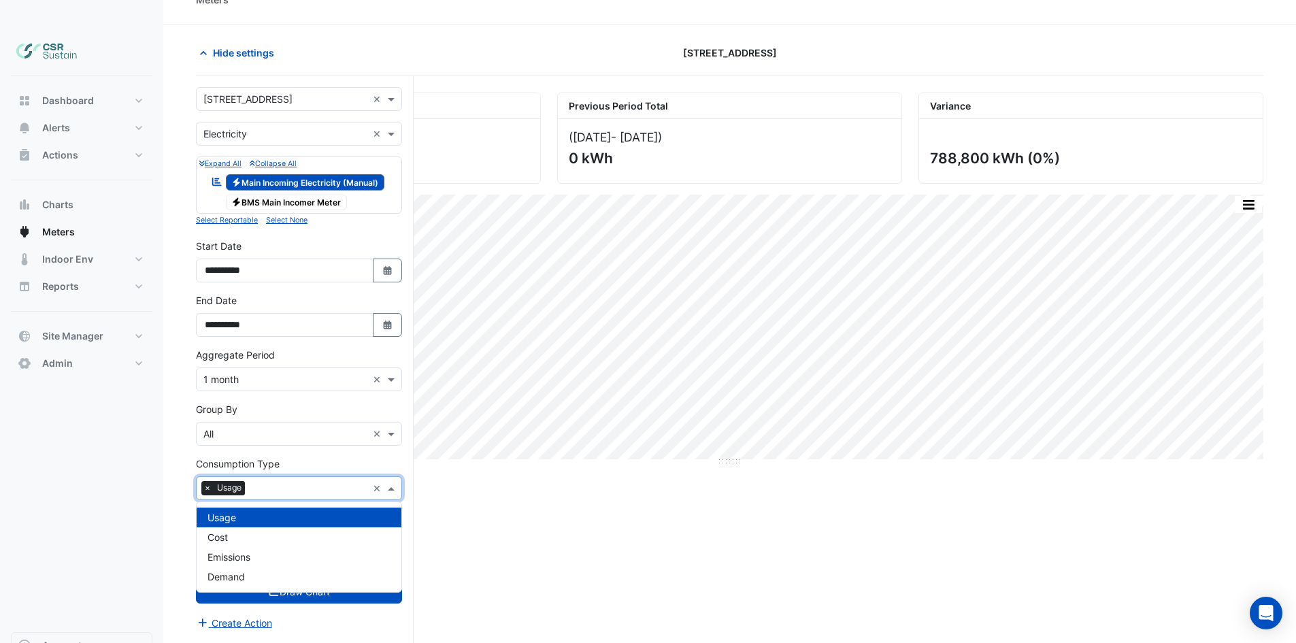
click at [263, 482] on input "text" at bounding box center [308, 489] width 117 height 14
click at [252, 527] on div "Cost" at bounding box center [299, 537] width 205 height 20
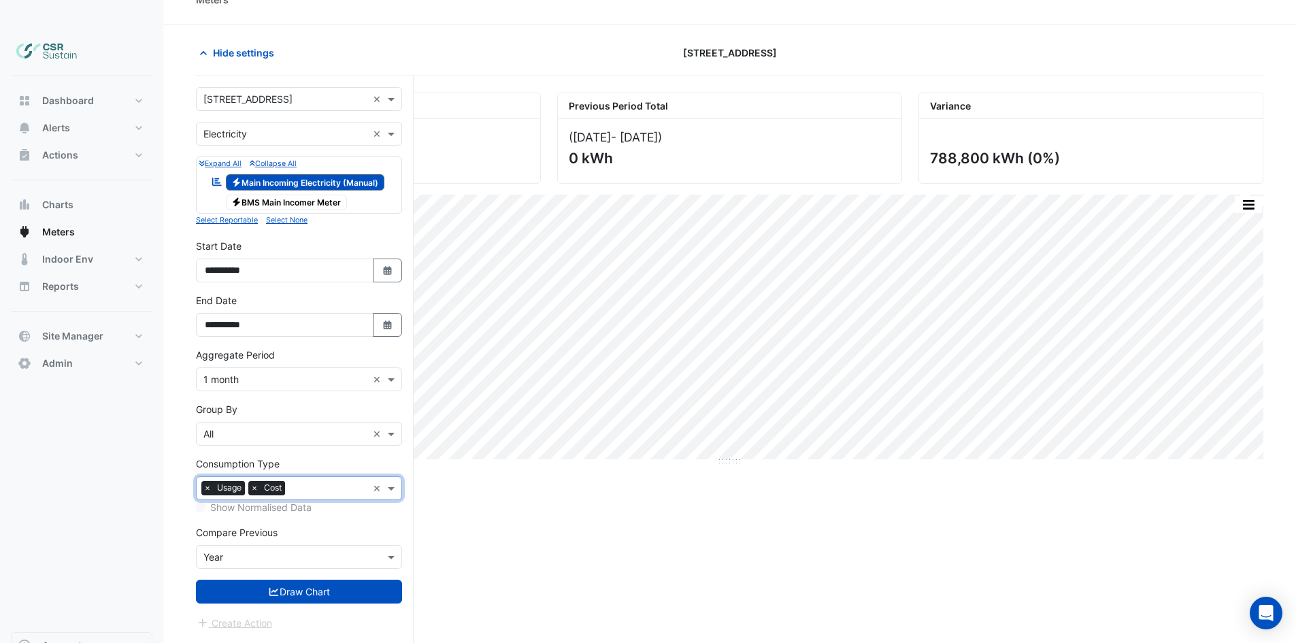
click at [154, 485] on nav "Dashboard Portfolio Ratings Performance Alerts Site Rules Templates Actions Sit…" at bounding box center [81, 348] width 163 height 643
click at [269, 587] on icon "submit" at bounding box center [274, 592] width 12 height 10
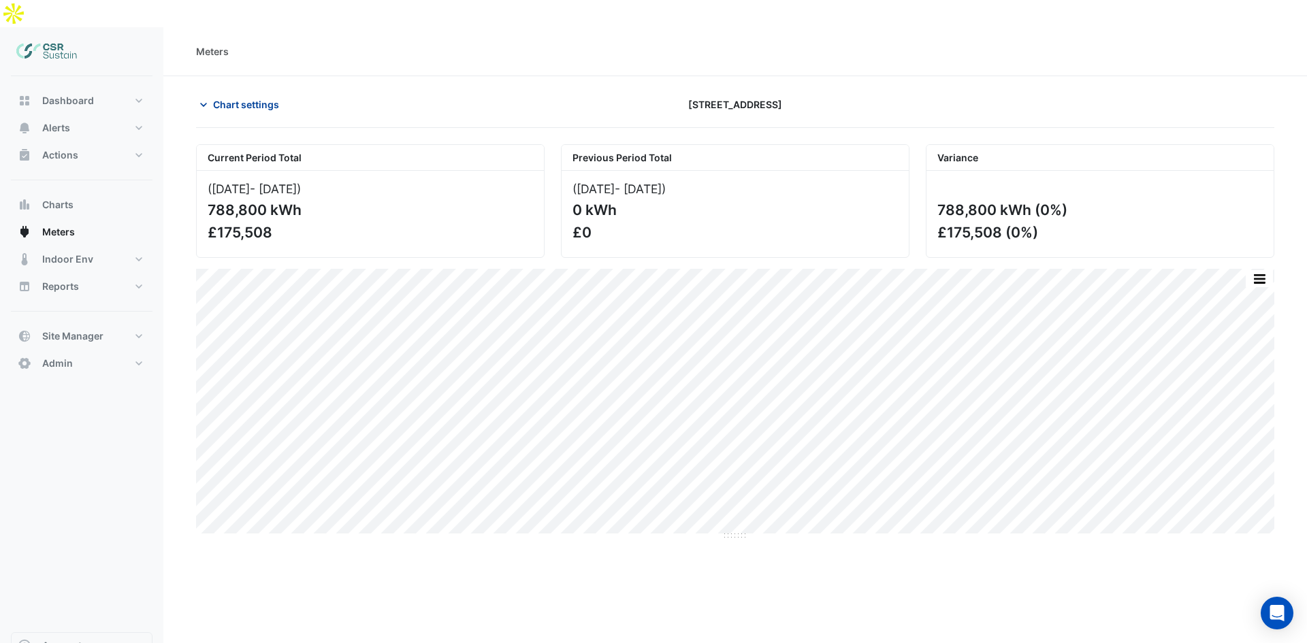
click at [240, 97] on span "Chart settings" at bounding box center [246, 104] width 66 height 14
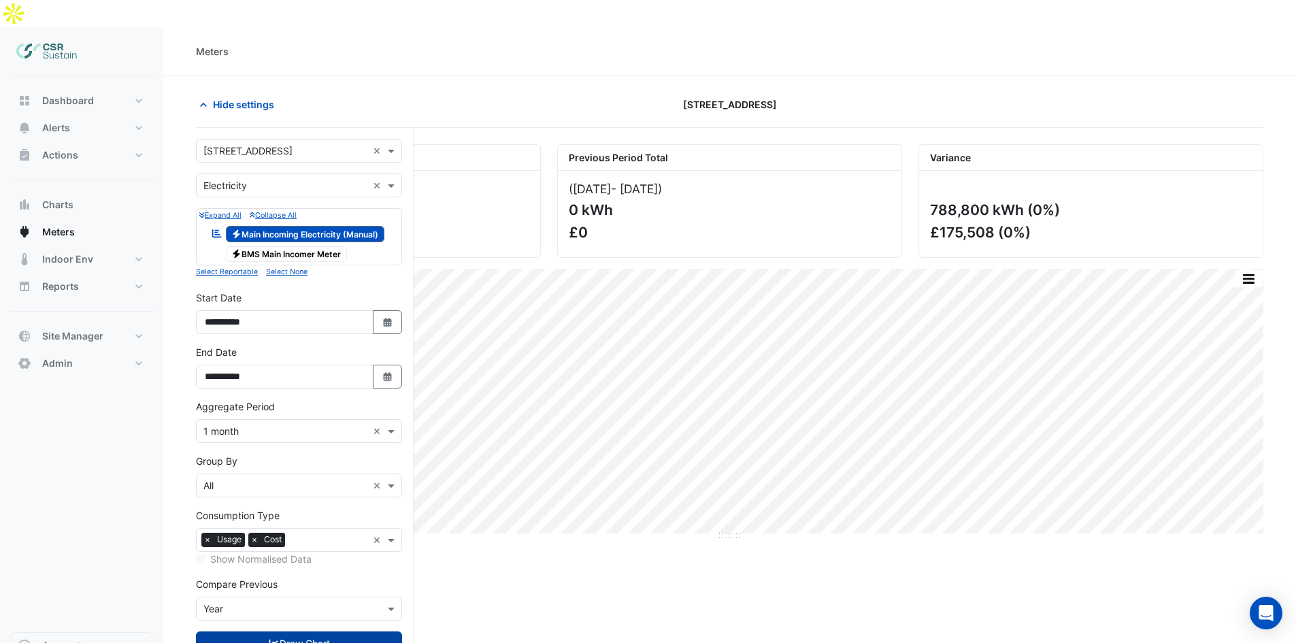
click at [304, 534] on input "text" at bounding box center [329, 541] width 77 height 14
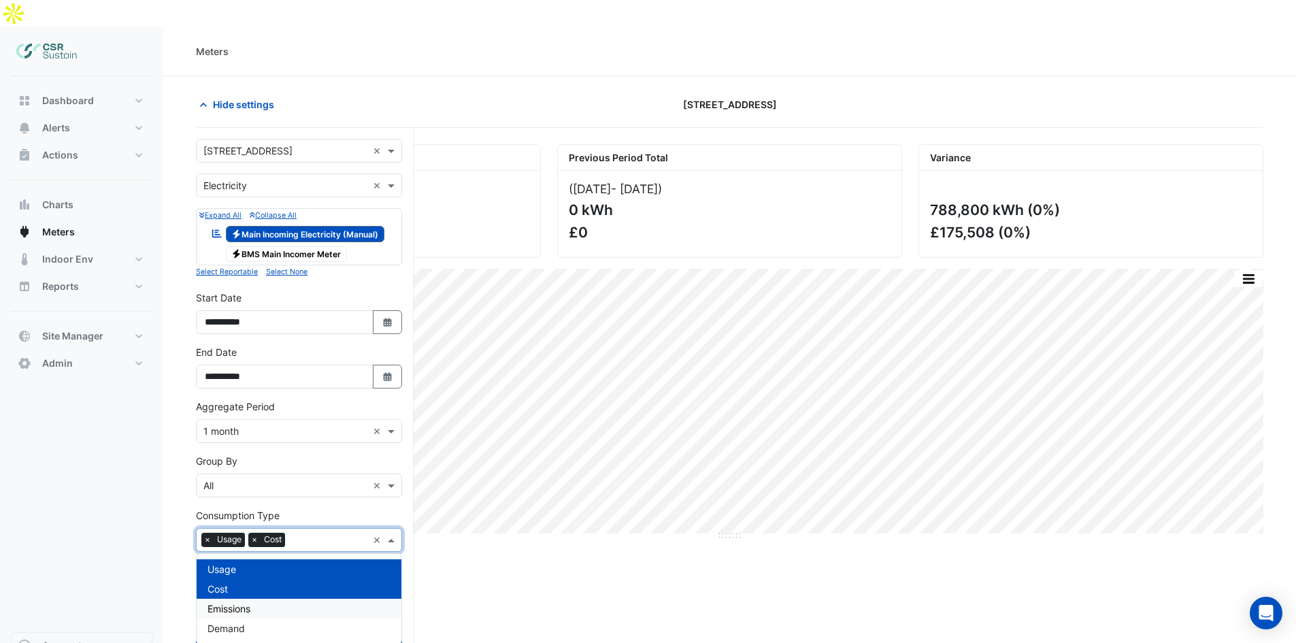
click at [265, 599] on div "Emissions" at bounding box center [299, 609] width 205 height 20
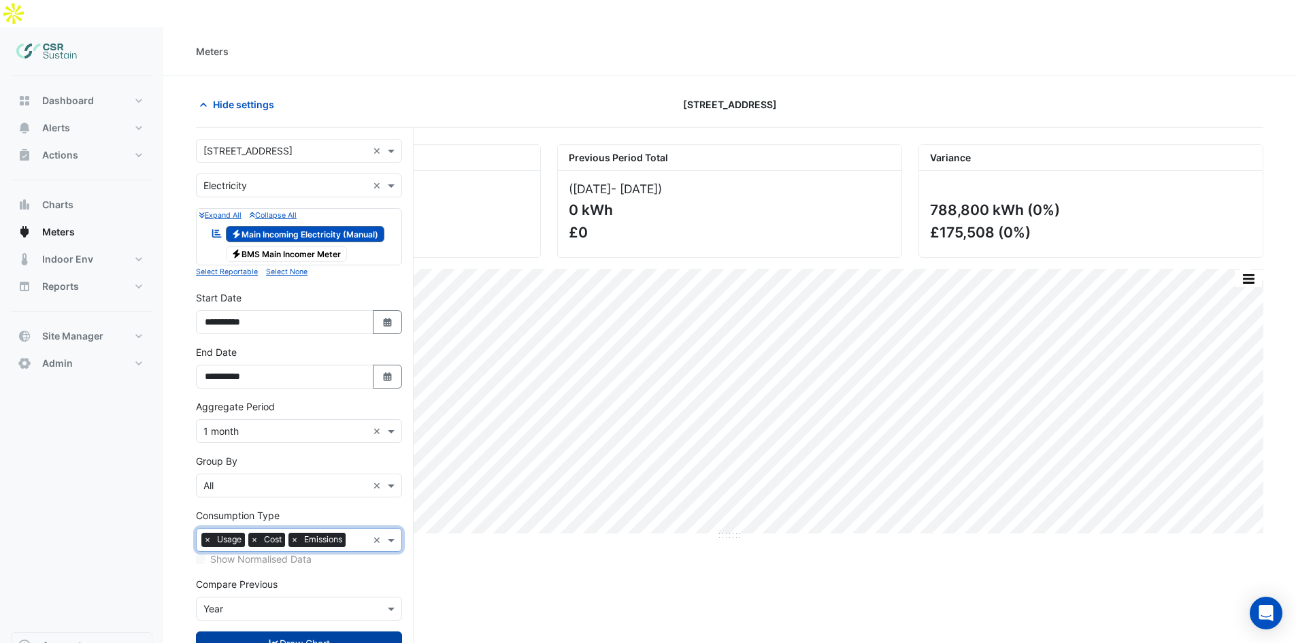
click at [276, 639] on icon "submit" at bounding box center [274, 644] width 12 height 10
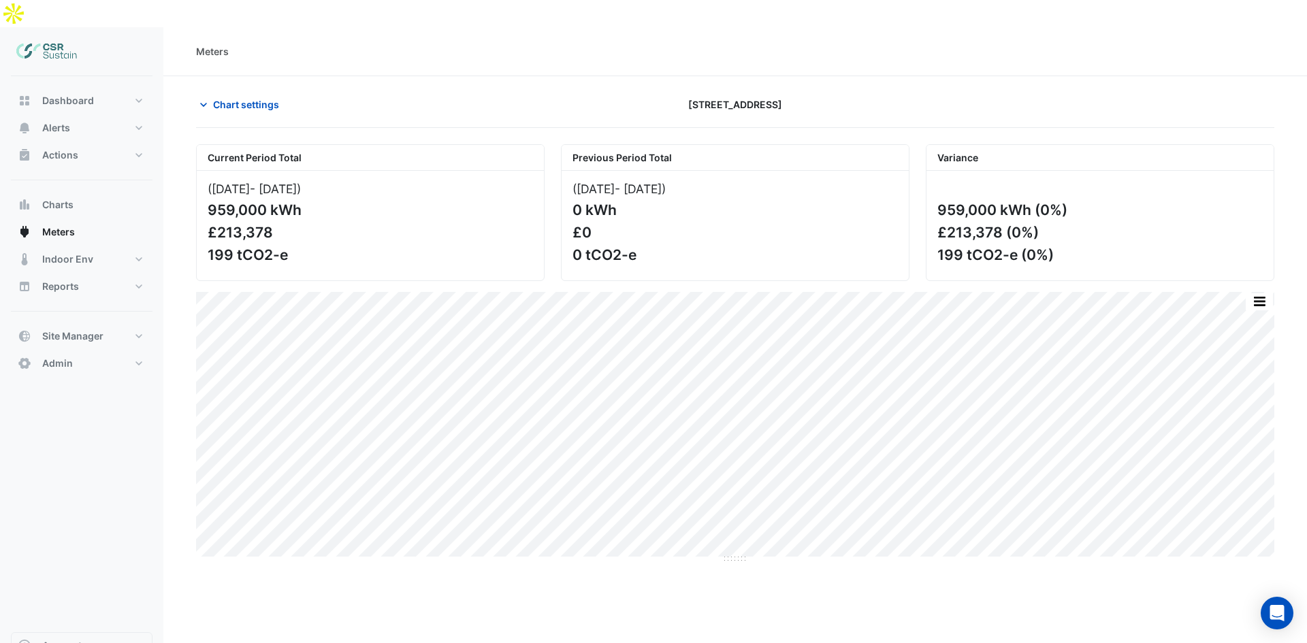
drag, startPoint x: 214, startPoint y: 182, endPoint x: 278, endPoint y: 202, distance: 67.6
click at [291, 201] on div "959,000 kWh" at bounding box center [369, 209] width 323 height 17
drag, startPoint x: 266, startPoint y: 214, endPoint x: 225, endPoint y: 210, distance: 41.0
click at [259, 224] on div "£213,378" at bounding box center [369, 232] width 323 height 17
drag, startPoint x: 212, startPoint y: 202, endPoint x: 284, endPoint y: 204, distance: 72.2
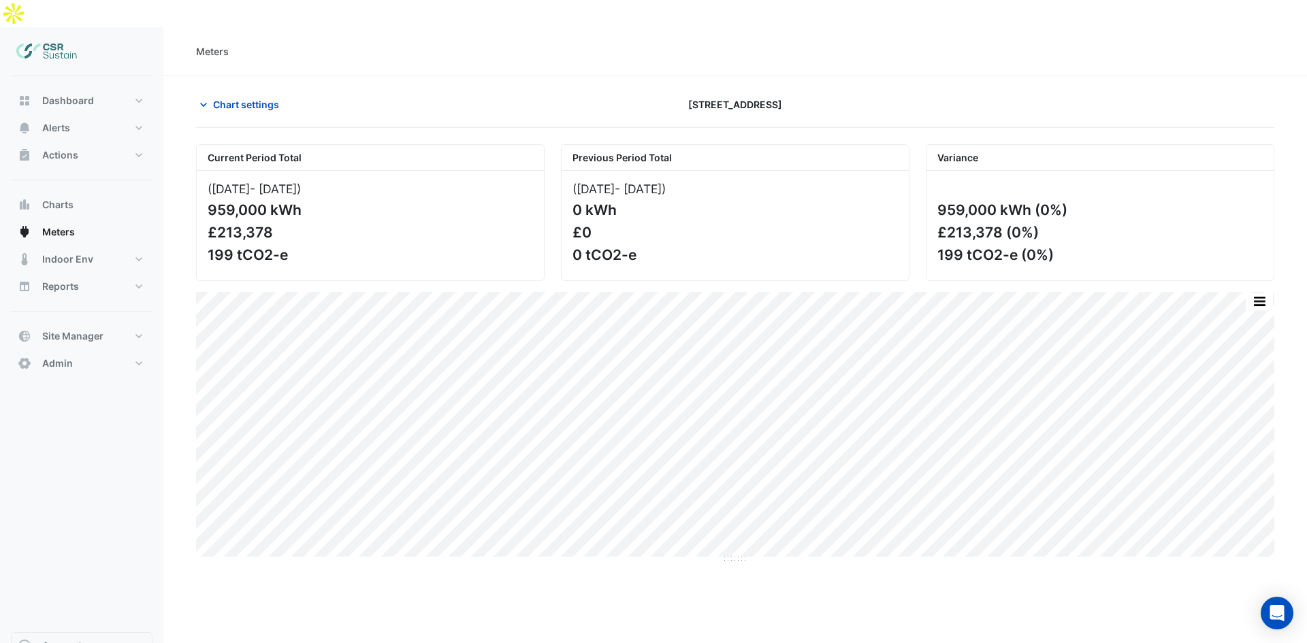
click at [282, 224] on div "£213,378" at bounding box center [369, 232] width 323 height 17
click at [291, 224] on div "£213,378" at bounding box center [369, 232] width 323 height 17
click at [289, 217] on div "(Jan 25 - Aug 25 ) 959,000 kWh £213,378 199 tCO2-e" at bounding box center [370, 226] width 347 height 110
drag, startPoint x: 274, startPoint y: 204, endPoint x: 208, endPoint y: 201, distance: 66.1
click at [208, 224] on div "£213,378" at bounding box center [369, 232] width 323 height 17
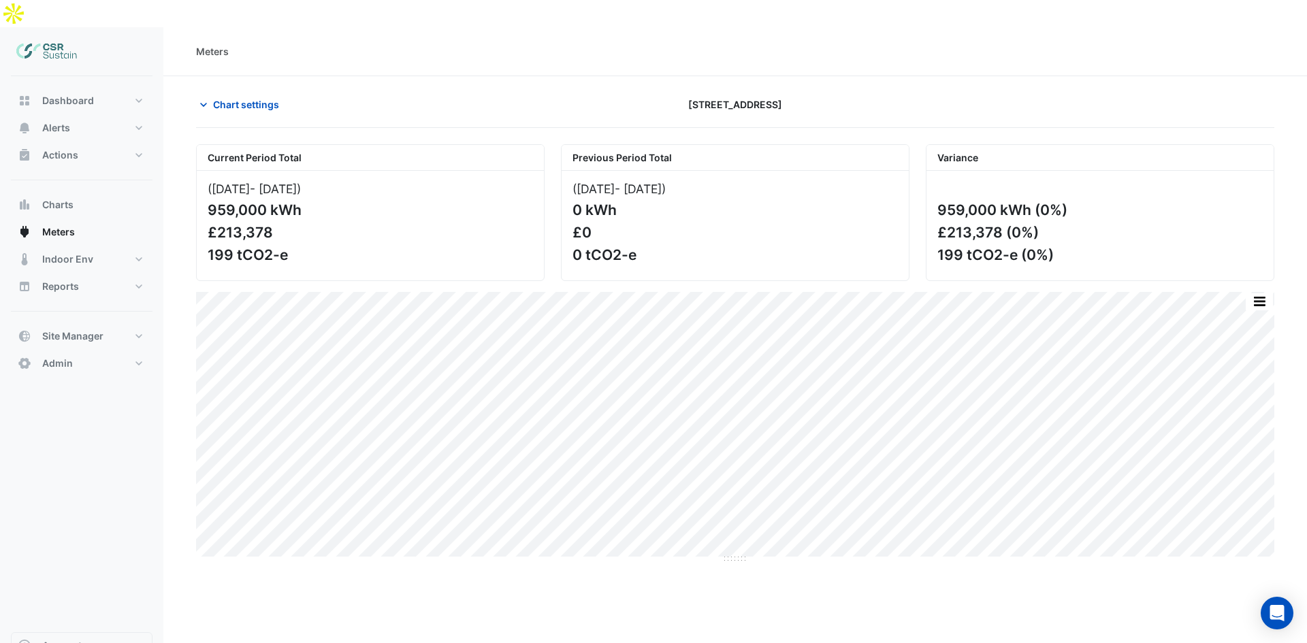
click at [208, 224] on div "£213,378" at bounding box center [369, 232] width 323 height 17
drag, startPoint x: 208, startPoint y: 228, endPoint x: 293, endPoint y: 227, distance: 85.1
click at [293, 246] on div "199 tCO2-e" at bounding box center [369, 254] width 323 height 17
drag, startPoint x: 660, startPoint y: 226, endPoint x: 277, endPoint y: 176, distance: 386.3
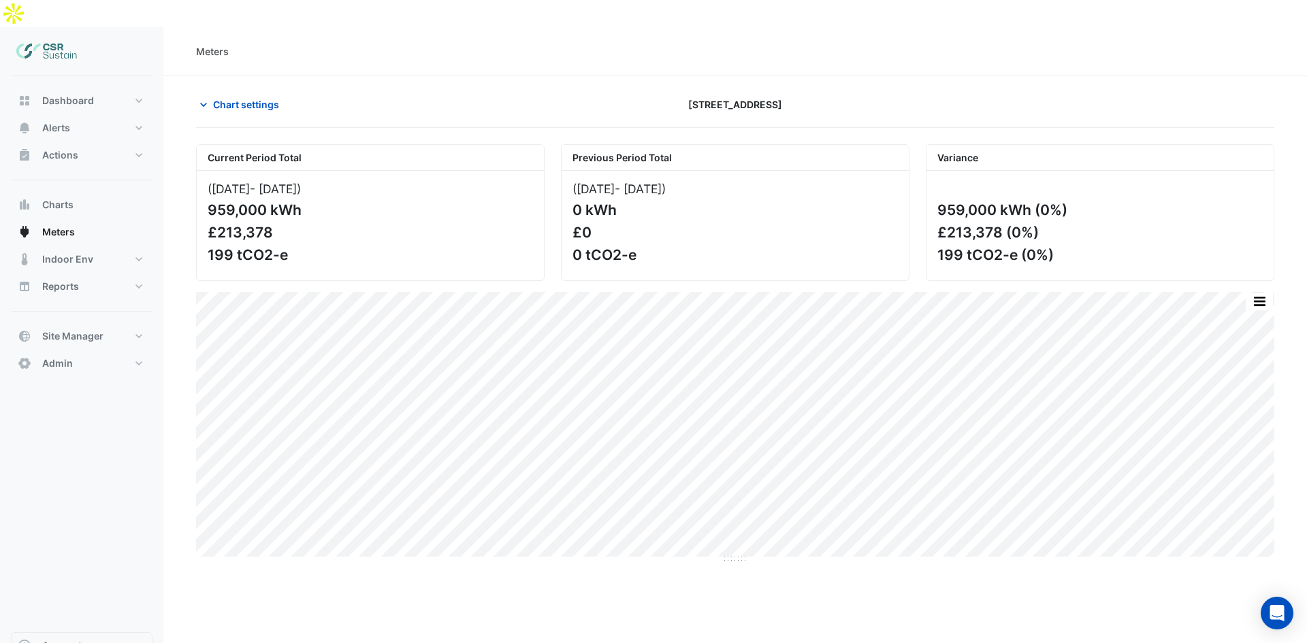
click at [322, 158] on div "Current Period Total (Jan 25 - Aug 25 ) 959,000 kWh £213,378 199 tCO2-e Previou…" at bounding box center [735, 207] width 1094 height 148
click at [261, 201] on div "959,000 kWh" at bounding box center [369, 209] width 323 height 17
click at [116, 246] on button "Indoor Env" at bounding box center [82, 259] width 142 height 27
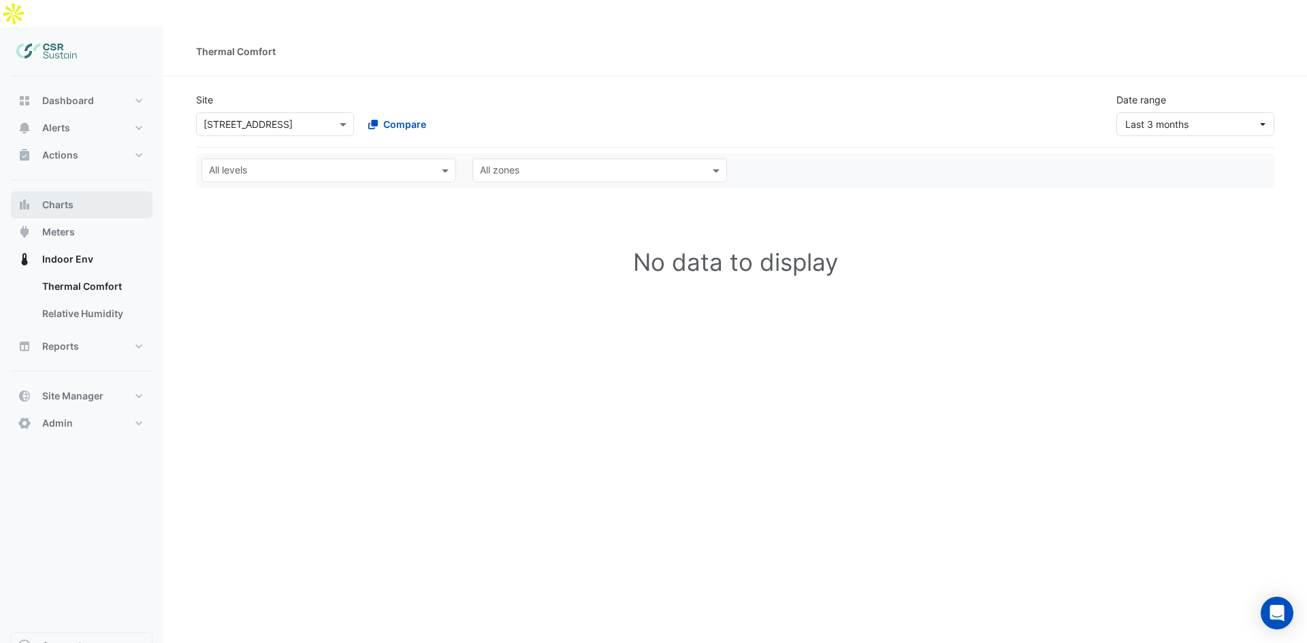
click at [107, 191] on button "Charts" at bounding box center [82, 204] width 142 height 27
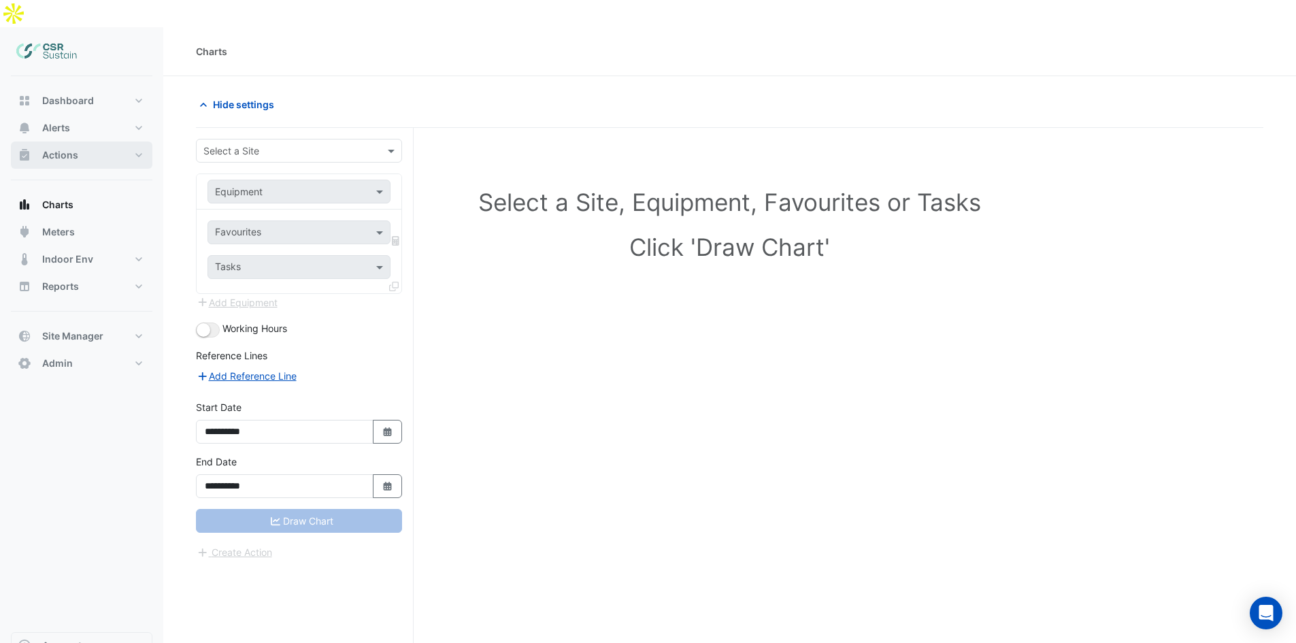
click at [119, 142] on button "Actions" at bounding box center [82, 155] width 142 height 27
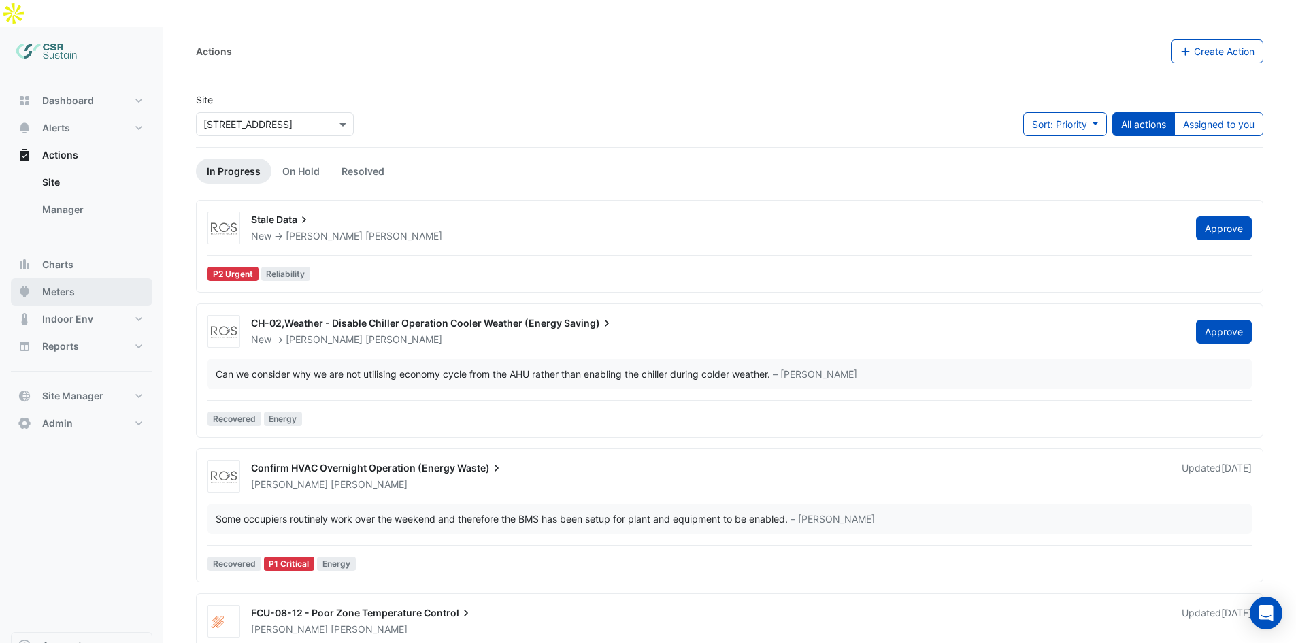
click at [81, 278] on button "Meters" at bounding box center [82, 291] width 142 height 27
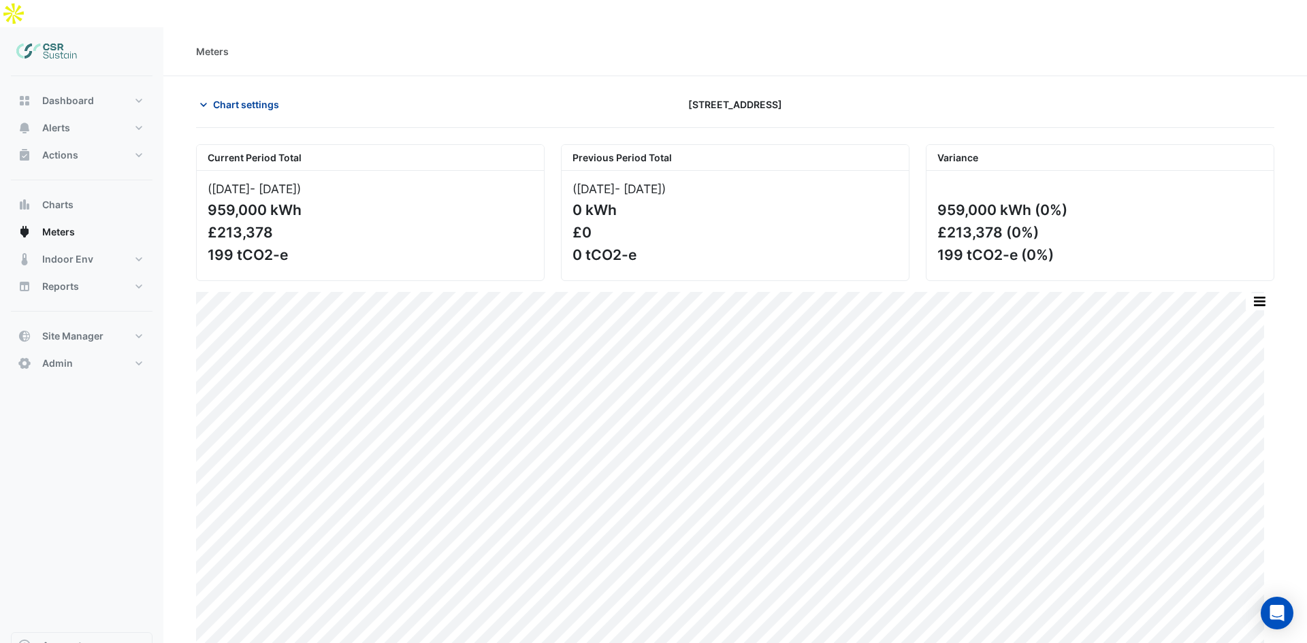
drag, startPoint x: 193, startPoint y: 74, endPoint x: 212, endPoint y: 74, distance: 19.1
click at [196, 93] on div "Chart settings" at bounding box center [370, 105] width 365 height 24
click at [213, 97] on span "Chart settings" at bounding box center [246, 104] width 66 height 14
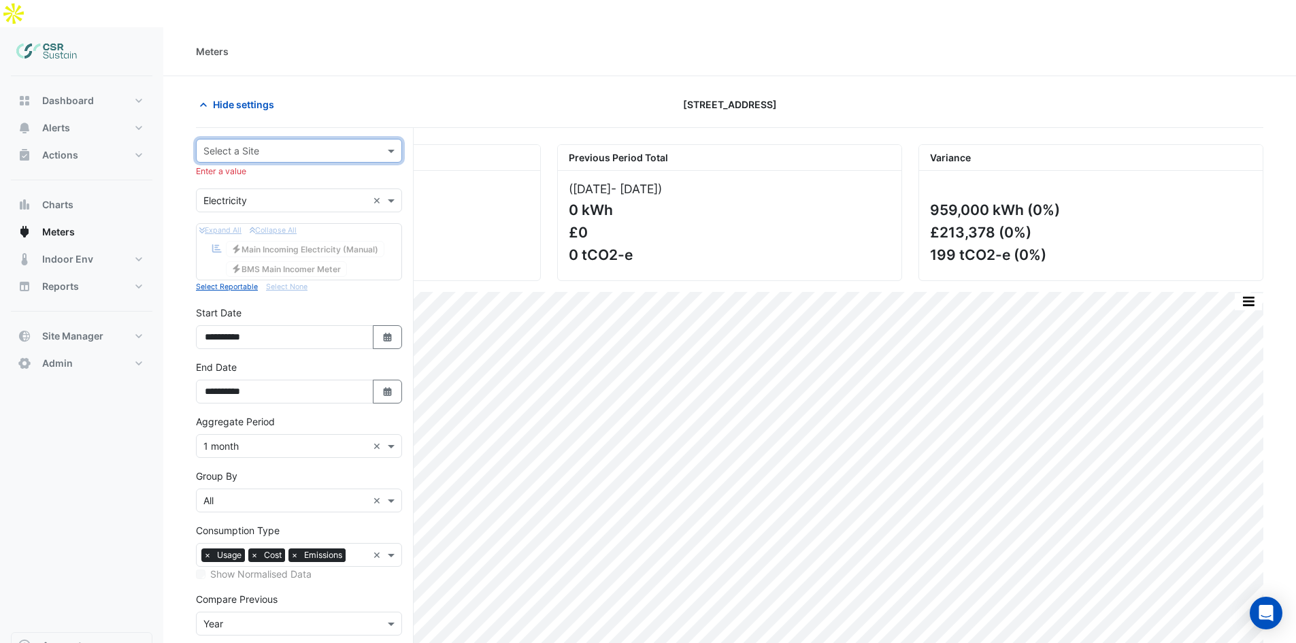
click at [312, 139] on div "Select a Site" at bounding box center [299, 151] width 206 height 24
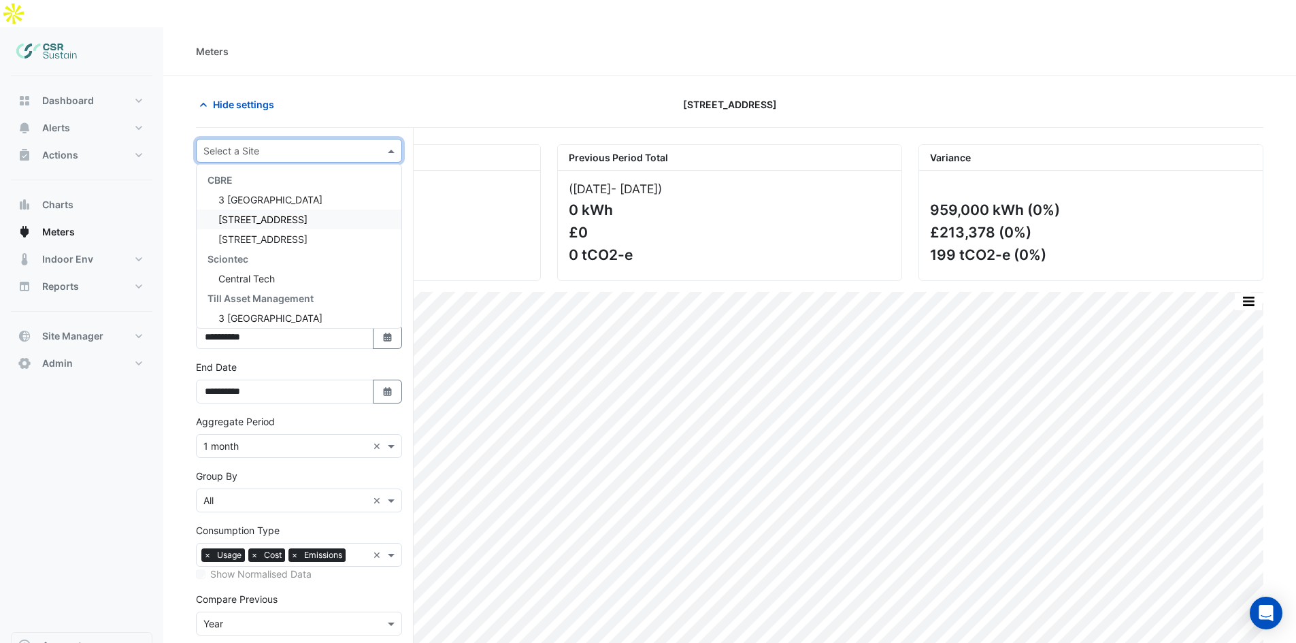
click at [248, 214] on span "[STREET_ADDRESS]" at bounding box center [262, 220] width 89 height 12
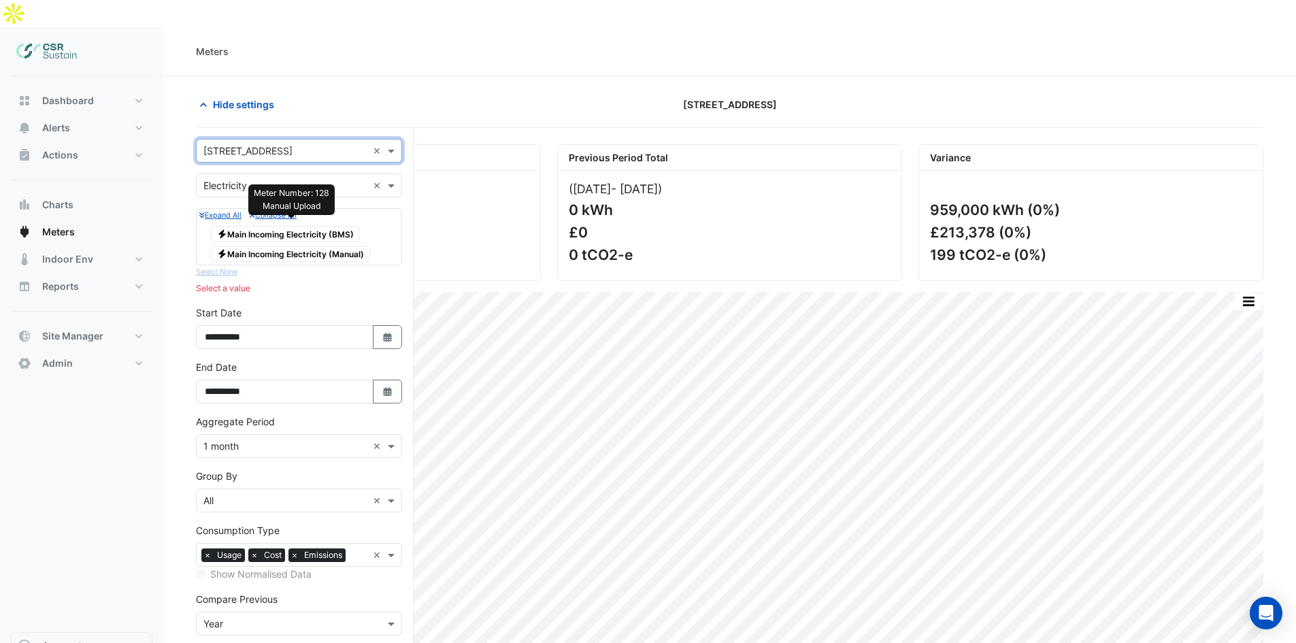
click at [343, 246] on span "Electricity Main Incoming Electricity (Manual)" at bounding box center [290, 254] width 159 height 16
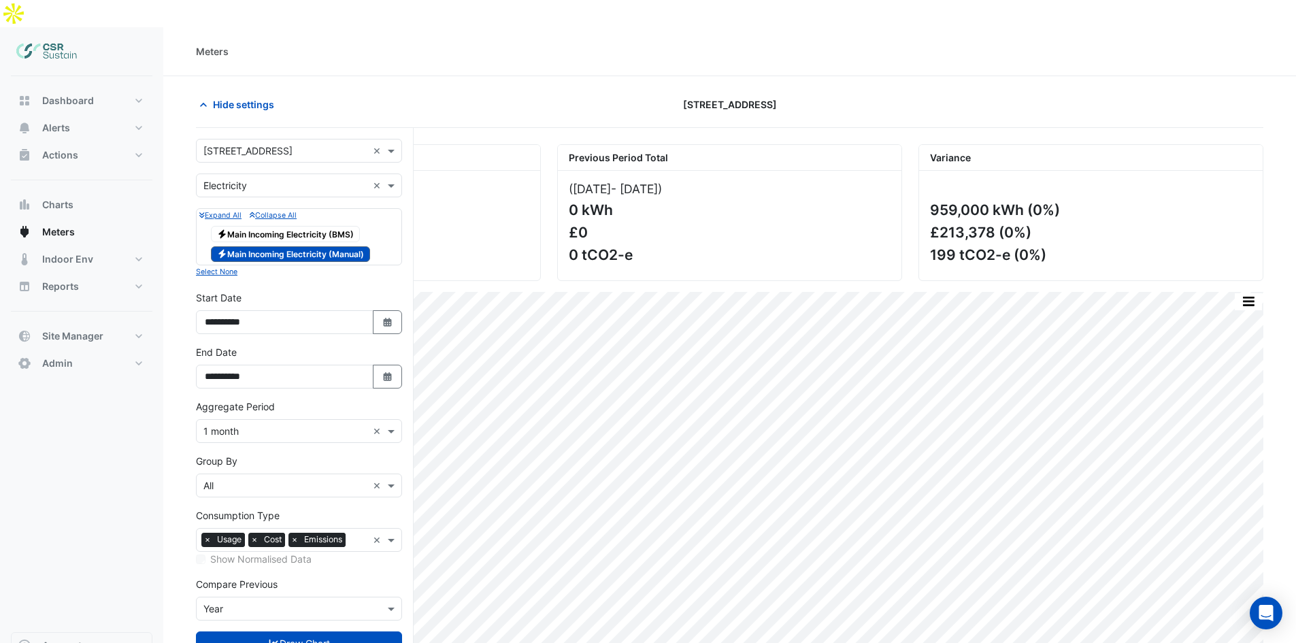
click at [308, 632] on button "Draw Chart" at bounding box center [299, 644] width 206 height 24
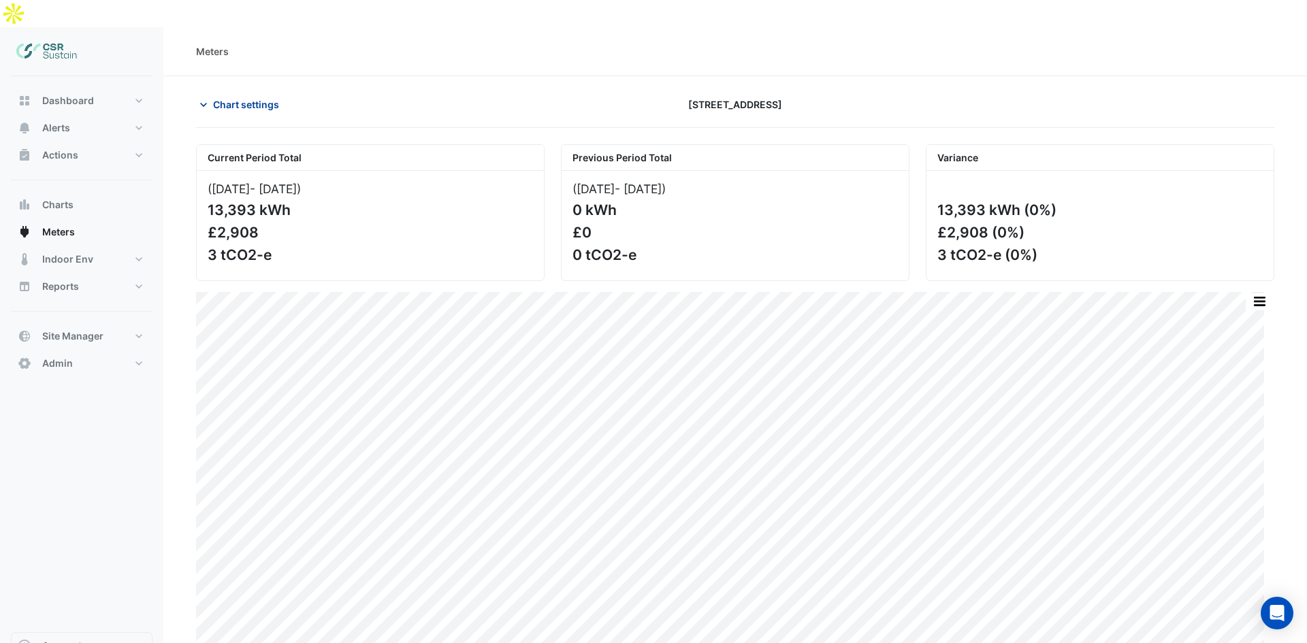
click at [213, 97] on span "Chart settings" at bounding box center [246, 104] width 66 height 14
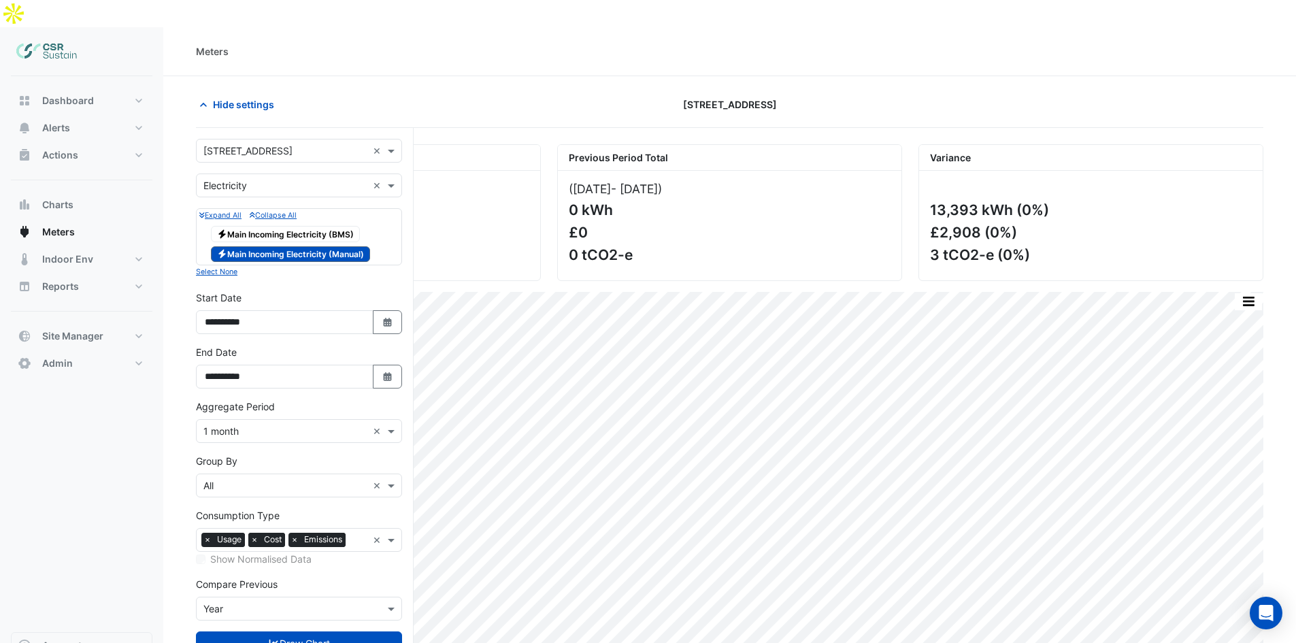
click at [255, 533] on span "×" at bounding box center [254, 540] width 12 height 14
click at [270, 632] on button "Draw Chart" at bounding box center [299, 644] width 206 height 24
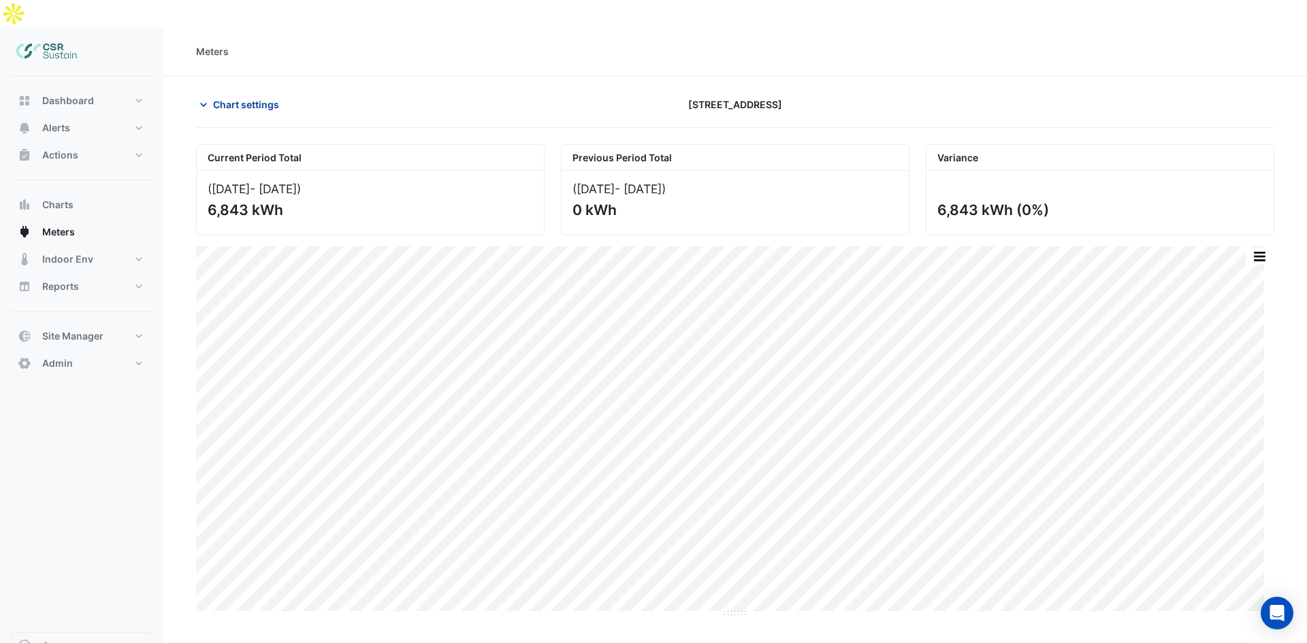
click at [252, 97] on span "Chart settings" at bounding box center [246, 104] width 66 height 14
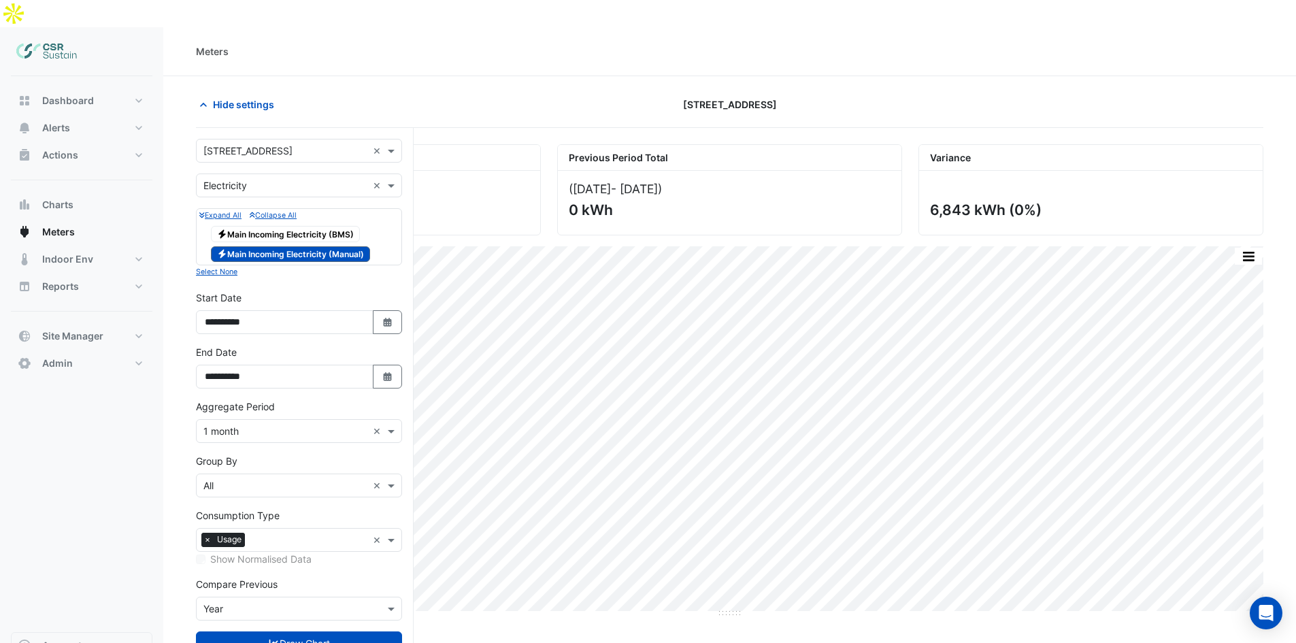
click at [208, 533] on span "×" at bounding box center [207, 540] width 12 height 14
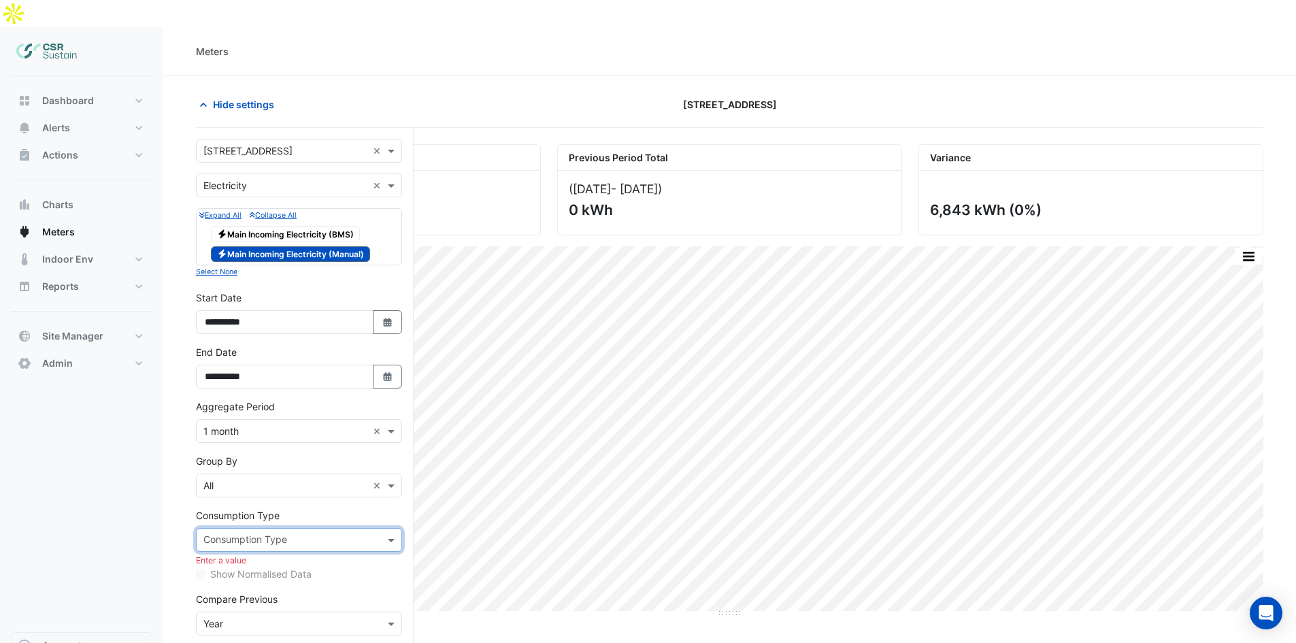
click at [236, 144] on input "text" at bounding box center [285, 151] width 164 height 14
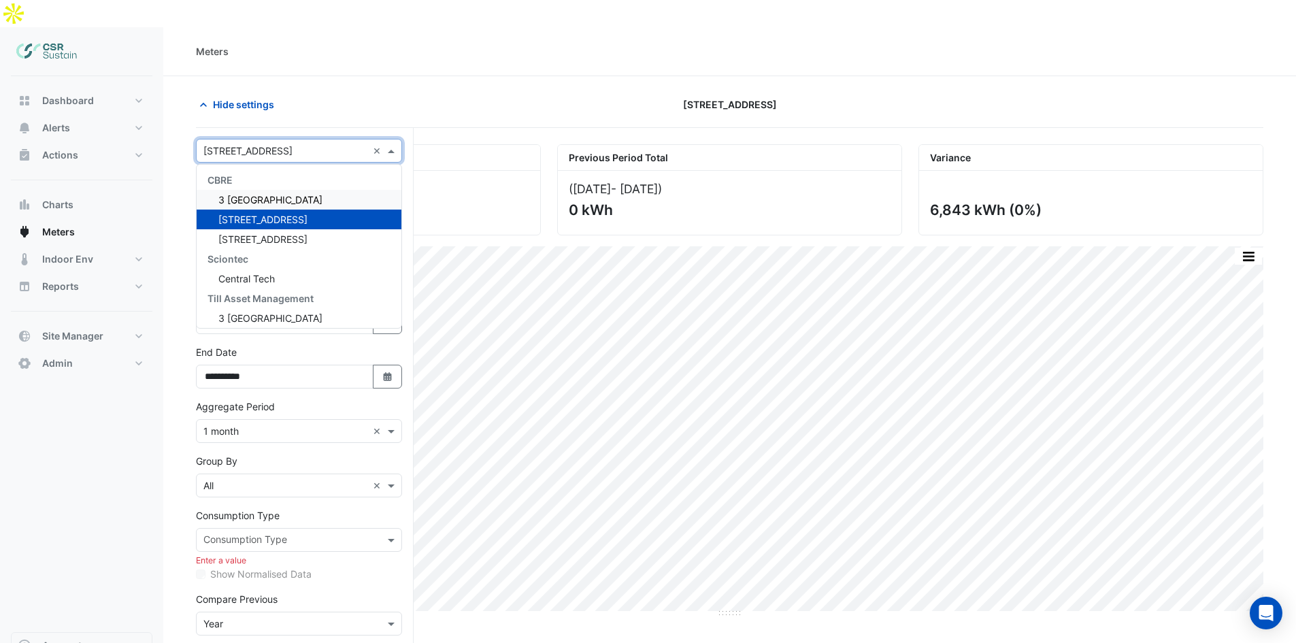
click at [245, 194] on span "3 [GEOGRAPHIC_DATA]" at bounding box center [270, 200] width 104 height 12
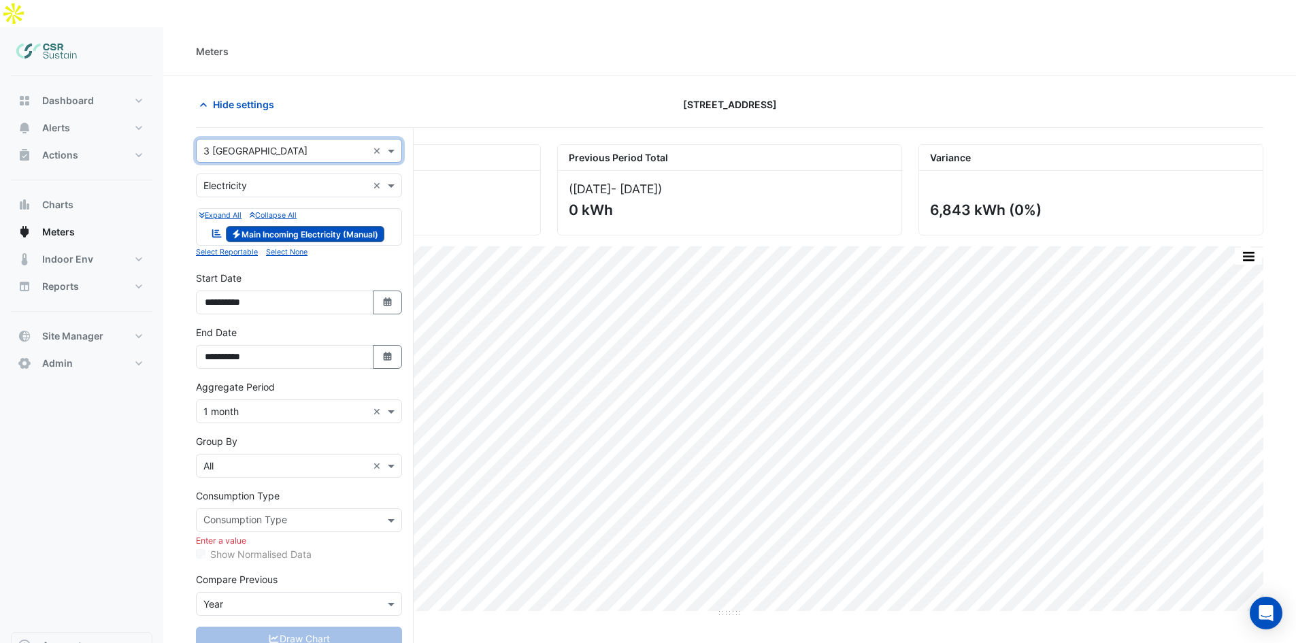
click at [275, 514] on input "text" at bounding box center [291, 521] width 176 height 14
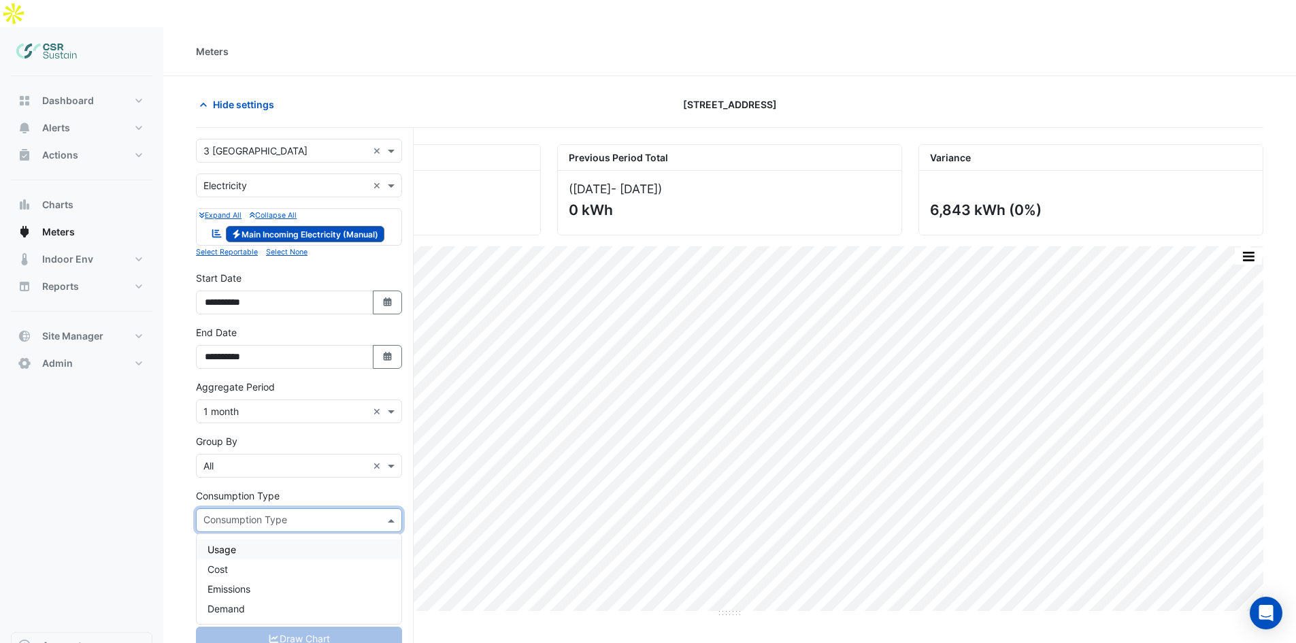
click at [238, 540] on div "Usage" at bounding box center [299, 550] width 205 height 20
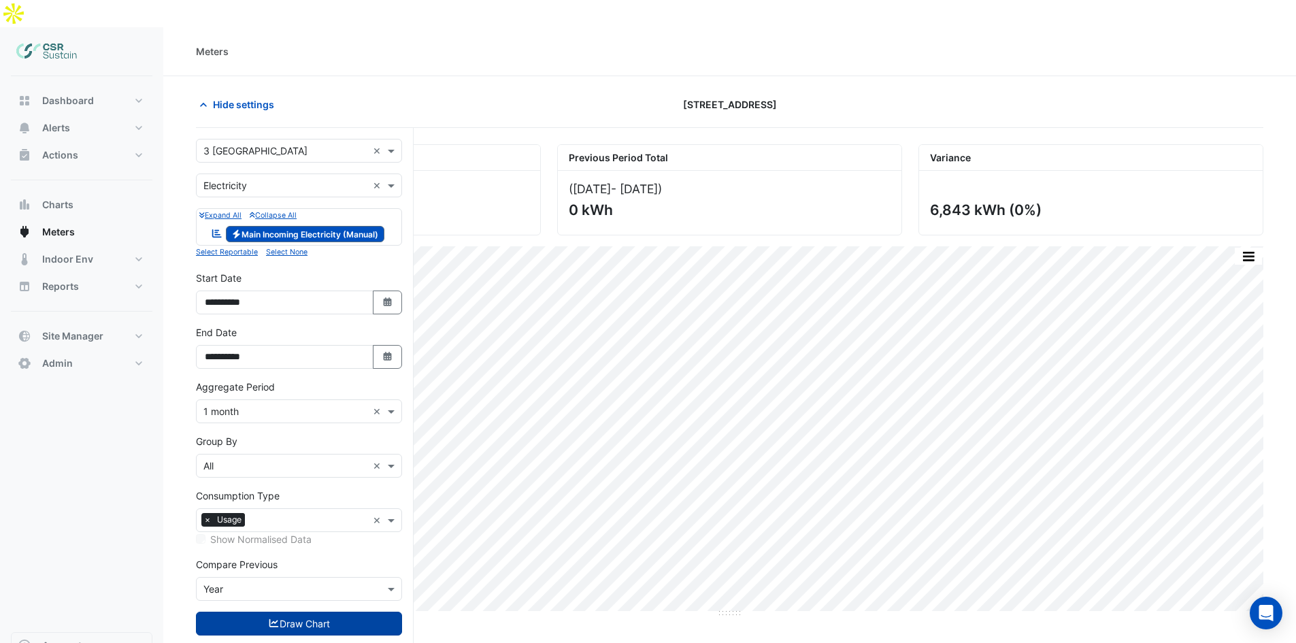
click at [251, 612] on button "Draw Chart" at bounding box center [299, 624] width 206 height 24
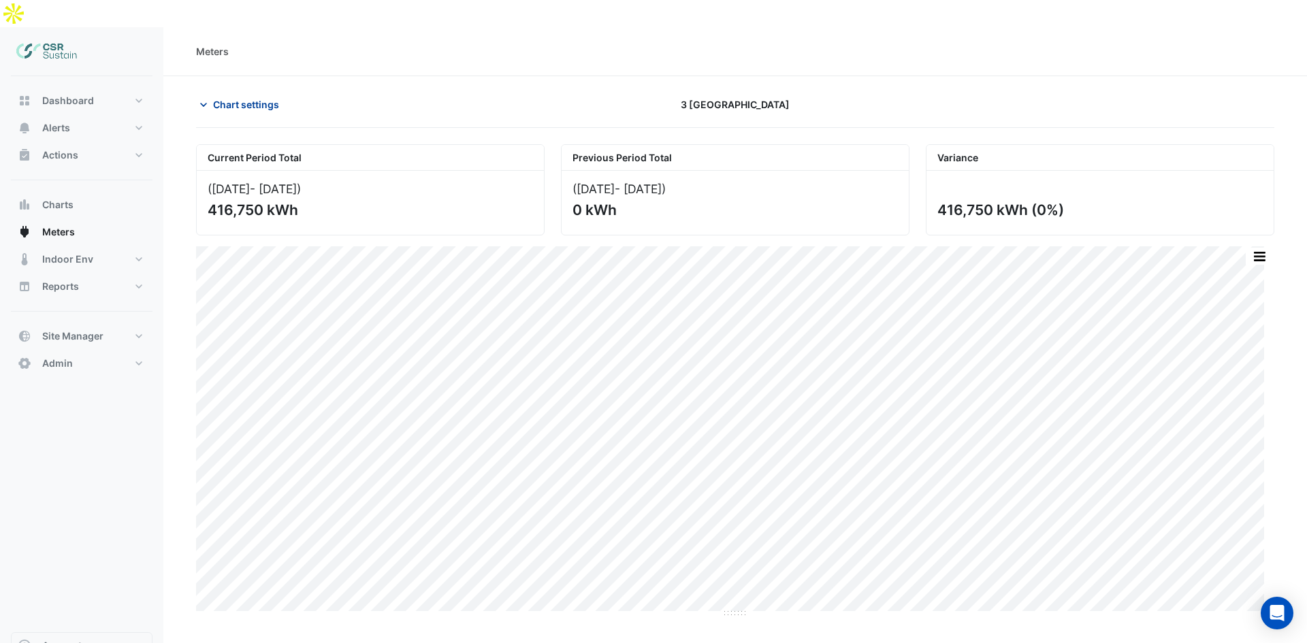
click at [245, 97] on span "Chart settings" at bounding box center [246, 104] width 66 height 14
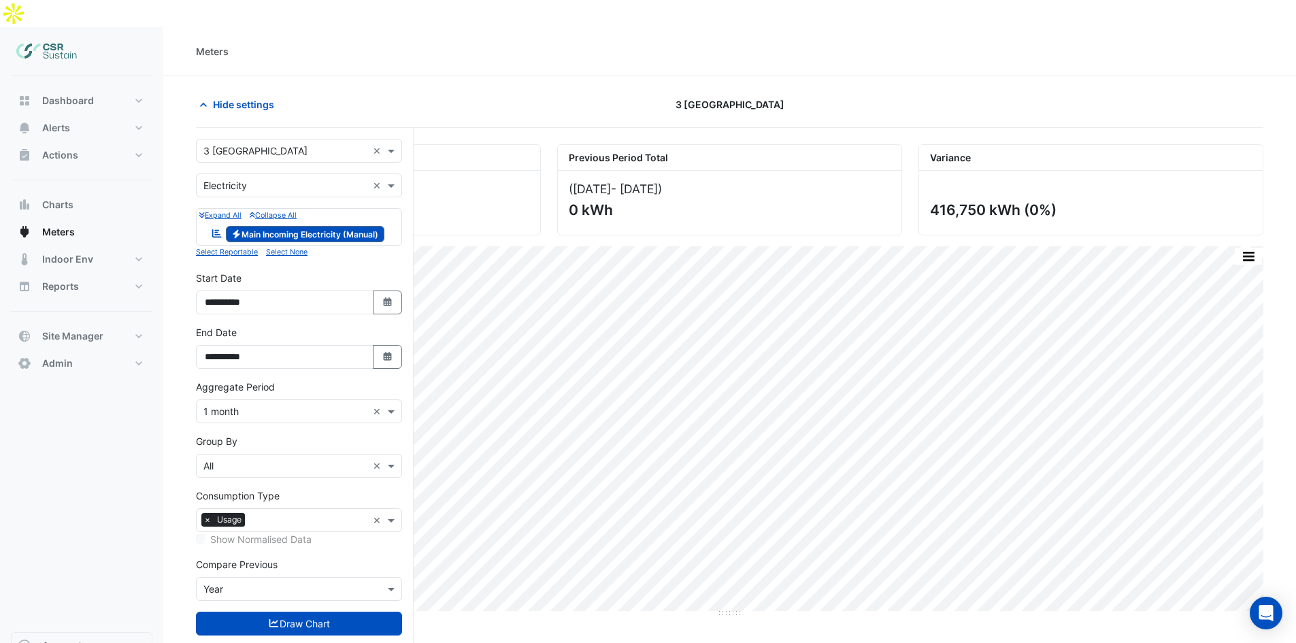
click at [272, 514] on input "text" at bounding box center [308, 521] width 117 height 14
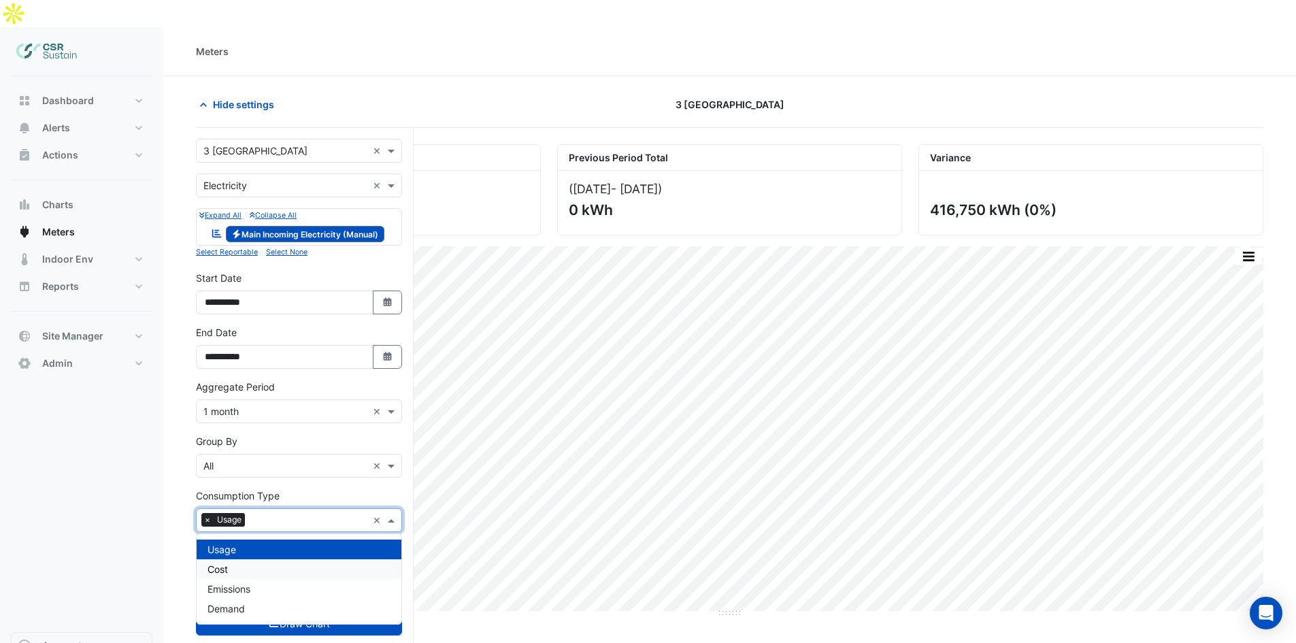
drag, startPoint x: 248, startPoint y: 546, endPoint x: 256, endPoint y: 541, distance: 9.3
click at [250, 559] on div "Cost" at bounding box center [299, 569] width 205 height 20
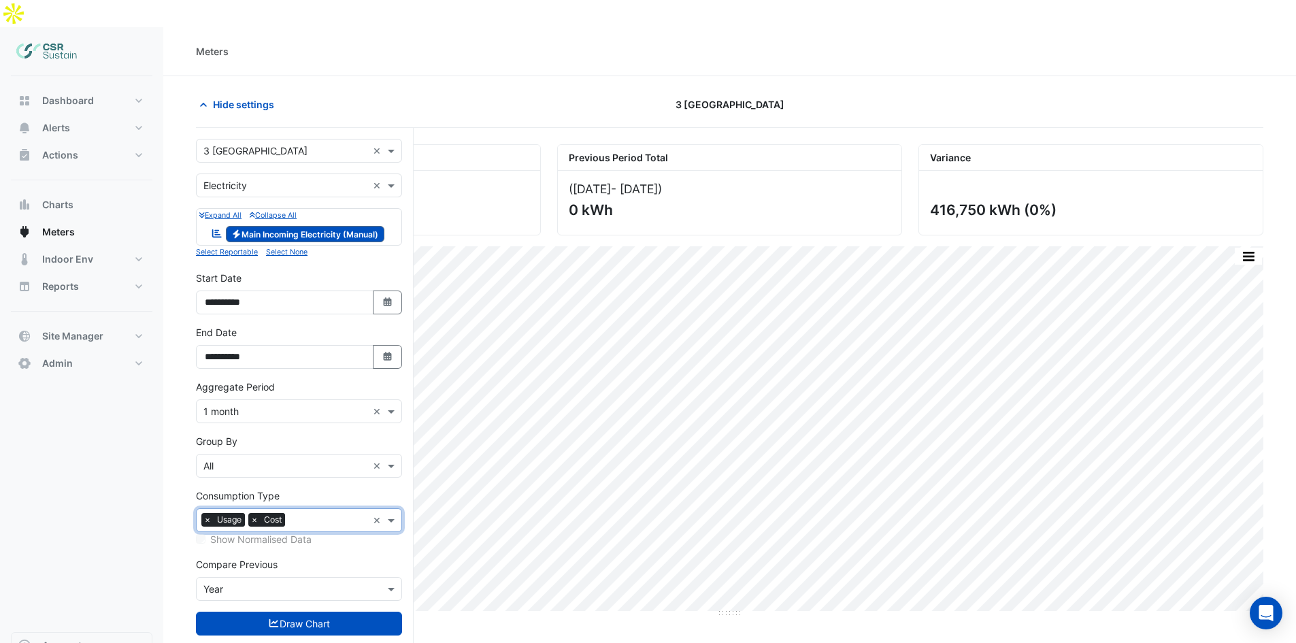
click at [304, 514] on input "text" at bounding box center [329, 521] width 77 height 14
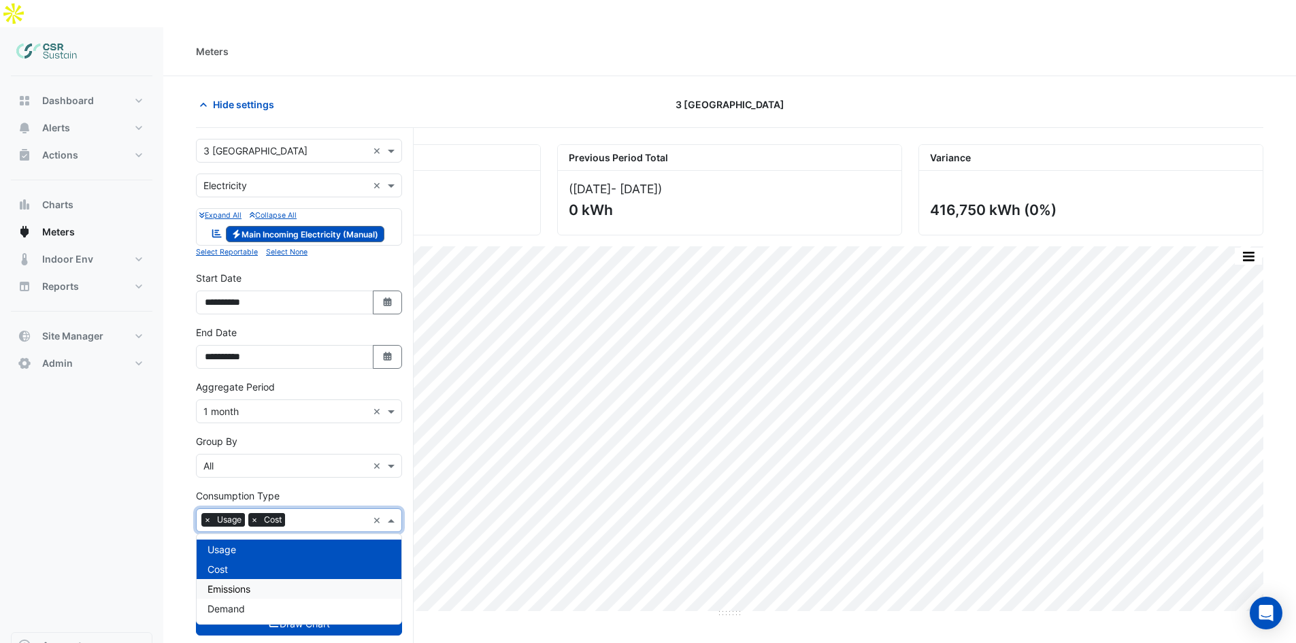
click at [261, 579] on div "Emissions" at bounding box center [299, 589] width 205 height 20
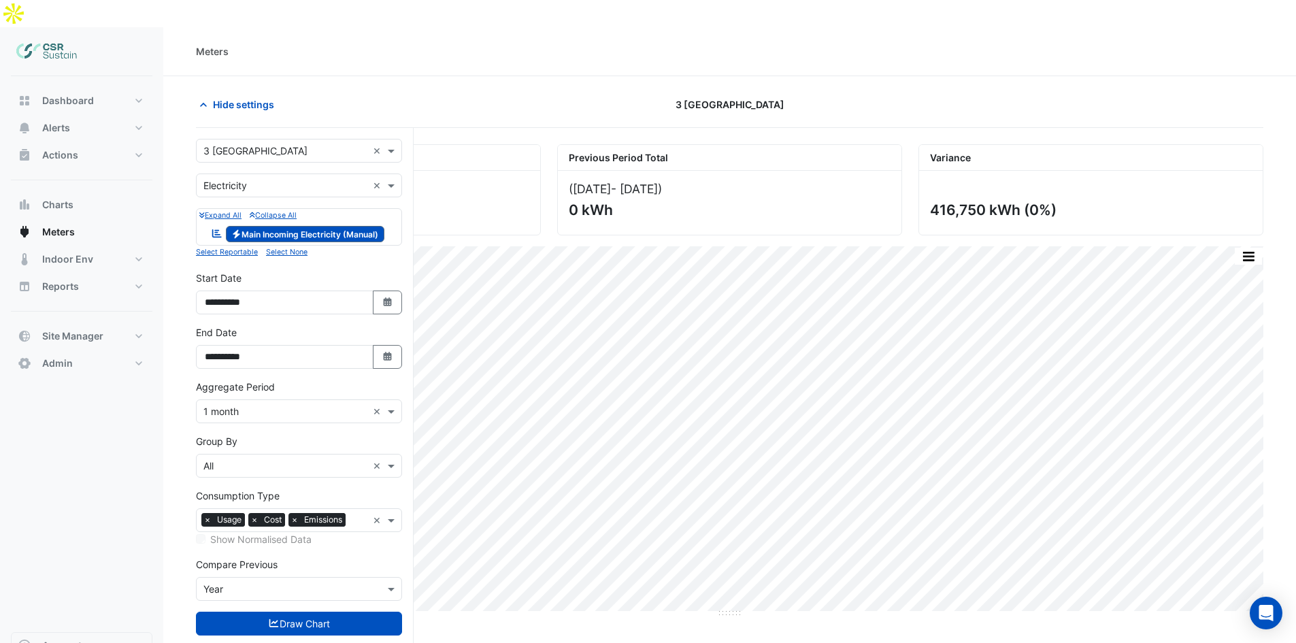
click at [105, 502] on div "Dashboard Portfolio Ratings Performance Alerts Site Rules Templates Actions Sit…" at bounding box center [82, 354] width 142 height 556
click at [271, 619] on icon "submit" at bounding box center [274, 623] width 10 height 8
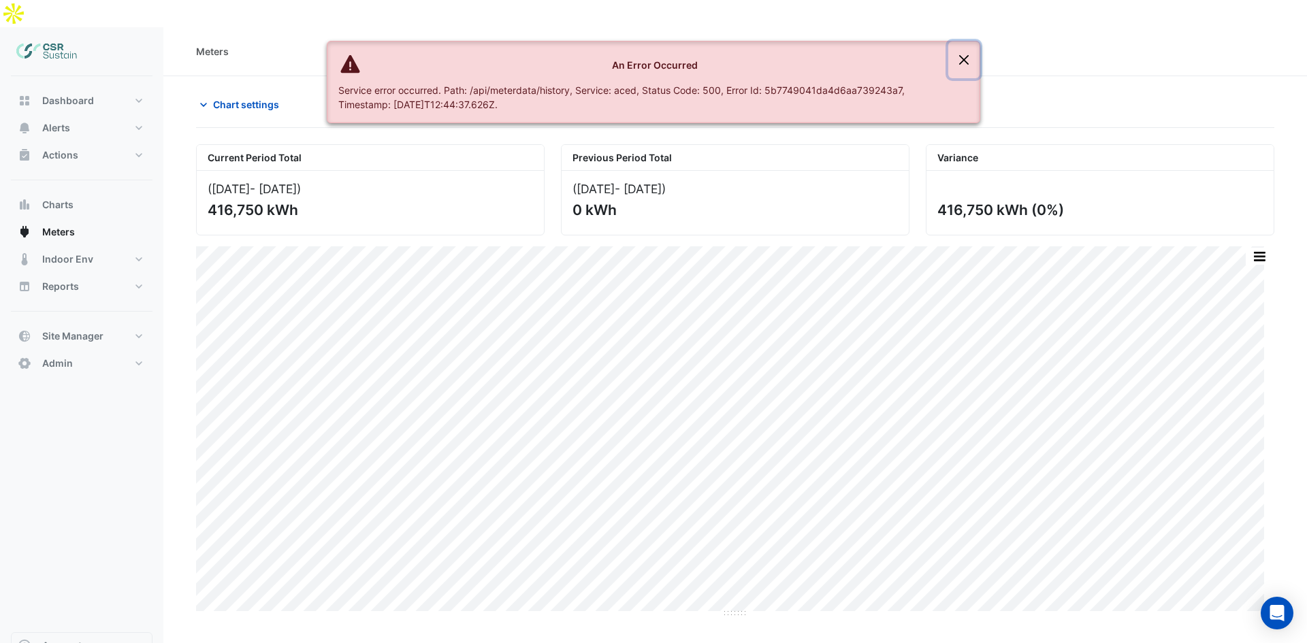
click at [965, 56] on button "Close" at bounding box center [963, 60] width 31 height 37
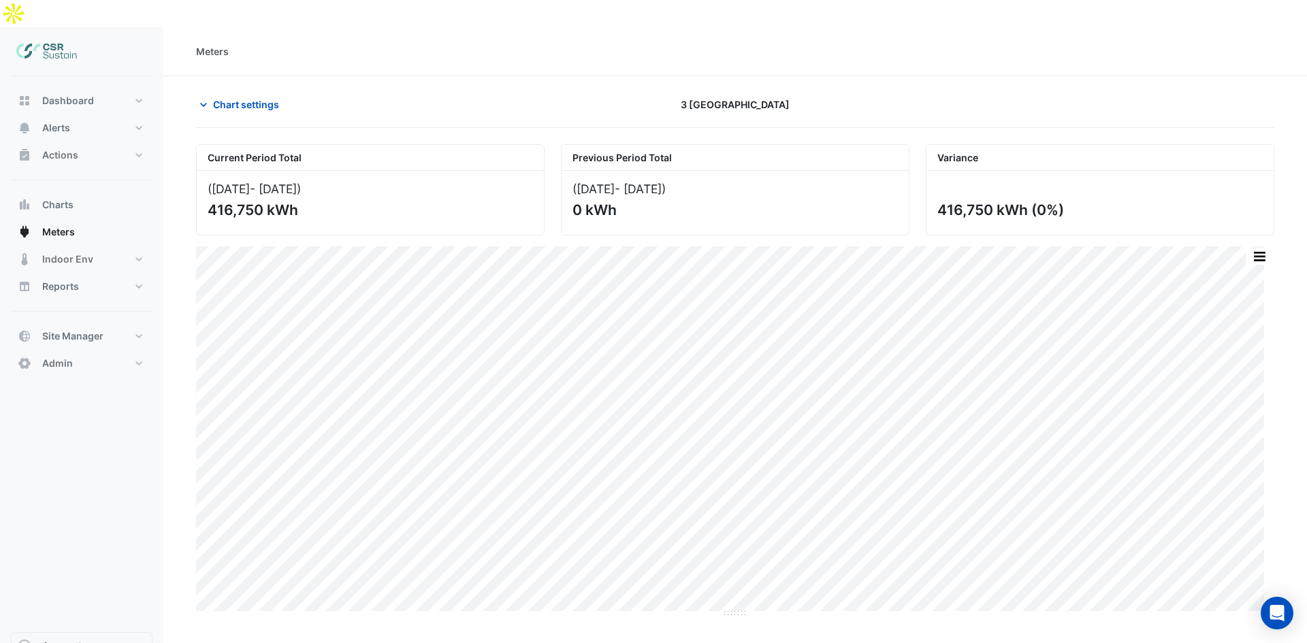
click at [248, 76] on section "Chart settings 3 St. Paul's Place Current Period Total (Jan 25 - Aug 25 ) 416,7…" at bounding box center [734, 347] width 1143 height 542
click at [248, 97] on span "Chart settings" at bounding box center [246, 104] width 66 height 14
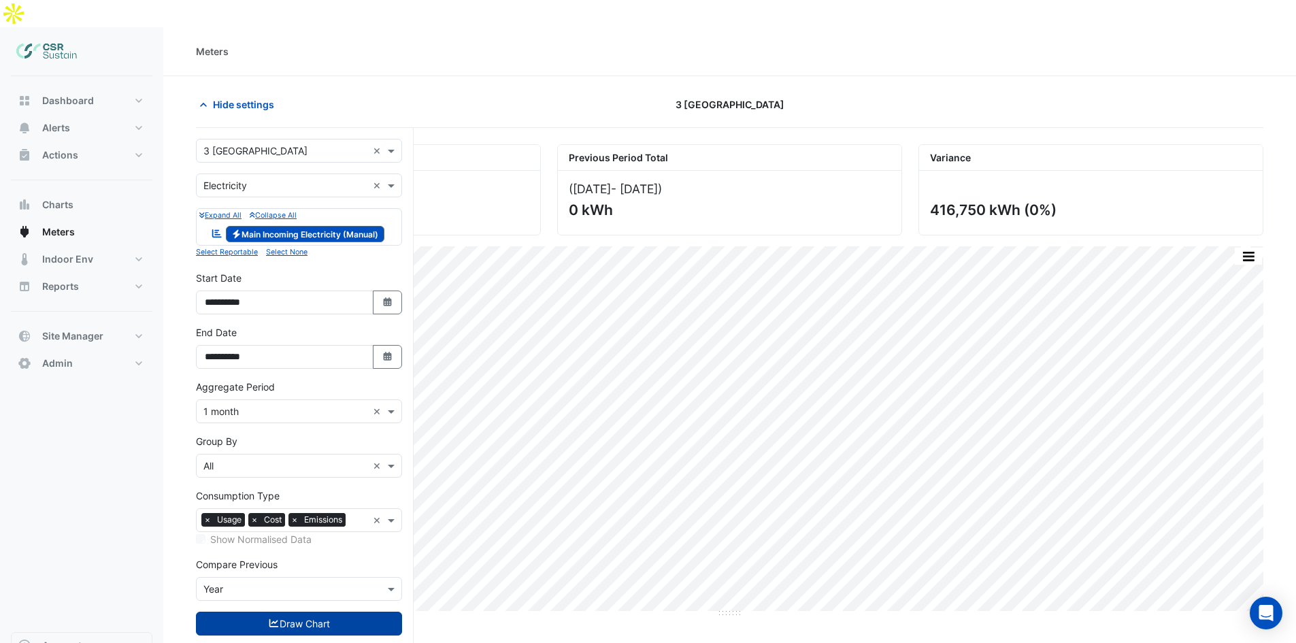
click at [345, 612] on button "Draw Chart" at bounding box center [299, 624] width 206 height 24
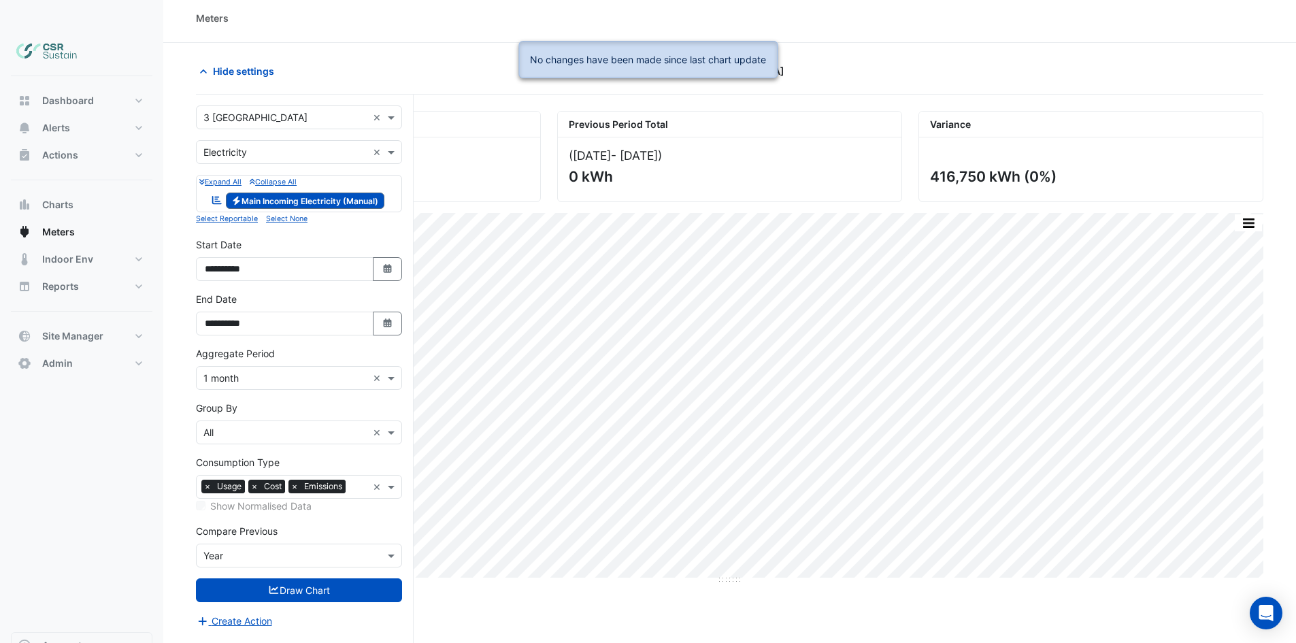
scroll to position [52, 0]
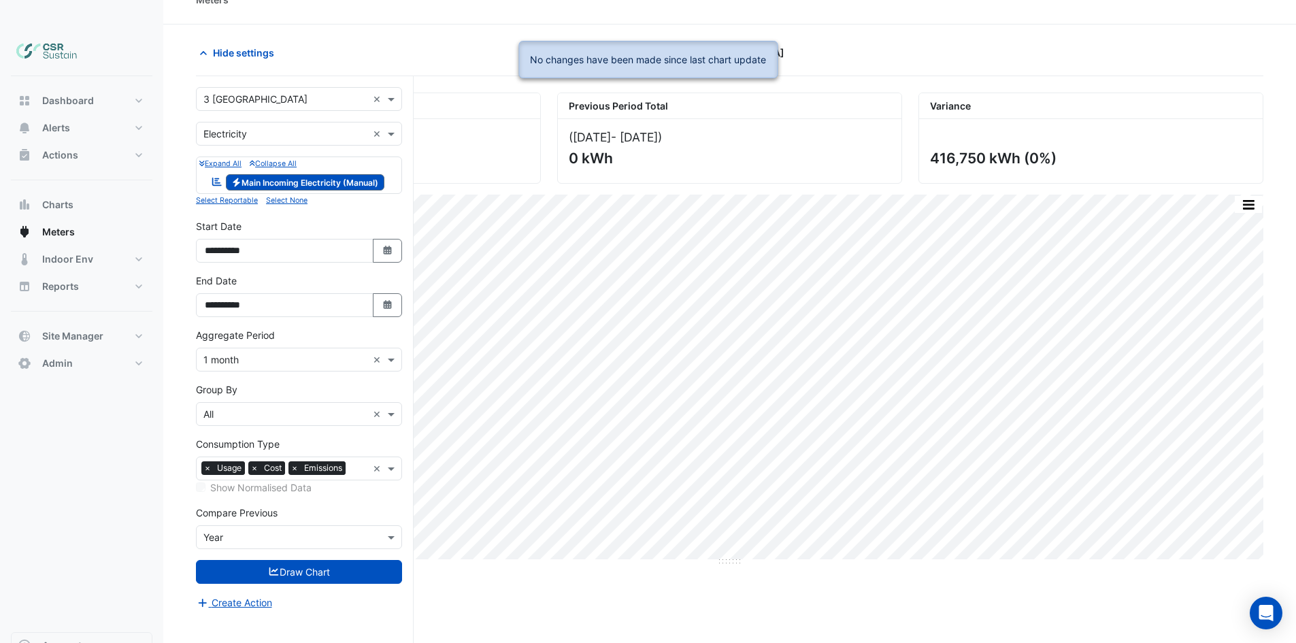
drag, startPoint x: 296, startPoint y: 440, endPoint x: 293, endPoint y: 468, distance: 28.8
click at [295, 461] on span "×" at bounding box center [295, 468] width 12 height 14
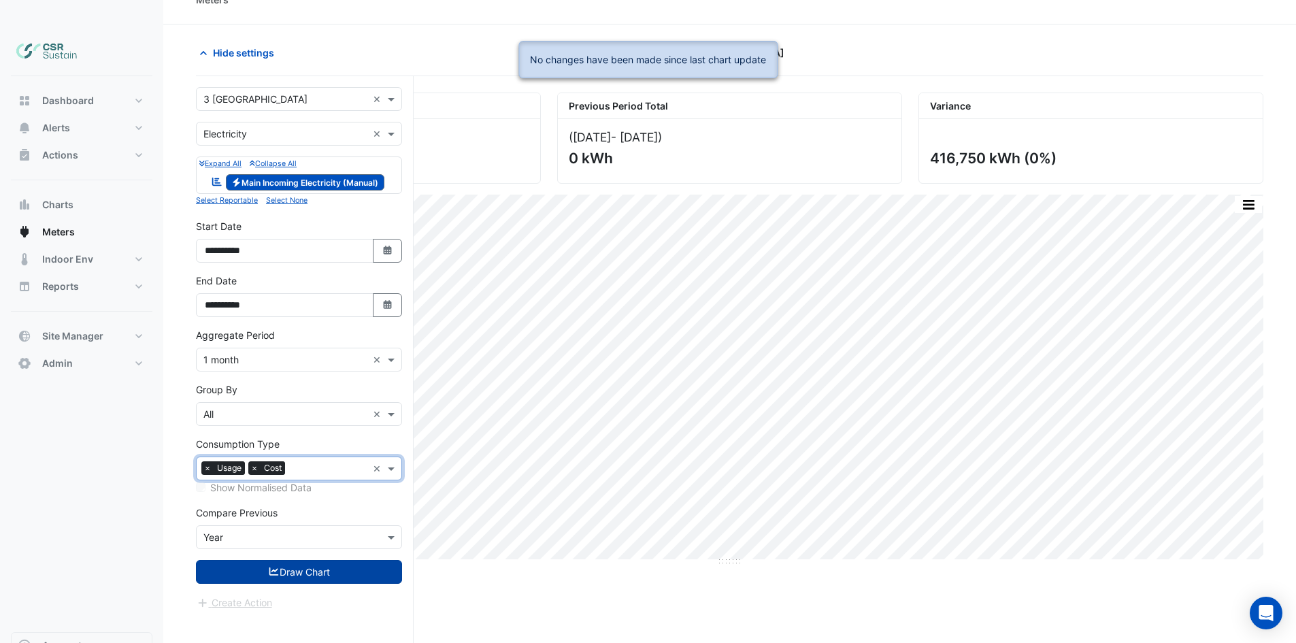
click at [299, 560] on button "Draw Chart" at bounding box center [299, 572] width 206 height 24
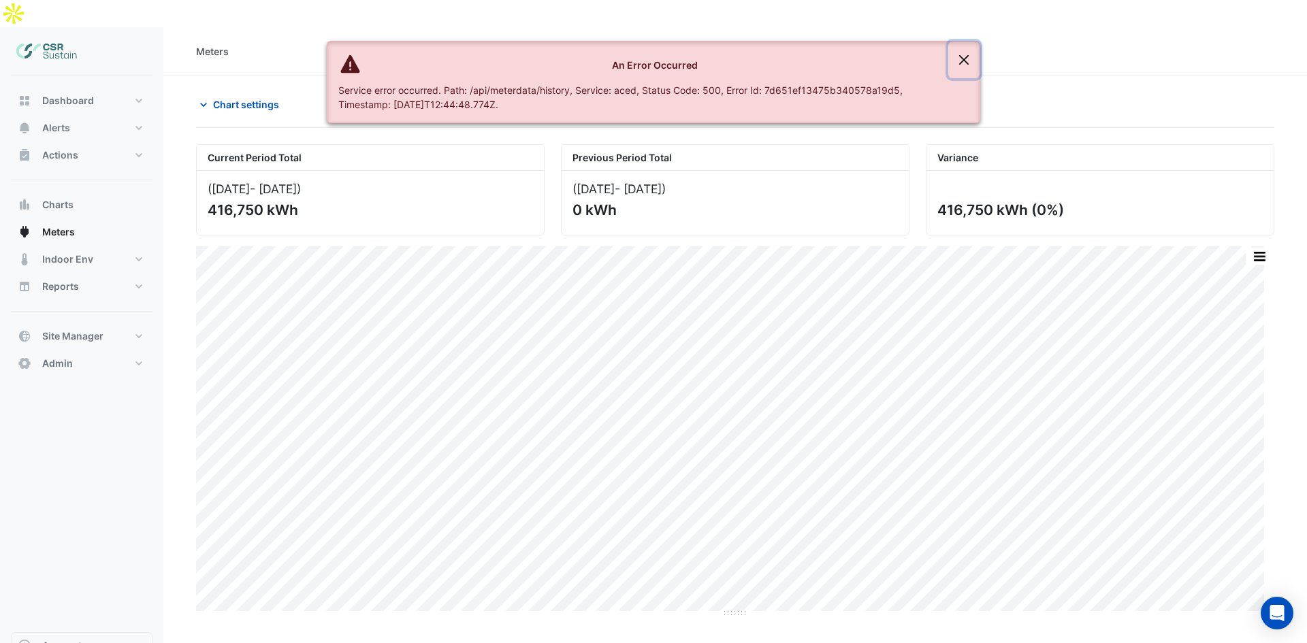
drag, startPoint x: 967, startPoint y: 62, endPoint x: 938, endPoint y: 64, distance: 28.7
click at [966, 62] on button "Close" at bounding box center [963, 60] width 31 height 37
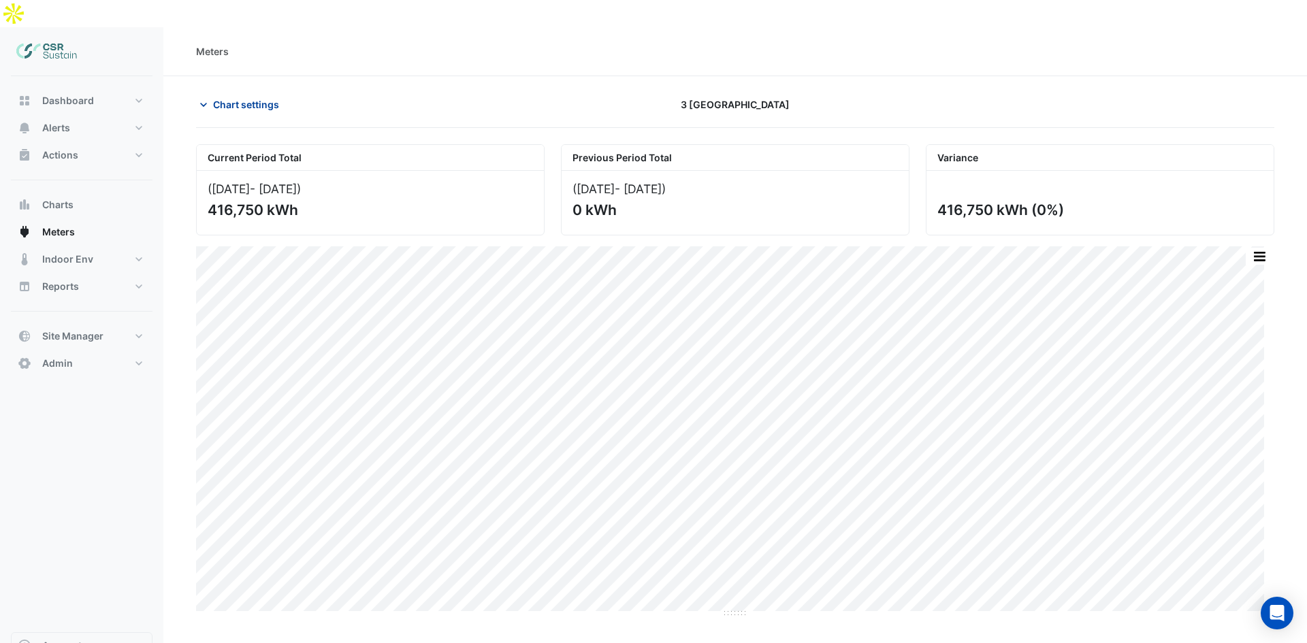
click at [228, 93] on button "Chart settings" at bounding box center [242, 105] width 92 height 24
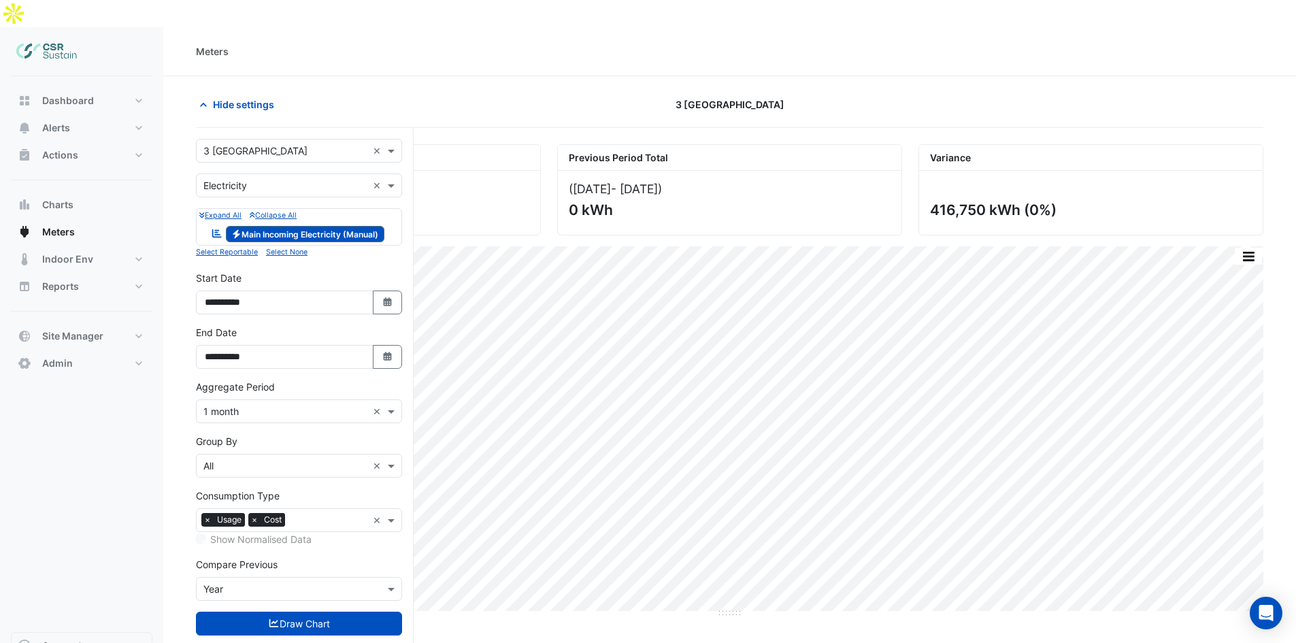
drag, startPoint x: 250, startPoint y: 493, endPoint x: 258, endPoint y: 495, distance: 7.6
click at [250, 513] on span "×" at bounding box center [254, 520] width 12 height 14
click at [301, 514] on input "text" at bounding box center [308, 521] width 117 height 14
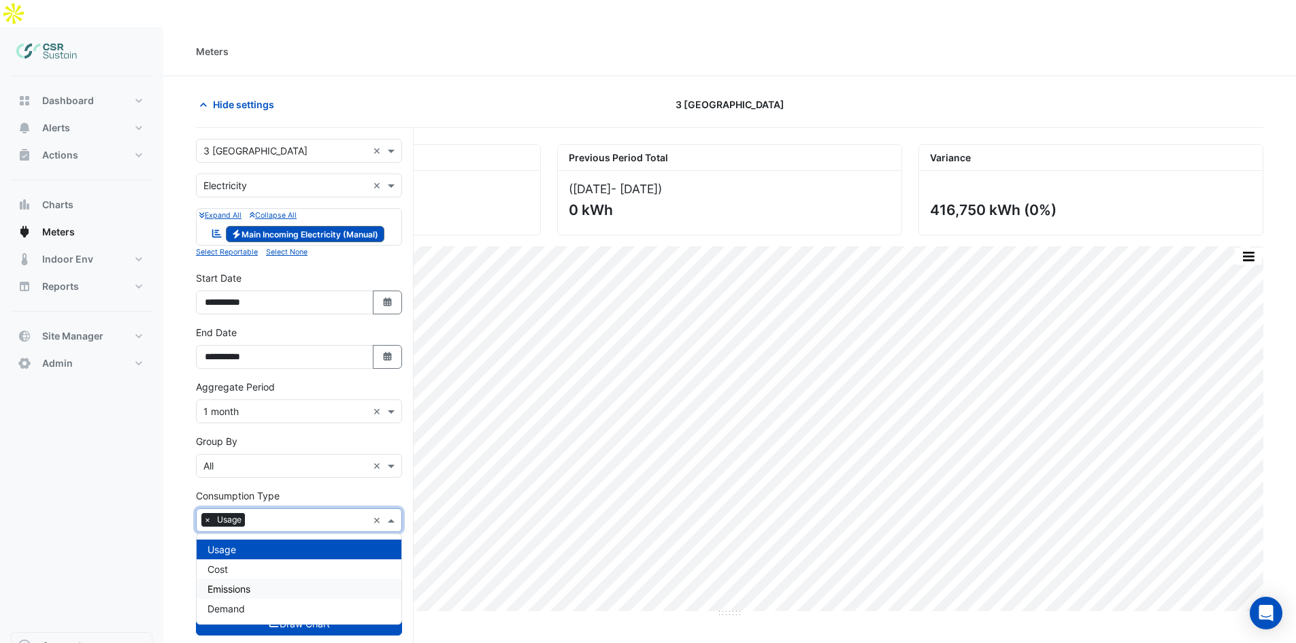
click at [239, 583] on span "Emissions" at bounding box center [229, 589] width 43 height 12
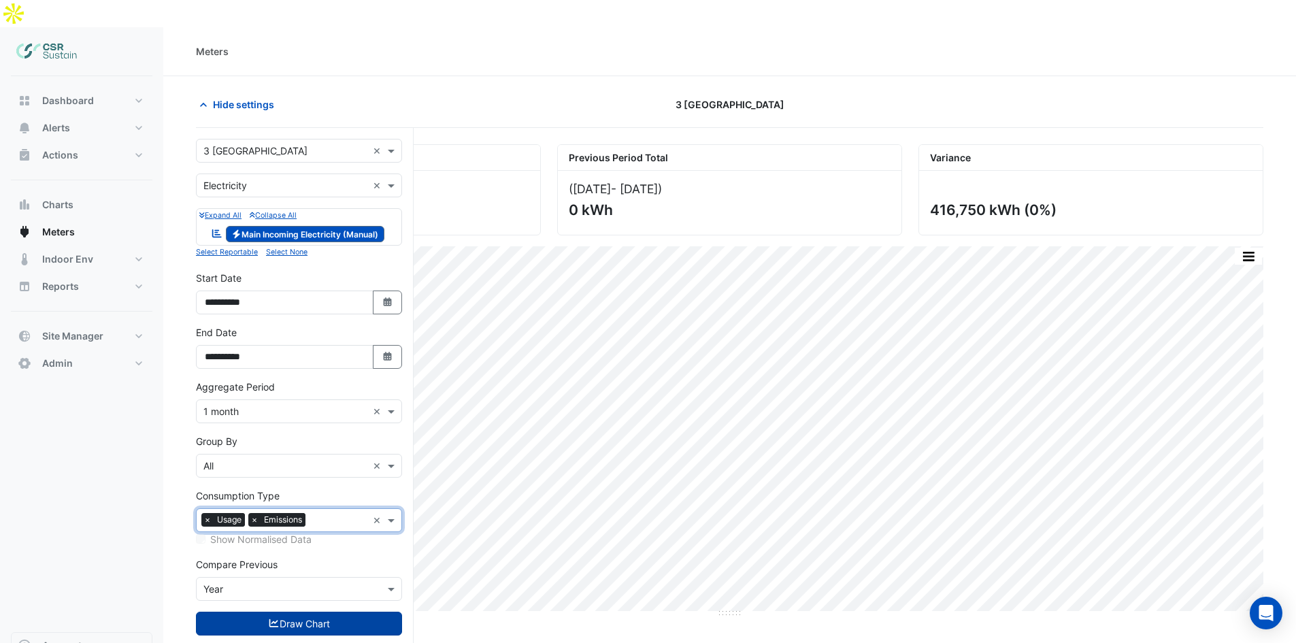
click at [274, 612] on button "Draw Chart" at bounding box center [299, 624] width 206 height 24
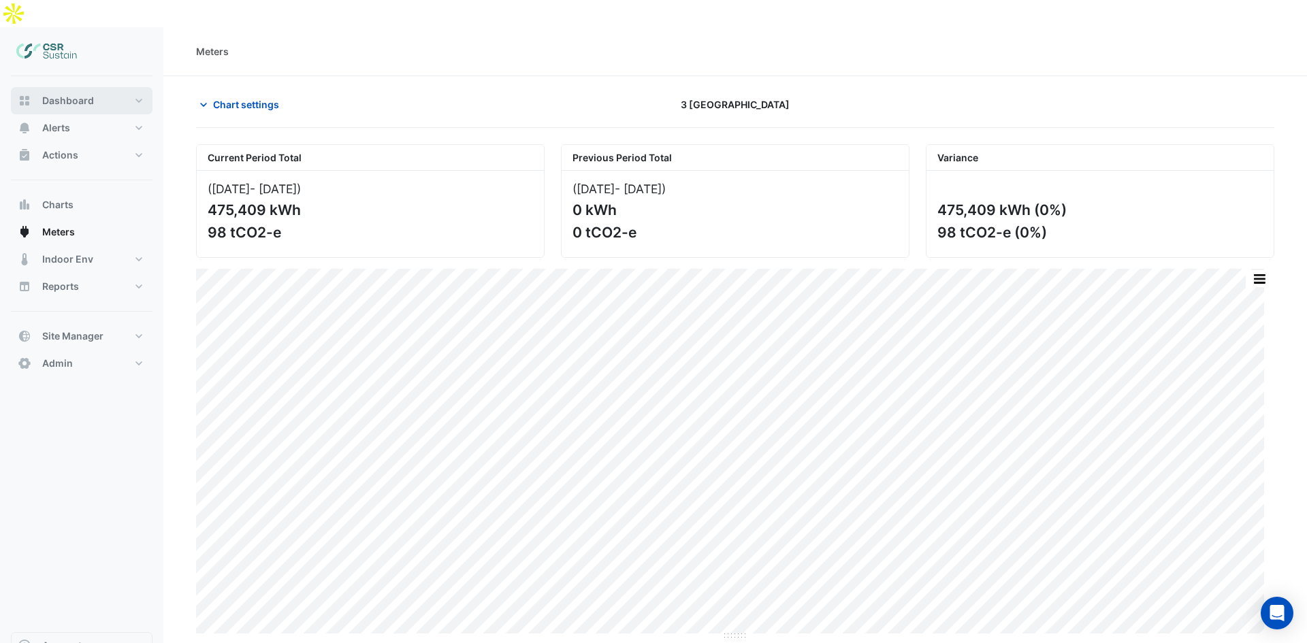
click at [122, 87] on button "Dashboard" at bounding box center [82, 100] width 142 height 27
select select "**"
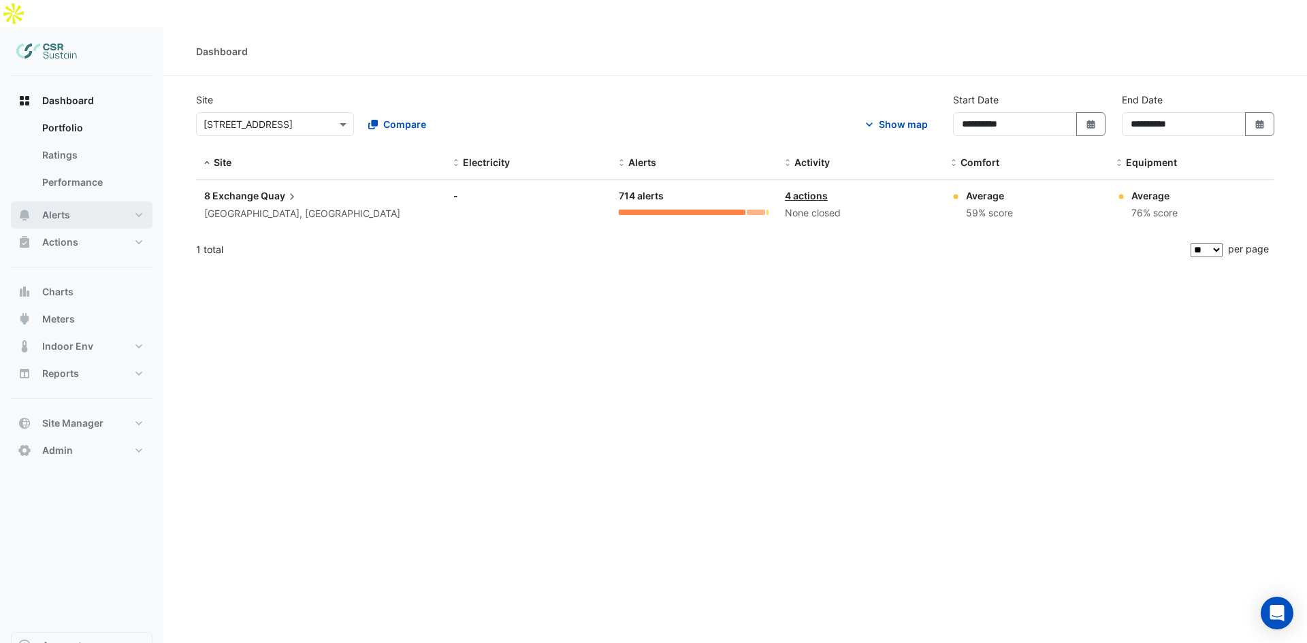
click at [88, 201] on button "Alerts" at bounding box center [82, 214] width 142 height 27
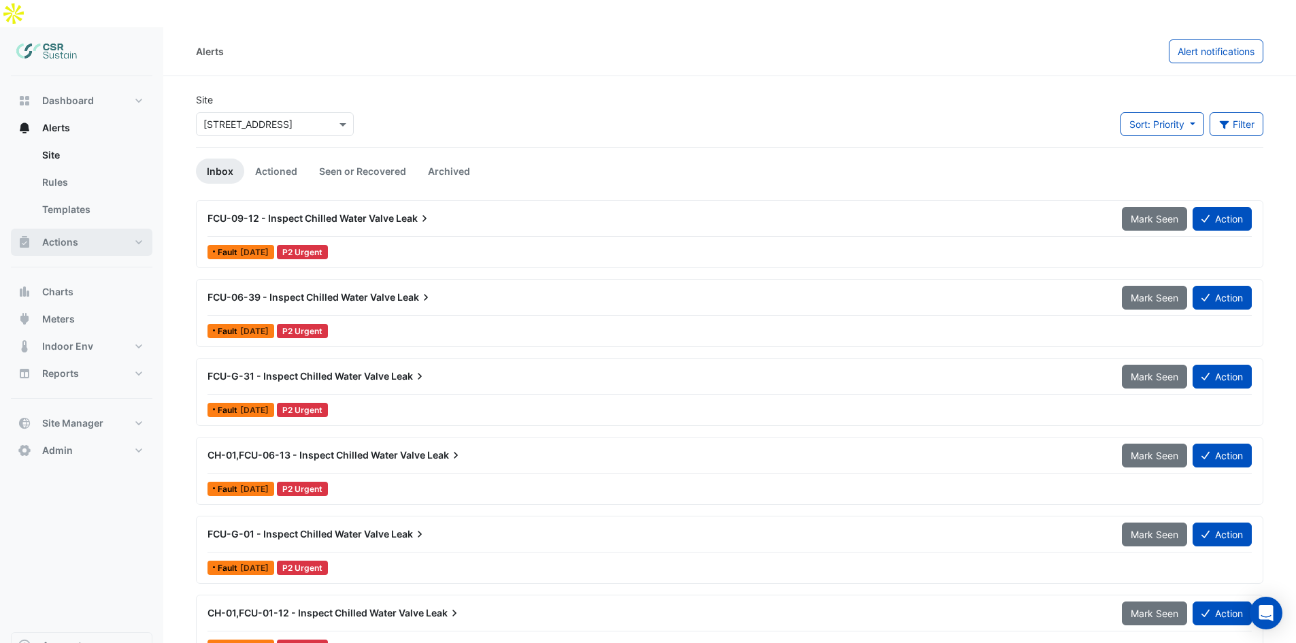
click at [106, 229] on button "Actions" at bounding box center [82, 242] width 142 height 27
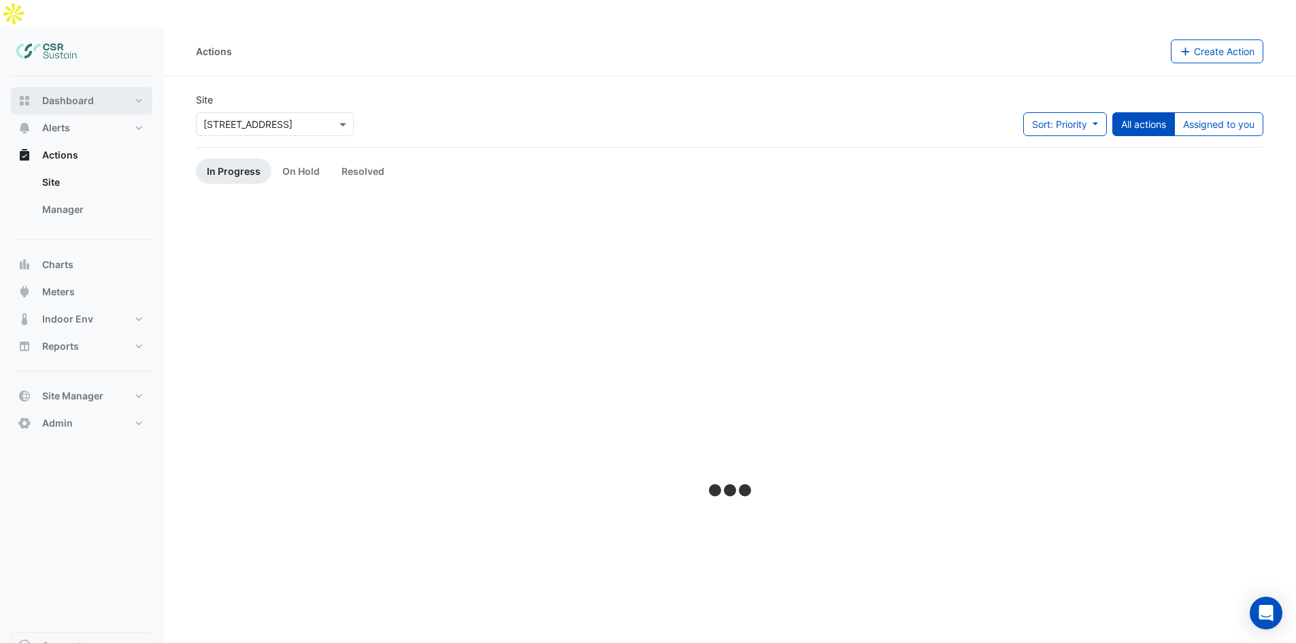
click at [99, 87] on button "Dashboard" at bounding box center [82, 100] width 142 height 27
select select "**"
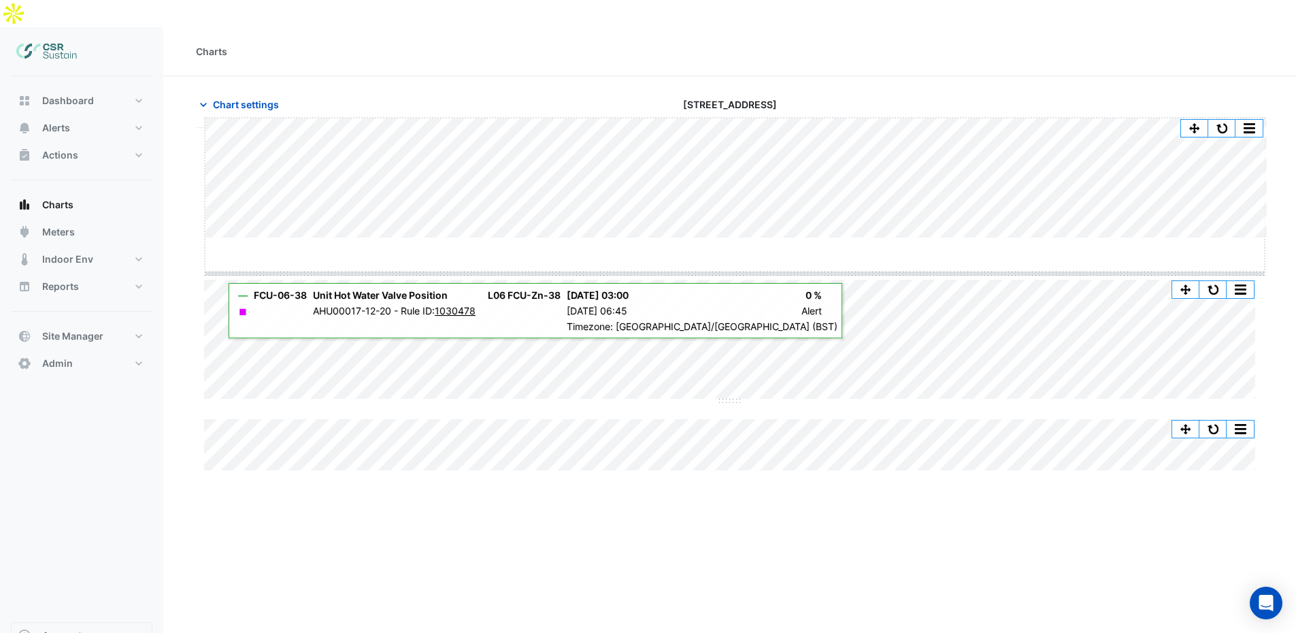
drag, startPoint x: 734, startPoint y: 238, endPoint x: 734, endPoint y: 274, distance: 36.7
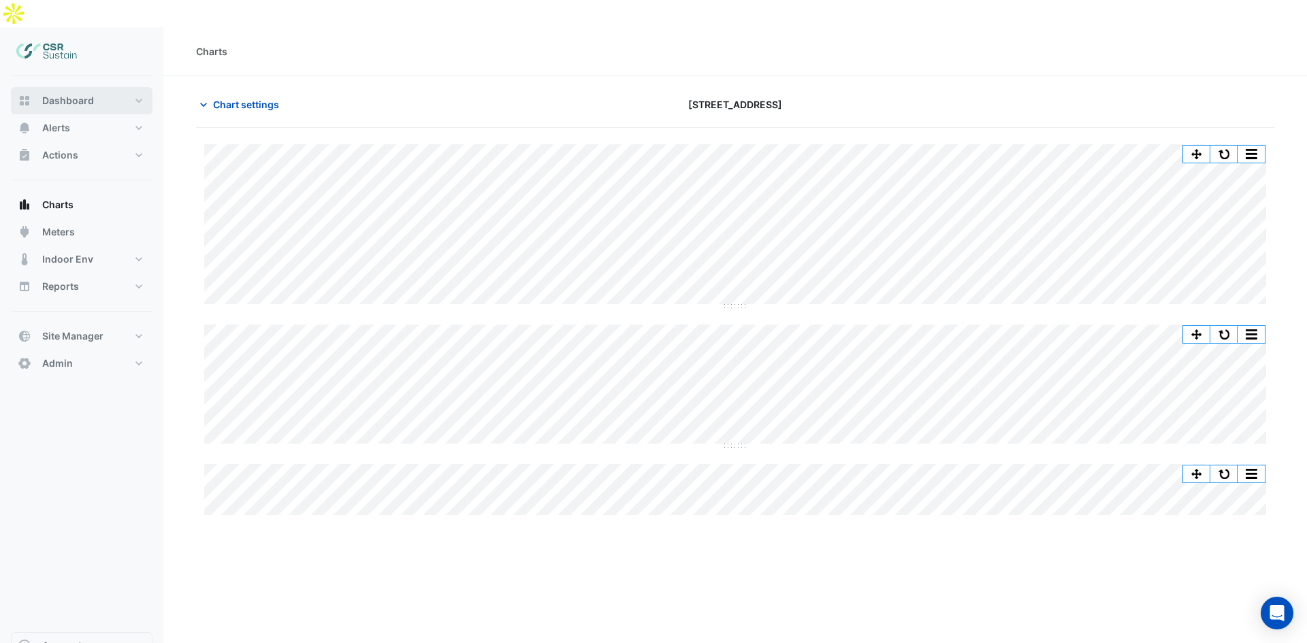
click at [84, 94] on span "Dashboard" at bounding box center [68, 101] width 52 height 14
select select "**"
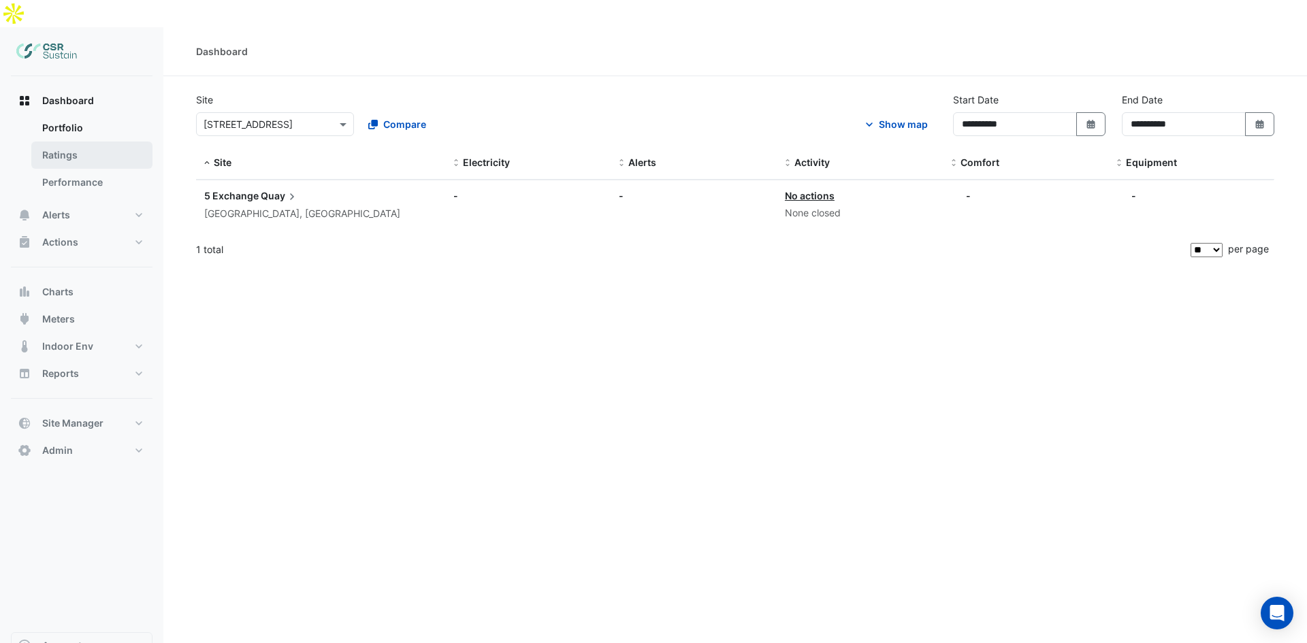
click at [84, 142] on link "Ratings" at bounding box center [91, 155] width 121 height 27
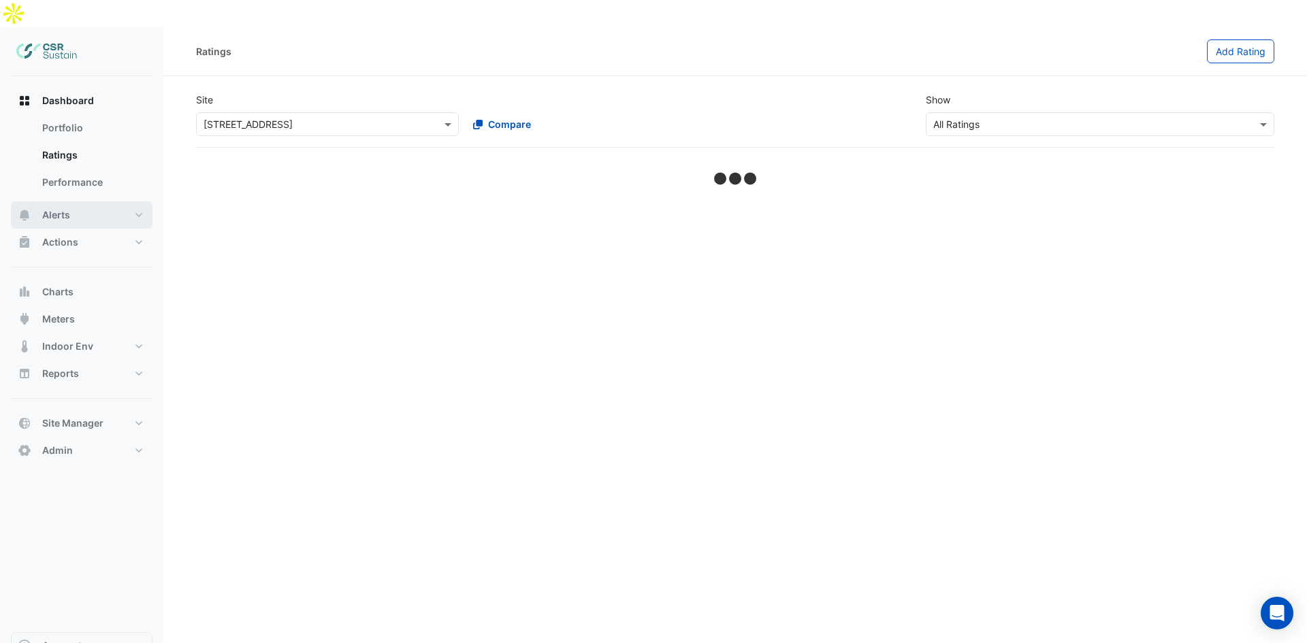
click at [82, 201] on button "Alerts" at bounding box center [82, 214] width 142 height 27
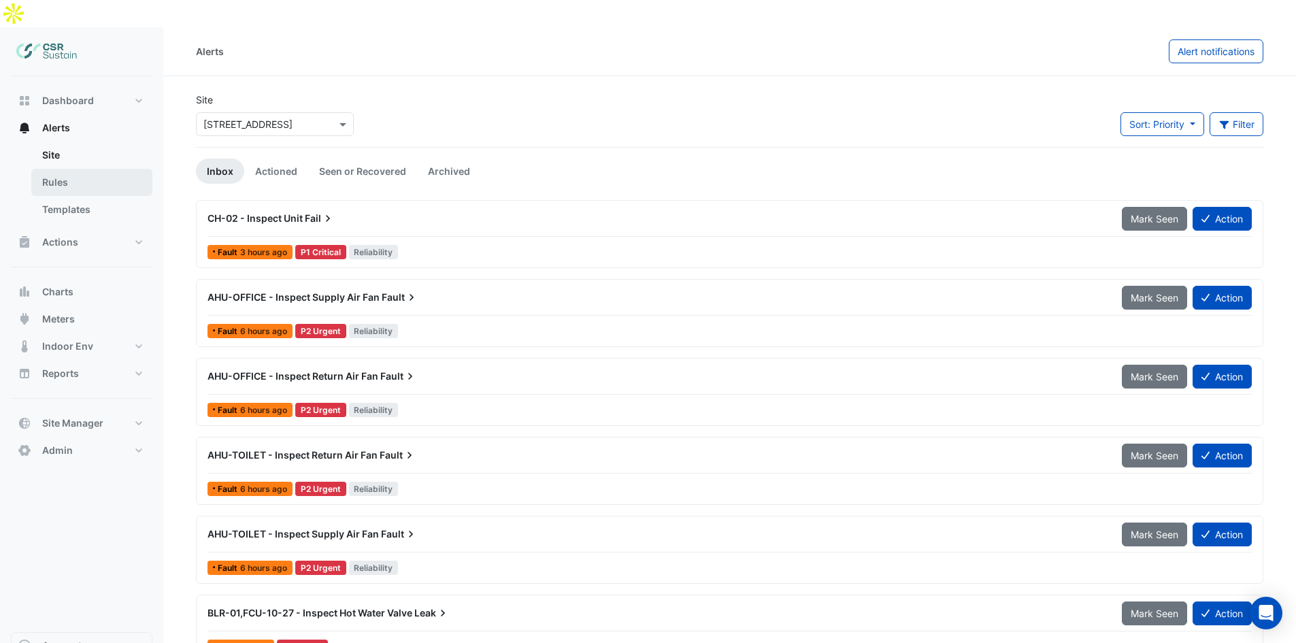
click at [99, 169] on link "Rules" at bounding box center [91, 182] width 121 height 27
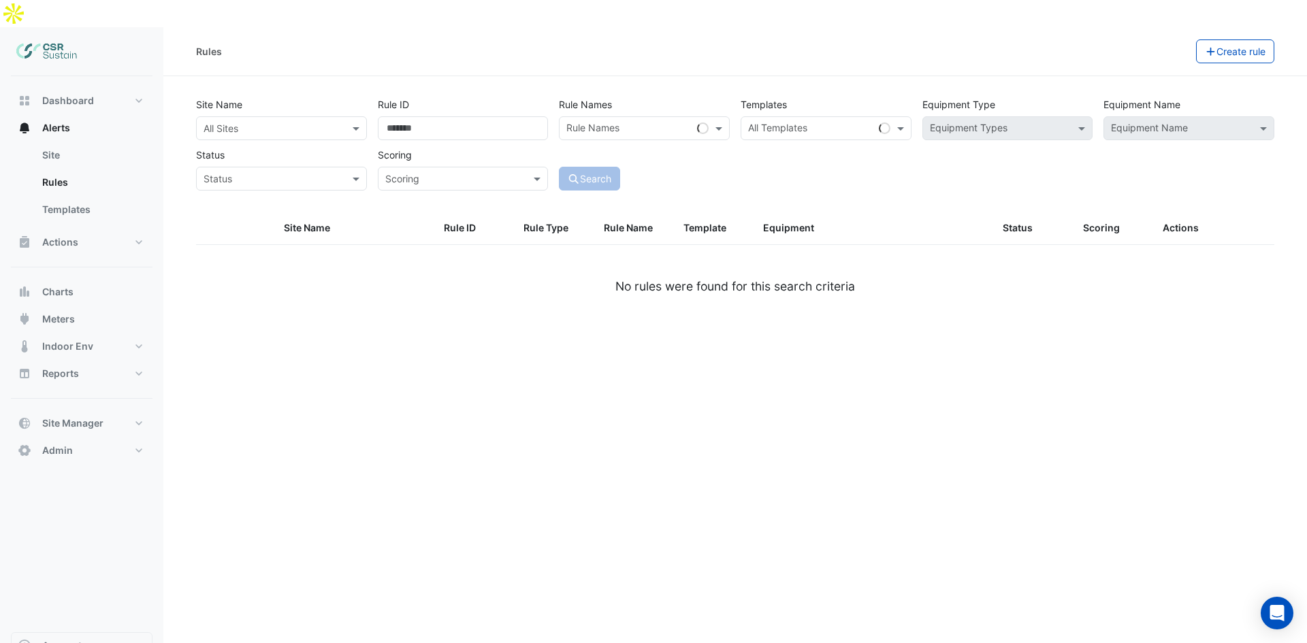
click at [243, 122] on input "text" at bounding box center [267, 129] width 129 height 14
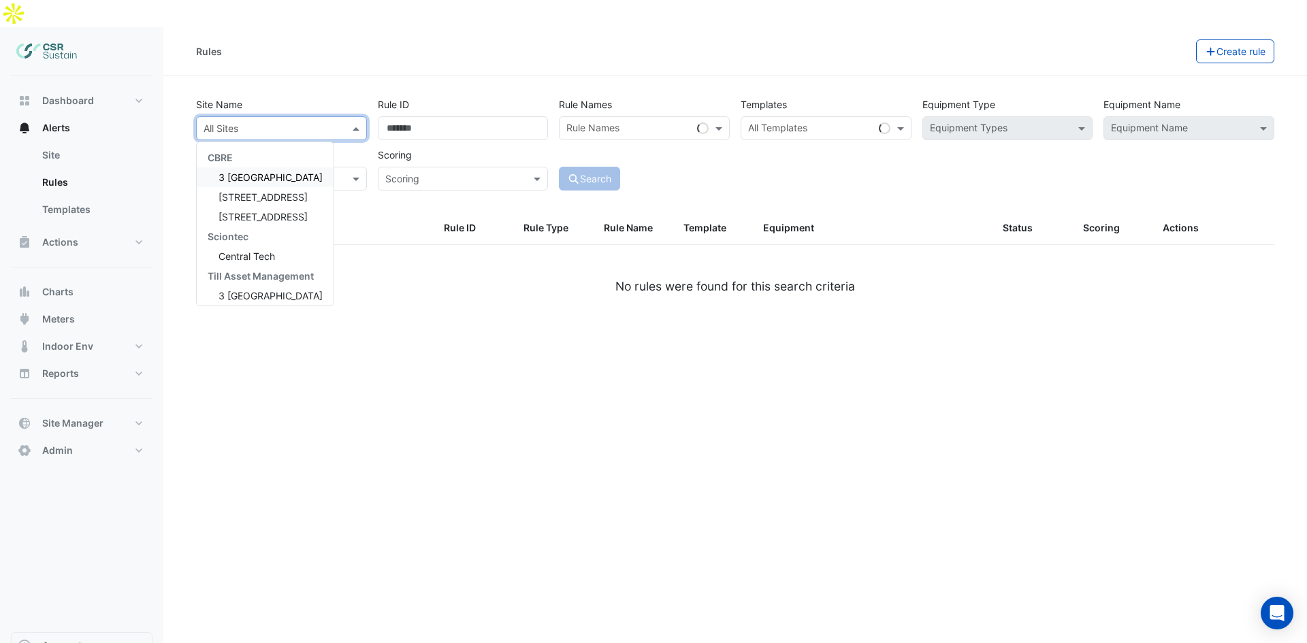
click at [243, 122] on input "text" at bounding box center [267, 129] width 129 height 14
click at [415, 116] on input "Rule ID" at bounding box center [463, 128] width 171 height 24
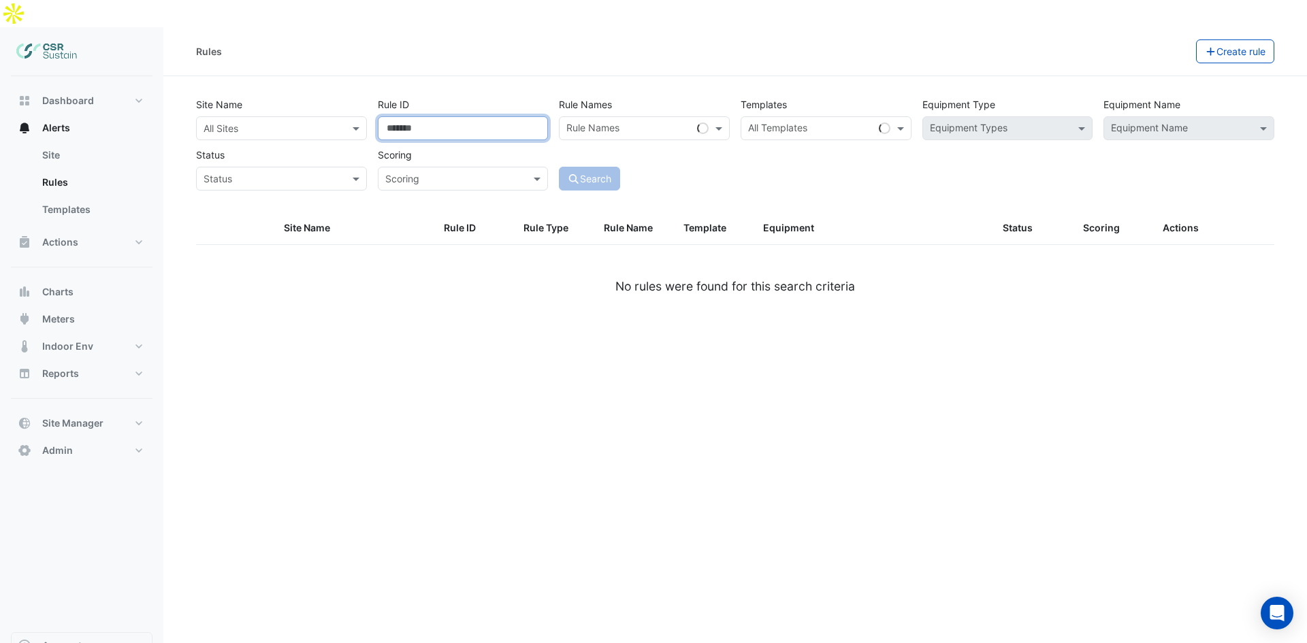
drag, startPoint x: 453, startPoint y: 105, endPoint x: 507, endPoint y: 101, distance: 54.7
click at [470, 116] on input "Rule ID" at bounding box center [463, 128] width 171 height 24
click at [580, 122] on input "text" at bounding box center [628, 129] width 125 height 14
click at [275, 121] on div "All Sites" at bounding box center [270, 128] width 147 height 14
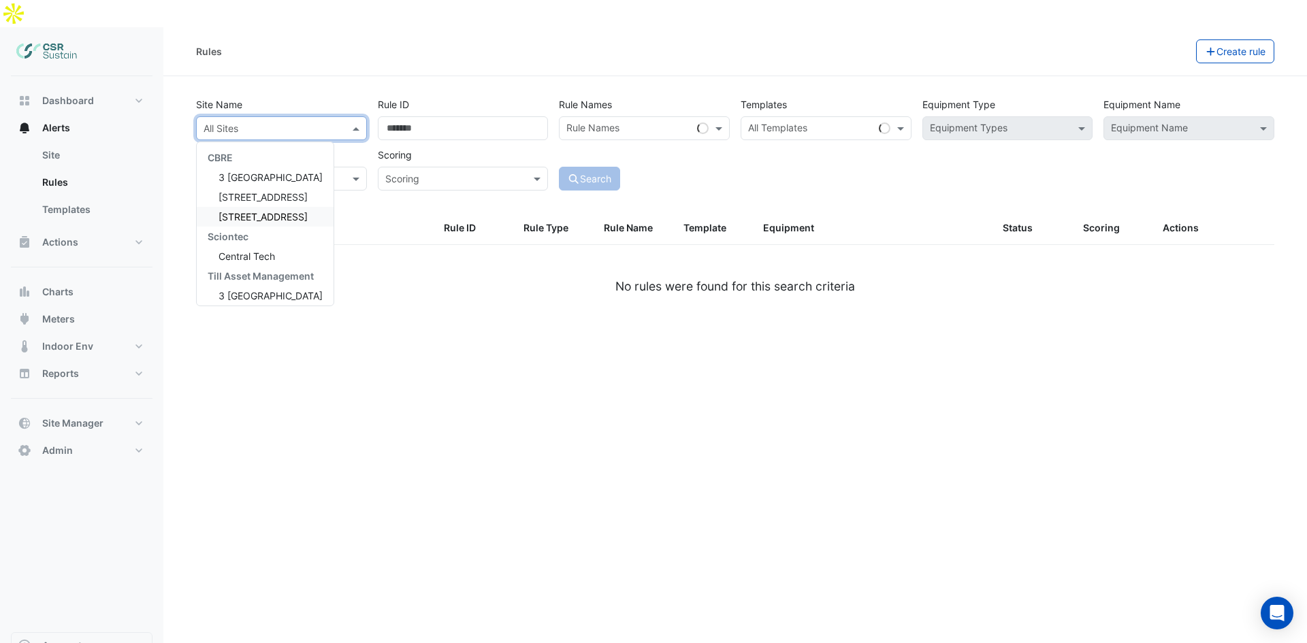
click at [261, 211] on span "[STREET_ADDRESS]" at bounding box center [262, 217] width 89 height 12
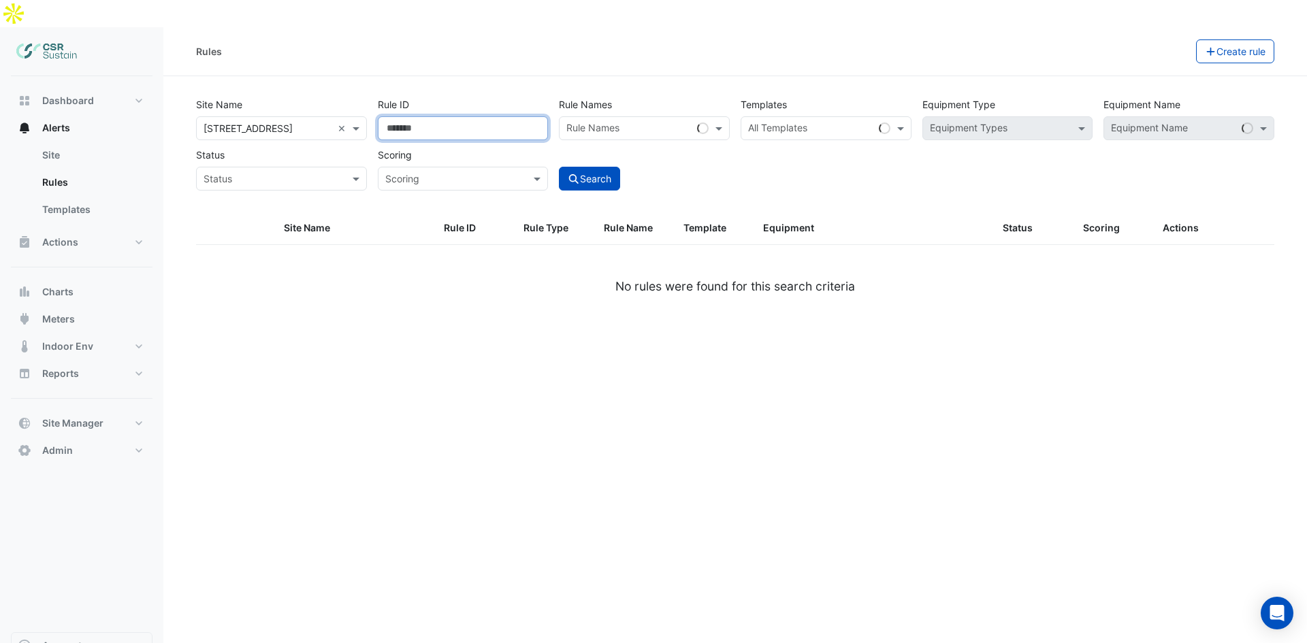
click at [438, 116] on input "Rule ID" at bounding box center [463, 128] width 171 height 24
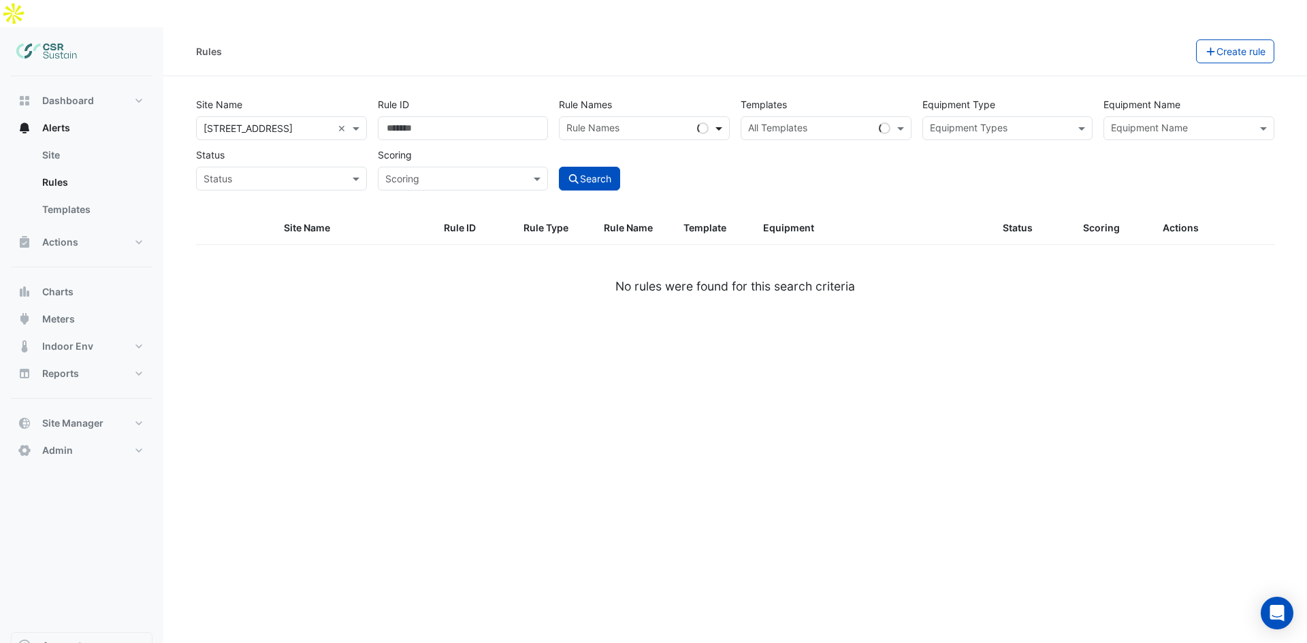
click at [725, 121] on span at bounding box center [720, 128] width 17 height 14
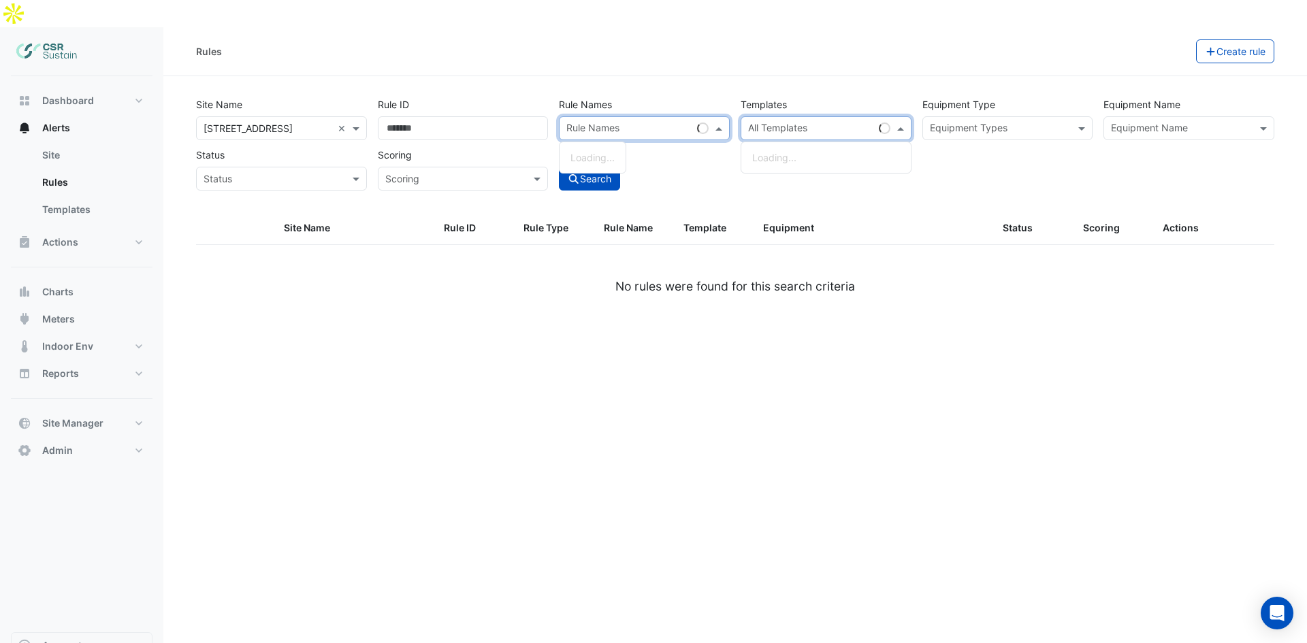
click at [851, 122] on input "text" at bounding box center [810, 129] width 125 height 14
click at [429, 172] on input "text" at bounding box center [449, 179] width 129 height 14
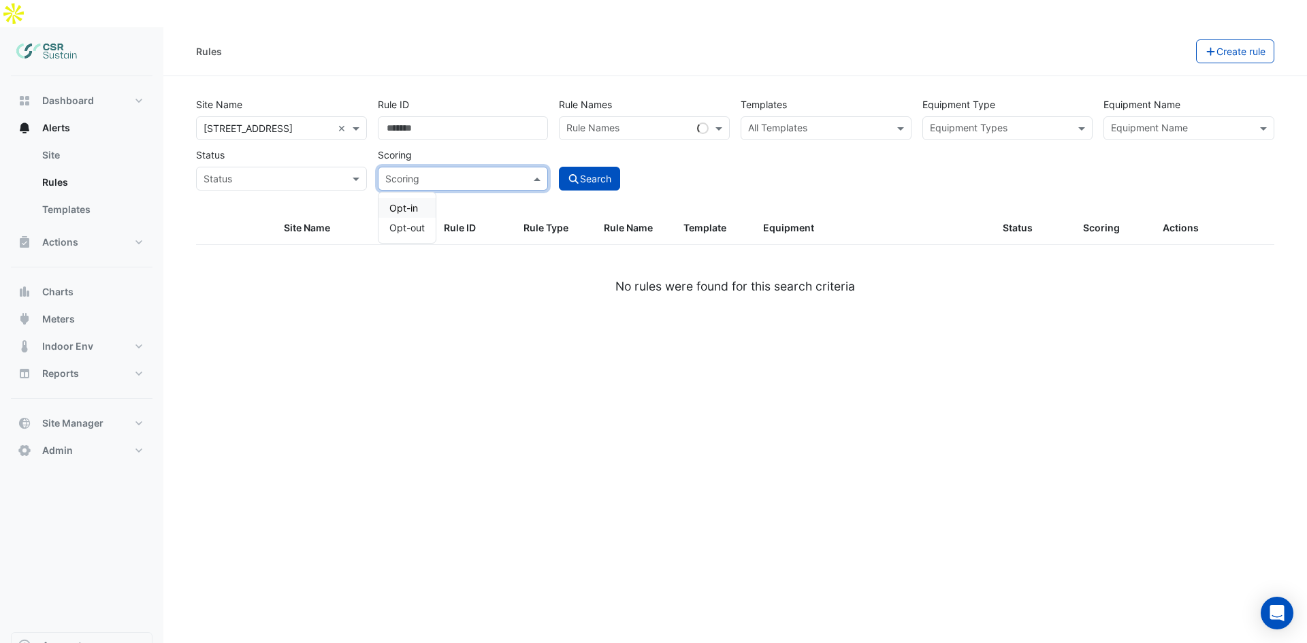
click at [306, 172] on input "text" at bounding box center [267, 179] width 129 height 14
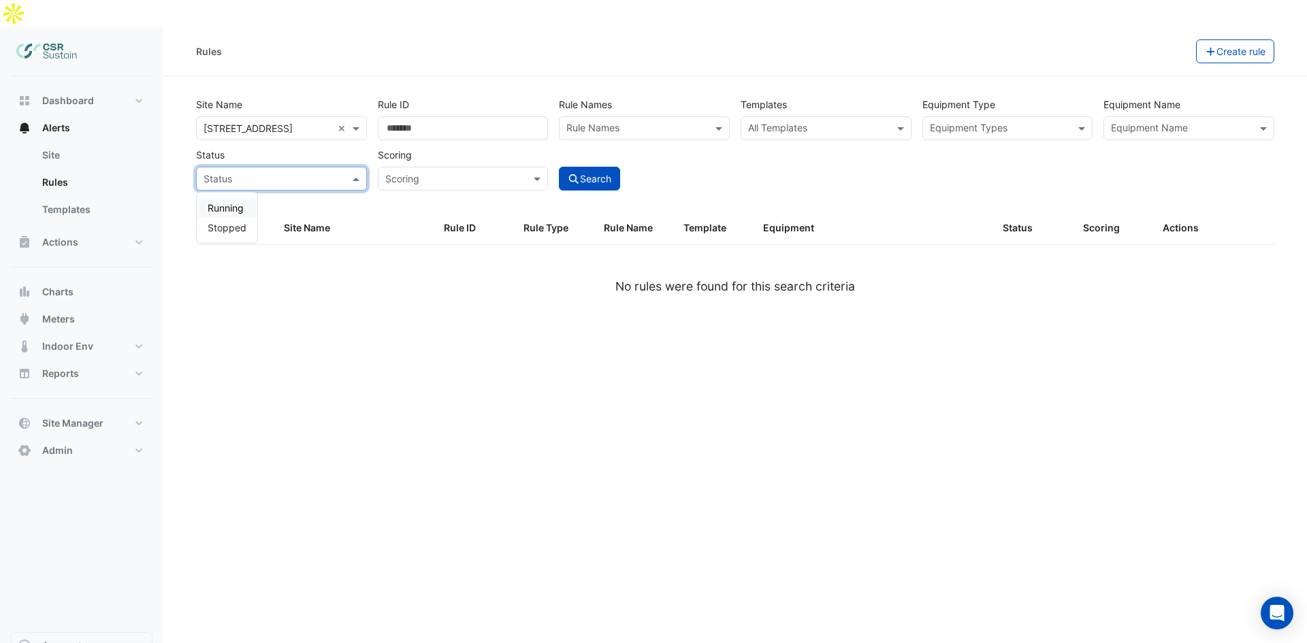
click at [1126, 116] on div "Equipment Name" at bounding box center [1188, 128] width 171 height 24
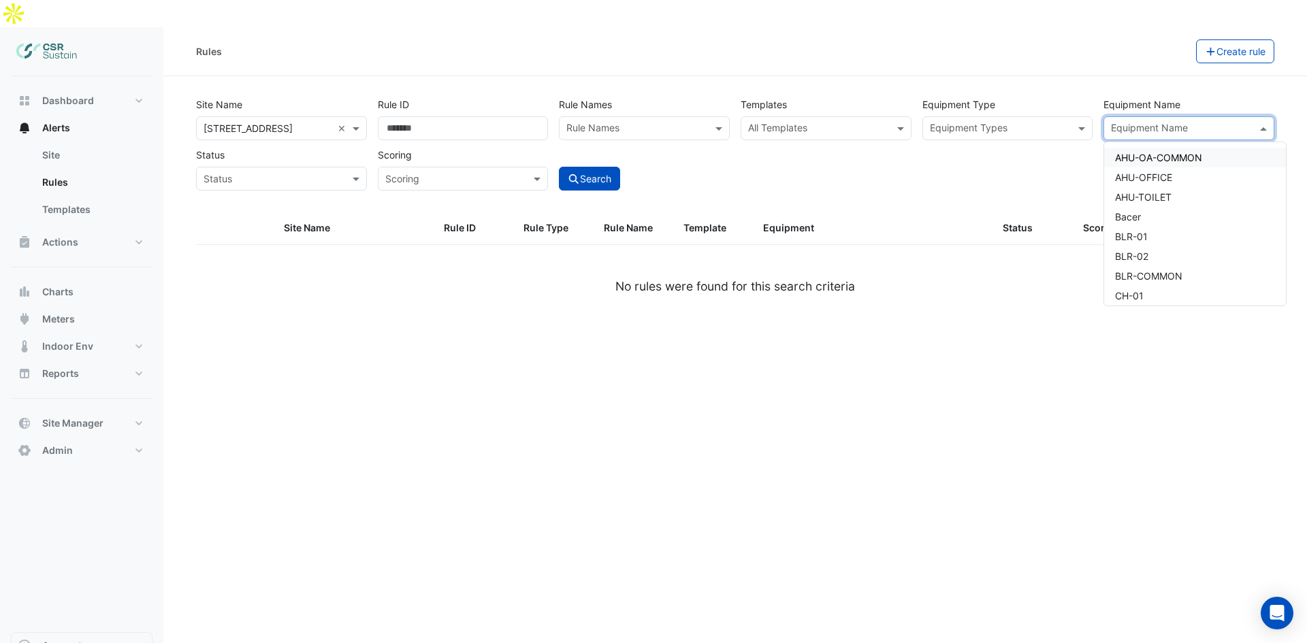
click at [936, 122] on input "text" at bounding box center [1000, 129] width 140 height 14
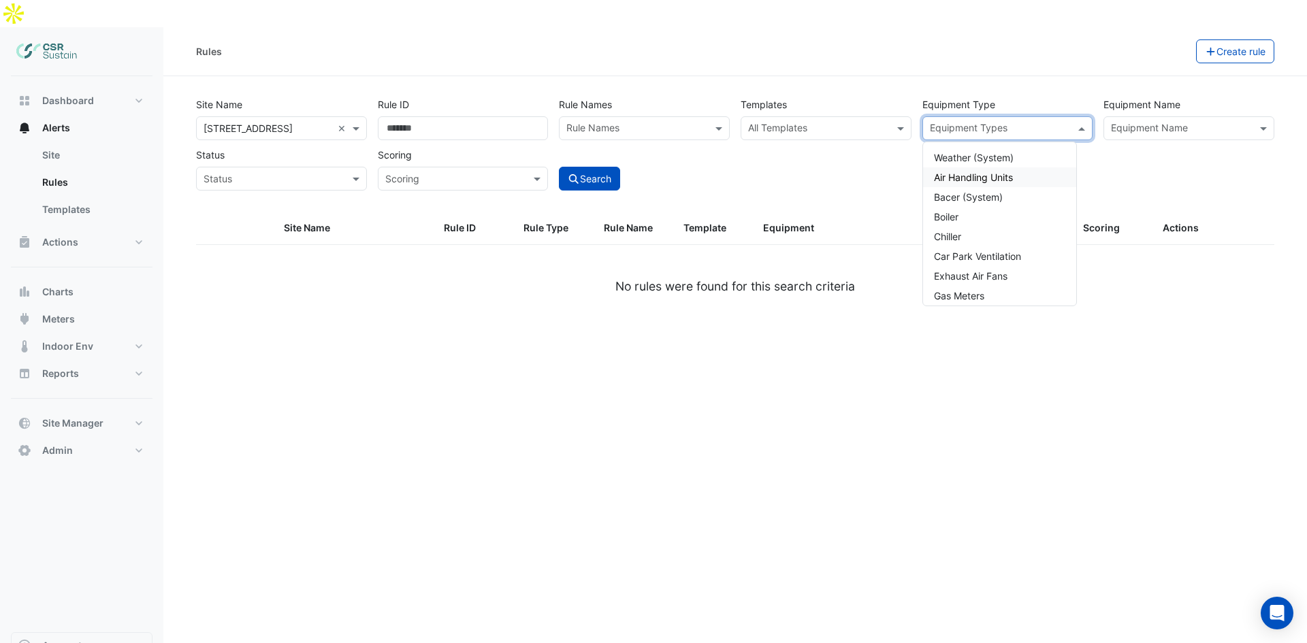
click at [981, 171] on span "Air Handling Units" at bounding box center [973, 177] width 79 height 12
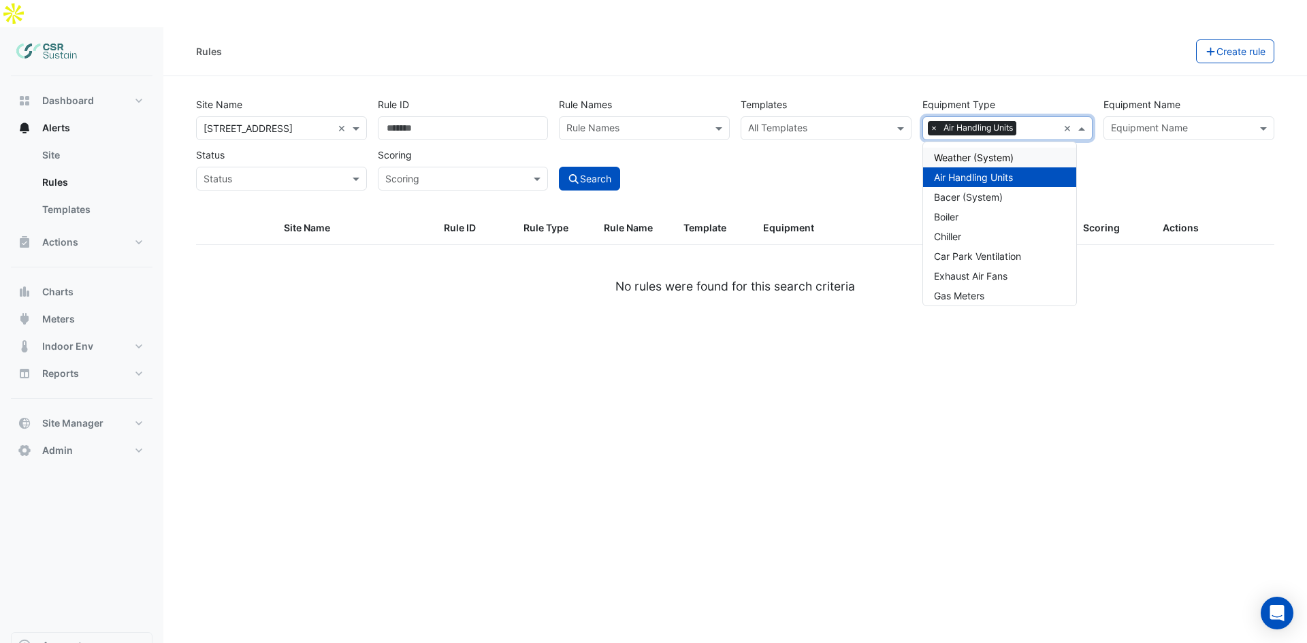
click at [843, 122] on input "text" at bounding box center [818, 129] width 140 height 14
click at [899, 121] on span at bounding box center [902, 128] width 17 height 14
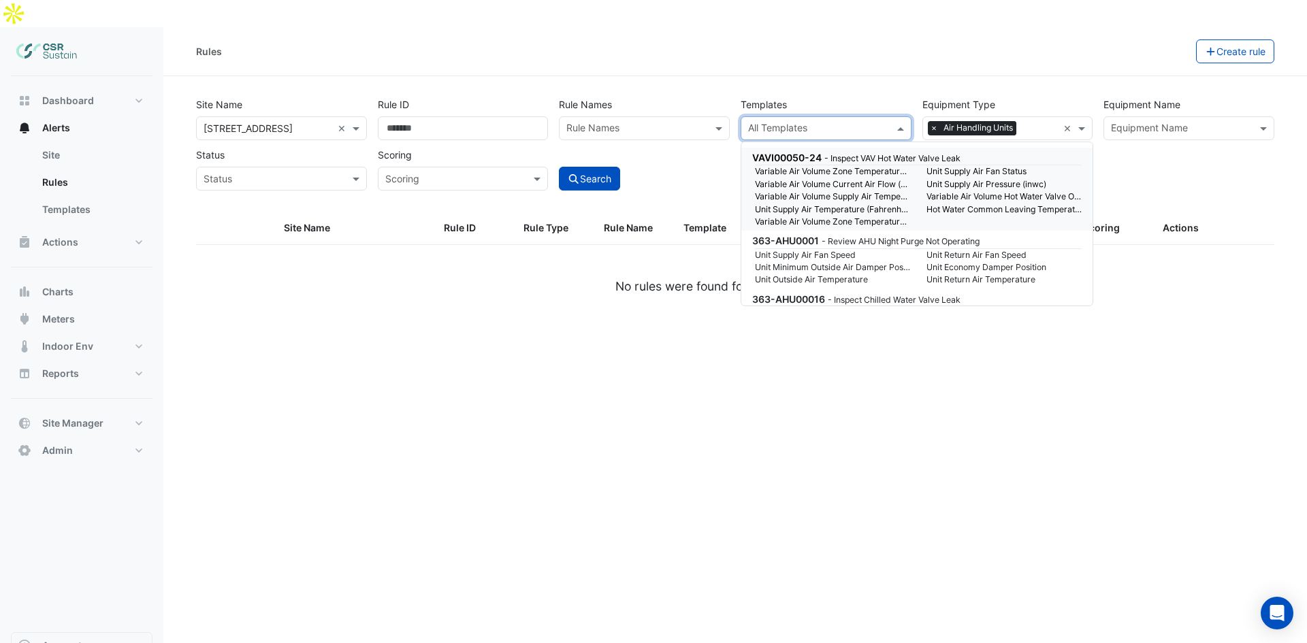
click at [835, 122] on input "text" at bounding box center [818, 129] width 140 height 14
click at [674, 122] on input "text" at bounding box center [636, 129] width 140 height 14
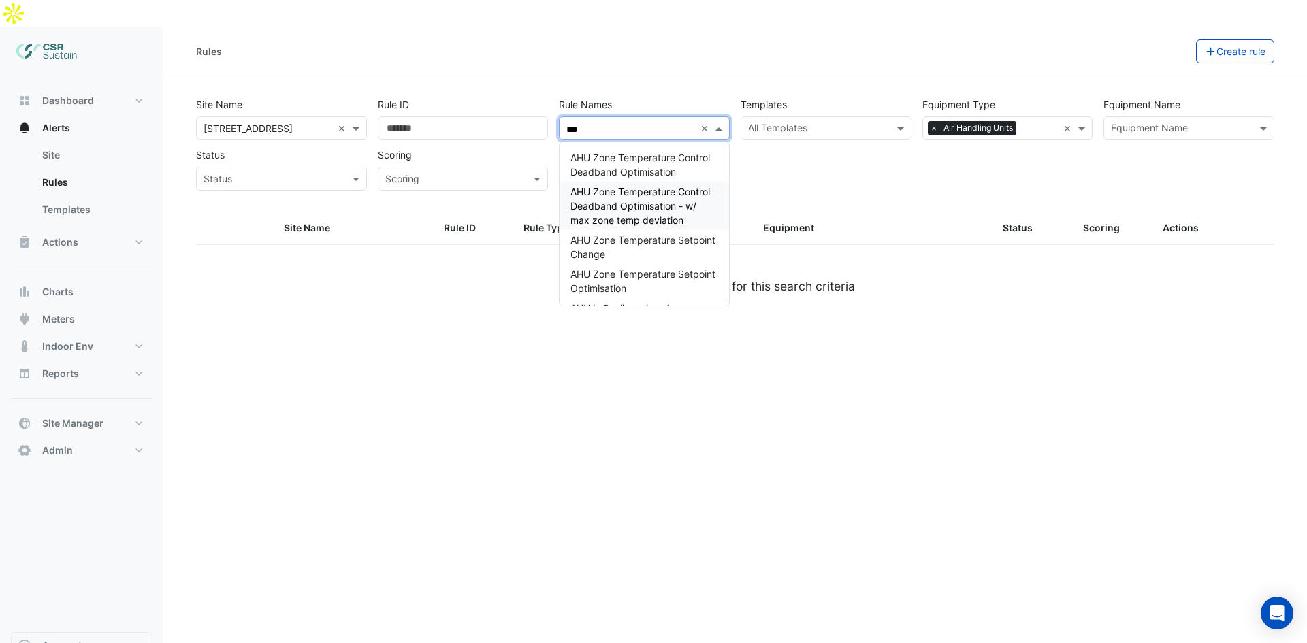
type input "****"
click at [498, 99] on div "Site Name × [STREET_ADDRESS] × Rule ID Rule Names **** × AHU Zone Temperature C…" at bounding box center [735, 140] width 1089 height 101
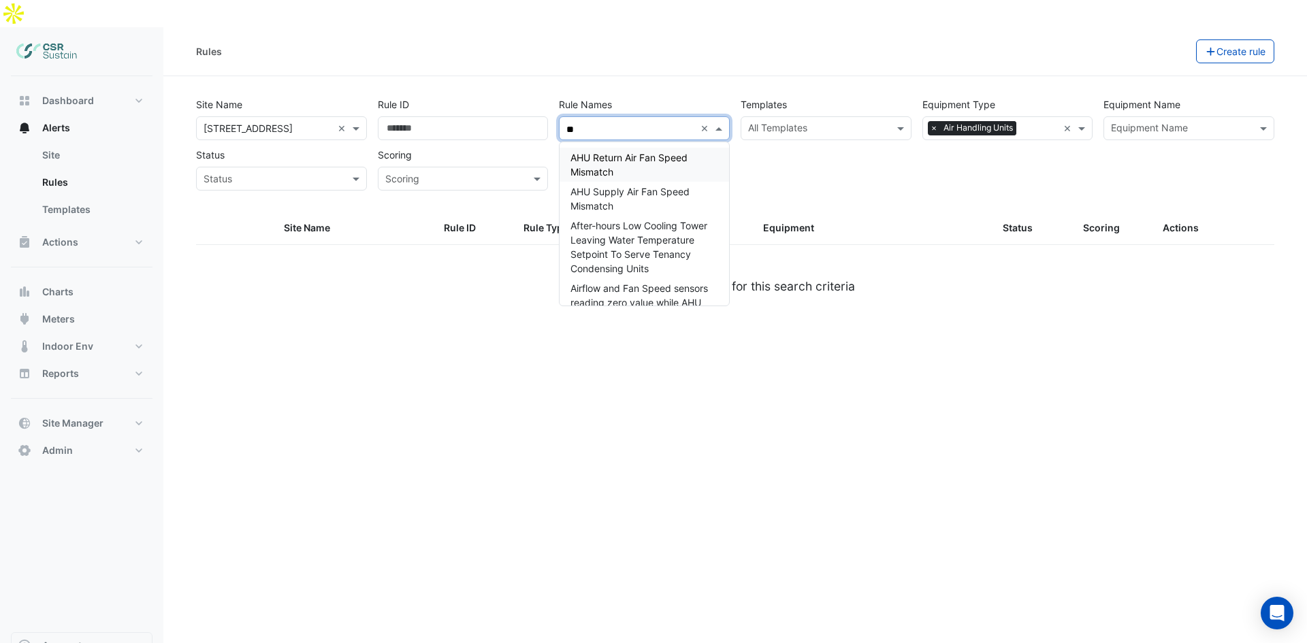
type input "***"
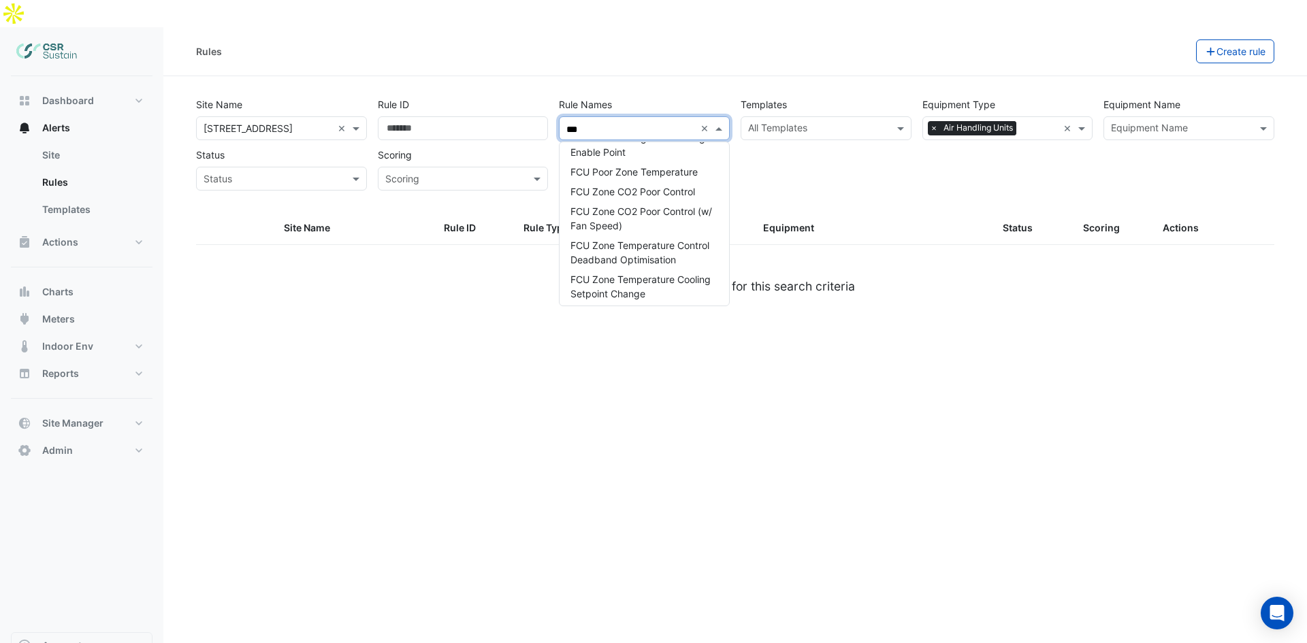
scroll to position [56, 0]
click at [654, 169] on span "FCU Poor Zone Temperature" at bounding box center [633, 175] width 127 height 12
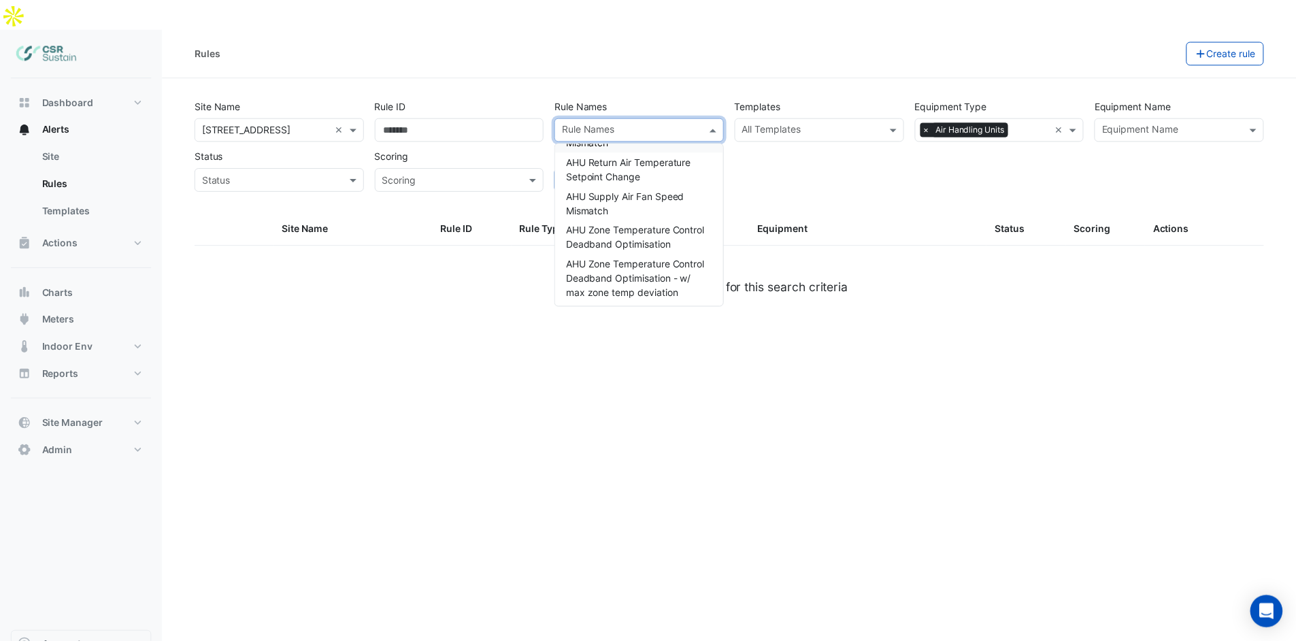
scroll to position [12218, 0]
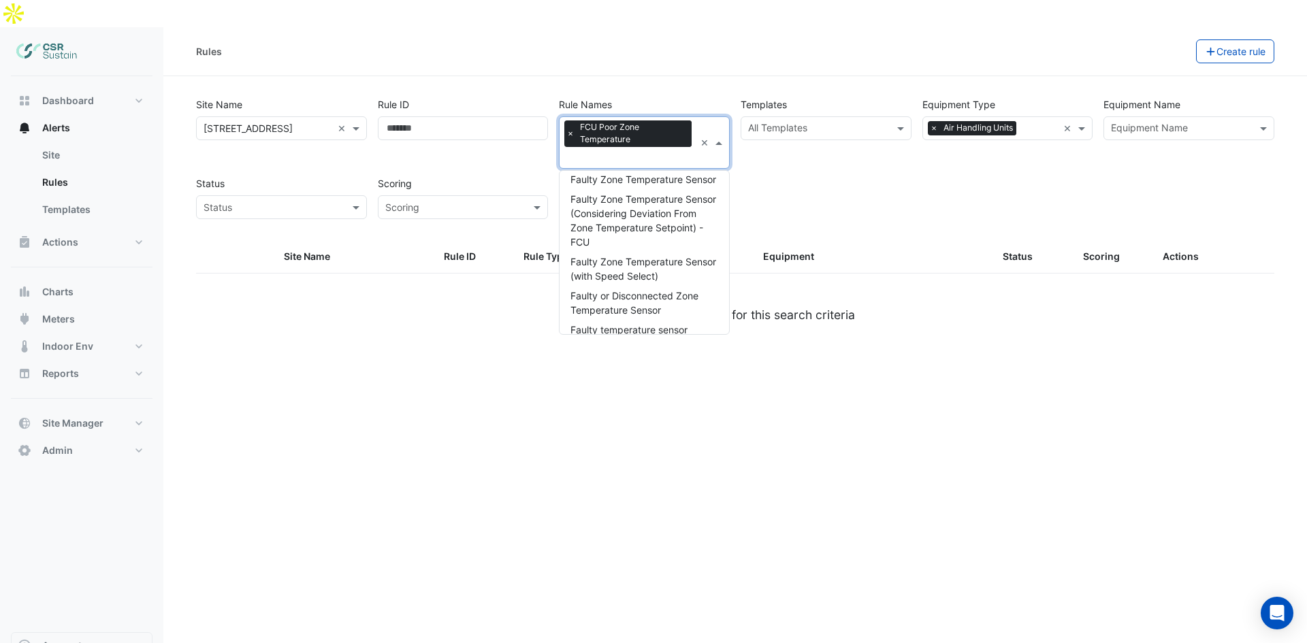
click at [831, 154] on div "Site Name × [STREET_ADDRESS] × Rule ID Rule Names × FCU Poor Zone Temperature ×…" at bounding box center [735, 154] width 1089 height 129
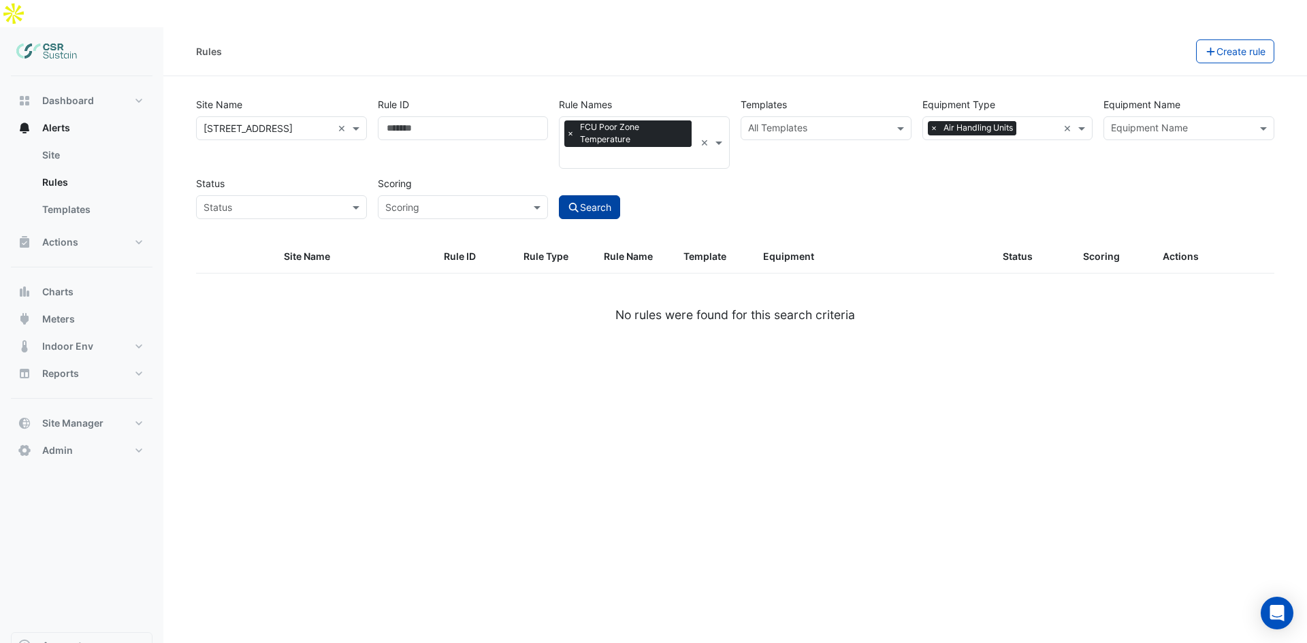
click at [608, 195] on button "Search" at bounding box center [589, 207] width 61 height 24
click at [573, 127] on span "×" at bounding box center [570, 134] width 12 height 14
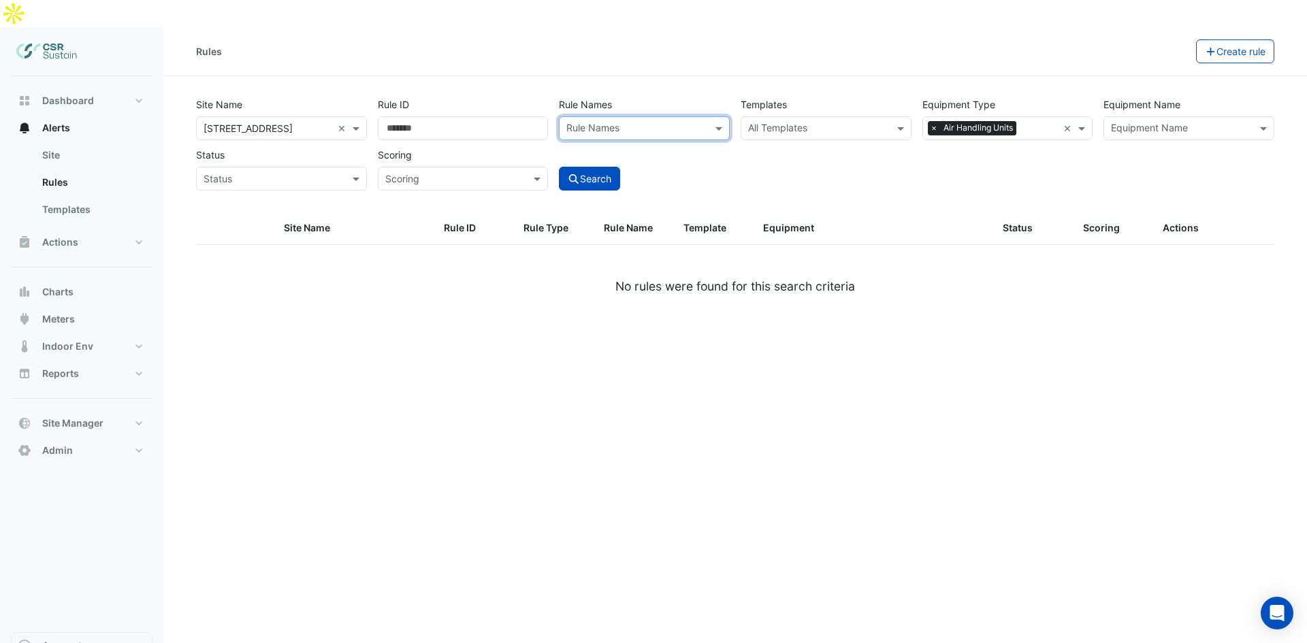
click at [651, 122] on input "text" at bounding box center [636, 129] width 140 height 14
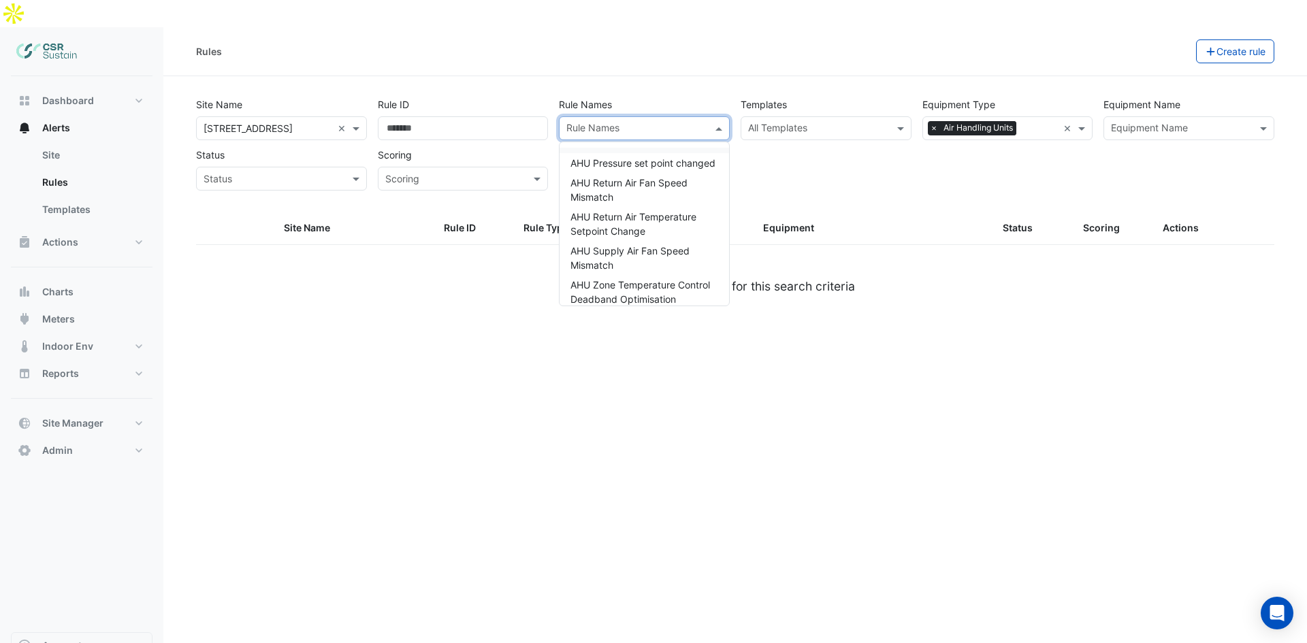
paste input "**********"
type input "**********"
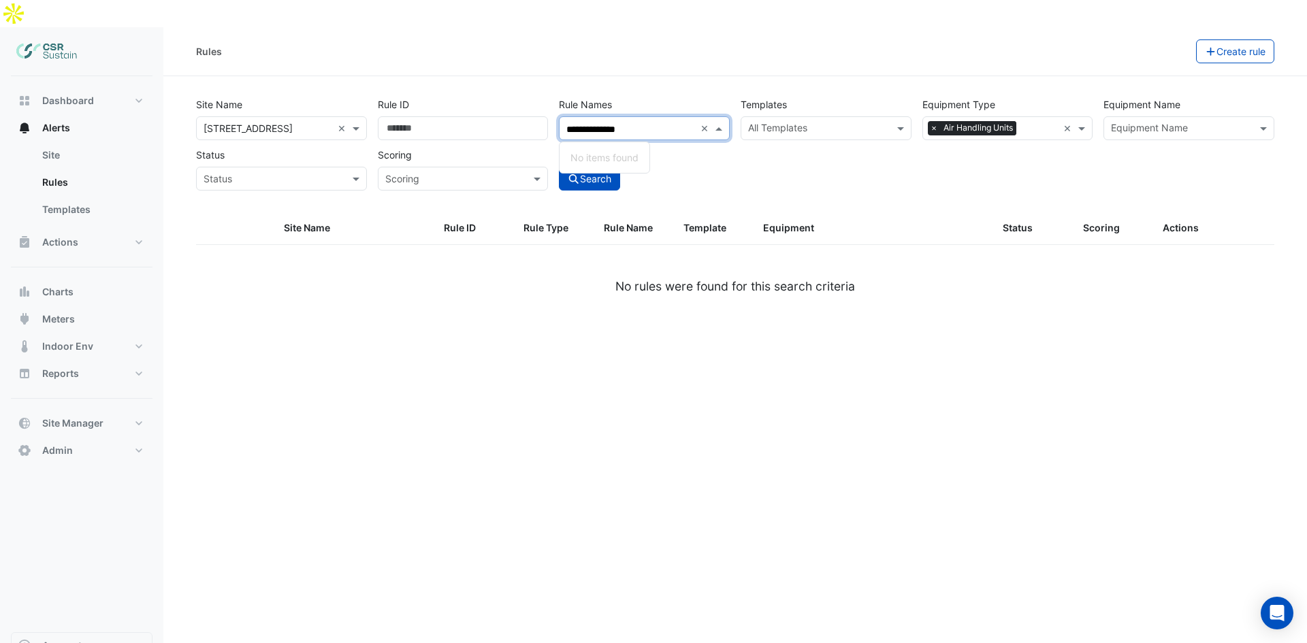
drag, startPoint x: 653, startPoint y: 99, endPoint x: 491, endPoint y: 97, distance: 161.3
click at [491, 97] on div "**********" at bounding box center [735, 140] width 1089 height 101
click at [491, 116] on input "Rule ID" at bounding box center [463, 128] width 171 height 24
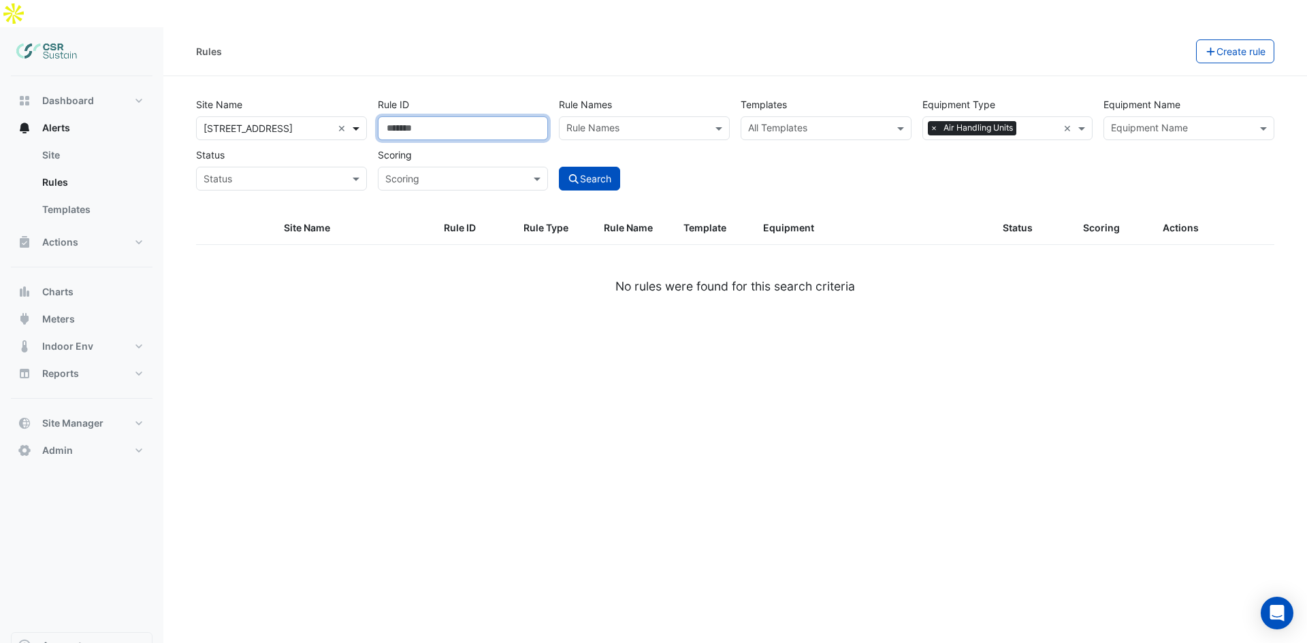
drag, startPoint x: 493, startPoint y: 99, endPoint x: 350, endPoint y: 104, distance: 143.0
click at [350, 104] on div "Site Name × [STREET_ADDRESS] × Rule ID Rule Names Rule Names Templates All Temp…" at bounding box center [735, 140] width 1089 height 101
click at [808, 116] on div "All Templates" at bounding box center [825, 128] width 171 height 24
click at [819, 122] on input "text" at bounding box center [818, 129] width 140 height 14
click at [901, 121] on span at bounding box center [902, 128] width 17 height 14
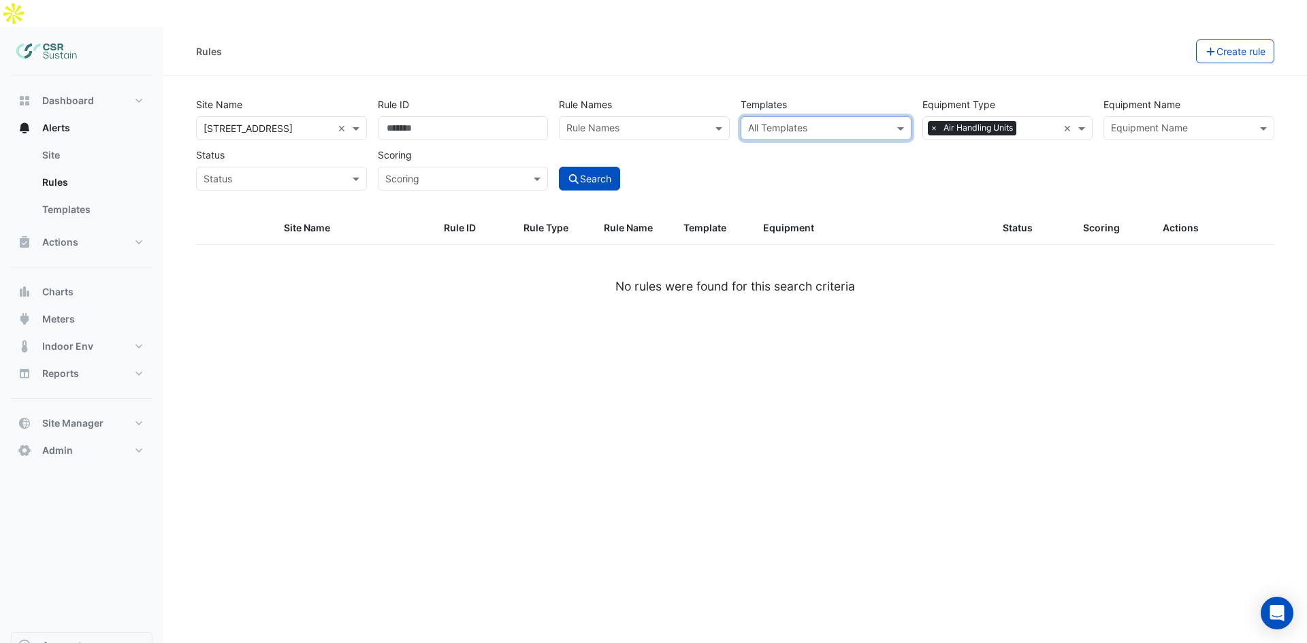
paste input "**********"
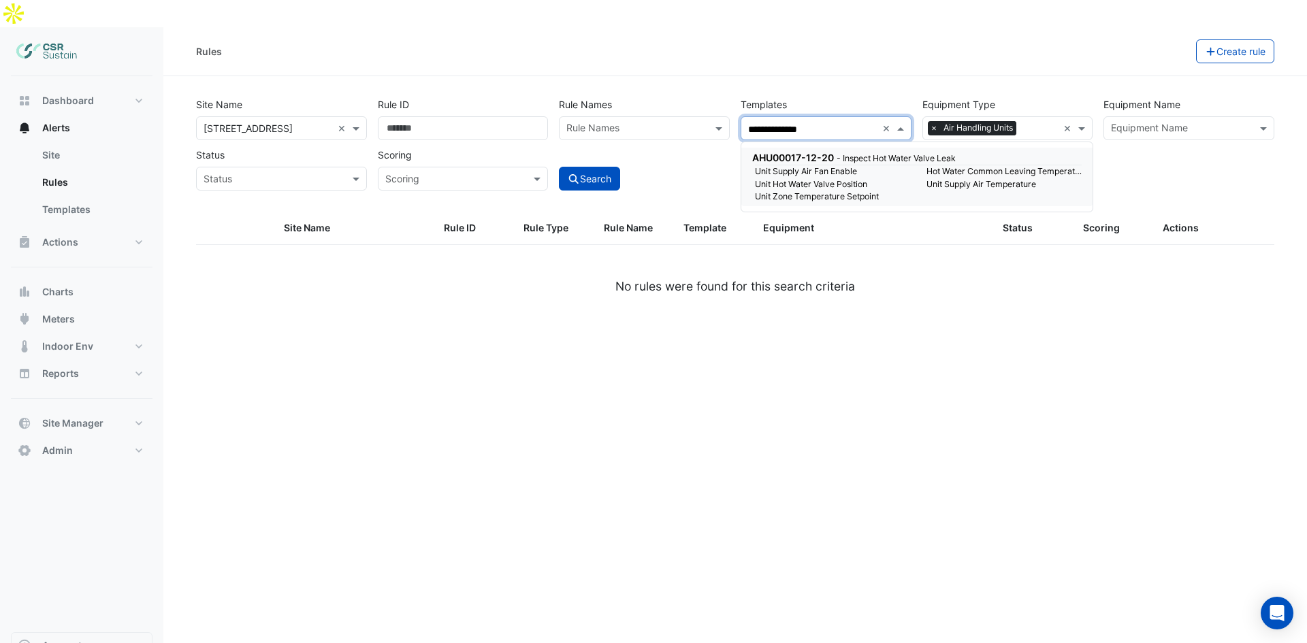
click at [826, 165] on small "Unit Supply Air Fan Enable" at bounding box center [832, 171] width 171 height 12
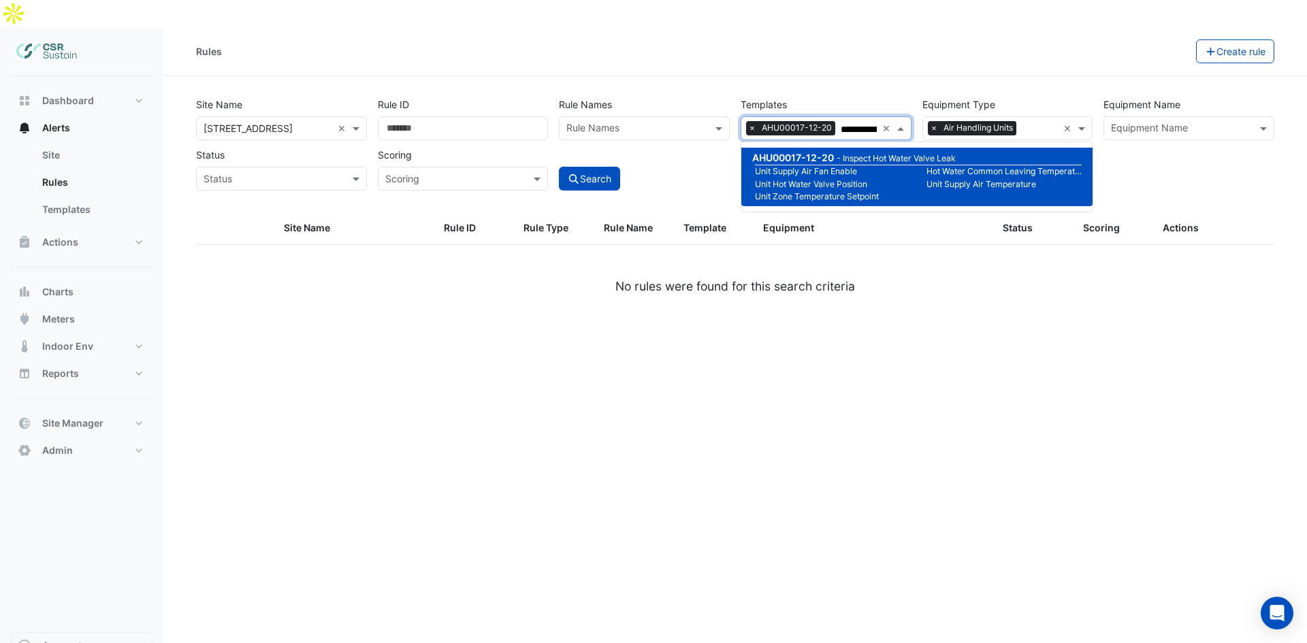
click at [833, 165] on small "Unit Supply Air Fan Enable" at bounding box center [832, 171] width 171 height 12
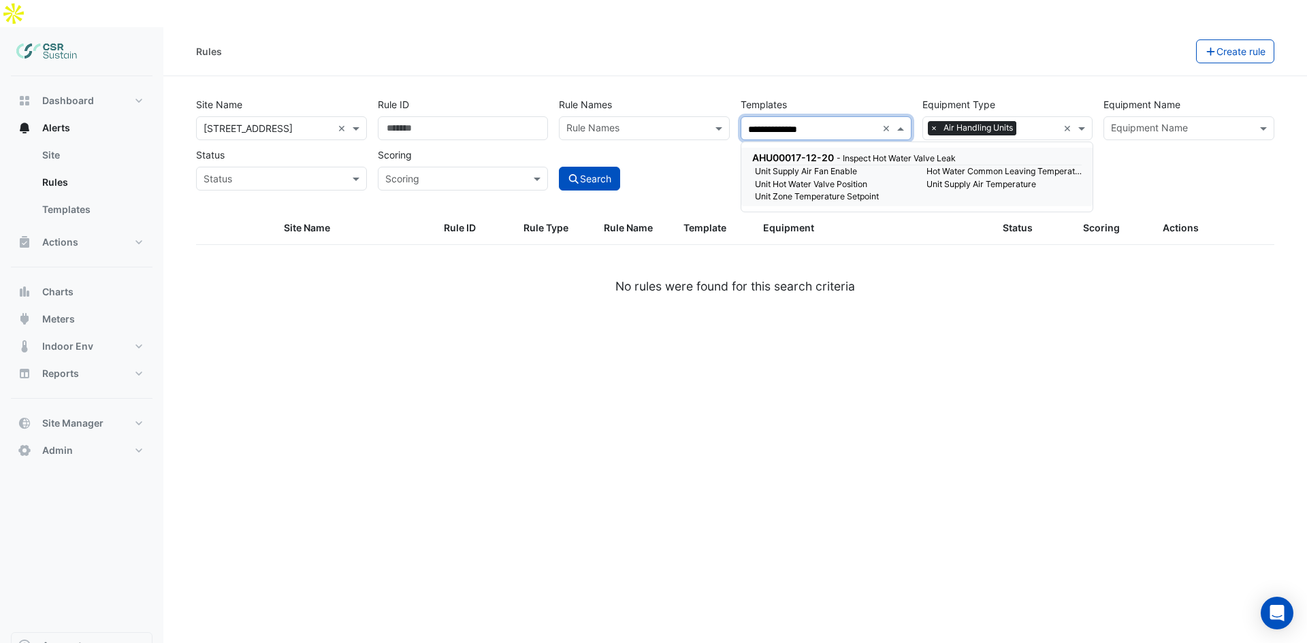
click at [858, 165] on small "Unit Supply Air Fan Enable" at bounding box center [832, 171] width 171 height 12
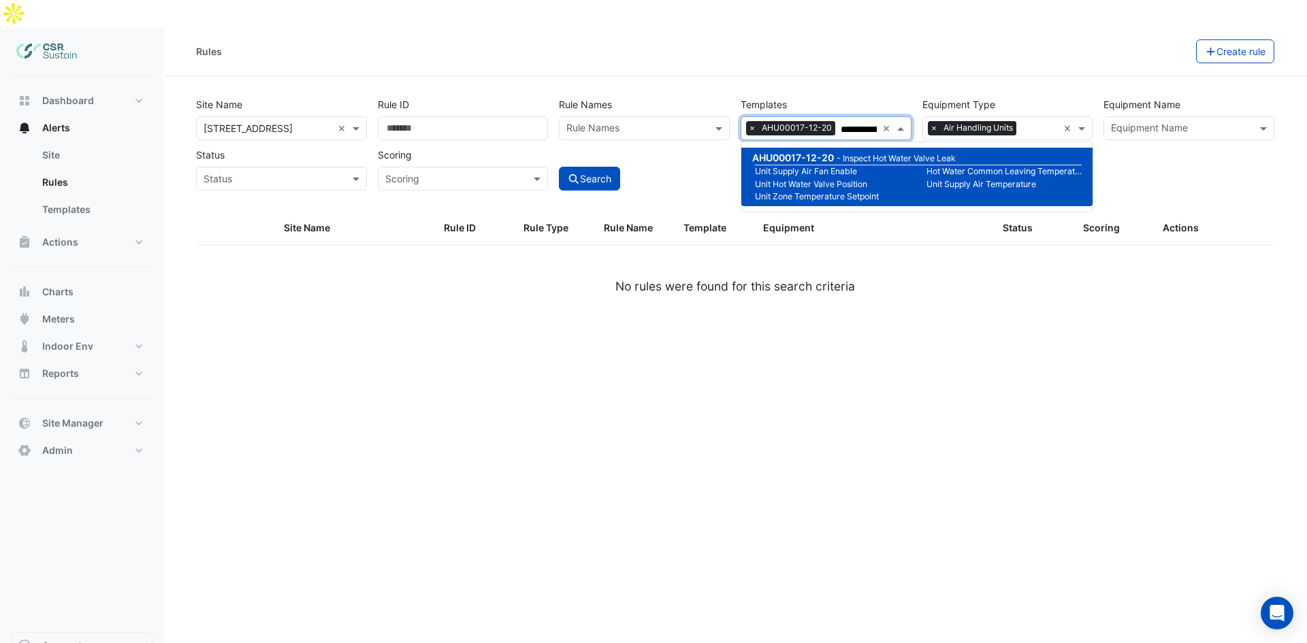
type input "**********"
click at [962, 314] on div "**********" at bounding box center [734, 348] width 1143 height 643
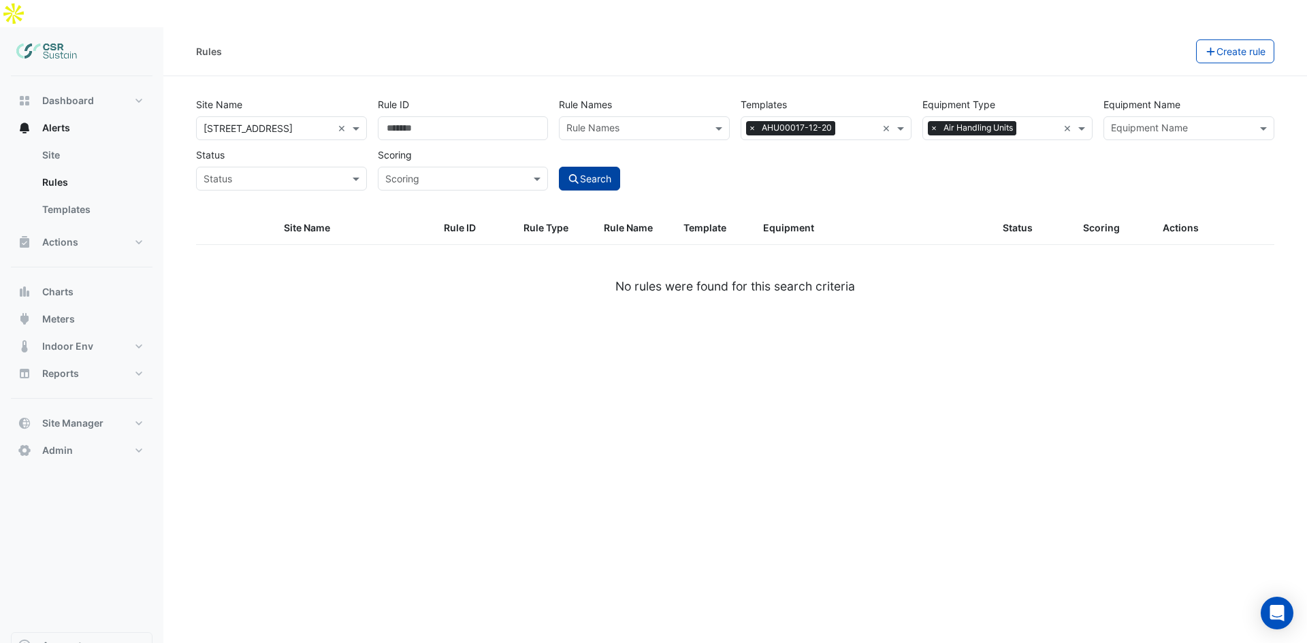
click at [602, 167] on button "Search" at bounding box center [589, 179] width 61 height 24
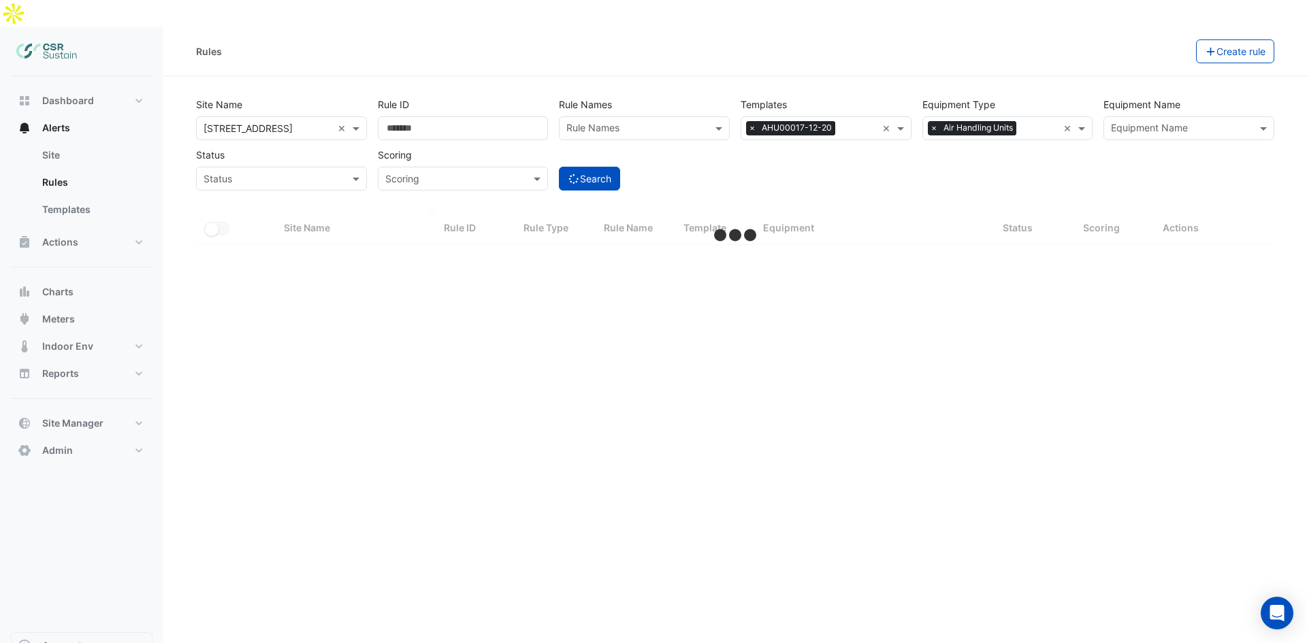
select select "**"
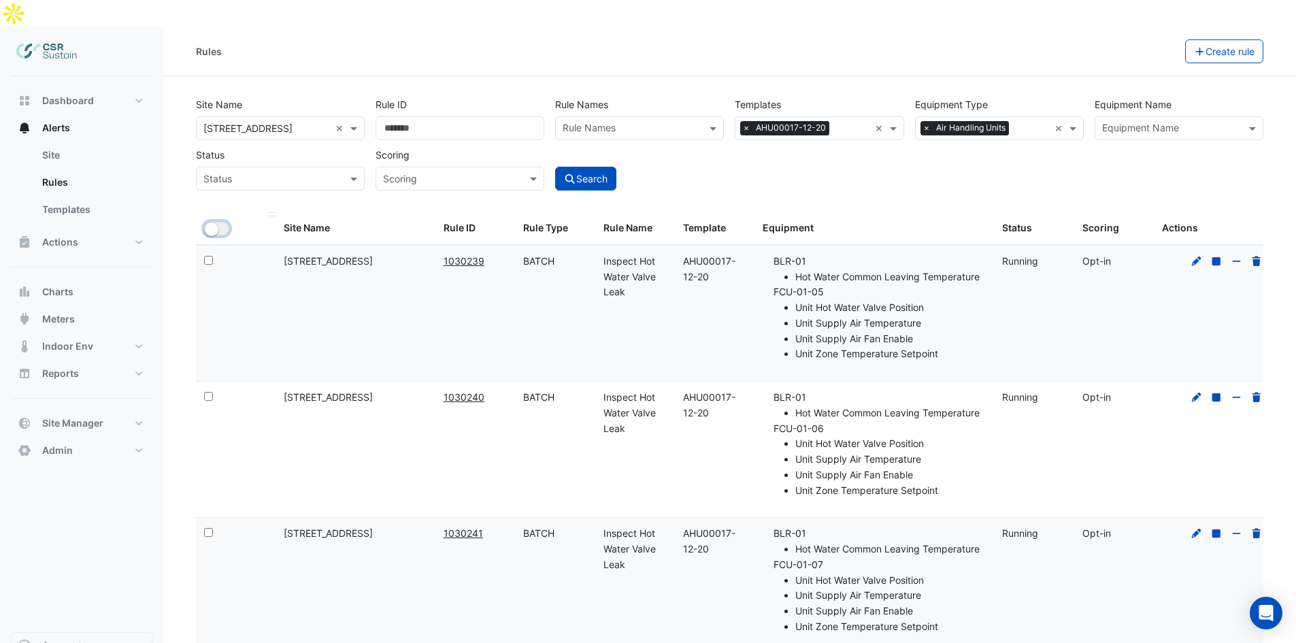
click at [216, 223] on small "button" at bounding box center [212, 230] width 14 height 14
click at [1192, 257] on icon at bounding box center [1197, 262] width 12 height 10
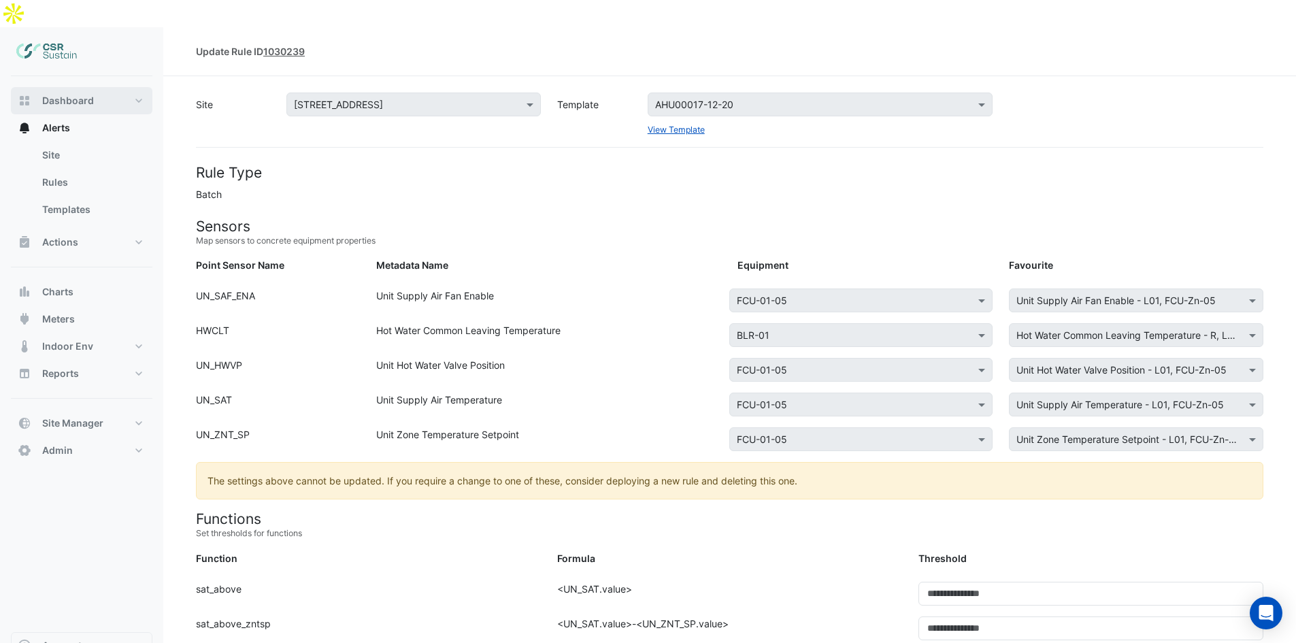
click at [61, 94] on span "Dashboard" at bounding box center [68, 101] width 52 height 14
select select "**"
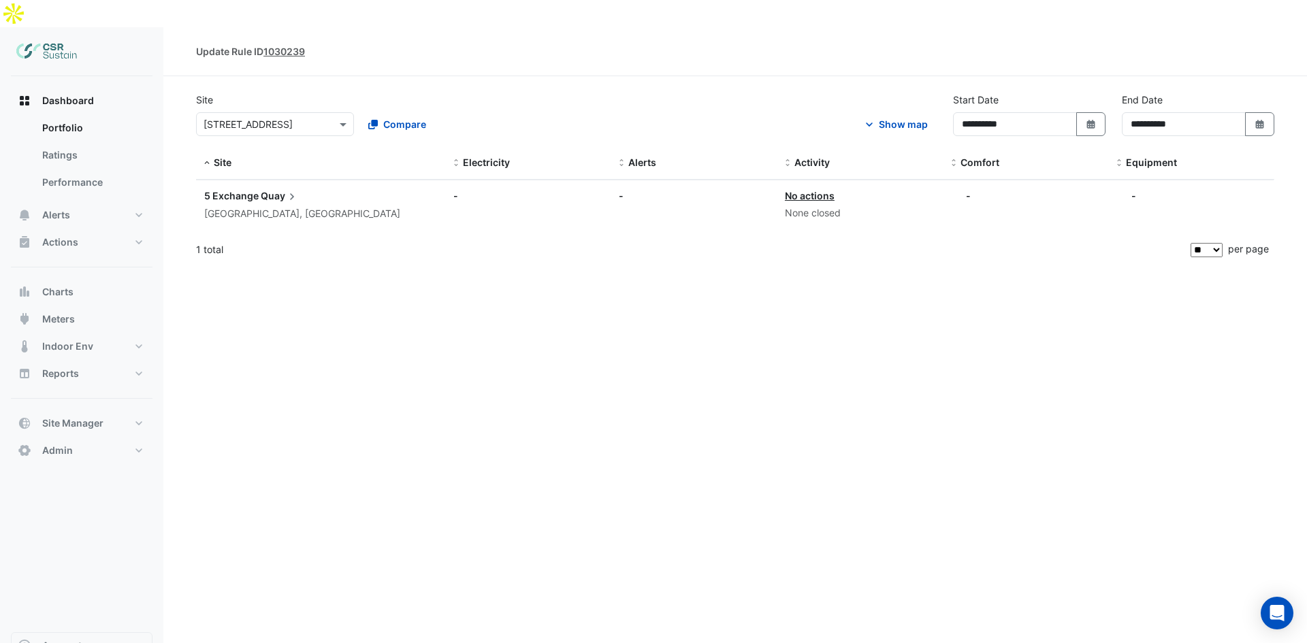
drag, startPoint x: 812, startPoint y: 333, endPoint x: 762, endPoint y: 472, distance: 147.4
drag, startPoint x: 641, startPoint y: 428, endPoint x: 182, endPoint y: 196, distance: 514.6
click at [46, 114] on link "Portfolio" at bounding box center [91, 127] width 121 height 27
drag, startPoint x: 225, startPoint y: 26, endPoint x: 238, endPoint y: 27, distance: 12.9
click at [238, 44] on div "Update Rule ID 1030239" at bounding box center [250, 51] width 109 height 14
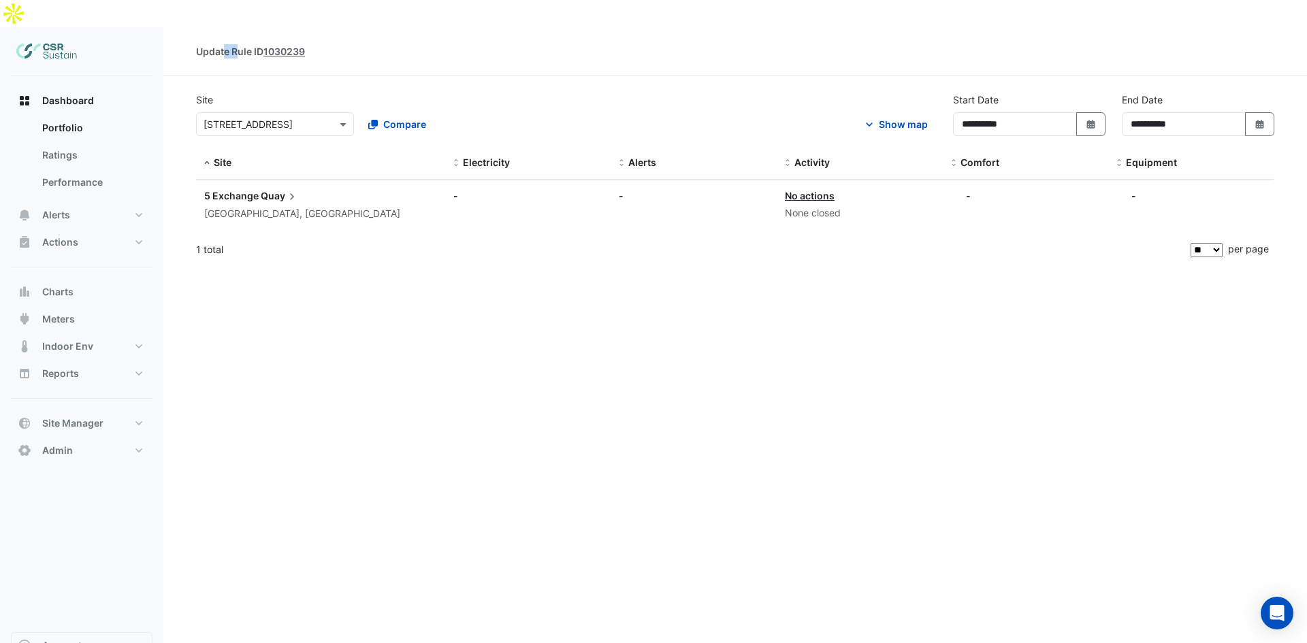
click at [285, 46] on tcxspan "1030239" at bounding box center [284, 52] width 42 height 12
